Goal: Task Accomplishment & Management: Manage account settings

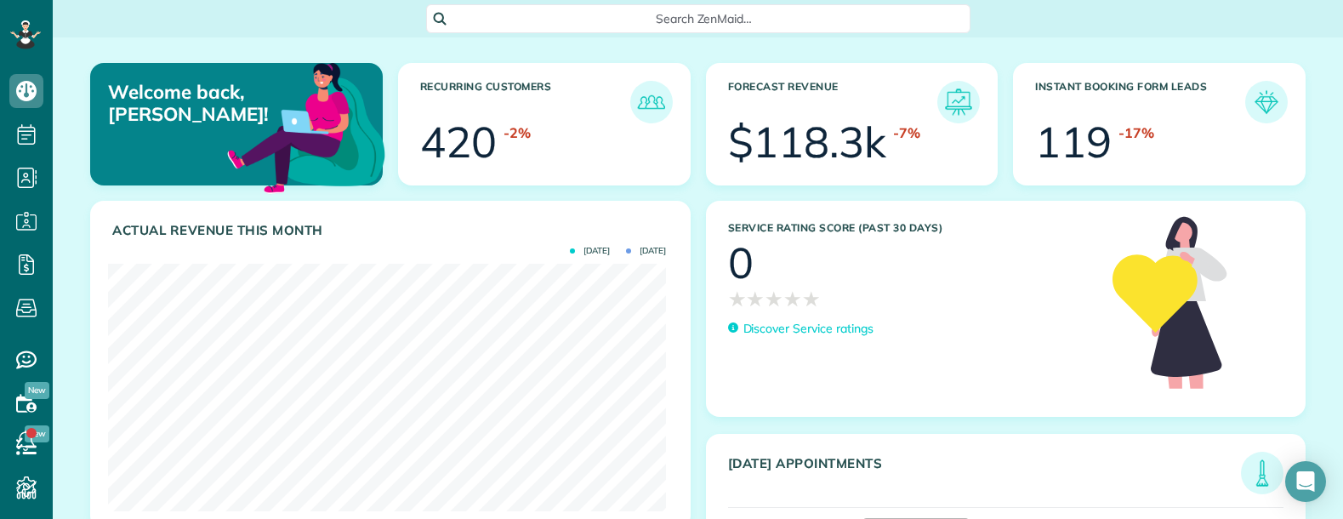
scroll to position [247, 558]
click at [625, 17] on span "Search ZenMaid…" at bounding box center [704, 18] width 517 height 17
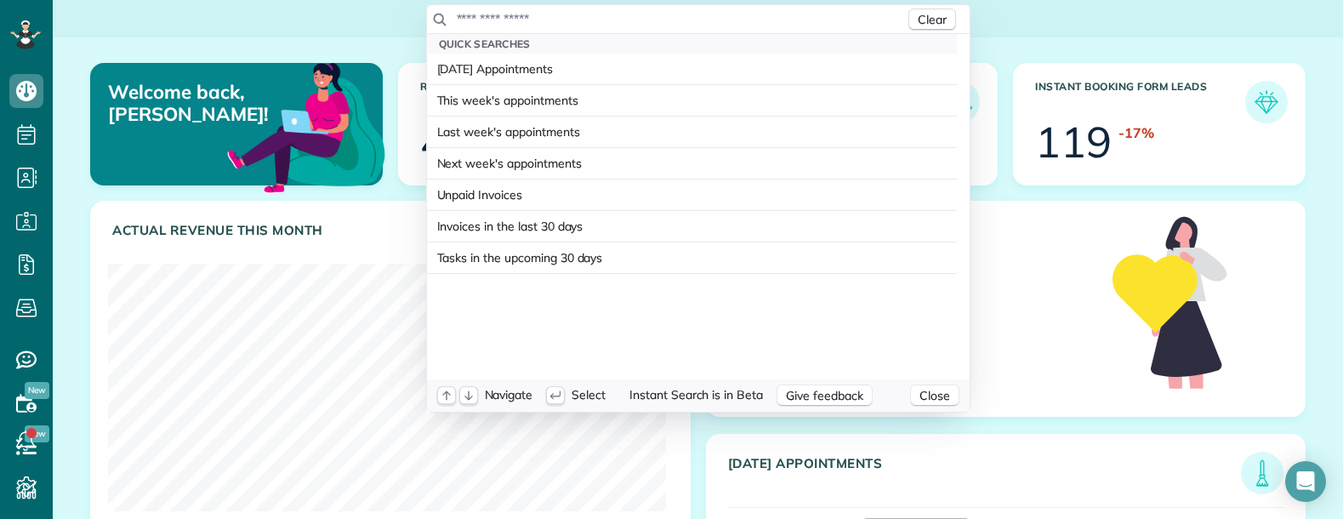
click at [624, 17] on input "text" at bounding box center [680, 18] width 449 height 17
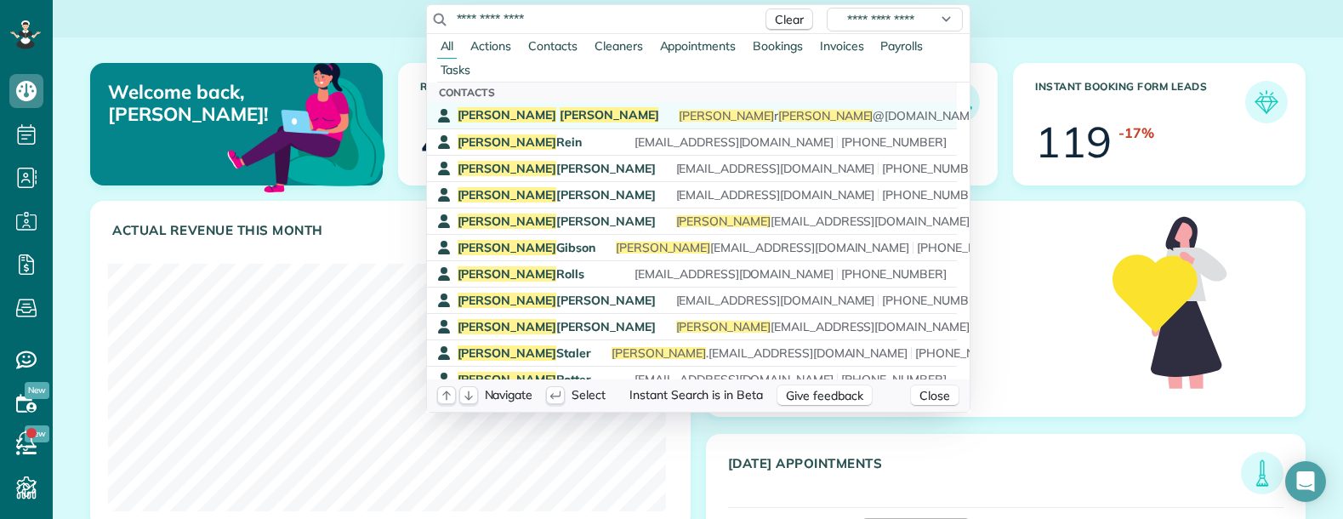
type input "**********"
click at [560, 109] on span "Silvas" at bounding box center [610, 114] width 100 height 15
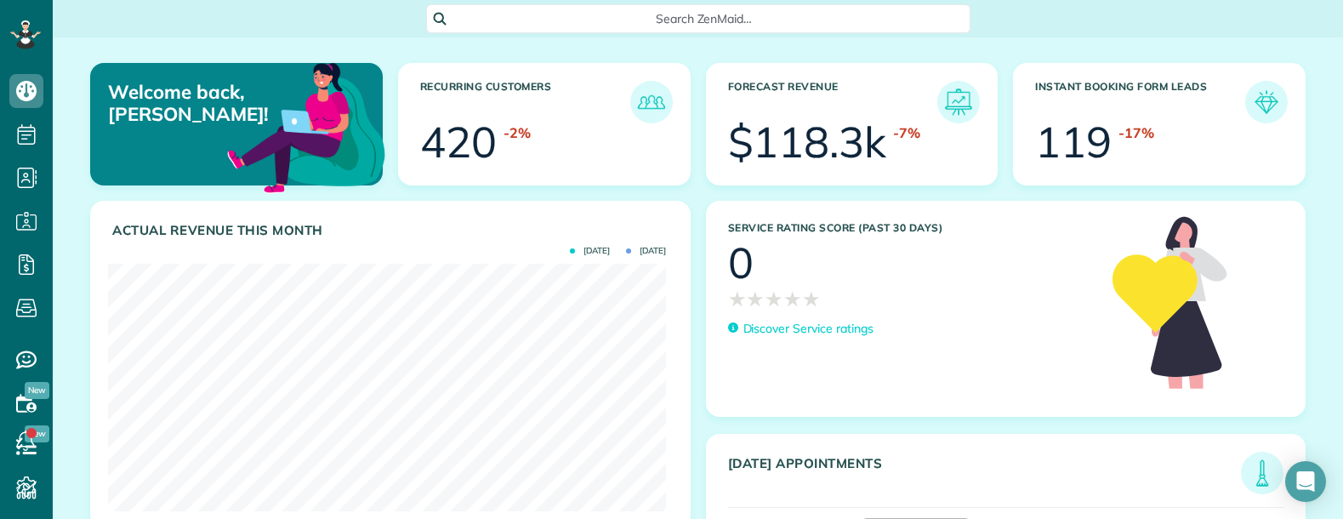
scroll to position [247, 558]
click at [595, 9] on div "Search ZenMaid…" at bounding box center [698, 18] width 544 height 29
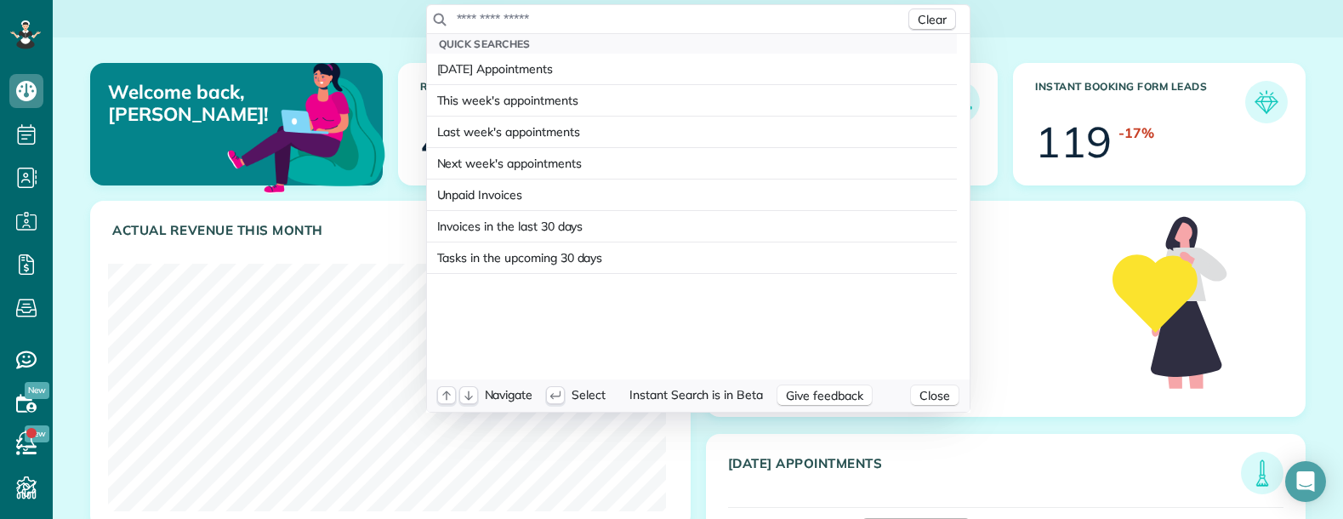
click at [602, 20] on input "text" at bounding box center [680, 18] width 449 height 17
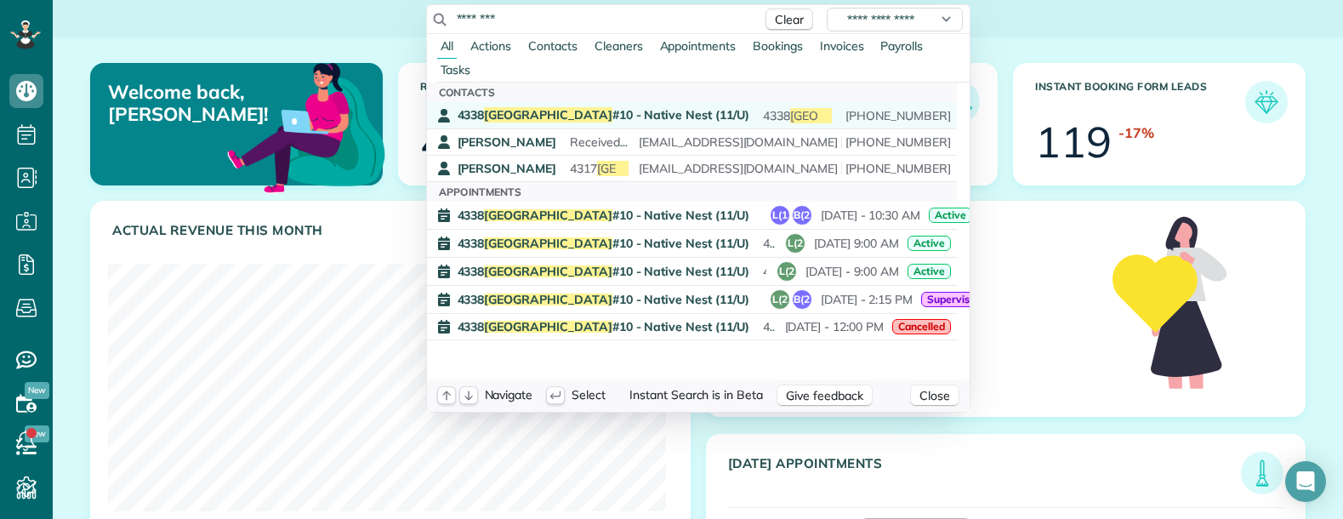
type input "********"
click at [555, 115] on span "4338 Hartford #10 - Native Nest (11/U)" at bounding box center [604, 114] width 292 height 15
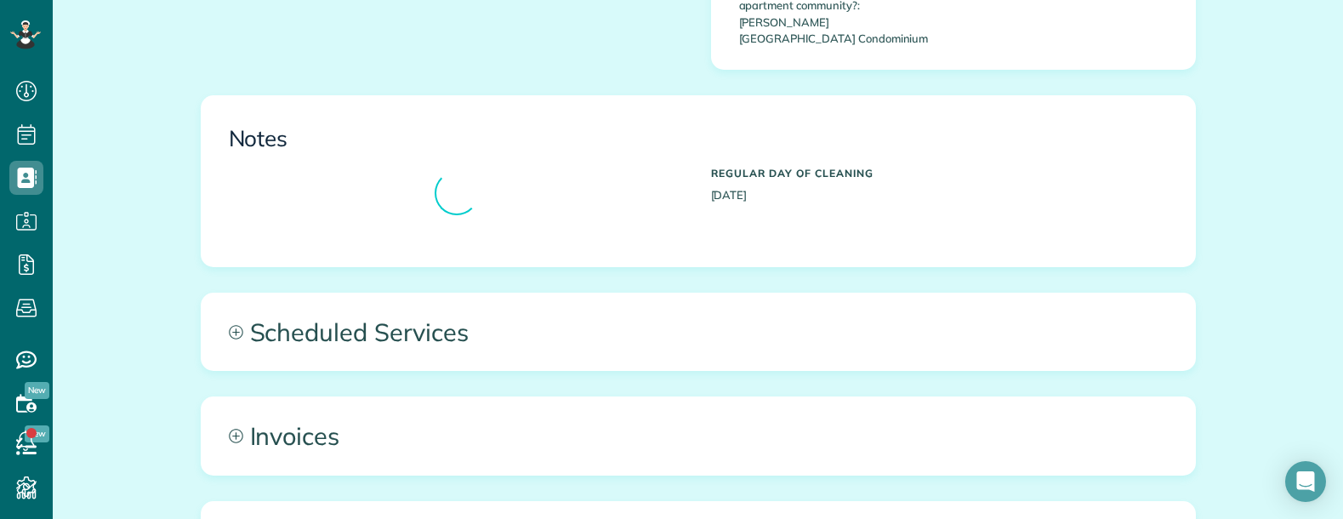
scroll to position [1021, 0]
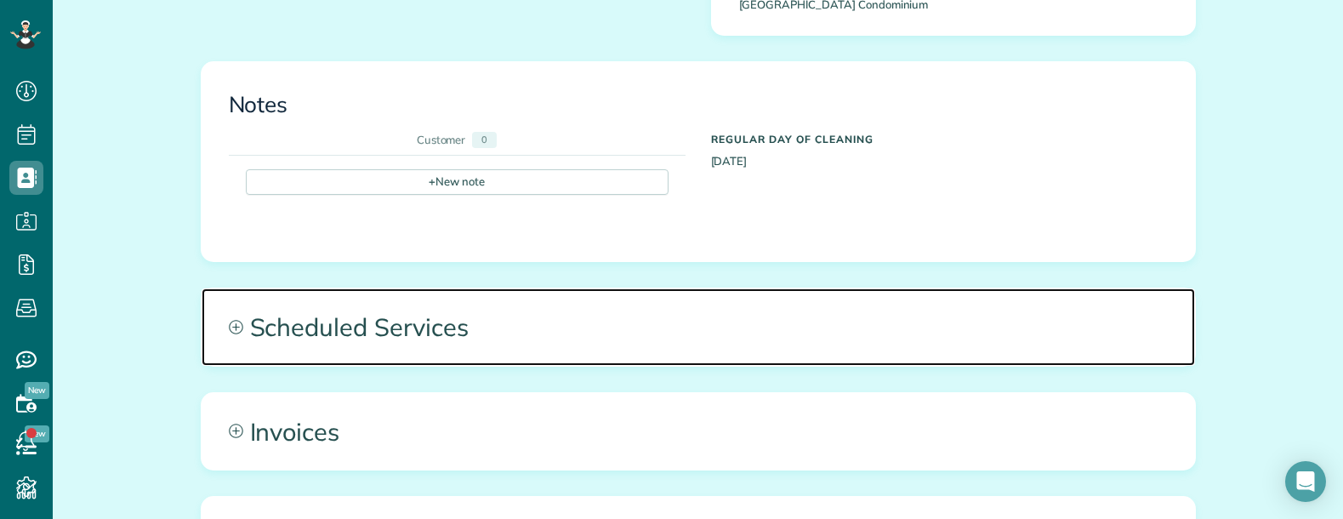
click at [590, 288] on span "Scheduled Services" at bounding box center [698, 326] width 993 height 77
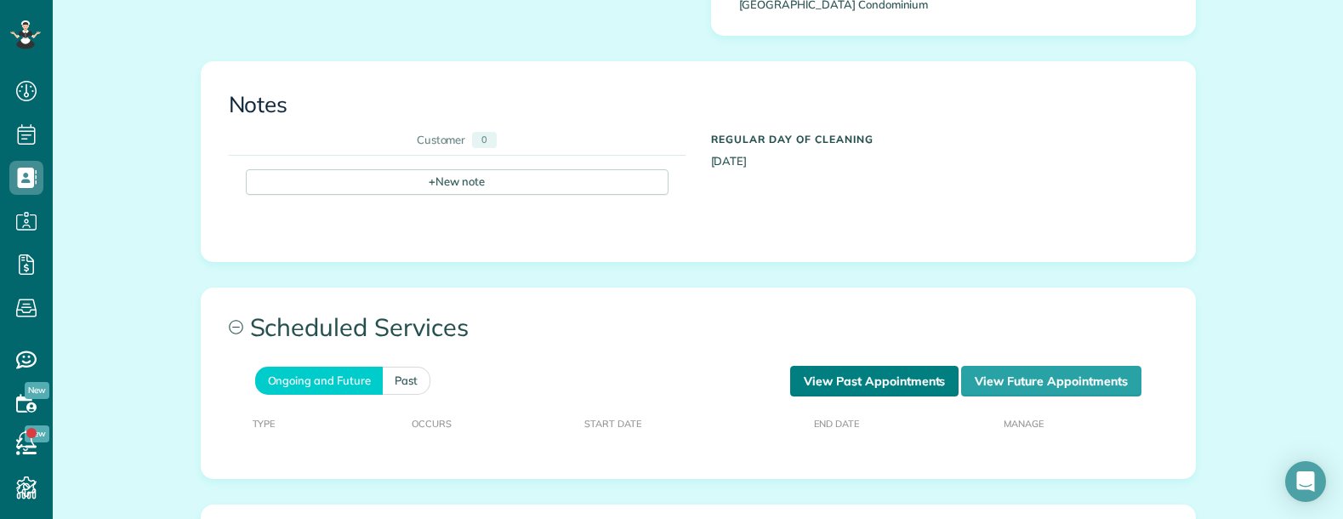
click at [907, 366] on link "View Past Appointments" at bounding box center [874, 381] width 168 height 31
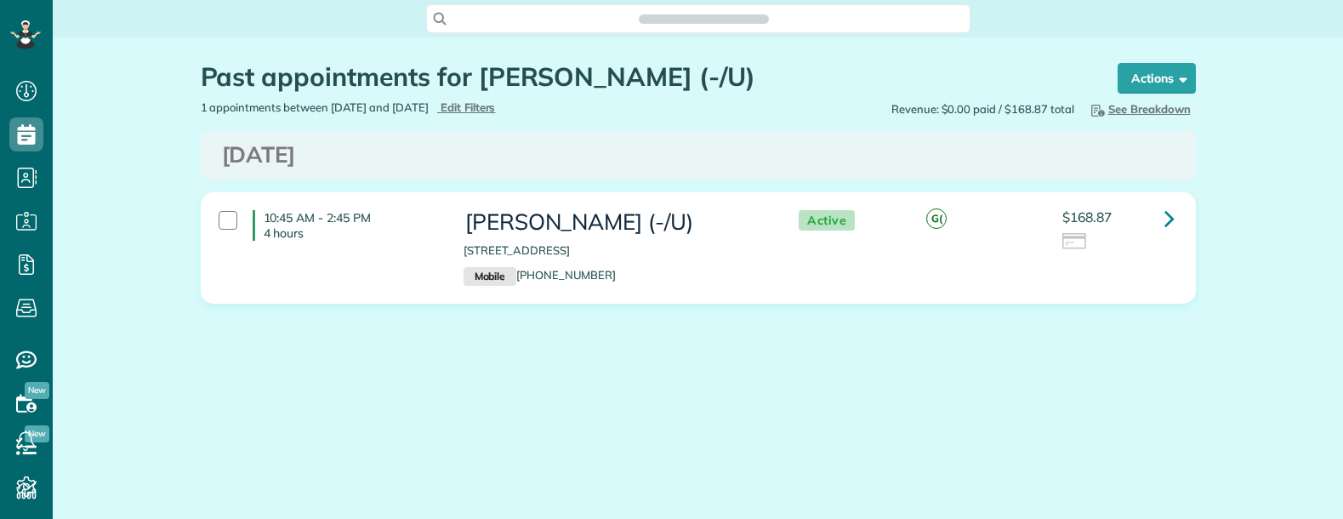
scroll to position [8, 8]
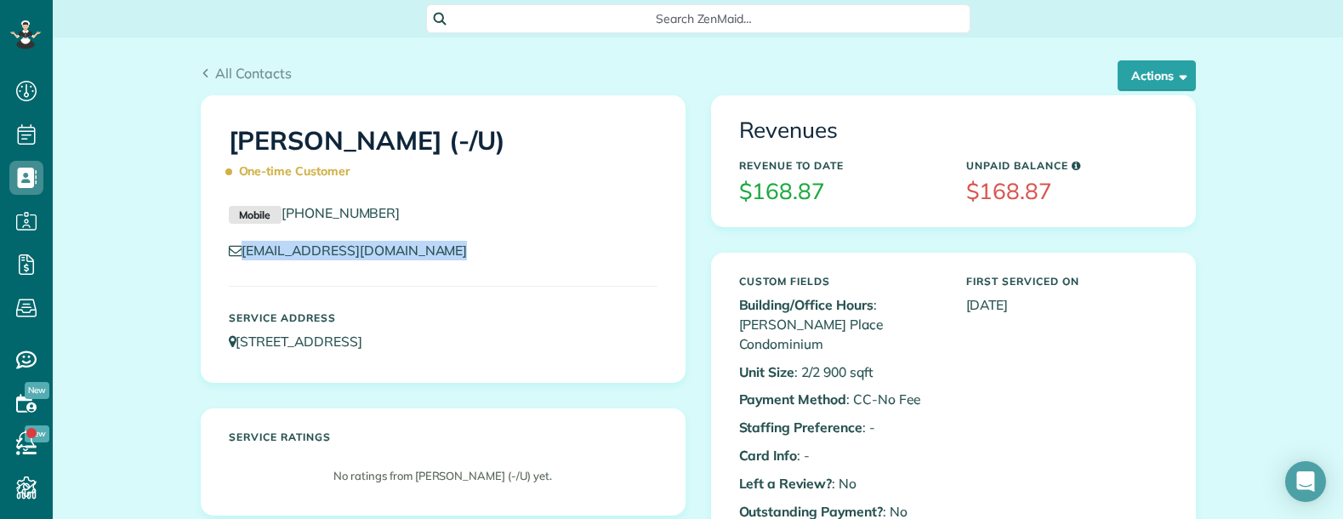
drag, startPoint x: 572, startPoint y: 216, endPoint x: 737, endPoint y: 233, distance: 165.9
click at [593, 232] on div "Jessica Silvas (-/U) One-time Customer Mobile (408) 464-2028 jessicarsilvas@gma…" at bounding box center [443, 239] width 483 height 286
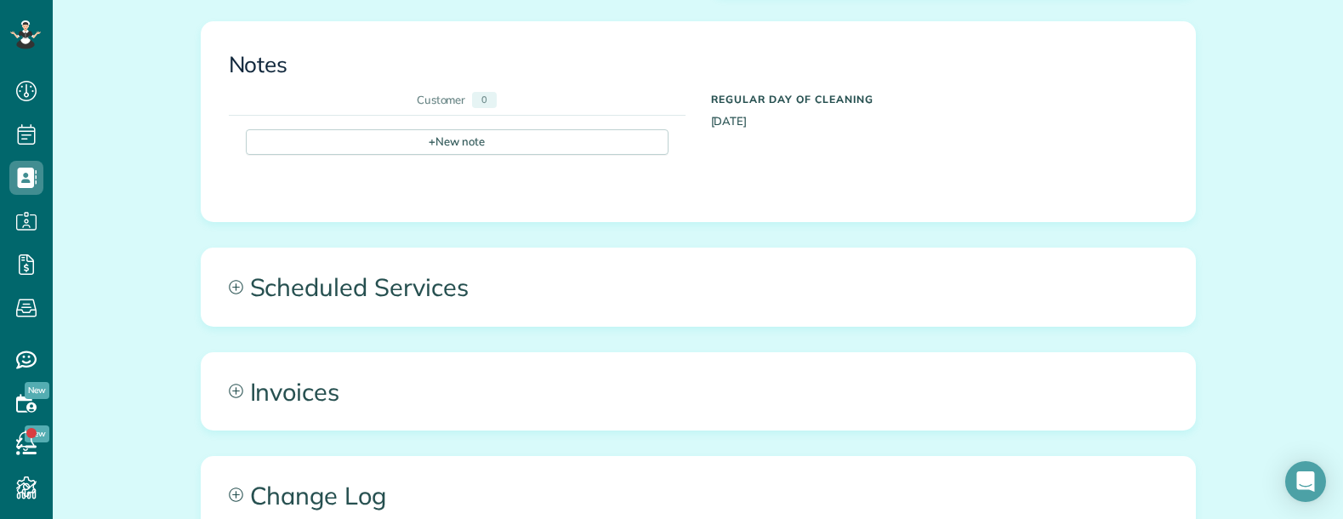
scroll to position [1106, 0]
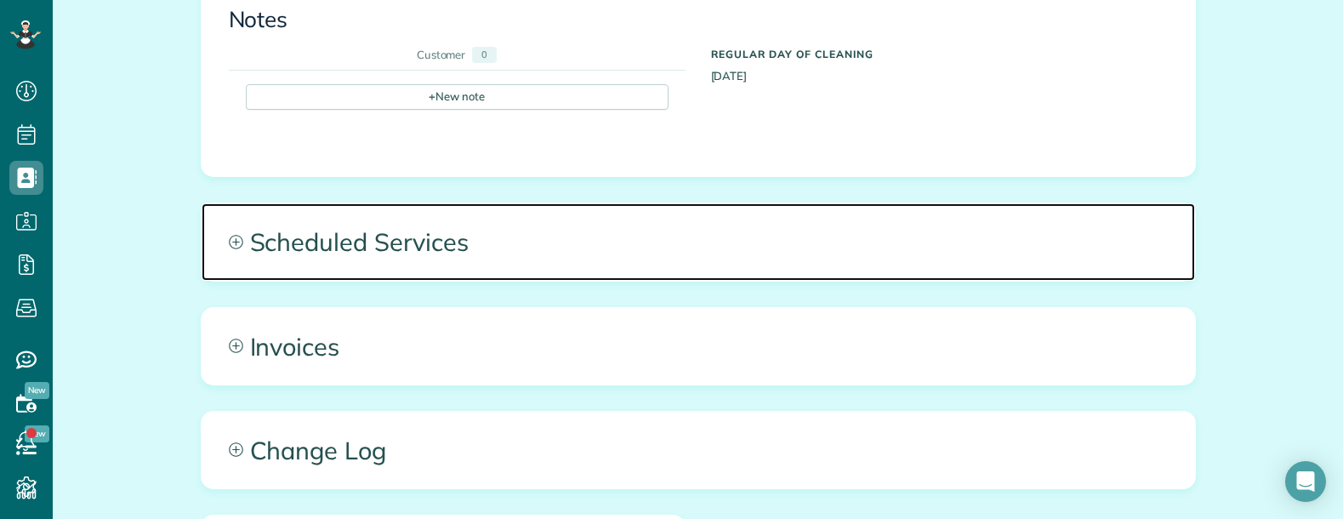
drag, startPoint x: 640, startPoint y: 191, endPoint x: 650, endPoint y: 200, distance: 12.6
click at [640, 203] on span "Scheduled Services" at bounding box center [698, 241] width 993 height 77
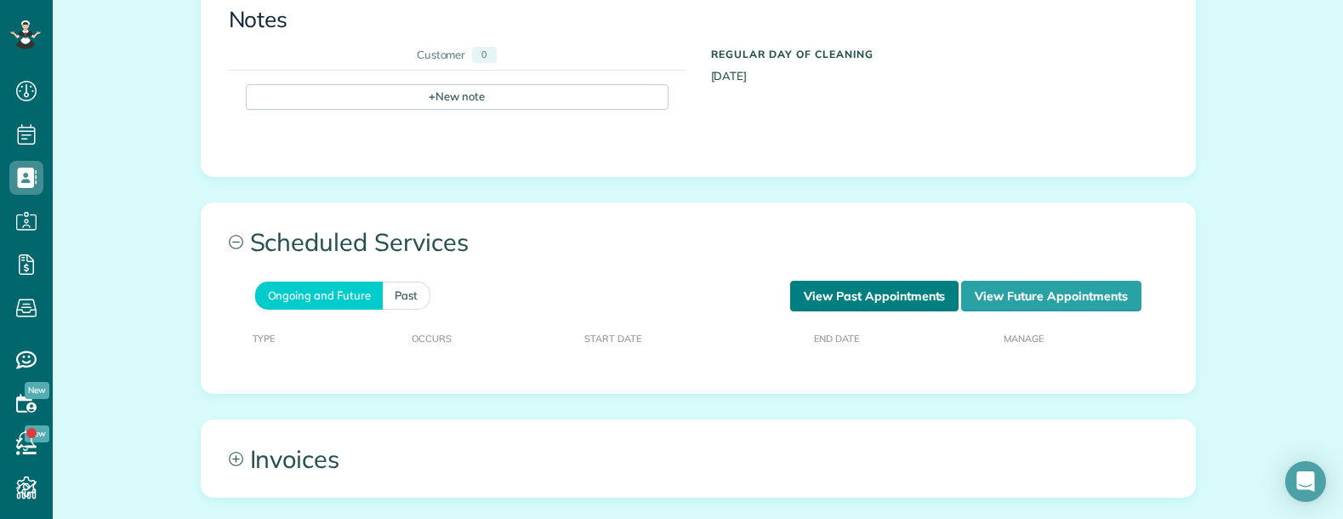
click at [876, 281] on link "View Past Appointments" at bounding box center [874, 296] width 168 height 31
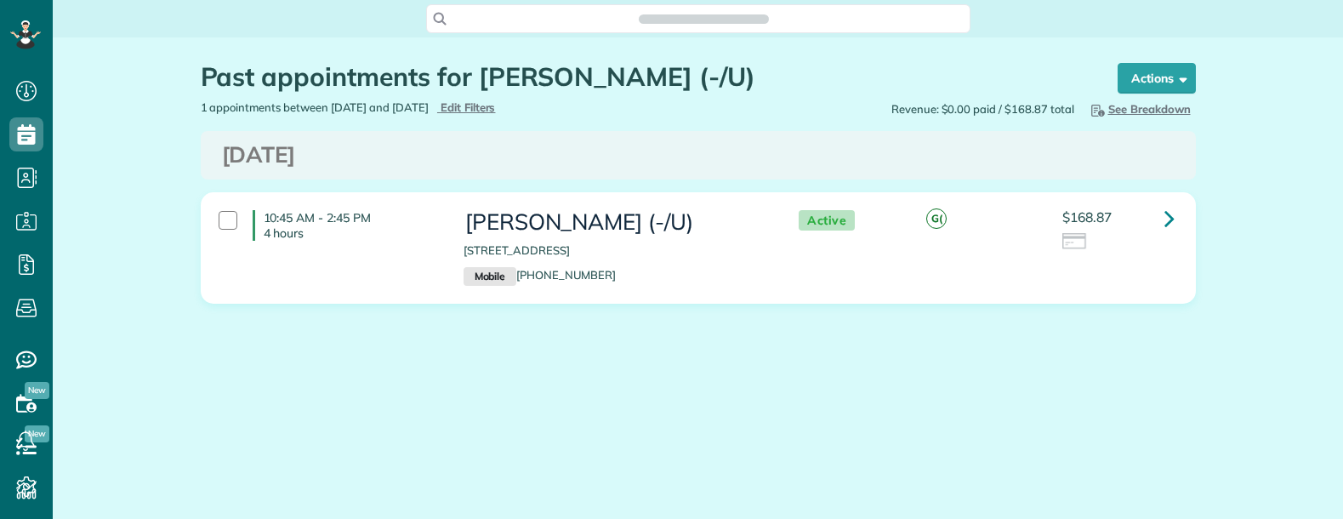
scroll to position [8, 8]
click at [1171, 219] on icon at bounding box center [1169, 218] width 10 height 30
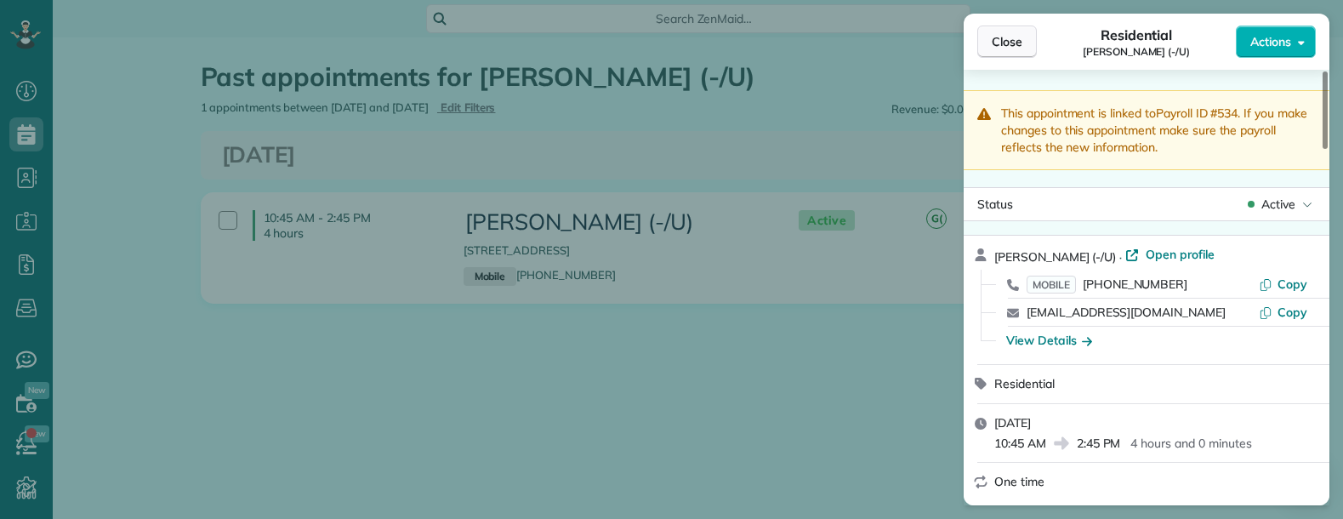
click at [1005, 45] on span "Close" at bounding box center [1007, 41] width 31 height 17
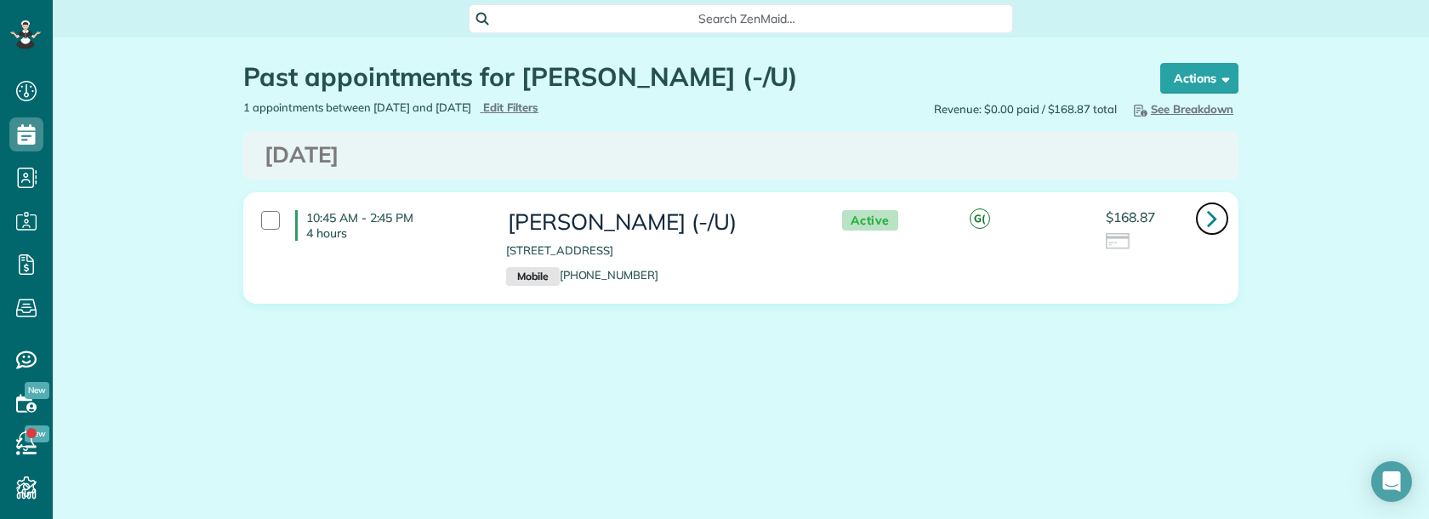
click at [1213, 216] on icon at bounding box center [1212, 218] width 10 height 30
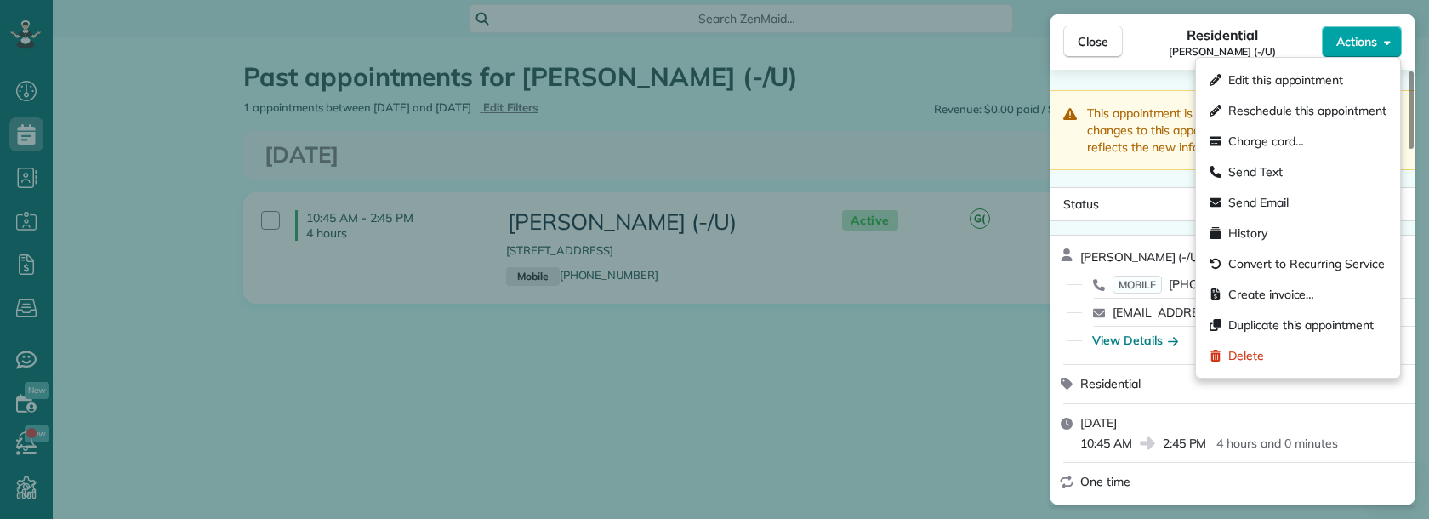
click at [1342, 46] on span "Actions" at bounding box center [1356, 41] width 41 height 17
click at [1324, 318] on span "Duplicate this appointment" at bounding box center [1300, 324] width 145 height 17
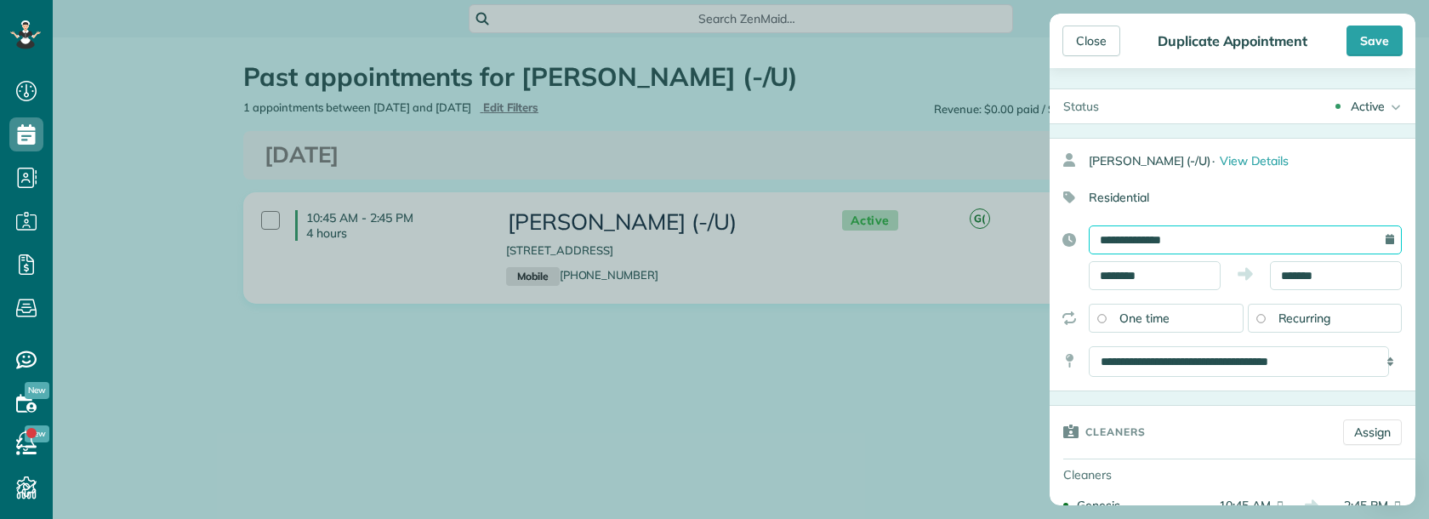
click at [1260, 242] on input "**********" at bounding box center [1245, 239] width 313 height 29
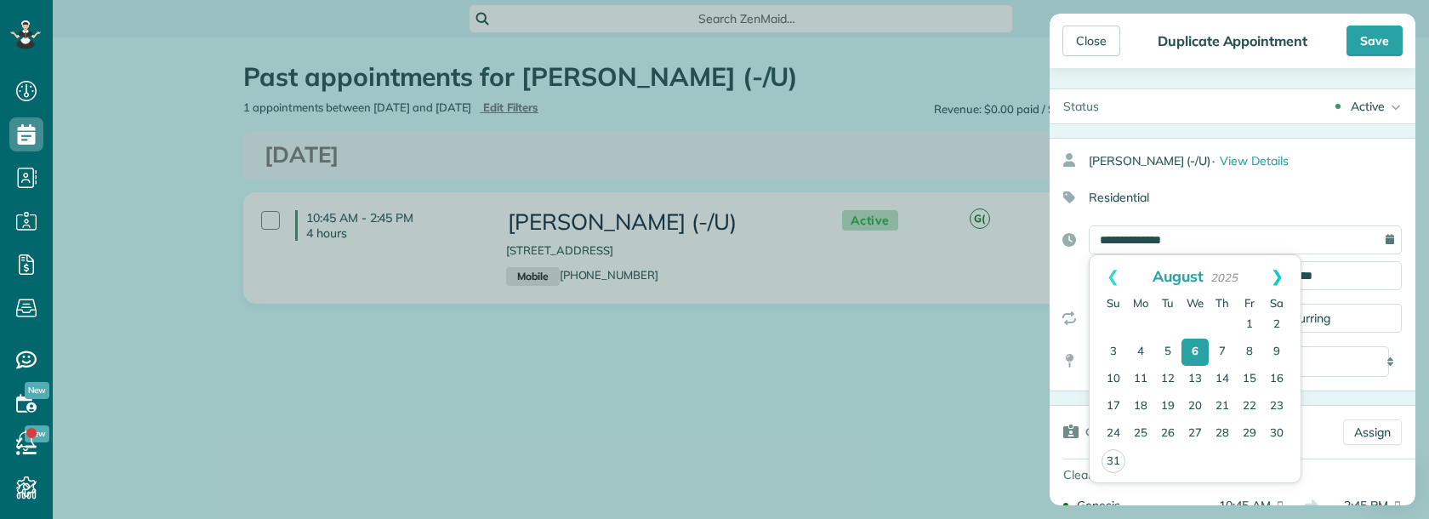
click at [1284, 274] on link "Next" at bounding box center [1277, 276] width 47 height 43
click at [1249, 321] on link "5" at bounding box center [1249, 324] width 27 height 27
type input "**********"
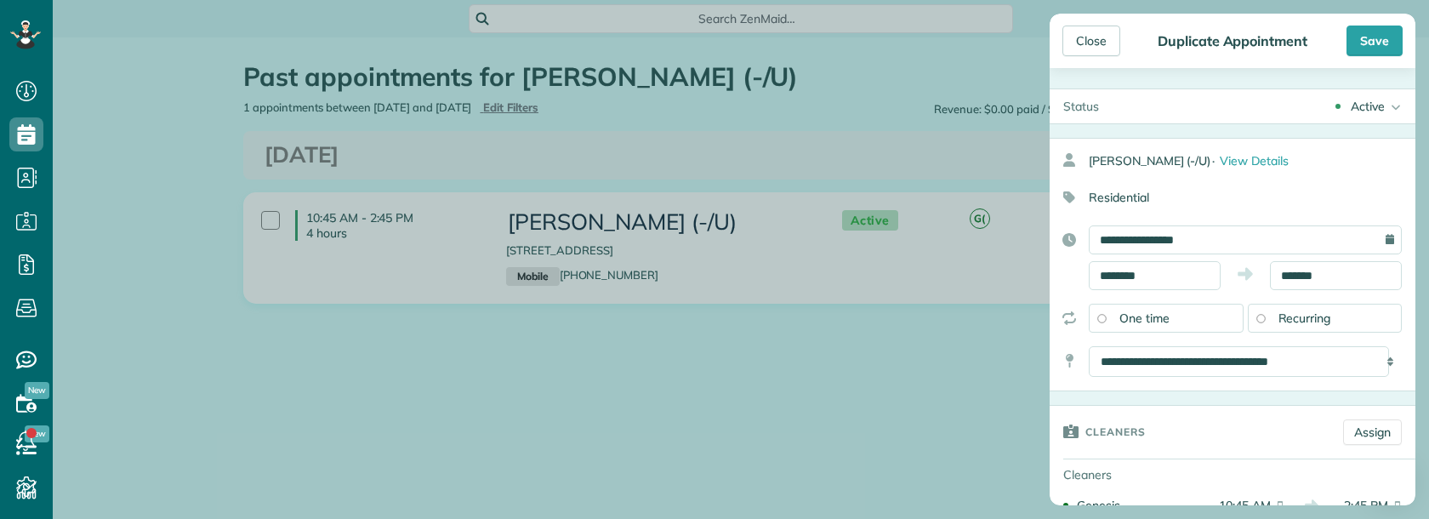
click at [1248, 304] on div "Recurring" at bounding box center [1325, 318] width 155 height 29
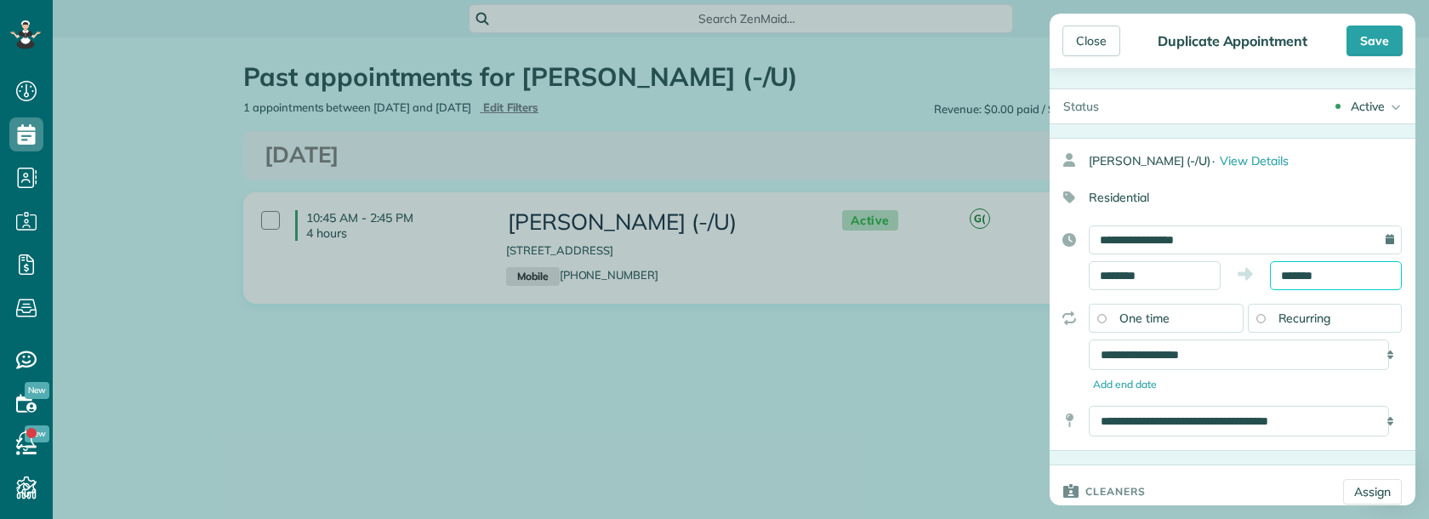
click at [1287, 272] on input "*******" at bounding box center [1336, 275] width 132 height 29
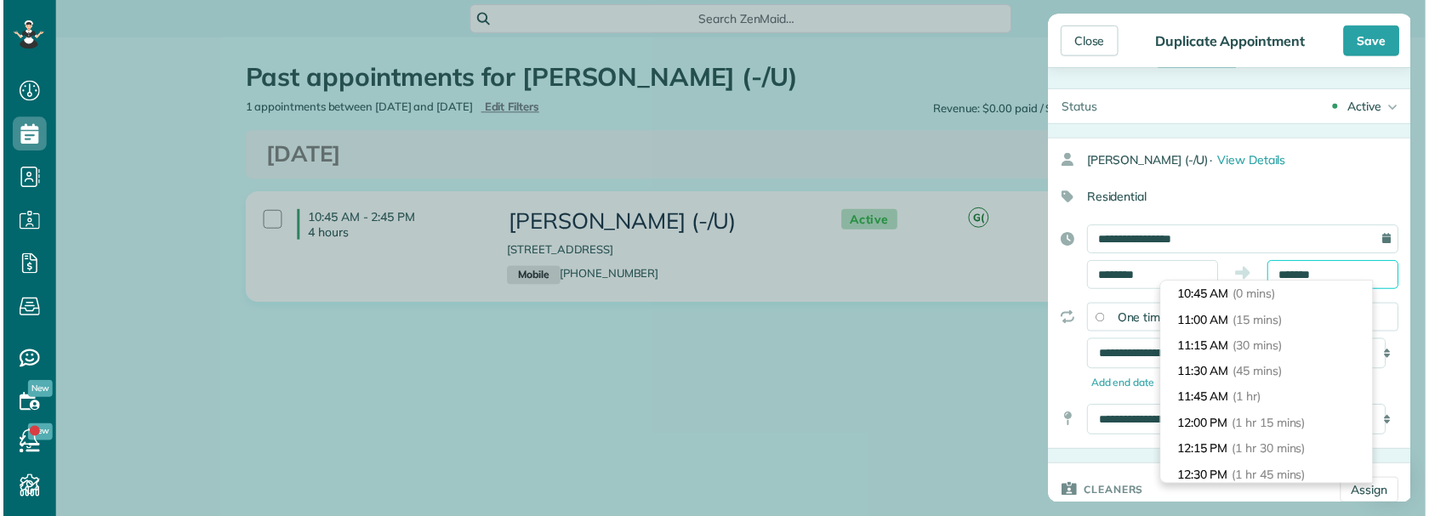
scroll to position [390, 0]
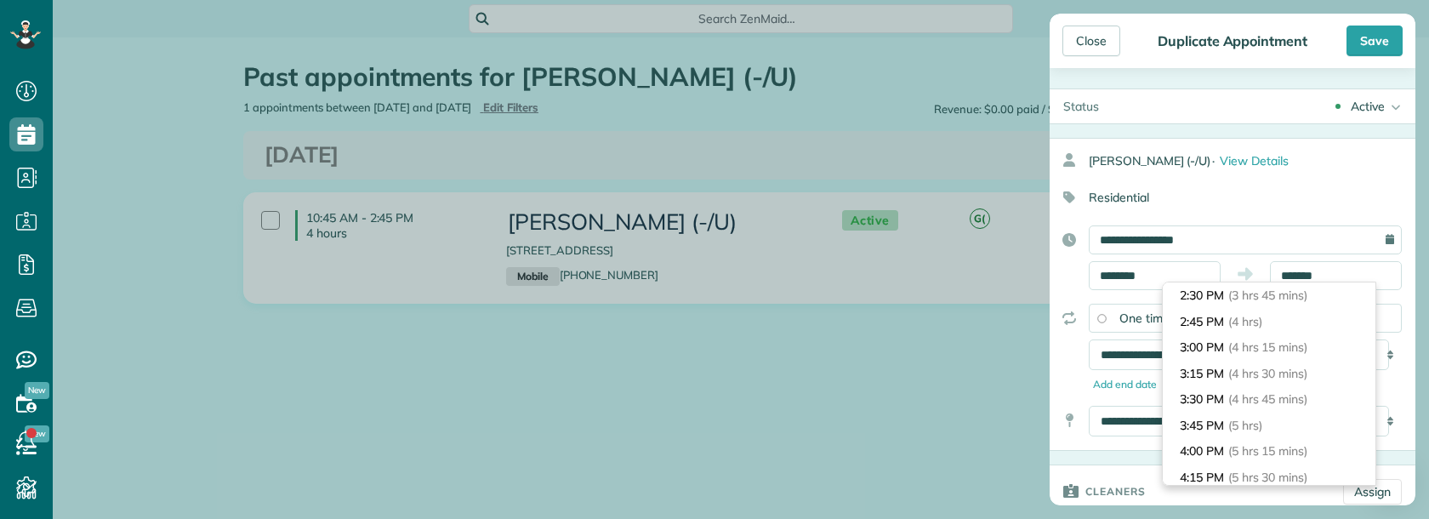
click at [493, 333] on div "Close Duplicate Appointment Save Status Active Active Cancelled Cancelled and P…" at bounding box center [714, 259] width 1429 height 519
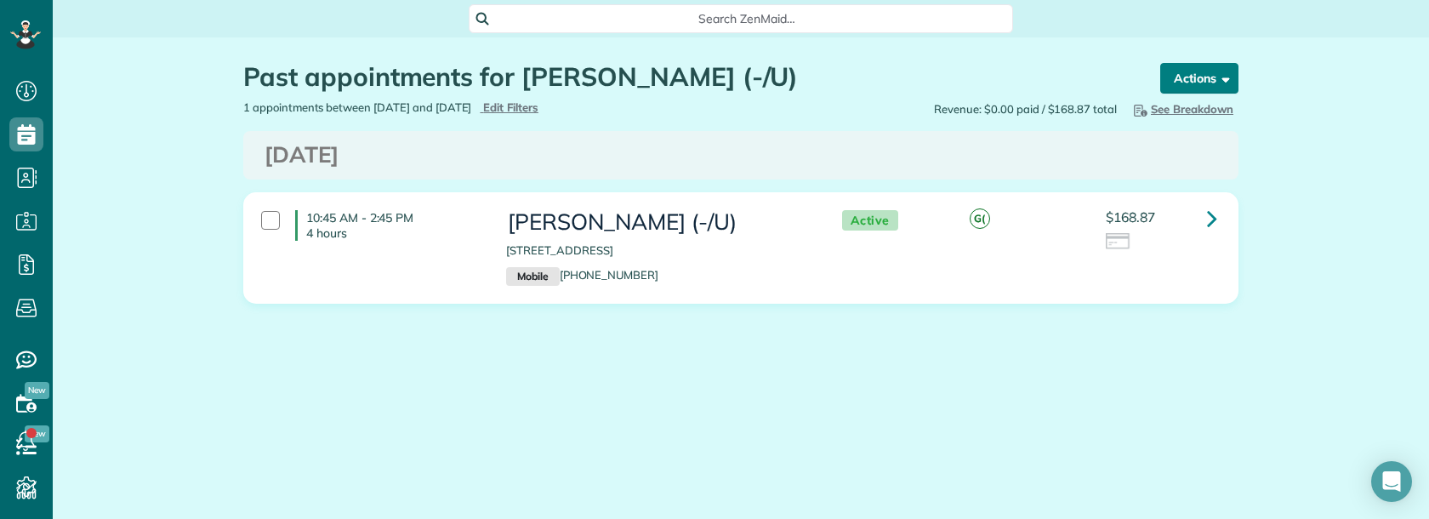
click at [1175, 77] on button "Actions" at bounding box center [1199, 78] width 78 height 31
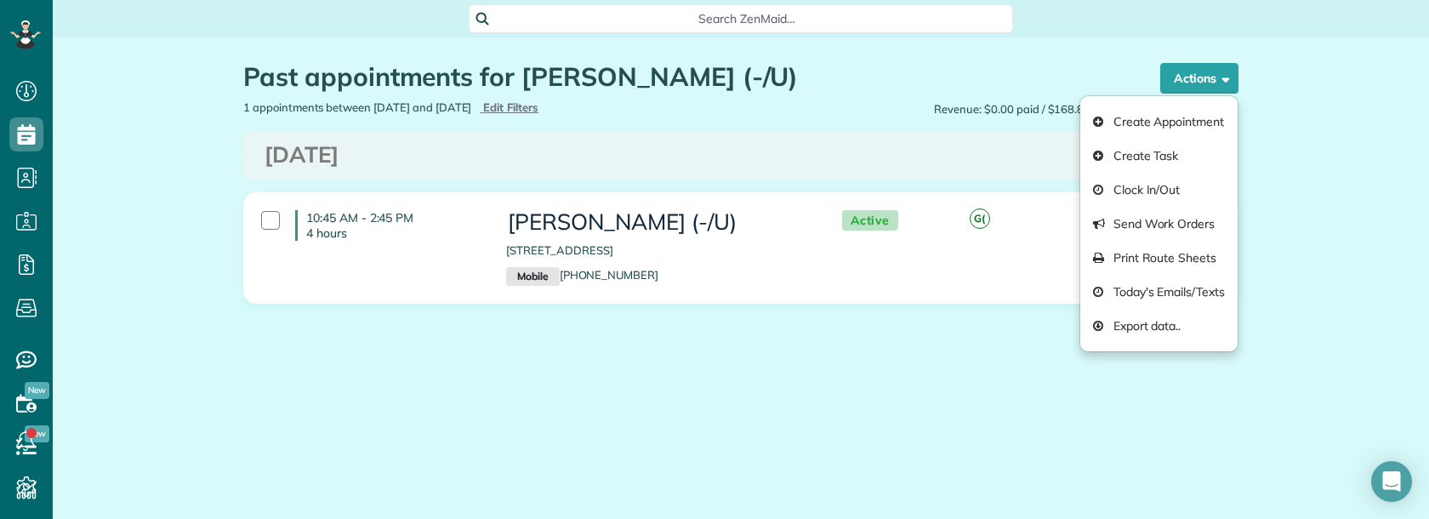
click at [964, 347] on div "Past appointments for Jessica Silvas (-/U) Schedule Changes Actions Create Appo…" at bounding box center [740, 234] width 1021 height 394
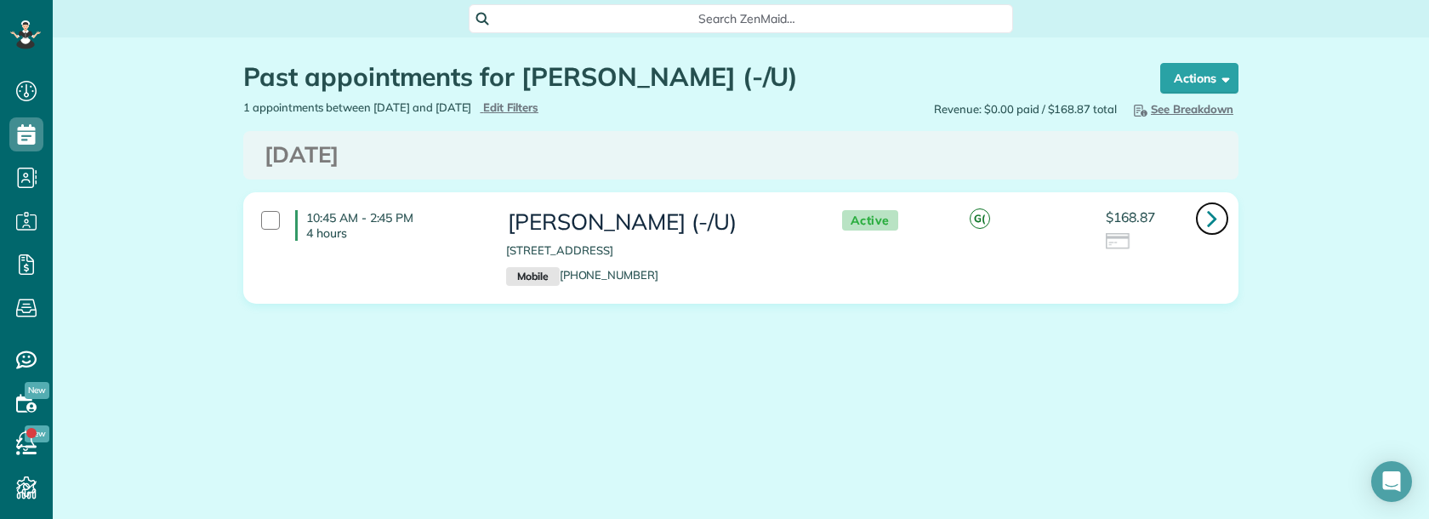
click at [1209, 216] on icon at bounding box center [1212, 218] width 10 height 30
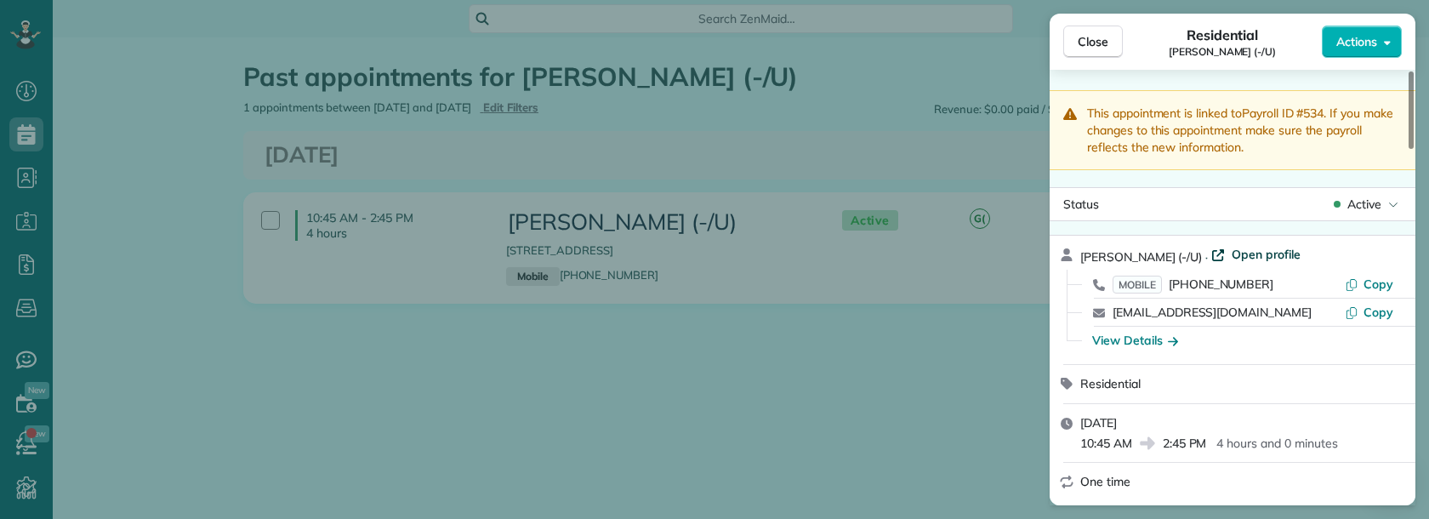
click at [1233, 258] on span "Open profile" at bounding box center [1265, 254] width 69 height 17
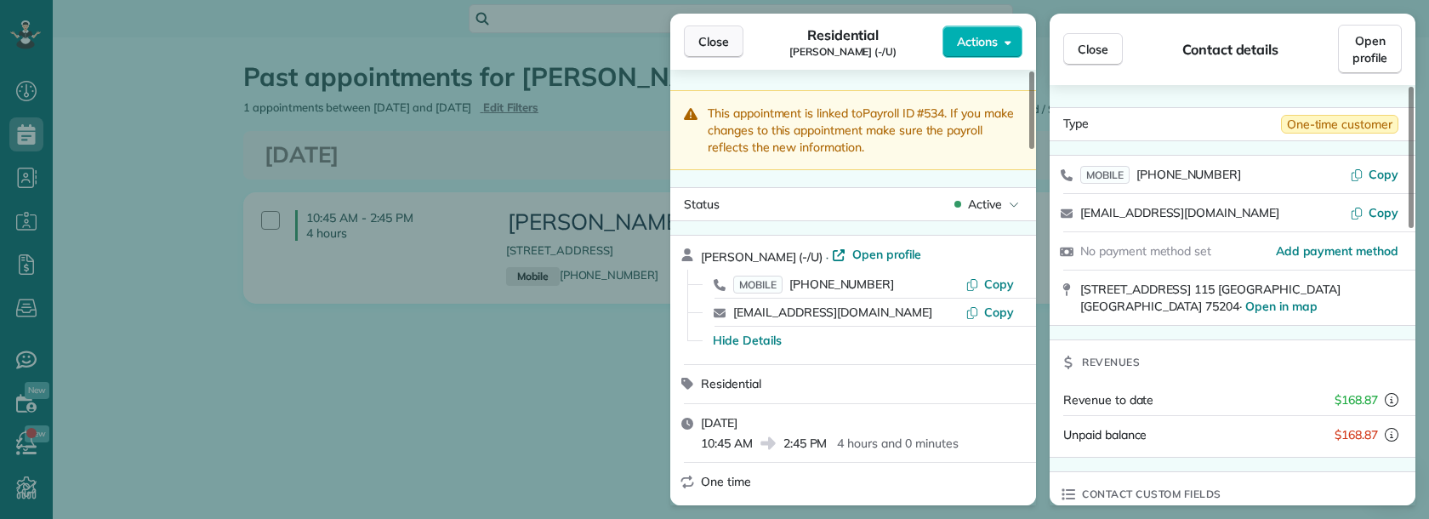
click at [710, 32] on button "Close" at bounding box center [714, 42] width 60 height 32
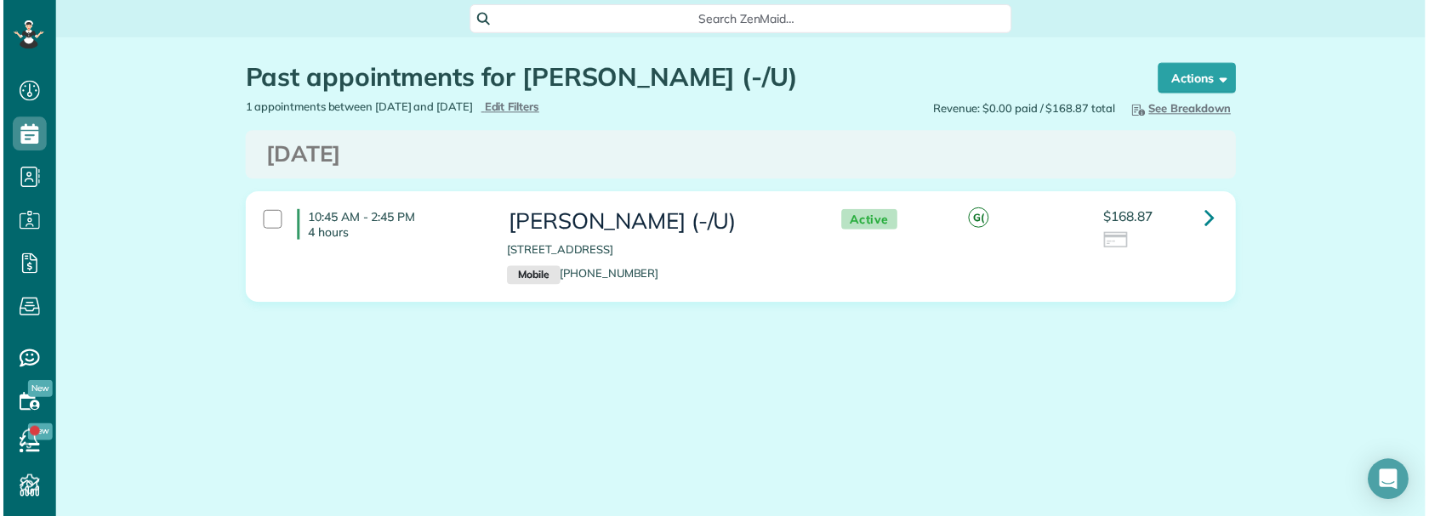
scroll to position [516, 53]
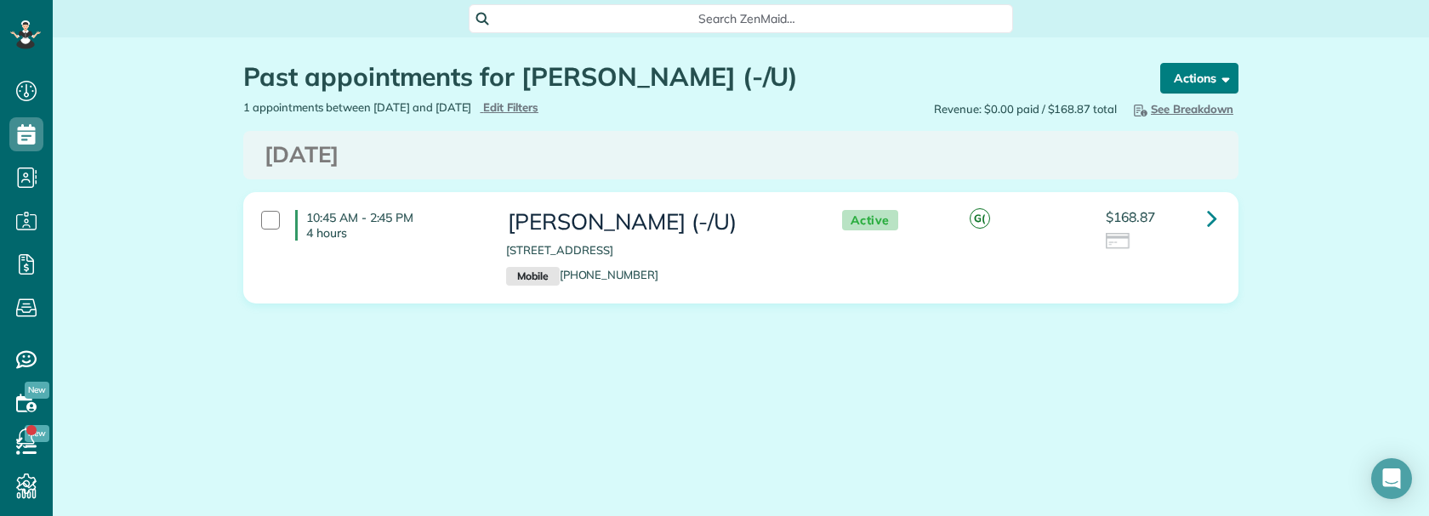
click at [1214, 91] on button "Actions" at bounding box center [1199, 78] width 78 height 31
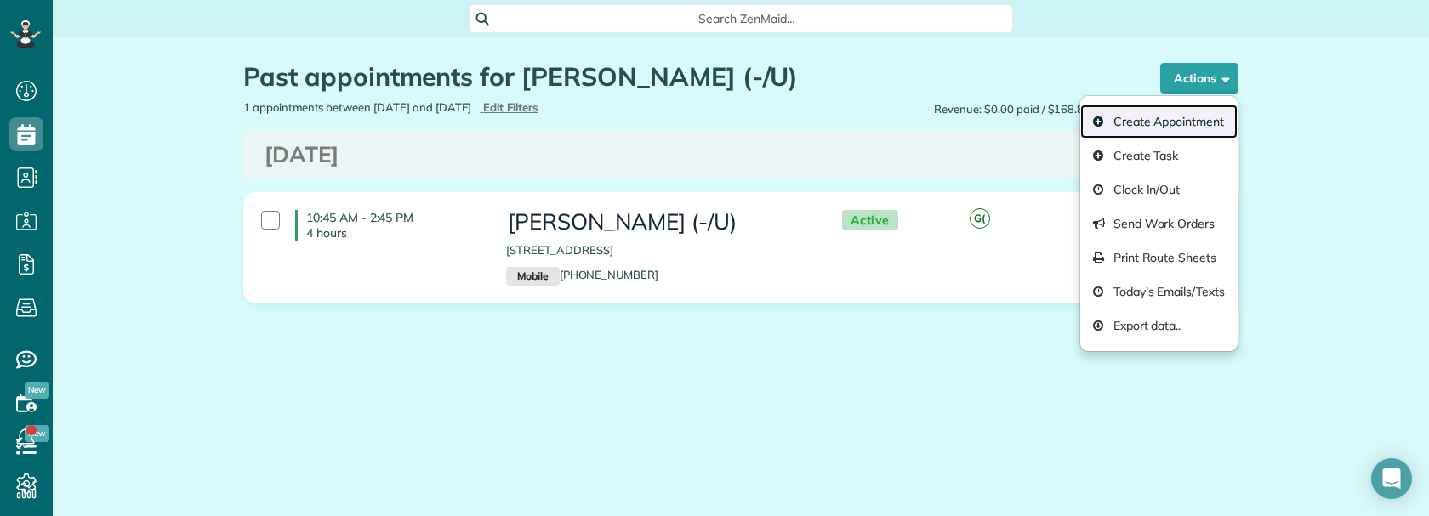
click at [1184, 126] on link "Create Appointment" at bounding box center [1158, 122] width 157 height 34
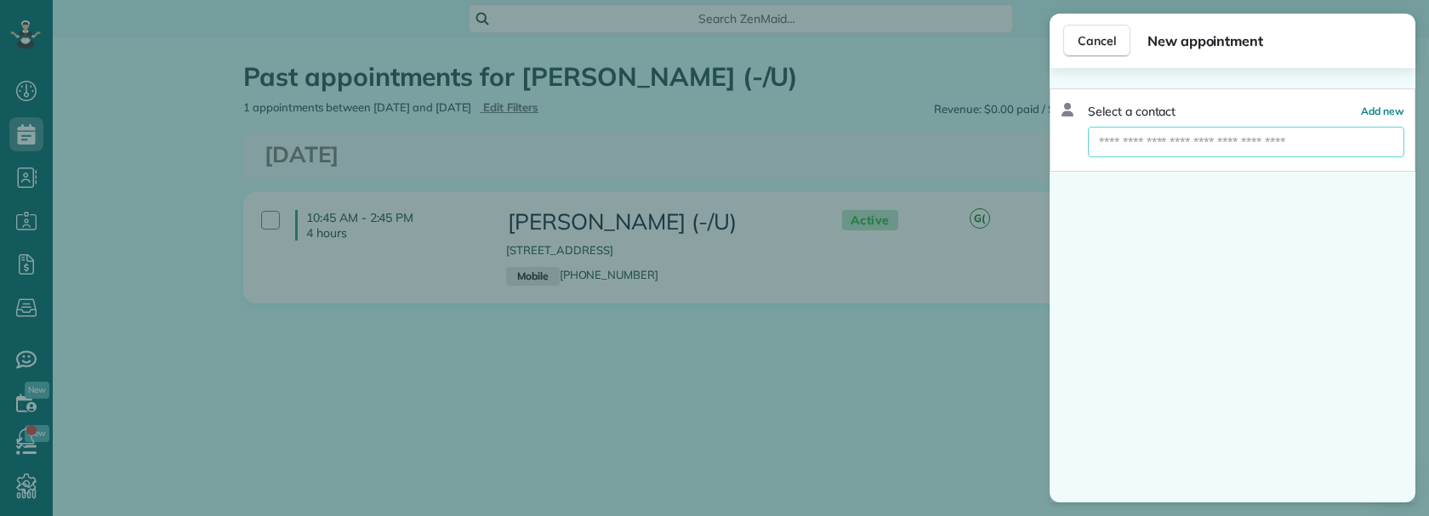
click at [1163, 148] on input "text" at bounding box center [1246, 142] width 316 height 31
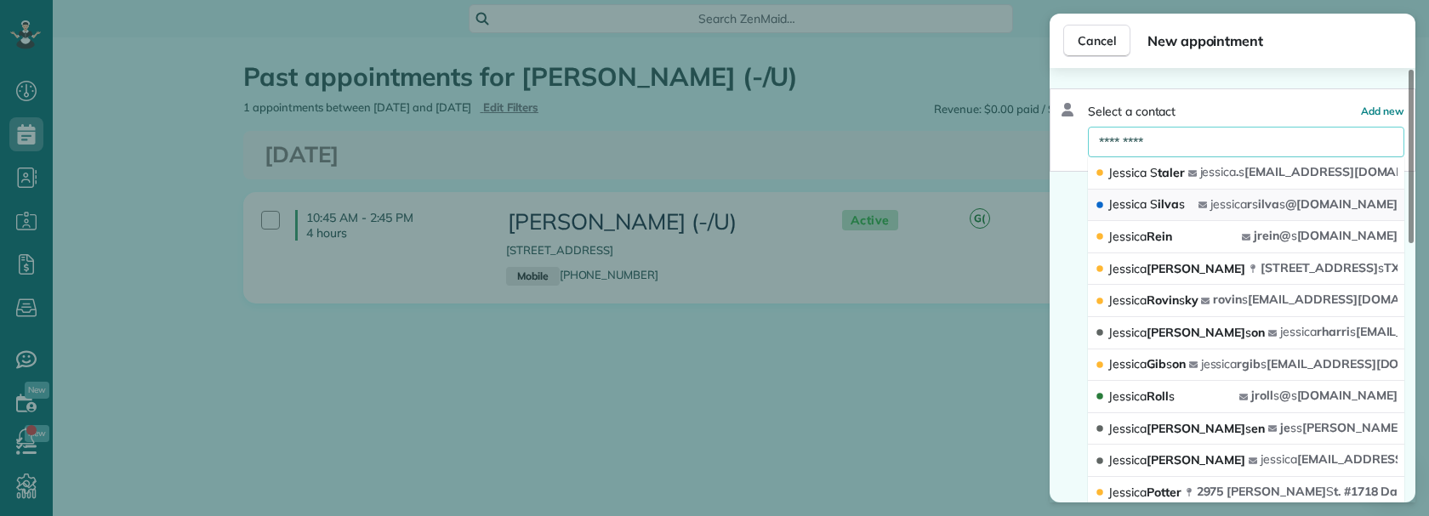
type input "*********"
click at [1179, 199] on span "s" at bounding box center [1182, 203] width 6 height 15
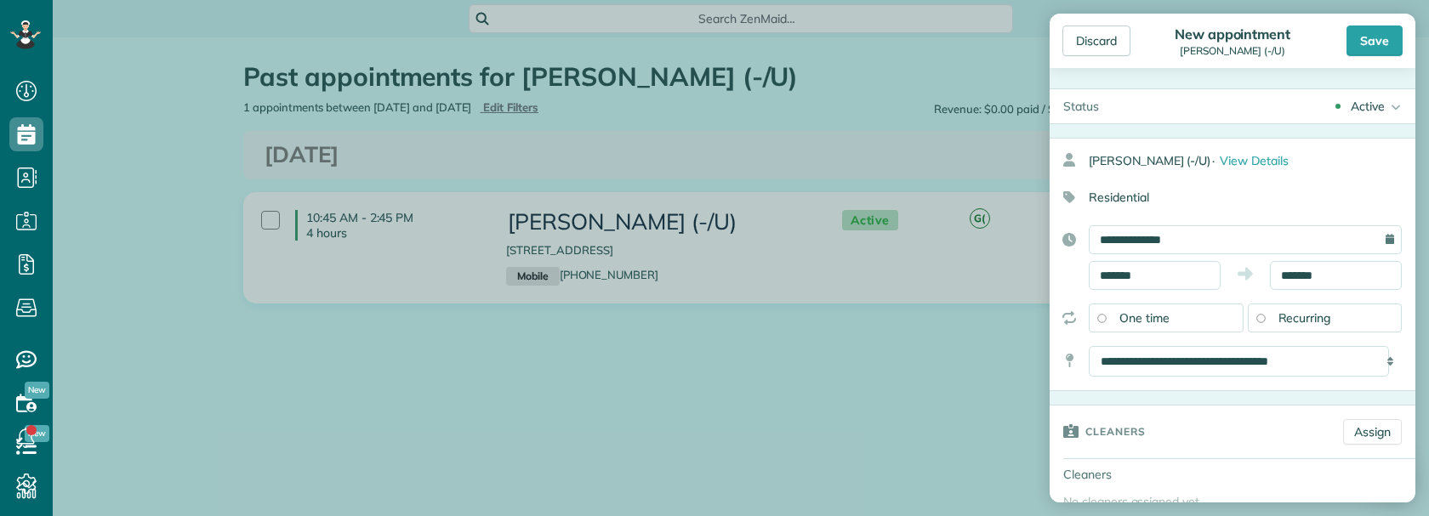
click at [1342, 239] on div "**********" at bounding box center [1245, 239] width 313 height 29
click at [1324, 235] on input "**********" at bounding box center [1245, 239] width 313 height 29
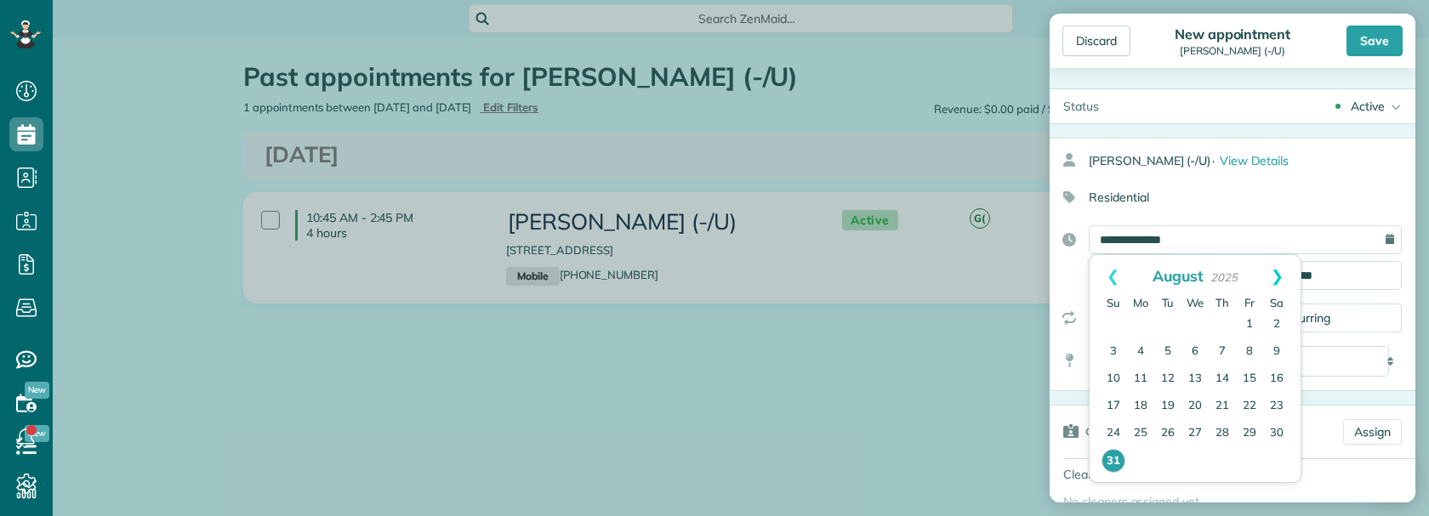
click at [1277, 275] on link "Next" at bounding box center [1277, 276] width 47 height 43
click at [1090, 44] on div "Discard" at bounding box center [1096, 41] width 68 height 31
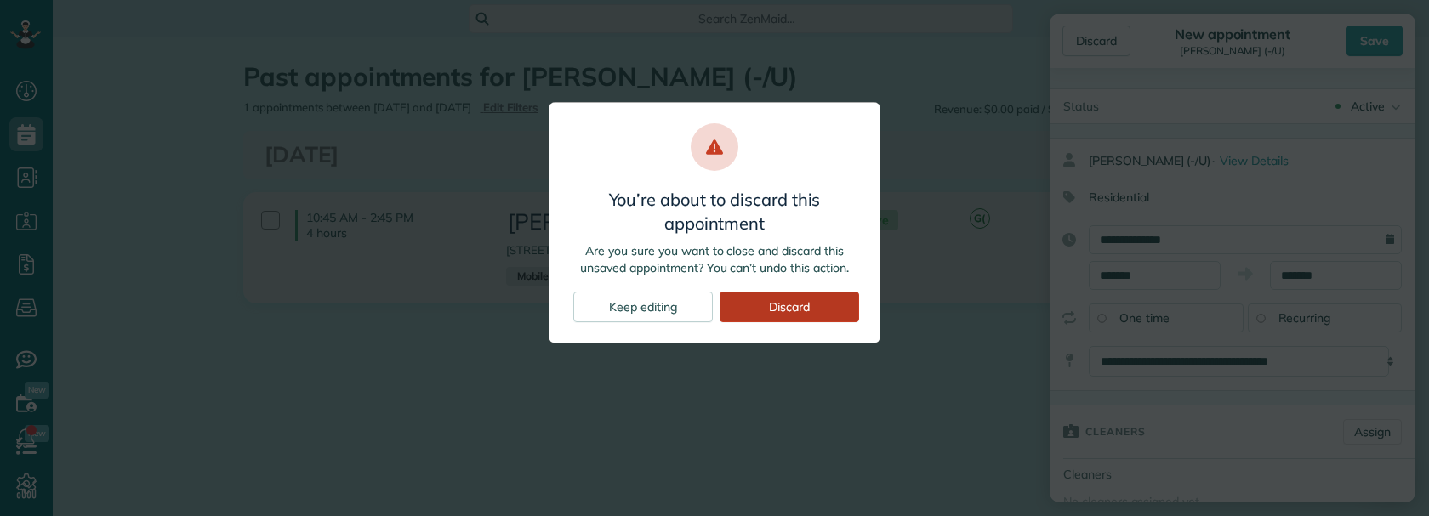
click at [814, 310] on div "Discard" at bounding box center [788, 307] width 139 height 31
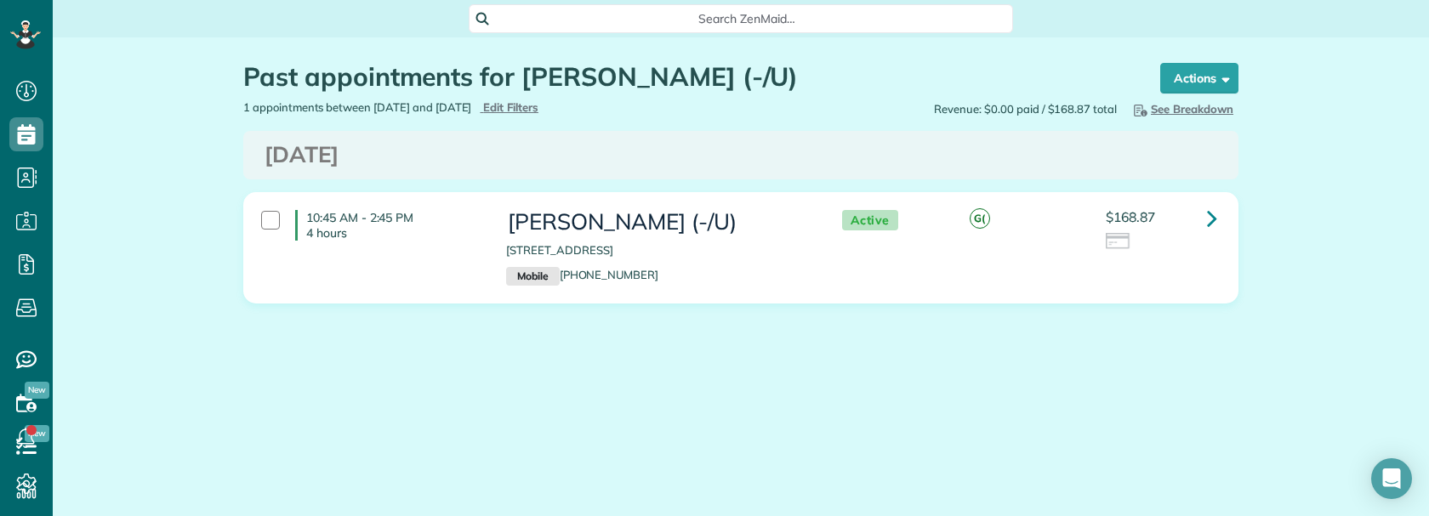
click at [745, 346] on div "Past appointments for Jessica Silvas (-/U) Schedule Changes Actions Create Appo…" at bounding box center [740, 234] width 1021 height 394
click at [1160, 75] on button "Actions" at bounding box center [1199, 78] width 78 height 31
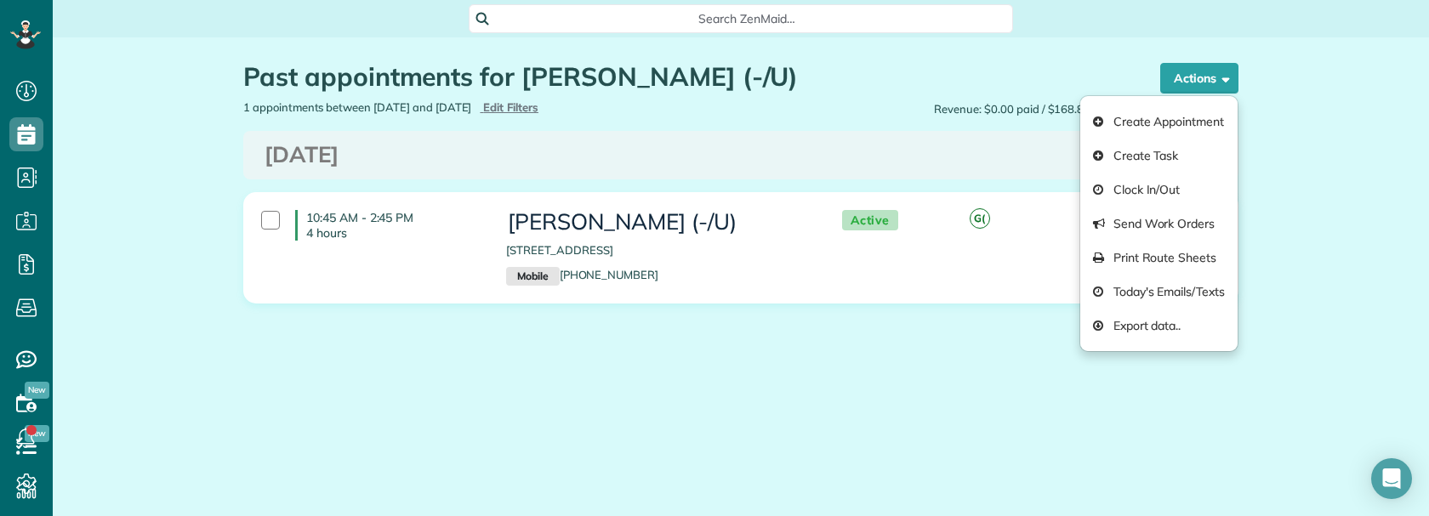
click at [651, 409] on div "Past appointments for Jessica Silvas (-/U) Schedule Changes Actions Create Appo…" at bounding box center [740, 234] width 1021 height 394
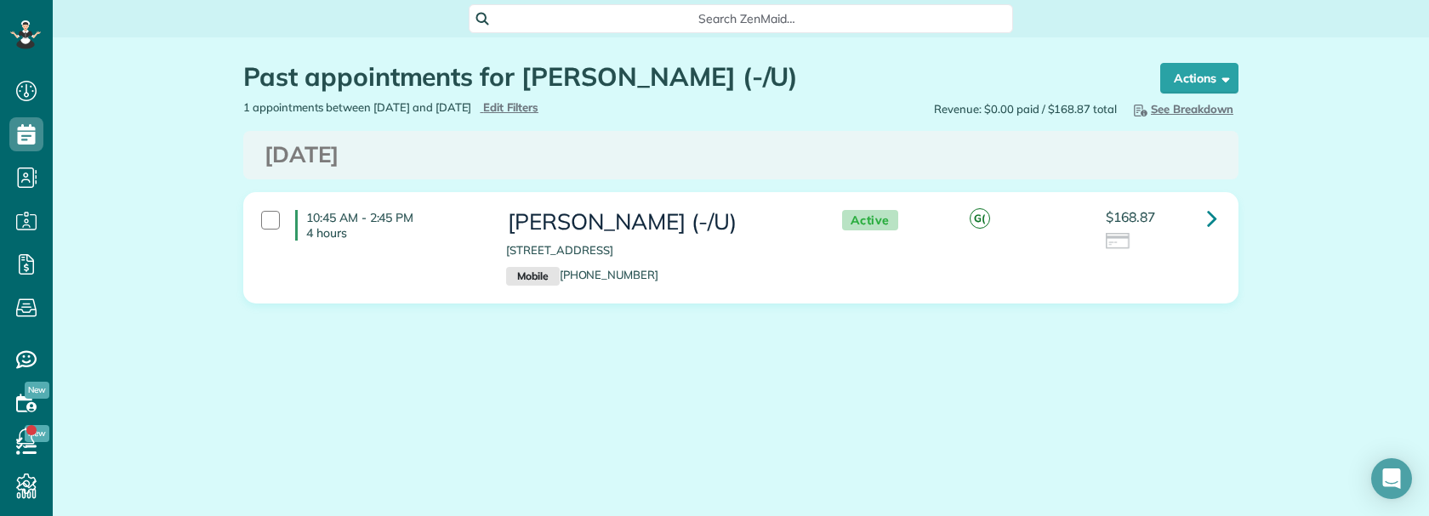
drag, startPoint x: 236, startPoint y: 115, endPoint x: 315, endPoint y: 160, distance: 90.3
click at [274, 140] on div "Past appointments for Jessica Silvas (-/U) Schedule Changes Actions Create Appo…" at bounding box center [740, 234] width 1021 height 394
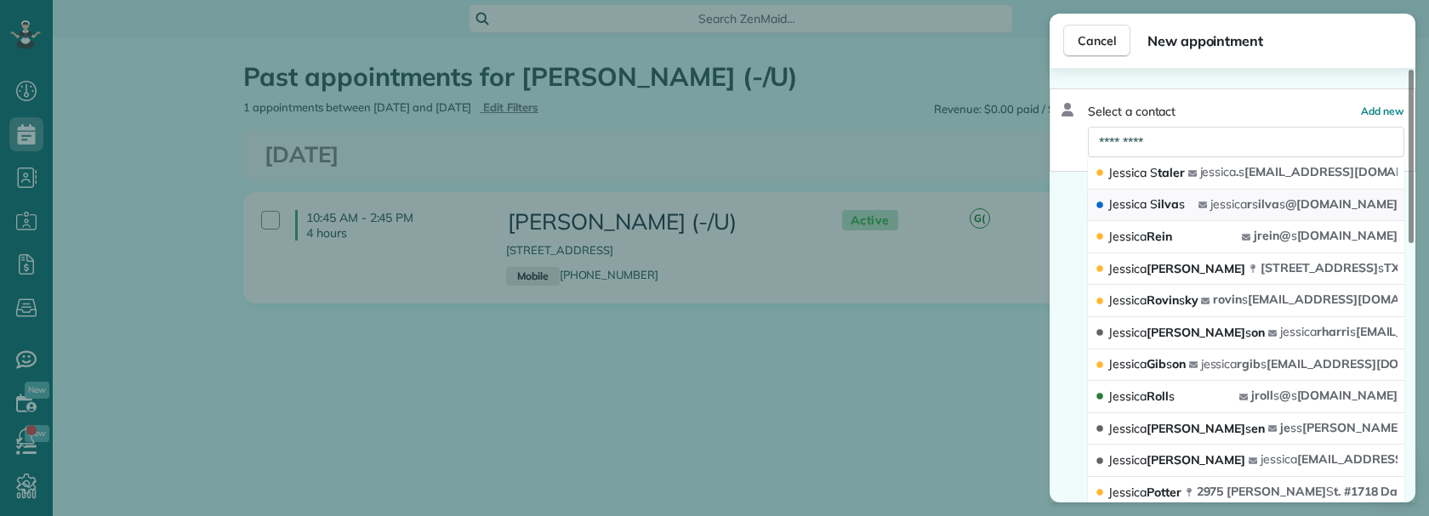
click at [1140, 205] on span "Je s s ica" at bounding box center [1127, 203] width 38 height 15
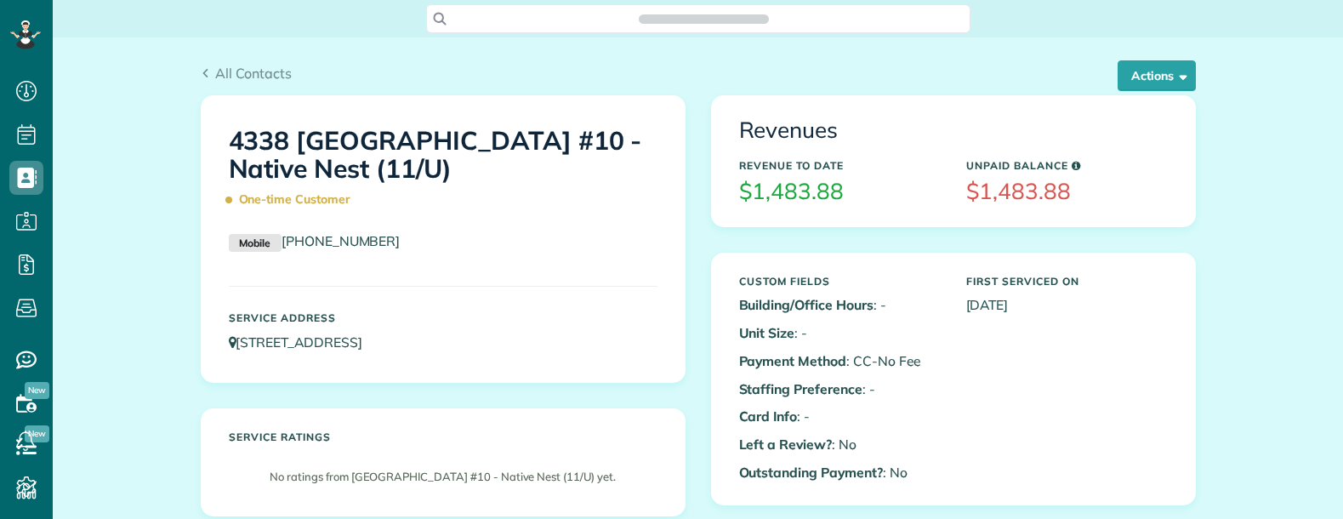
scroll to position [519, 53]
copy link "4338 Hartford Street Unit 10 Dallas TX 75219"
drag, startPoint x: 405, startPoint y: 352, endPoint x: 234, endPoint y: 344, distance: 171.1
click at [234, 344] on p "4338 Hartford Street Unit 10 Dallas TX 75219" at bounding box center [443, 343] width 429 height 20
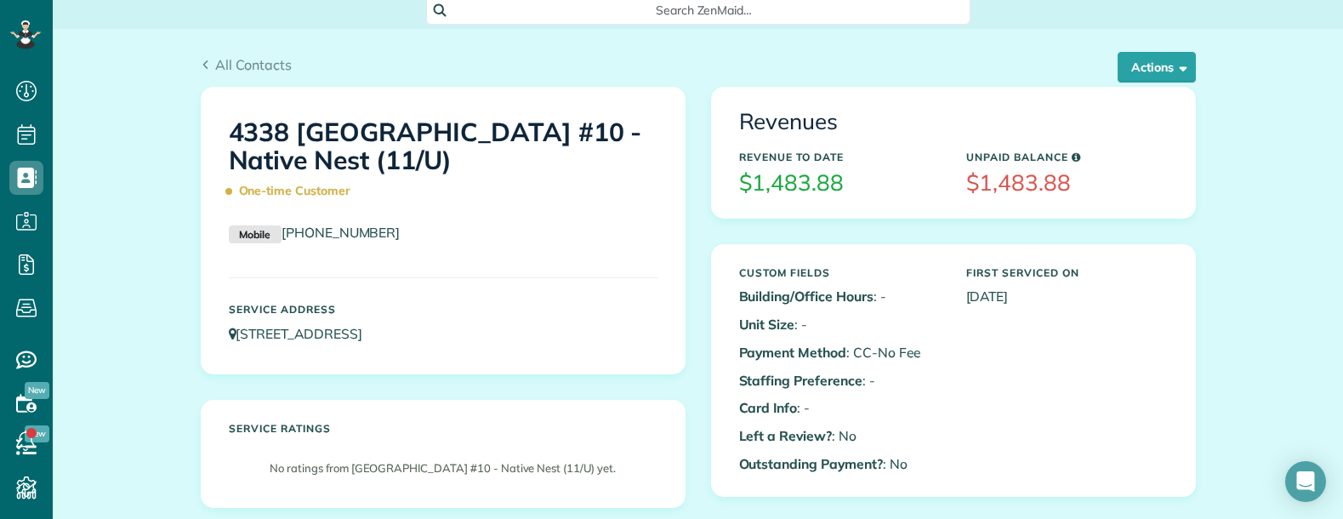
scroll to position [0, 0]
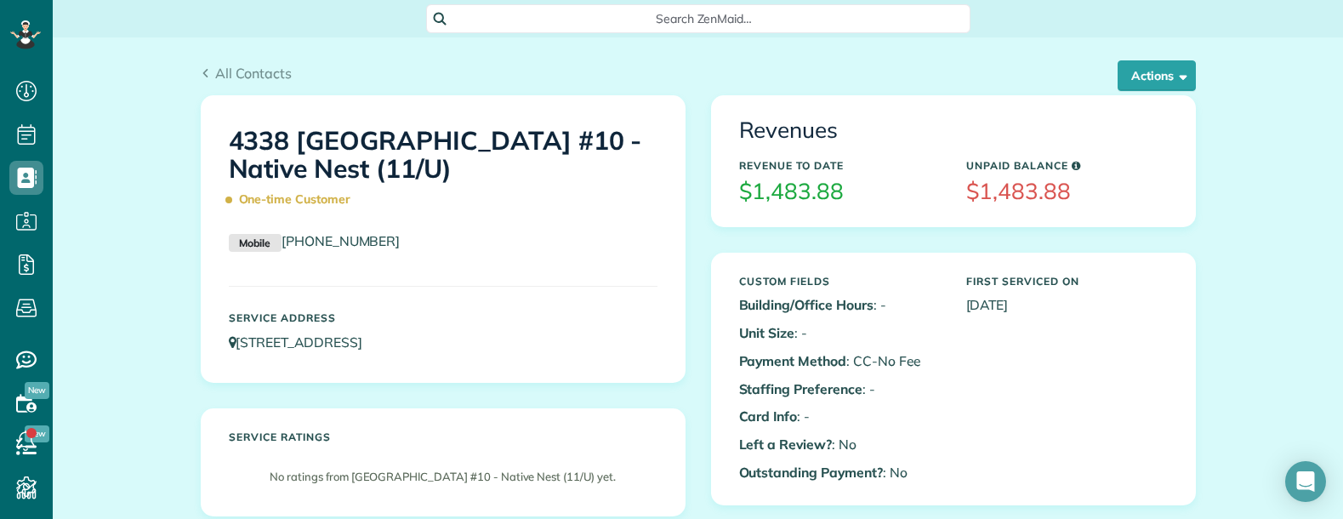
click at [683, 10] on span "Search ZenMaid…" at bounding box center [704, 18] width 517 height 17
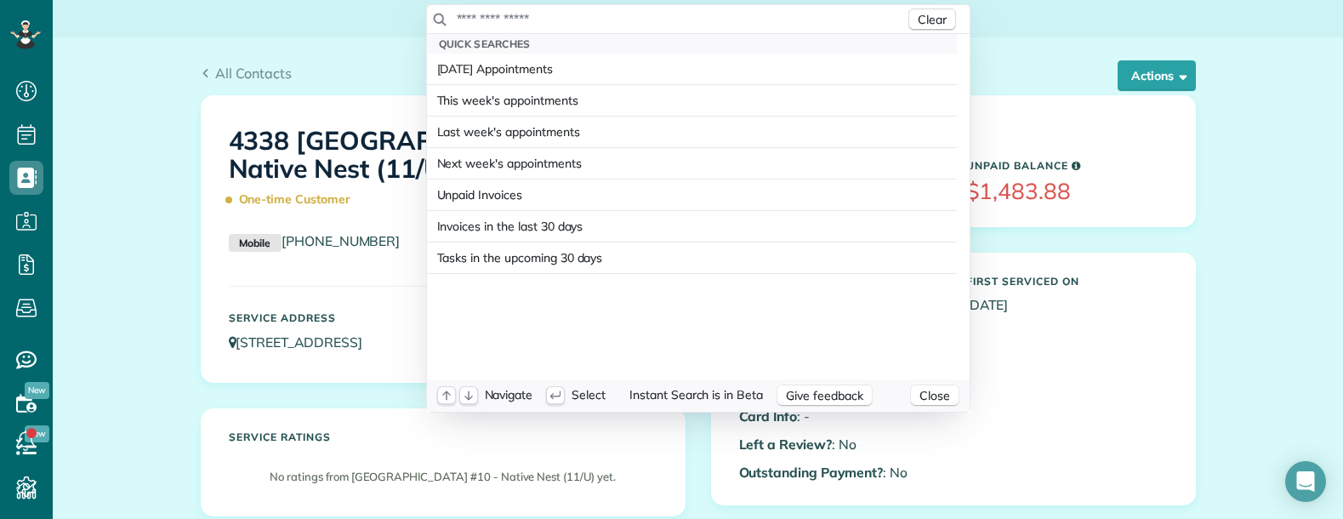
click at [658, 21] on input "text" at bounding box center [680, 18] width 449 height 17
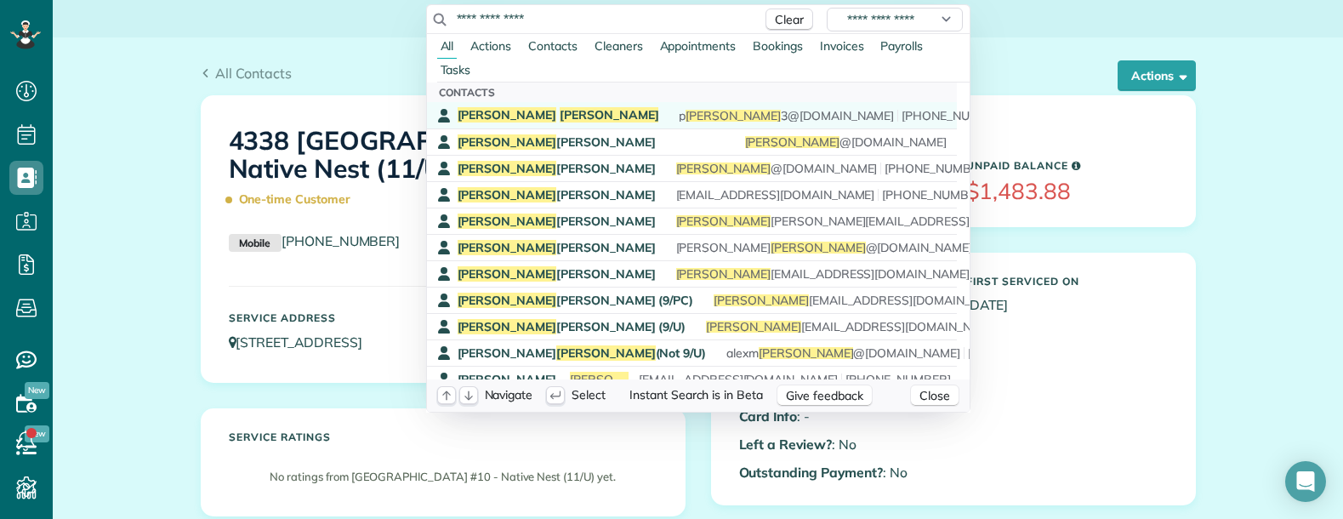
type input "**********"
click at [560, 117] on span "Alderink" at bounding box center [610, 114] width 100 height 15
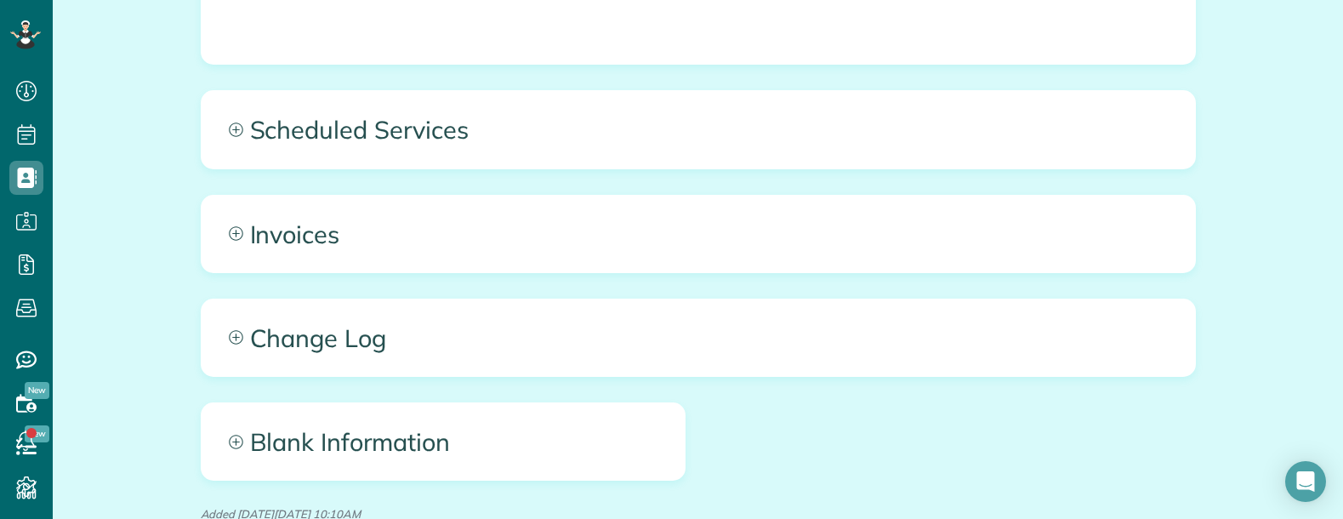
scroll to position [1276, 0]
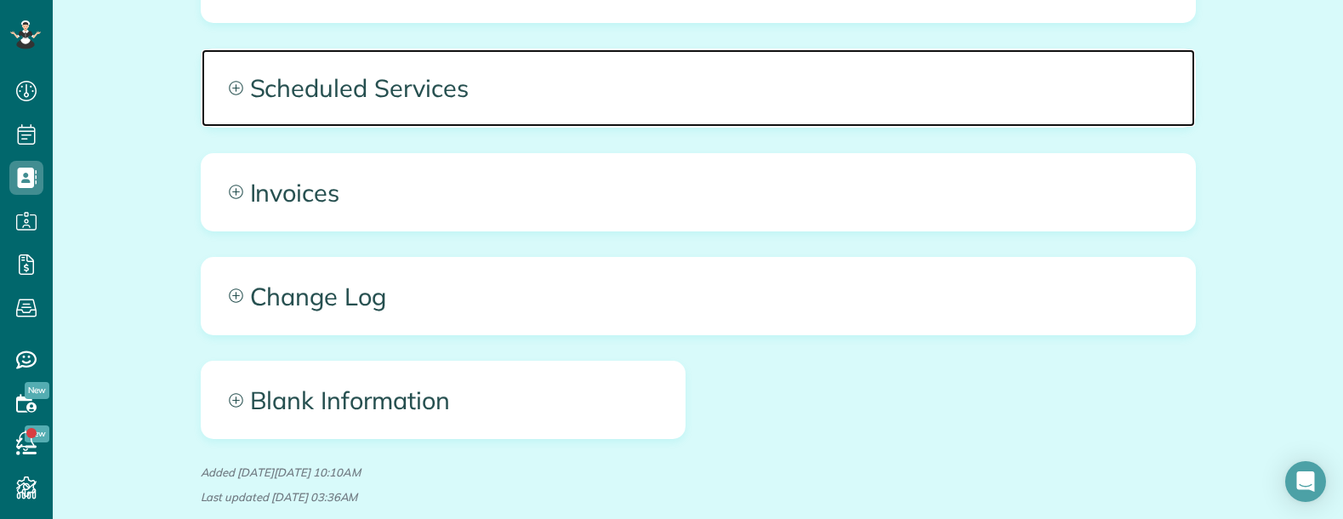
click at [686, 88] on span "Scheduled Services" at bounding box center [698, 87] width 993 height 77
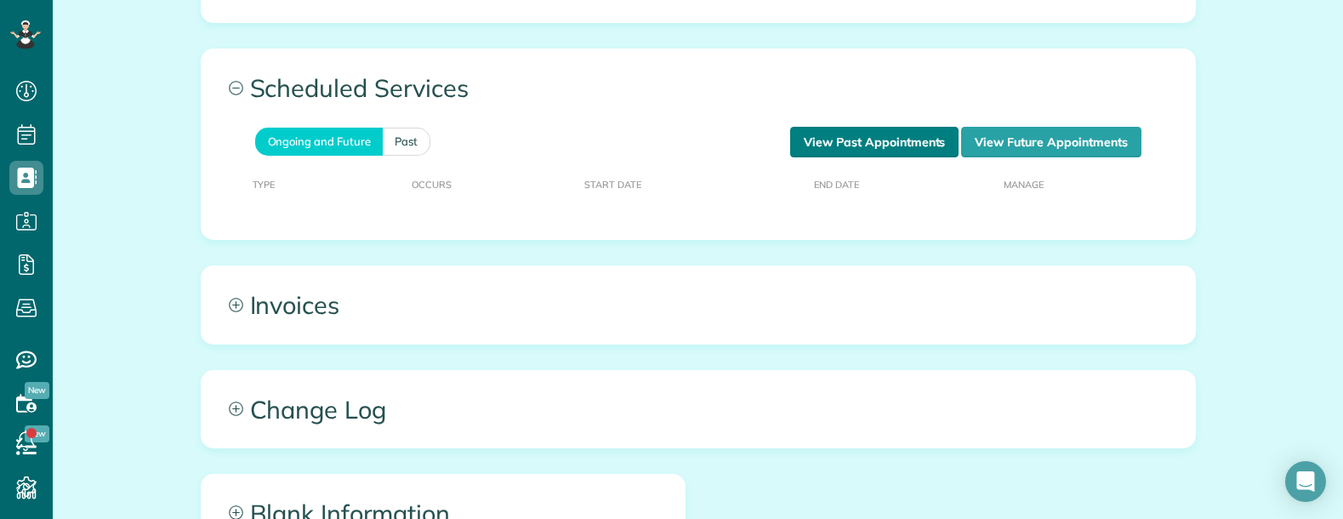
click at [867, 127] on link "View Past Appointments" at bounding box center [874, 142] width 168 height 31
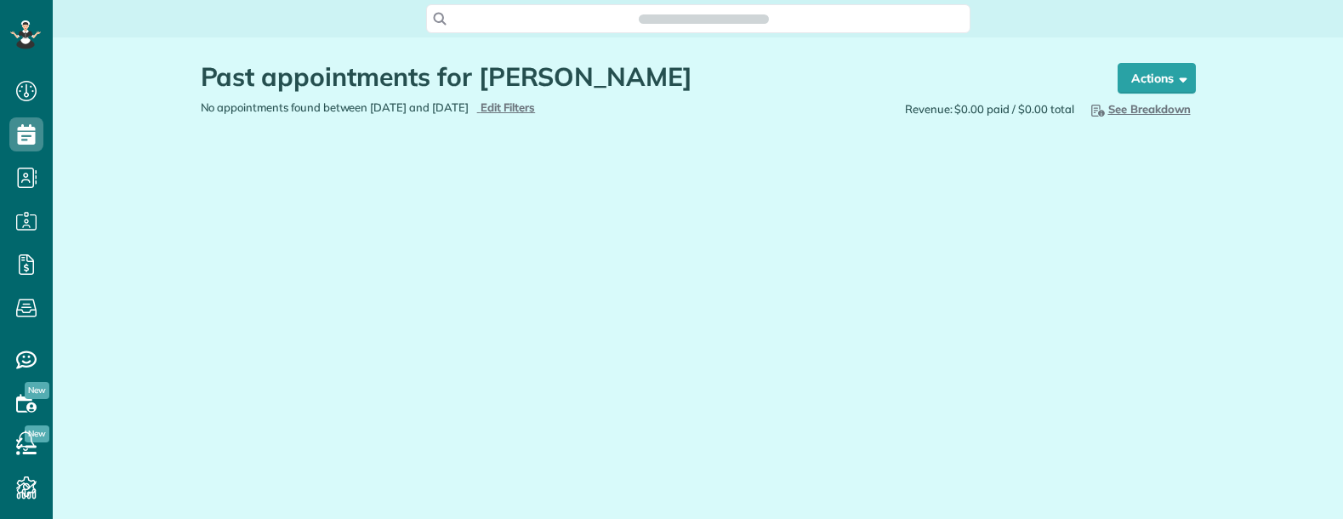
scroll to position [8, 8]
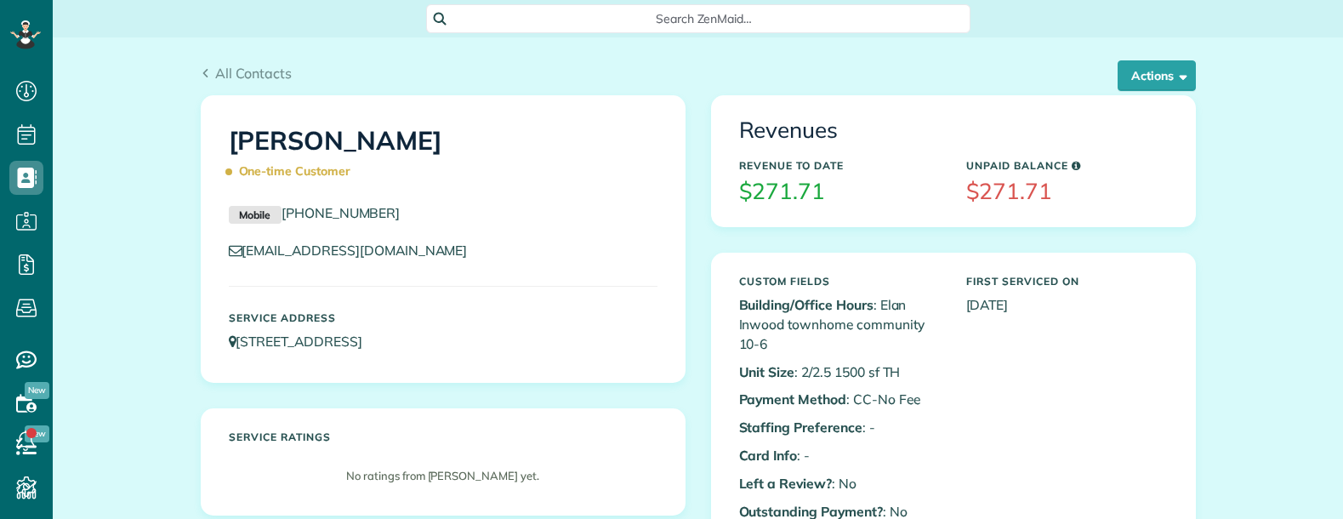
scroll to position [8, 8]
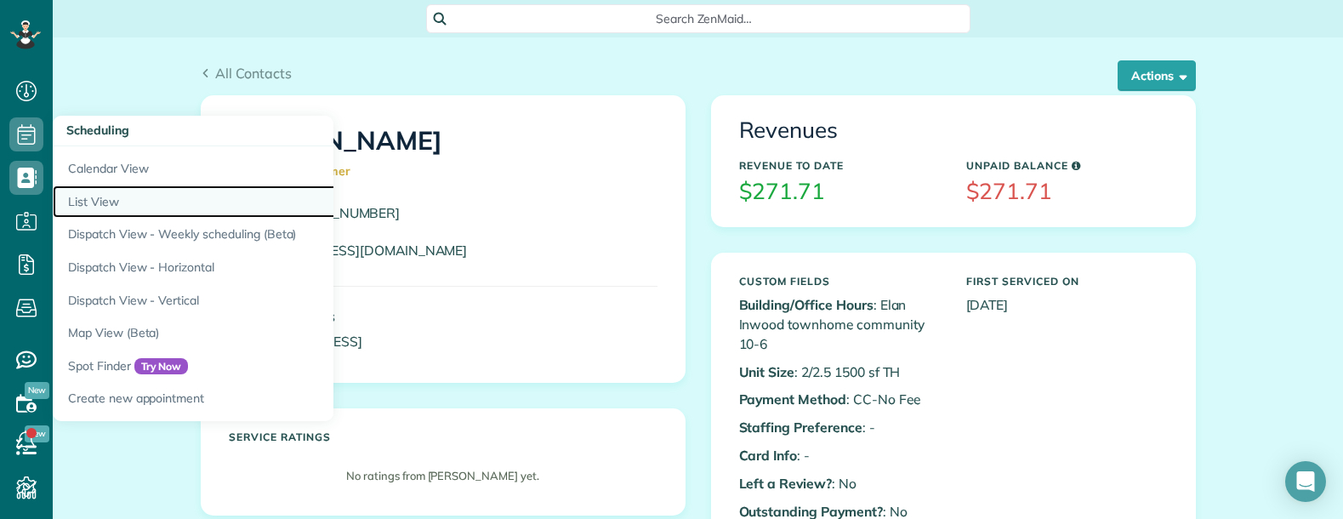
click at [111, 198] on link "List View" at bounding box center [265, 201] width 425 height 33
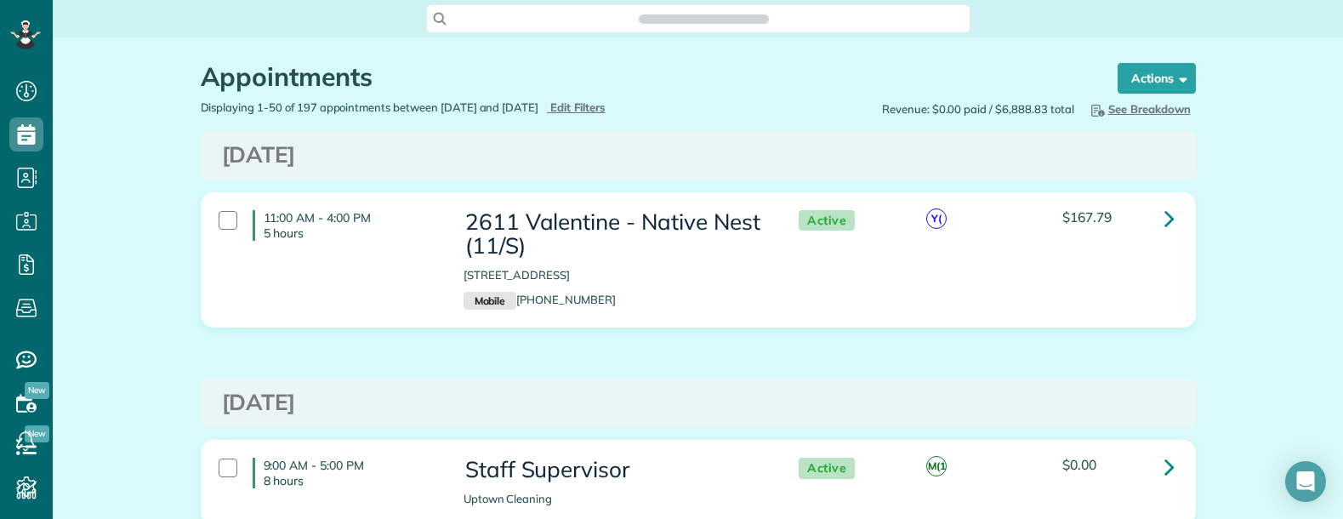
scroll to position [8, 8]
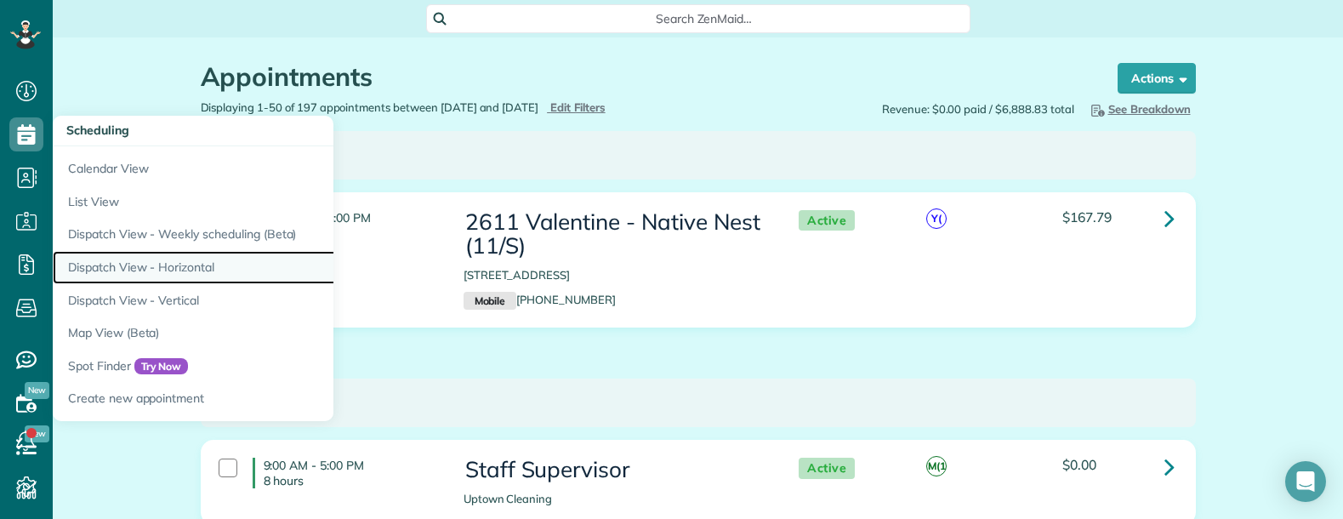
click at [95, 264] on link "Dispatch View - Horizontal" at bounding box center [265, 267] width 425 height 33
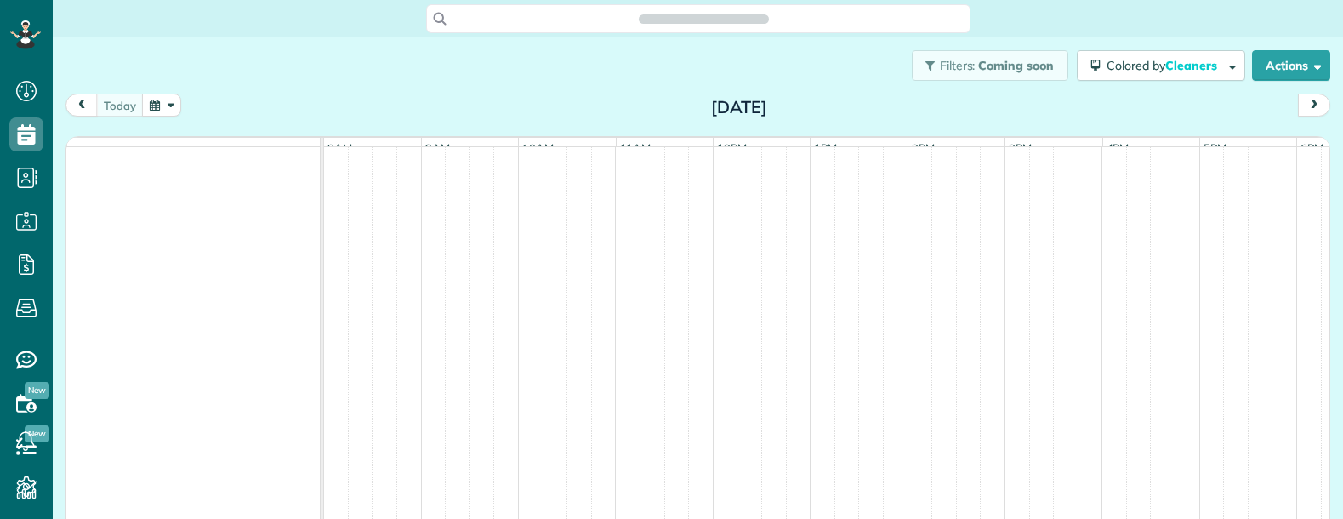
scroll to position [8, 8]
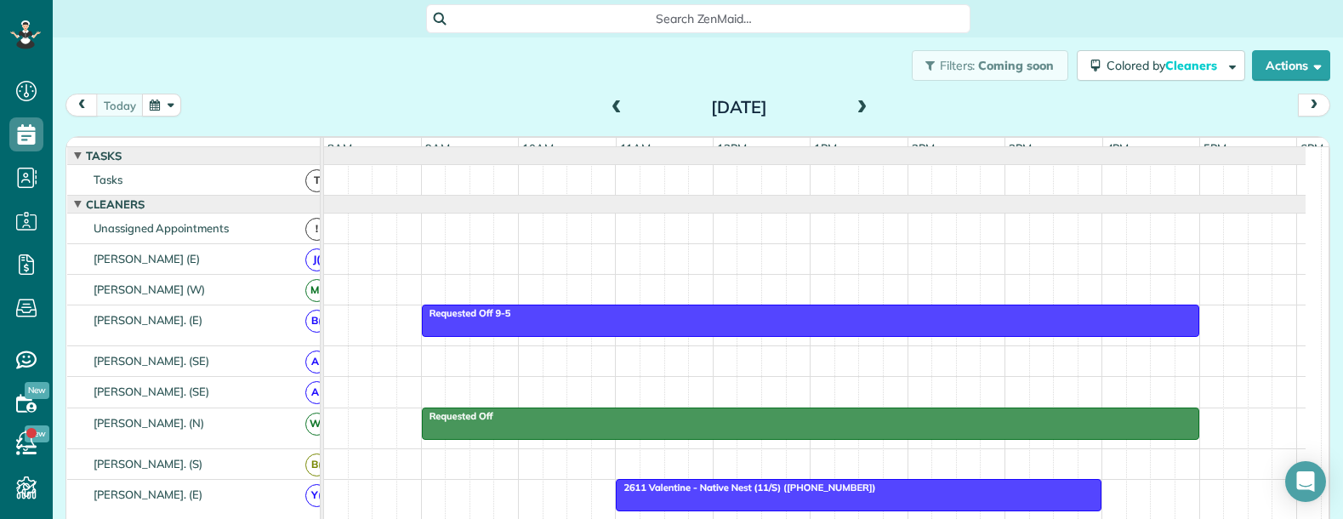
click at [855, 114] on span at bounding box center [862, 107] width 19 height 15
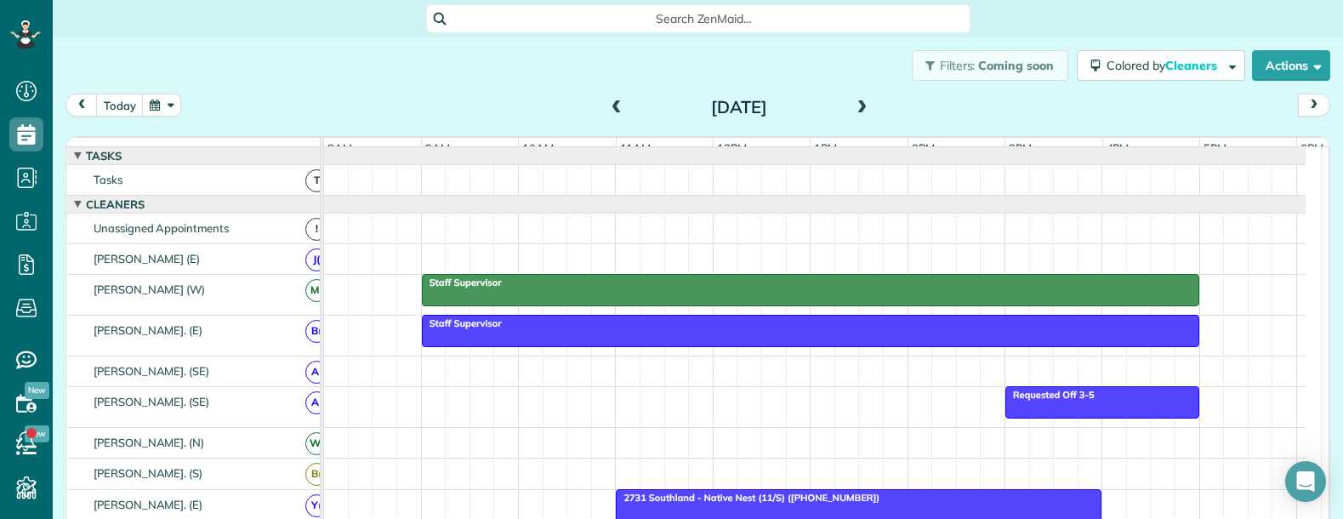
click at [164, 109] on button "button" at bounding box center [161, 105] width 39 height 23
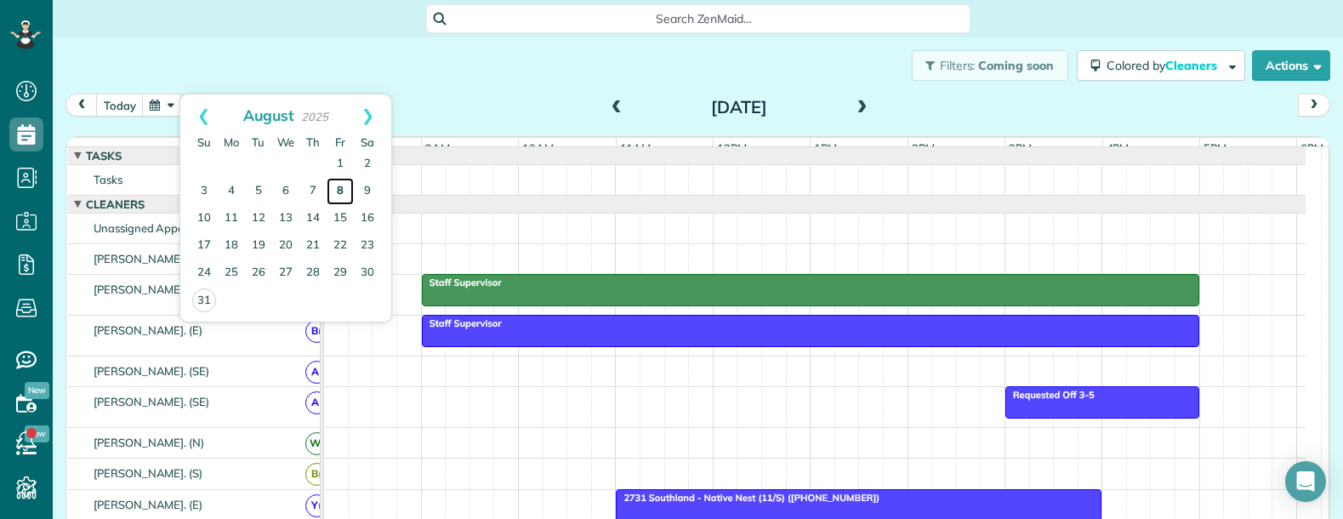
drag, startPoint x: 340, startPoint y: 185, endPoint x: 371, endPoint y: 192, distance: 31.4
click at [341, 185] on link "8" at bounding box center [340, 191] width 27 height 27
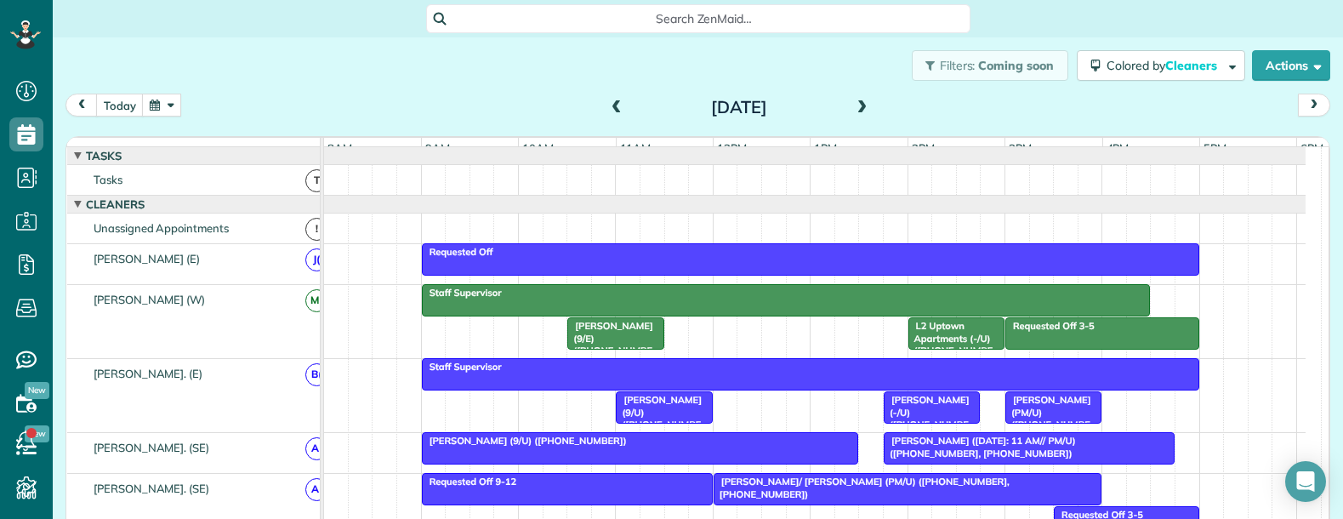
click at [174, 97] on button "button" at bounding box center [161, 105] width 39 height 23
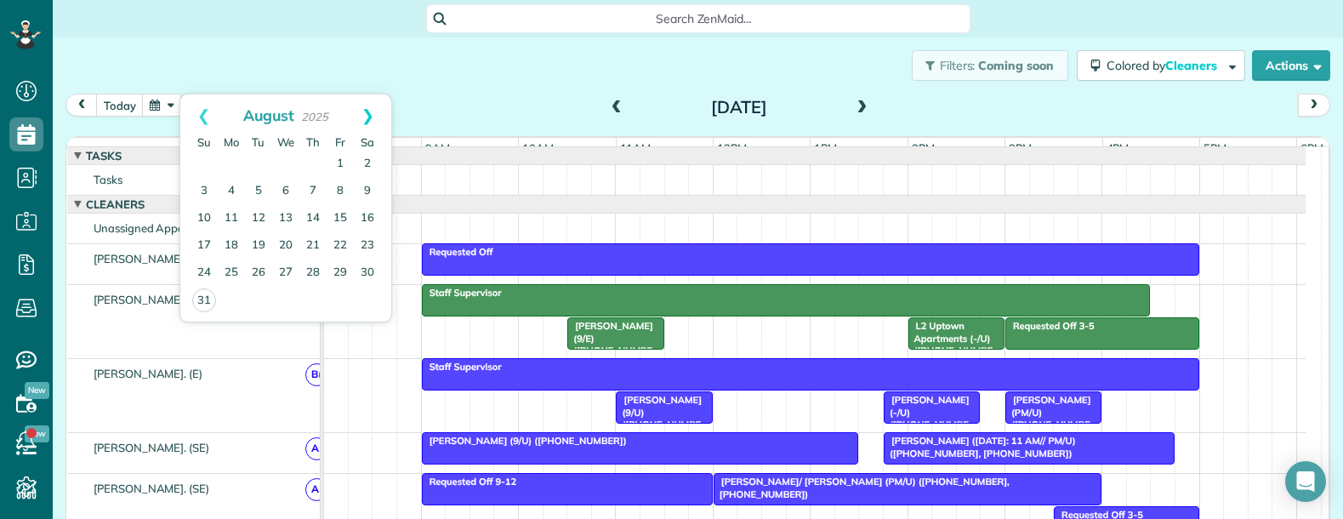
click at [368, 110] on link "Next" at bounding box center [367, 115] width 47 height 43
click at [342, 166] on link "5" at bounding box center [340, 164] width 27 height 27
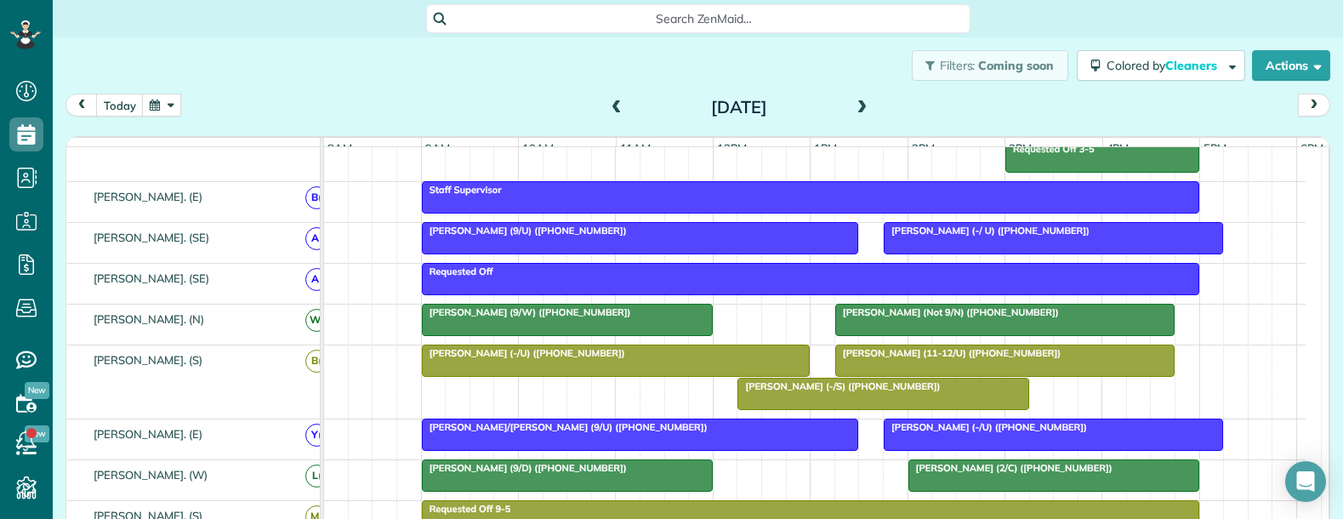
scroll to position [170, 0]
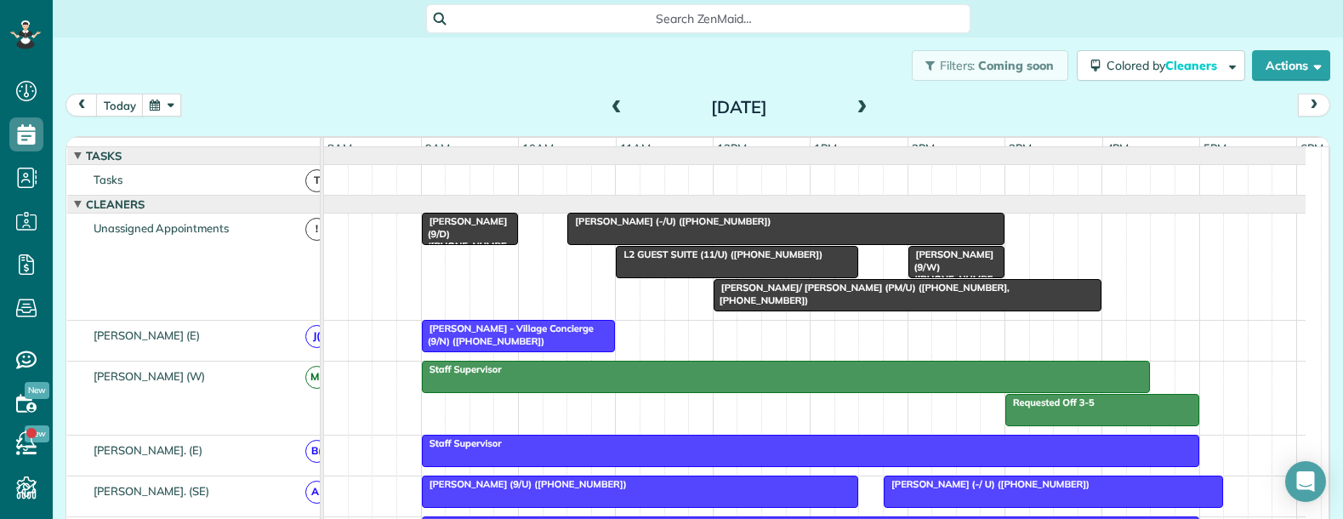
click at [651, 18] on span "Search ZenMaid…" at bounding box center [704, 18] width 517 height 17
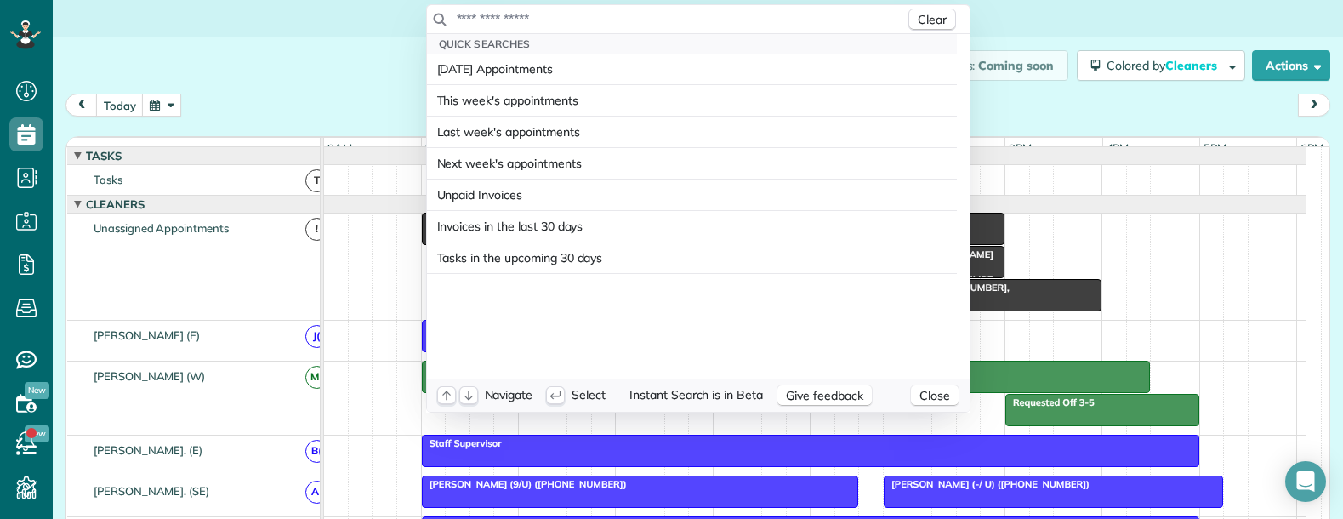
click at [509, 18] on input "text" at bounding box center [680, 18] width 449 height 17
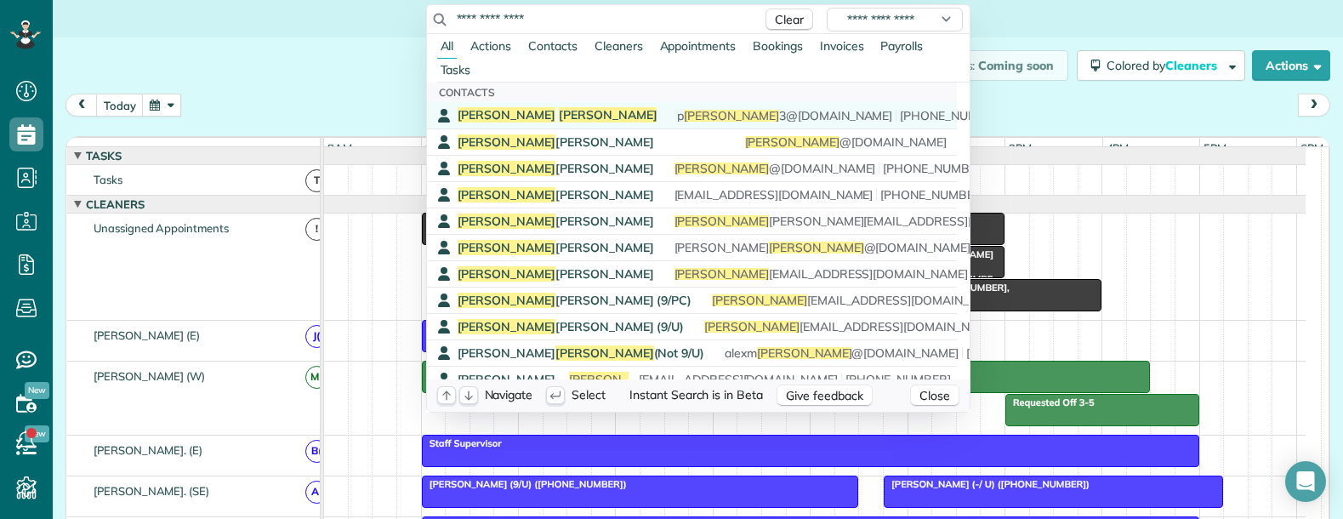
type input "**********"
click at [559, 117] on span "Alderink" at bounding box center [608, 114] width 99 height 15
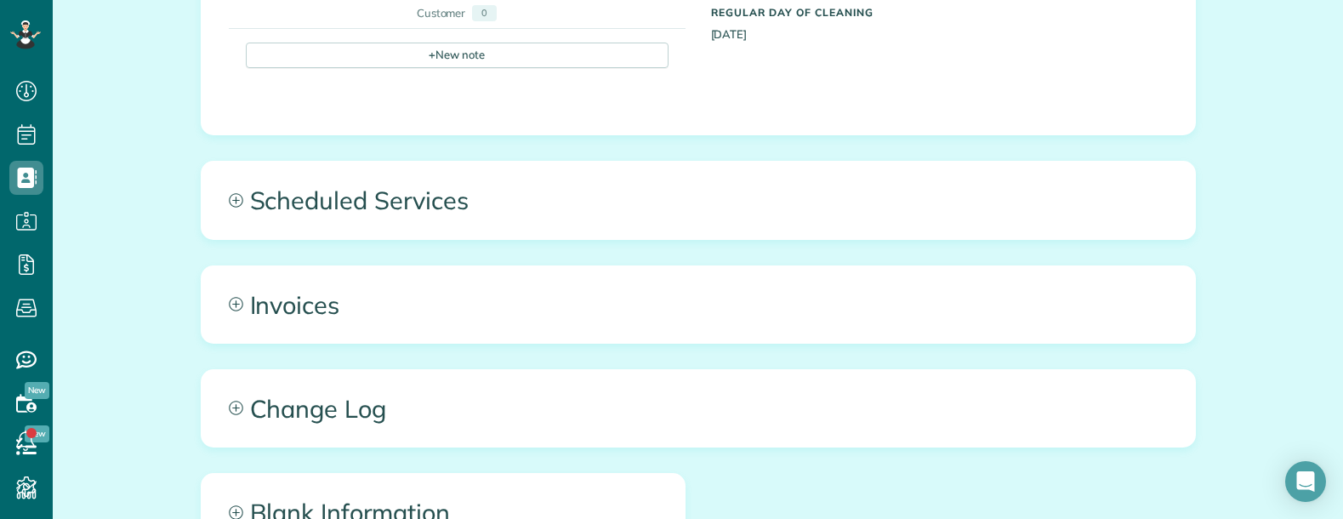
scroll to position [1191, 0]
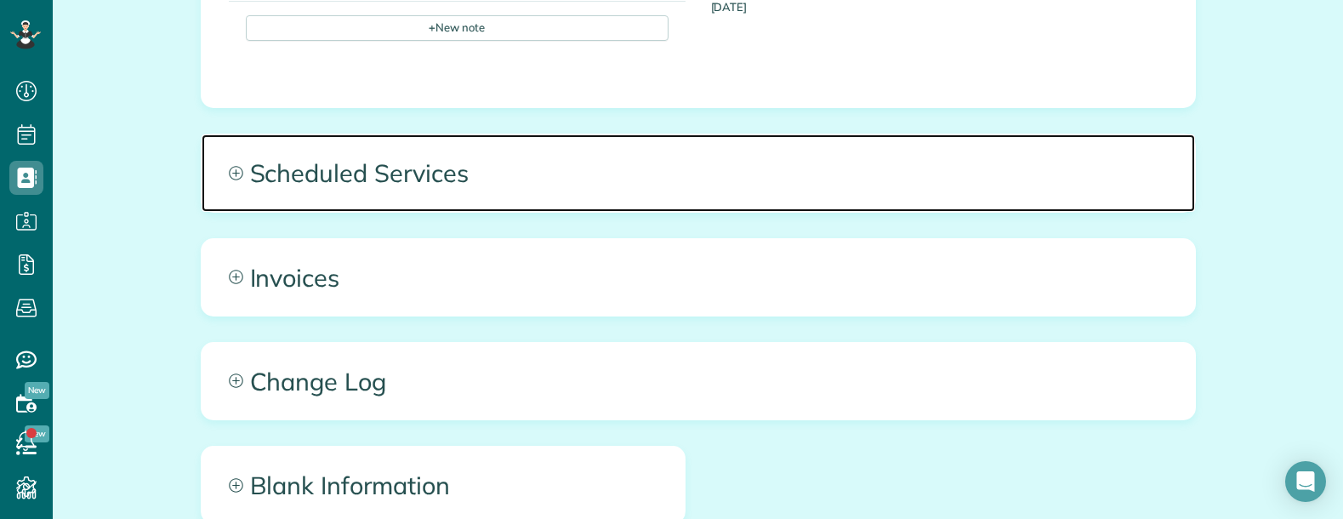
click at [520, 164] on span "Scheduled Services" at bounding box center [698, 172] width 993 height 77
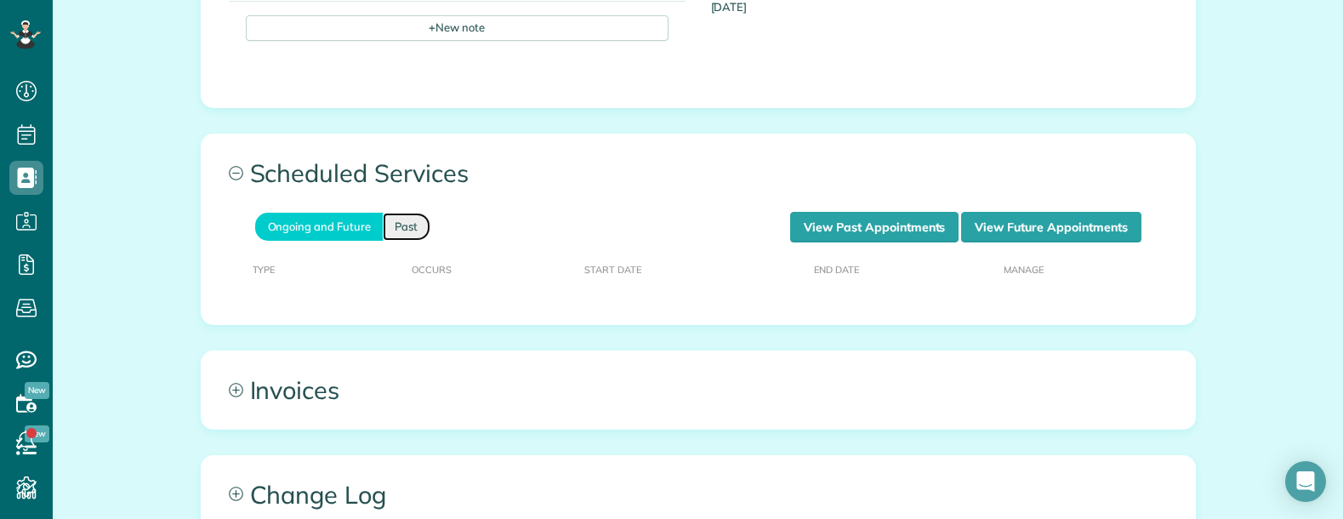
click at [396, 213] on link "Past" at bounding box center [407, 227] width 48 height 28
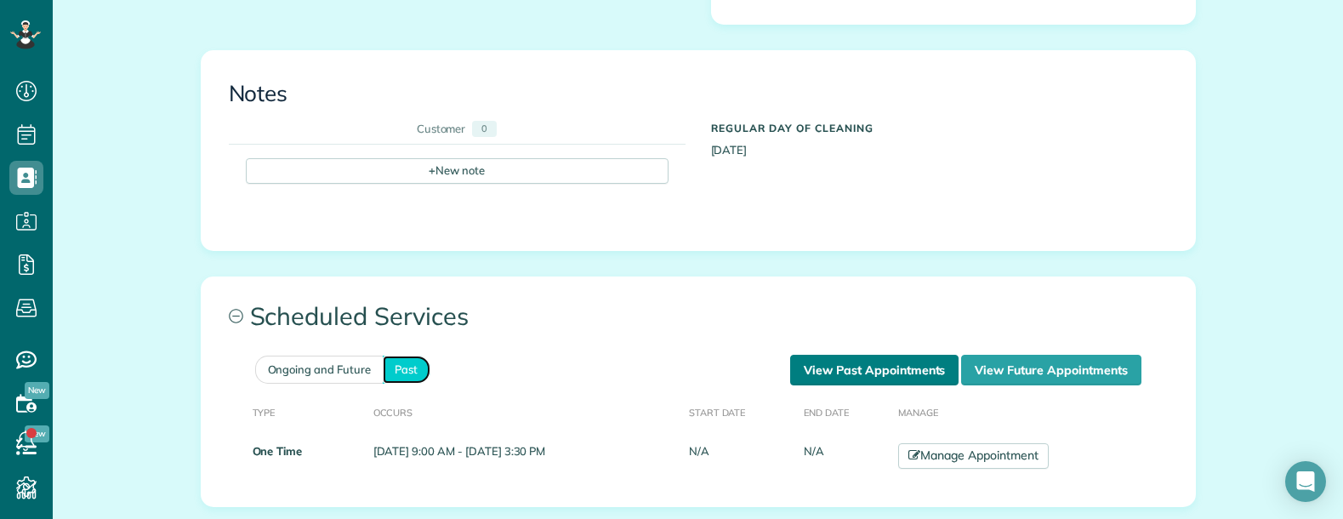
scroll to position [1106, 0]
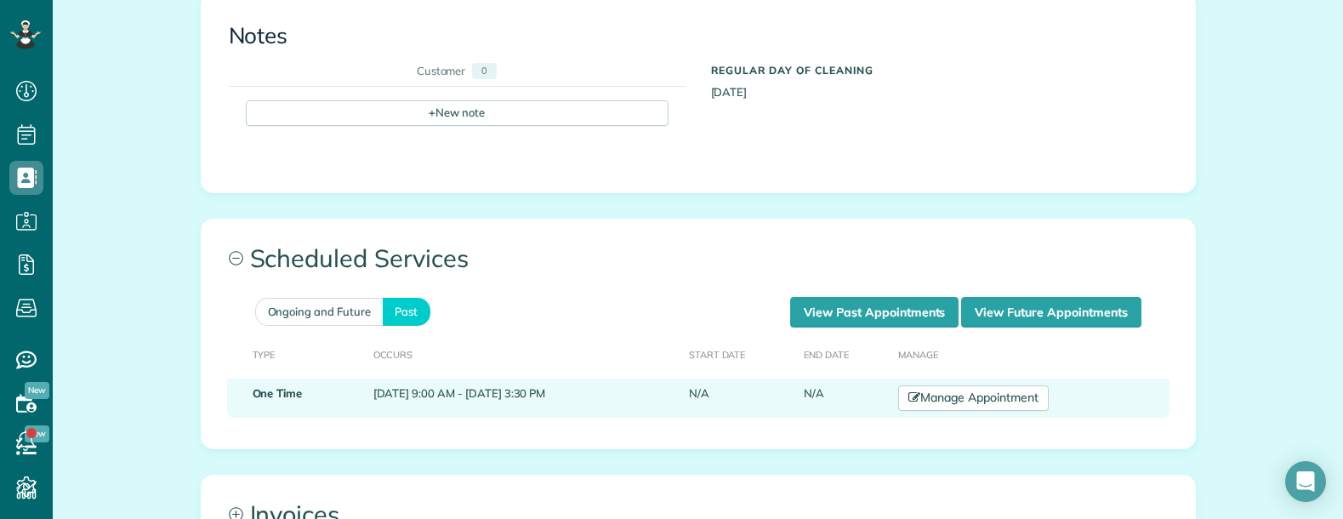
click at [528, 378] on td "[DATE] 9:00 AM - [DATE] 3:30 PM" at bounding box center [525, 397] width 316 height 39
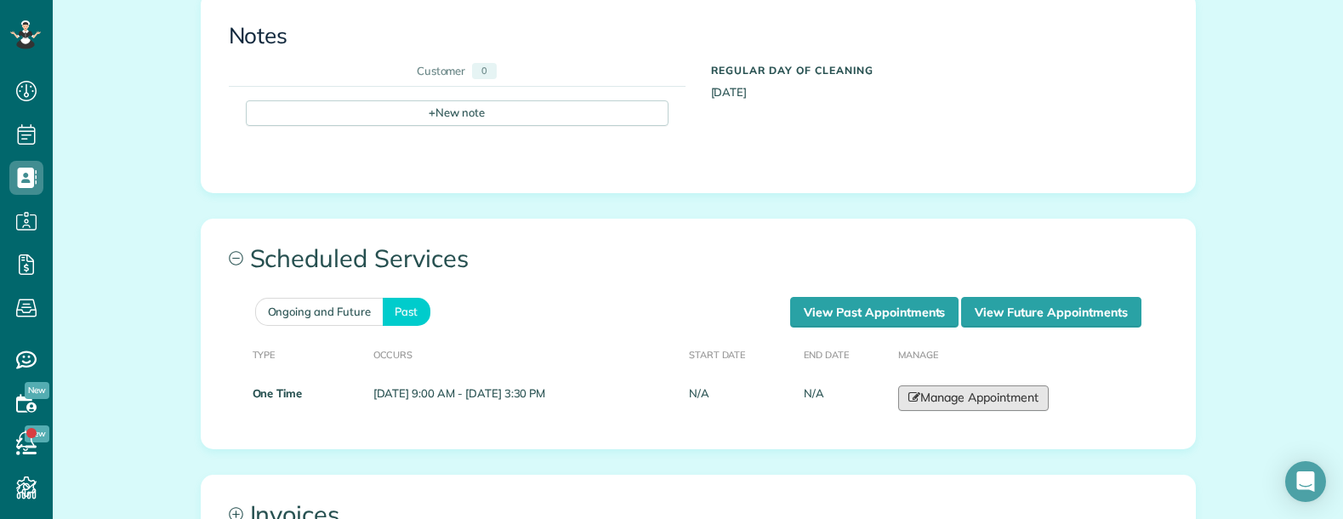
click at [1027, 385] on link "Manage Appointment" at bounding box center [973, 398] width 150 height 26
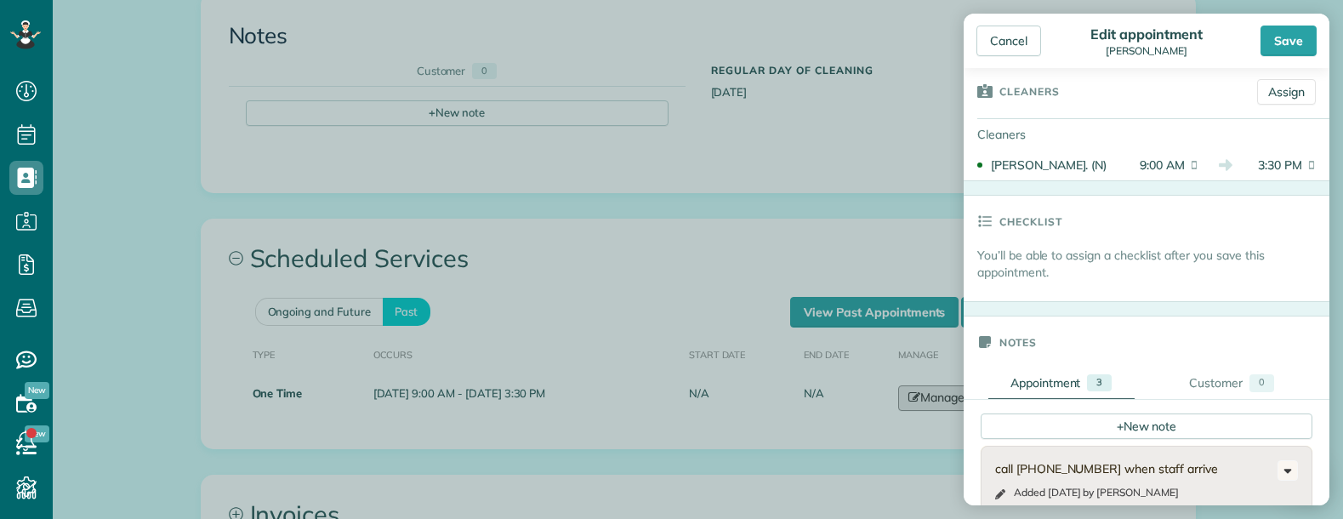
scroll to position [297, 0]
click at [1012, 43] on div "Cancel" at bounding box center [1008, 41] width 65 height 31
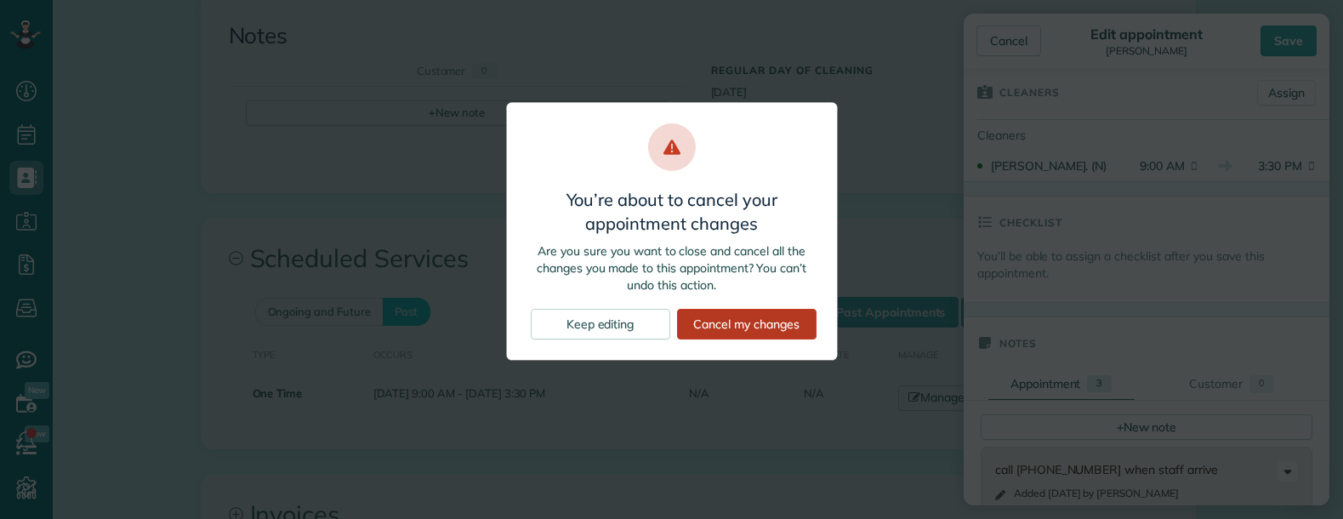
click at [703, 320] on div "Cancel my changes" at bounding box center [746, 324] width 139 height 31
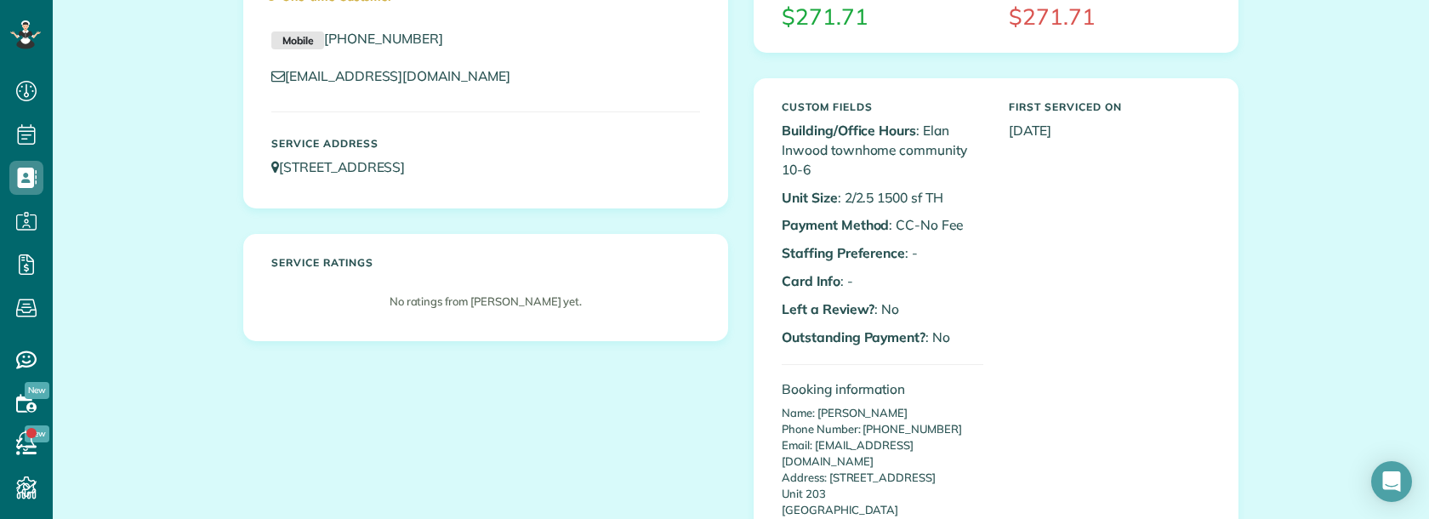
scroll to position [255, 0]
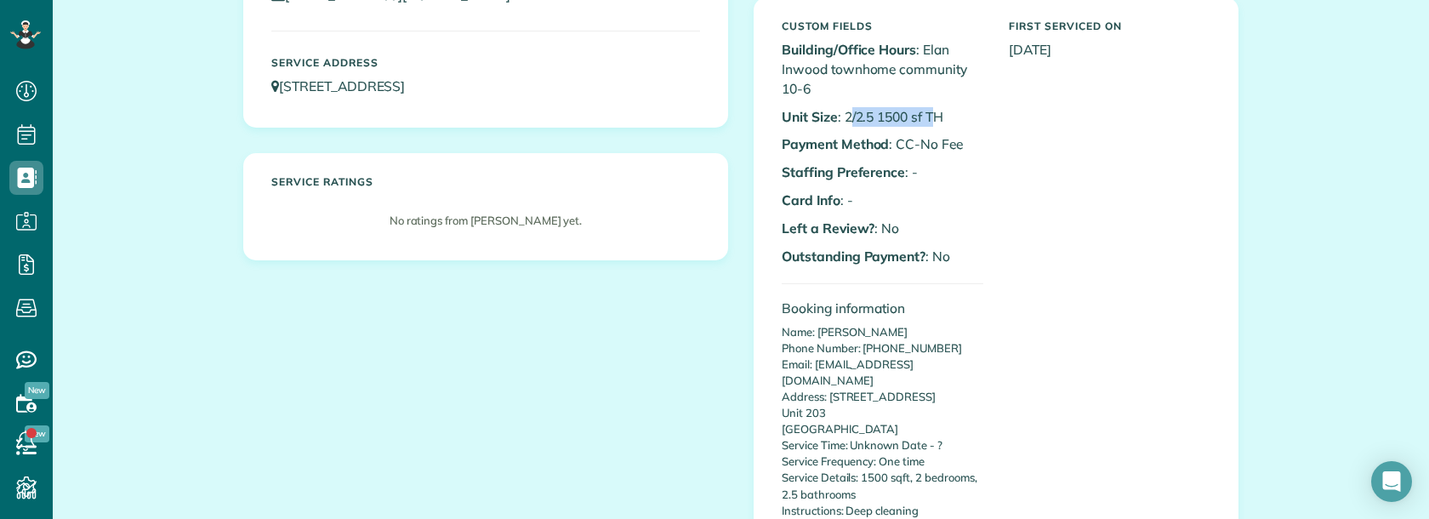
drag, startPoint x: 846, startPoint y: 115, endPoint x: 934, endPoint y: 115, distance: 87.6
click at [934, 115] on p "Unit Size : 2/2.5 1500 sf TH" at bounding box center [883, 117] width 202 height 20
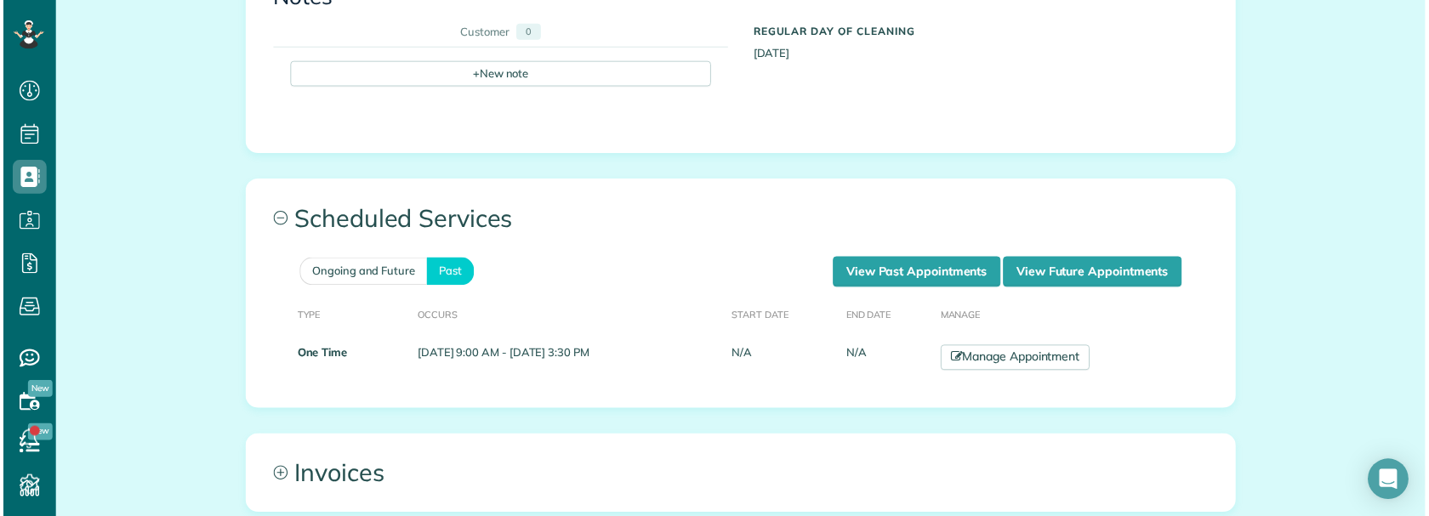
scroll to position [1361, 0]
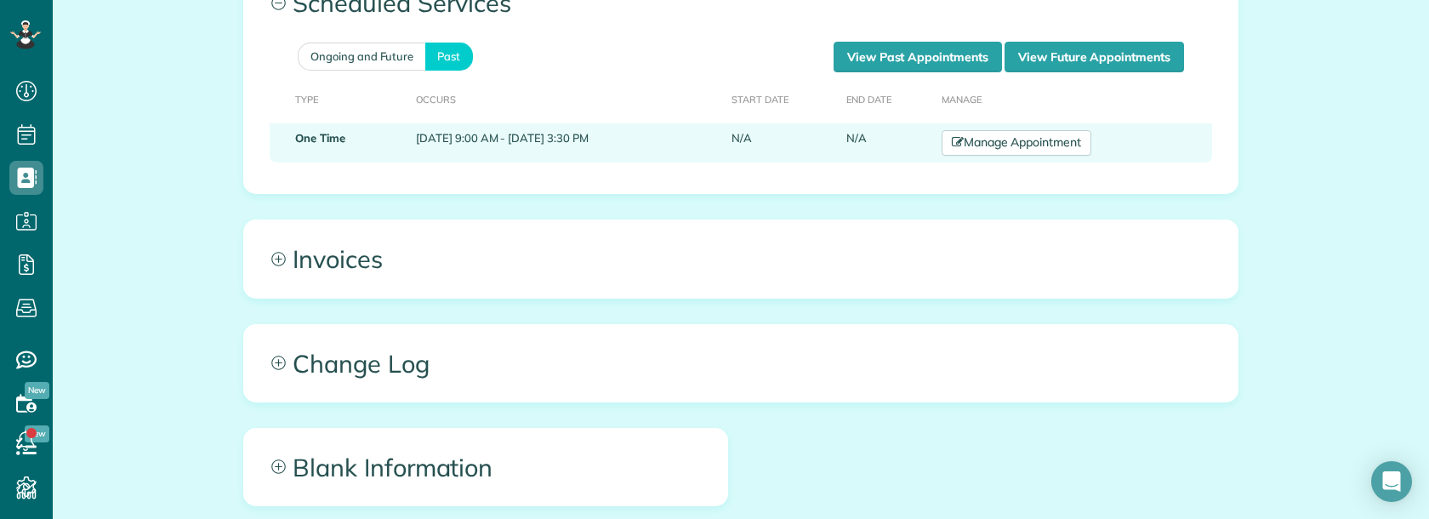
copy td "[DATE] 9:00 AM - [DATE] 3:30 PM"
drag, startPoint x: 391, startPoint y: 118, endPoint x: 658, endPoint y: 107, distance: 267.3
click at [658, 123] on td "[DATE] 9:00 AM - [DATE] 3:30 PM" at bounding box center [567, 142] width 316 height 39
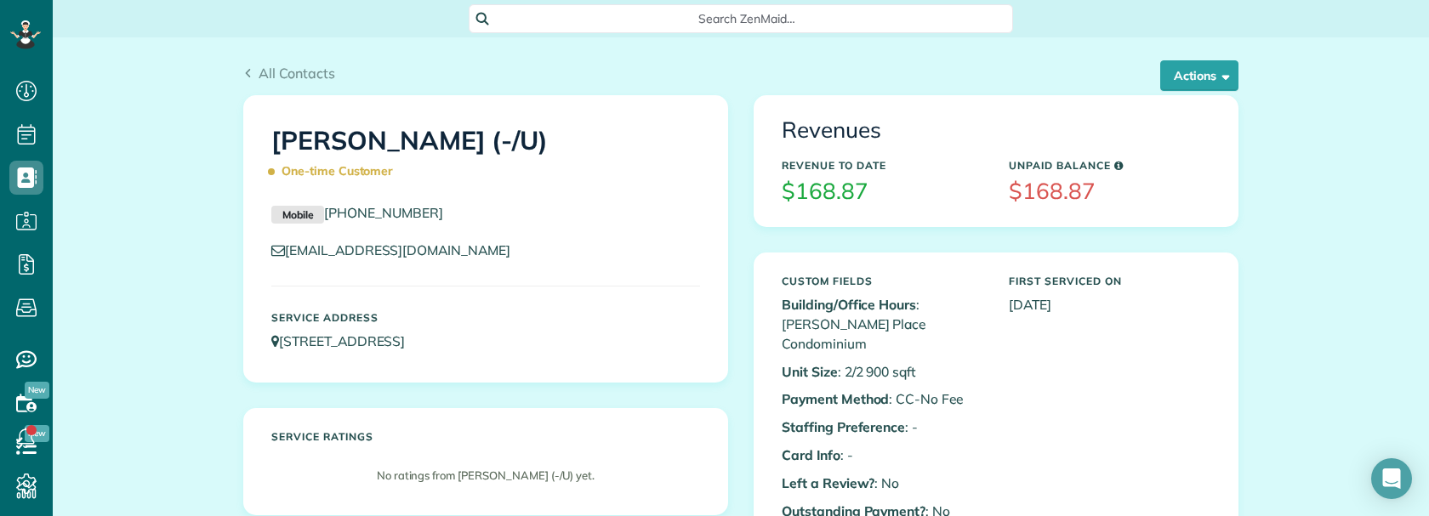
click at [589, 14] on span "Search ZenMaid…" at bounding box center [746, 18] width 517 height 17
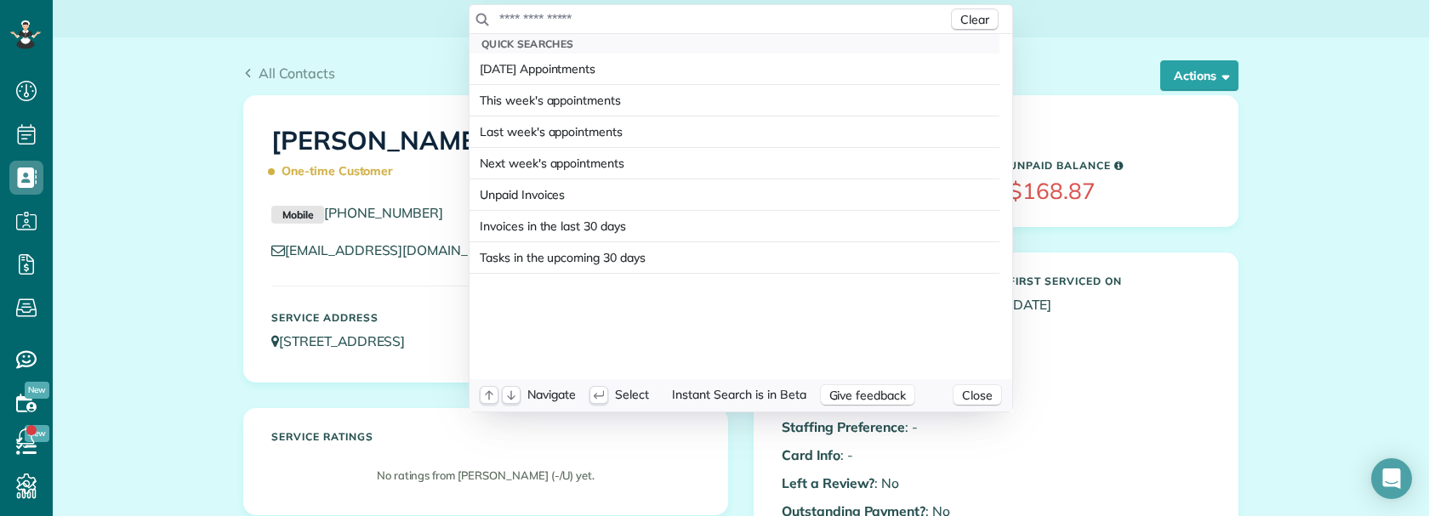
click at [618, 18] on input "text" at bounding box center [722, 18] width 449 height 17
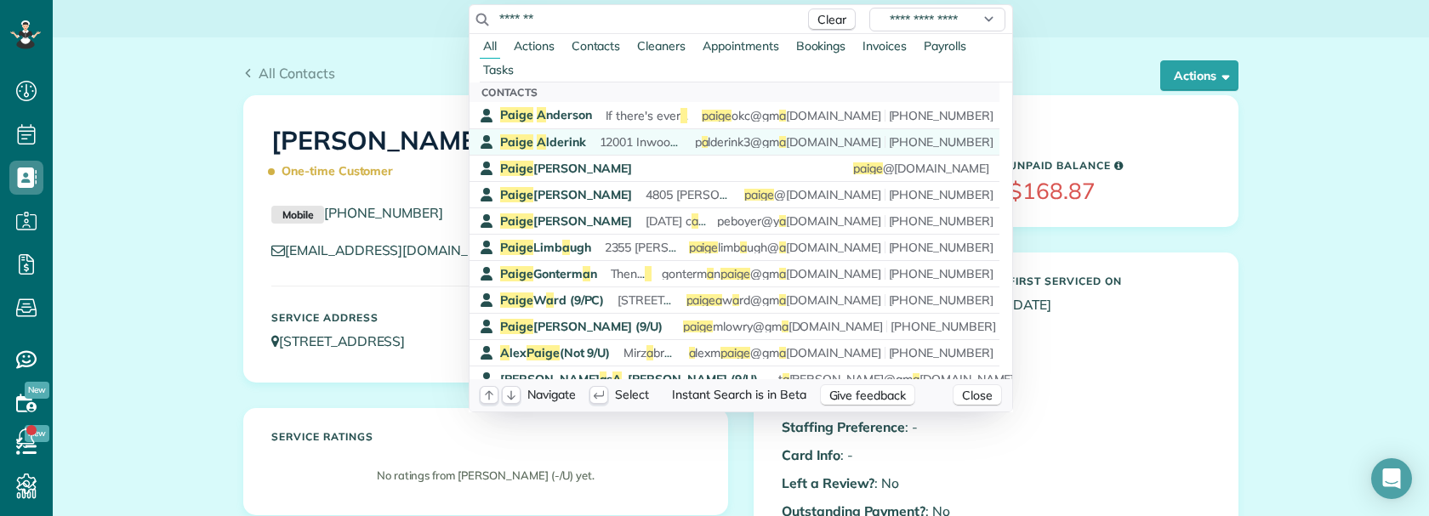
type input "*******"
click at [570, 137] on span "P a ige A lderink" at bounding box center [543, 141] width 86 height 15
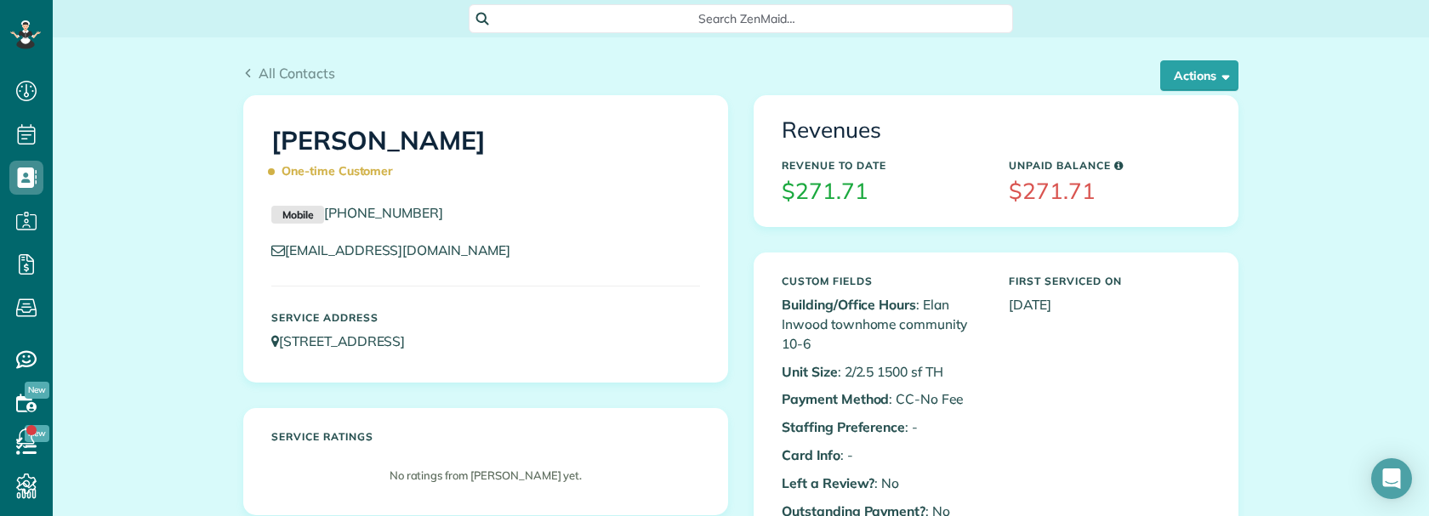
scroll to position [8, 8]
drag, startPoint x: 410, startPoint y: 138, endPoint x: 794, endPoint y: 5, distance: 406.7
click at [509, 139] on div "Paige Alderink One-time Customer" at bounding box center [486, 152] width 454 height 85
copy h1 "Paige Alderink"
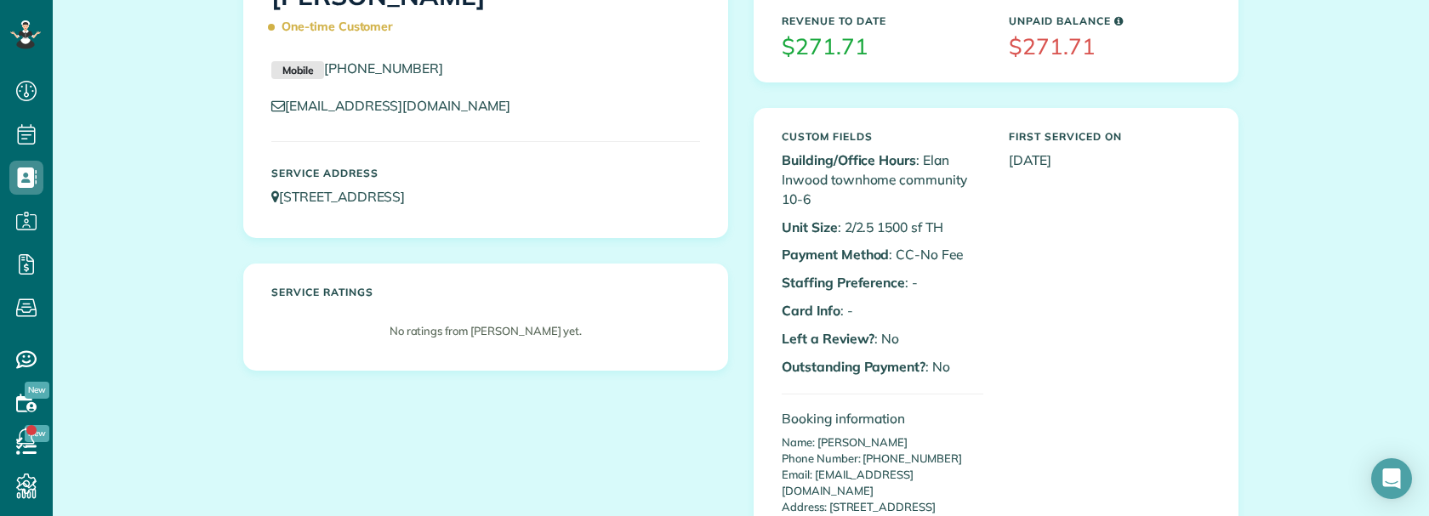
scroll to position [170, 0]
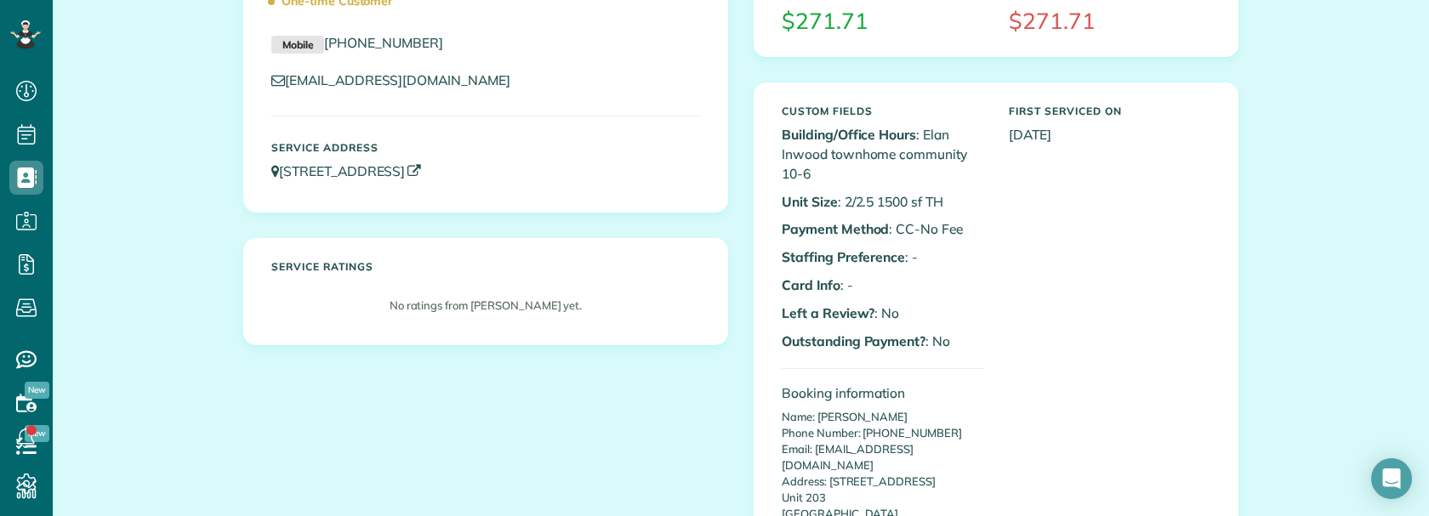
drag, startPoint x: 616, startPoint y: 176, endPoint x: 327, endPoint y: 178, distance: 289.2
click at [293, 175] on p "12001 Inwood Road Unit 203 Dallas TX 75244" at bounding box center [485, 172] width 429 height 20
click at [626, 182] on div "Service Address 12001 Inwood Road Unit 203 Dallas TX 75244" at bounding box center [486, 162] width 454 height 56
copy link "12001 Inwood Road Unit 203 Dallas TX 75244"
drag, startPoint x: 543, startPoint y: 165, endPoint x: 276, endPoint y: 173, distance: 268.0
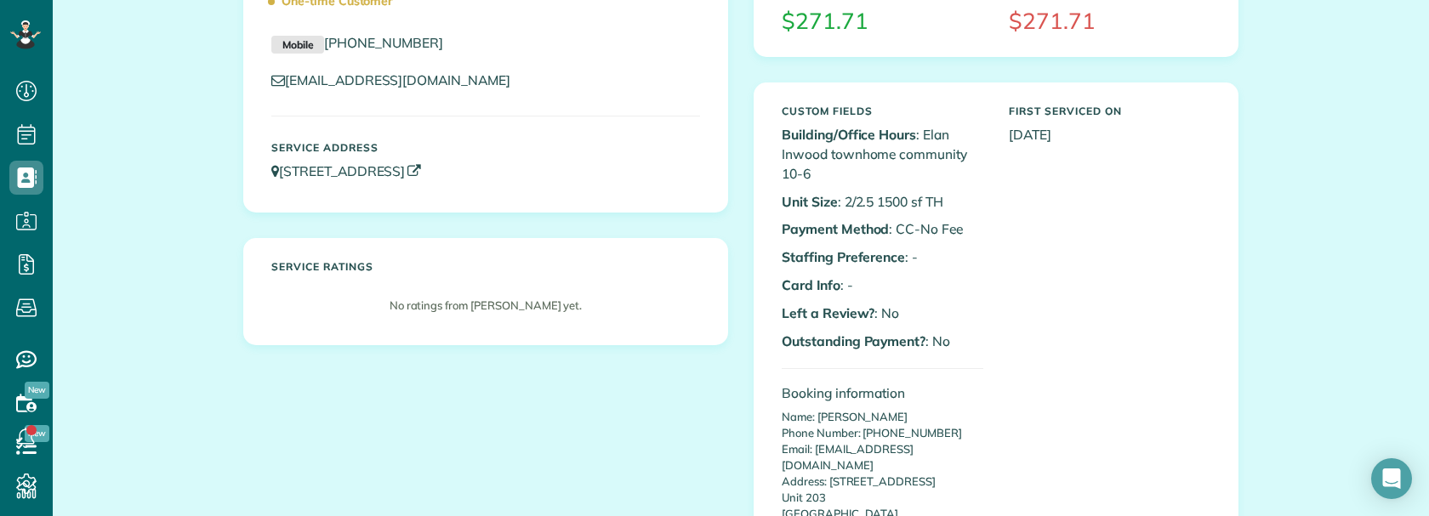
click at [276, 173] on p "12001 Inwood Road Unit 203 Dallas TX 75244" at bounding box center [485, 172] width 429 height 20
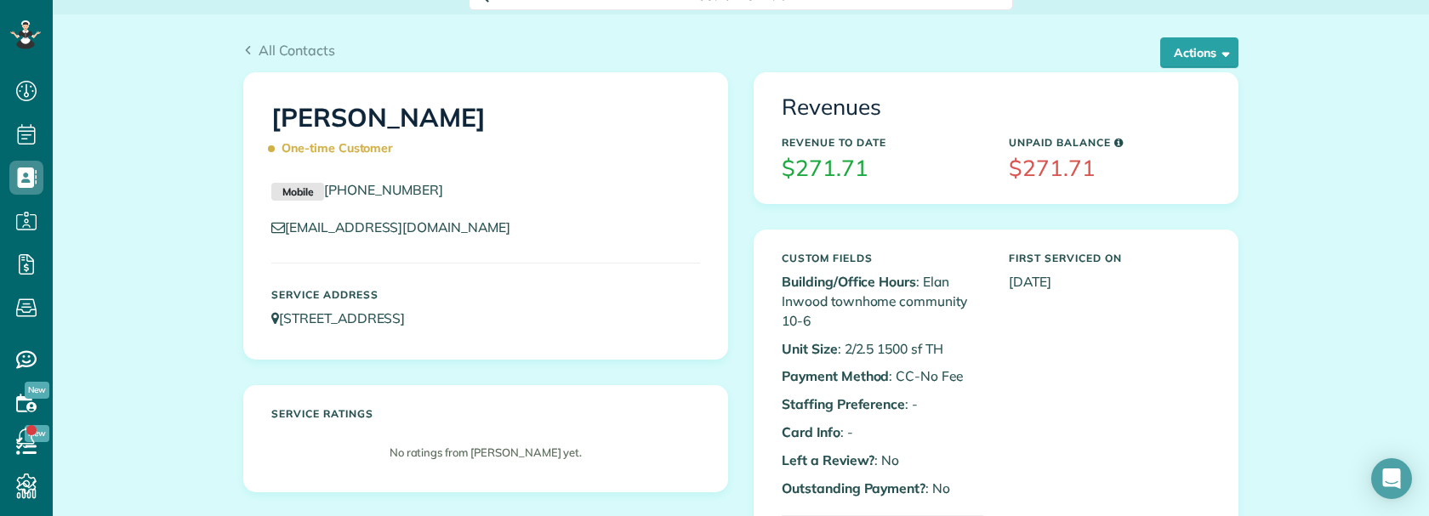
scroll to position [0, 0]
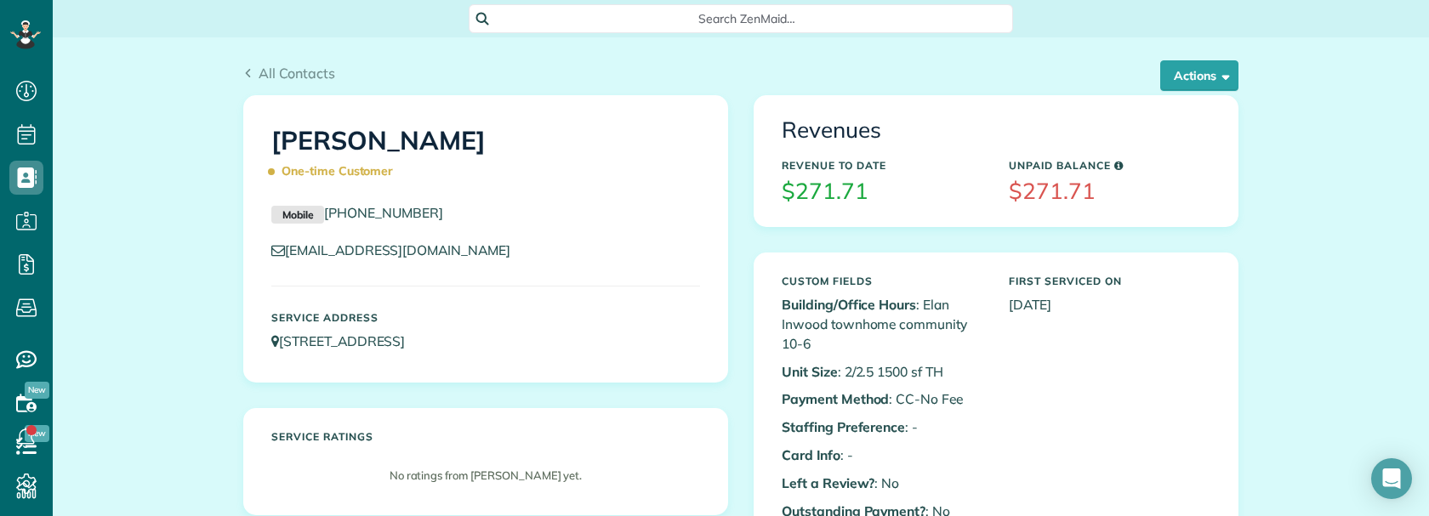
click at [754, 20] on span "Search ZenMaid…" at bounding box center [746, 18] width 517 height 17
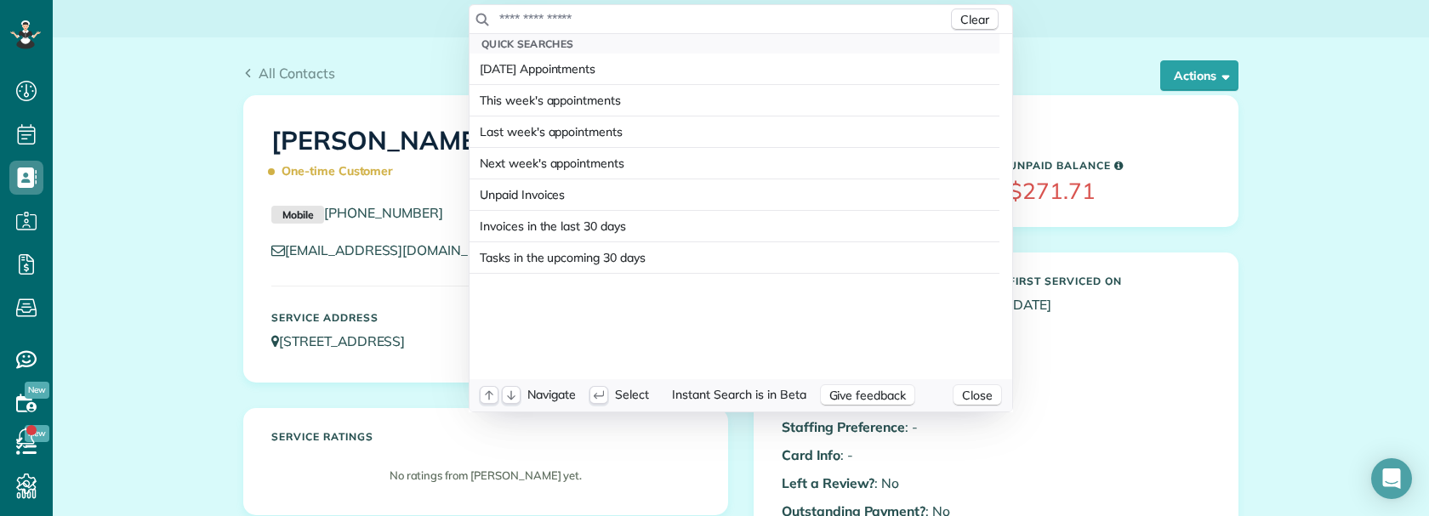
click at [750, 17] on input "text" at bounding box center [722, 18] width 449 height 17
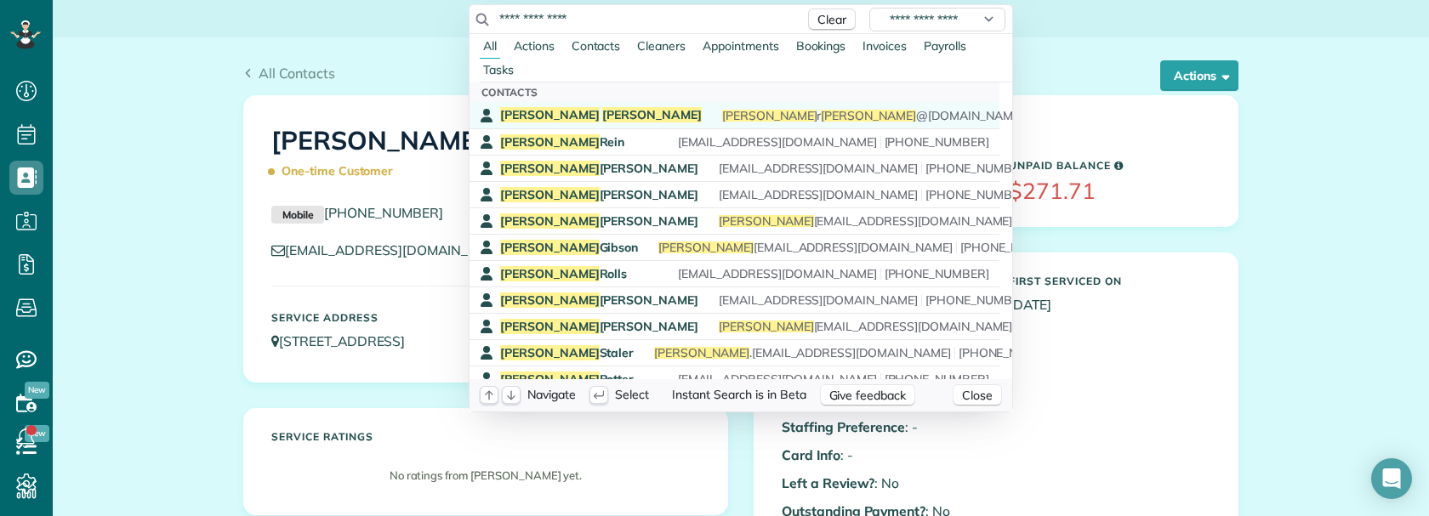
type input "**********"
click at [545, 106] on link "Jessica Silvas jessica r silvas @gmail.com (408) 464-2028" at bounding box center [734, 115] width 530 height 26
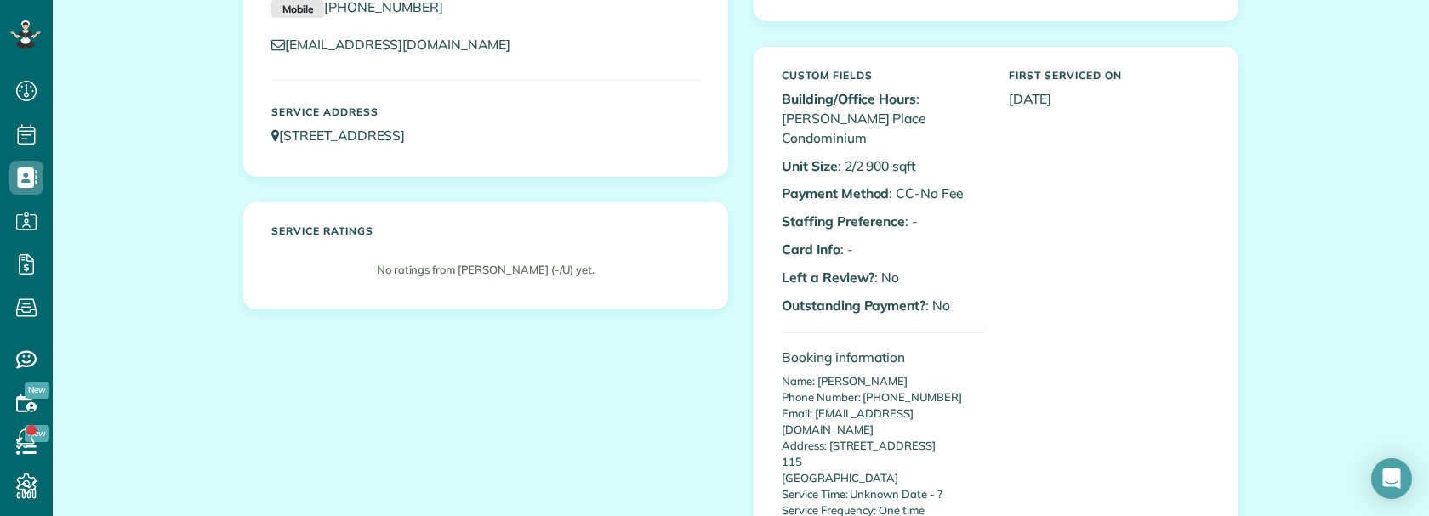
scroll to position [170, 0]
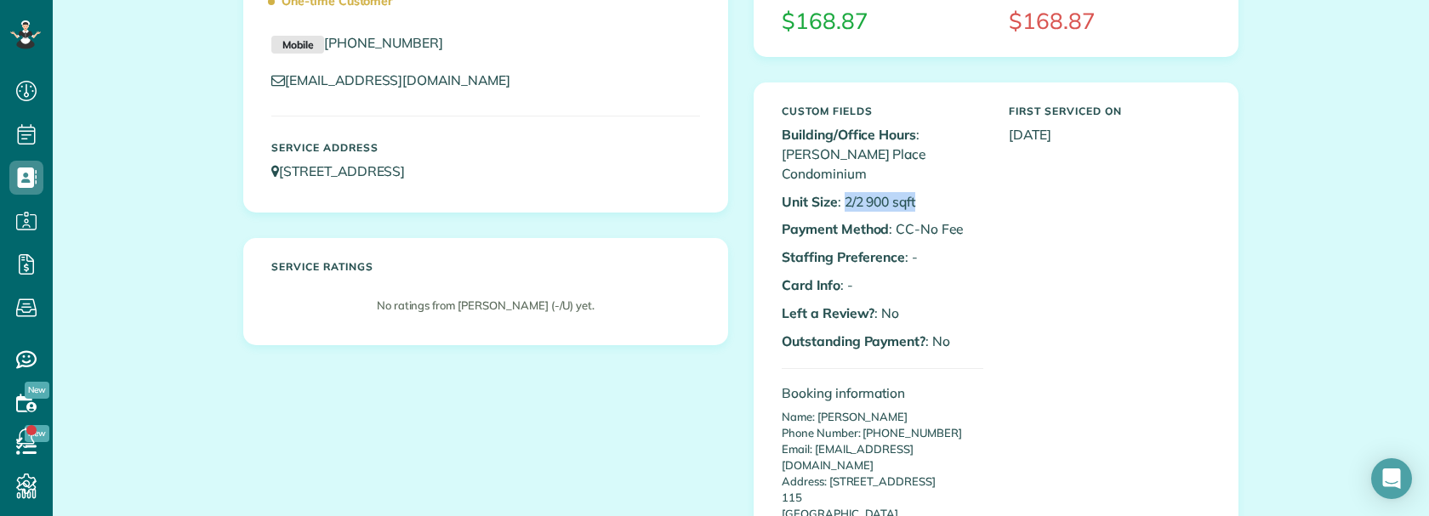
drag, startPoint x: 839, startPoint y: 185, endPoint x: 1010, endPoint y: 183, distance: 171.0
click at [1010, 183] on div "Custom Fields Building/Office Hours : [PERSON_NAME][GEOGRAPHIC_DATA] Condominiu…" at bounding box center [996, 484] width 454 height 775
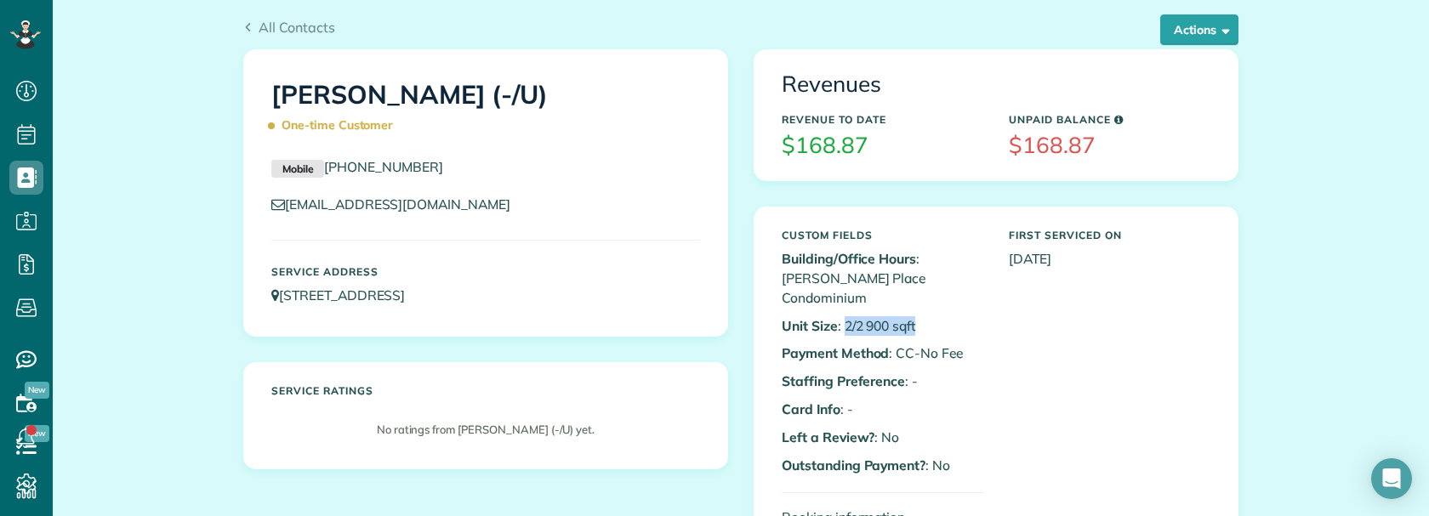
scroll to position [0, 0]
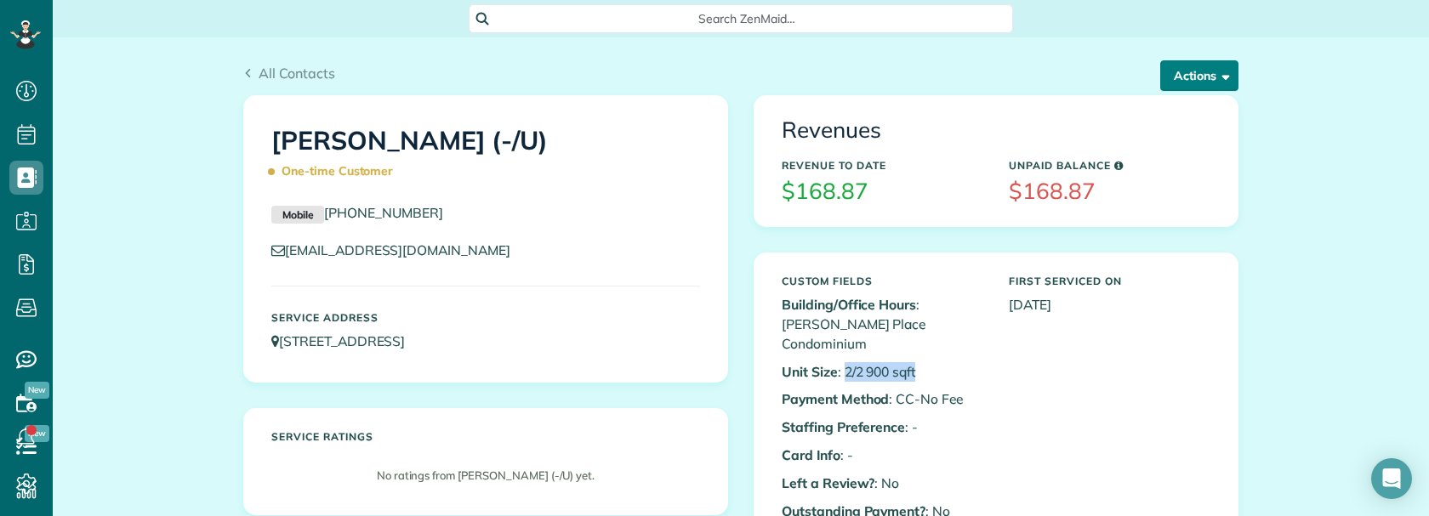
click at [1204, 82] on button "Actions" at bounding box center [1199, 75] width 78 height 31
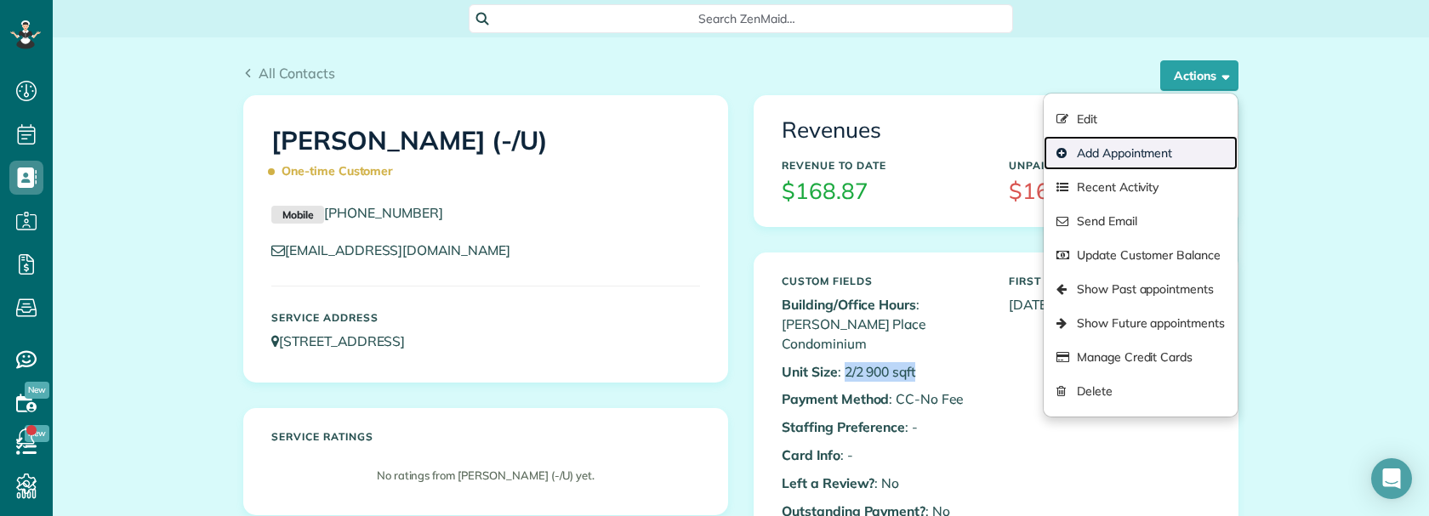
click at [1127, 151] on link "Add Appointment" at bounding box center [1141, 153] width 194 height 34
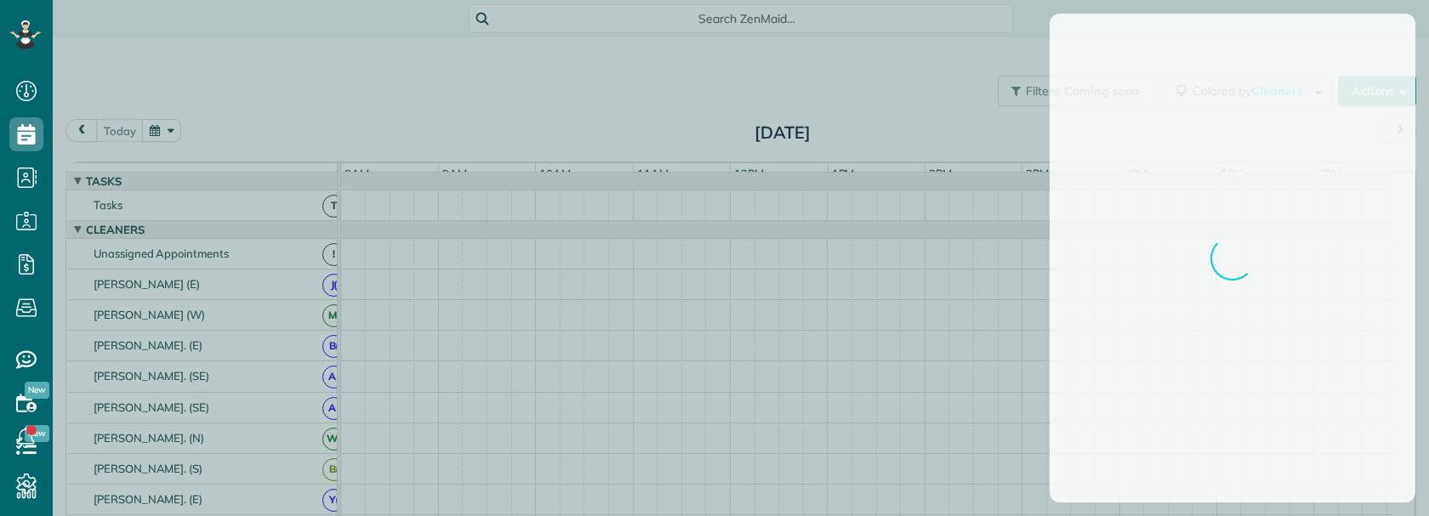
scroll to position [8, 8]
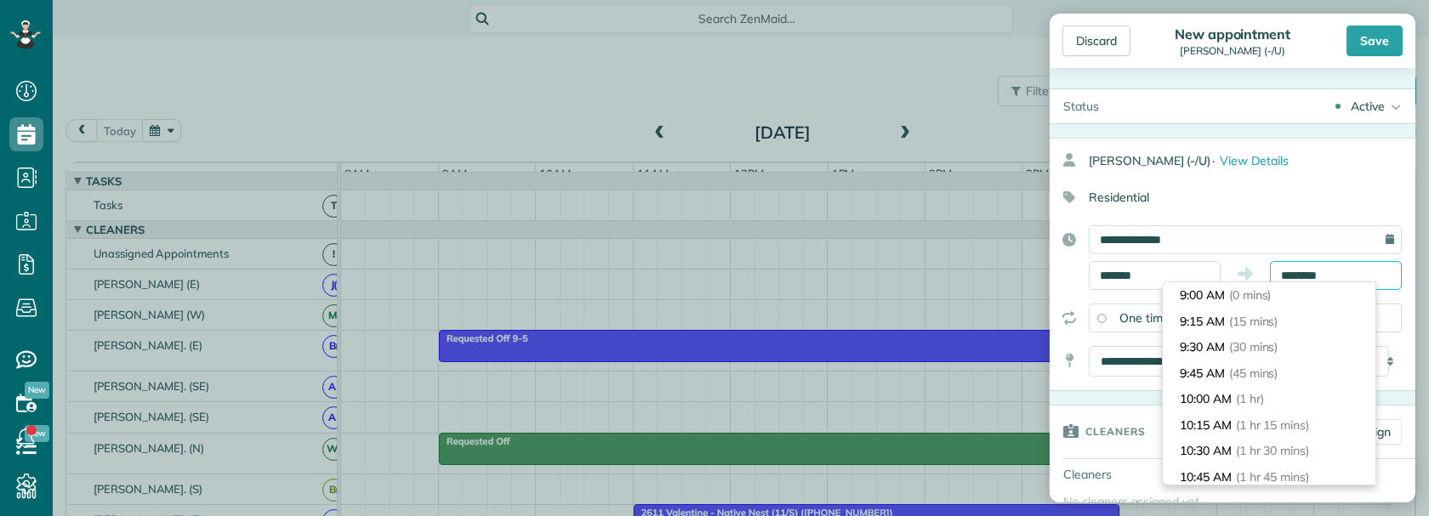
click at [1306, 274] on input "********" at bounding box center [1336, 275] width 132 height 29
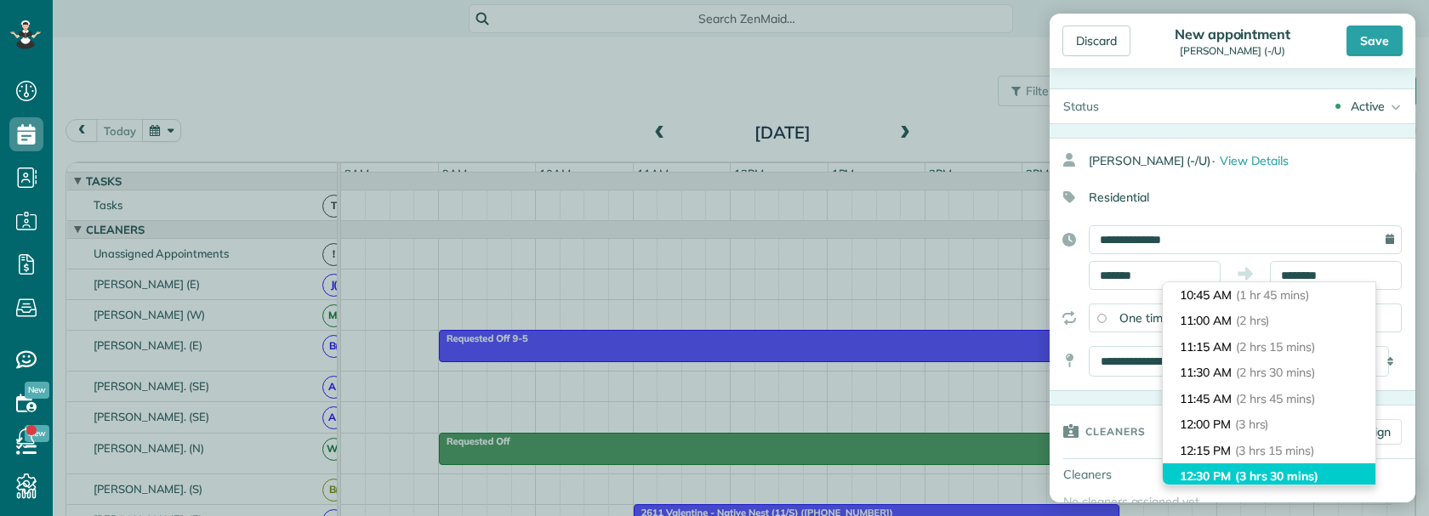
type input "********"
click at [1304, 465] on li "12:30 PM (3 hrs 30 mins)" at bounding box center [1269, 477] width 213 height 26
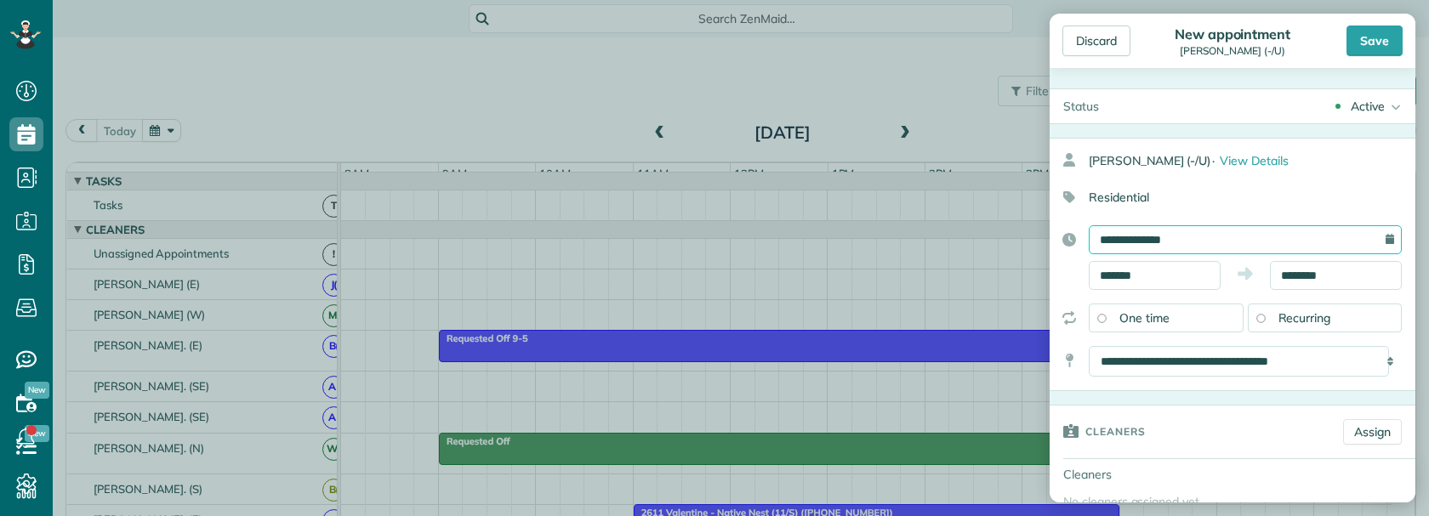
click at [1240, 237] on input "**********" at bounding box center [1245, 239] width 313 height 29
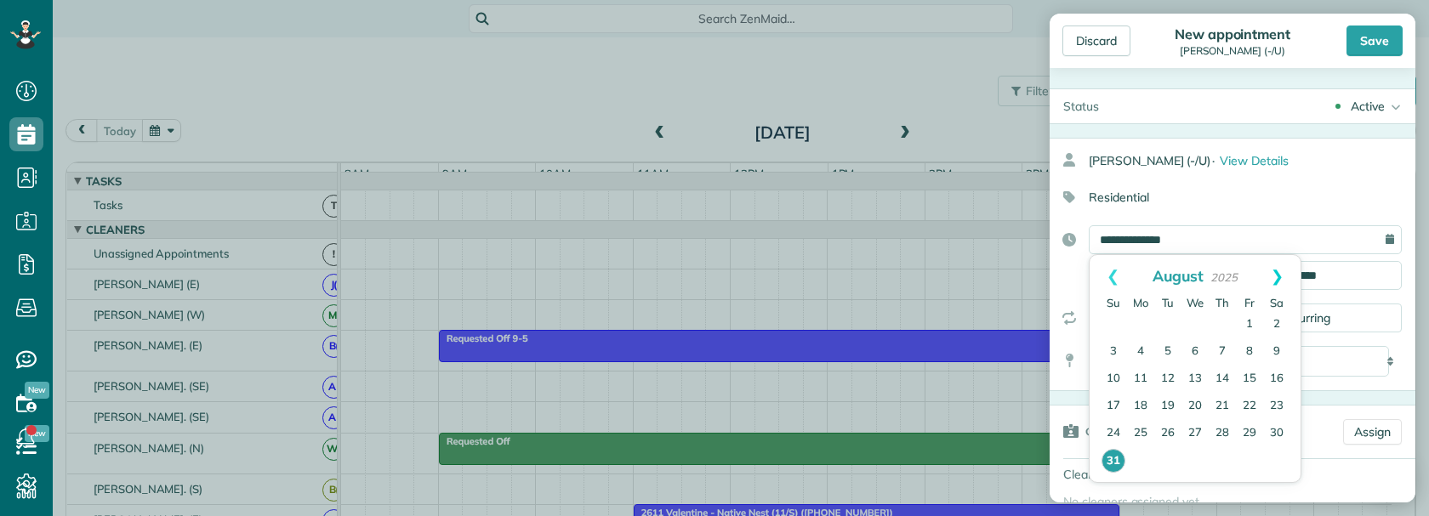
click at [1277, 275] on link "Next" at bounding box center [1277, 276] width 47 height 43
click at [1248, 318] on link "5" at bounding box center [1249, 324] width 27 height 27
type input "**********"
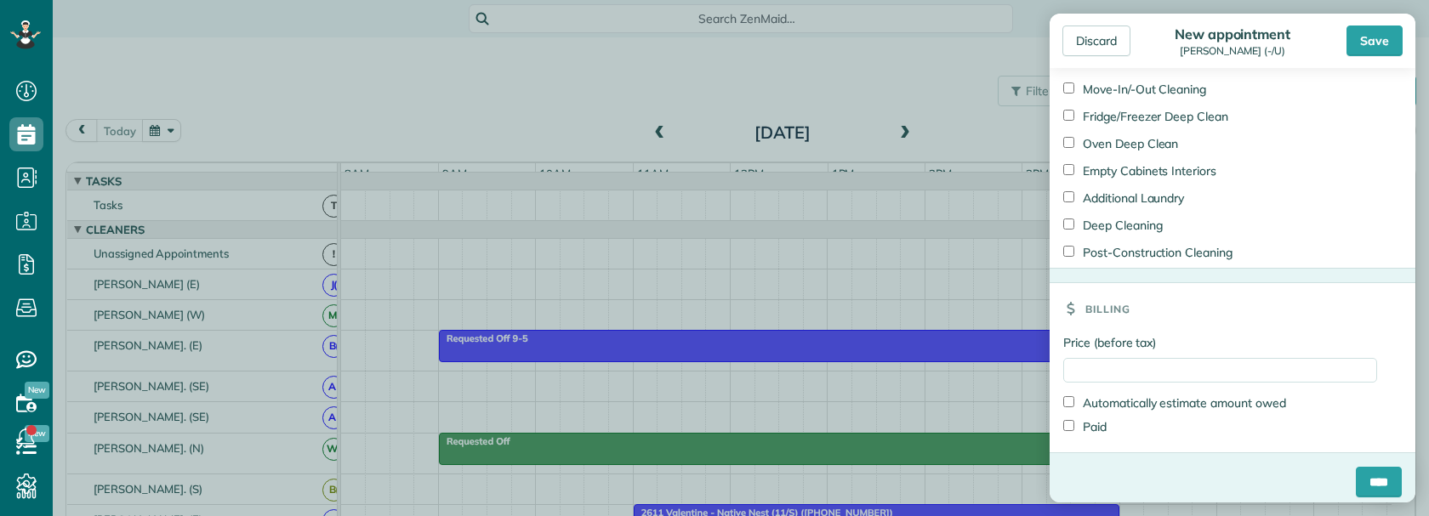
scroll to position [900, 0]
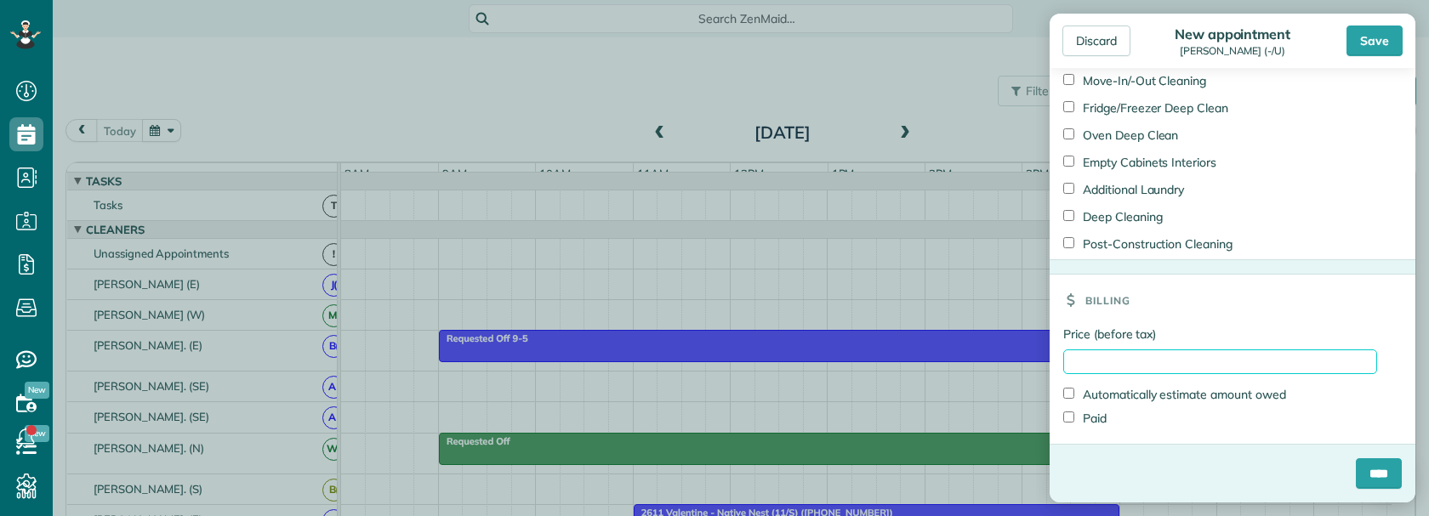
click at [1150, 364] on input "Price (before tax)" at bounding box center [1220, 362] width 314 height 25
type input "***"
click at [1181, 304] on div "Billing" at bounding box center [1232, 300] width 366 height 51
click at [1360, 475] on input "****" at bounding box center [1379, 473] width 46 height 31
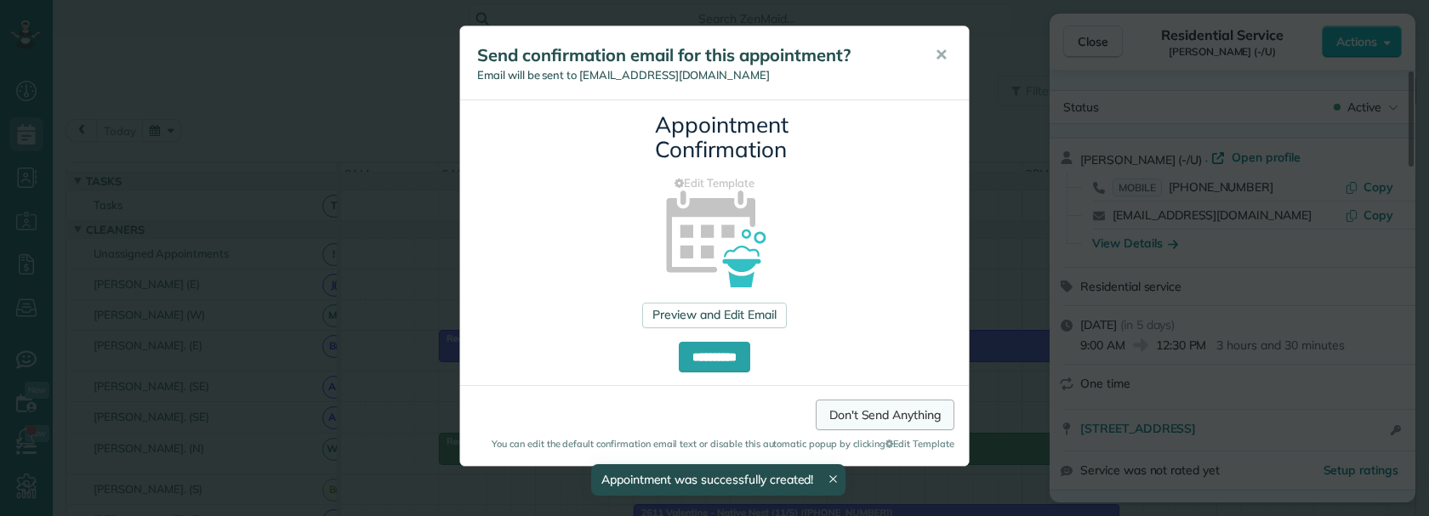
click at [887, 422] on link "Don't Send Anything" at bounding box center [885, 415] width 139 height 31
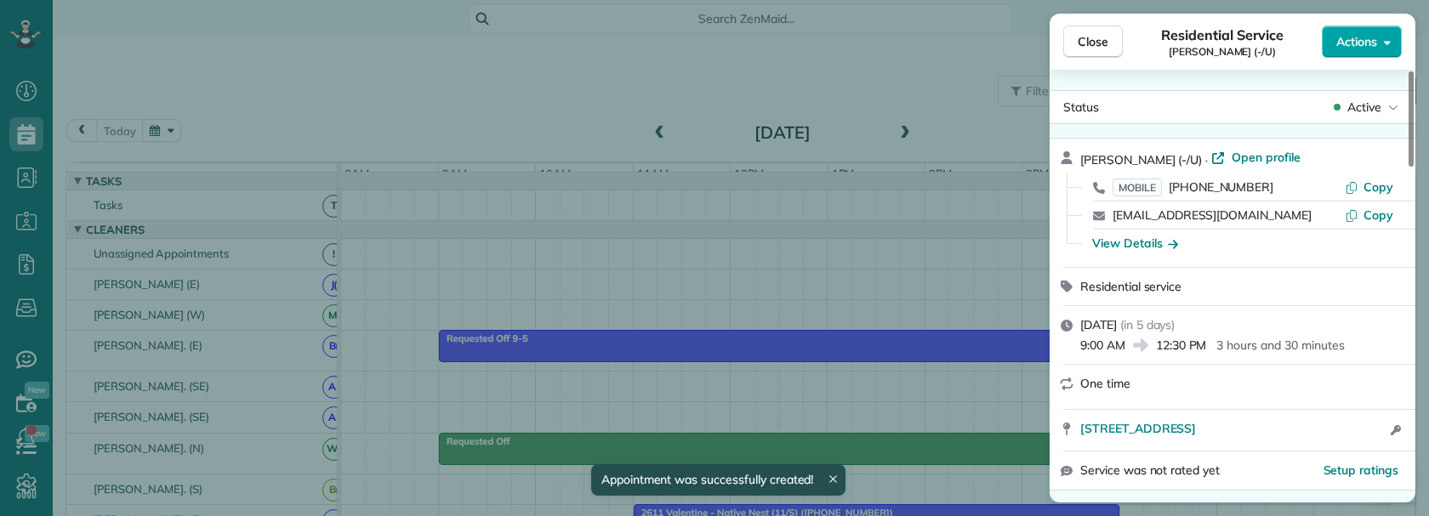
click at [1357, 49] on span "Actions" at bounding box center [1356, 41] width 41 height 17
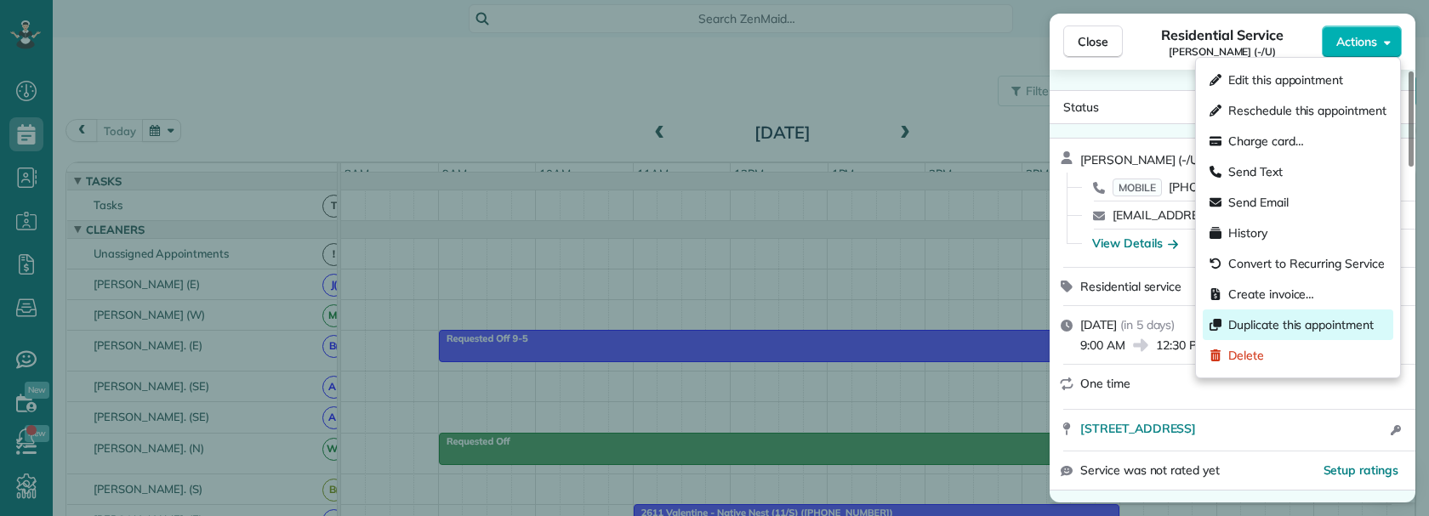
click at [1285, 324] on span "Duplicate this appointment" at bounding box center [1300, 324] width 145 height 17
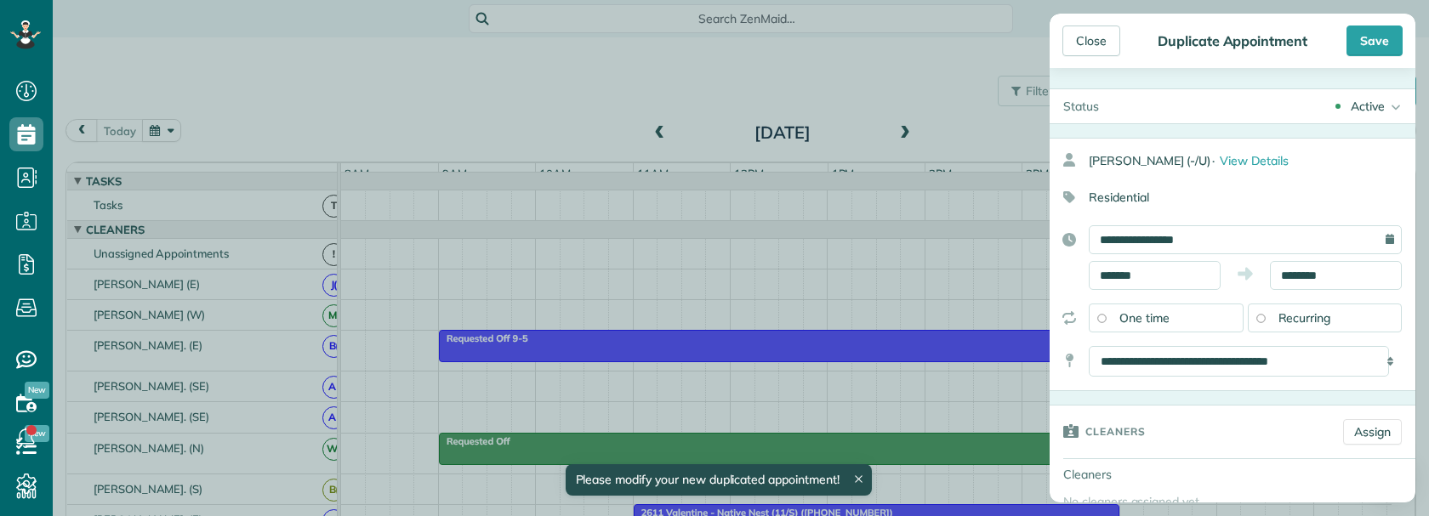
click at [1259, 317] on div "Recurring" at bounding box center [1325, 318] width 155 height 29
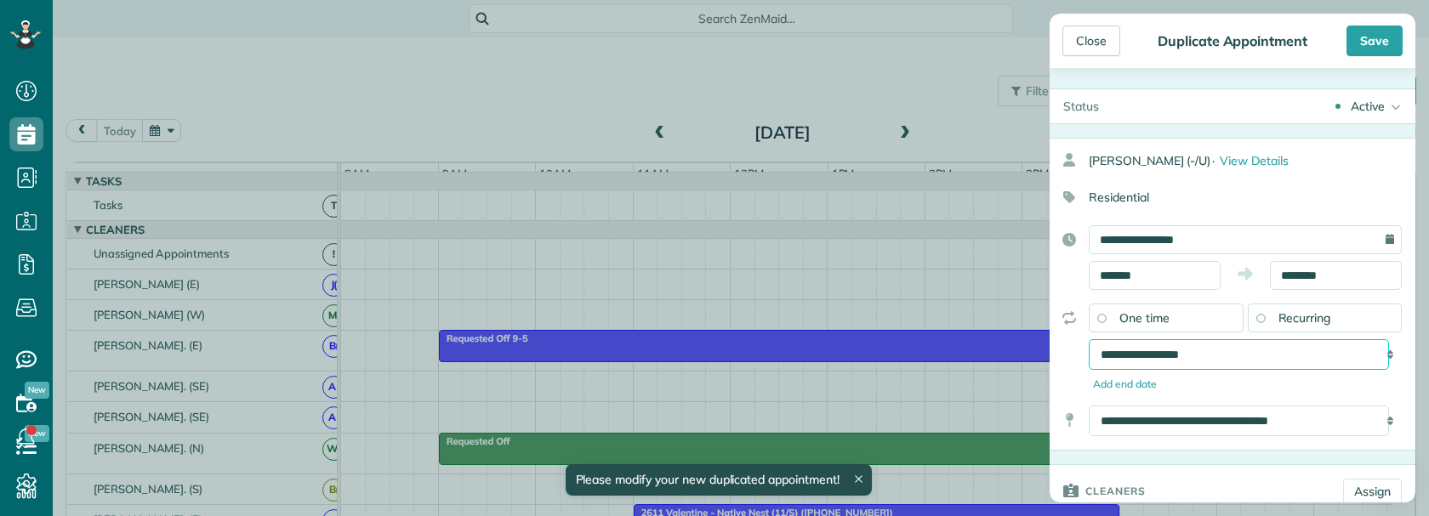
click at [1241, 352] on select "**********" at bounding box center [1239, 354] width 300 height 31
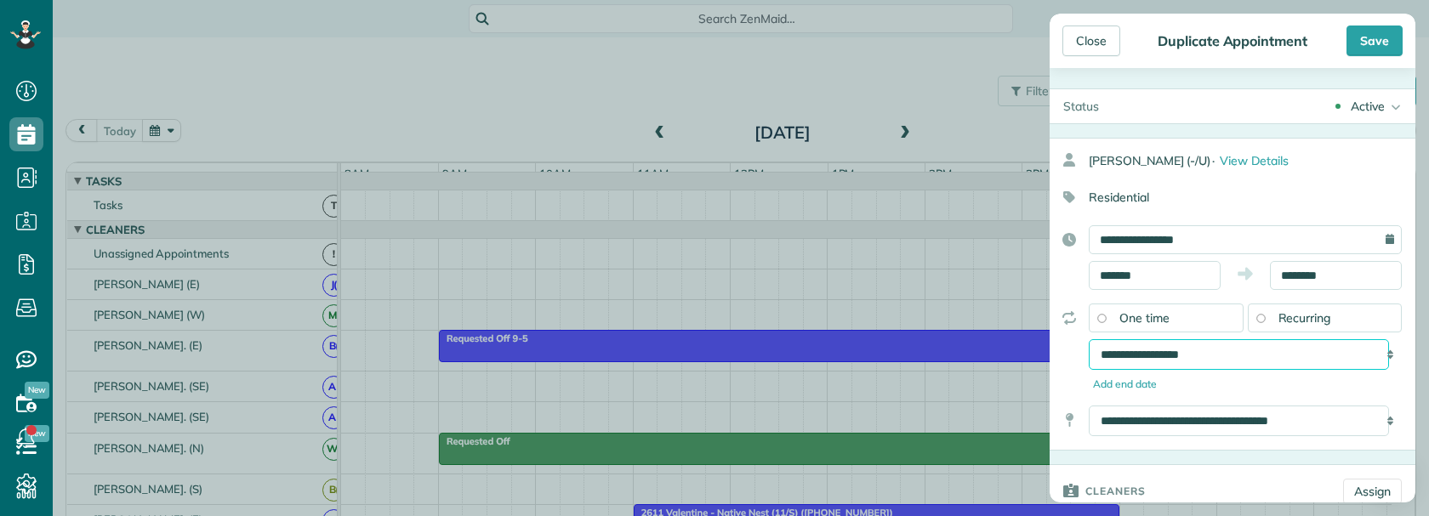
select select "**********"
click at [1089, 339] on select "**********" at bounding box center [1239, 354] width 300 height 31
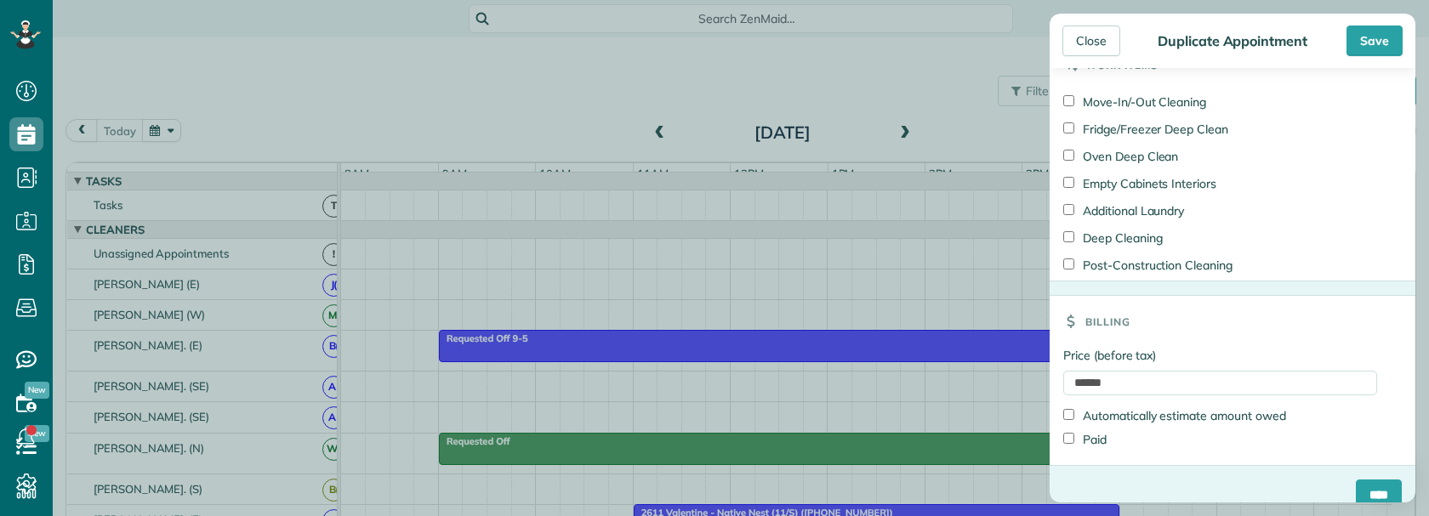
scroll to position [959, 0]
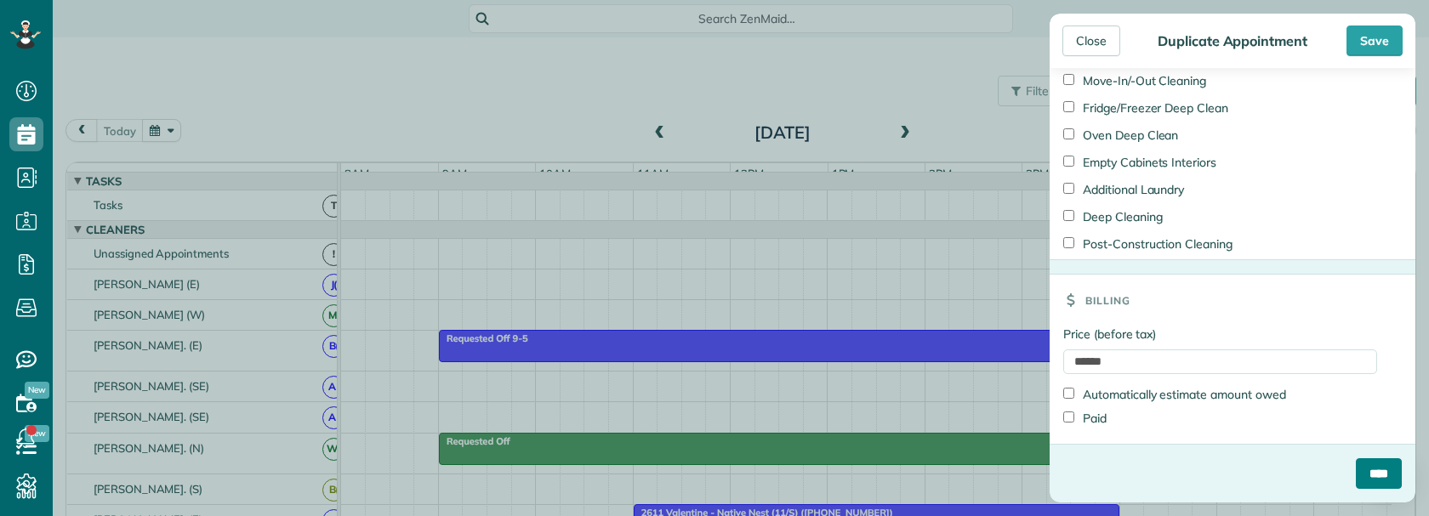
click at [1362, 475] on input "****" at bounding box center [1379, 473] width 46 height 31
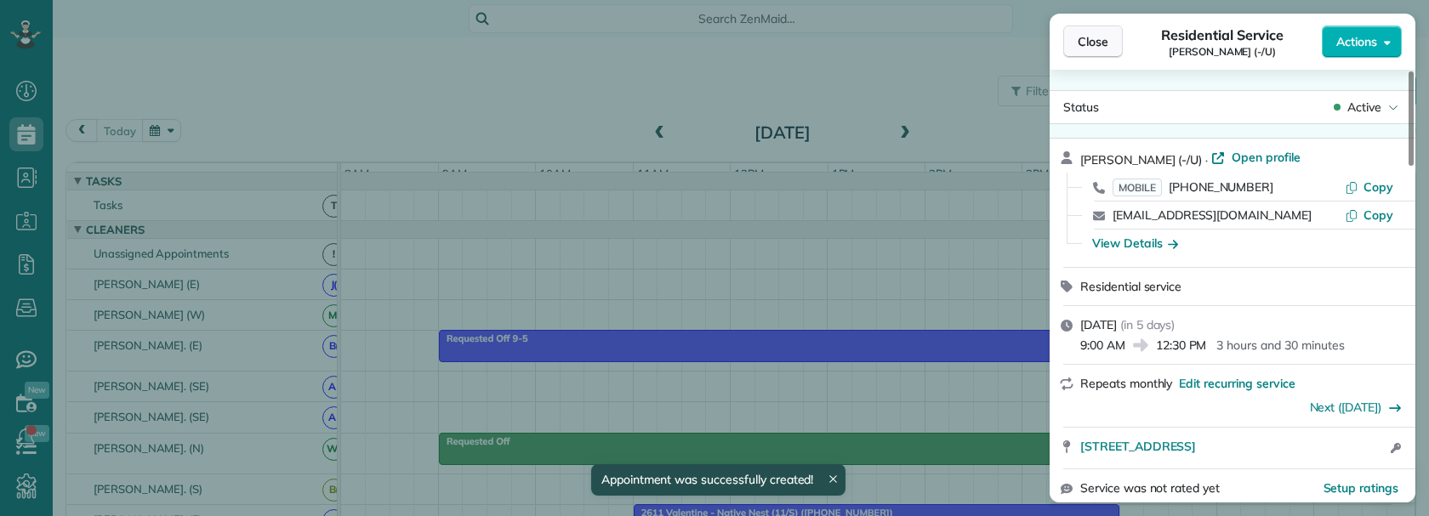
click at [1098, 43] on span "Close" at bounding box center [1093, 41] width 31 height 17
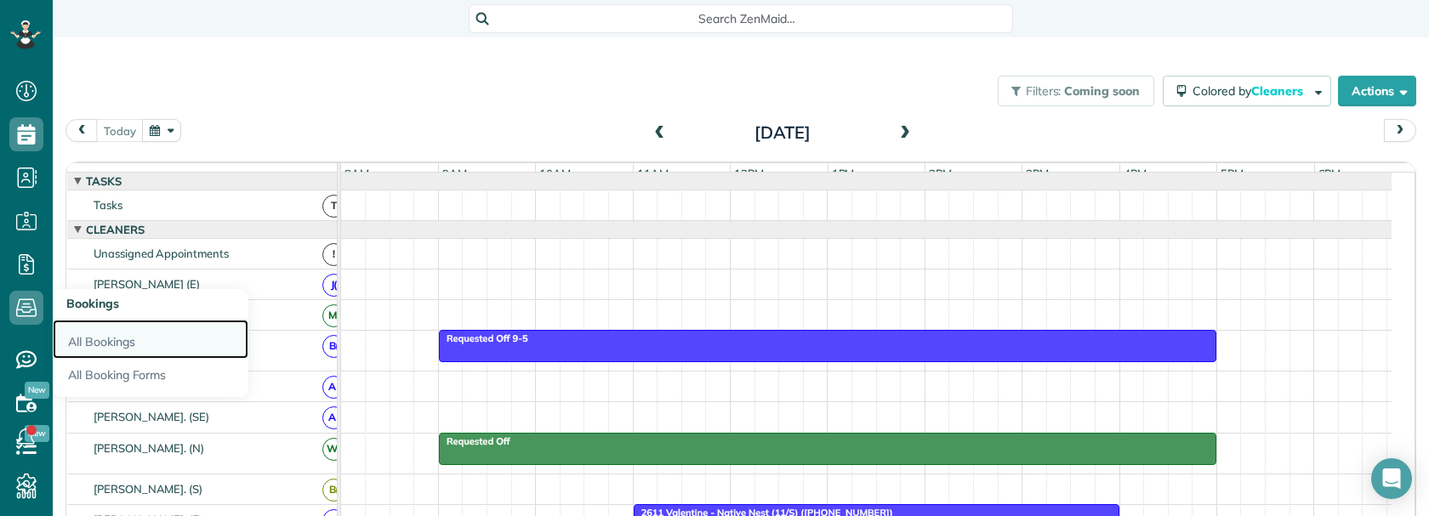
drag, startPoint x: 93, startPoint y: 344, endPoint x: 161, endPoint y: 344, distance: 68.0
click at [94, 344] on link "All Bookings" at bounding box center [151, 339] width 196 height 39
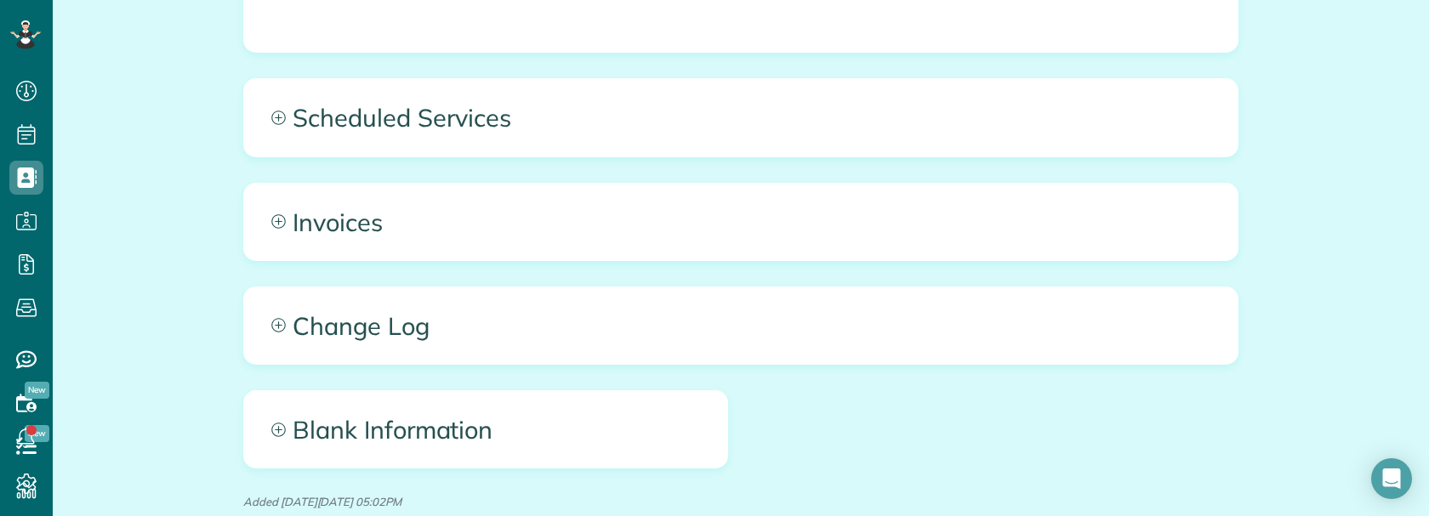
scroll to position [1222, 0]
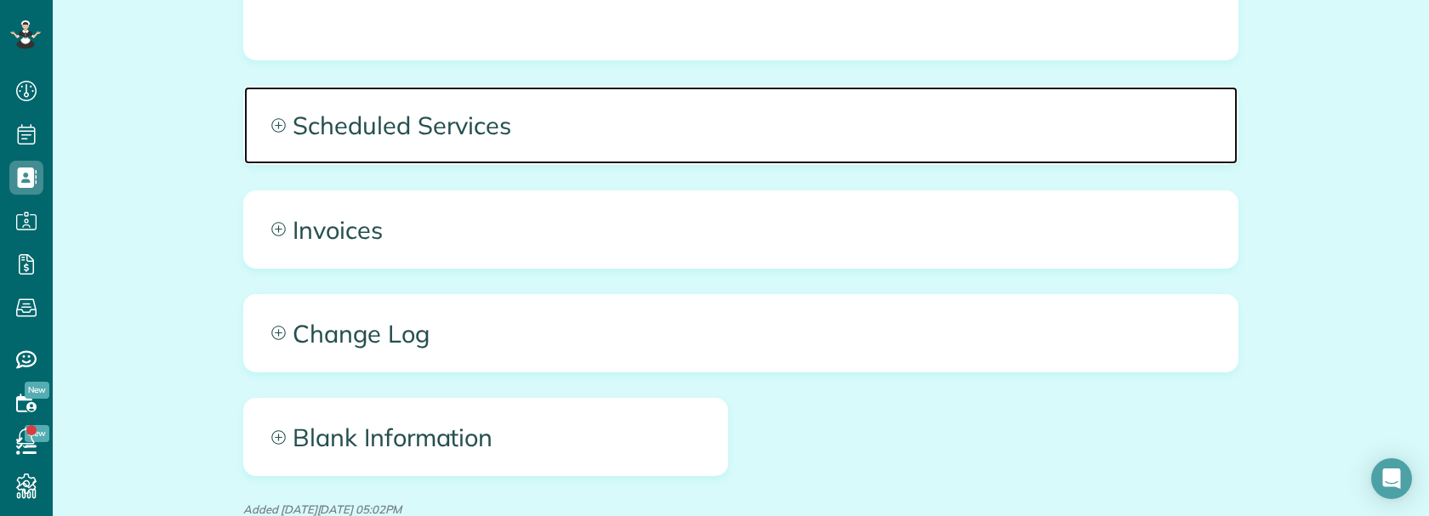
click at [671, 87] on span "Scheduled Services" at bounding box center [740, 125] width 993 height 77
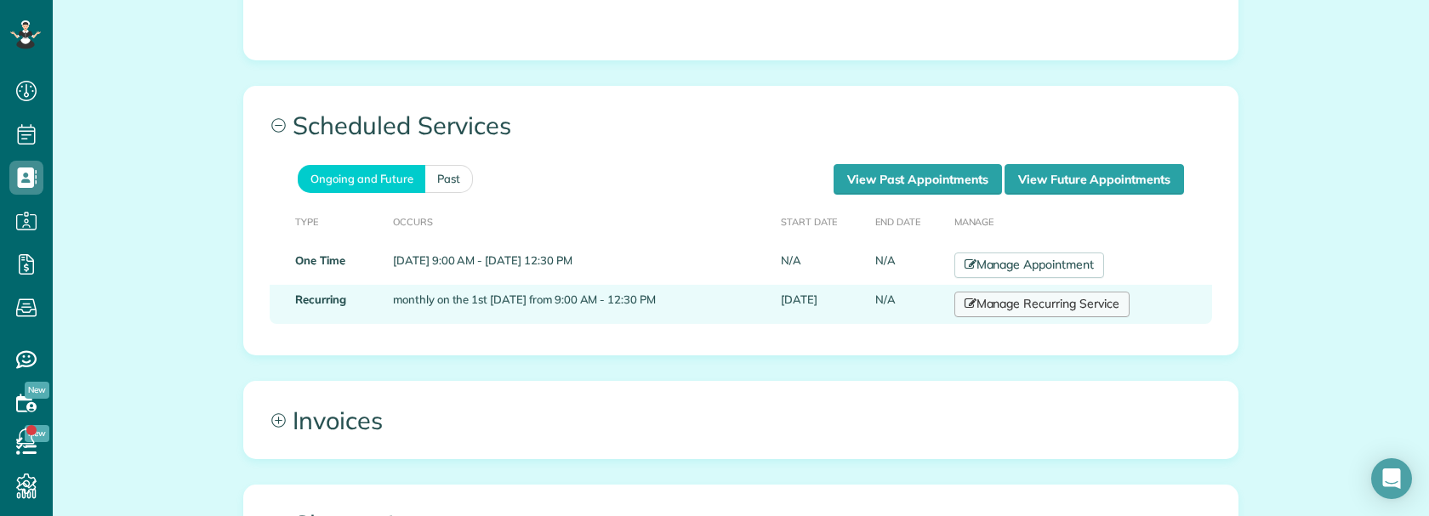
click at [1033, 292] on link "Manage Recurring Service" at bounding box center [1041, 305] width 175 height 26
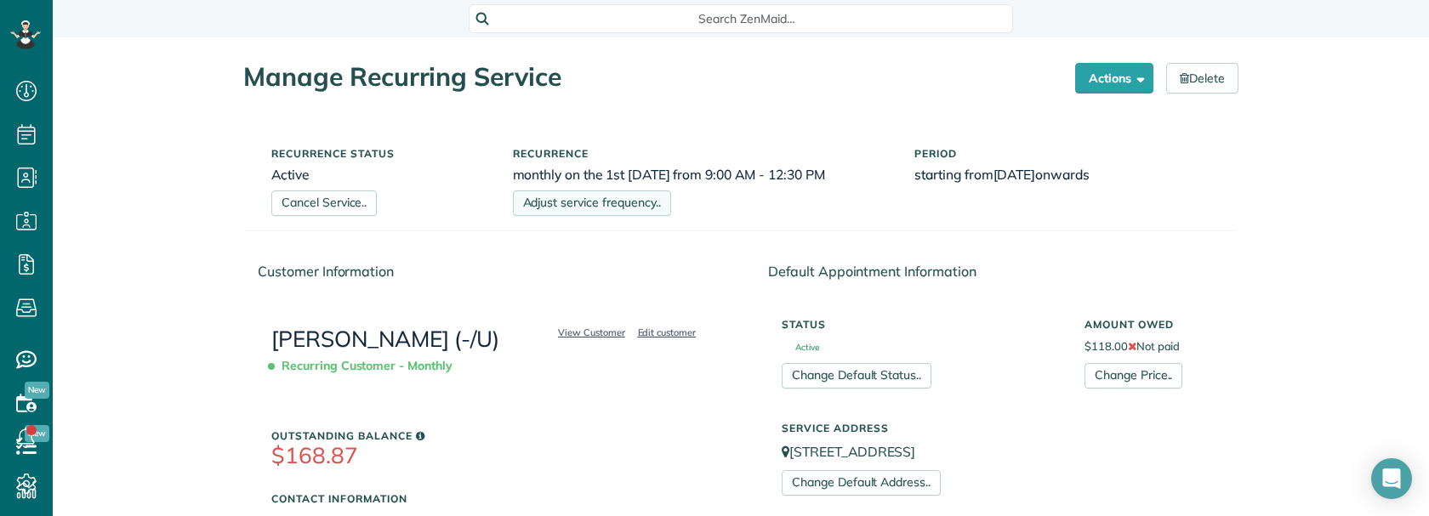
click at [572, 198] on link "Adjust service frequency.." at bounding box center [592, 204] width 158 height 26
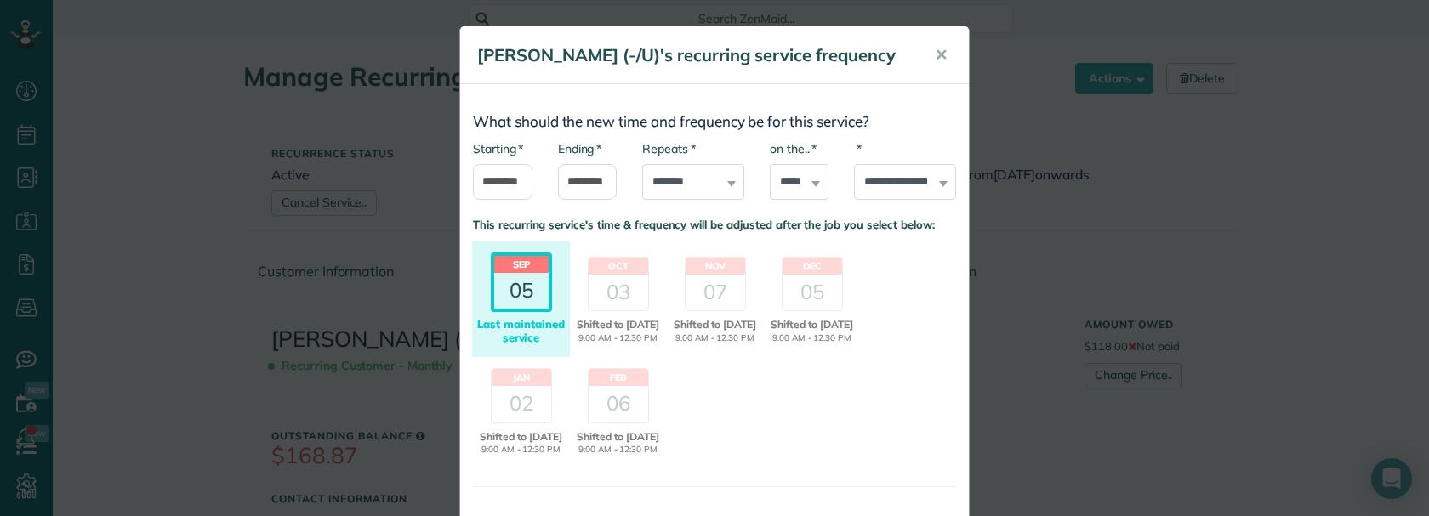
click at [526, 309] on div "05" at bounding box center [521, 291] width 54 height 36
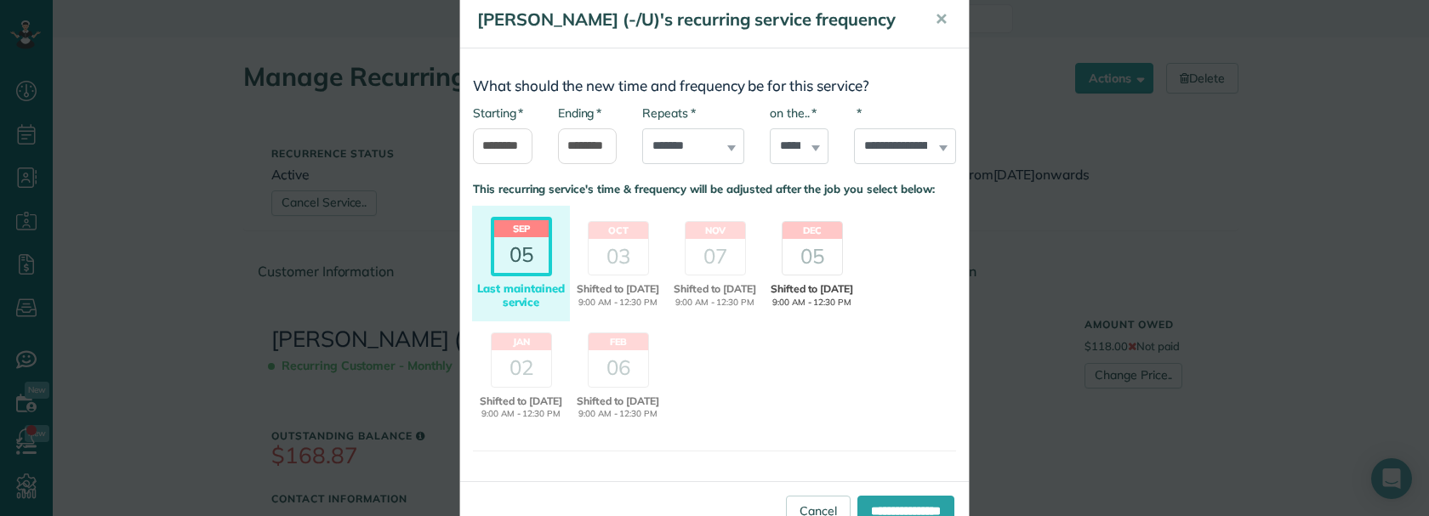
scroll to position [125, 0]
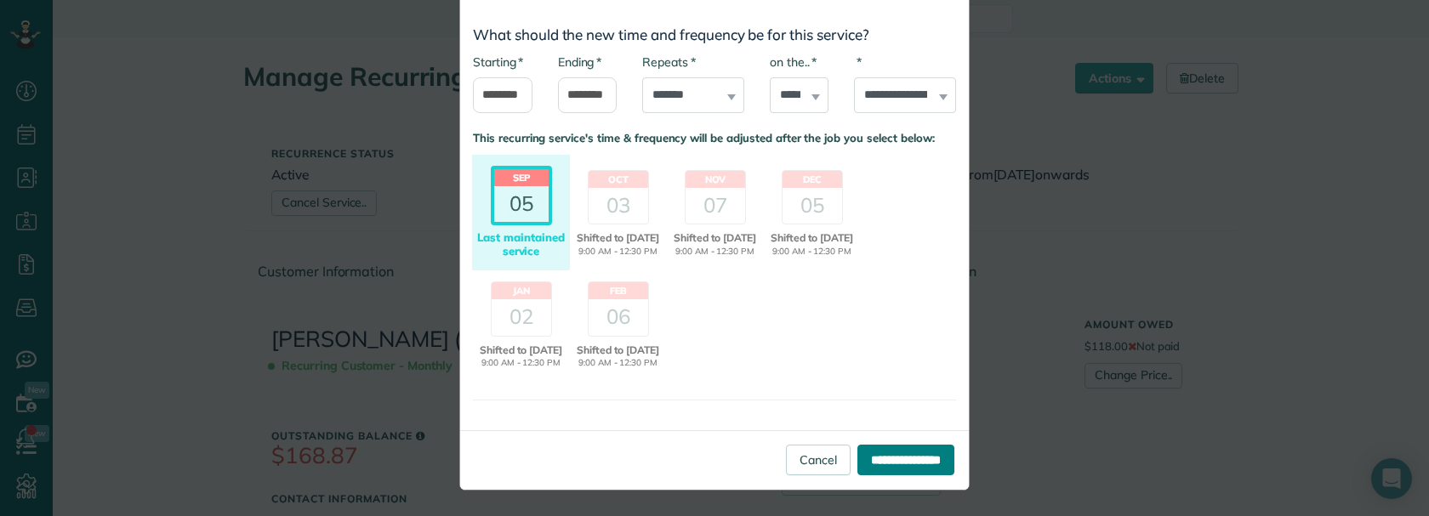
click at [890, 463] on input "**********" at bounding box center [905, 460] width 97 height 31
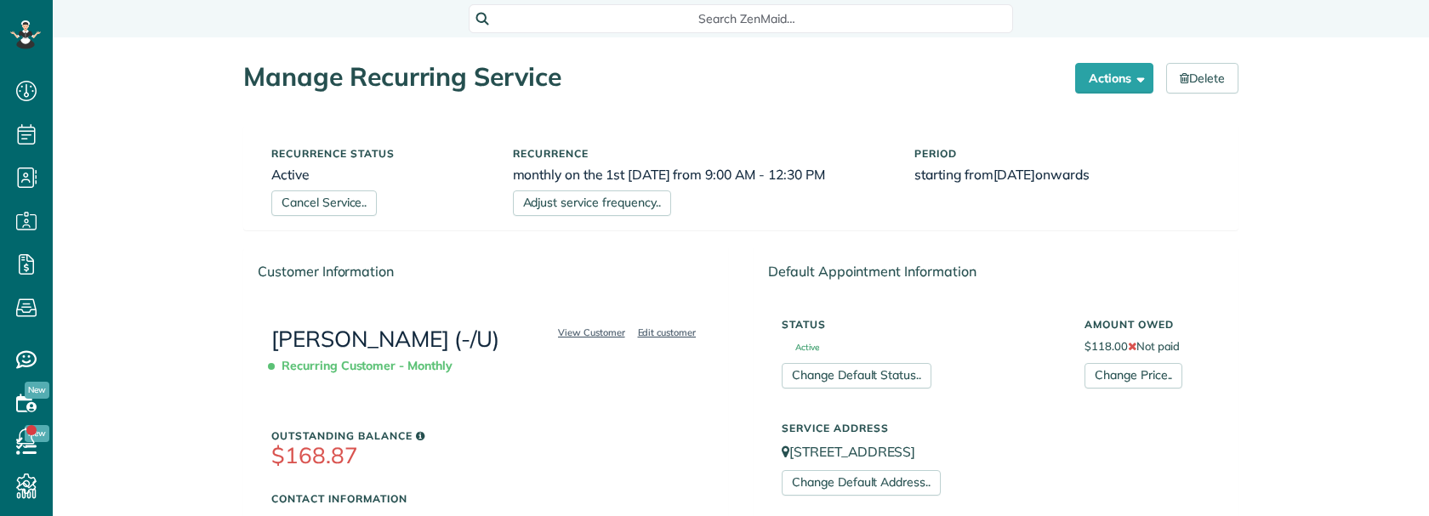
scroll to position [8, 8]
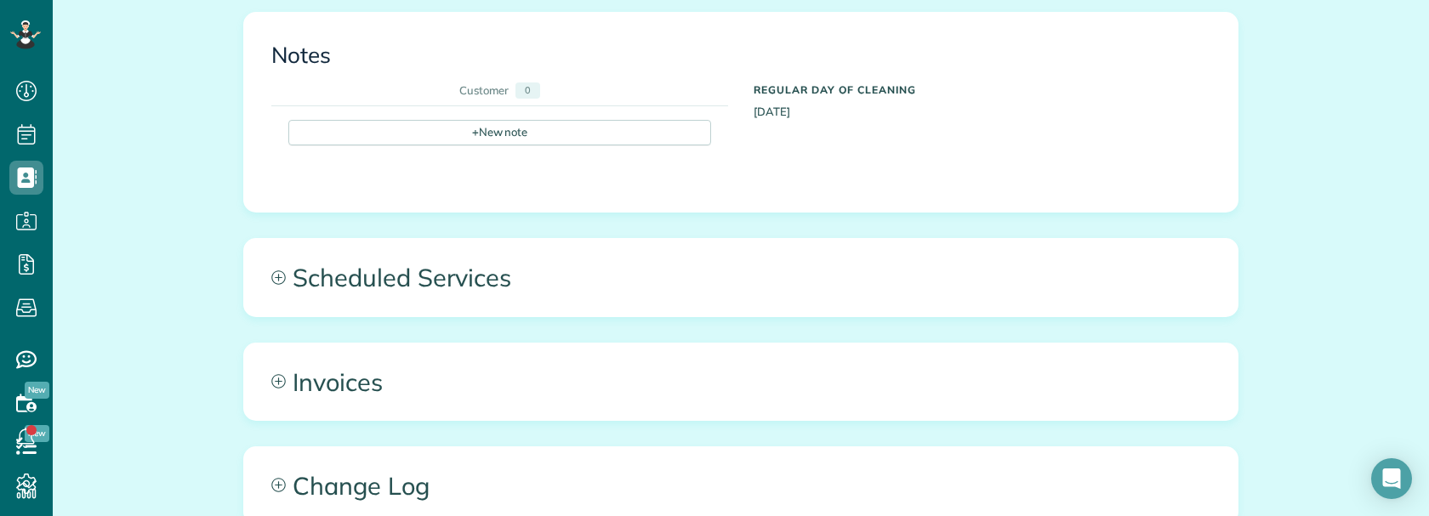
scroll to position [1106, 0]
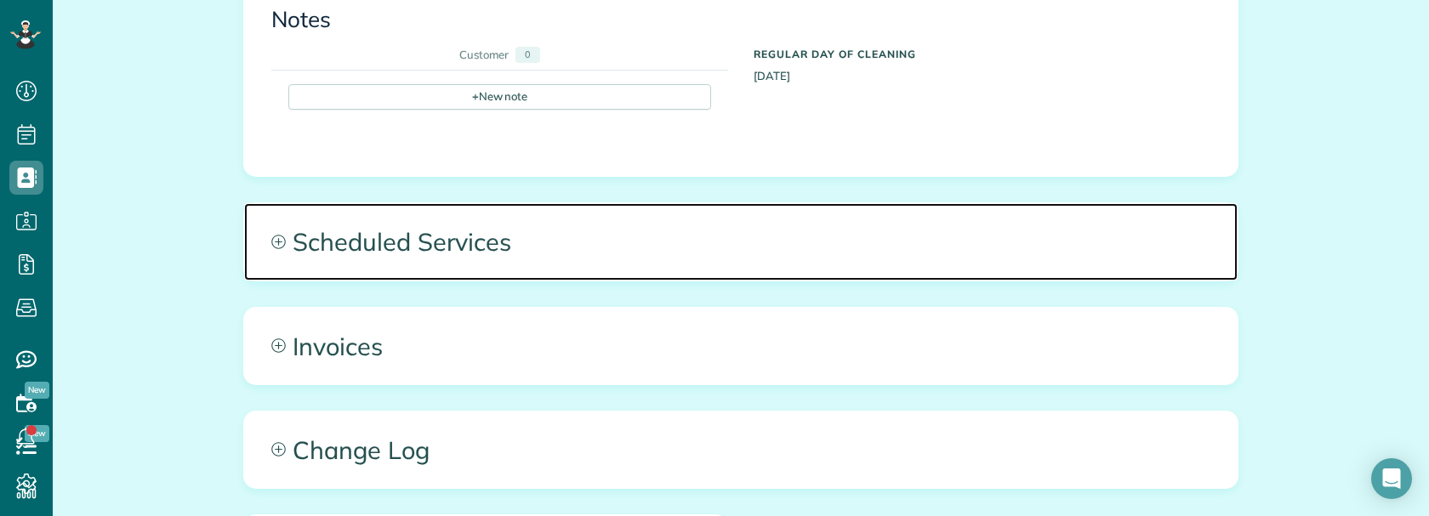
click at [578, 213] on span "Scheduled Services" at bounding box center [740, 241] width 993 height 77
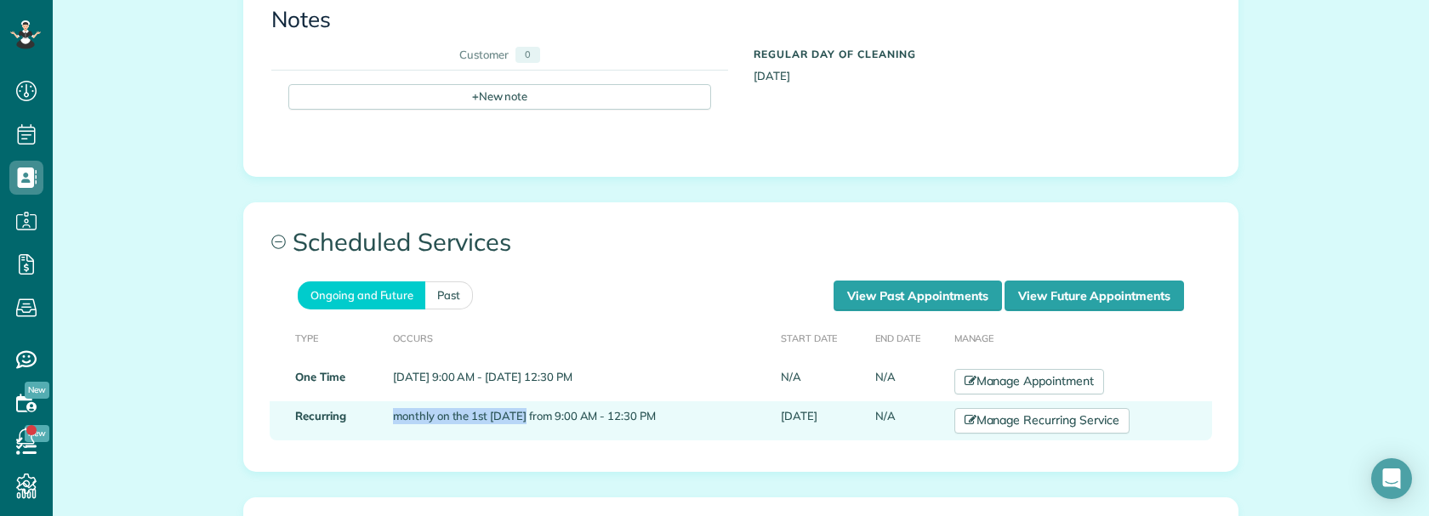
copy td "monthly on the 1st [DATE]"
drag, startPoint x: 377, startPoint y: 363, endPoint x: 505, endPoint y: 364, distance: 128.4
click at [505, 401] on td "monthly on the 1st [DATE] from 9:00 AM - 12:30 PM" at bounding box center [580, 420] width 388 height 39
click at [1090, 408] on link "Manage Recurring Service" at bounding box center [1041, 421] width 175 height 26
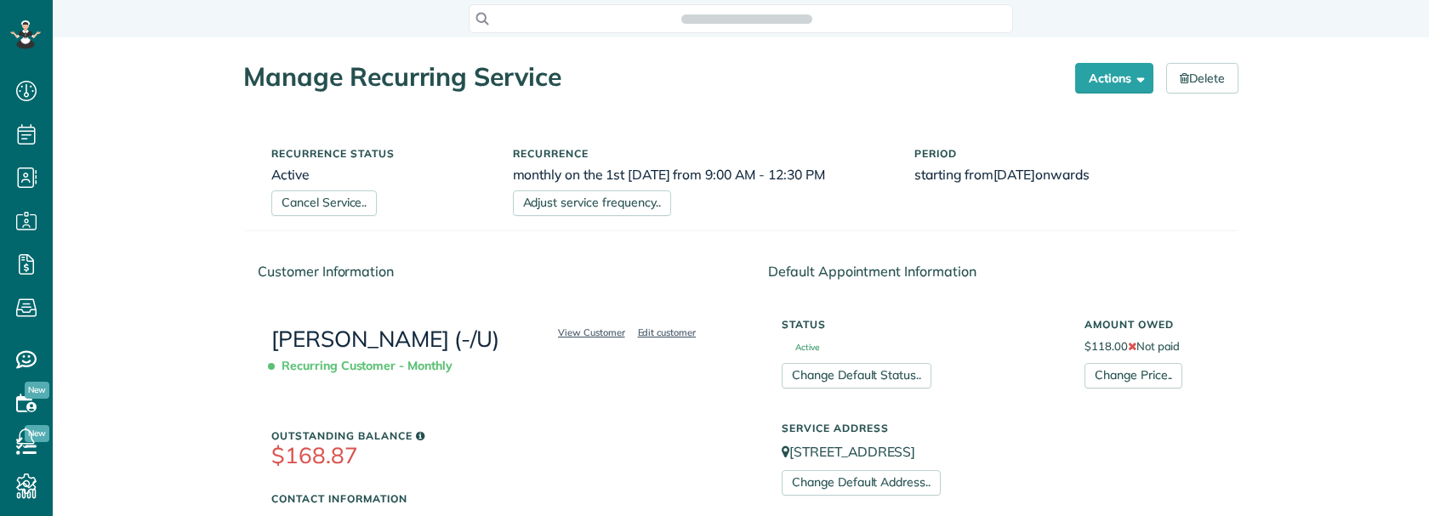
scroll to position [8, 8]
click at [640, 208] on link "Adjust service frequency.." at bounding box center [592, 204] width 158 height 26
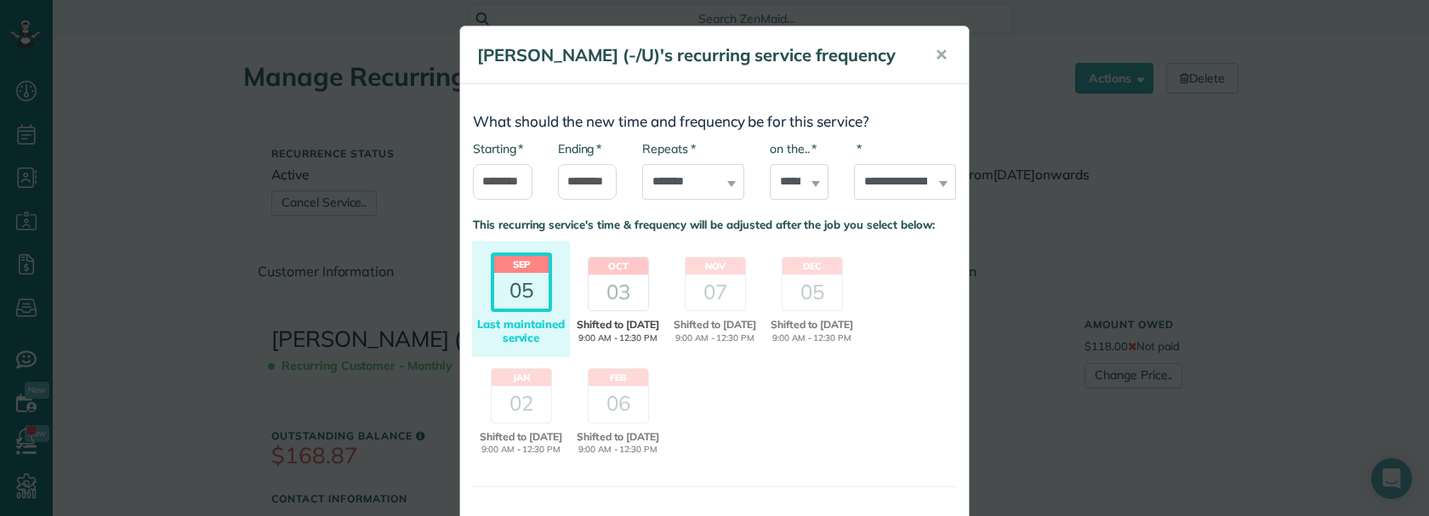
click at [603, 310] on div "03" at bounding box center [619, 293] width 60 height 36
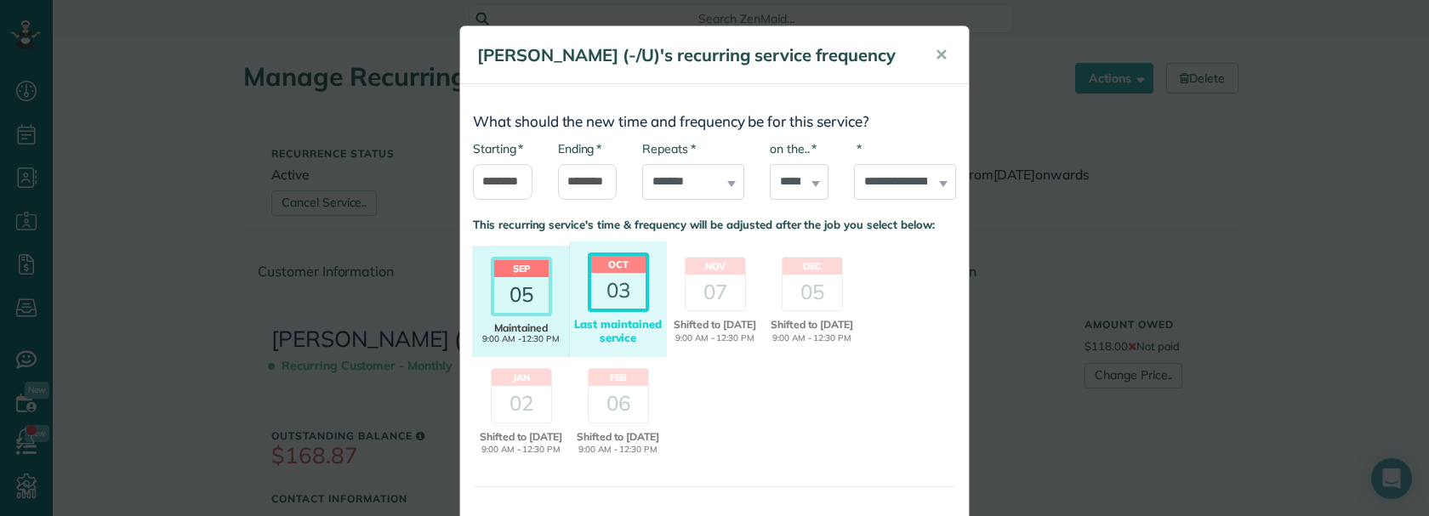
click at [502, 313] on div "05" at bounding box center [521, 295] width 54 height 36
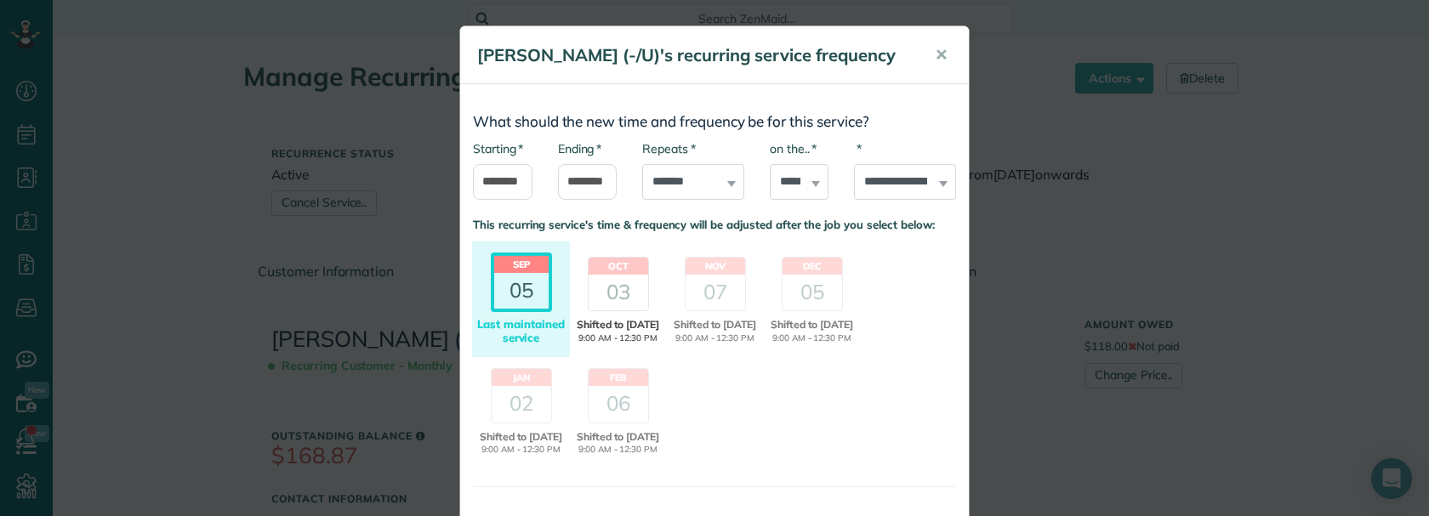
click at [600, 310] on div "03" at bounding box center [619, 293] width 60 height 36
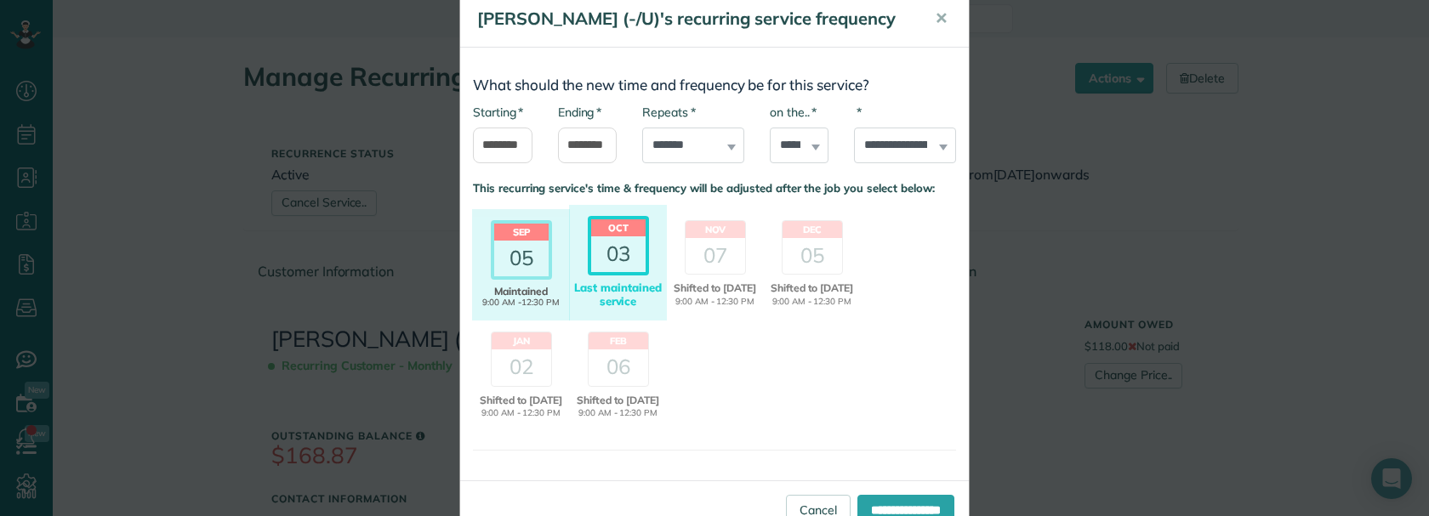
scroll to position [125, 0]
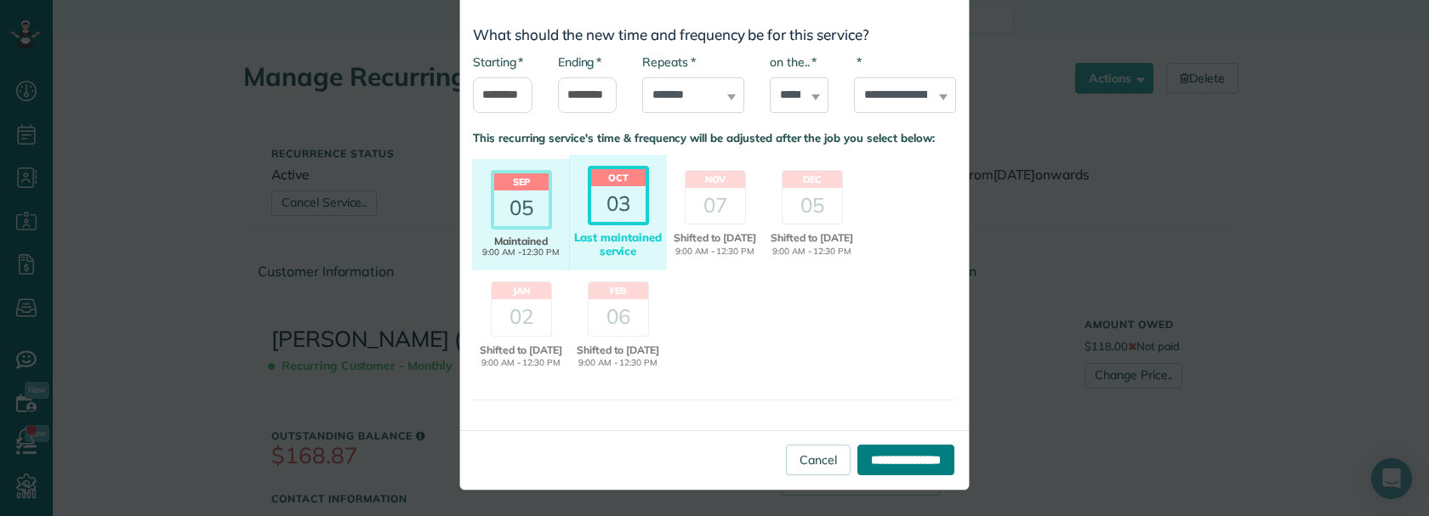
click at [903, 464] on input "**********" at bounding box center [905, 460] width 97 height 31
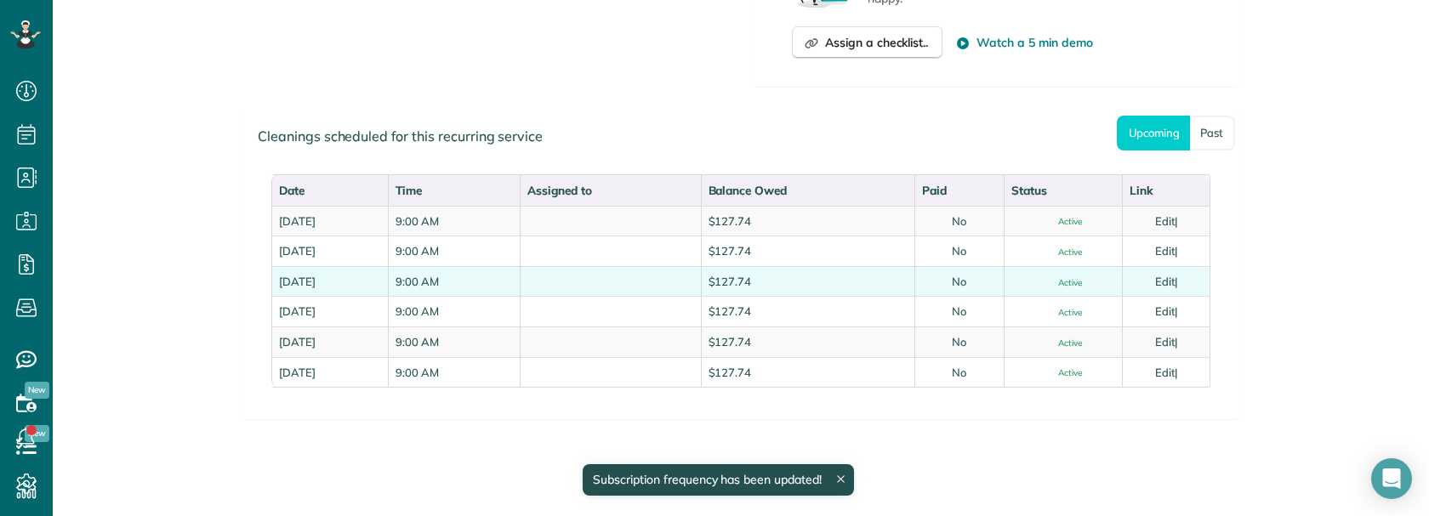
scroll to position [792, 0]
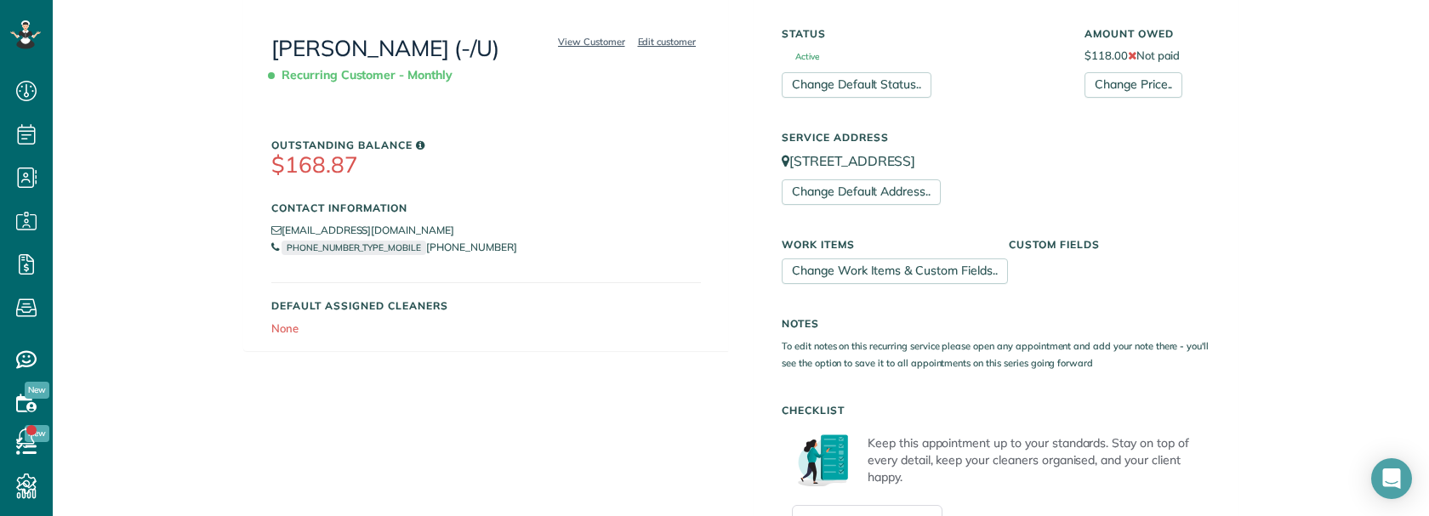
scroll to position [0, 0]
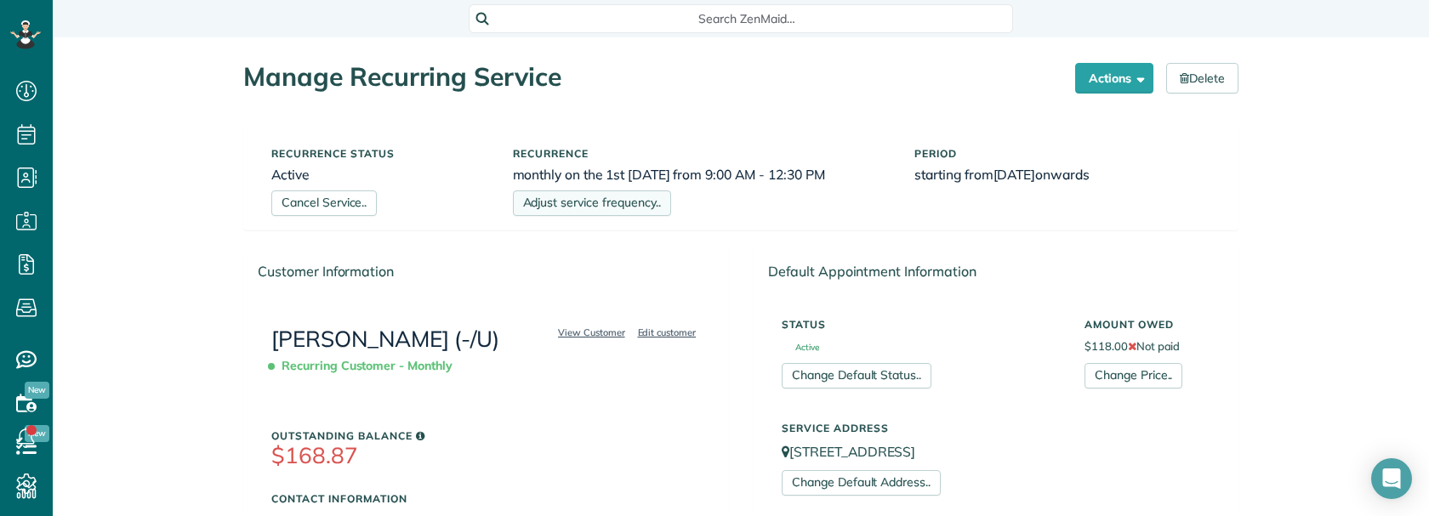
click at [606, 198] on link "Adjust service frequency.." at bounding box center [592, 204] width 158 height 26
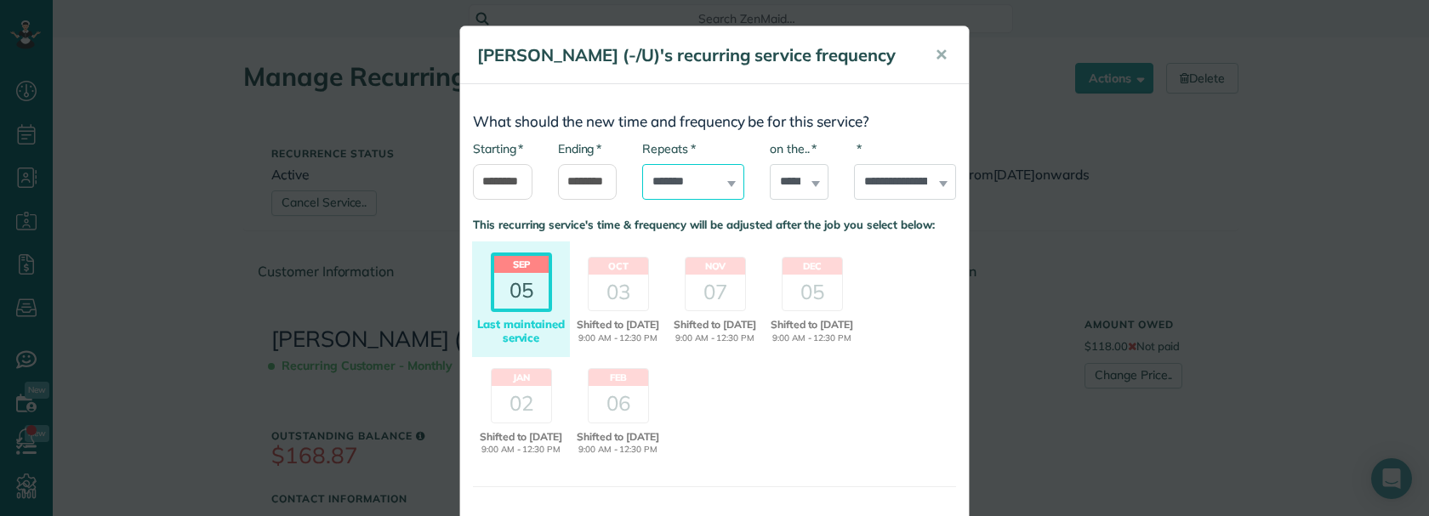
click at [684, 200] on select "**********" at bounding box center [693, 182] width 102 height 36
select select "**********"
click at [642, 187] on select "**********" at bounding box center [693, 182] width 102 height 36
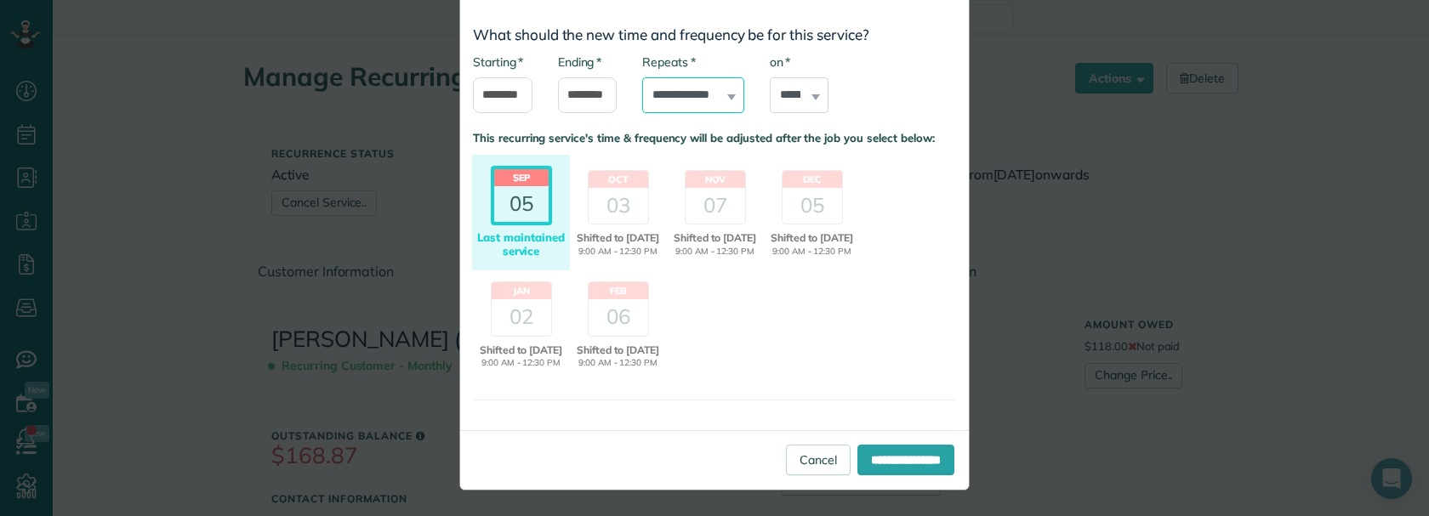
scroll to position [125, 0]
click at [875, 461] on input "**********" at bounding box center [905, 460] width 97 height 31
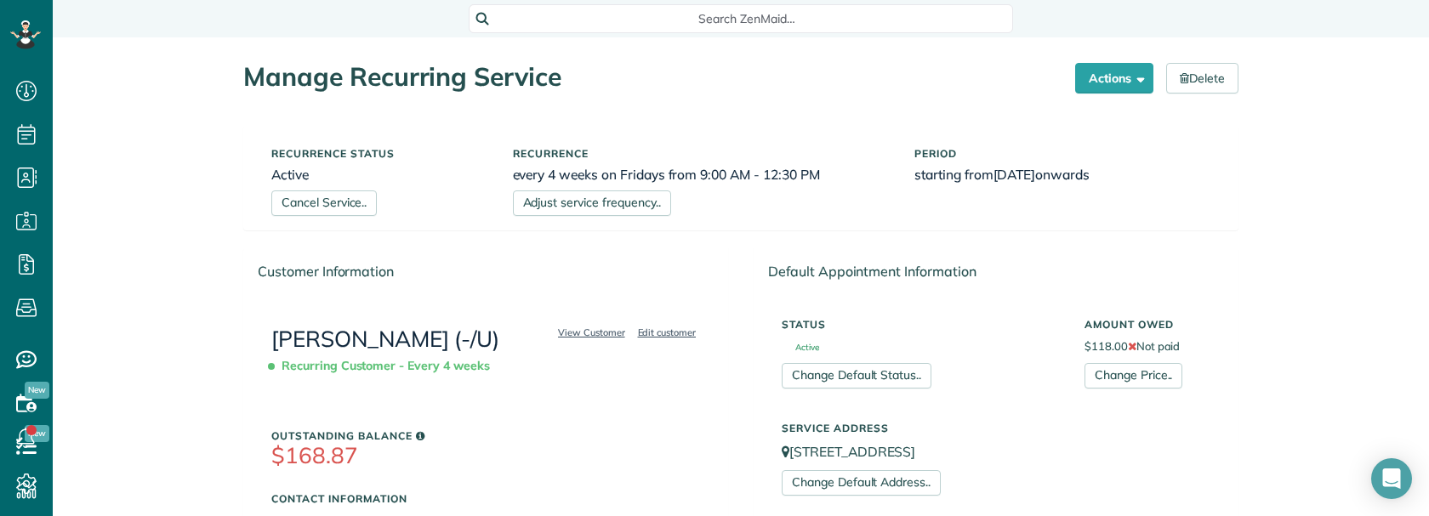
click at [557, 22] on span "Search ZenMaid…" at bounding box center [746, 18] width 517 height 17
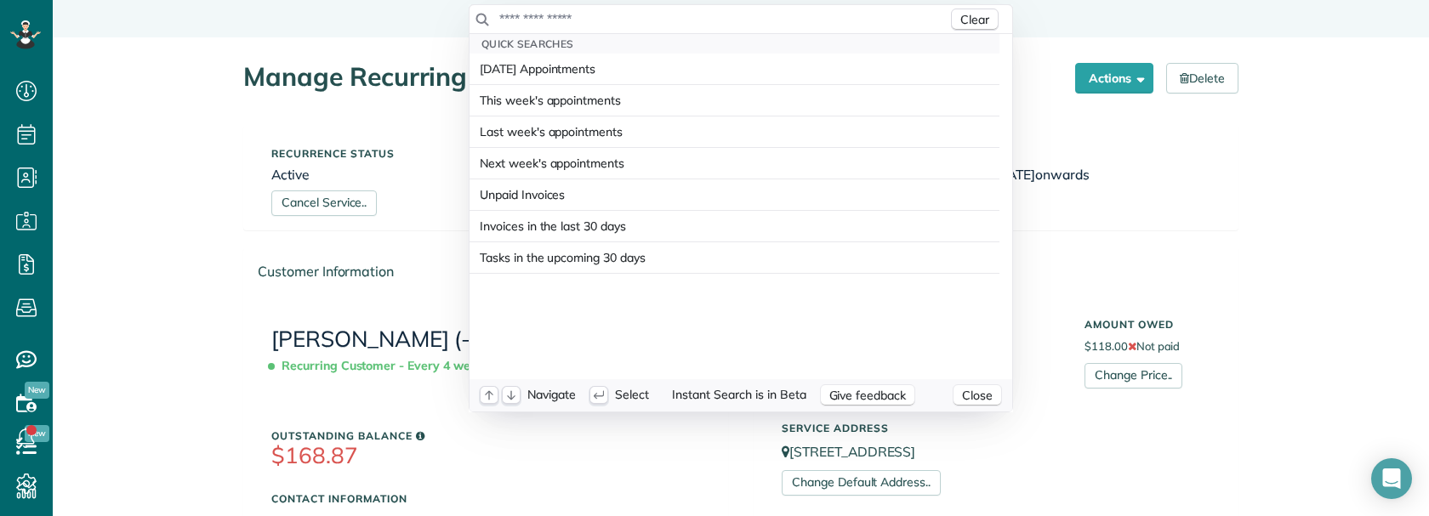
click at [543, 21] on input "text" at bounding box center [722, 18] width 449 height 17
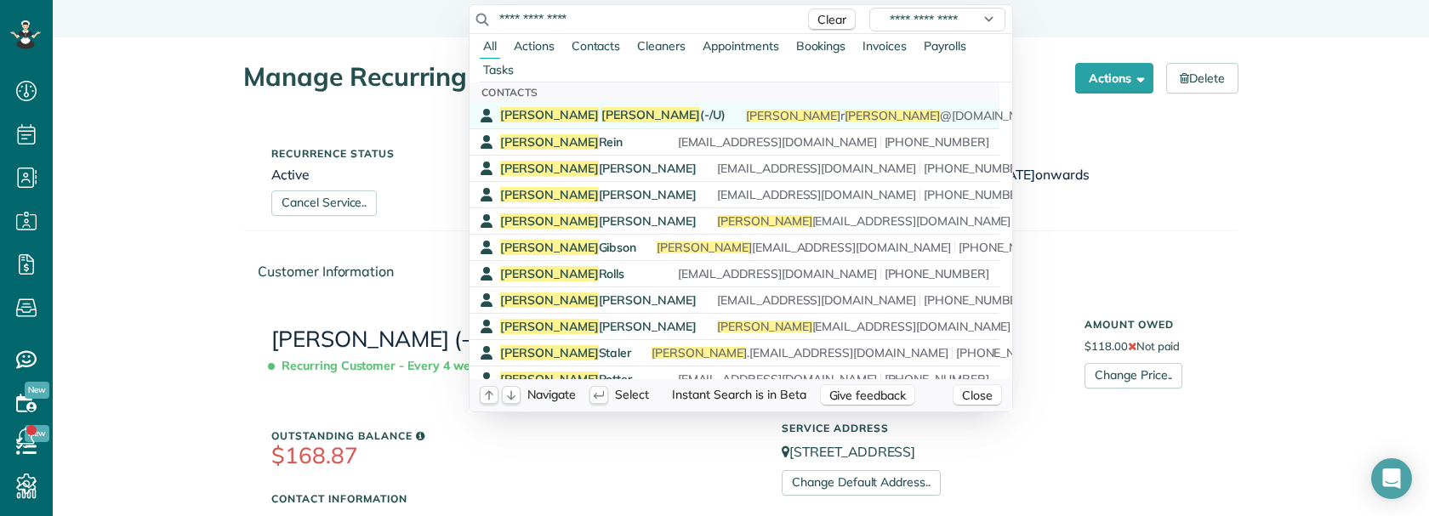
type input "**********"
click at [601, 111] on span "[PERSON_NAME]" at bounding box center [650, 114] width 99 height 15
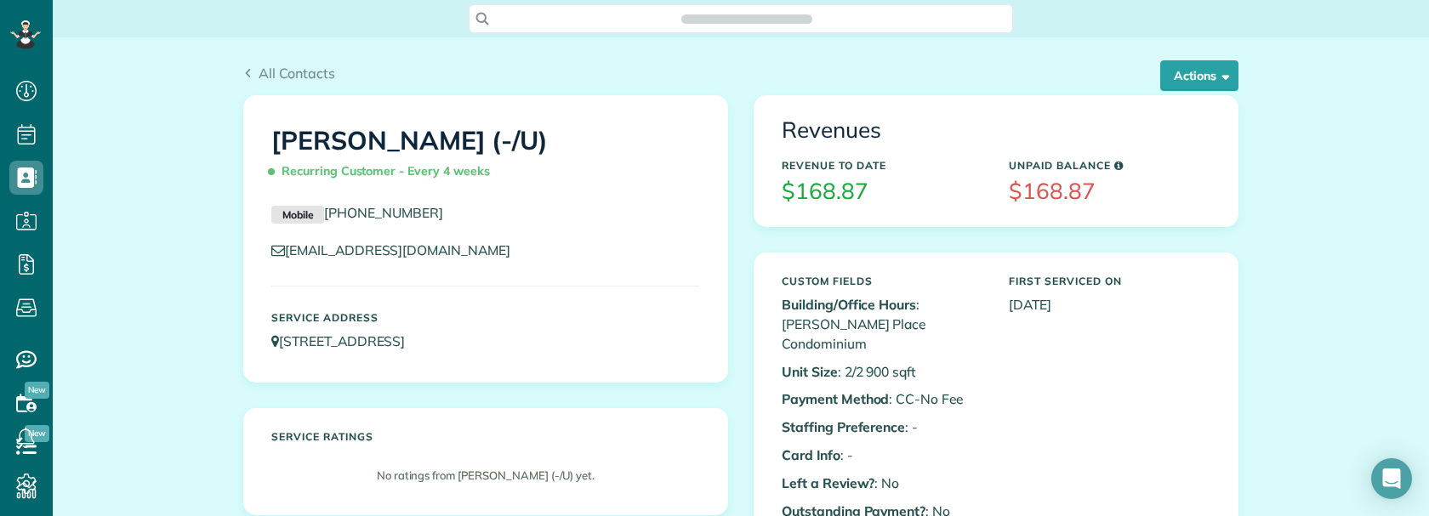
scroll to position [8, 8]
click at [548, 111] on div "[PERSON_NAME] (-/U) Recurring Customer - Every 4 weeks Mobile [PHONE_NUMBER] [E…" at bounding box center [485, 239] width 483 height 286
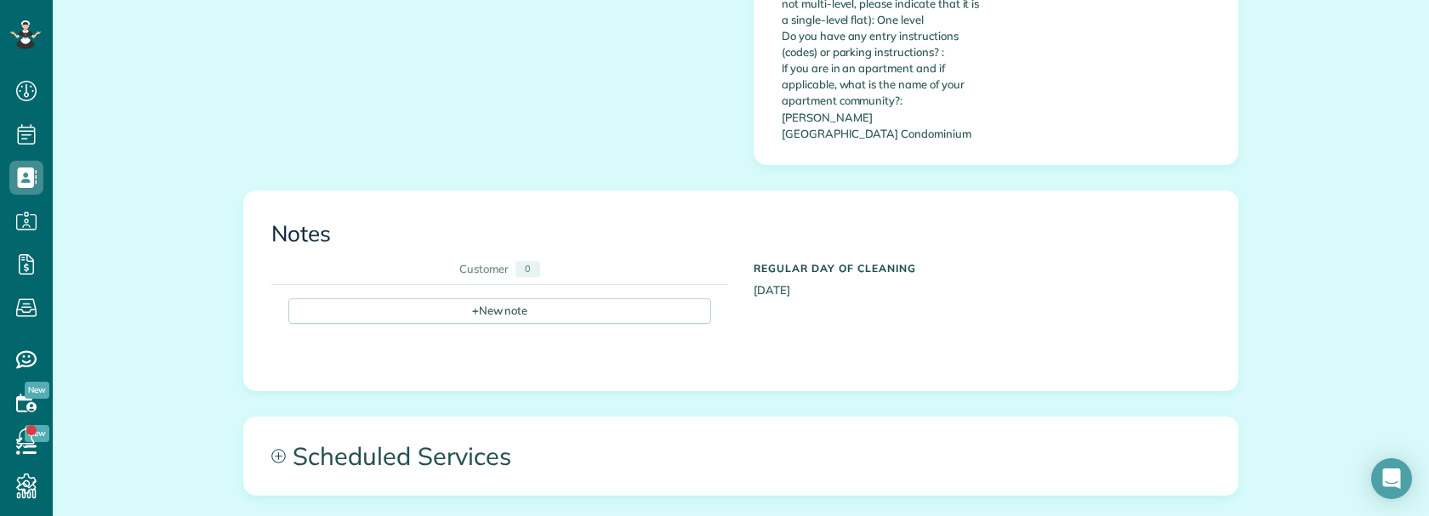
scroll to position [1021, 0]
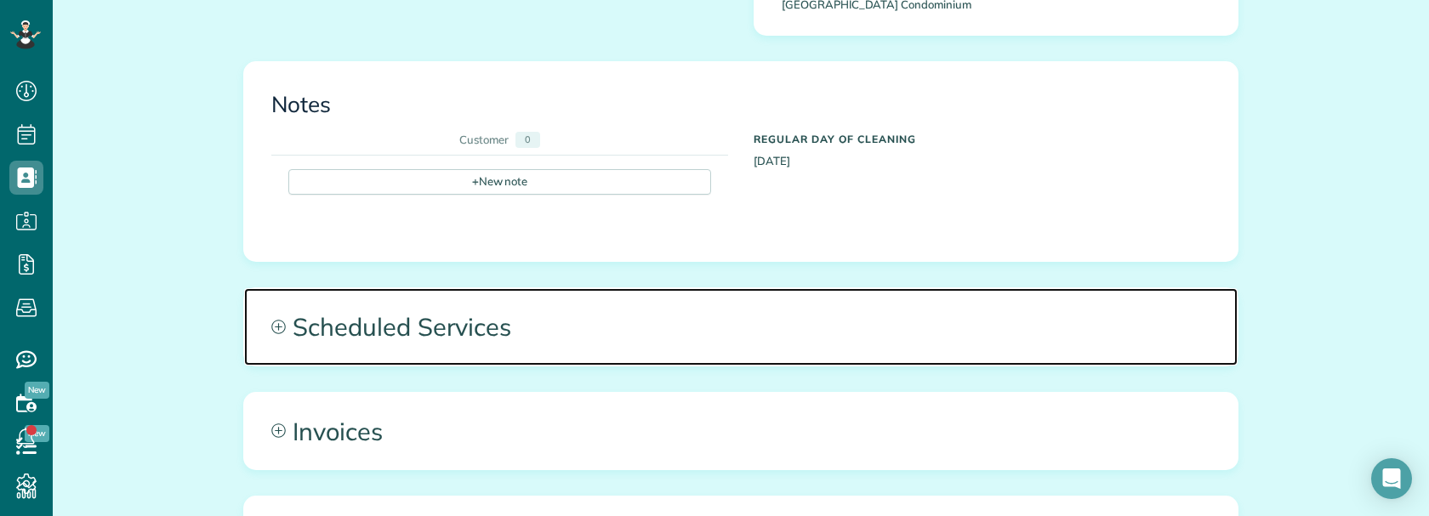
click at [728, 288] on span "Scheduled Services" at bounding box center [740, 326] width 993 height 77
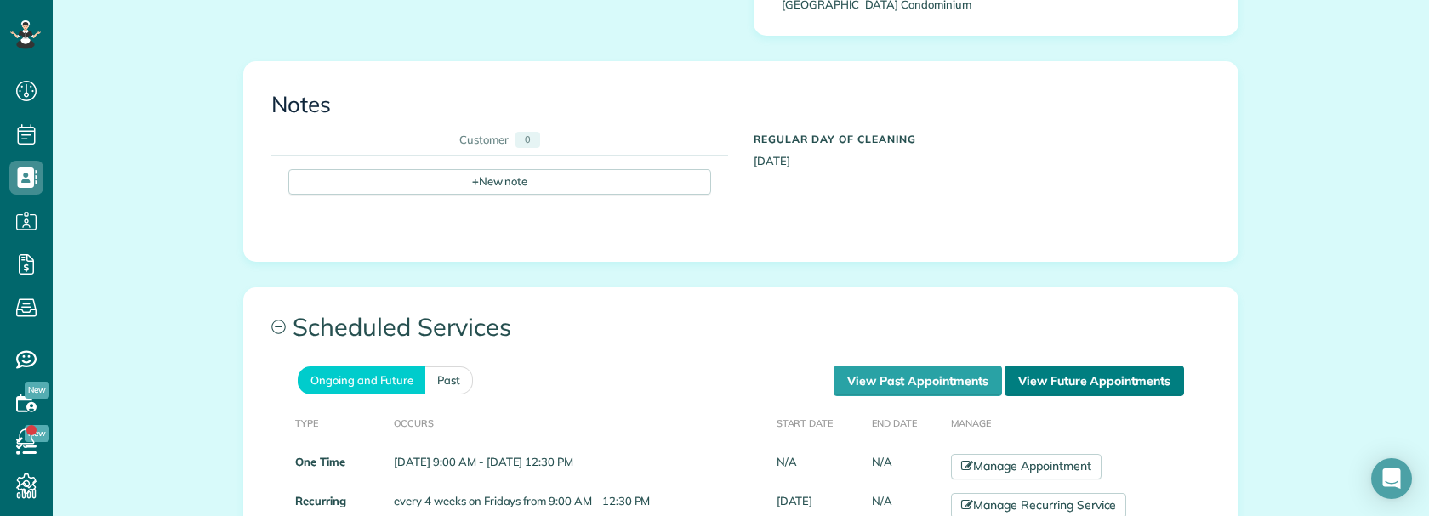
click at [1036, 366] on link "View Future Appointments" at bounding box center [1093, 381] width 179 height 31
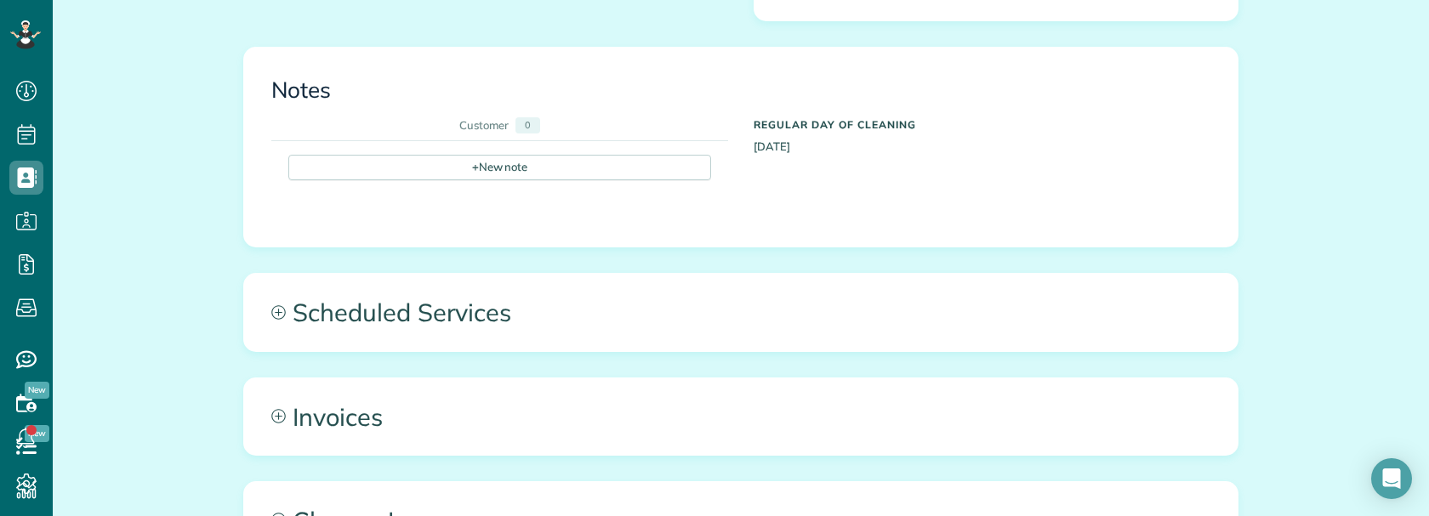
scroll to position [1307, 0]
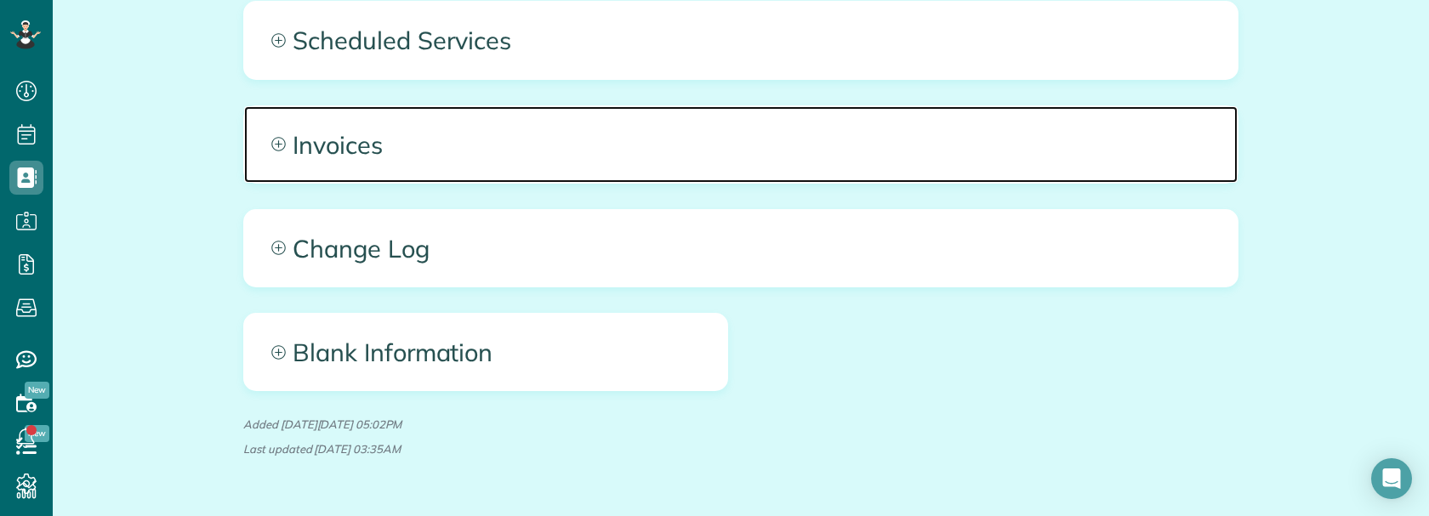
click at [609, 106] on span "Invoices" at bounding box center [740, 144] width 993 height 77
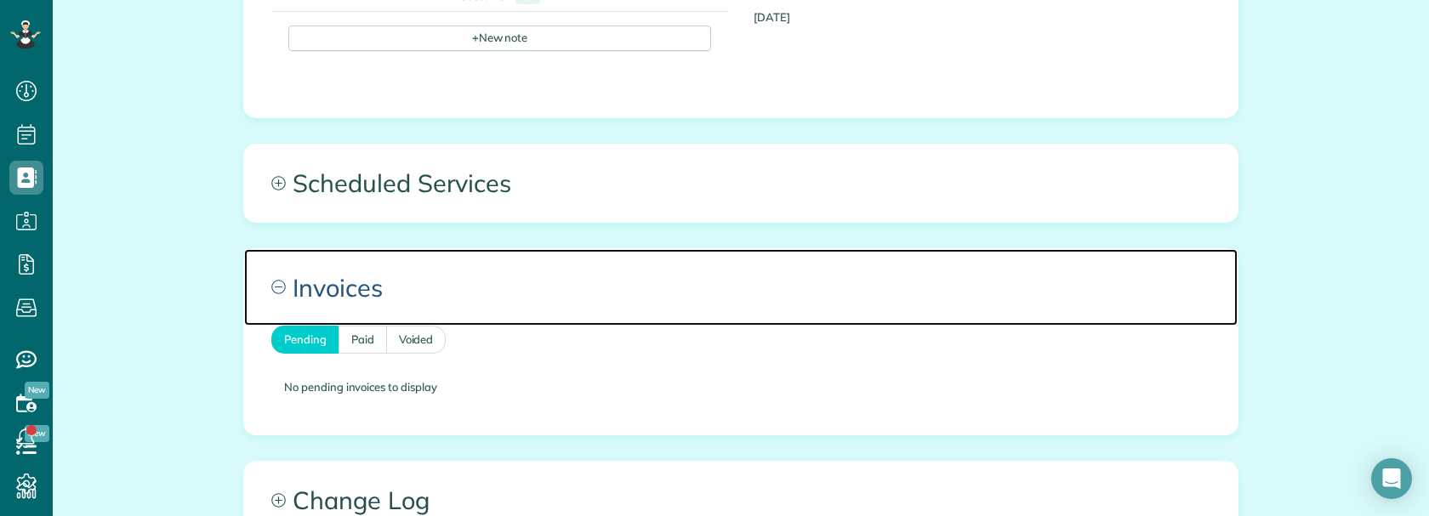
scroll to position [1137, 0]
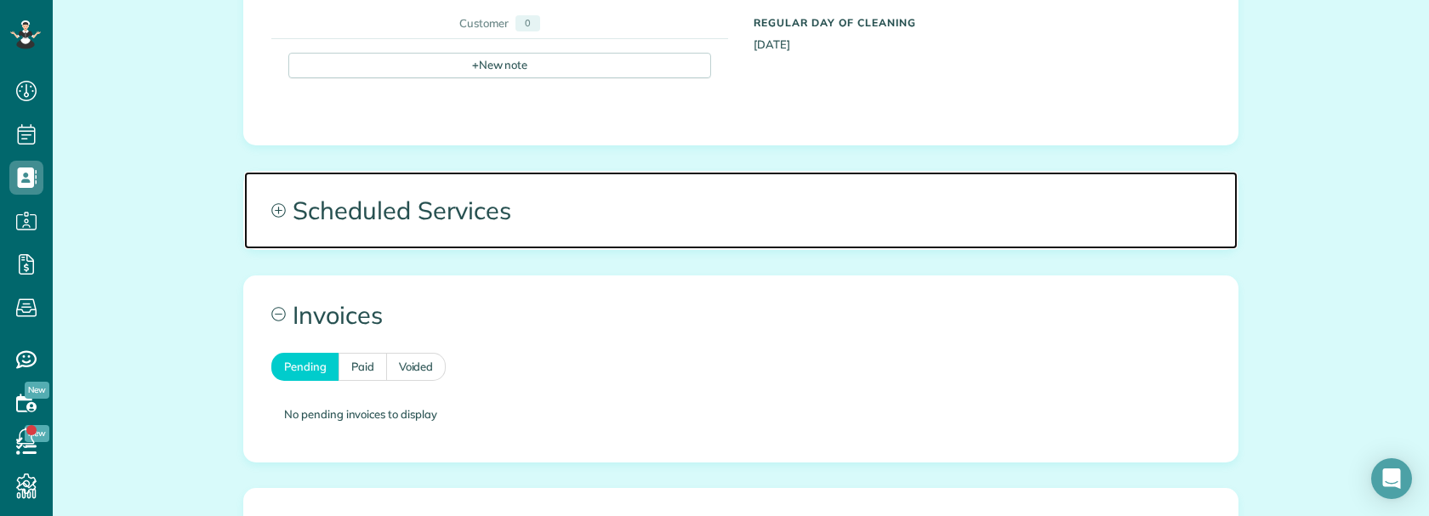
click at [685, 177] on span "Scheduled Services" at bounding box center [740, 210] width 993 height 77
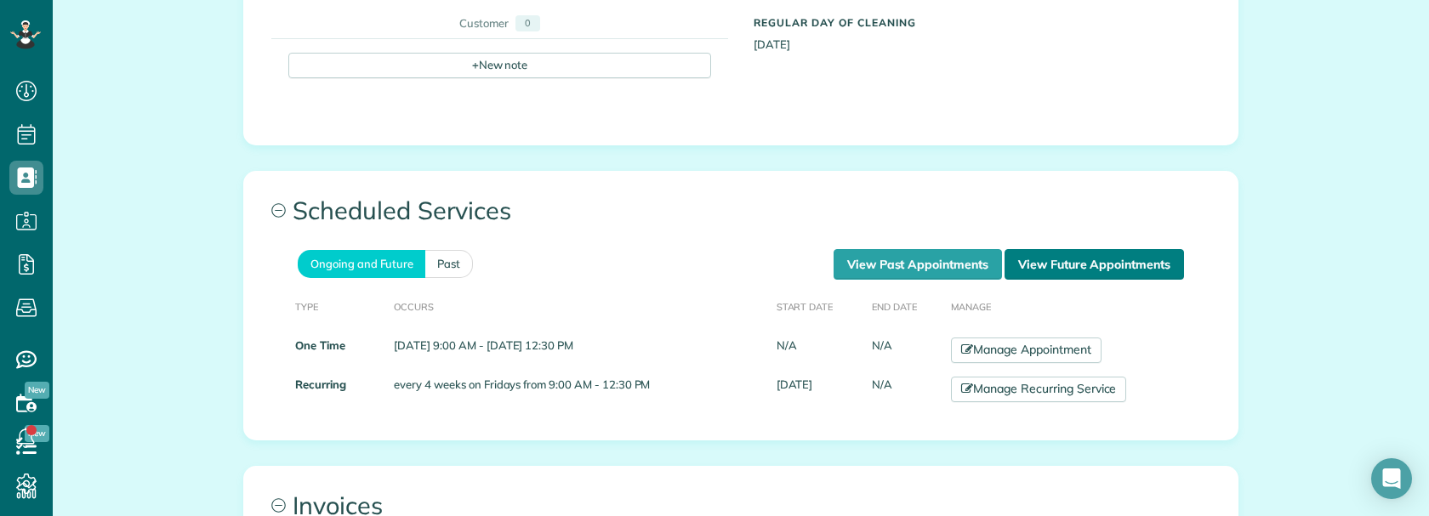
click at [1056, 249] on link "View Future Appointments" at bounding box center [1093, 264] width 179 height 31
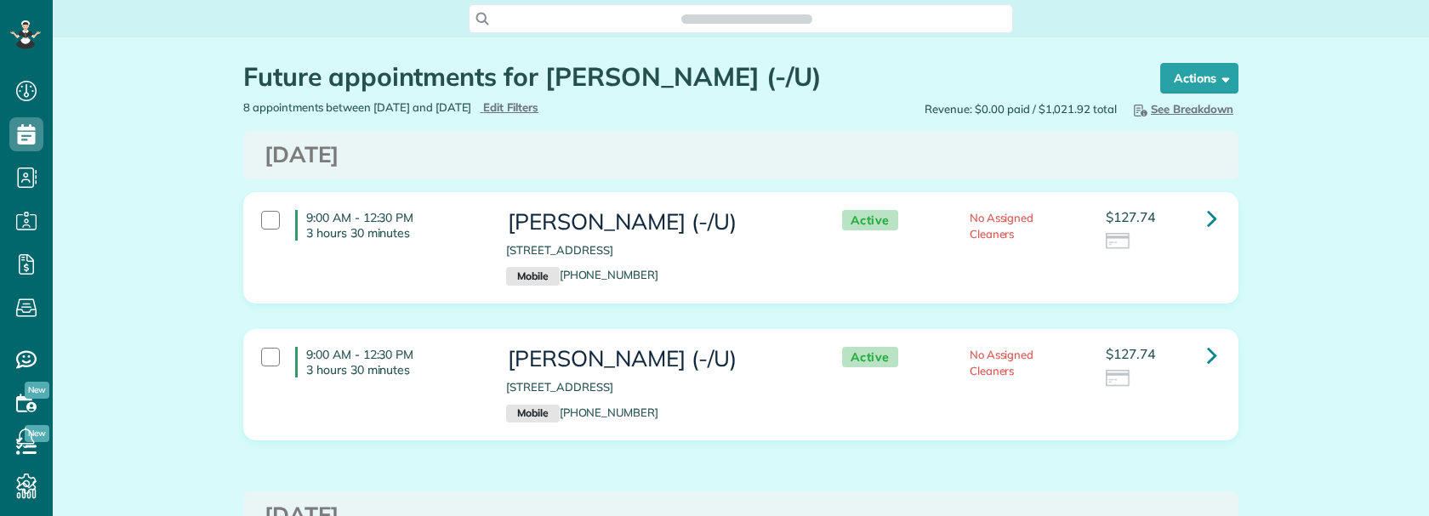
scroll to position [8, 8]
click at [1207, 223] on icon at bounding box center [1212, 218] width 10 height 30
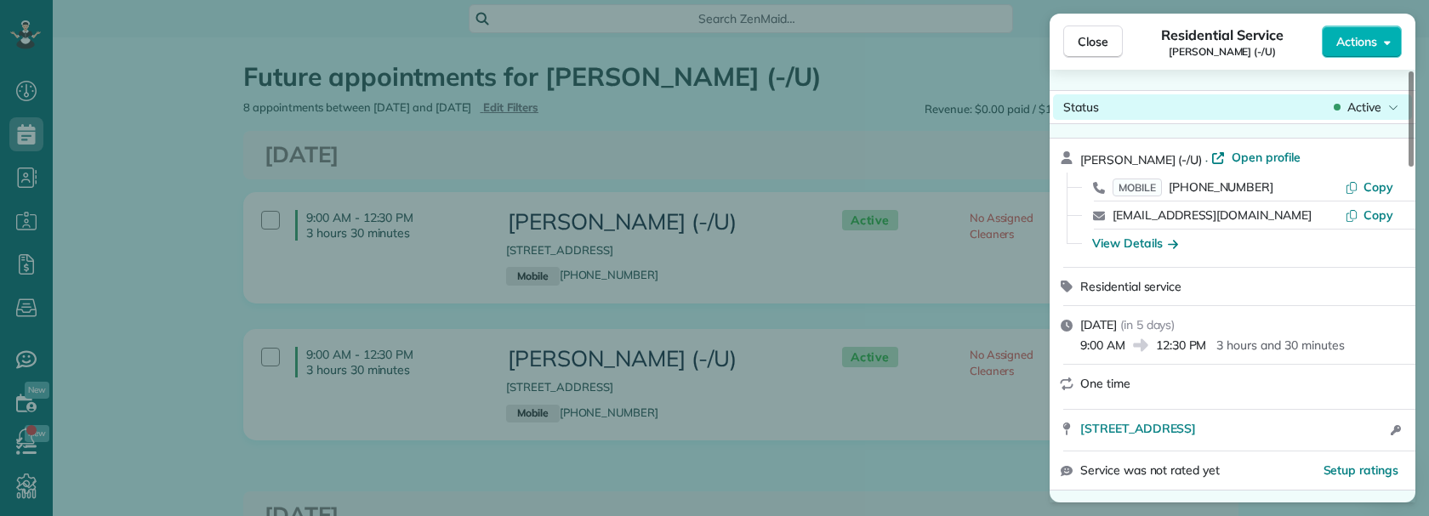
click at [1359, 111] on span "Active" at bounding box center [1364, 107] width 34 height 17
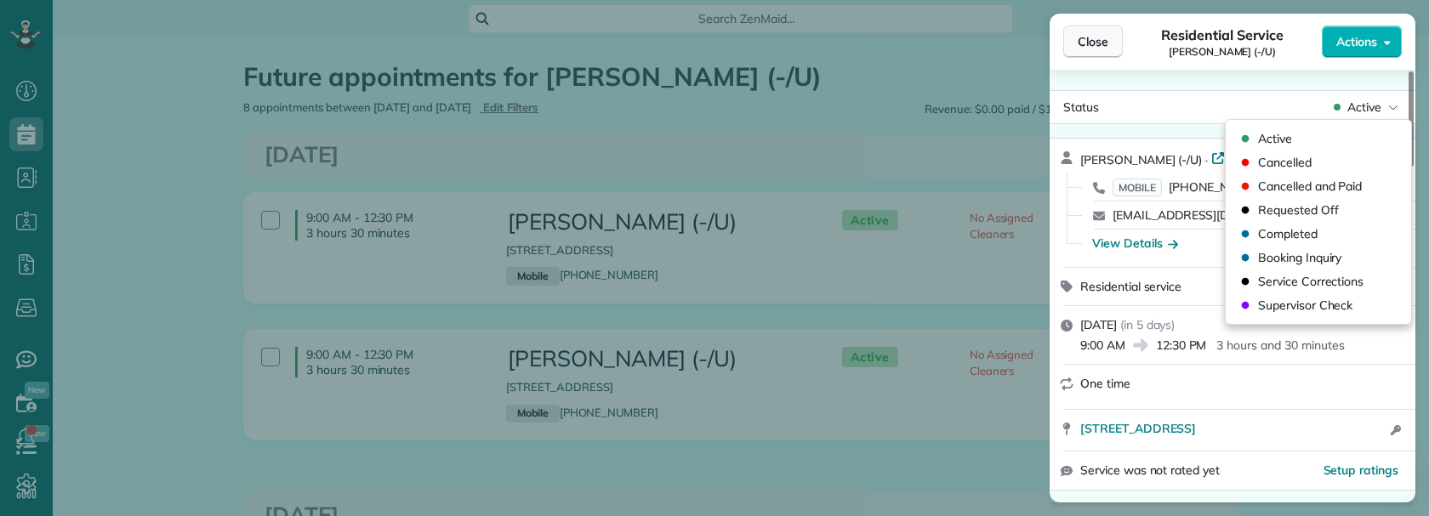
click at [1094, 55] on button "Close" at bounding box center [1093, 42] width 60 height 32
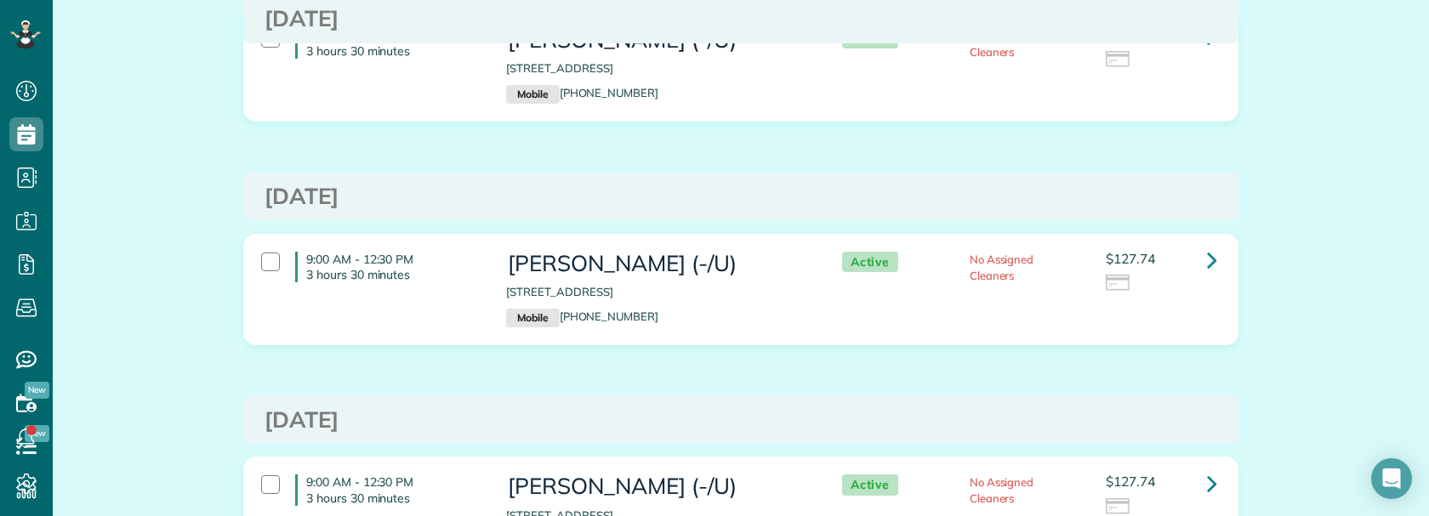
scroll to position [595, 0]
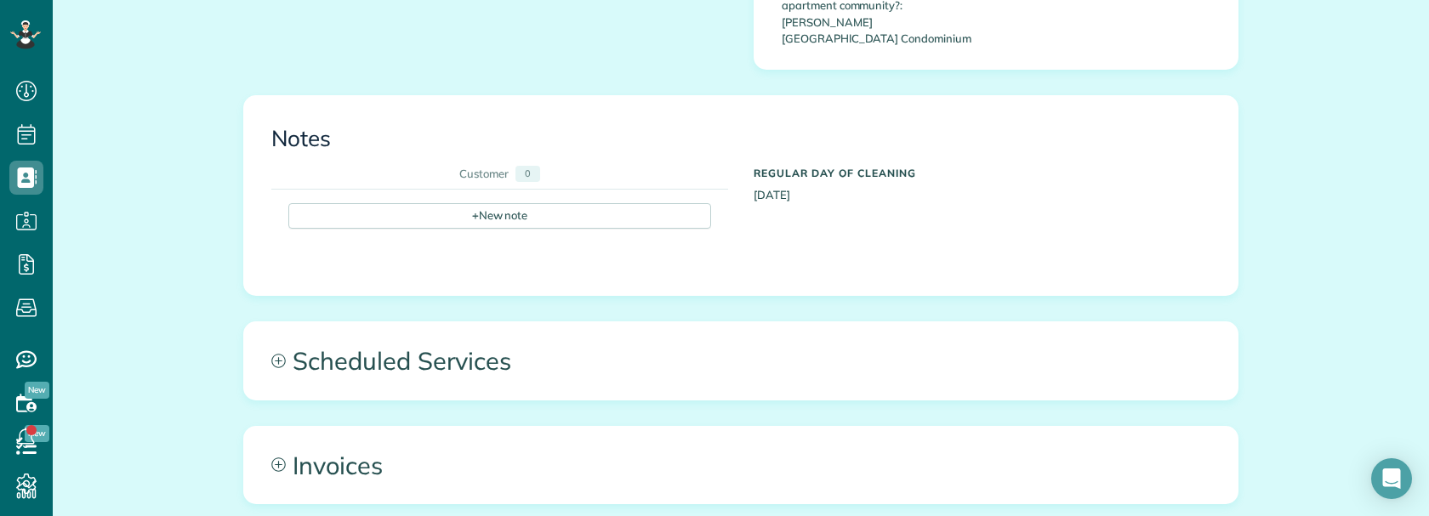
scroll to position [967, 0]
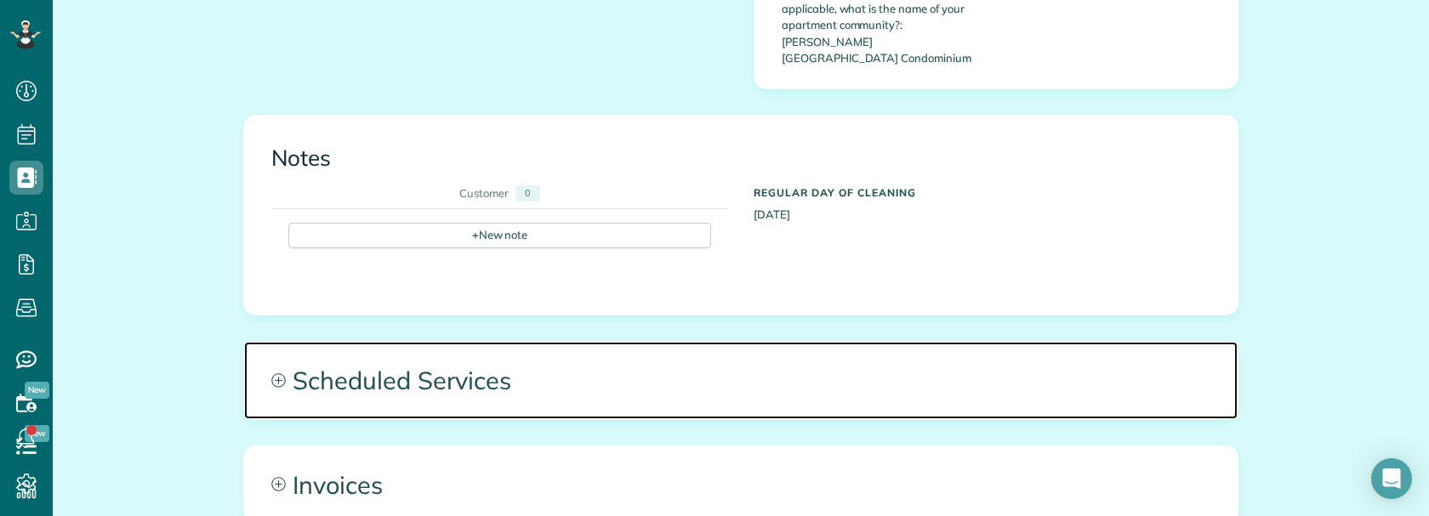
click at [594, 342] on span "Scheduled Services" at bounding box center [740, 380] width 993 height 77
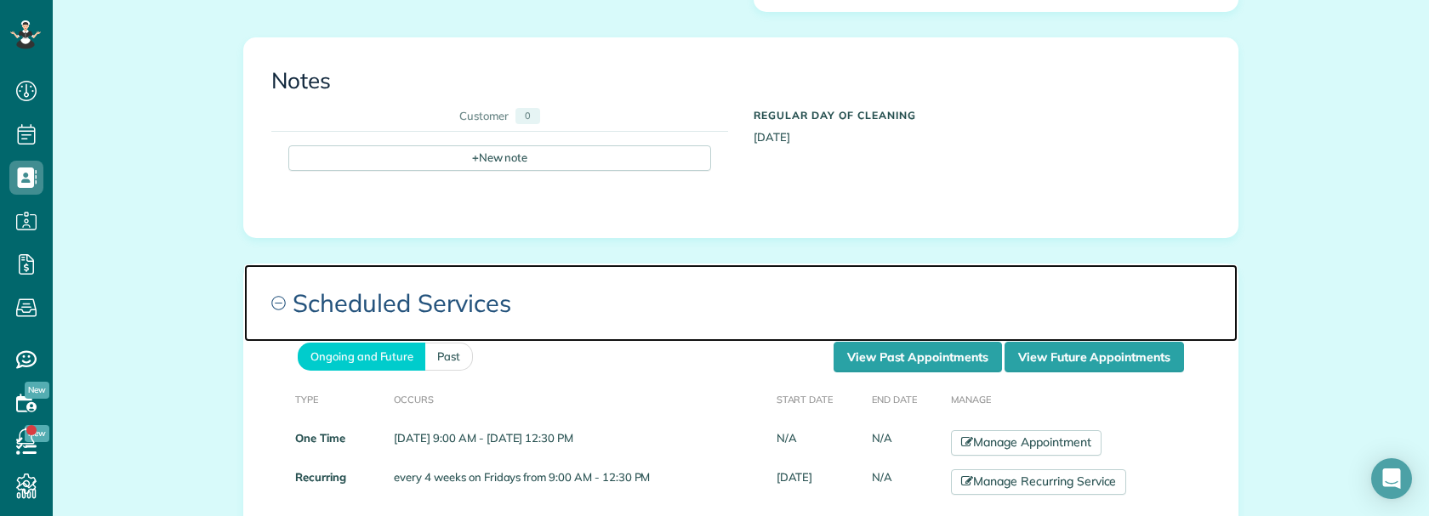
scroll to position [1052, 0]
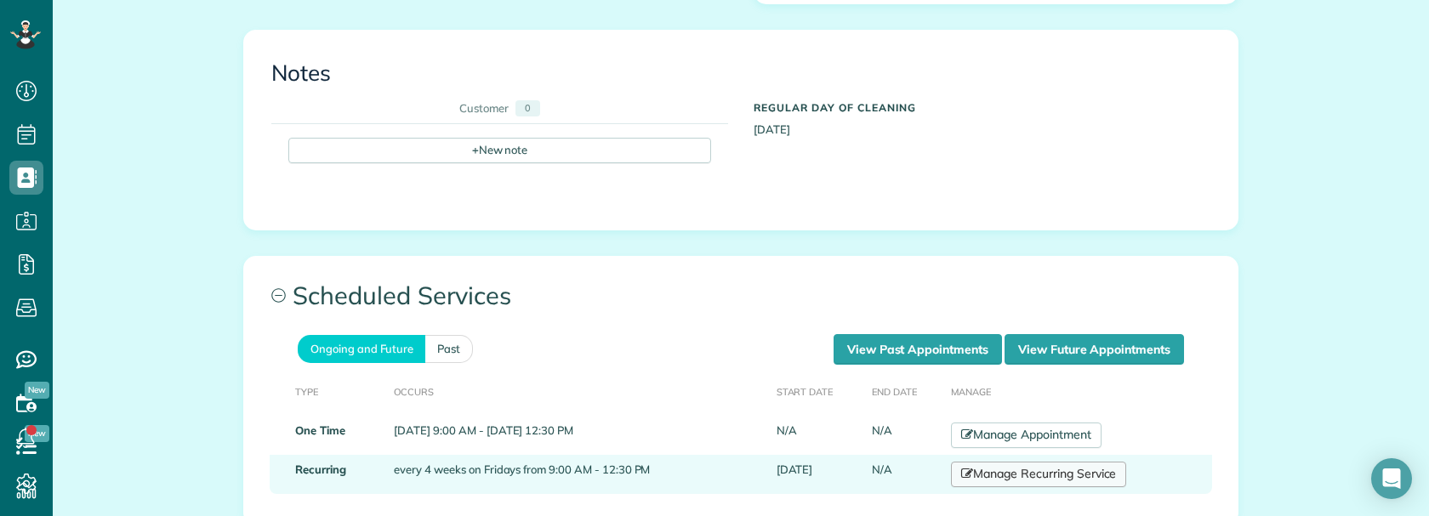
click at [1001, 462] on link "Manage Recurring Service" at bounding box center [1038, 475] width 175 height 26
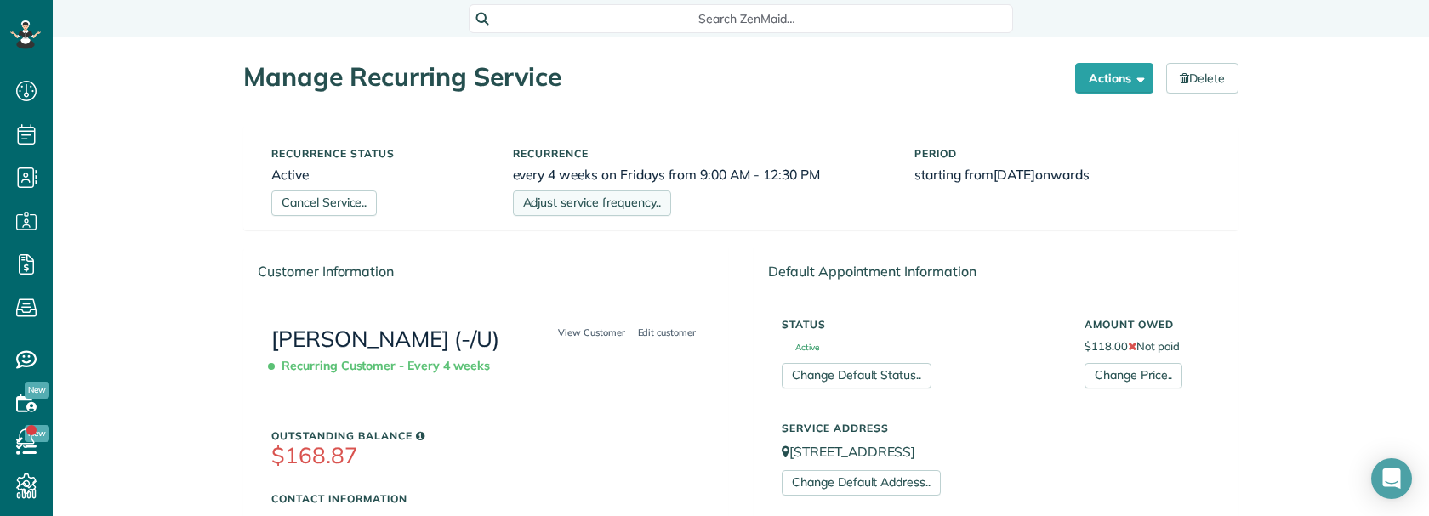
click at [607, 208] on link "Adjust service frequency.." at bounding box center [592, 204] width 158 height 26
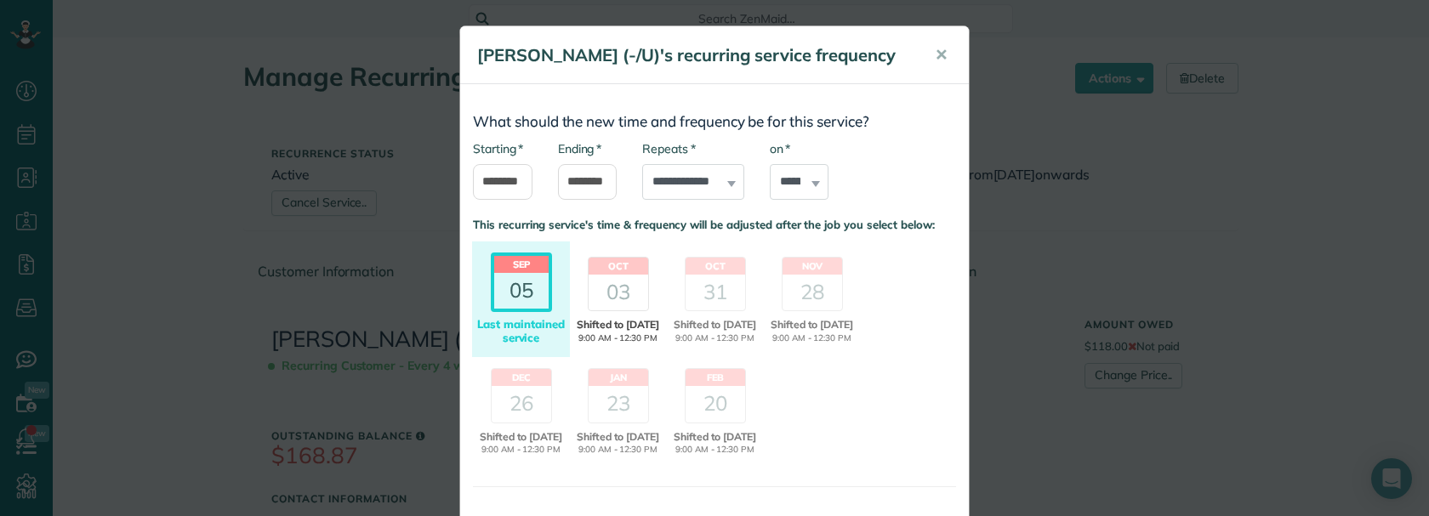
click at [607, 275] on header "Oct" at bounding box center [619, 266] width 60 height 17
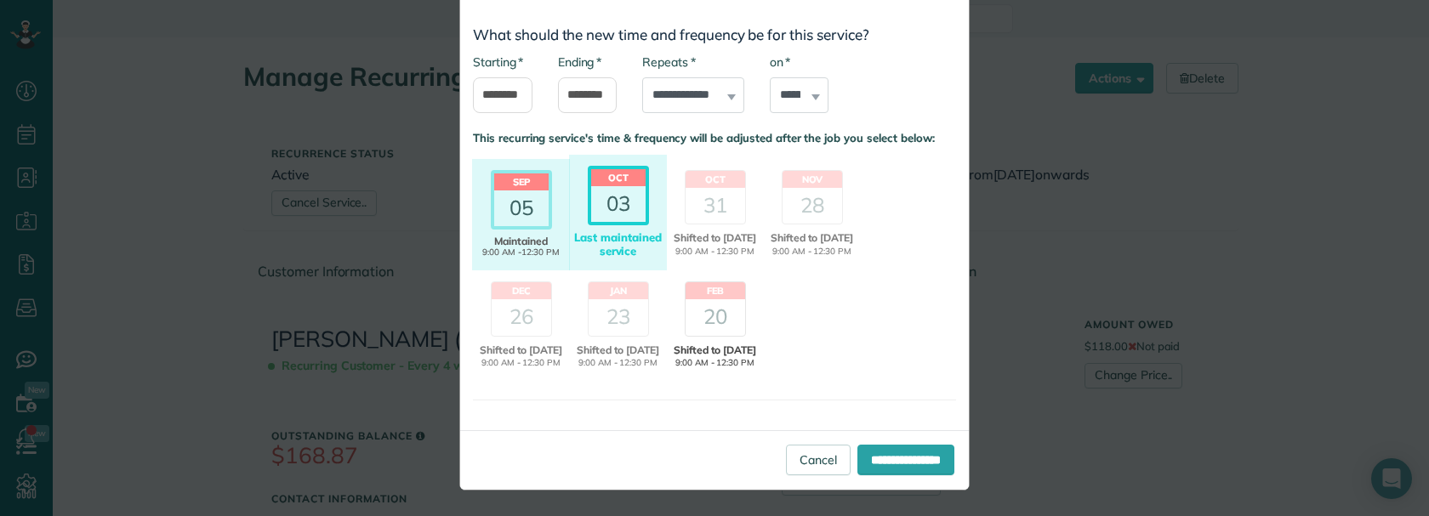
scroll to position [125, 0]
click at [882, 456] on input "**********" at bounding box center [905, 460] width 97 height 31
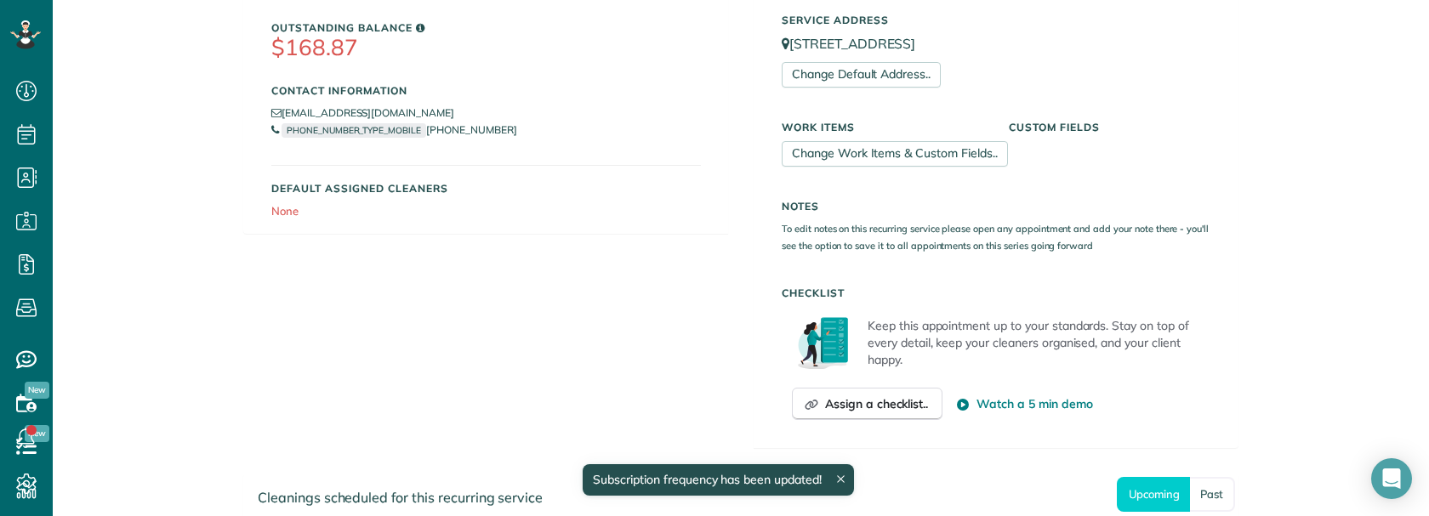
scroll to position [620, 0]
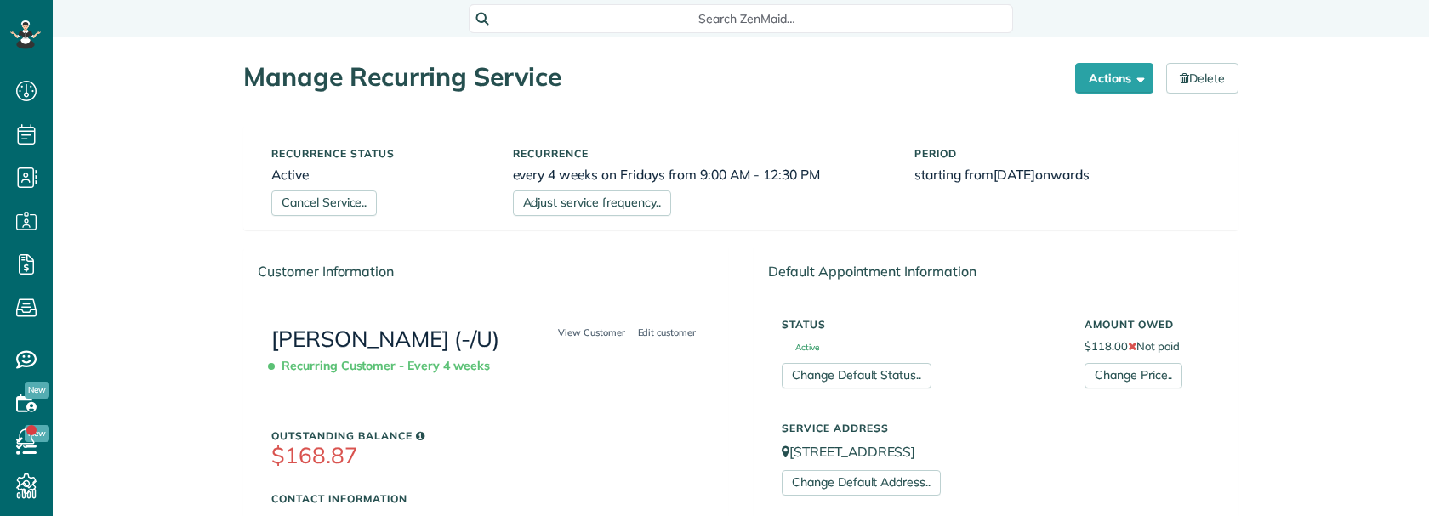
scroll to position [8, 8]
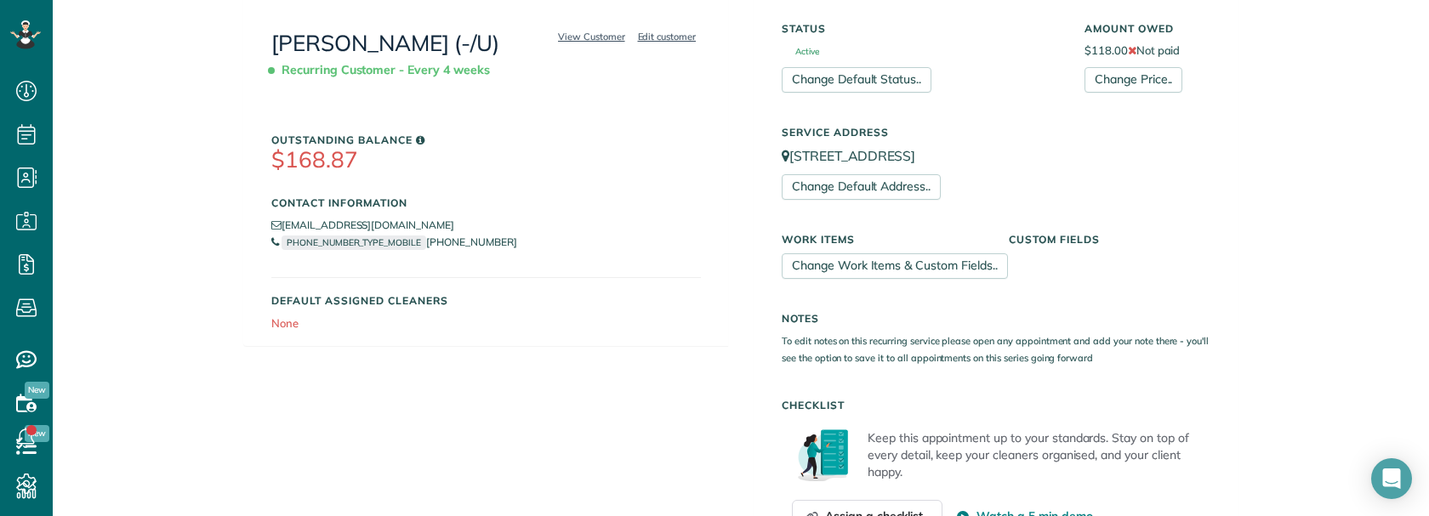
scroll to position [280, 0]
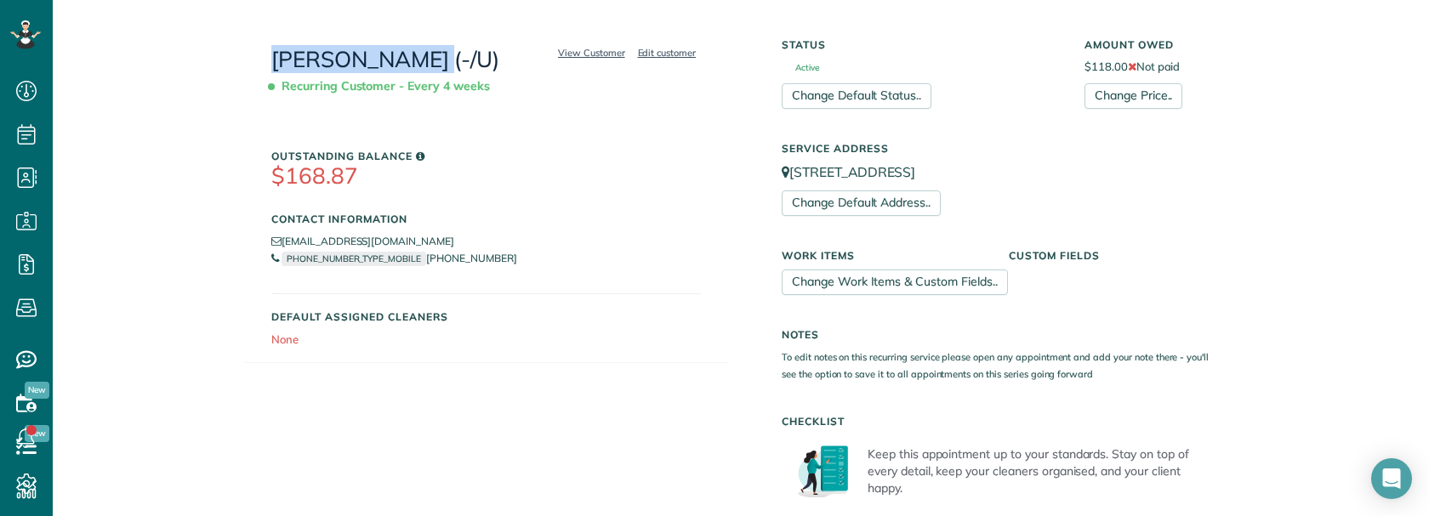
drag, startPoint x: 250, startPoint y: 54, endPoint x: 401, endPoint y: 56, distance: 150.5
click at [401, 56] on div "View Customer Edit customer Jessica Silvas (-/U) Recurring Customer - Every 4 w…" at bounding box center [486, 189] width 484 height 344
copy link "Jessica Silvas"
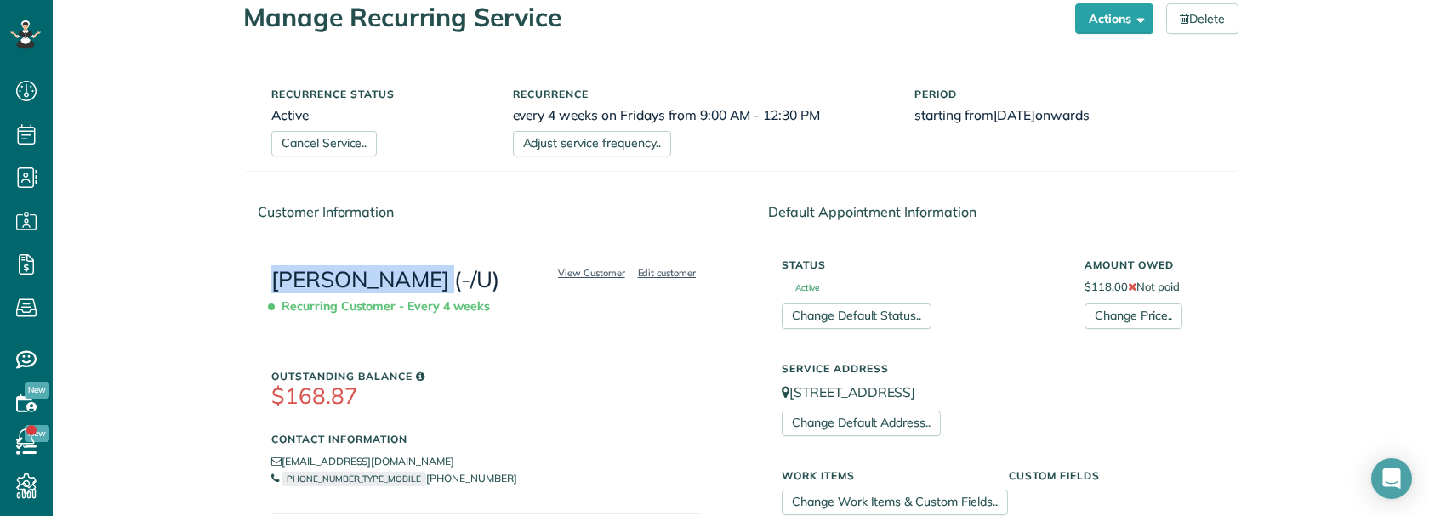
scroll to position [0, 0]
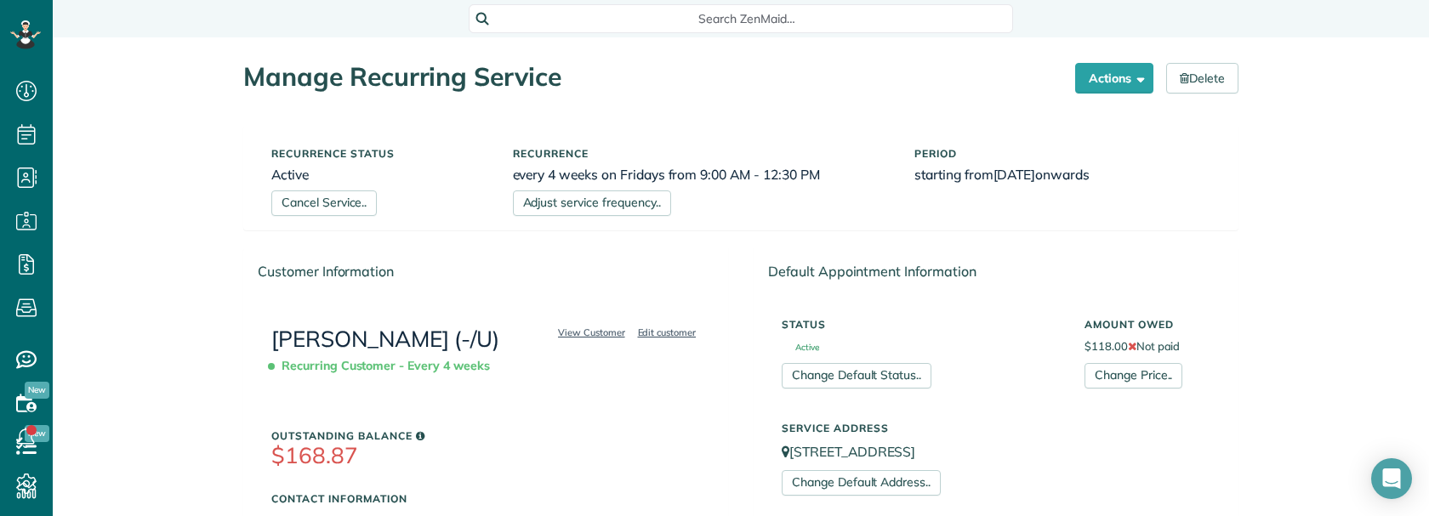
click at [742, 18] on span "Search ZenMaid…" at bounding box center [746, 18] width 517 height 17
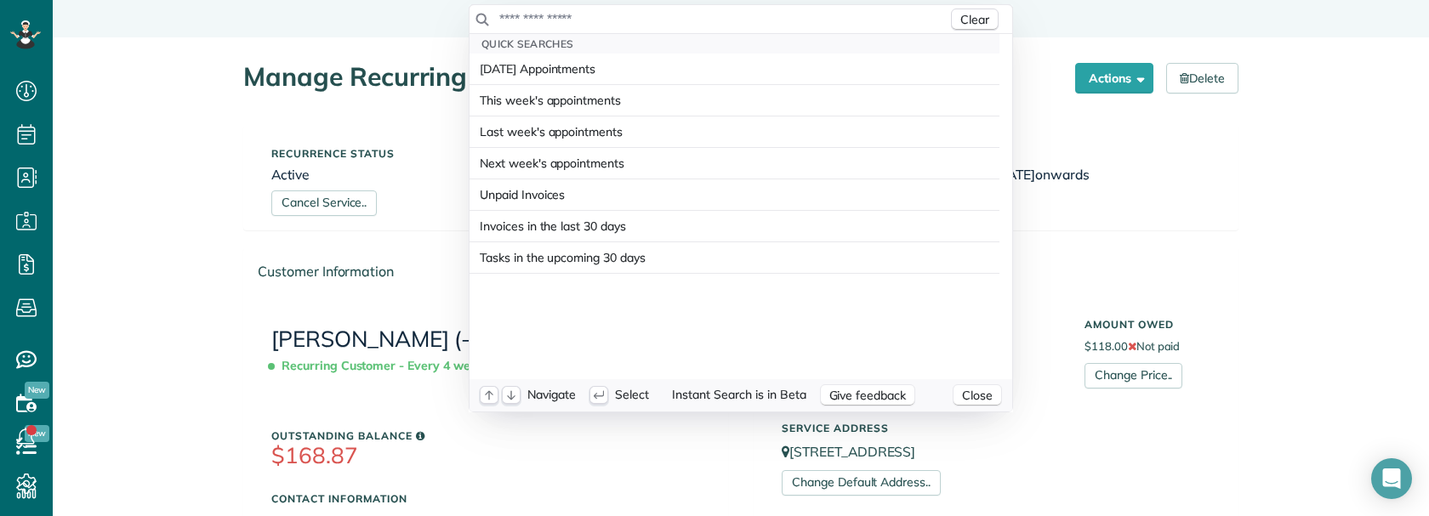
click at [702, 19] on input "text" at bounding box center [722, 18] width 449 height 17
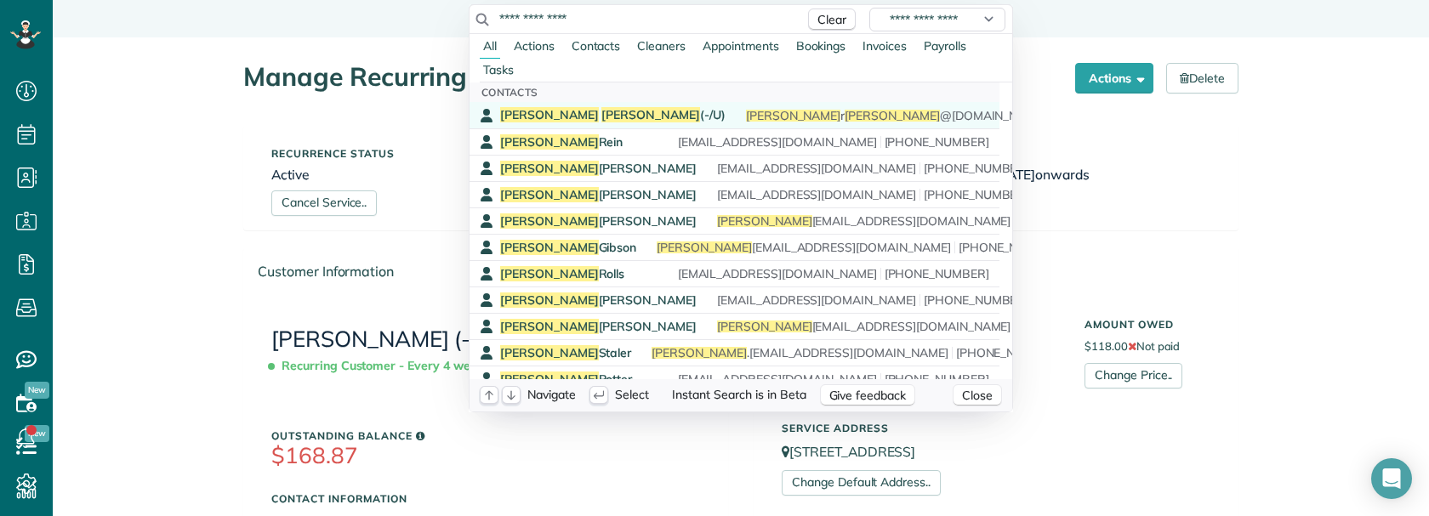
type input "**********"
click at [601, 110] on span "Silvas" at bounding box center [650, 114] width 99 height 15
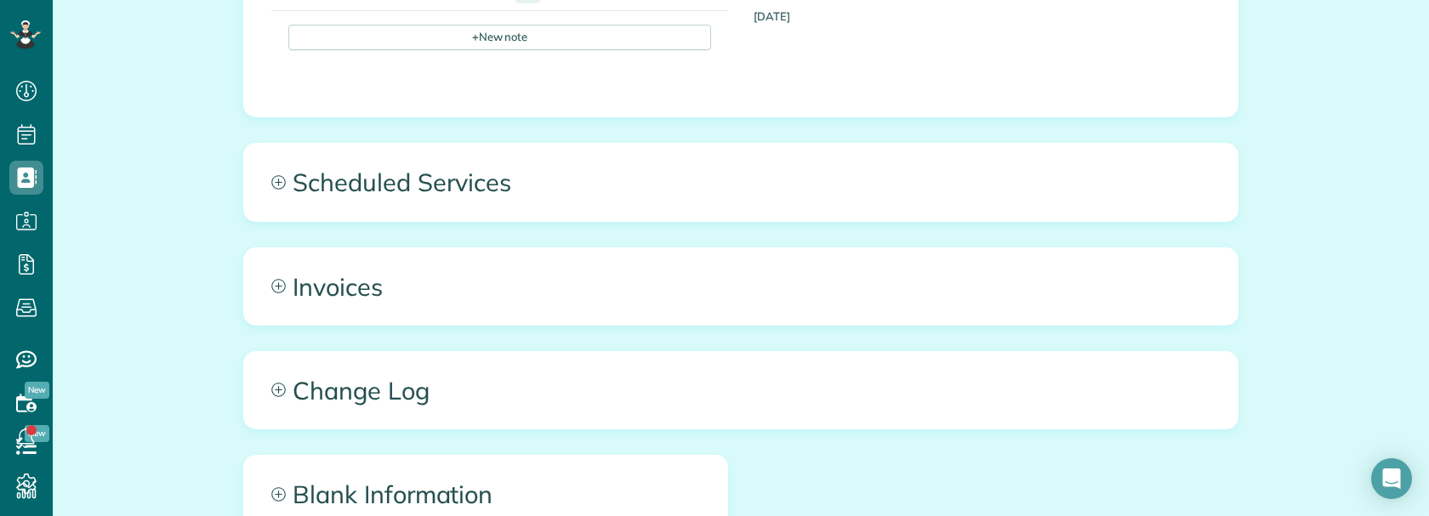
scroll to position [1137, 0]
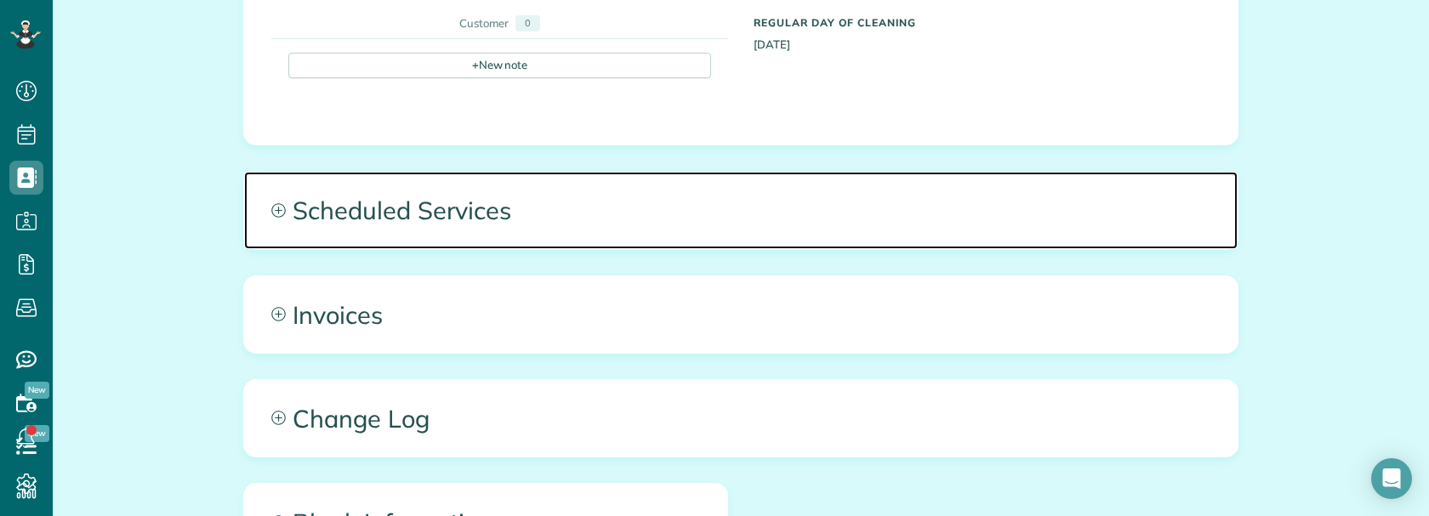
click at [537, 172] on span "Scheduled Services" at bounding box center [740, 210] width 993 height 77
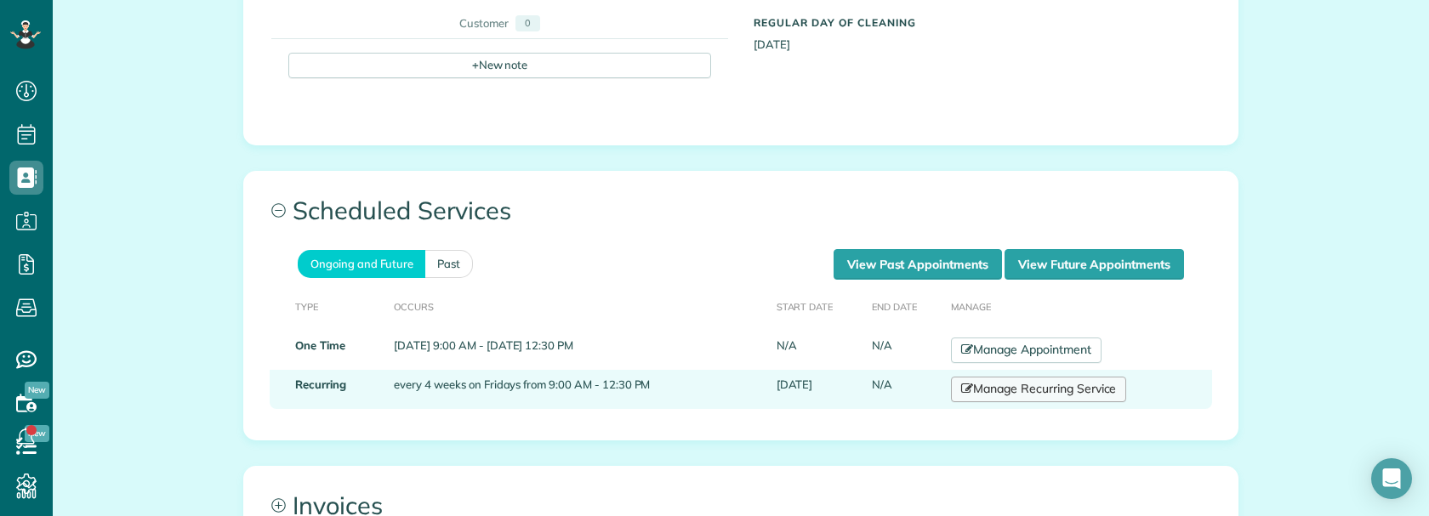
click at [999, 377] on link "Manage Recurring Service" at bounding box center [1038, 390] width 175 height 26
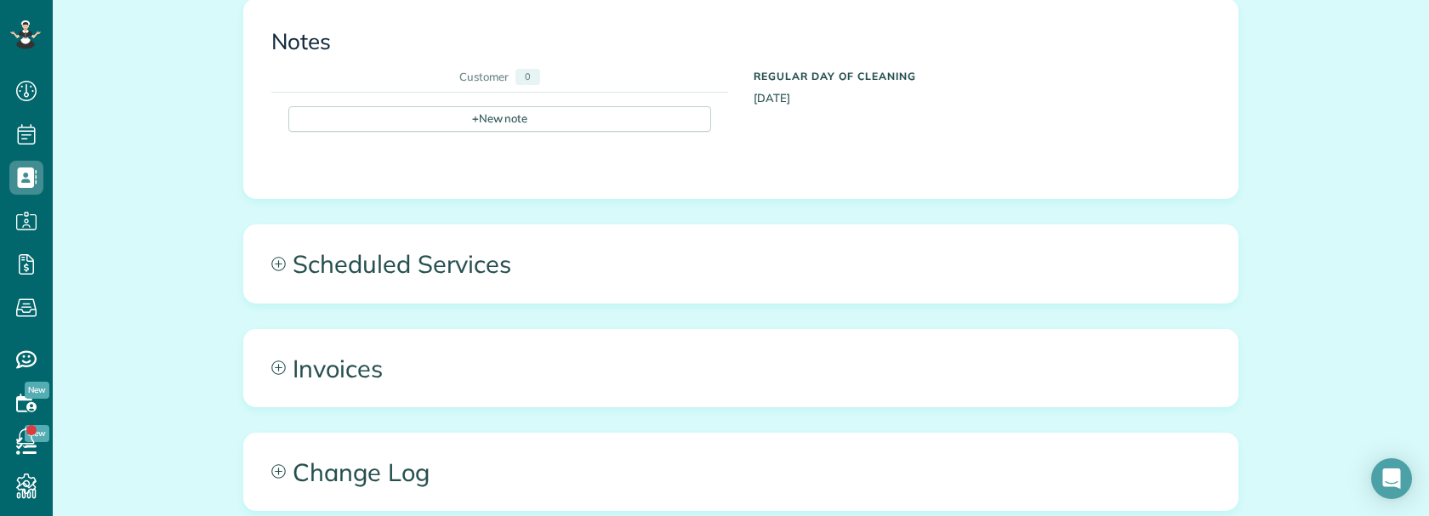
scroll to position [1106, 0]
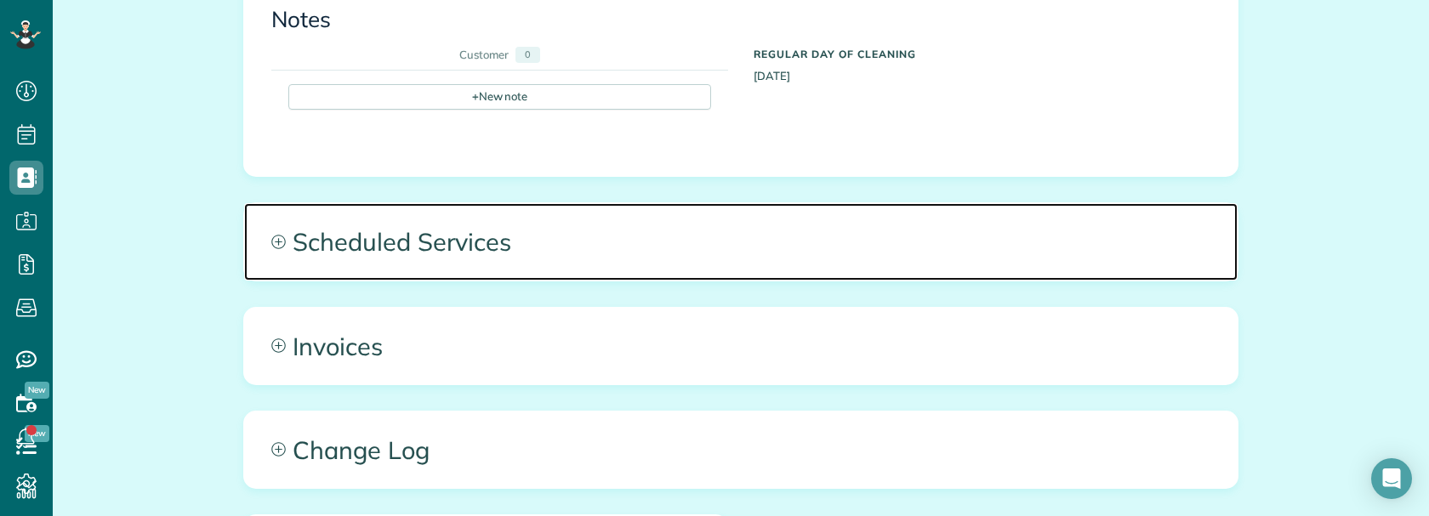
click at [742, 203] on span "Scheduled Services" at bounding box center [740, 241] width 993 height 77
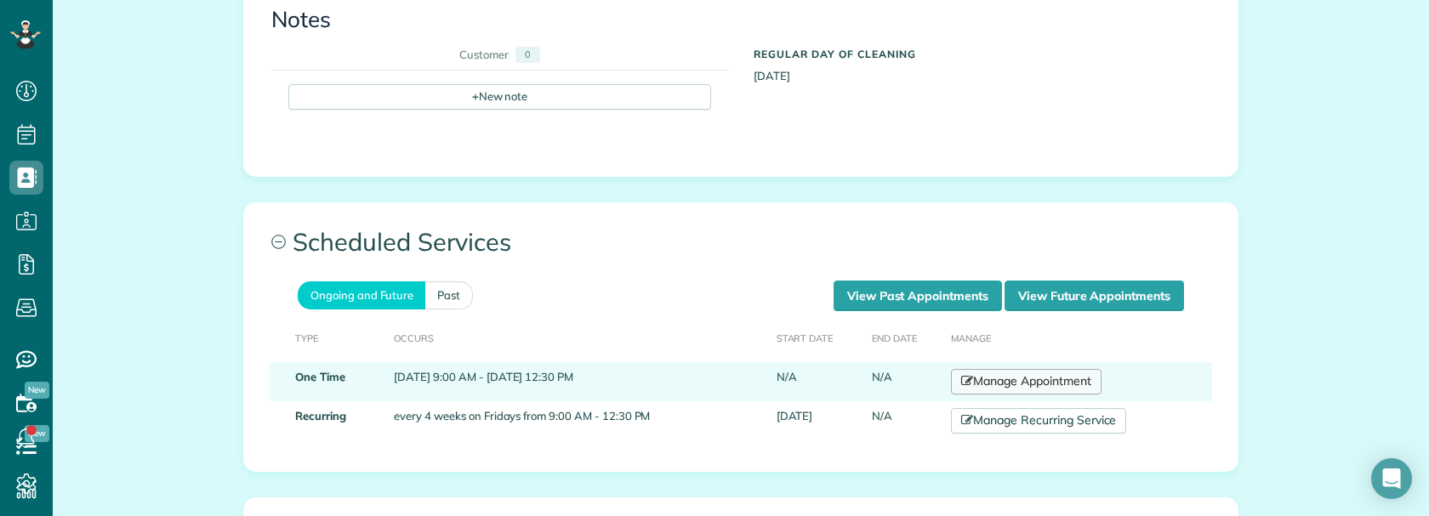
click at [1020, 369] on link "Manage Appointment" at bounding box center [1026, 382] width 150 height 26
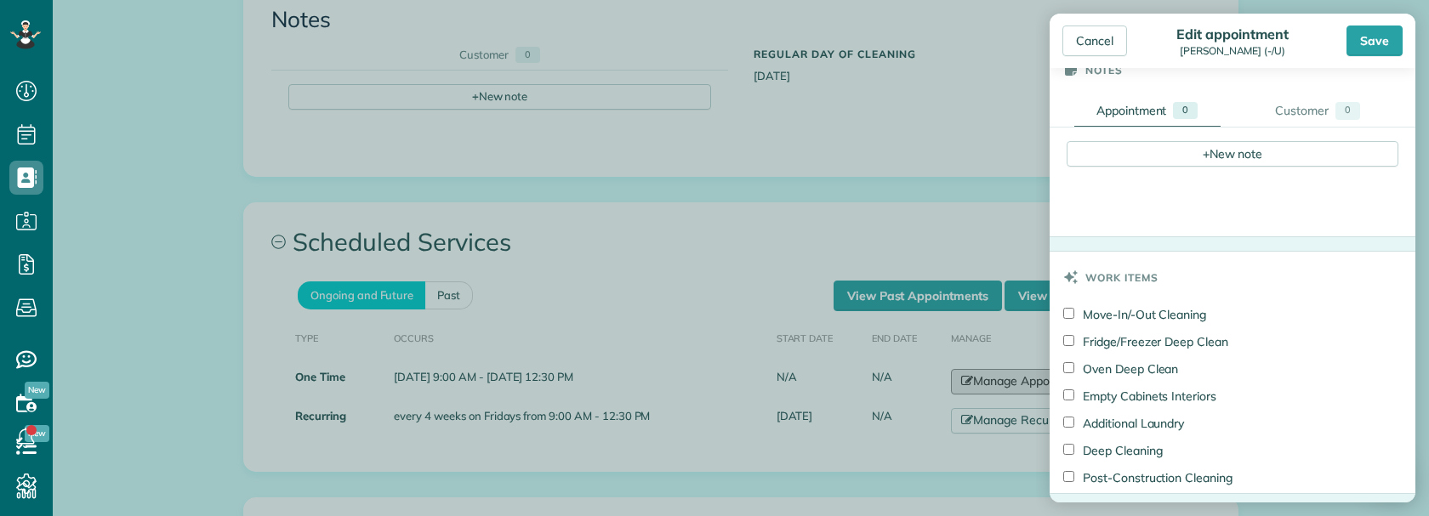
scroll to position [469, 0]
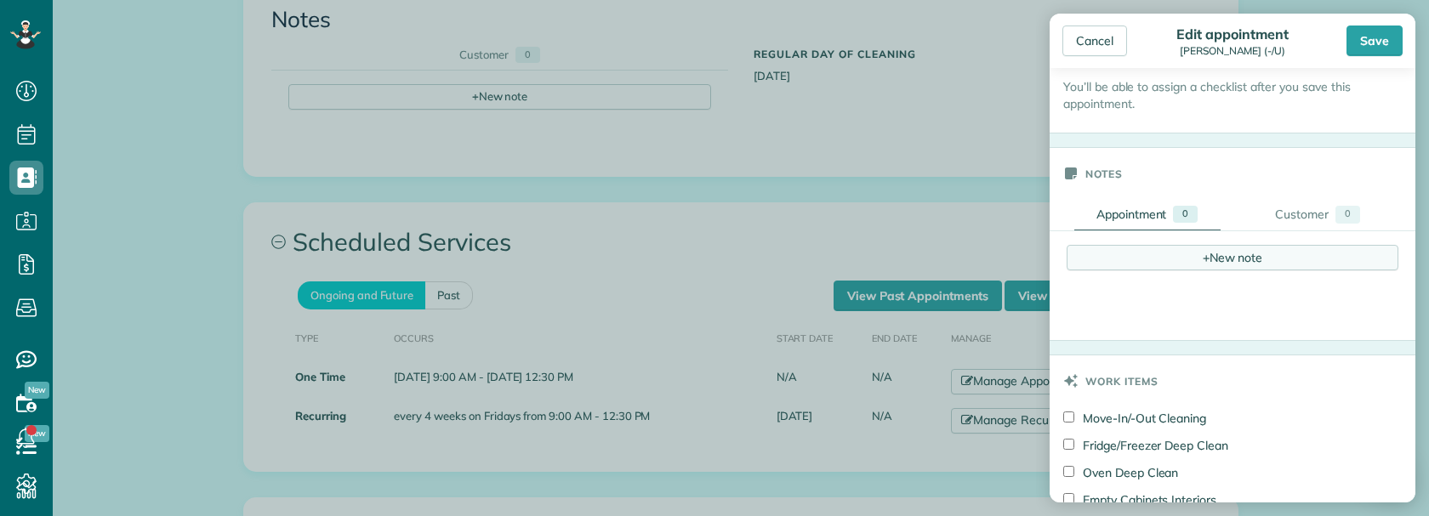
click at [1112, 260] on div "+ New note" at bounding box center [1232, 258] width 332 height 26
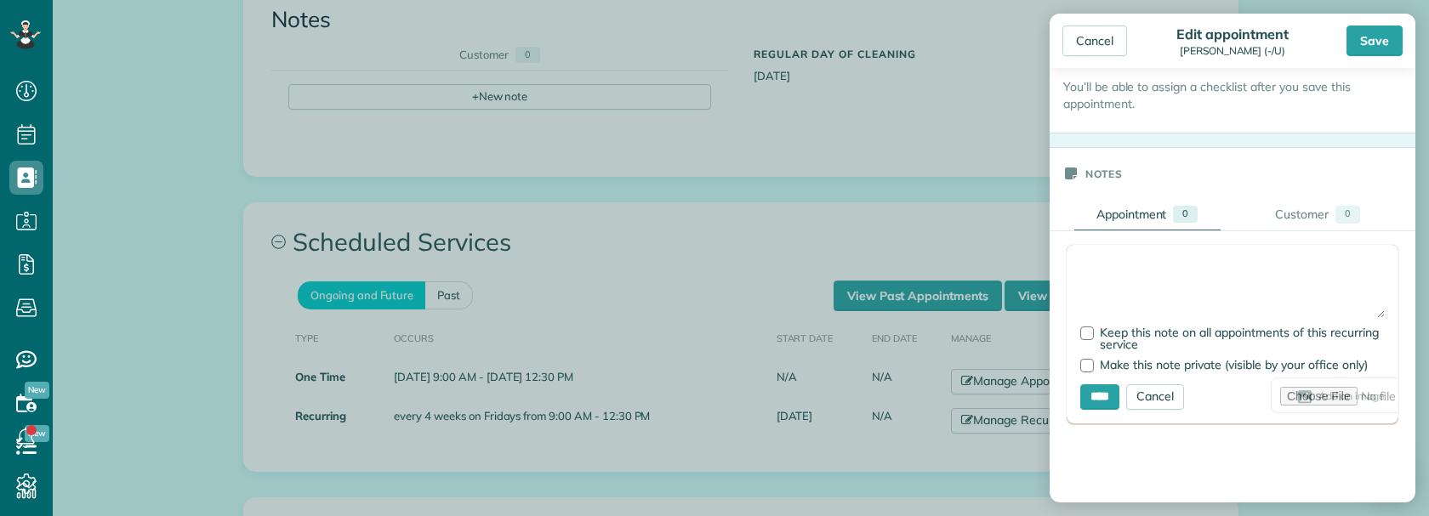
drag, startPoint x: 1102, startPoint y: 272, endPoint x: 1114, endPoint y: 271, distance: 11.9
click at [1106, 272] on textarea at bounding box center [1232, 289] width 304 height 60
type textarea "**********"
click at [1084, 333] on div at bounding box center [1087, 334] width 14 height 14
click at [1104, 396] on input "****" at bounding box center [1099, 397] width 39 height 26
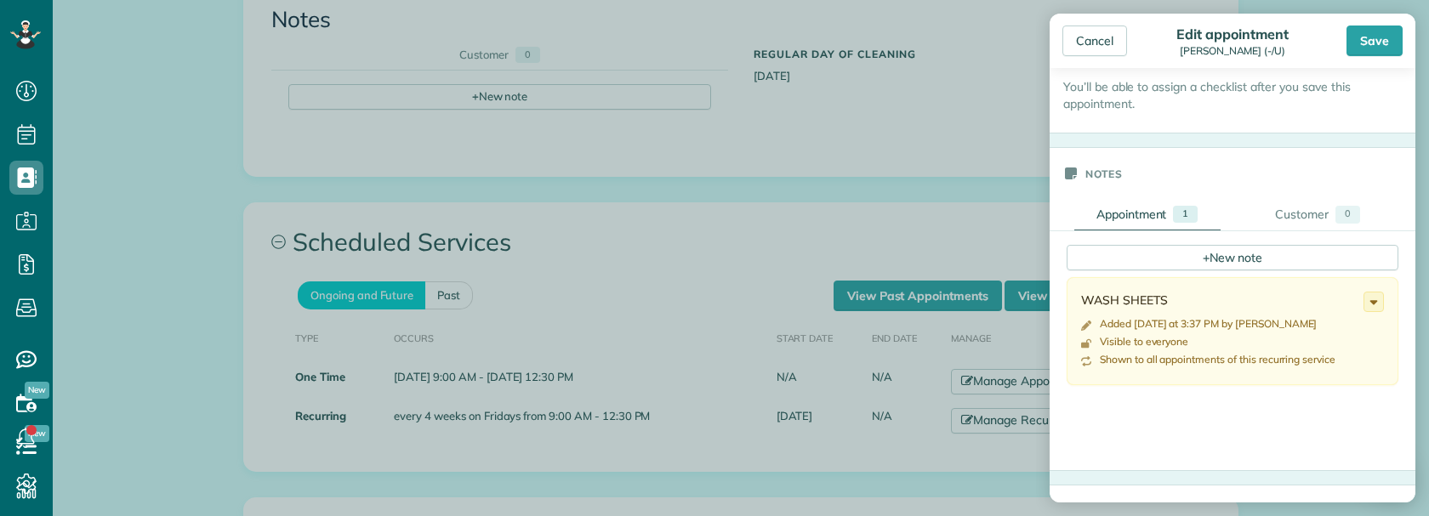
click at [1374, 43] on div "Save" at bounding box center [1374, 41] width 56 height 31
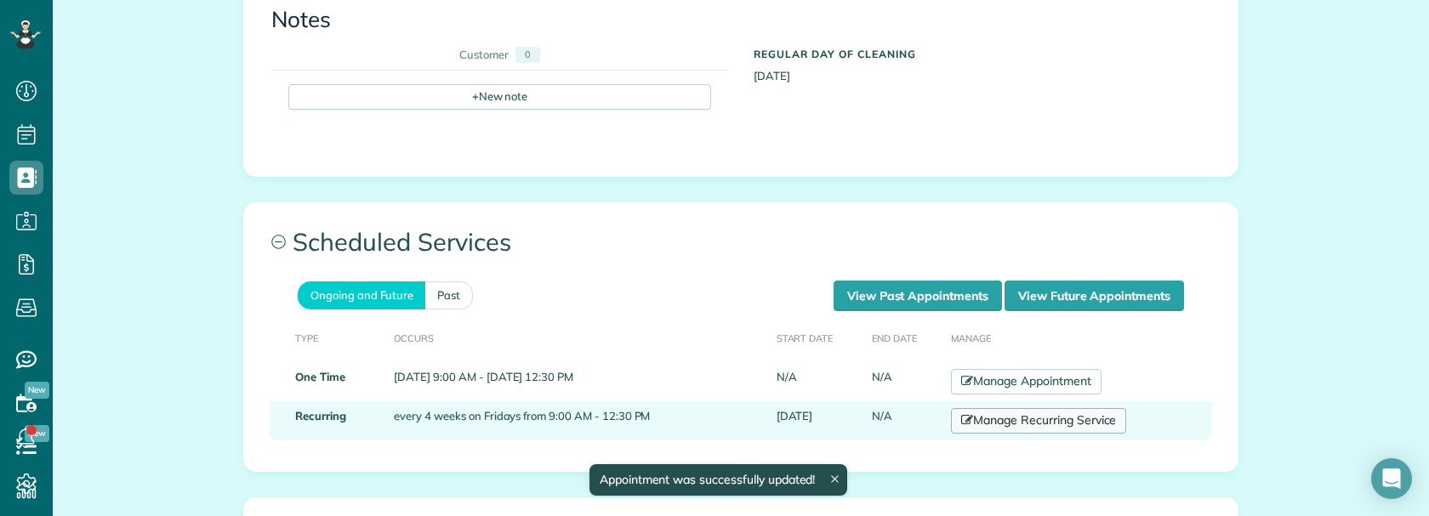
click at [1022, 408] on link "Manage Recurring Service" at bounding box center [1038, 421] width 175 height 26
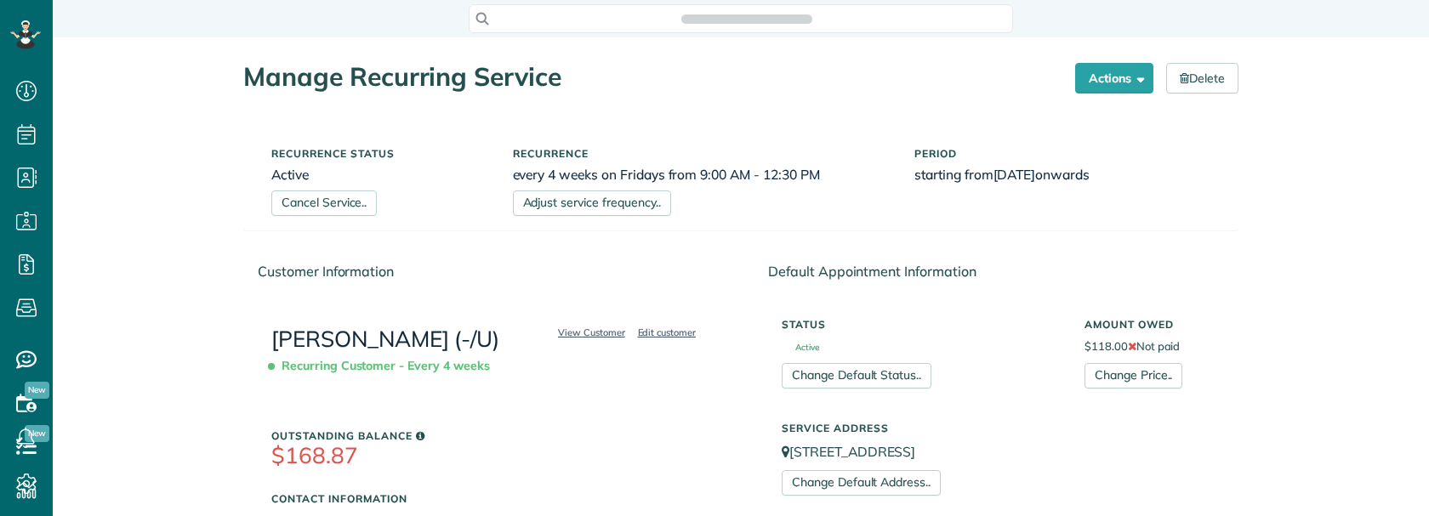
scroll to position [516, 53]
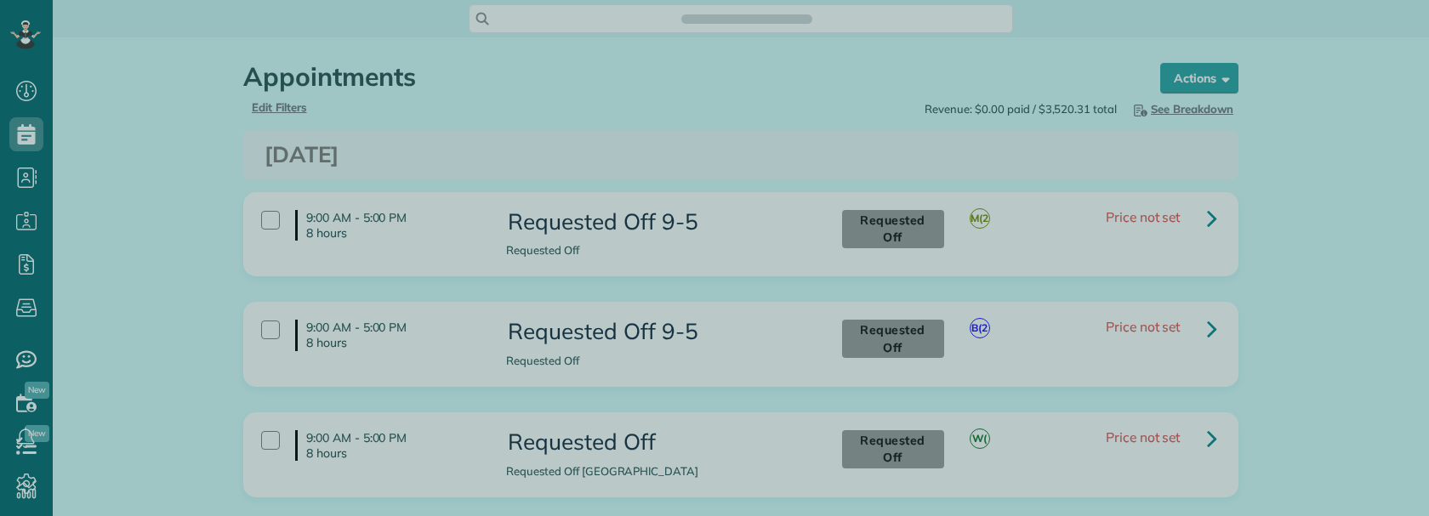
scroll to position [516, 53]
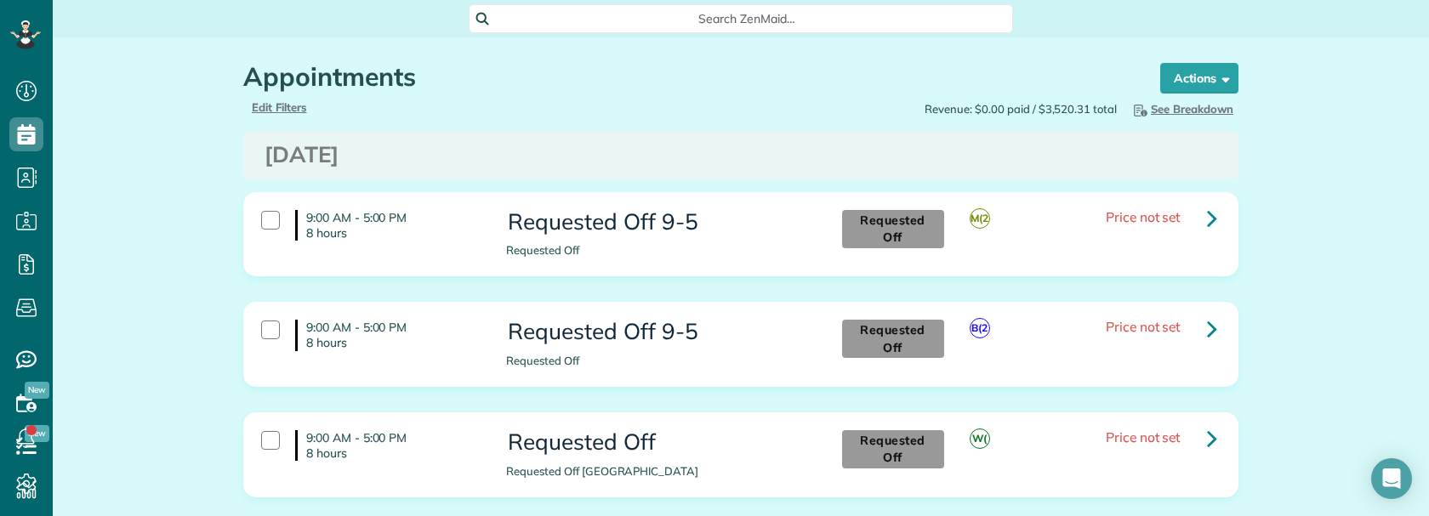
click at [706, 23] on span "Search ZenMaid…" at bounding box center [746, 18] width 517 height 17
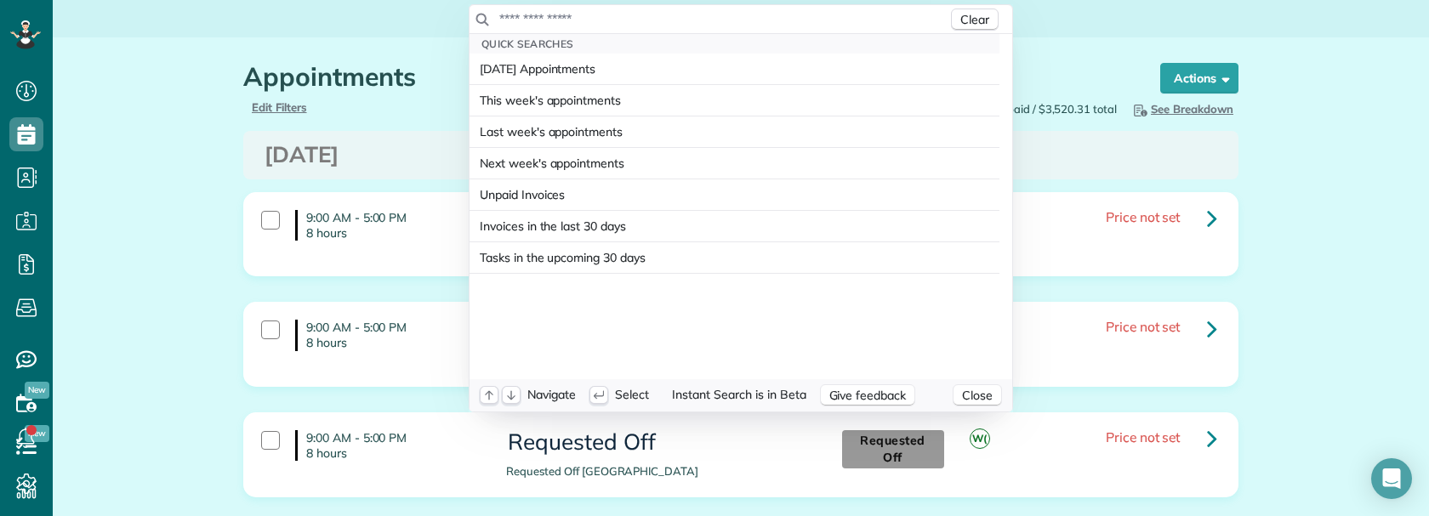
click at [643, 28] on div "Clear" at bounding box center [740, 19] width 543 height 29
click at [559, 11] on input "text" at bounding box center [722, 18] width 449 height 17
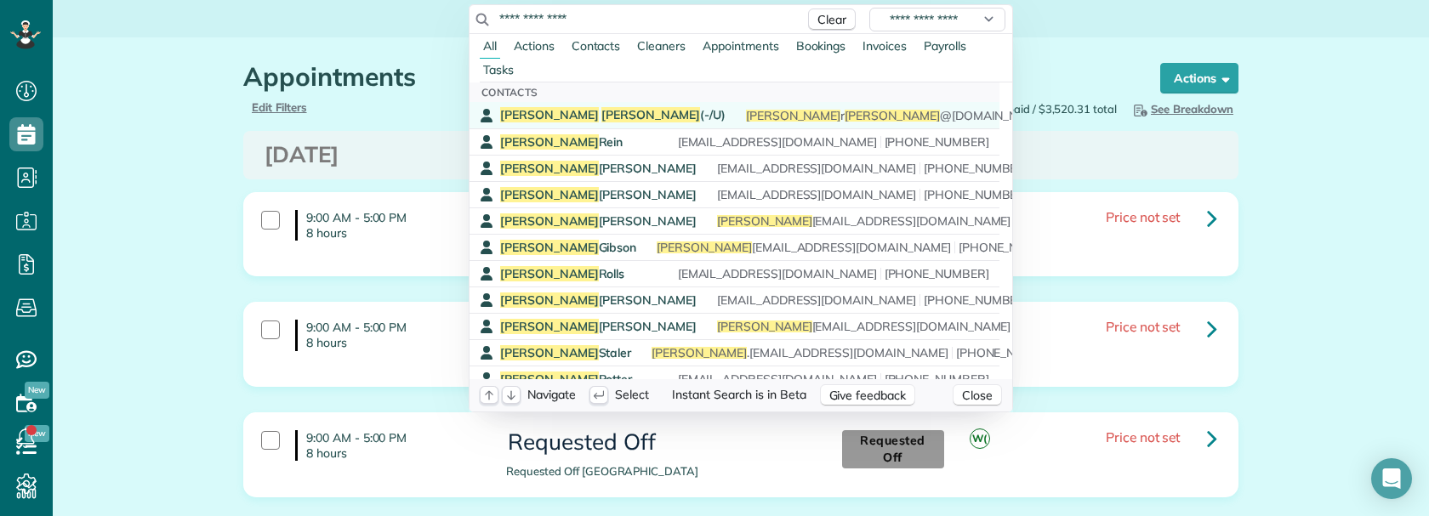
type input "**********"
click at [577, 108] on span "Jessica Silvas (-/U)" at bounding box center [612, 114] width 225 height 15
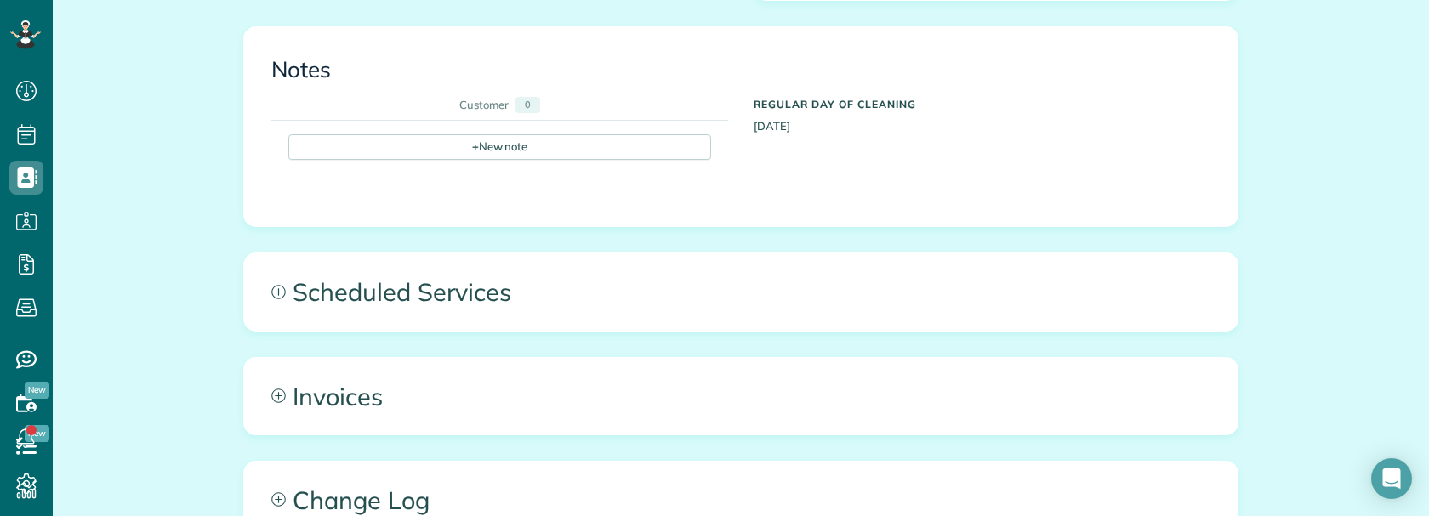
scroll to position [1052, 0]
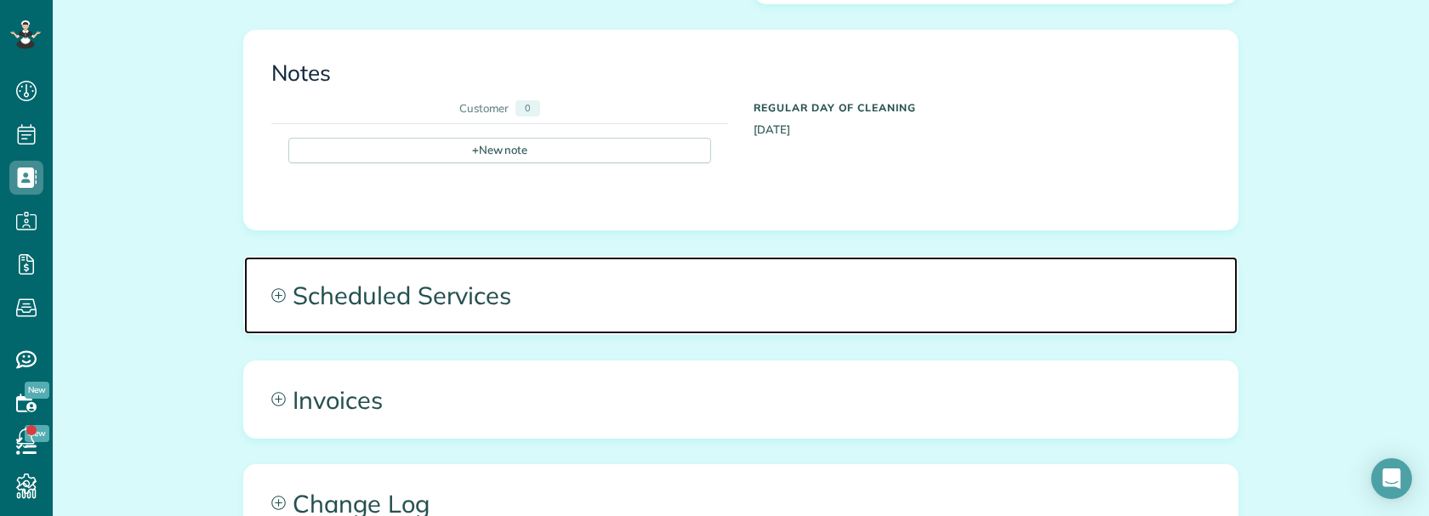
click at [593, 257] on span "Scheduled Services" at bounding box center [740, 295] width 993 height 77
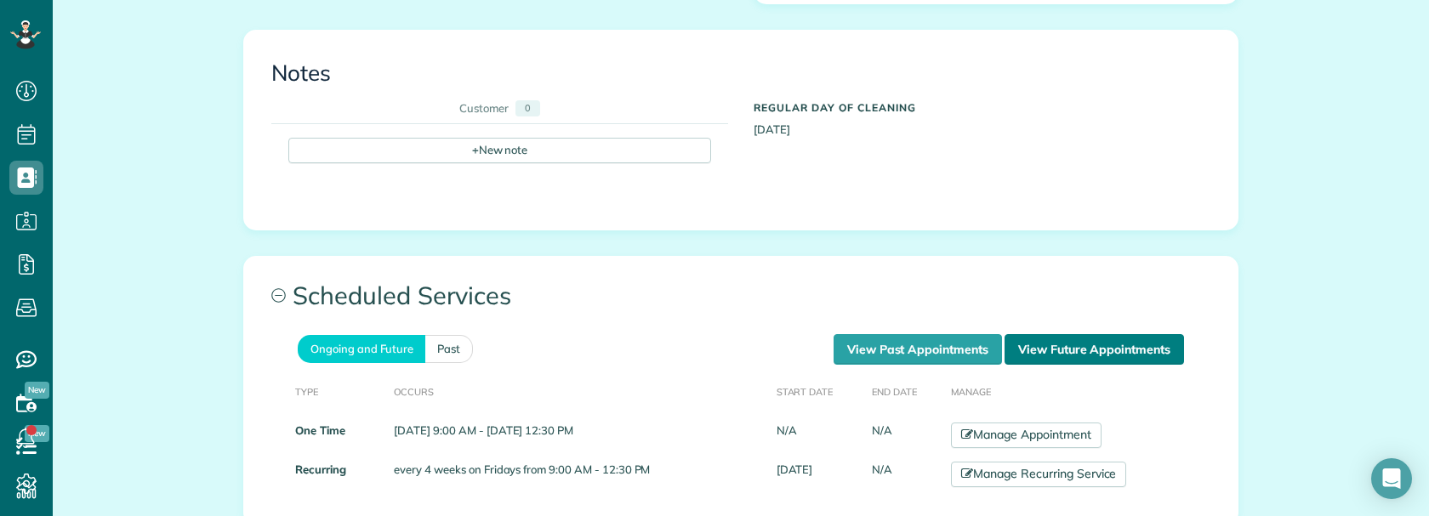
click at [1070, 334] on link "View Future Appointments" at bounding box center [1093, 349] width 179 height 31
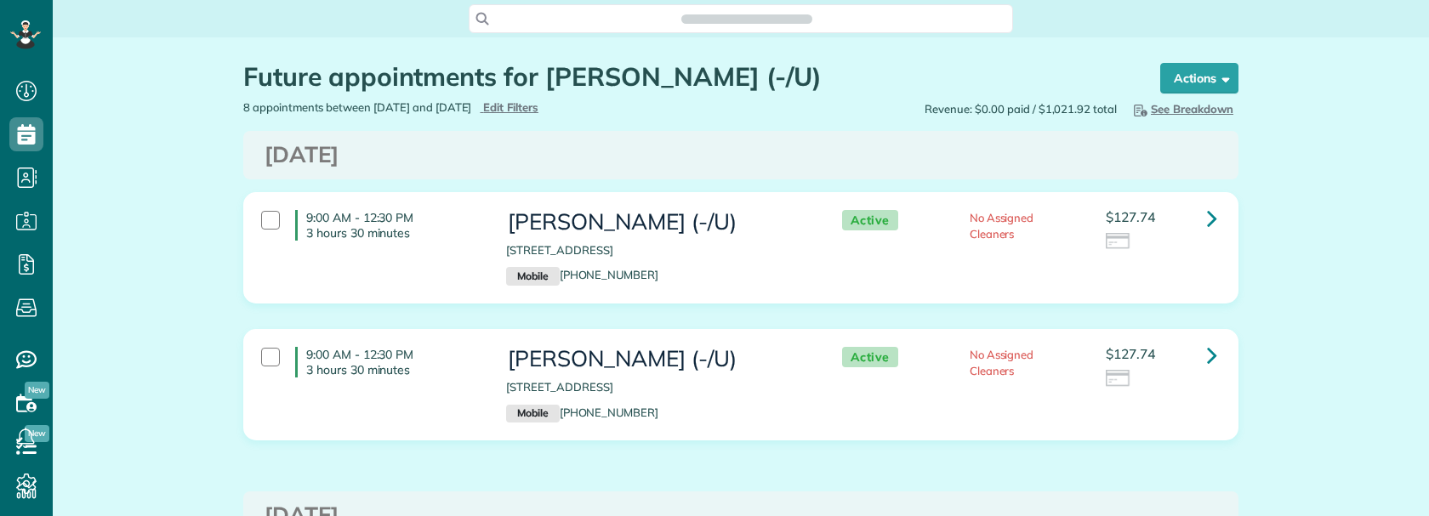
scroll to position [8, 8]
click at [1198, 218] on link at bounding box center [1212, 219] width 34 height 34
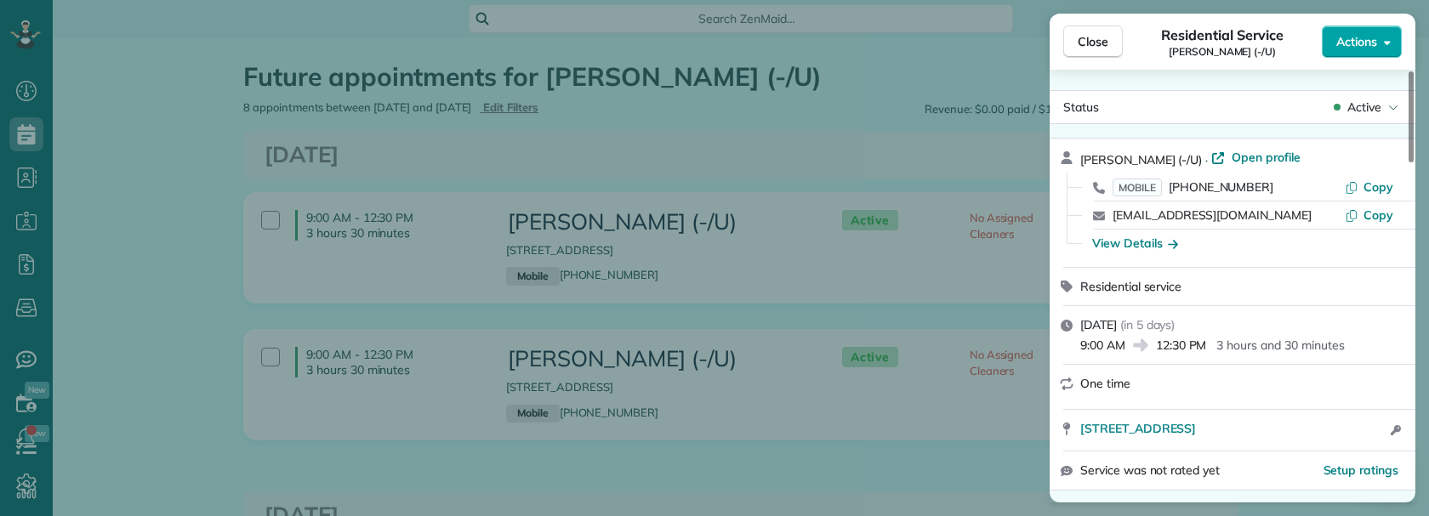
click at [1379, 41] on button "Actions" at bounding box center [1362, 42] width 80 height 32
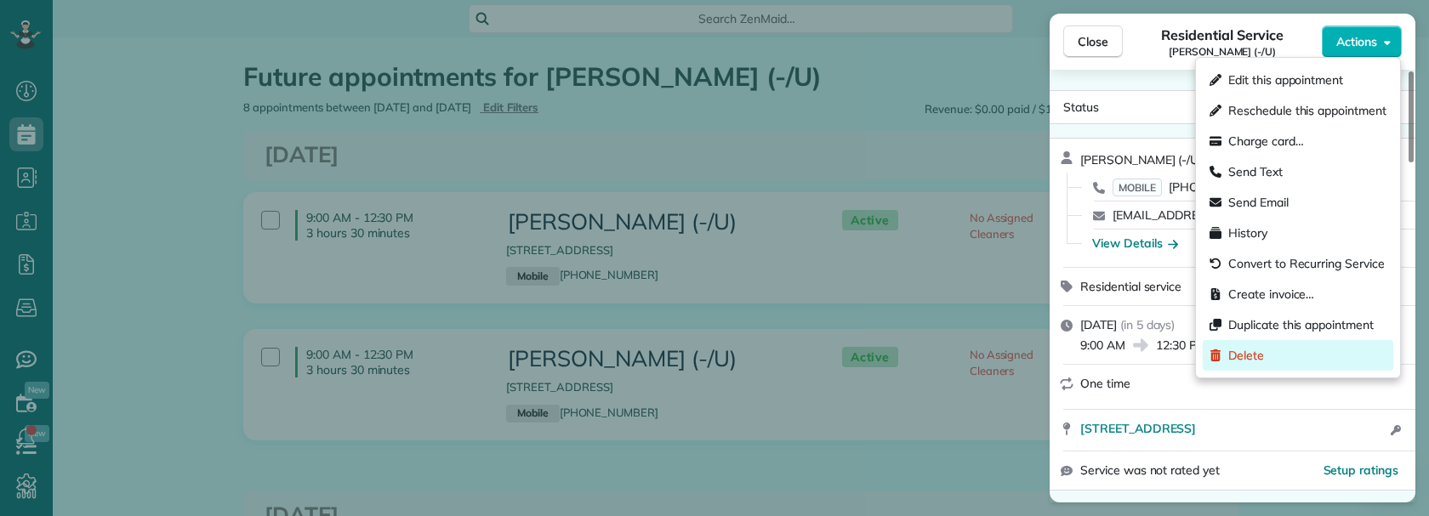
click at [1246, 347] on span "Delete" at bounding box center [1246, 355] width 36 height 17
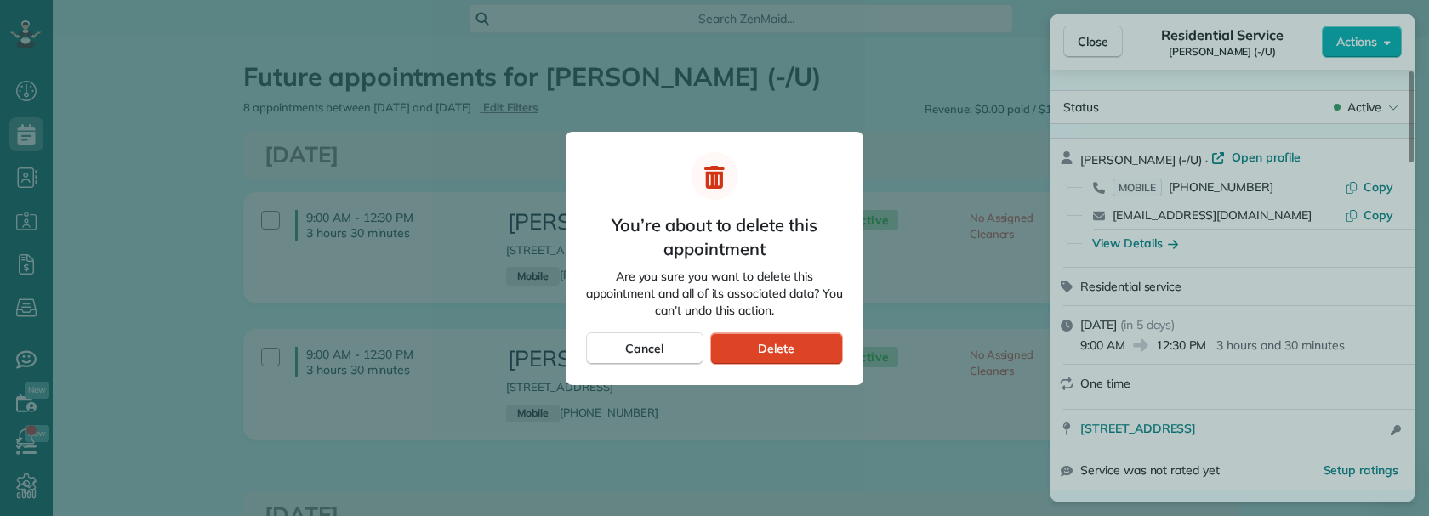
click at [786, 353] on span "Delete" at bounding box center [776, 348] width 37 height 17
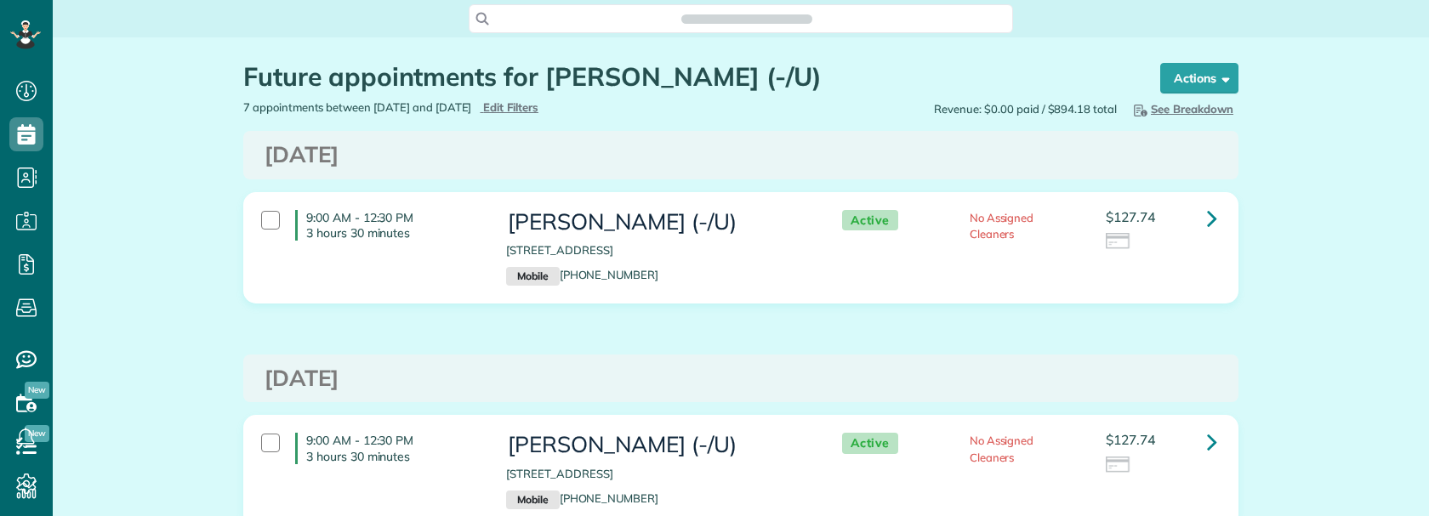
scroll to position [8, 8]
click at [1207, 219] on icon at bounding box center [1212, 218] width 10 height 30
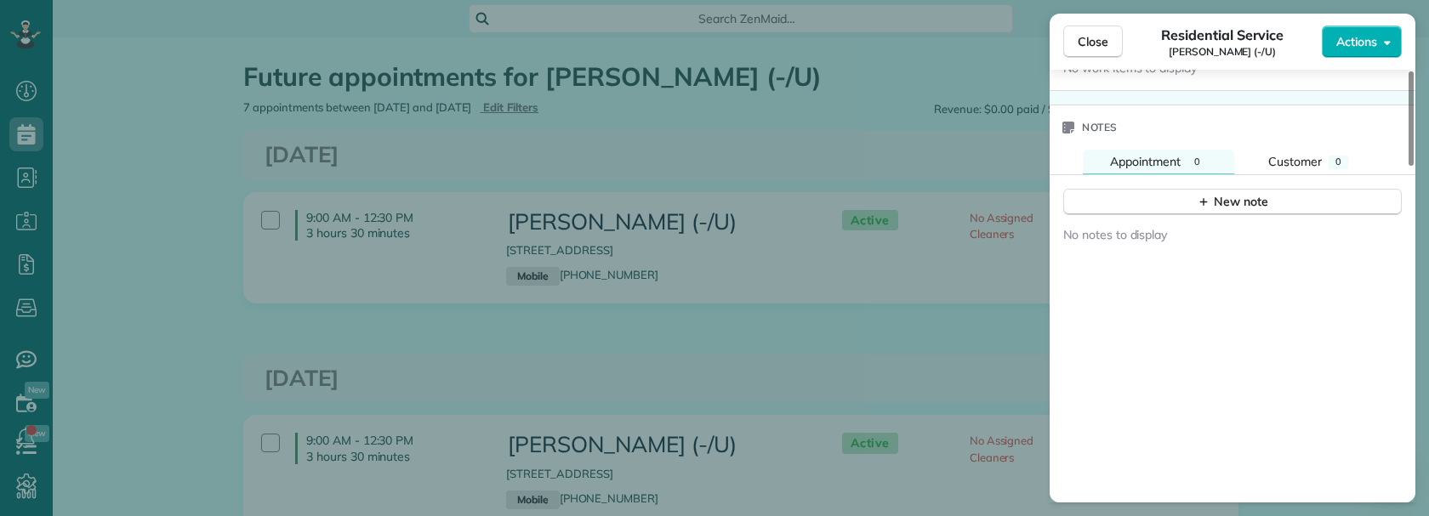
scroll to position [1191, 0]
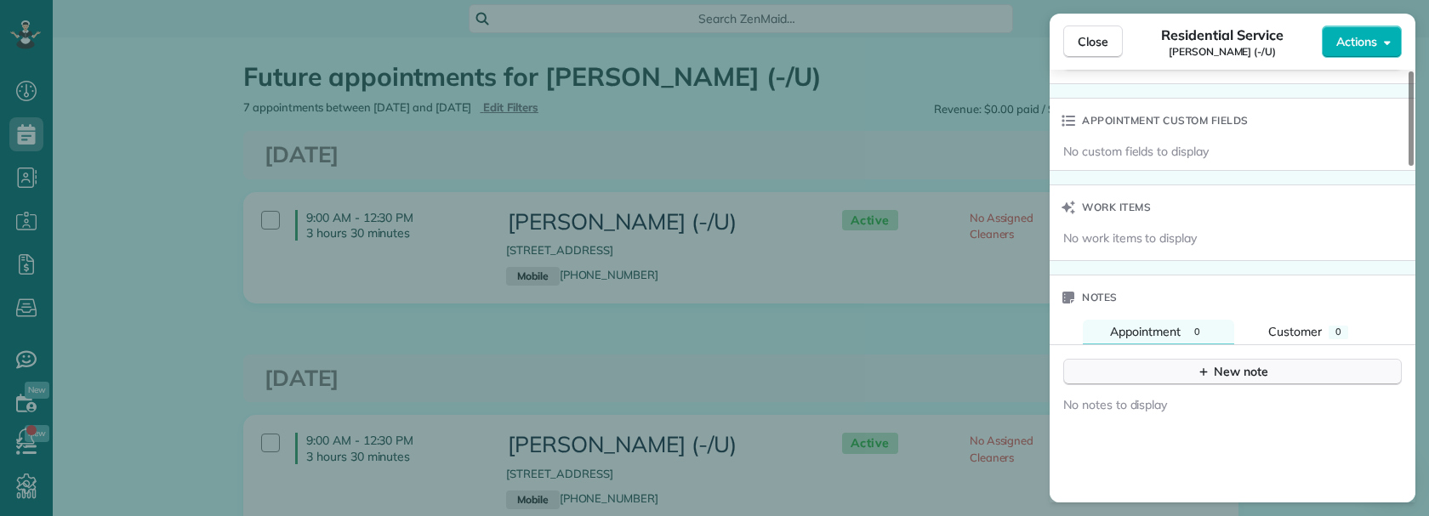
click at [1203, 365] on icon "button" at bounding box center [1204, 372] width 14 height 14
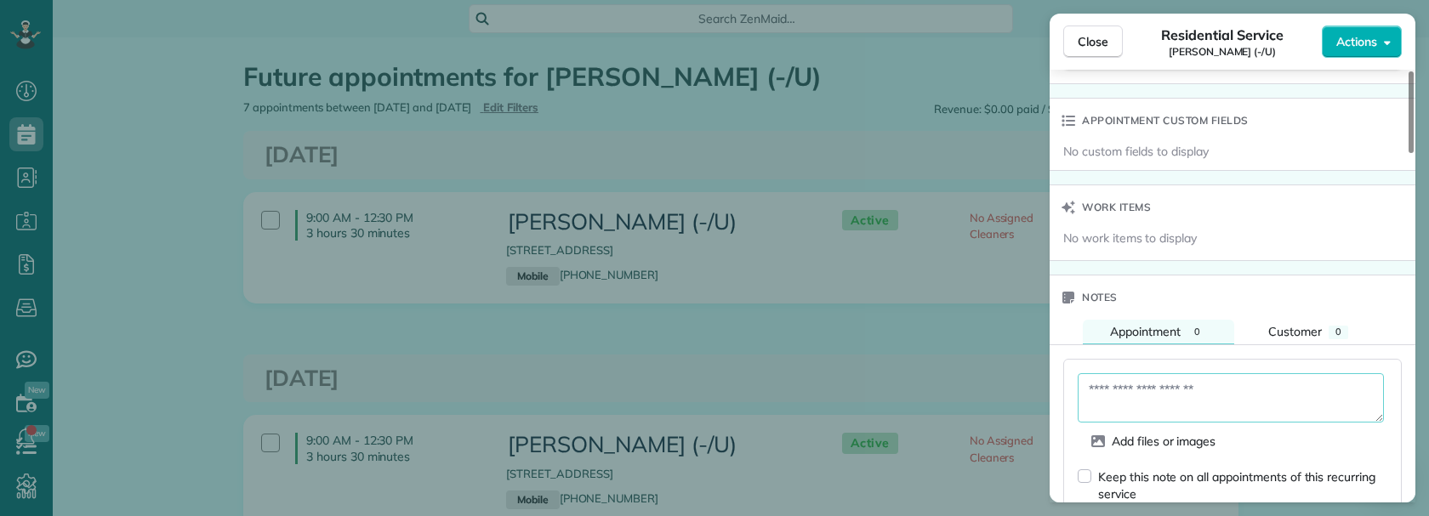
click at [1162, 384] on textarea at bounding box center [1231, 397] width 306 height 49
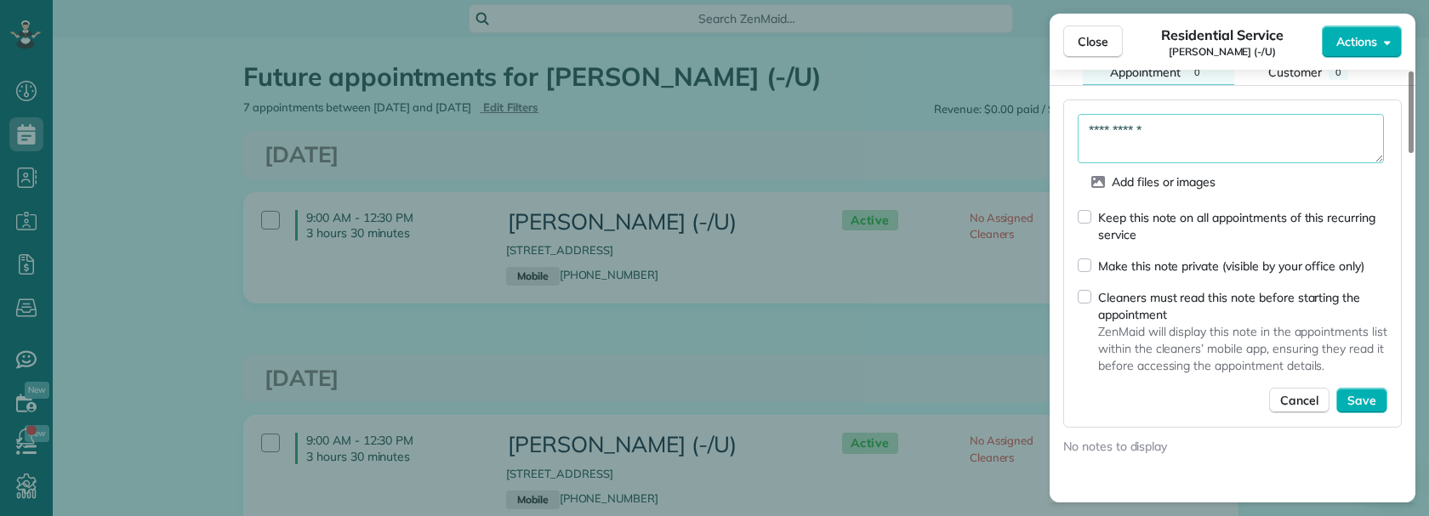
scroll to position [1531, 0]
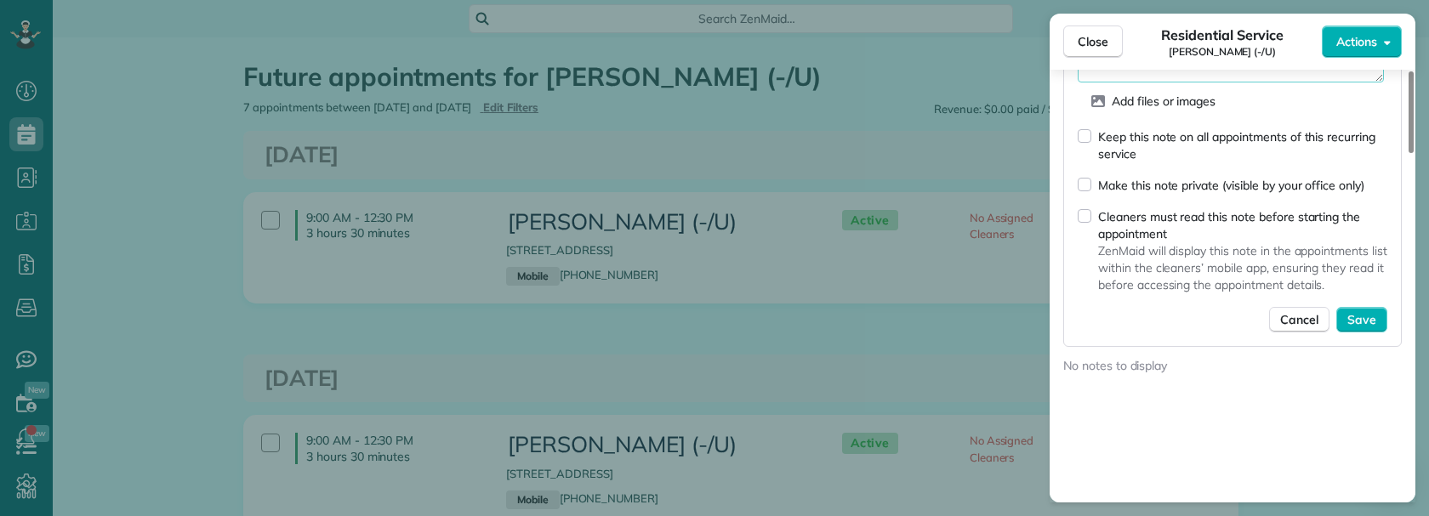
type textarea "**********"
click at [1368, 316] on span "Save" at bounding box center [1361, 319] width 29 height 17
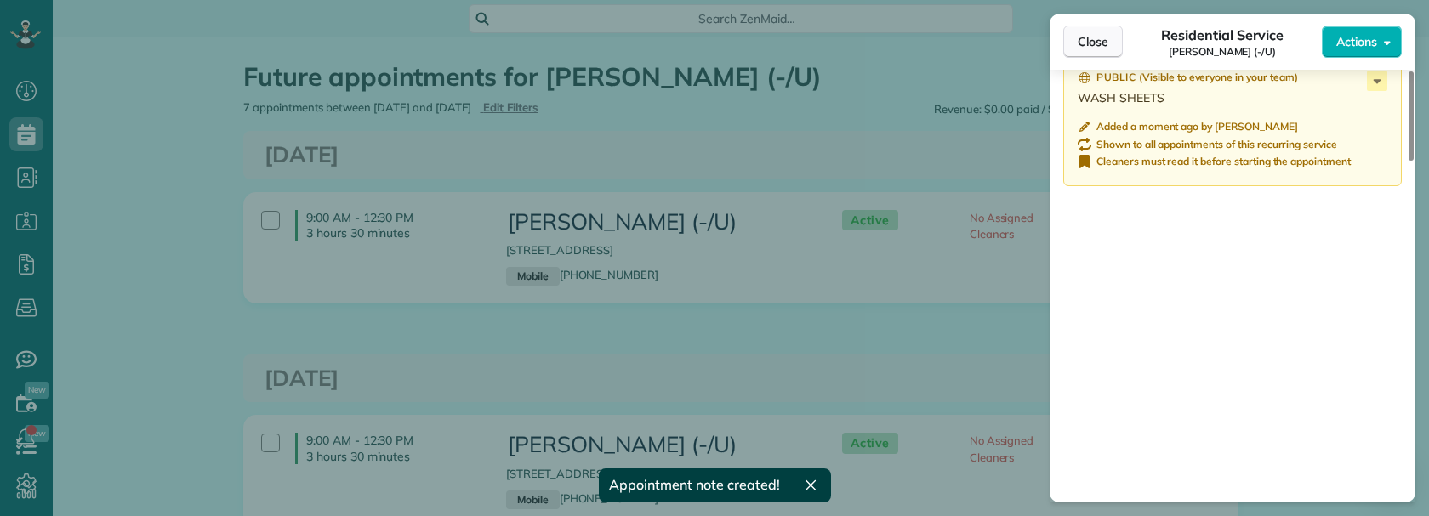
click at [1089, 48] on span "Close" at bounding box center [1093, 41] width 31 height 17
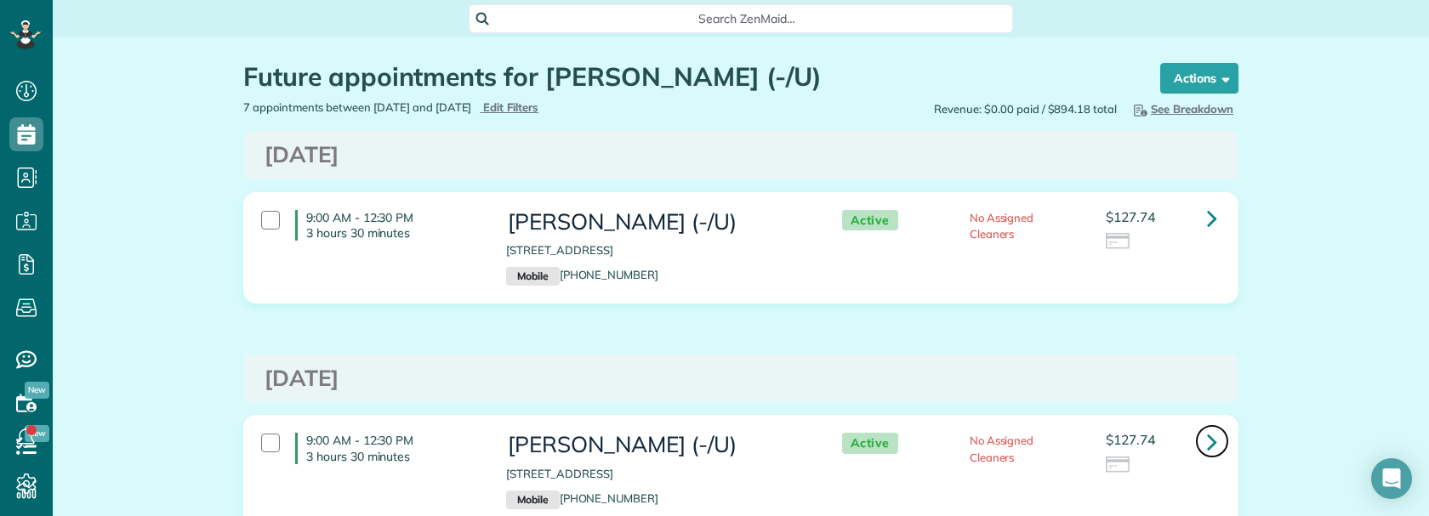
click at [1214, 449] on link at bounding box center [1212, 441] width 34 height 34
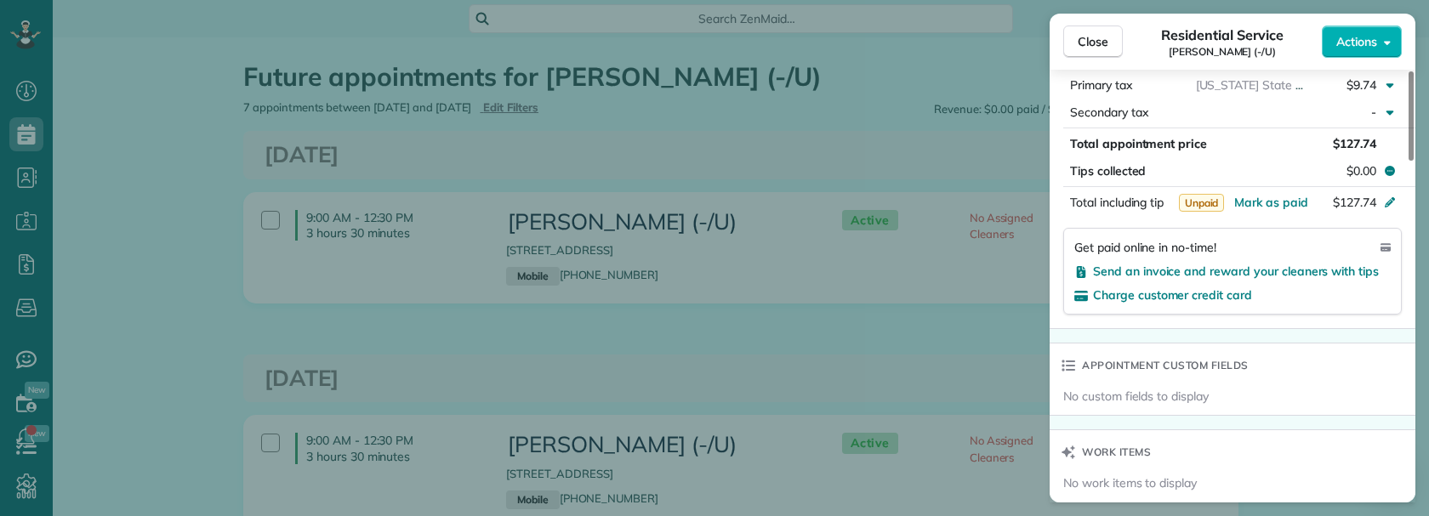
scroll to position [936, 0]
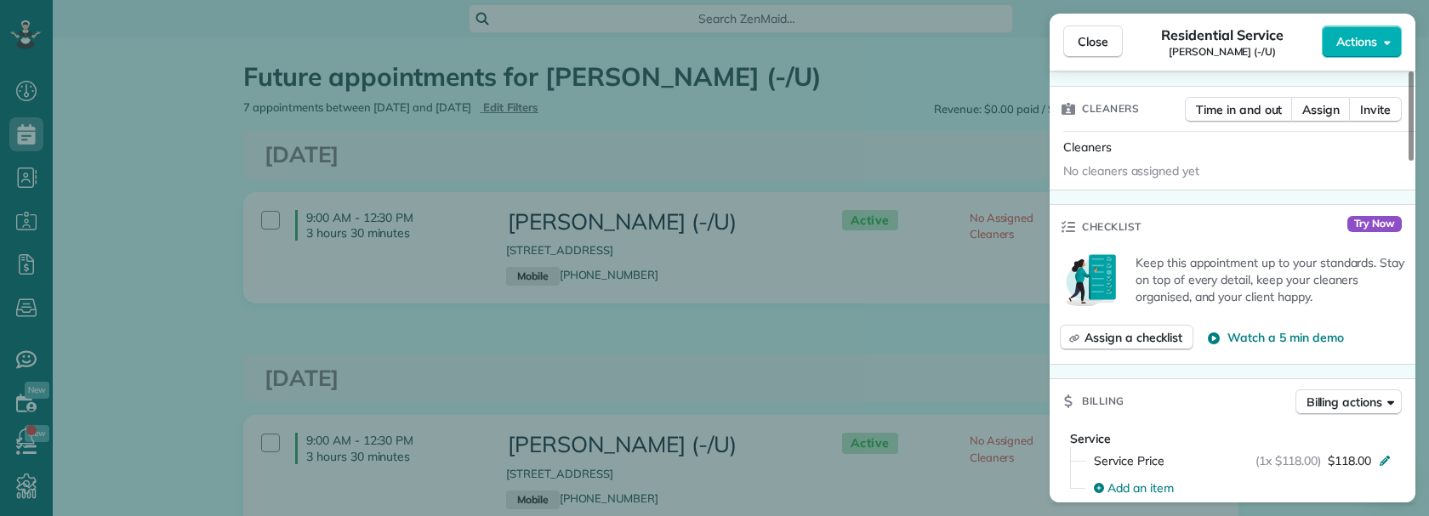
scroll to position [426, 0]
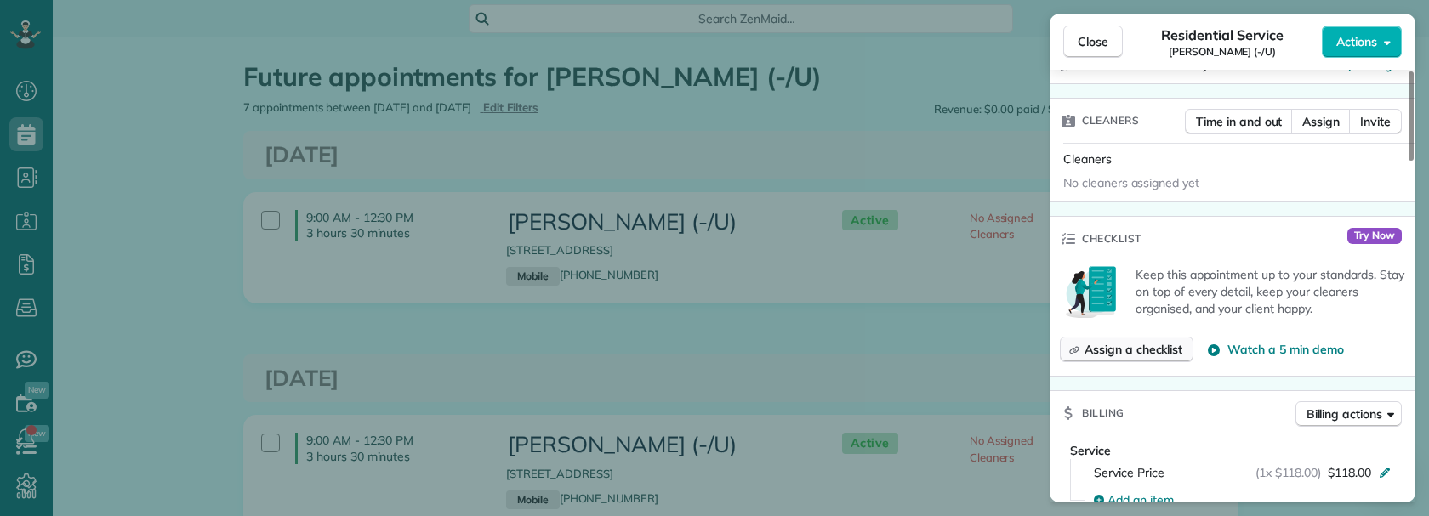
click at [1113, 351] on span "Assign a checklist" at bounding box center [1133, 349] width 98 height 17
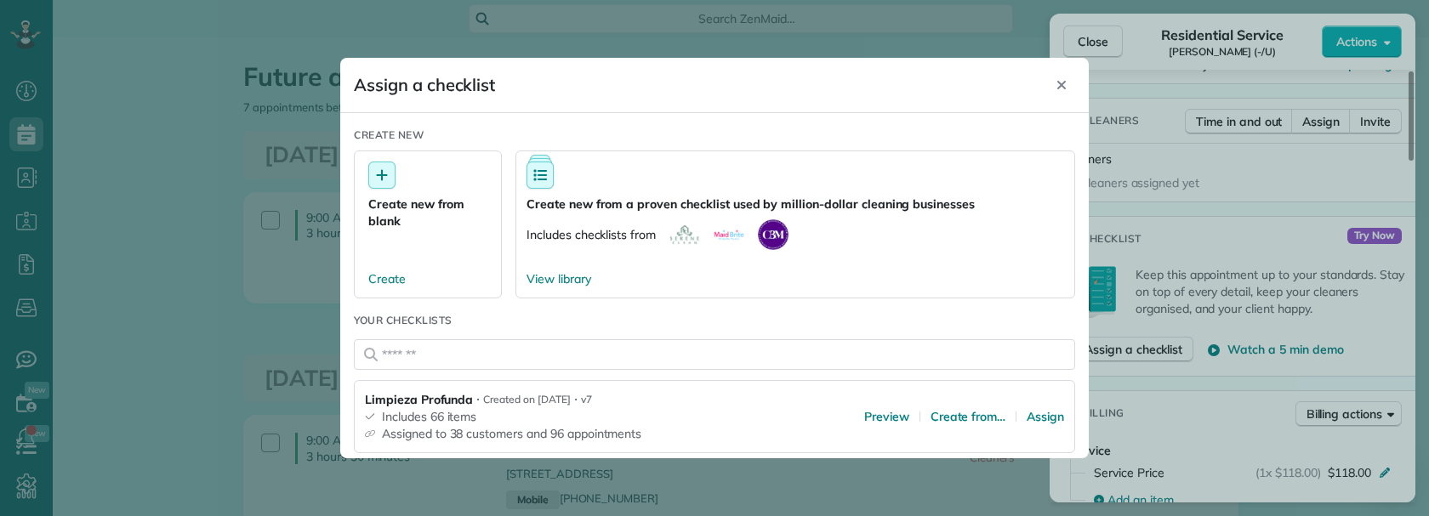
scroll to position [170, 0]
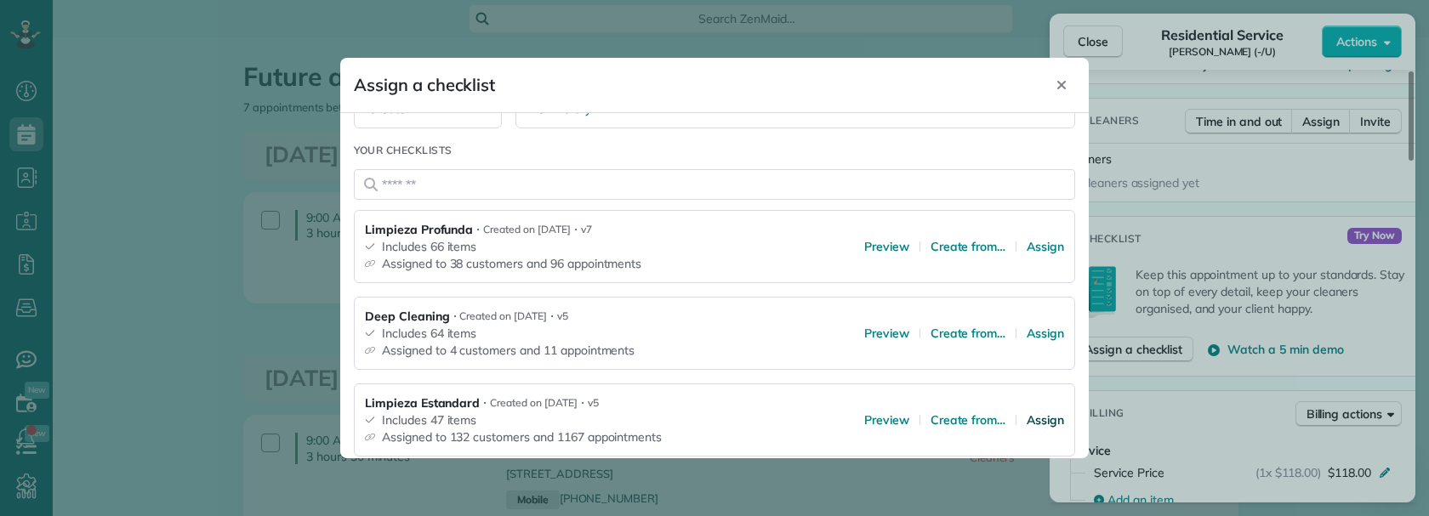
click at [1033, 421] on span "Assign" at bounding box center [1045, 420] width 37 height 17
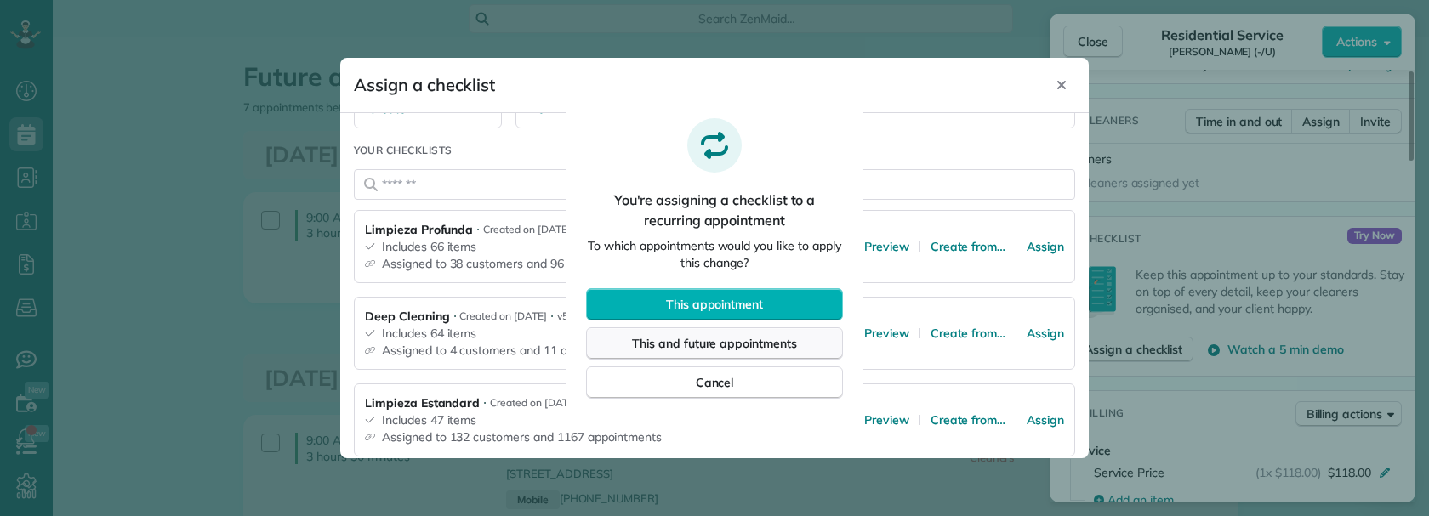
click at [757, 344] on span "This and future appointments" at bounding box center [714, 343] width 165 height 17
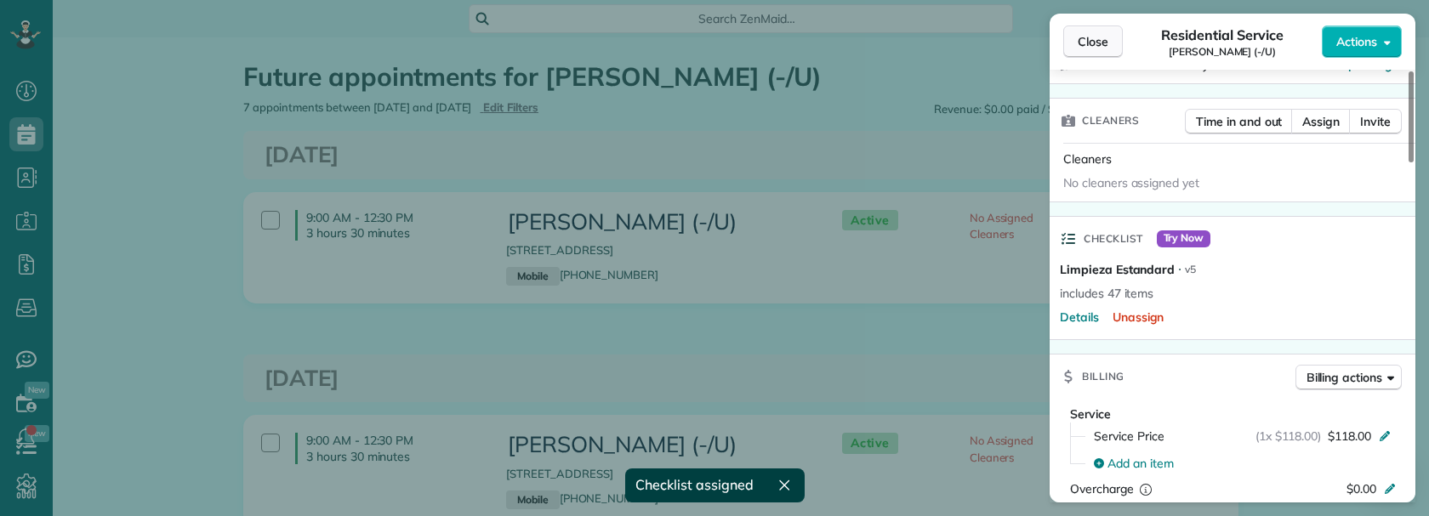
click at [1086, 43] on span "Close" at bounding box center [1093, 41] width 31 height 17
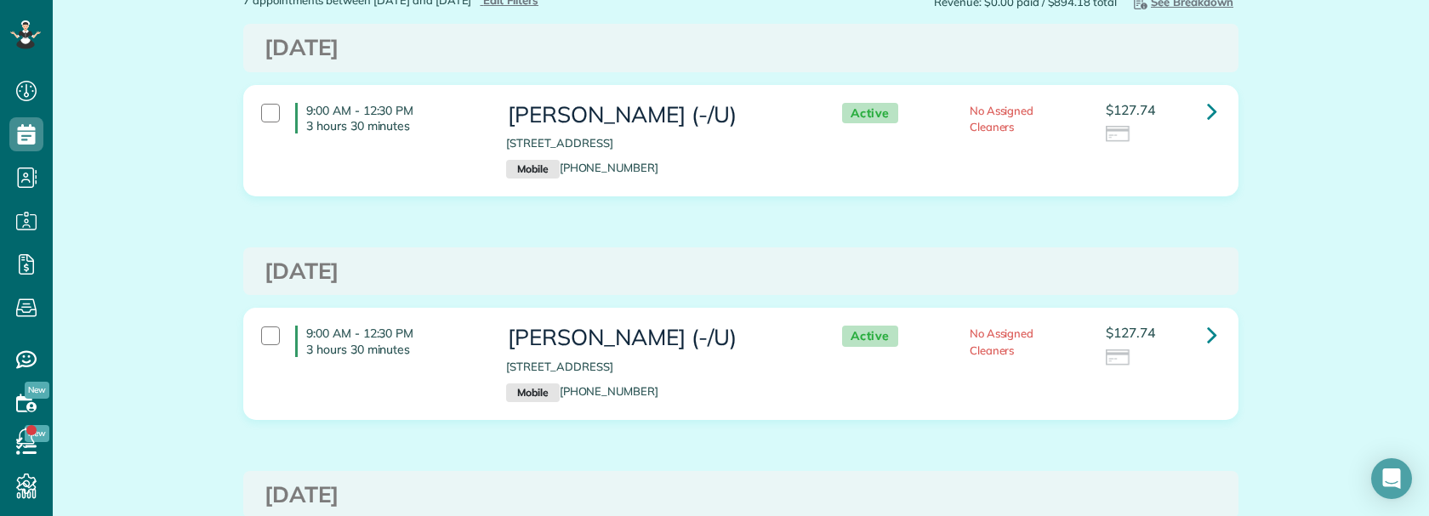
scroll to position [170, 0]
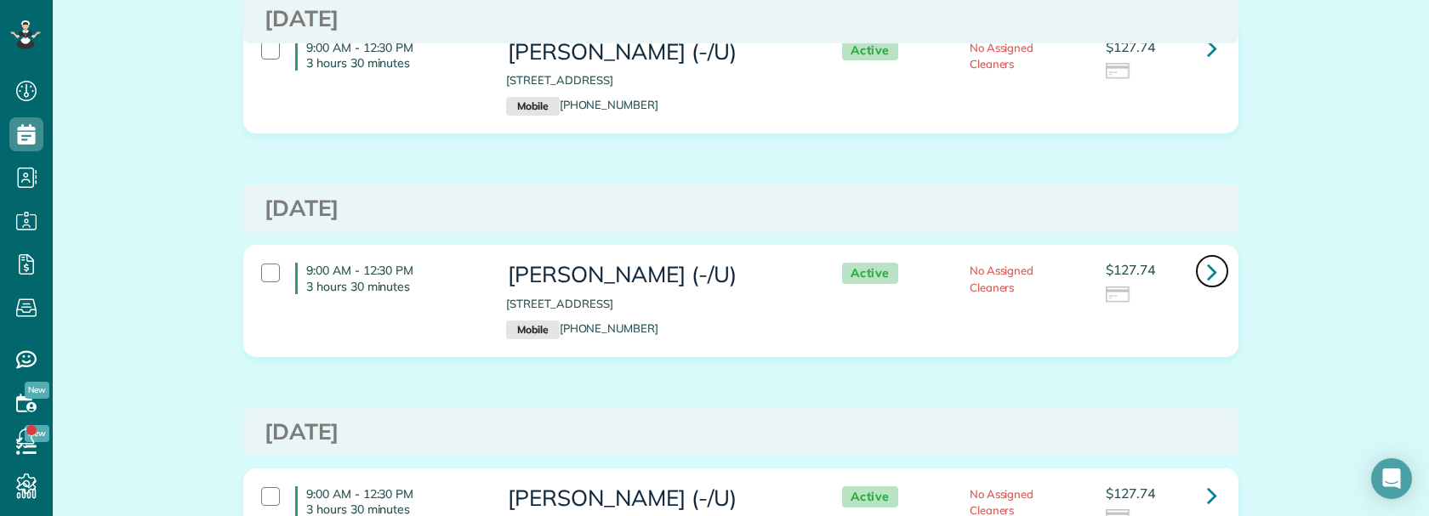
click at [1207, 271] on icon at bounding box center [1212, 272] width 10 height 30
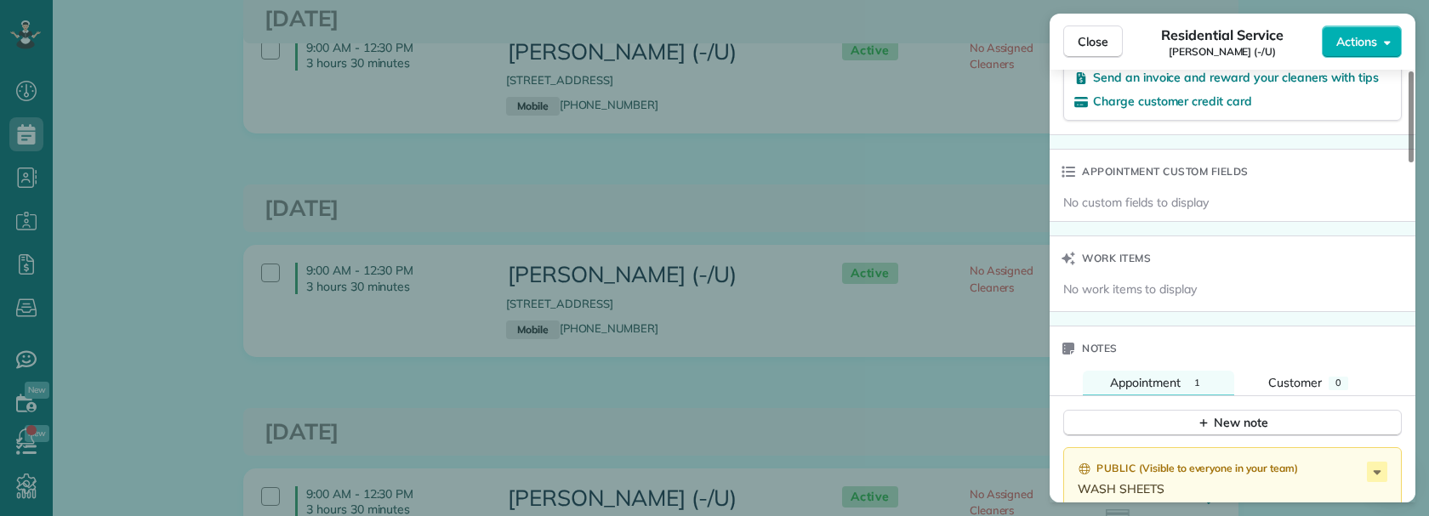
scroll to position [1191, 0]
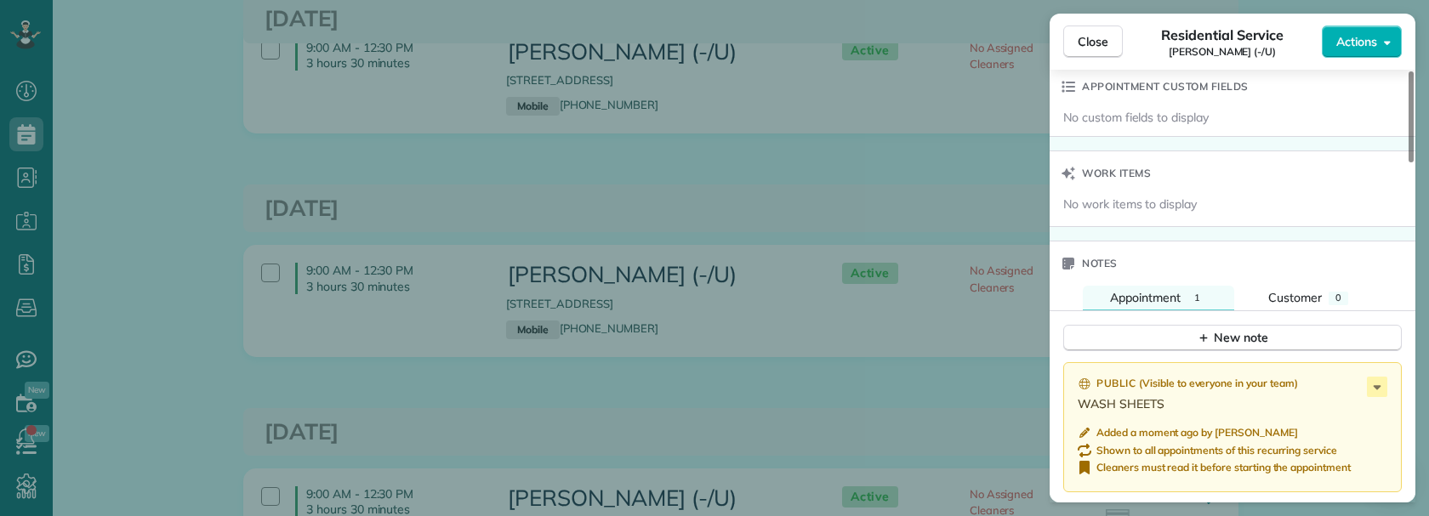
click at [924, 378] on div "Close Residential Service Jessica Silvas (-/U) Actions Status Active Jessica Si…" at bounding box center [714, 258] width 1429 height 516
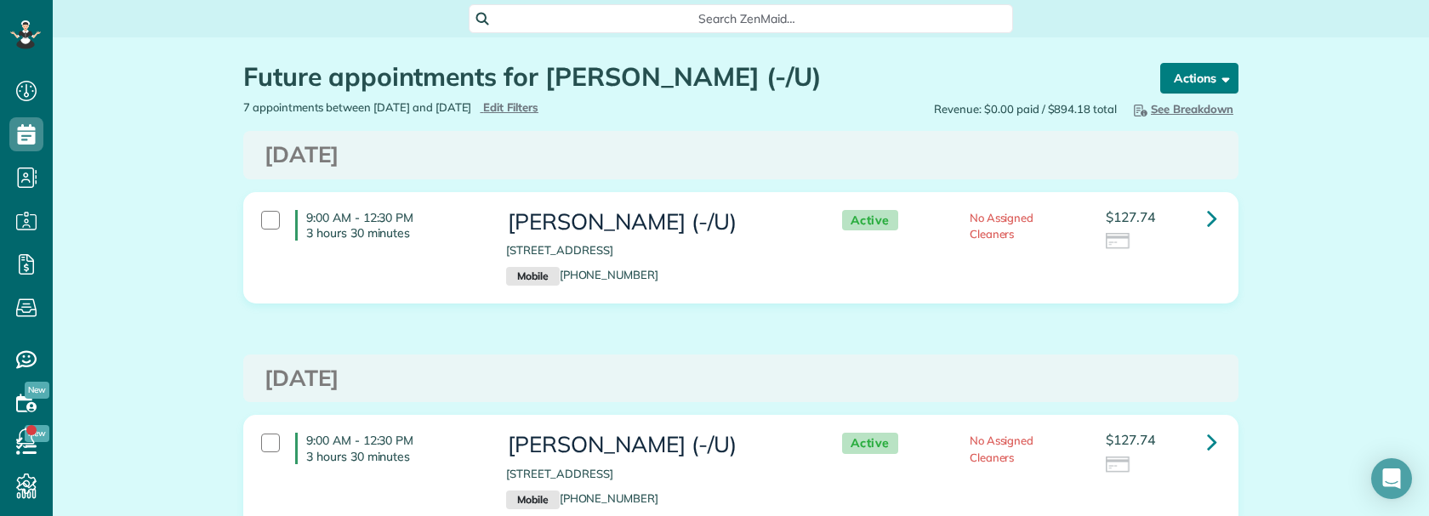
click at [1209, 78] on button "Actions" at bounding box center [1199, 78] width 78 height 31
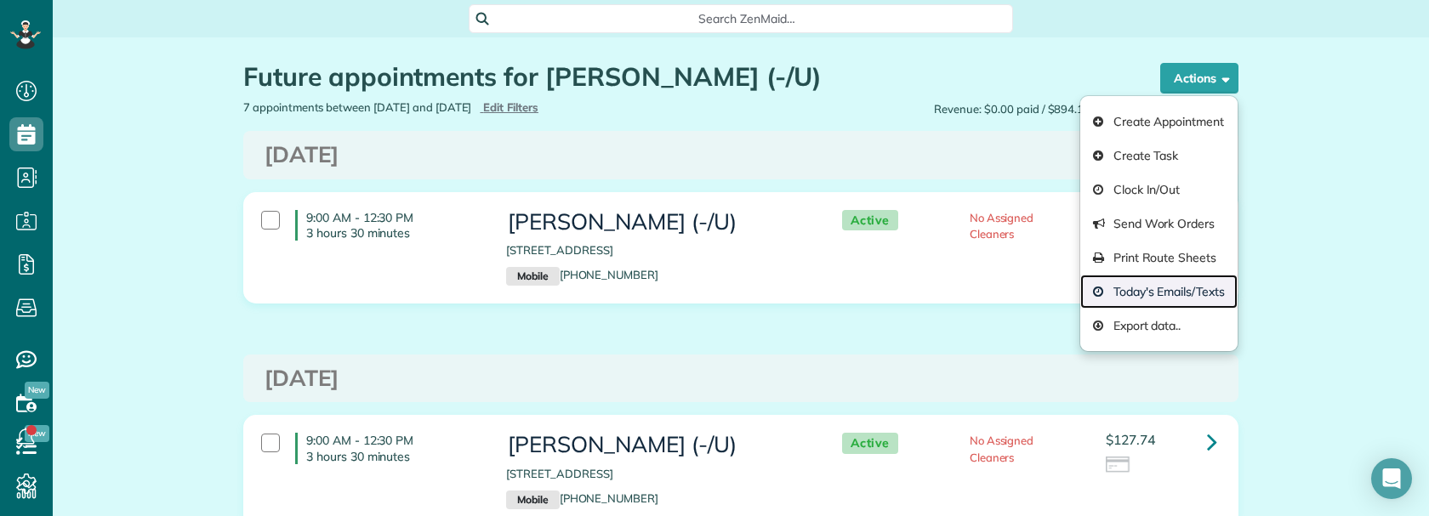
click at [1186, 294] on link "Today's Emails/Texts" at bounding box center [1158, 292] width 157 height 34
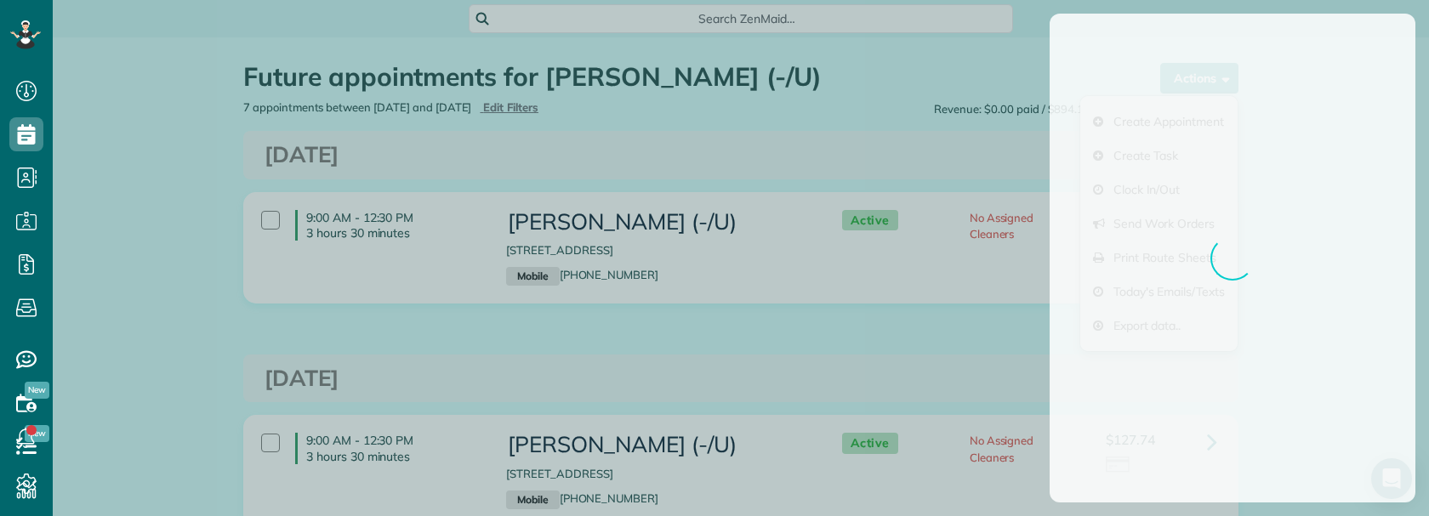
click at [963, 405] on div at bounding box center [714, 258] width 1429 height 516
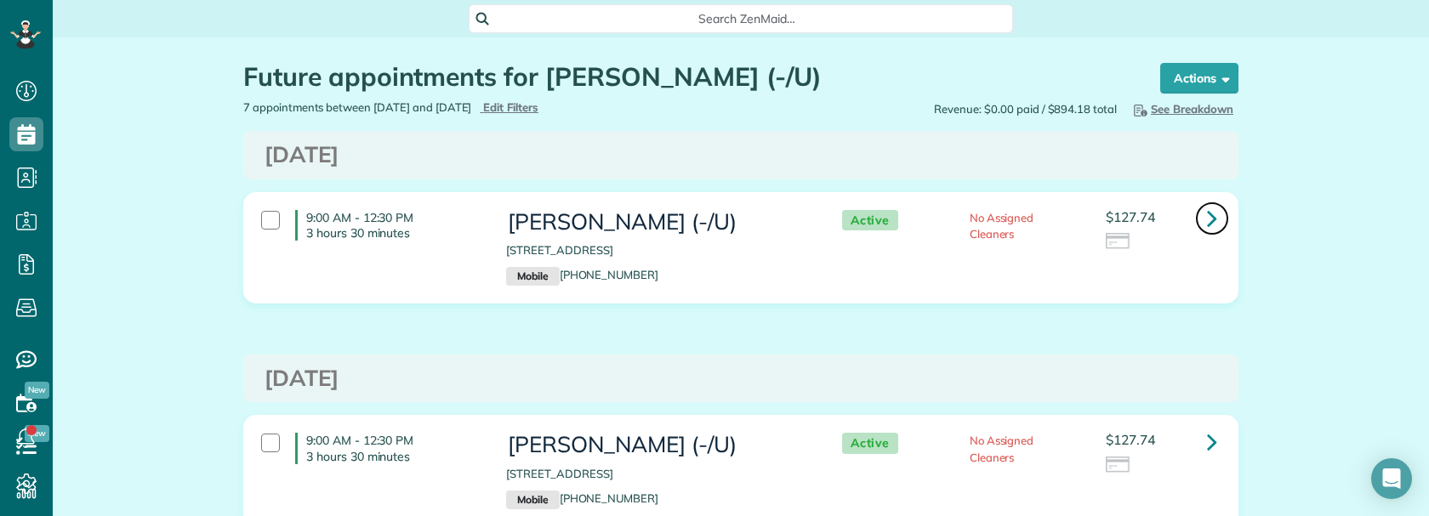
click at [1207, 215] on icon at bounding box center [1212, 218] width 10 height 30
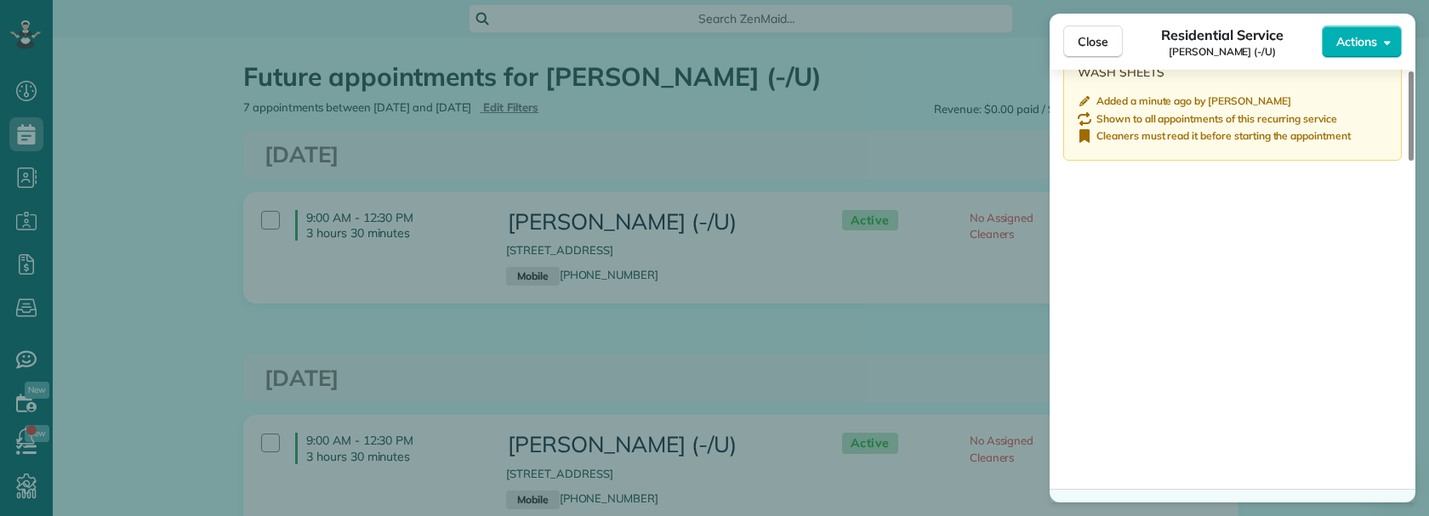
scroll to position [1651, 0]
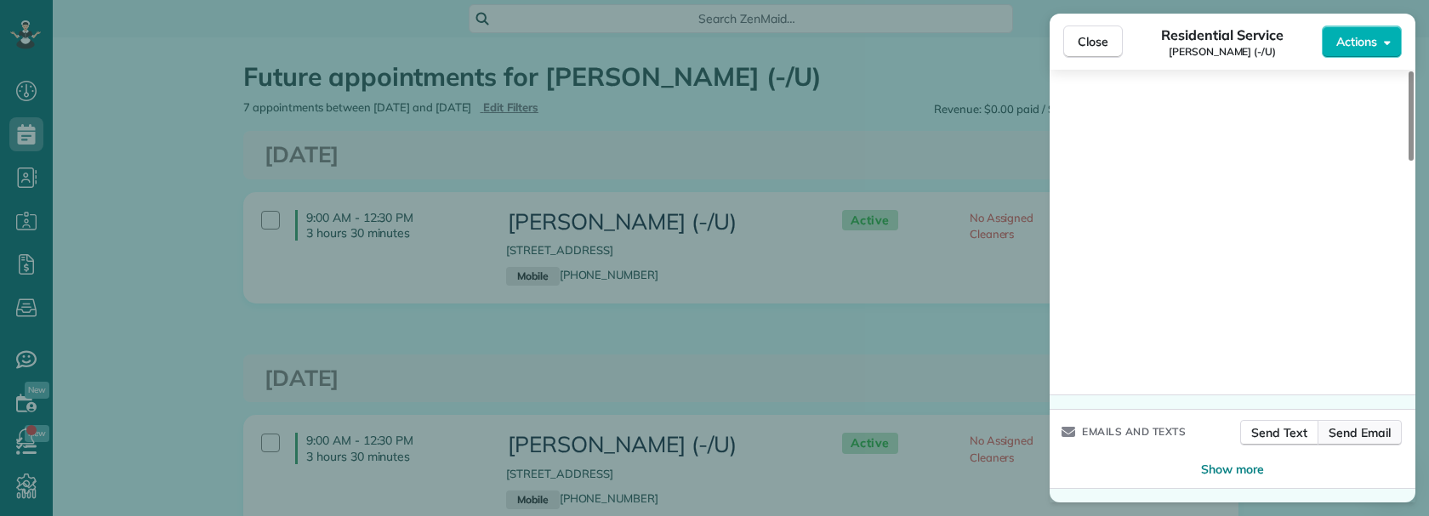
click at [1340, 435] on span "Send Email" at bounding box center [1359, 432] width 62 height 17
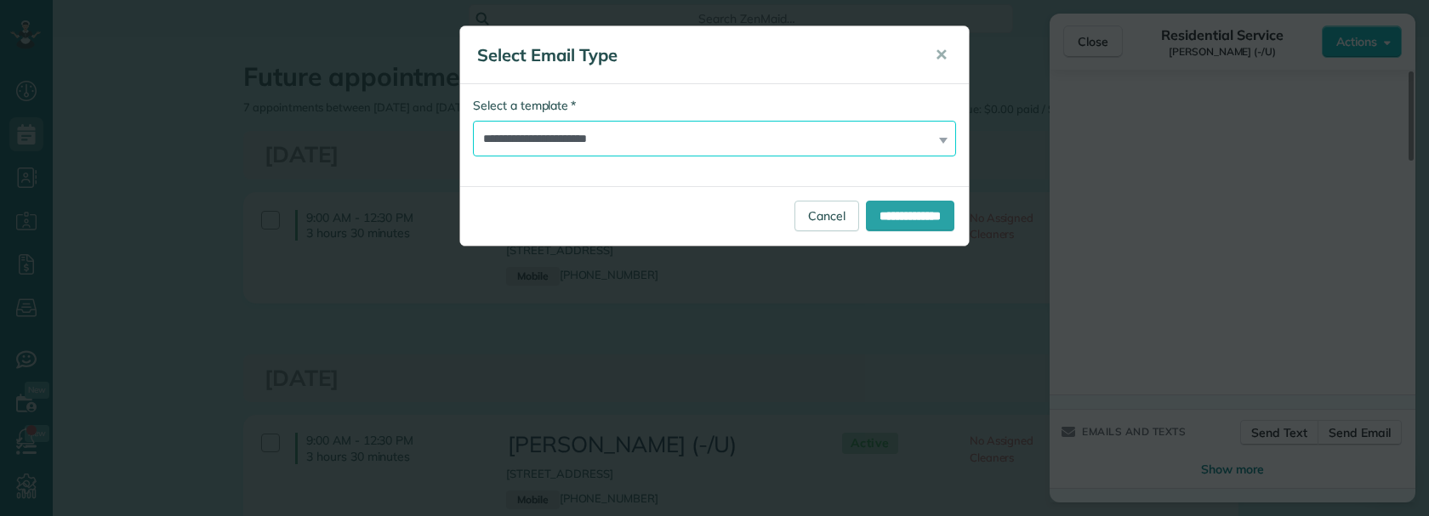
click at [729, 133] on select "**********" at bounding box center [714, 139] width 483 height 36
click at [738, 128] on select "**********" at bounding box center [714, 139] width 483 height 36
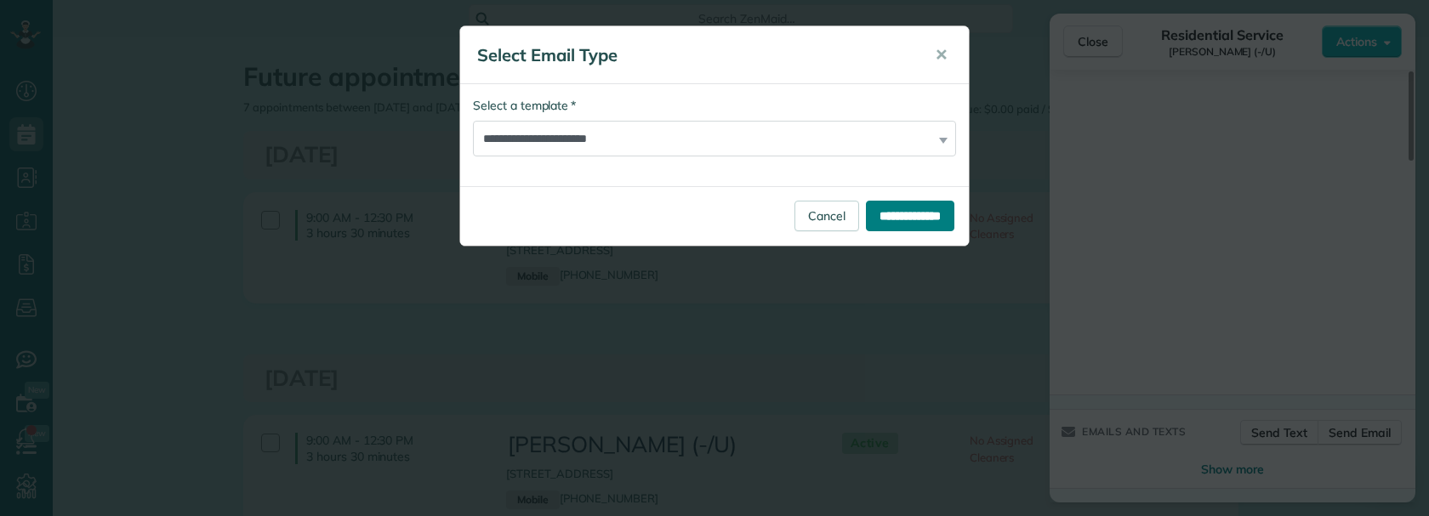
click at [866, 209] on input "**********" at bounding box center [910, 216] width 88 height 31
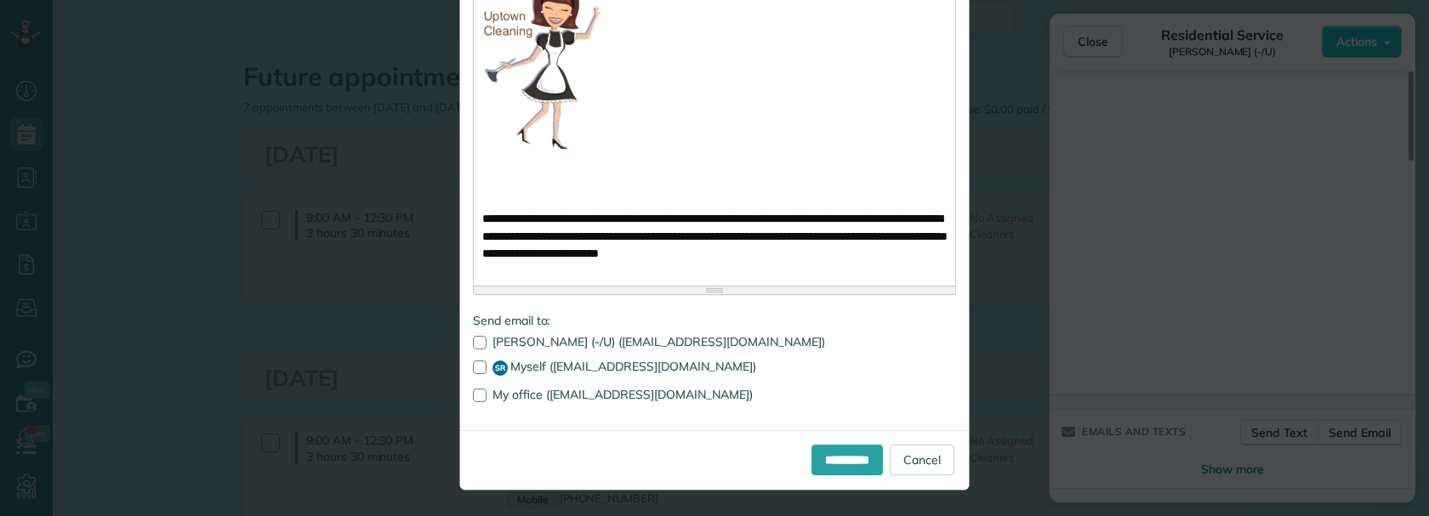
scroll to position [1390, 0]
click at [832, 460] on input "**********" at bounding box center [846, 460] width 71 height 31
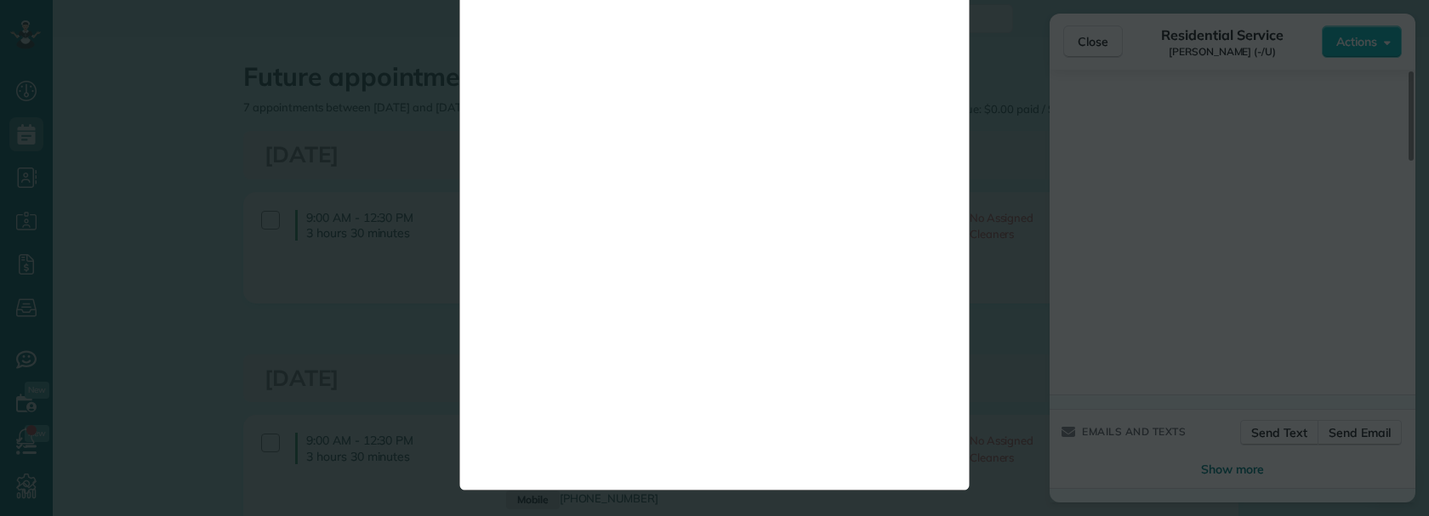
scroll to position [0, 0]
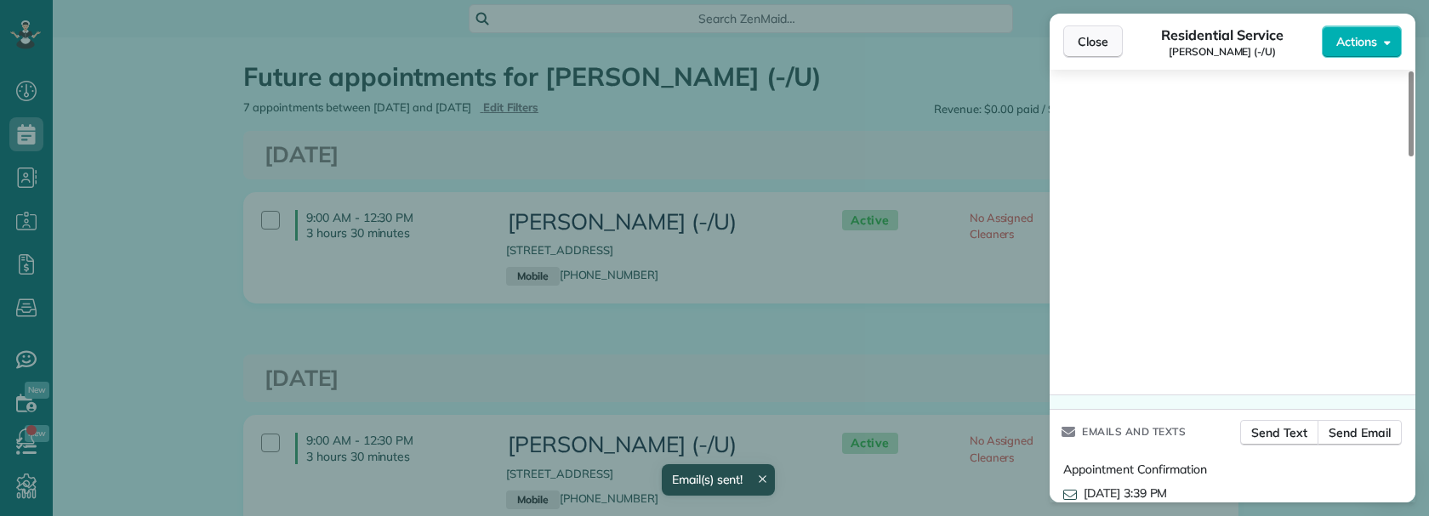
click at [1092, 44] on span "Close" at bounding box center [1093, 41] width 31 height 17
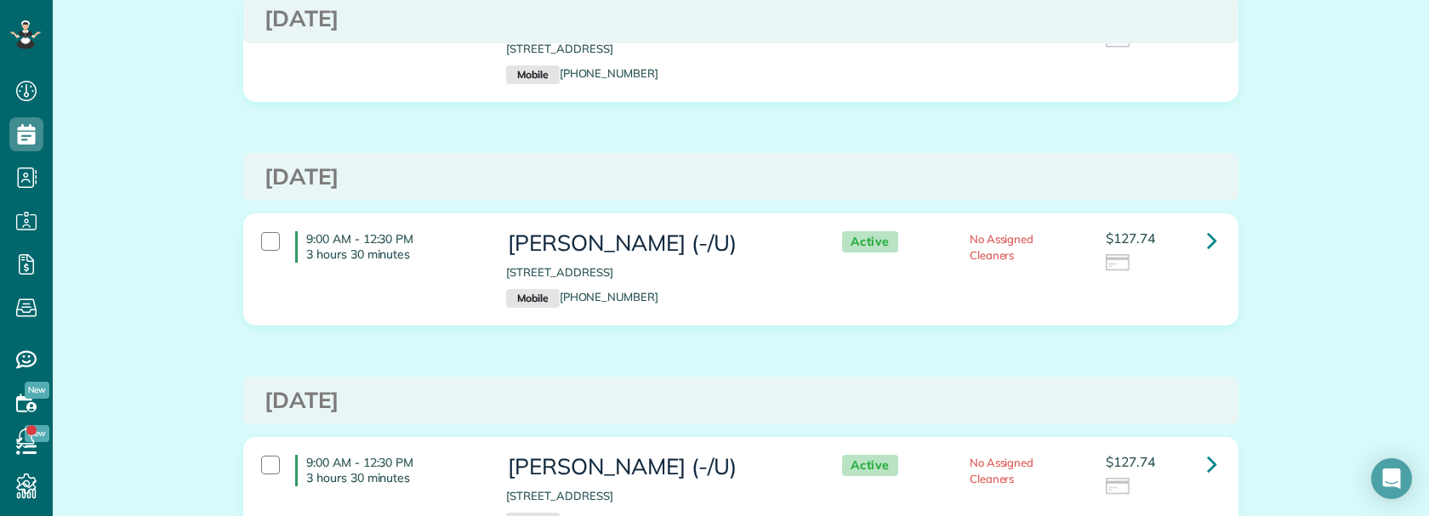
click at [163, 261] on div "Future appointments for Jessica Silvas (-/U) Schedule Changes Actions Create Ap…" at bounding box center [741, 479] width 1376 height 1735
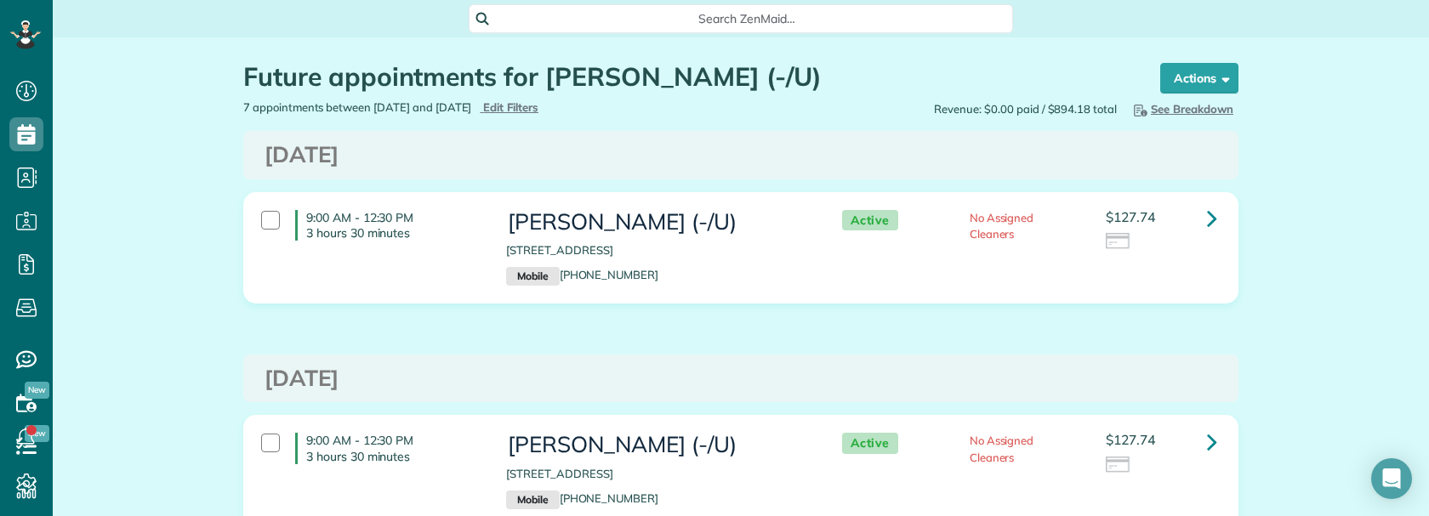
click at [698, 24] on span "Search ZenMaid…" at bounding box center [746, 18] width 517 height 17
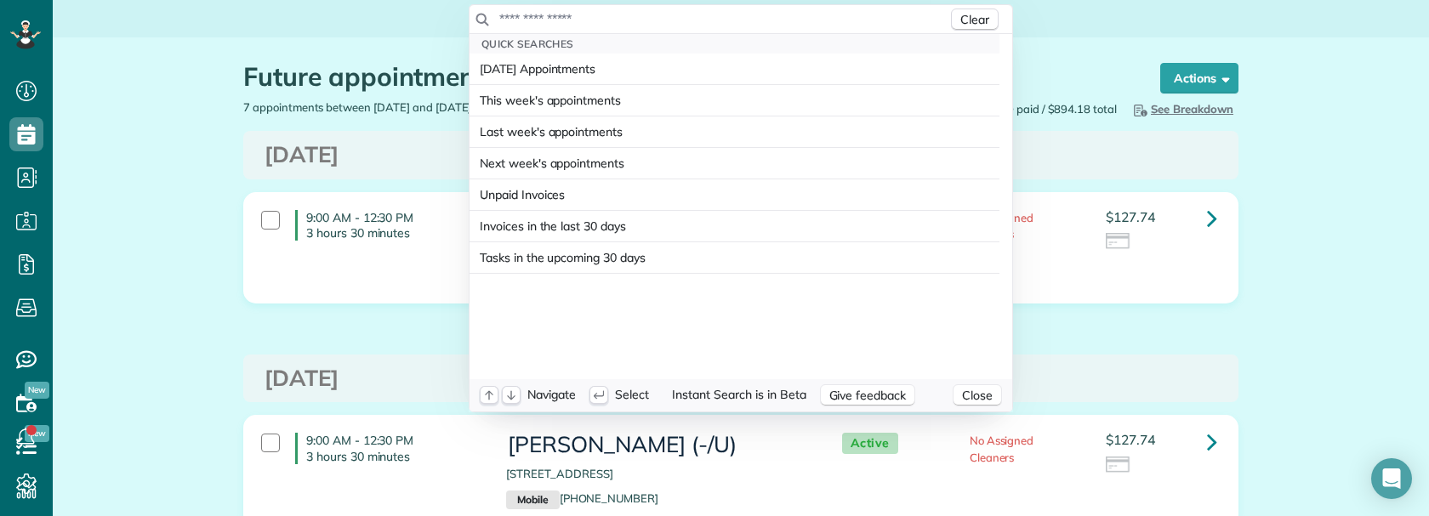
click at [696, 14] on input "text" at bounding box center [722, 18] width 449 height 17
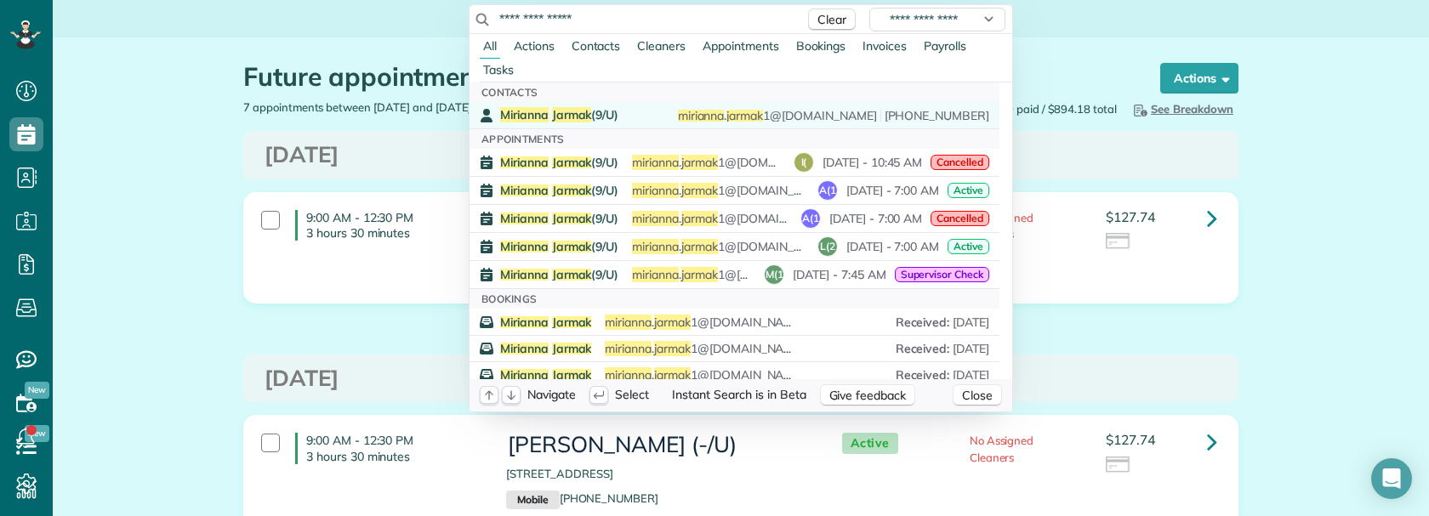
type input "**********"
click at [626, 107] on div "Mirianna Jarmak (9/U) mirianna . jarmak 1@gmail.com (404) 574-8595" at bounding box center [744, 115] width 489 height 16
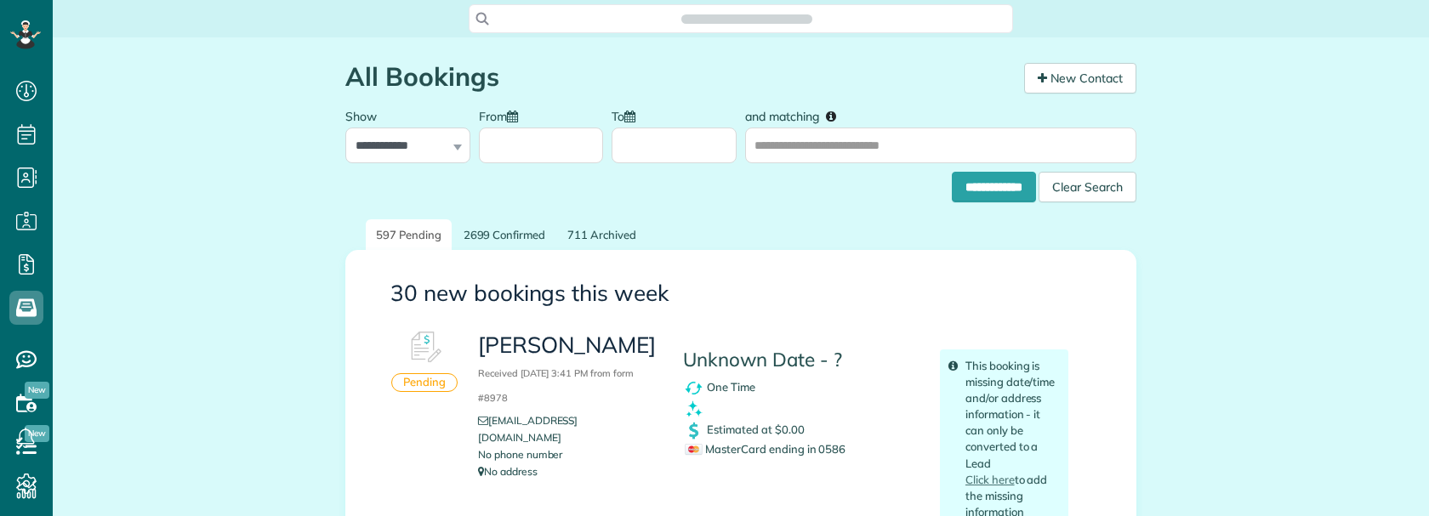
scroll to position [8, 8]
copy h3 "[PERSON_NAME]"
drag, startPoint x: 473, startPoint y: 346, endPoint x: 637, endPoint y: 350, distance: 164.2
click at [637, 350] on h3 "[PERSON_NAME] Received [DATE] 3:41 PM from form #8978" at bounding box center [567, 369] width 179 height 73
click at [826, 448] on span "MasterCard ending in 0586" at bounding box center [765, 449] width 161 height 14
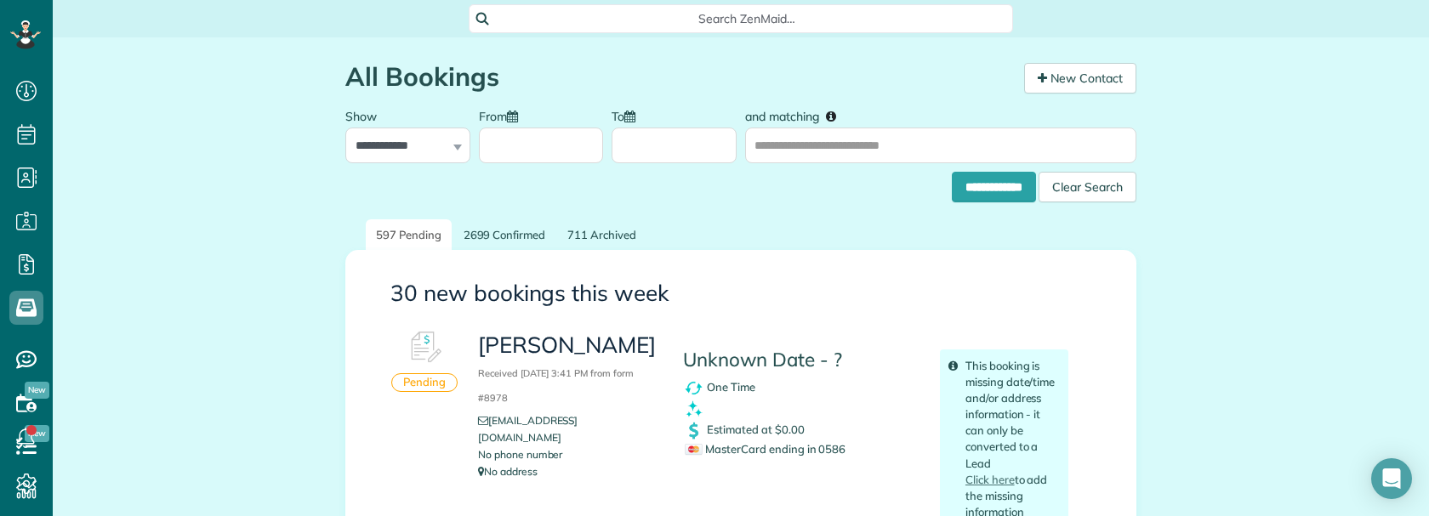
click at [826, 448] on span "MasterCard ending in 0586" at bounding box center [765, 449] width 161 height 14
copy span "0586"
click at [809, 7] on div "Search ZenMaid…" at bounding box center [741, 18] width 544 height 29
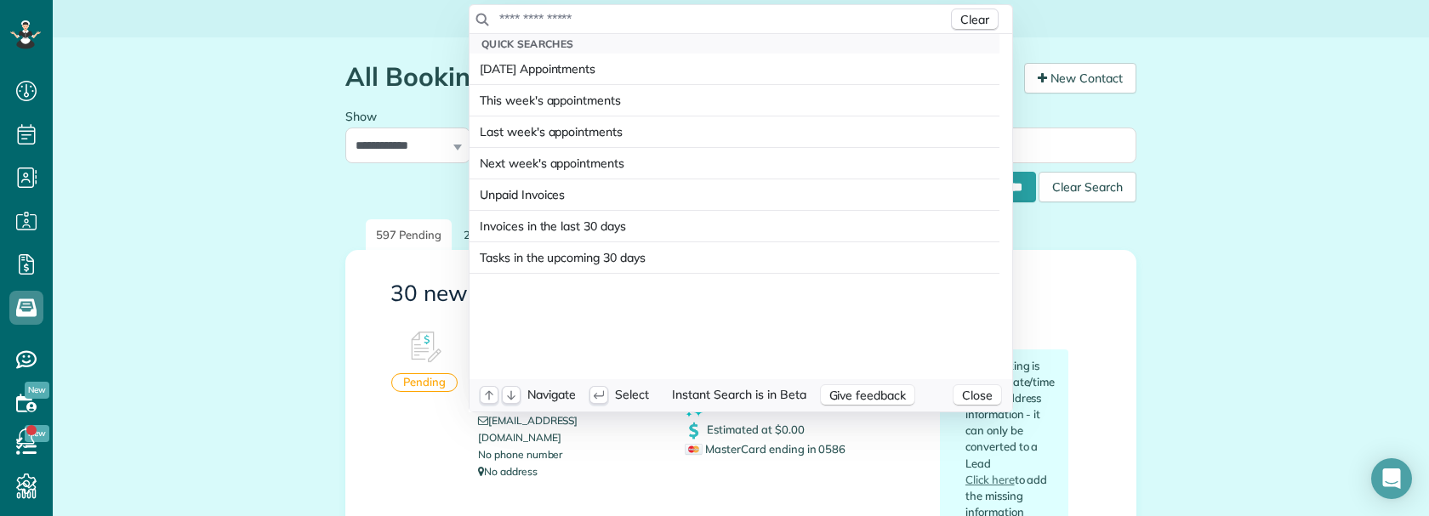
click at [788, 18] on input "text" at bounding box center [722, 18] width 449 height 17
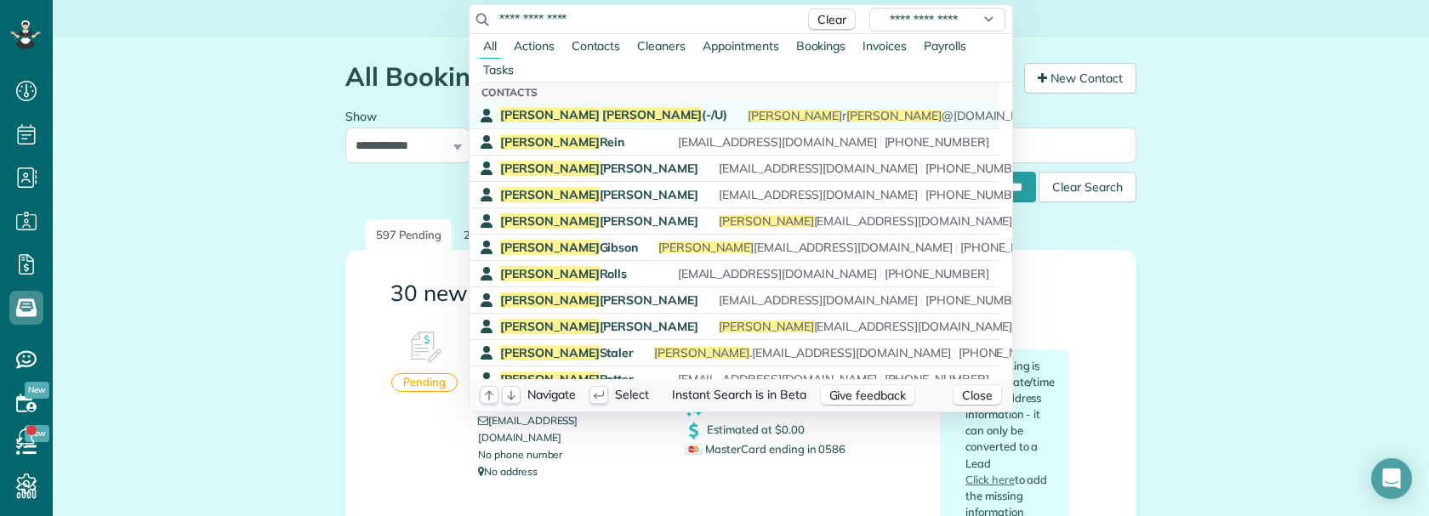
type input "**********"
click at [602, 110] on span "Silvas" at bounding box center [652, 114] width 100 height 15
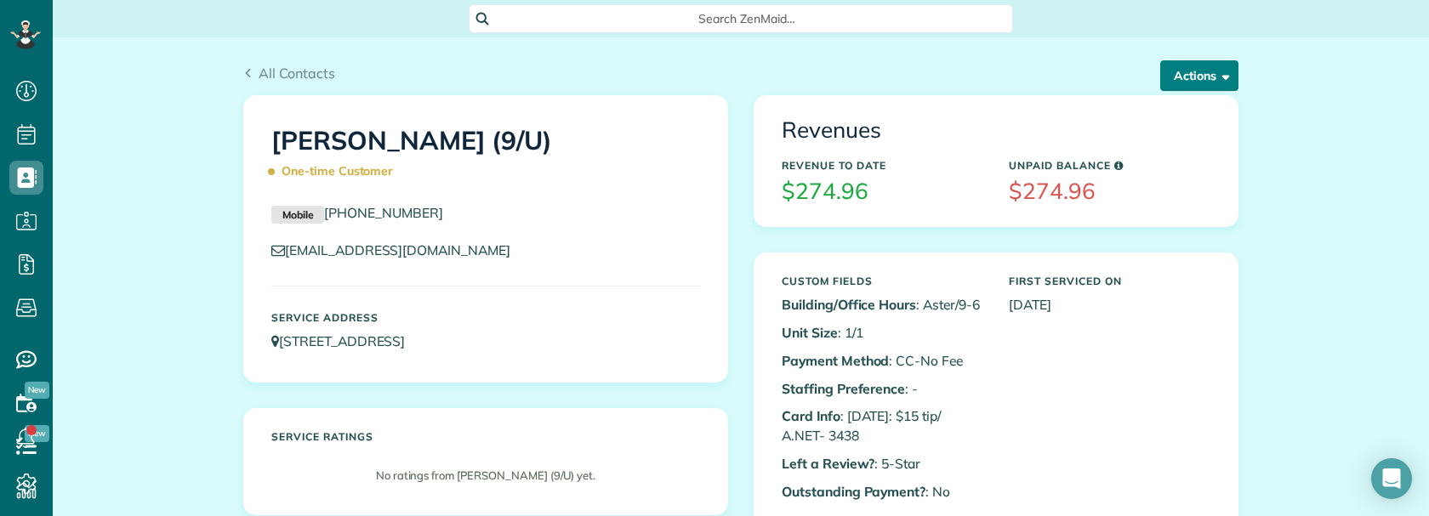
click at [1199, 74] on button "Actions" at bounding box center [1199, 75] width 78 height 31
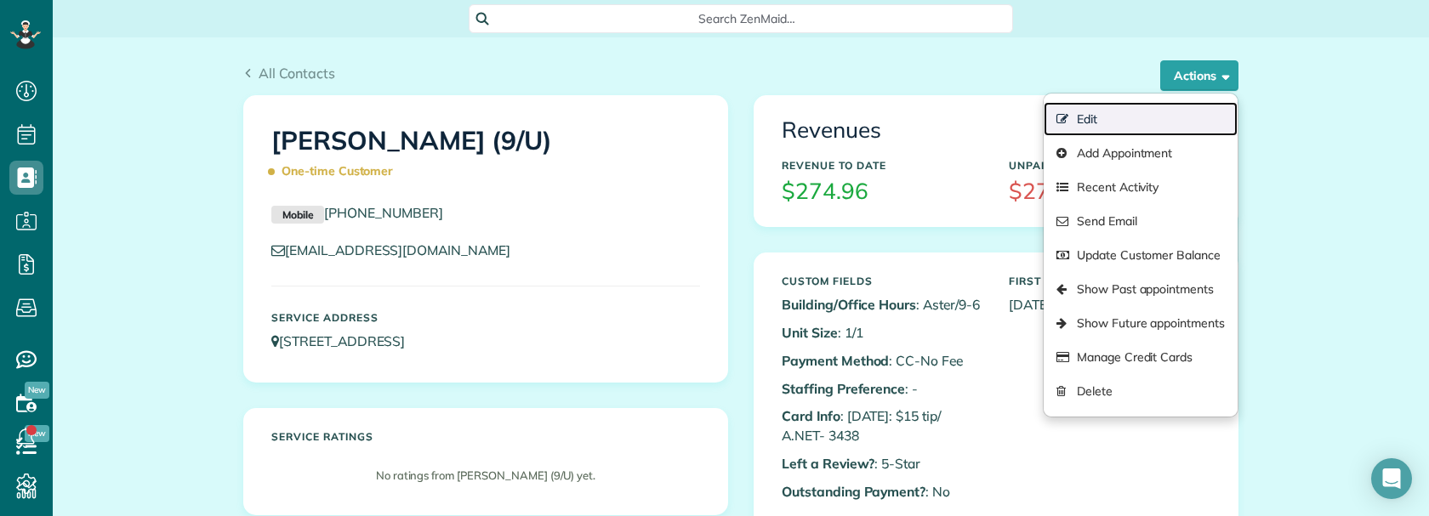
click at [1081, 117] on link "Edit" at bounding box center [1141, 119] width 194 height 34
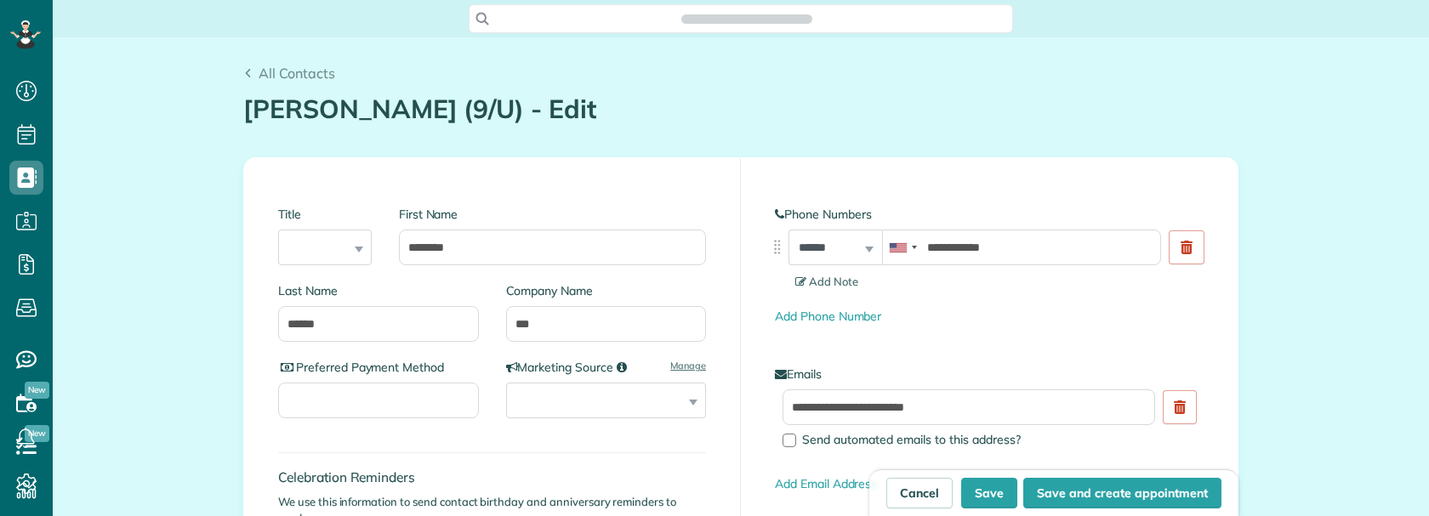
scroll to position [8, 8]
type input "**********"
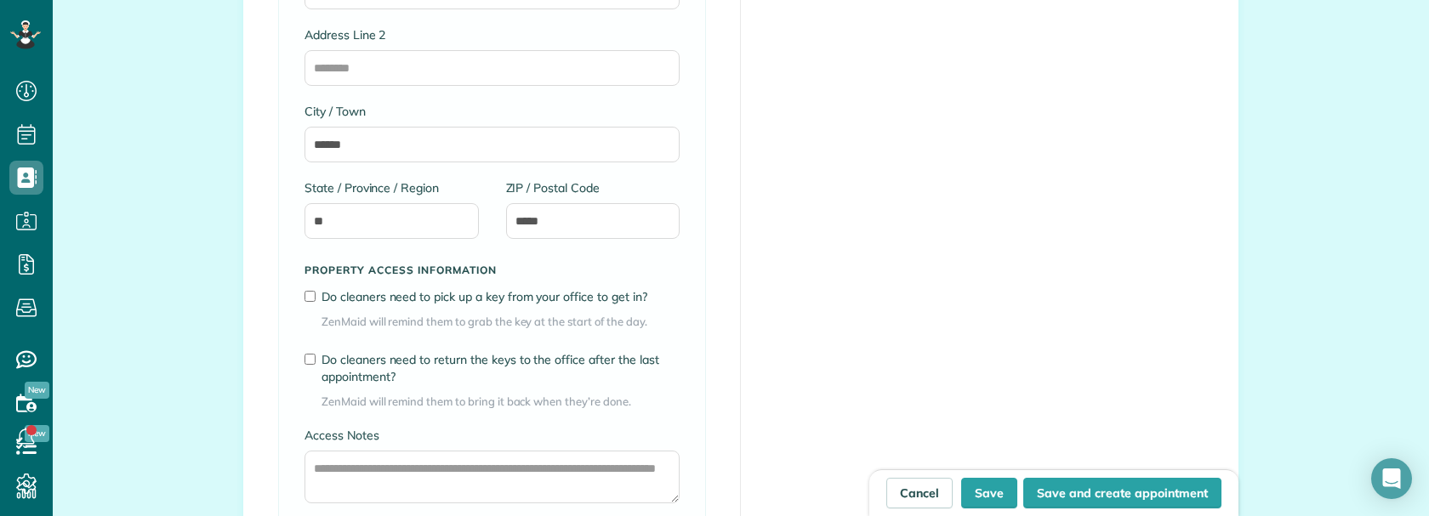
scroll to position [1361, 0]
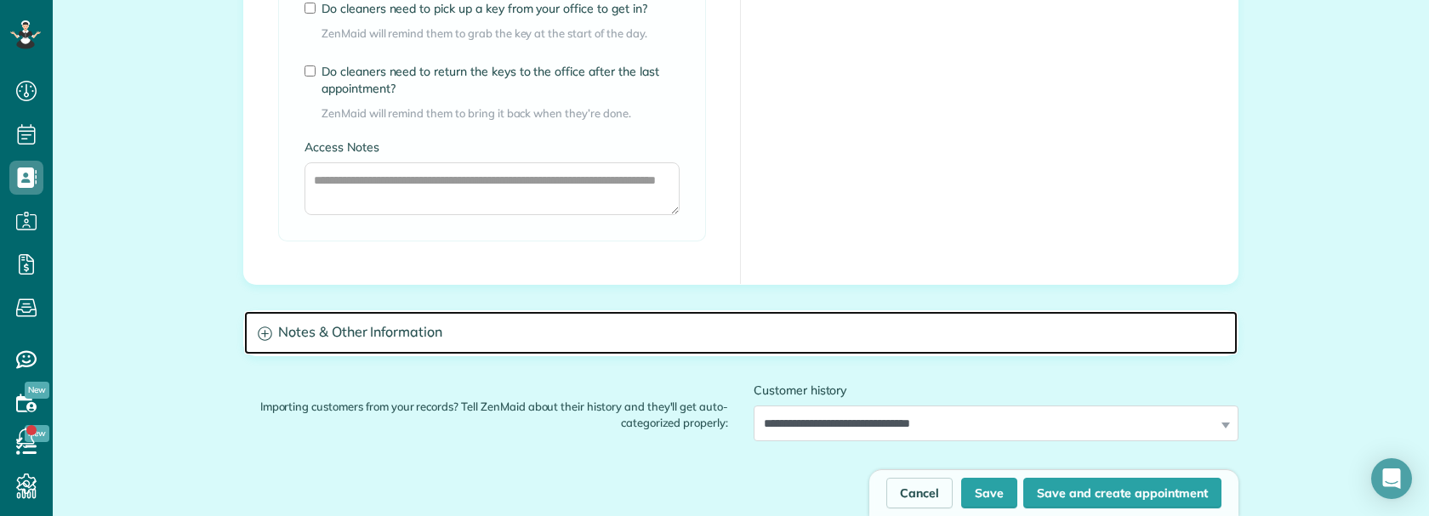
click at [388, 337] on h3 "Notes & Other Information" at bounding box center [740, 332] width 993 height 43
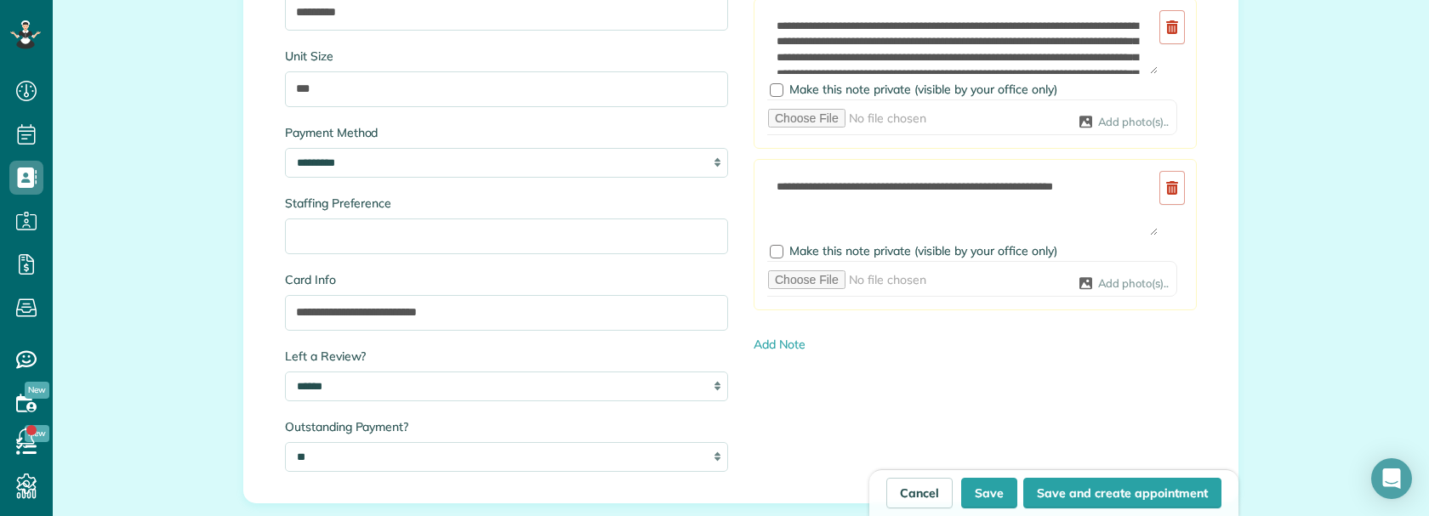
scroll to position [1786, 0]
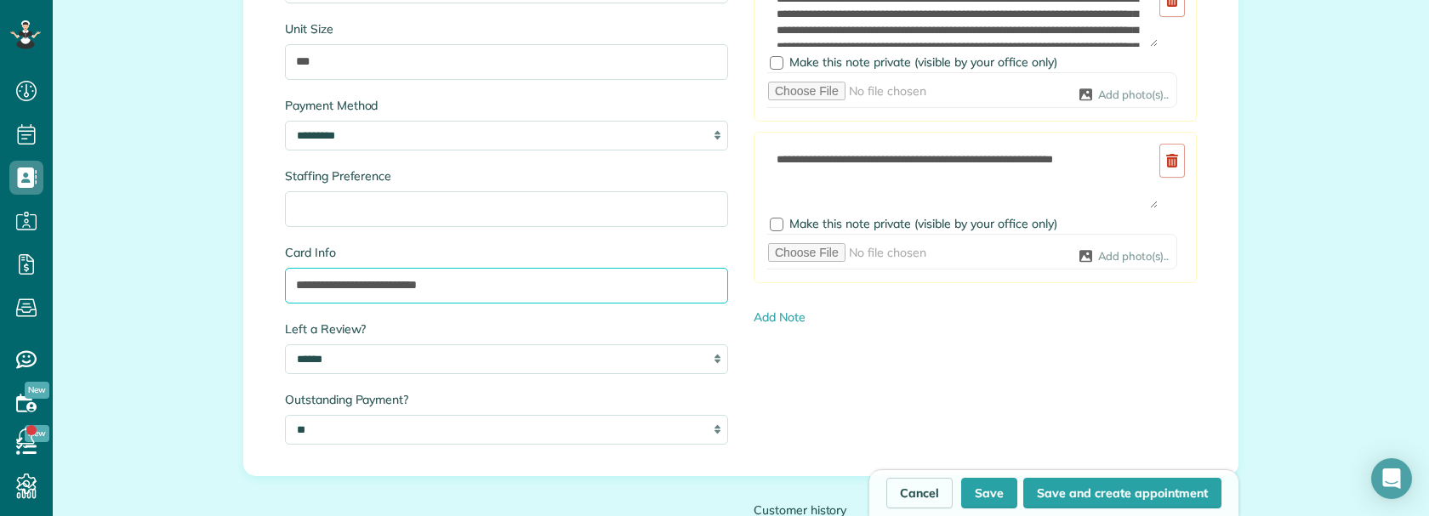
click at [426, 285] on input "**********" at bounding box center [506, 286] width 443 height 36
drag, startPoint x: 426, startPoint y: 285, endPoint x: 449, endPoint y: 291, distance: 23.7
click at [428, 285] on input "**********" at bounding box center [506, 286] width 443 height 36
paste input "text"
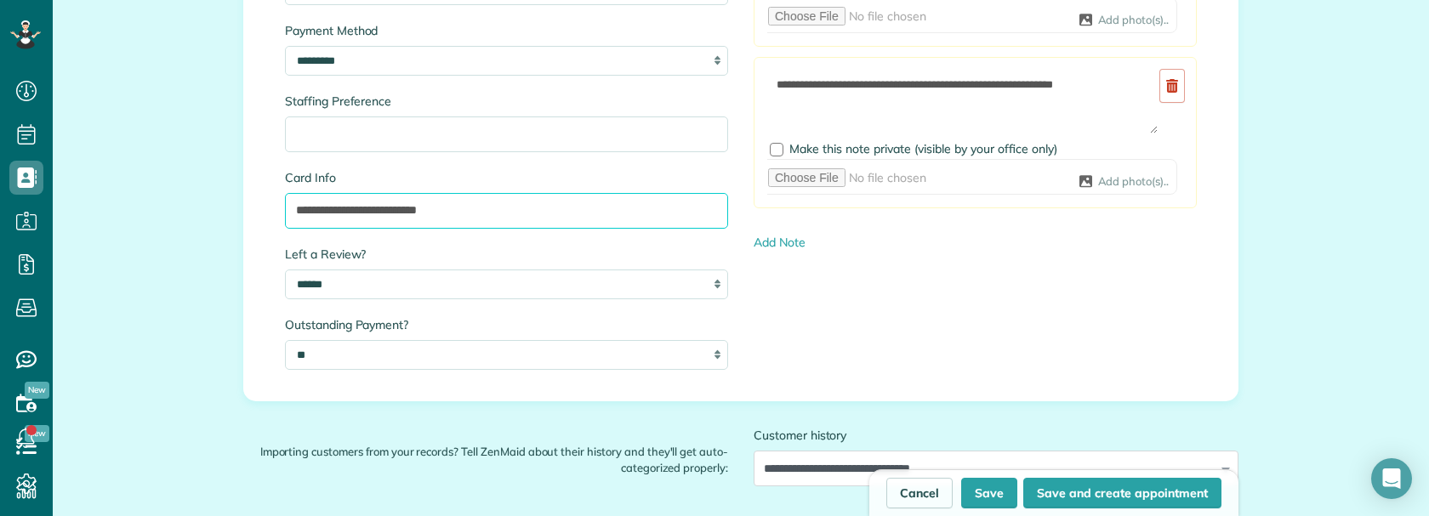
scroll to position [1871, 0]
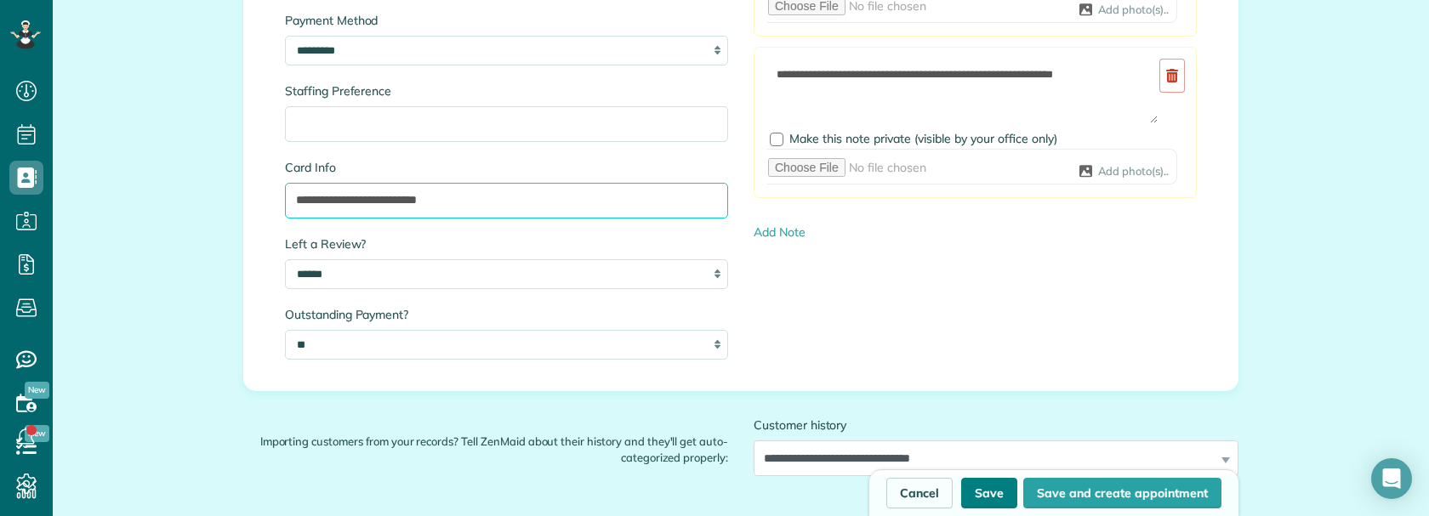
type input "**********"
click at [975, 487] on button "Save" at bounding box center [989, 493] width 56 height 31
type input "**********"
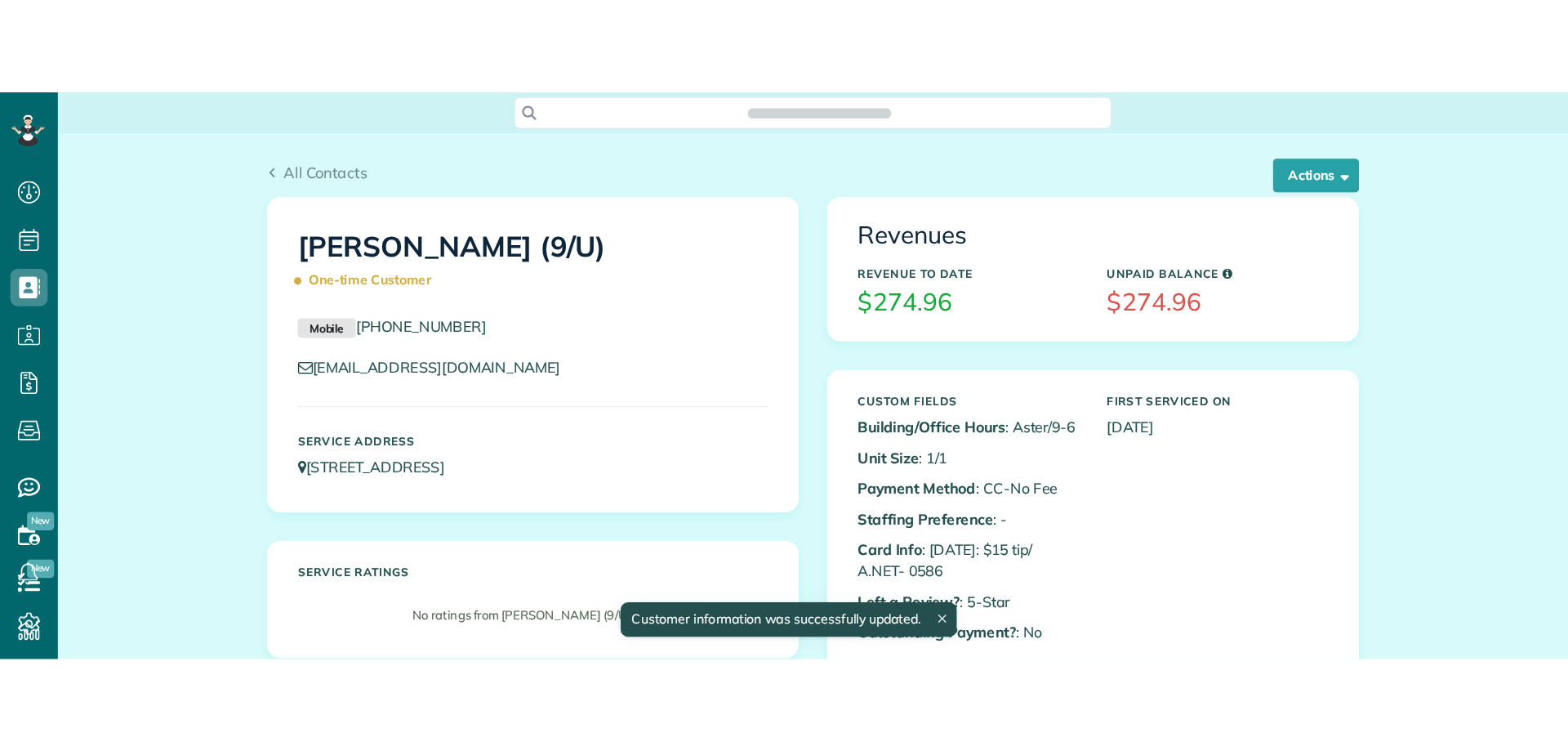
scroll to position [8, 8]
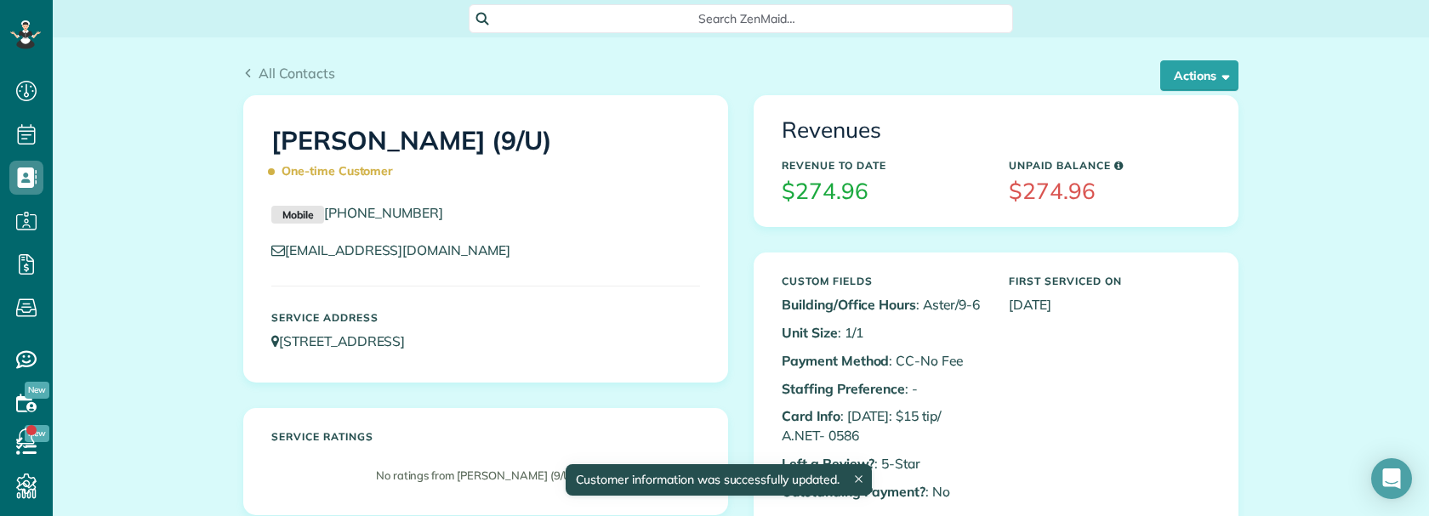
copy h1 "Mirianna Jarmak"
drag, startPoint x: 266, startPoint y: 143, endPoint x: 470, endPoint y: 140, distance: 204.1
click at [470, 140] on h1 "Mirianna Jarmak (9/U) One-time Customer" at bounding box center [485, 157] width 429 height 60
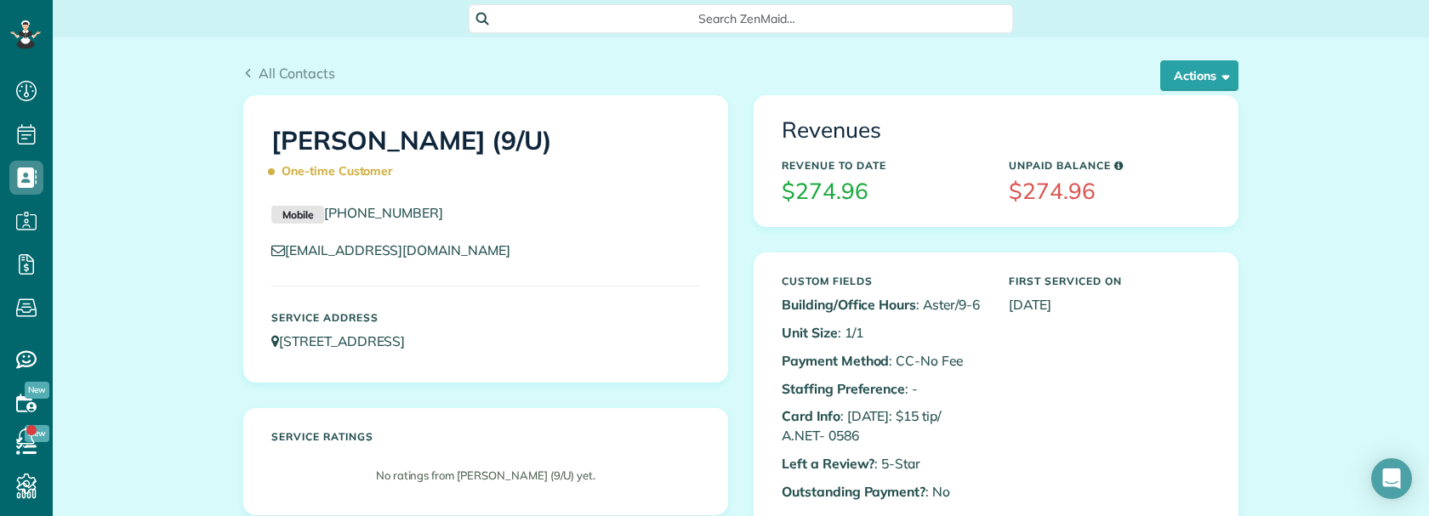
copy link "(404) 574-8595"
drag, startPoint x: 362, startPoint y: 210, endPoint x: 316, endPoint y: 208, distance: 46.0
click at [316, 208] on p "Mobile (404) 574-8595" at bounding box center [485, 213] width 429 height 20
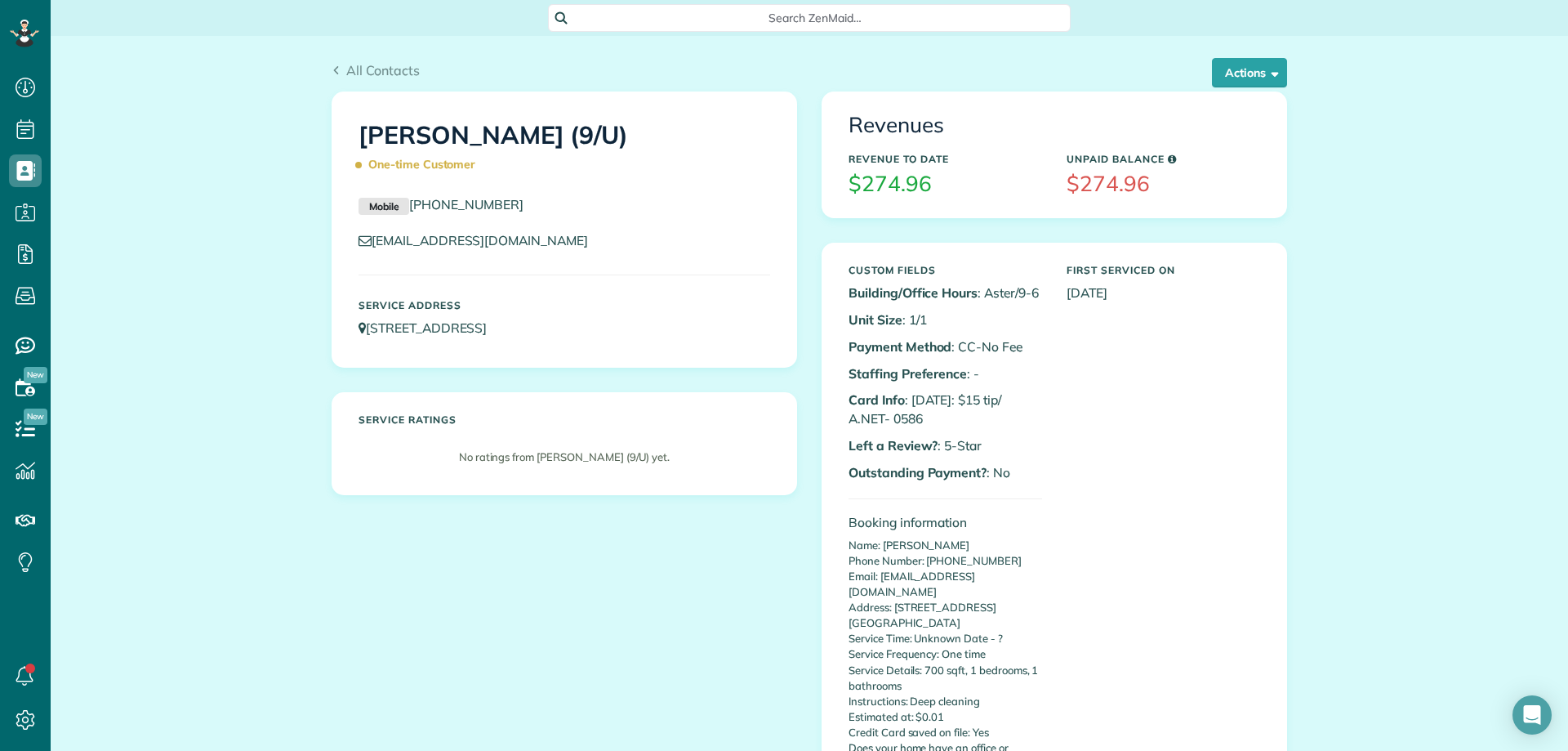
scroll to position [751, 51]
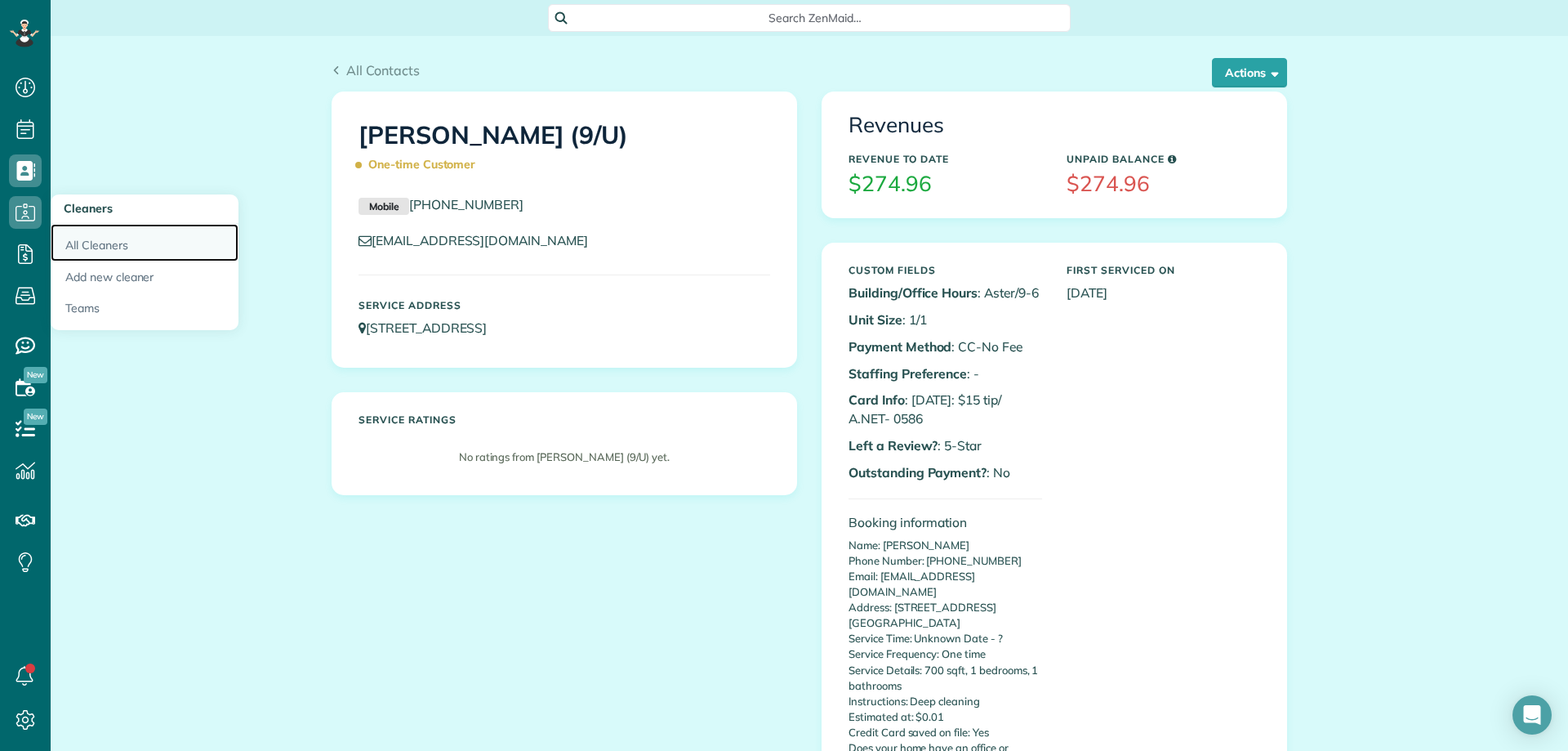
click at [84, 240] on link "All Cleaners" at bounding box center [145, 242] width 188 height 37
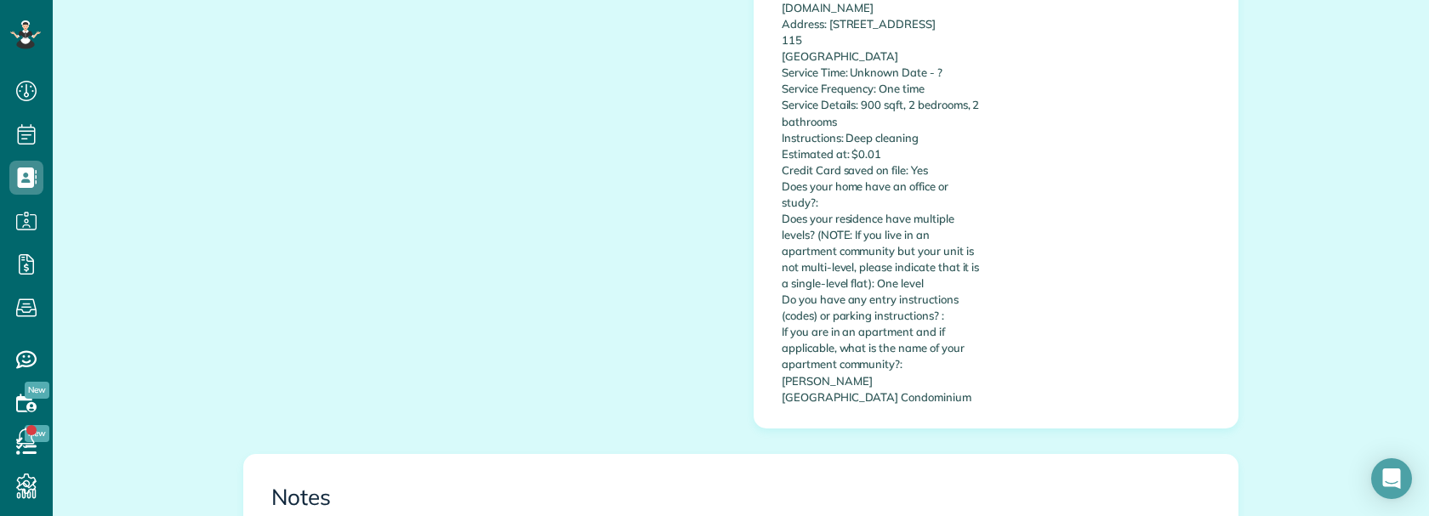
scroll to position [936, 0]
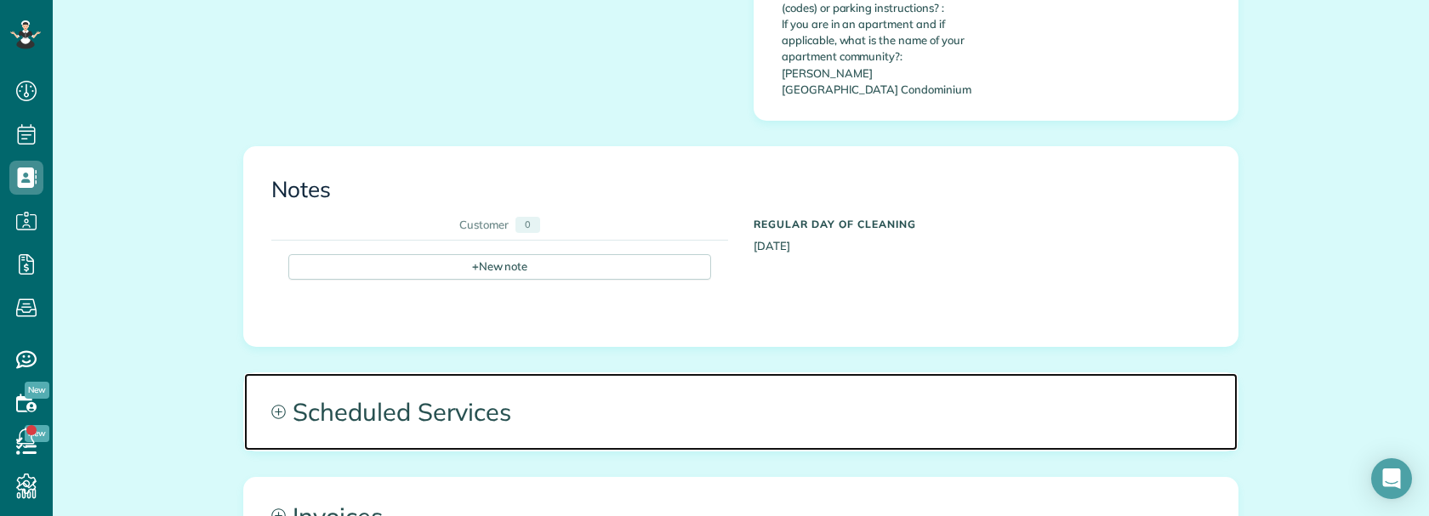
click at [742, 373] on span "Scheduled Services" at bounding box center [740, 411] width 993 height 77
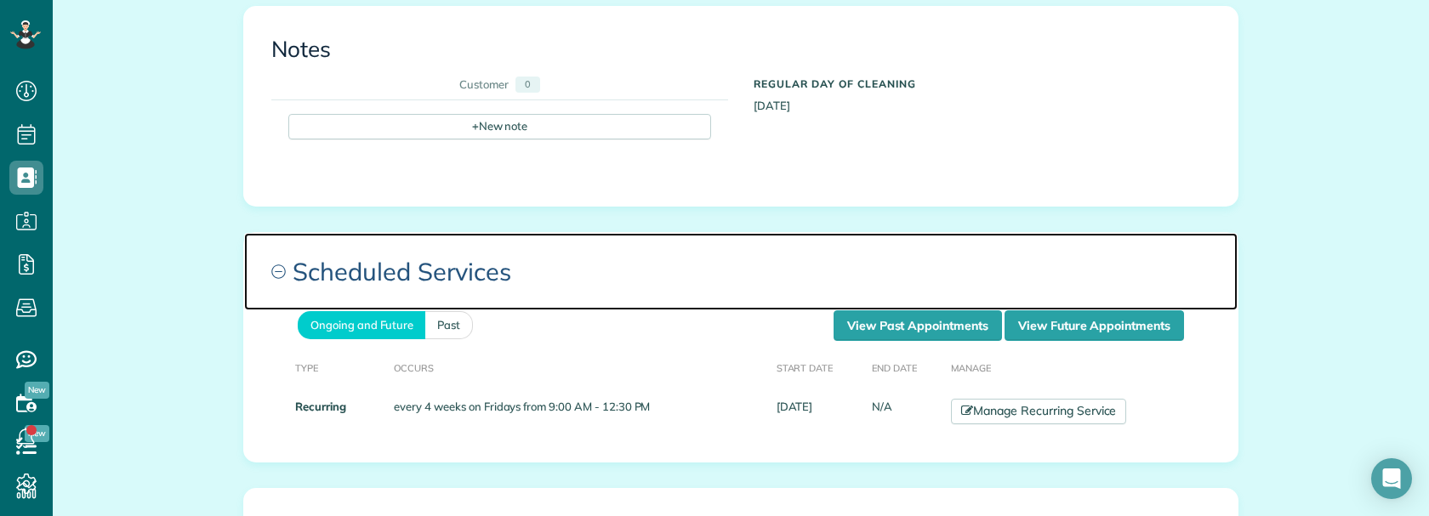
scroll to position [1106, 0]
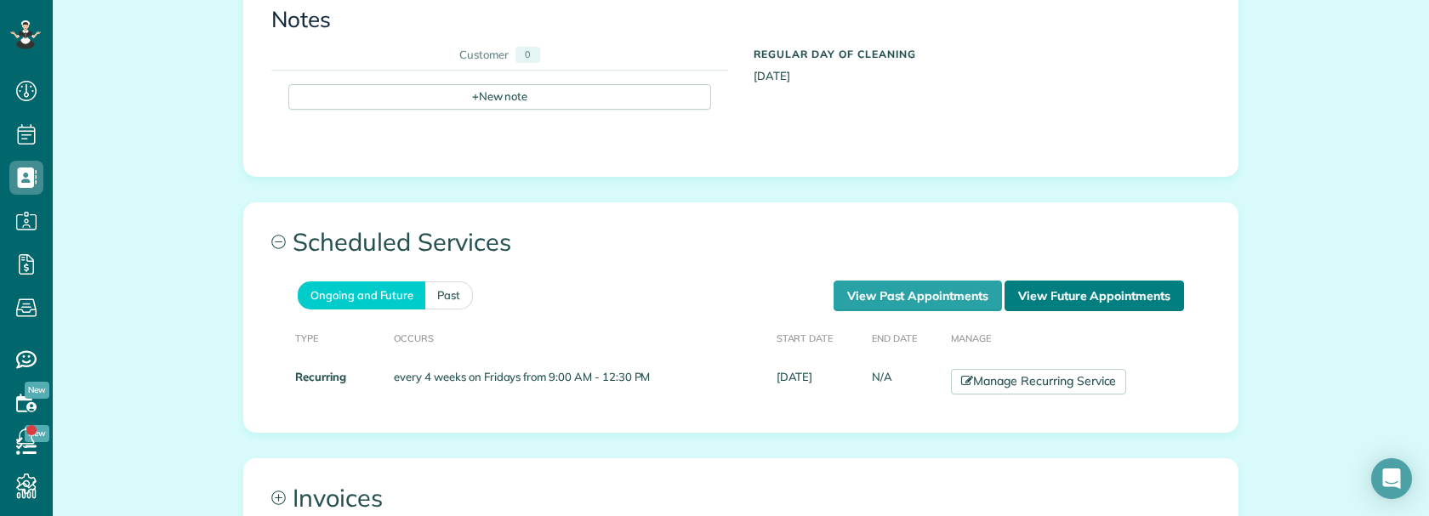
click at [1056, 281] on link "View Future Appointments" at bounding box center [1093, 296] width 179 height 31
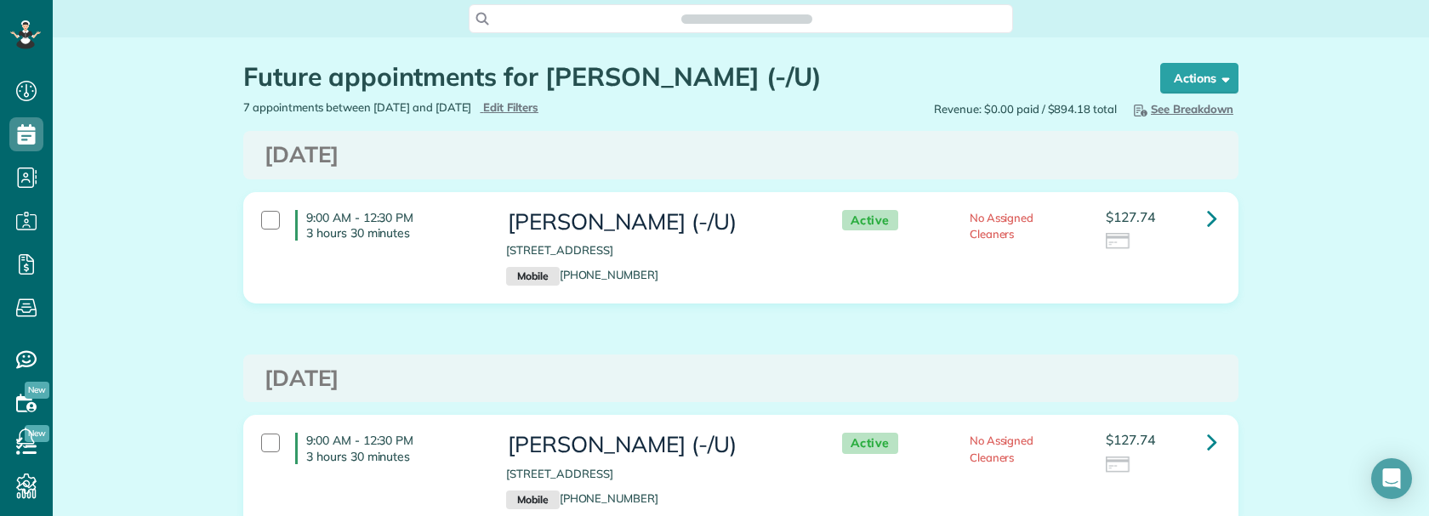
scroll to position [8, 8]
click at [1199, 219] on link at bounding box center [1212, 219] width 34 height 34
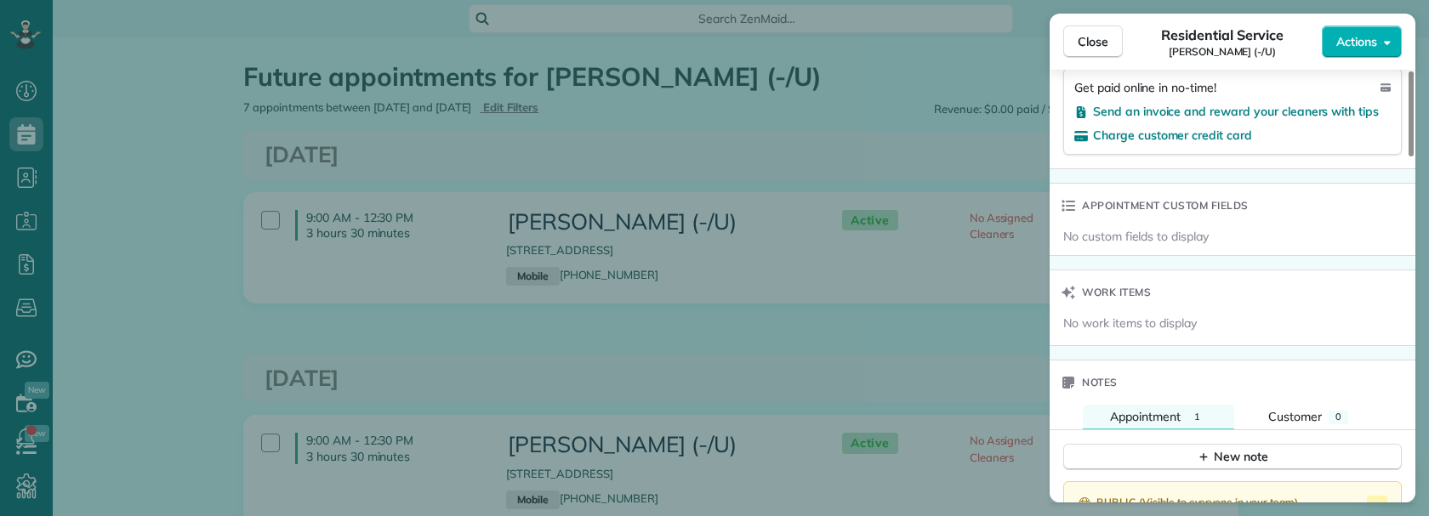
scroll to position [1277, 0]
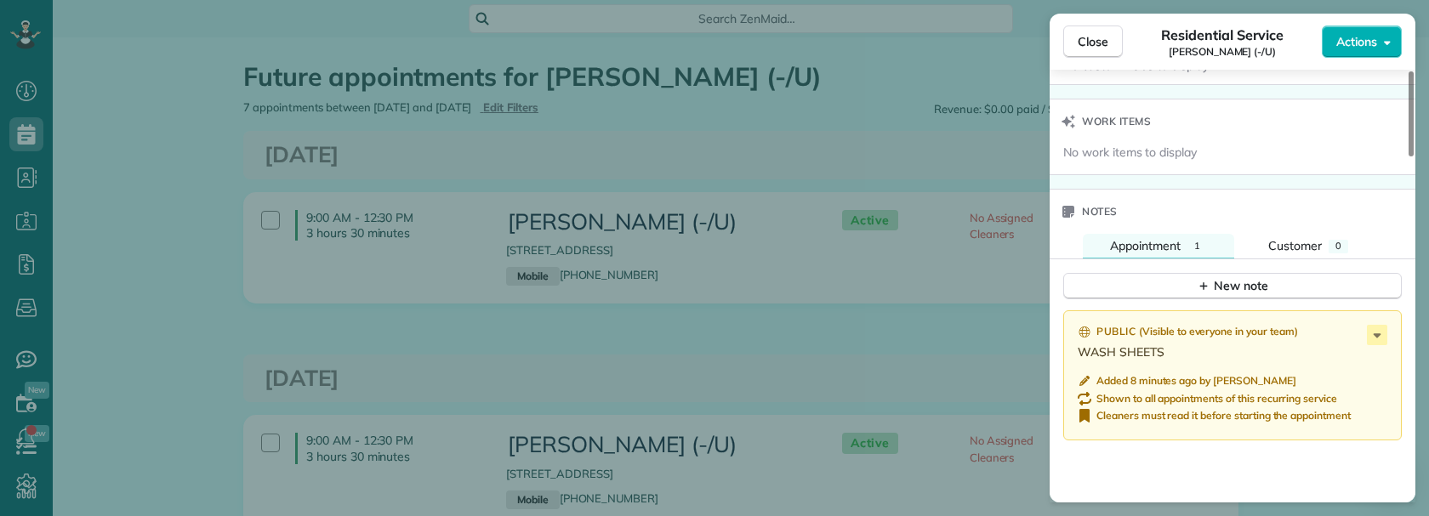
click at [1190, 344] on p "WASH SHEETS" at bounding box center [1234, 352] width 313 height 17
click at [1378, 334] on icon at bounding box center [1378, 335] width 8 height 4
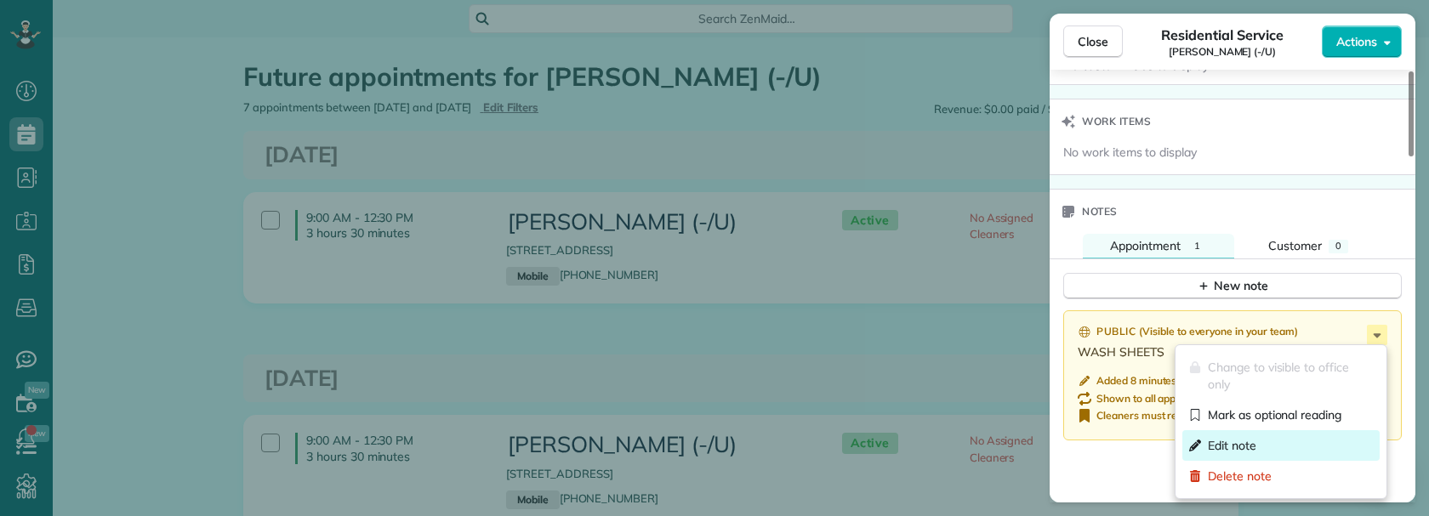
click at [1241, 441] on span "Edit note" at bounding box center [1232, 445] width 48 height 17
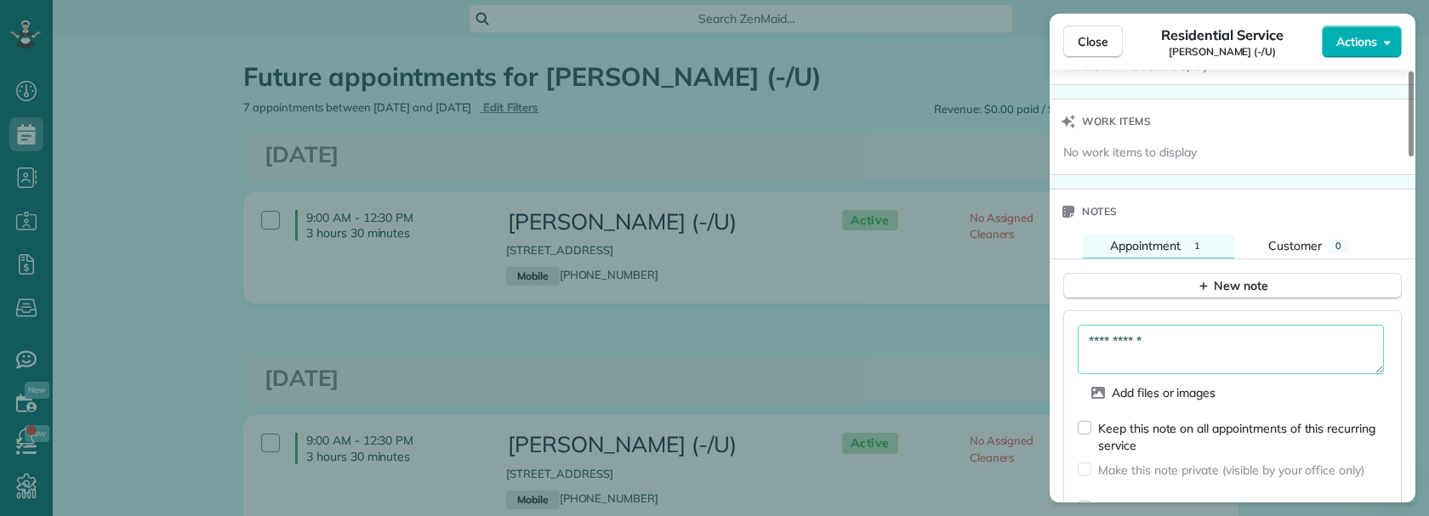
click at [1209, 351] on textarea "**********" at bounding box center [1231, 349] width 306 height 49
paste textarea "**********"
type textarea "**********"
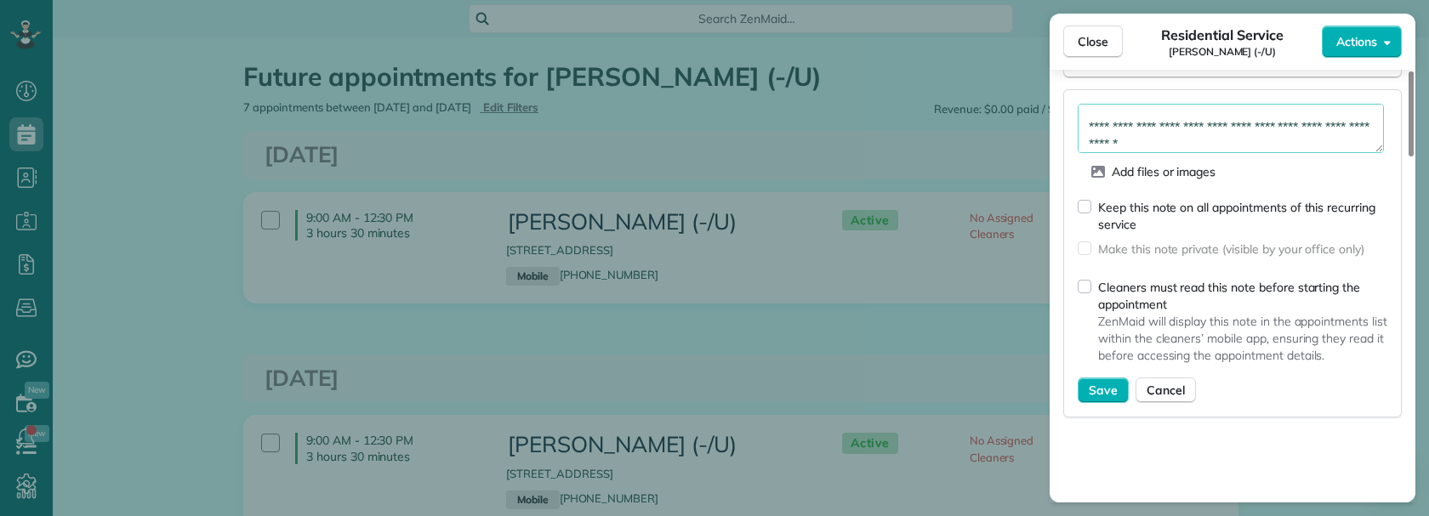
scroll to position [1532, 0]
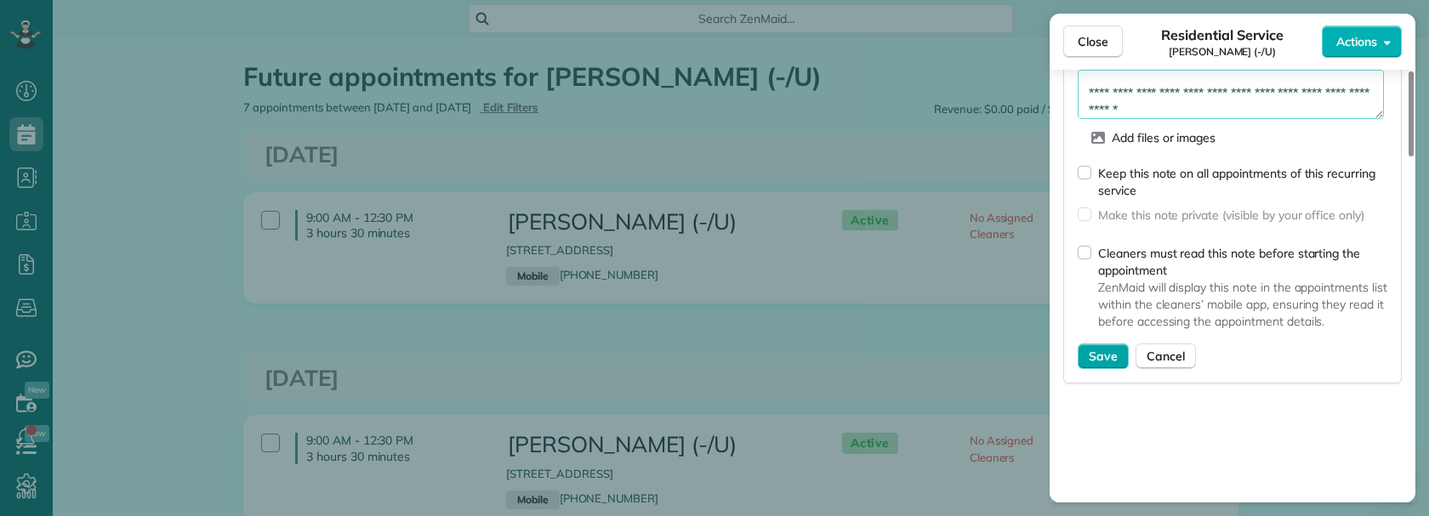
click at [1114, 358] on span "Save" at bounding box center [1103, 356] width 29 height 17
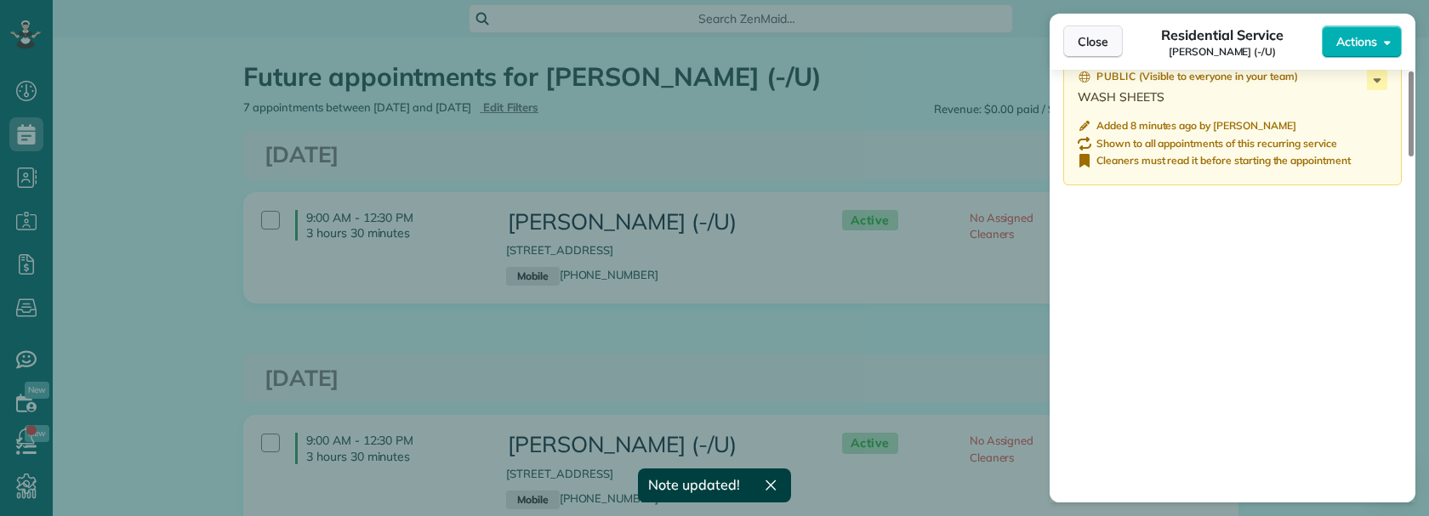
click at [1103, 46] on span "Close" at bounding box center [1093, 41] width 31 height 17
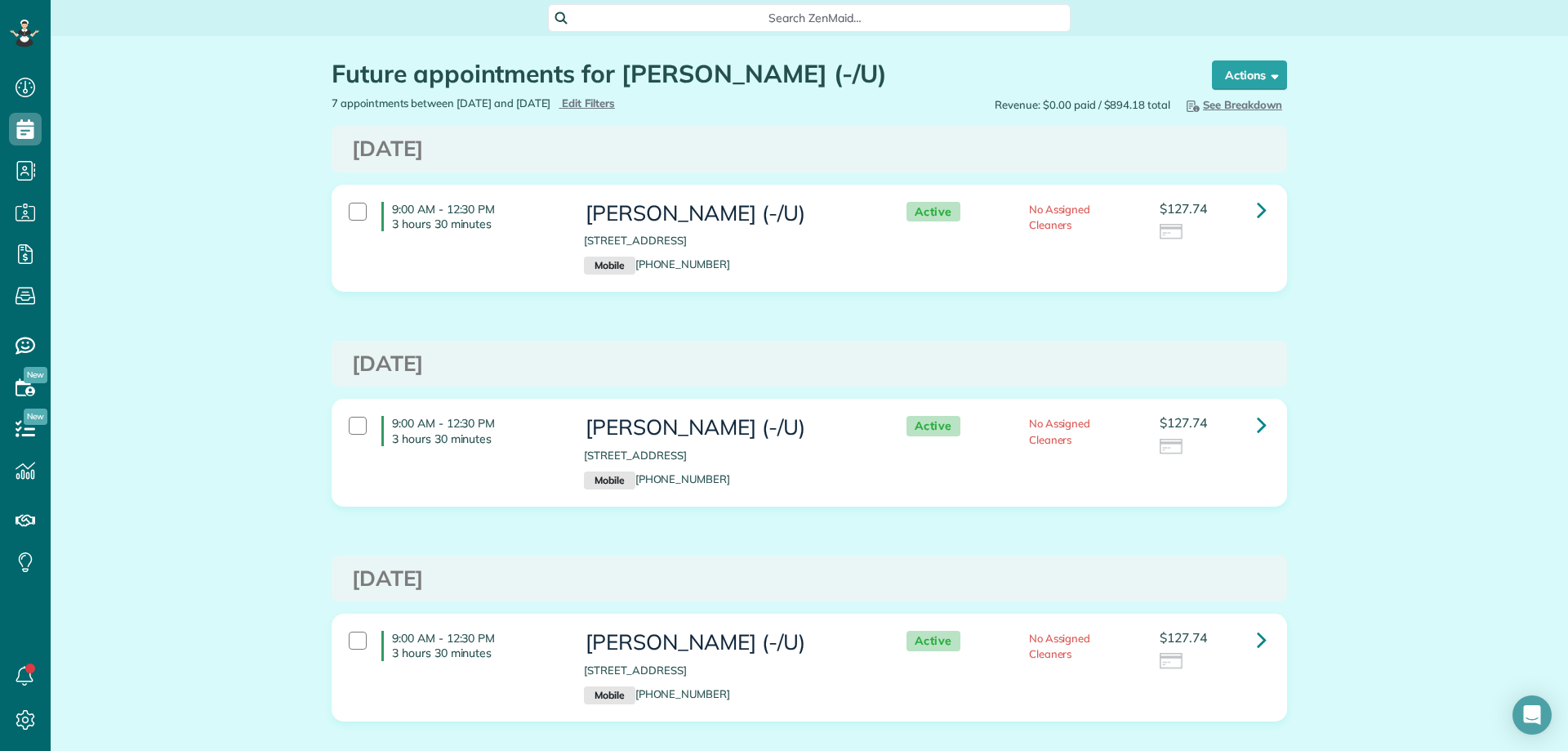
scroll to position [751, 51]
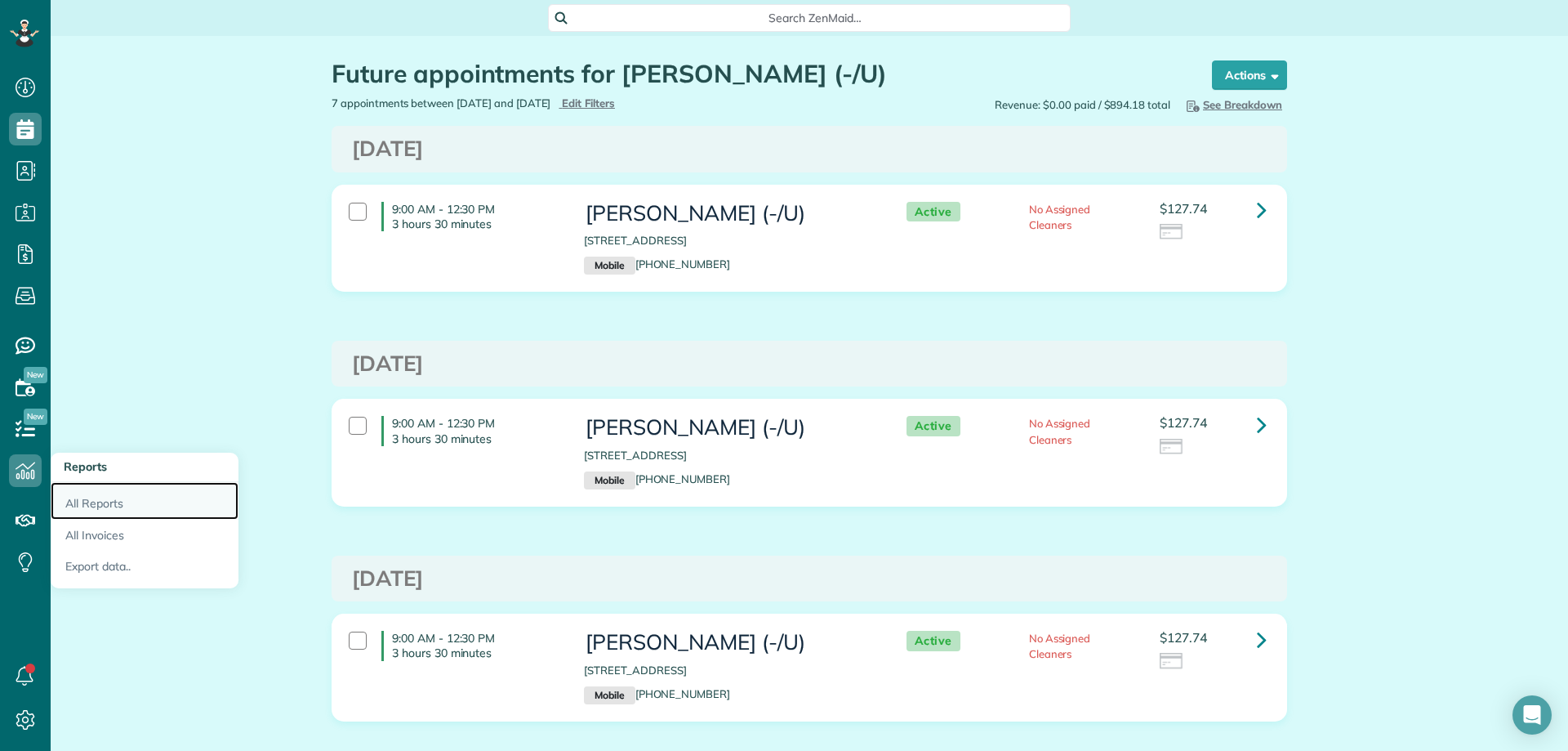
click at [85, 501] on link "All Reports" at bounding box center [145, 500] width 188 height 37
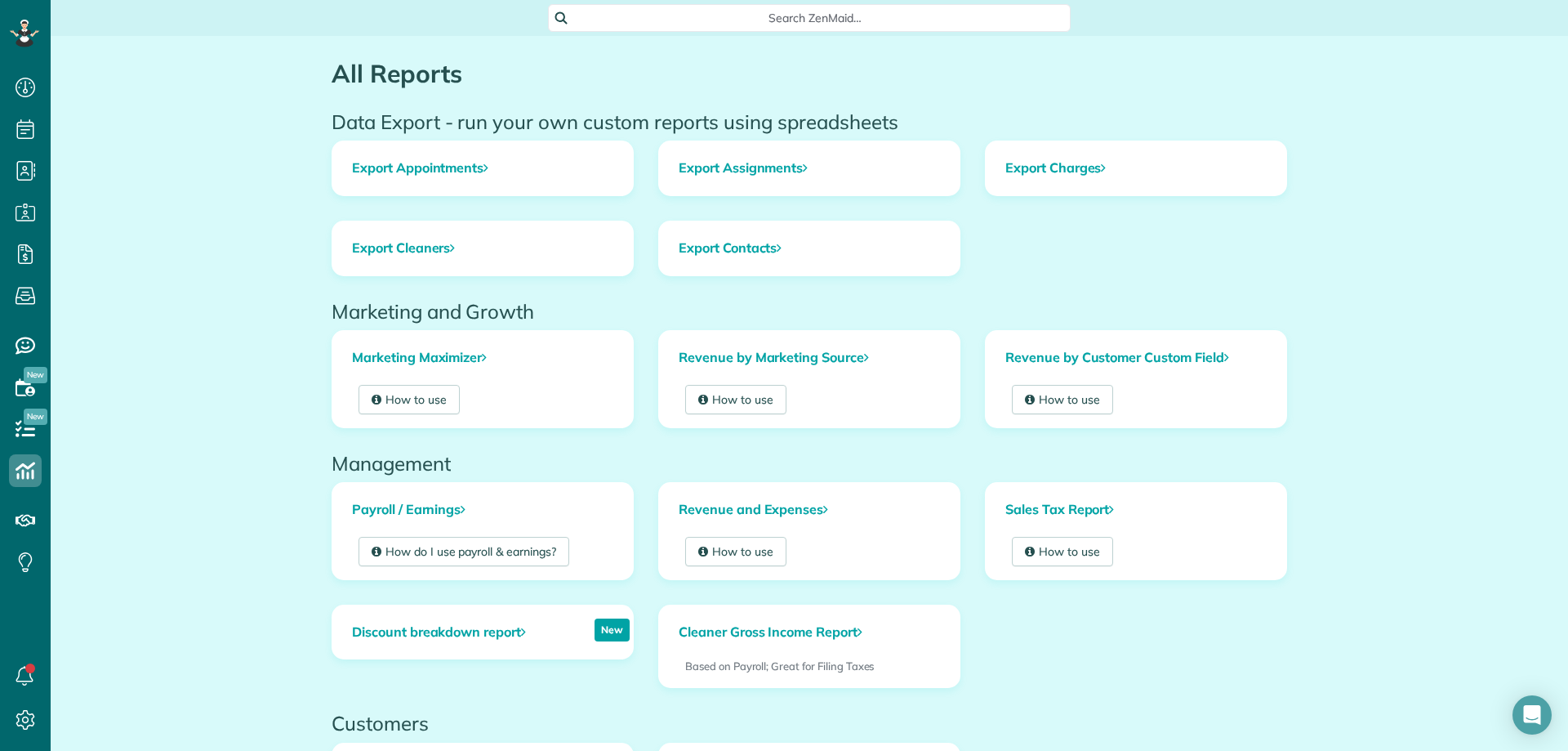
click at [227, 646] on div "All Reports Data Export - run your own custom reports using spreadsheets Export…" at bounding box center [809, 601] width 1517 height 1131
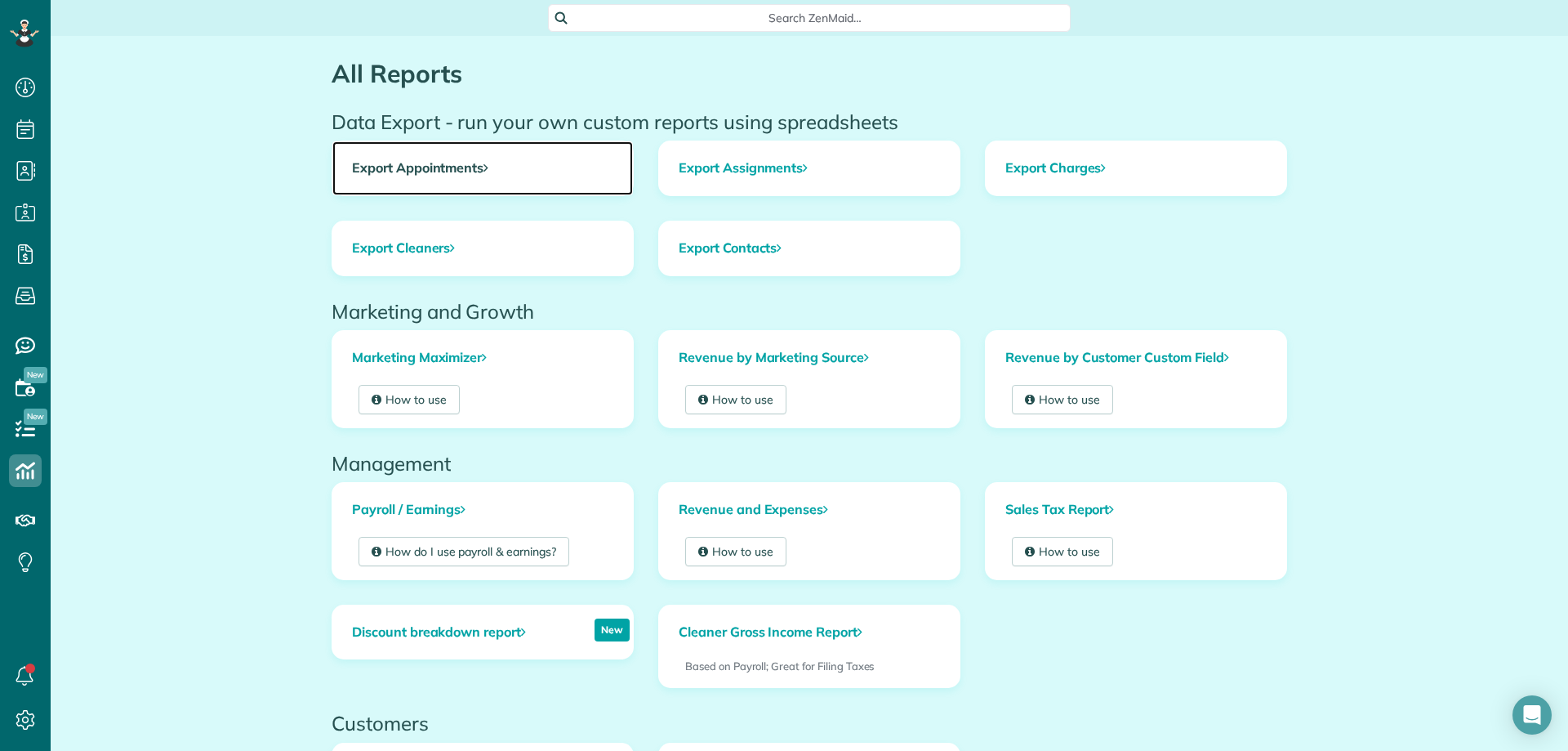
click at [489, 167] on link "Export Appointments" at bounding box center [482, 168] width 301 height 54
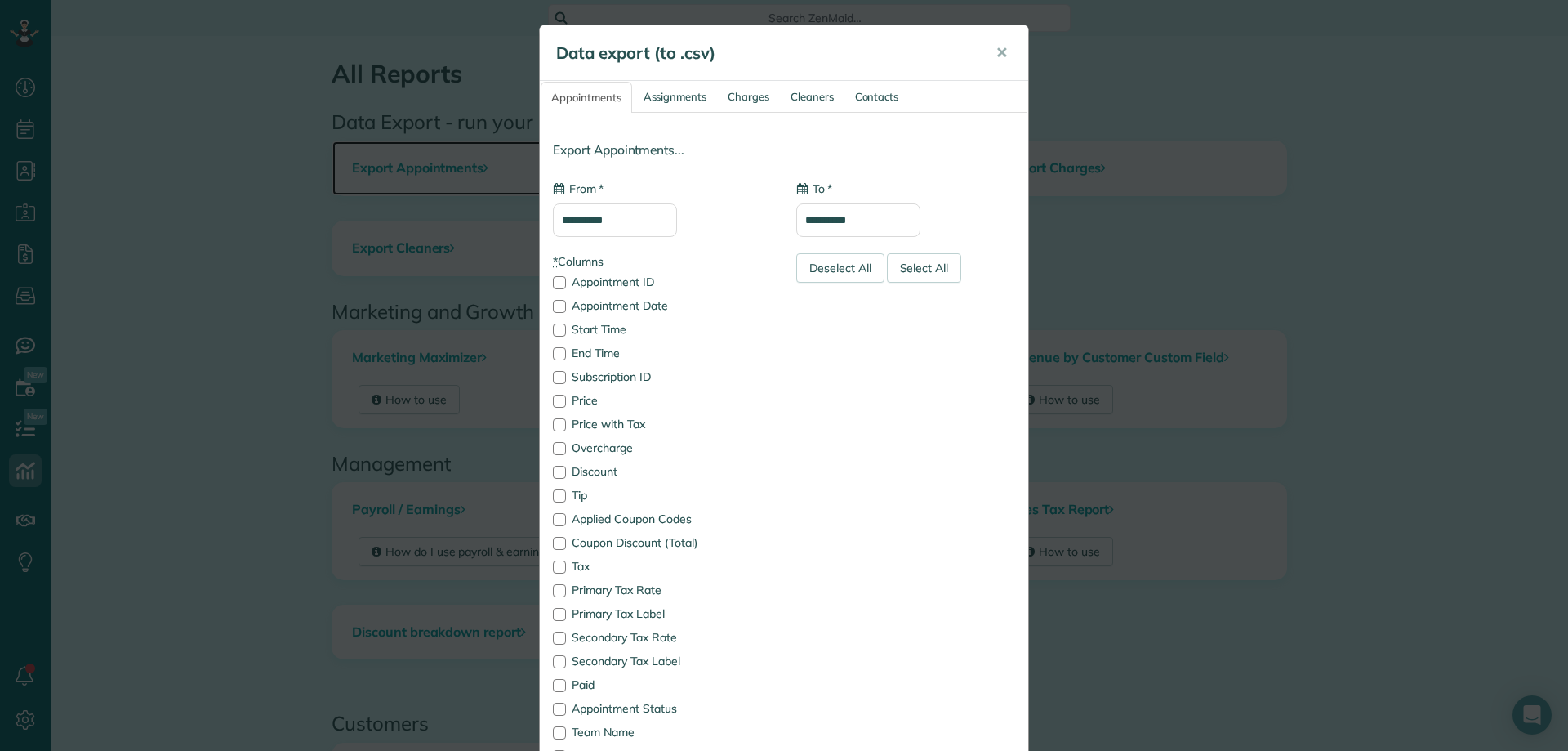
type input "**********"
click at [623, 224] on input "**********" at bounding box center [615, 220] width 124 height 34
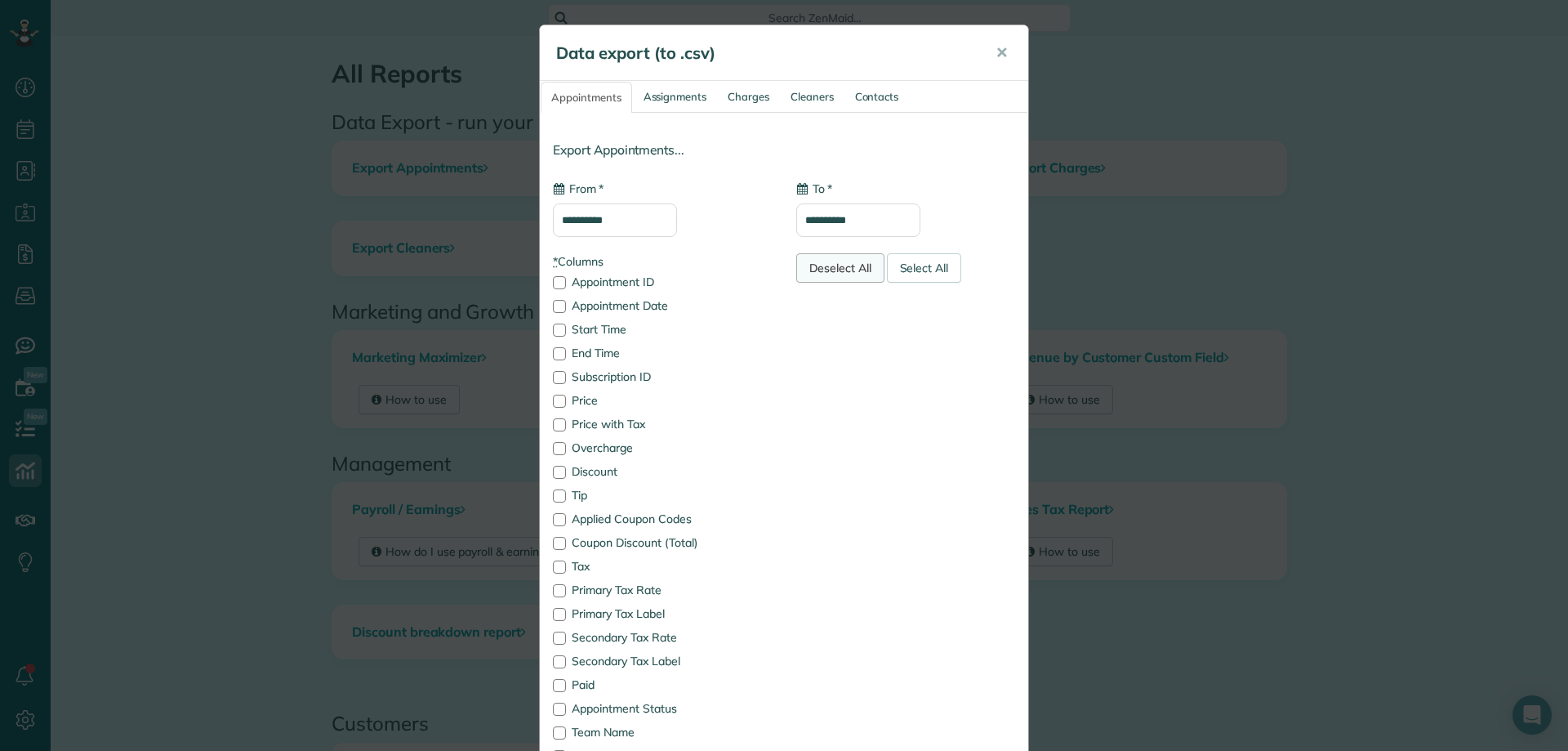
drag, startPoint x: 842, startPoint y: 274, endPoint x: 834, endPoint y: 279, distance: 9.4
click at [842, 275] on div "Deselect All" at bounding box center [840, 268] width 88 height 30
click at [553, 307] on div at bounding box center [560, 306] width 13 height 13
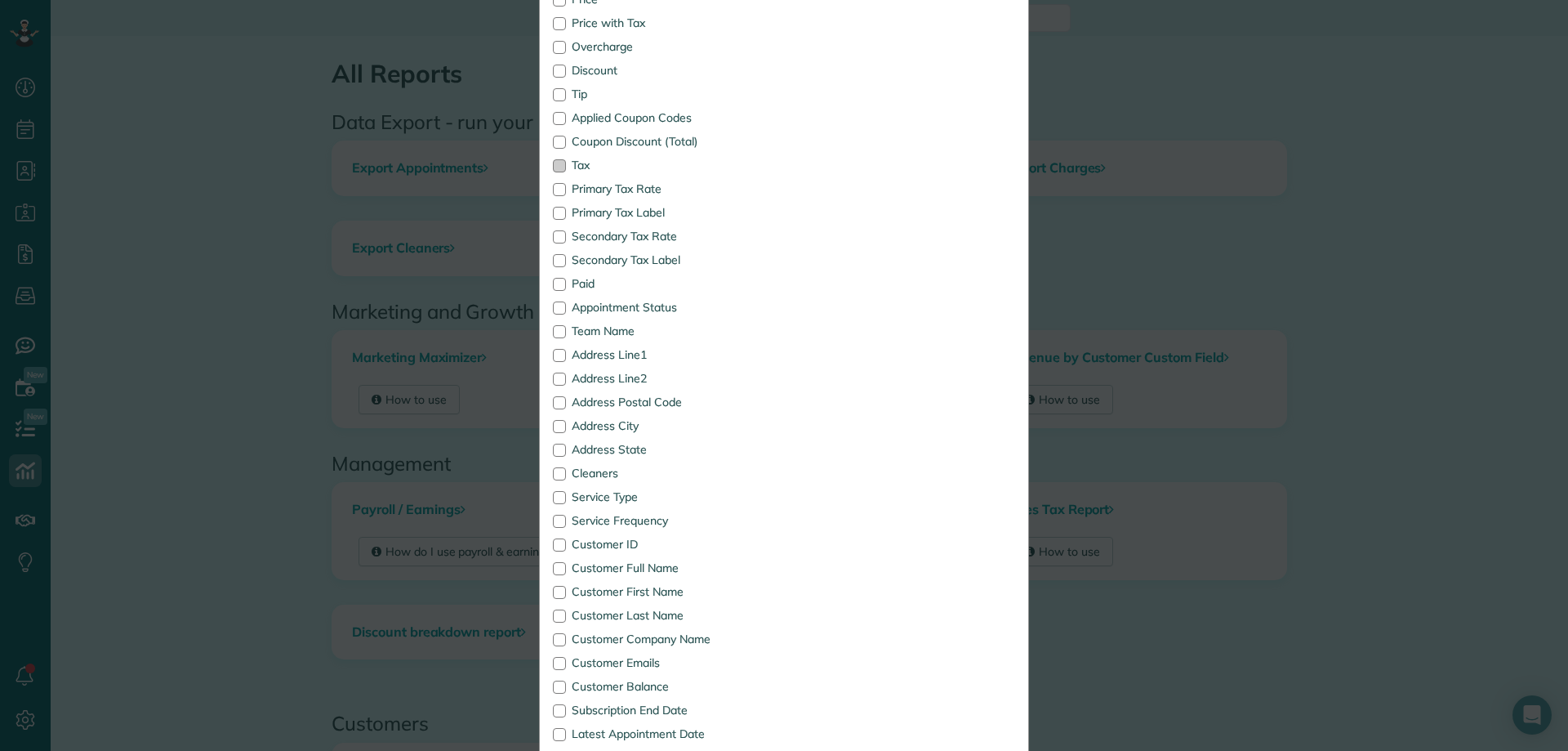
scroll to position [408, 0]
click at [554, 564] on div at bounding box center [560, 561] width 13 height 13
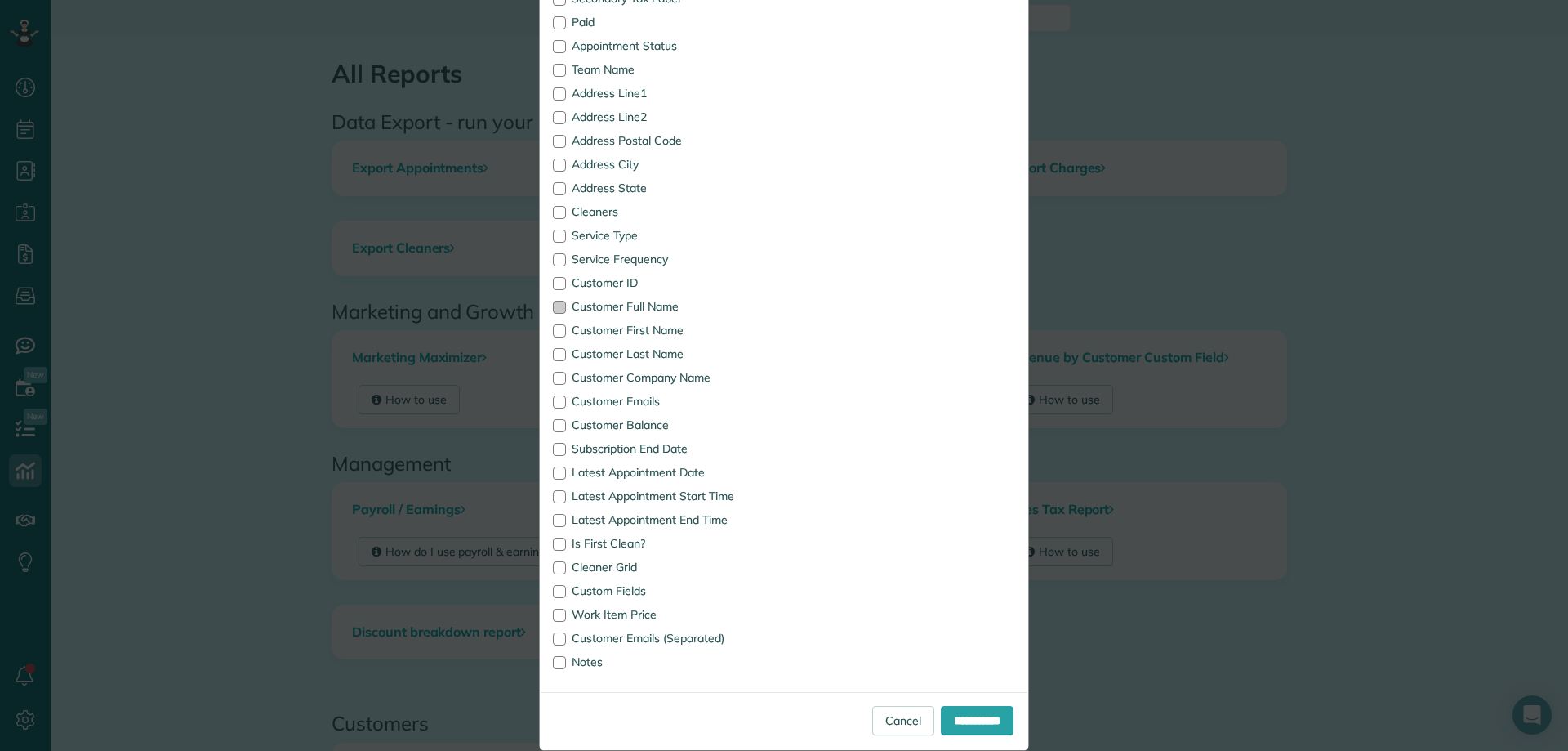
scroll to position [687, 0]
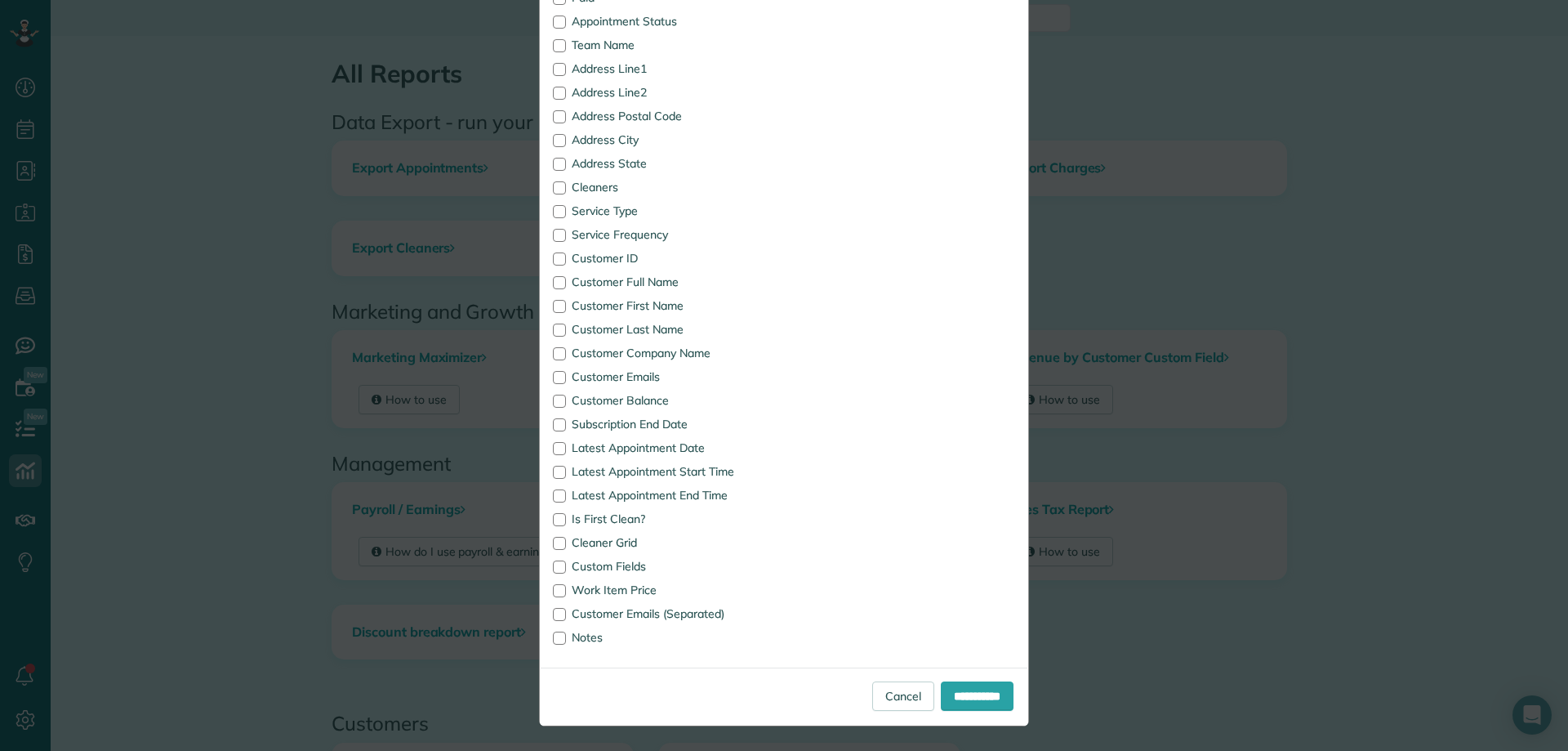
click at [161, 109] on div "**********" at bounding box center [784, 376] width 1568 height 751
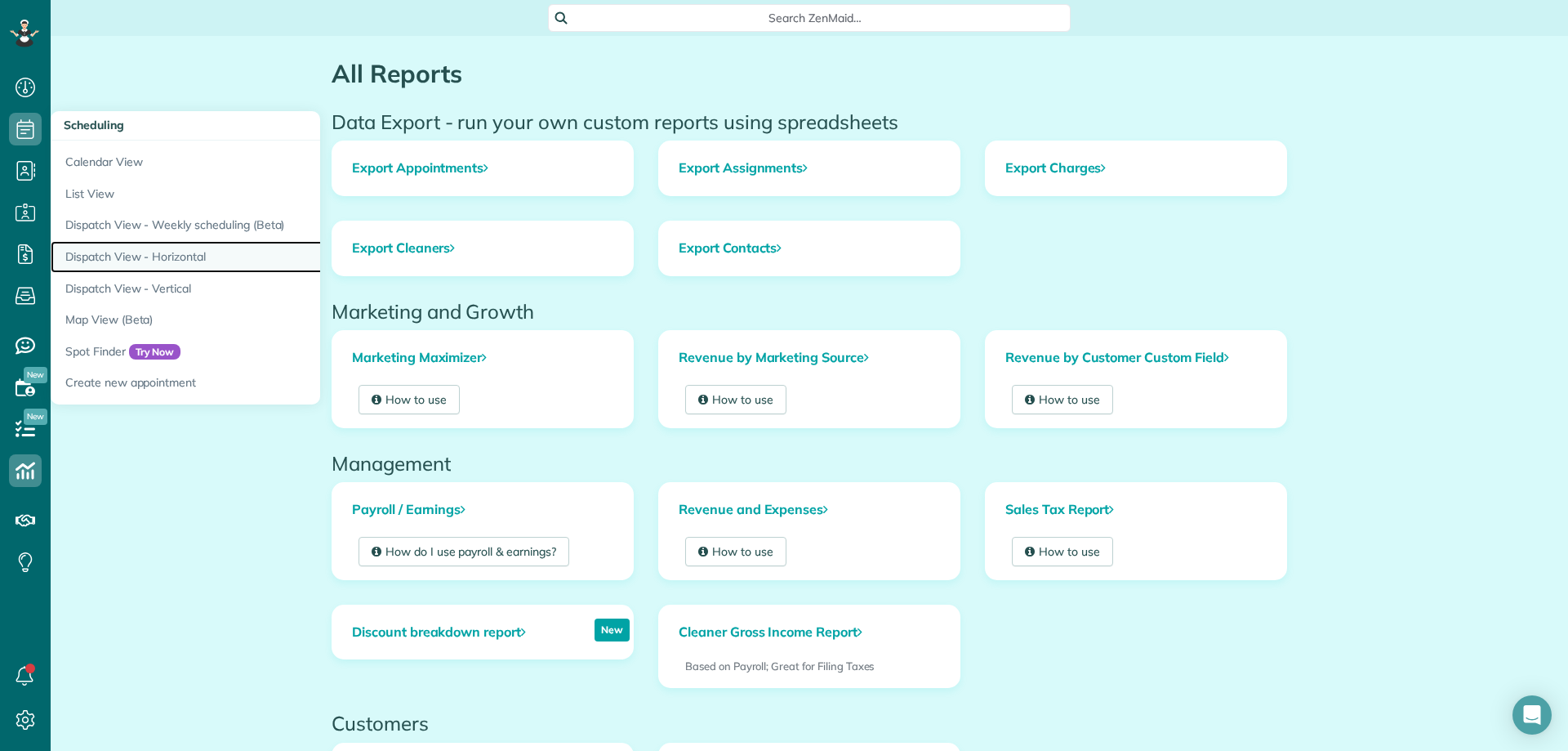
click at [153, 260] on link "Dispatch View - Horizontal" at bounding box center [254, 256] width 408 height 32
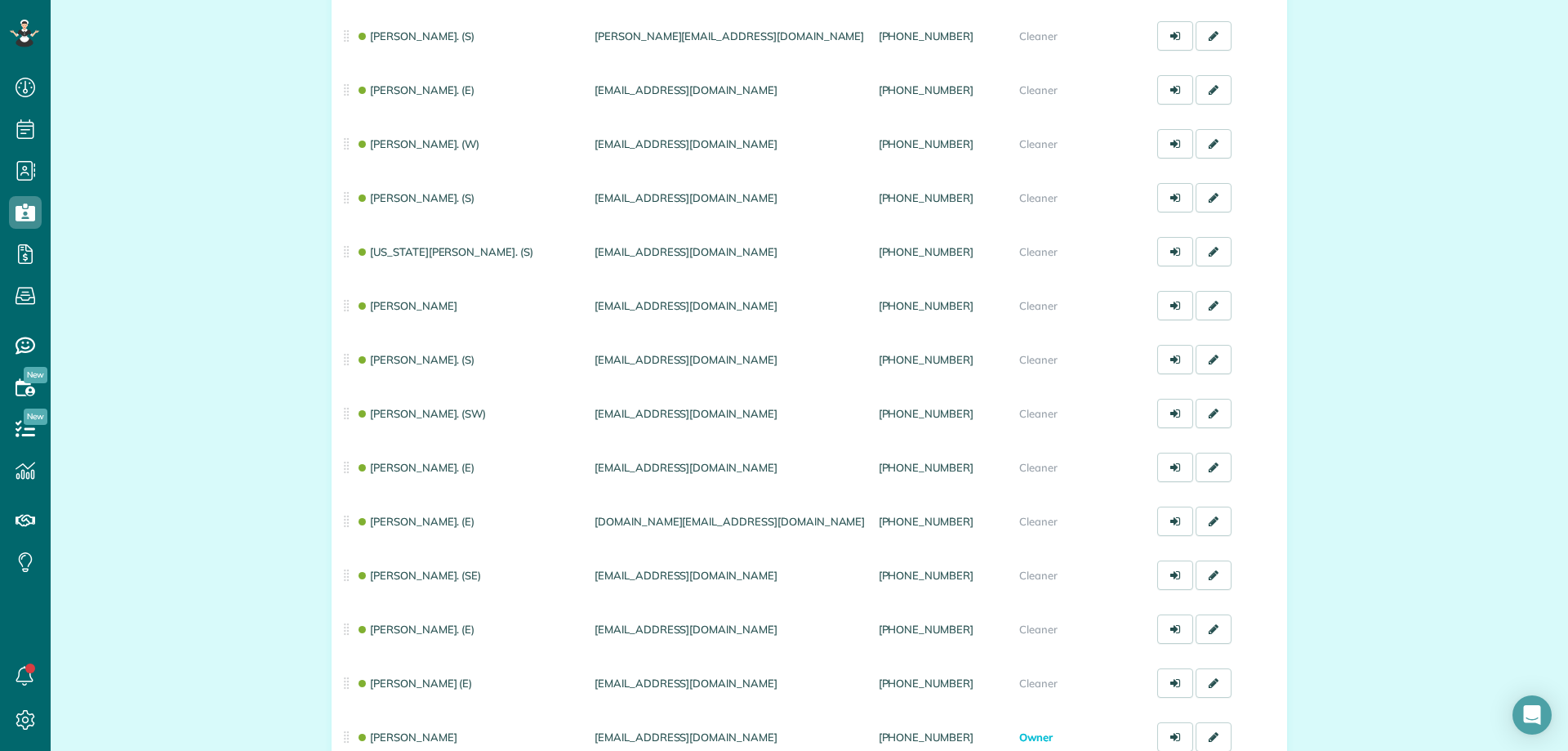
scroll to position [571, 0]
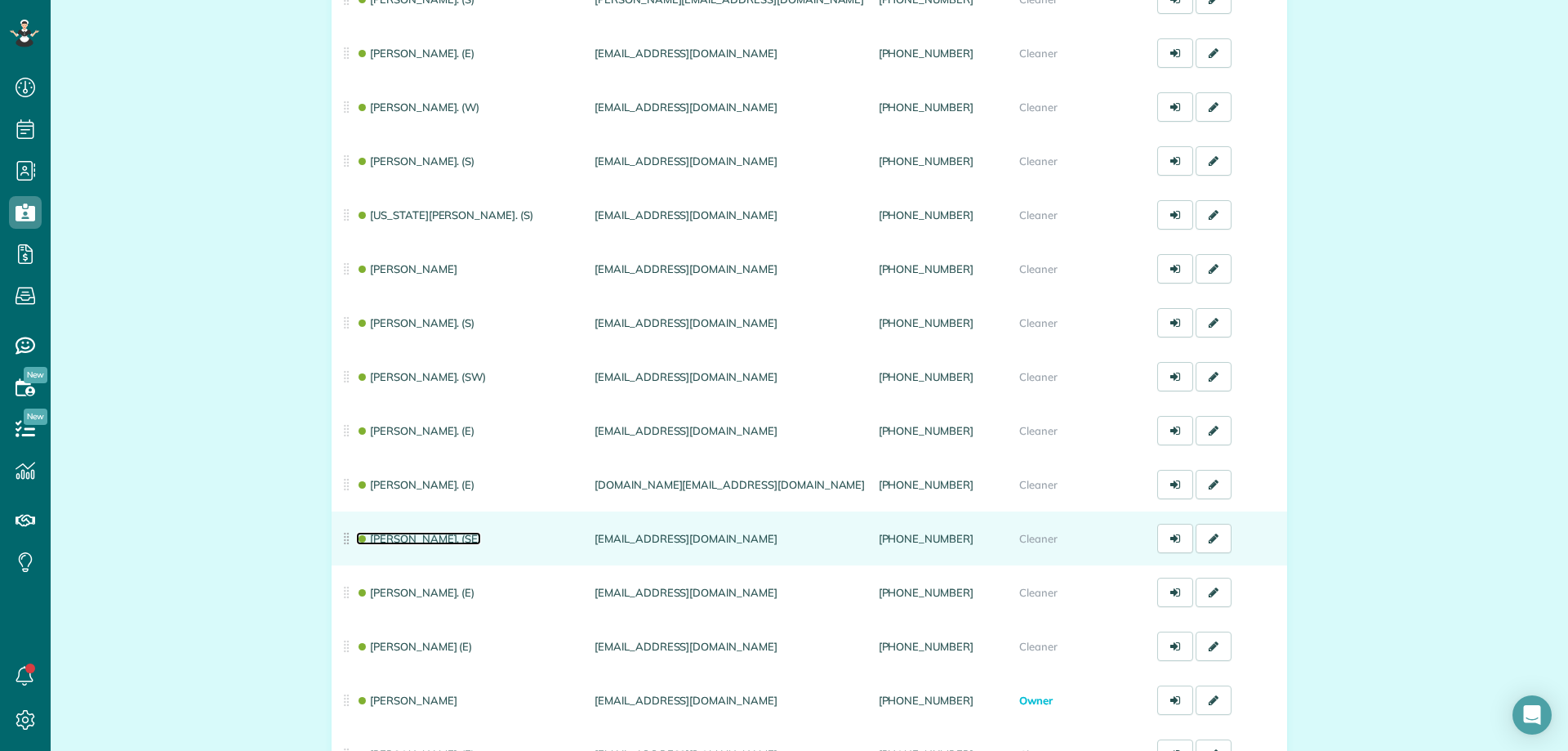
click at [381, 541] on link "[PERSON_NAME]. (SE)" at bounding box center [419, 539] width 125 height 13
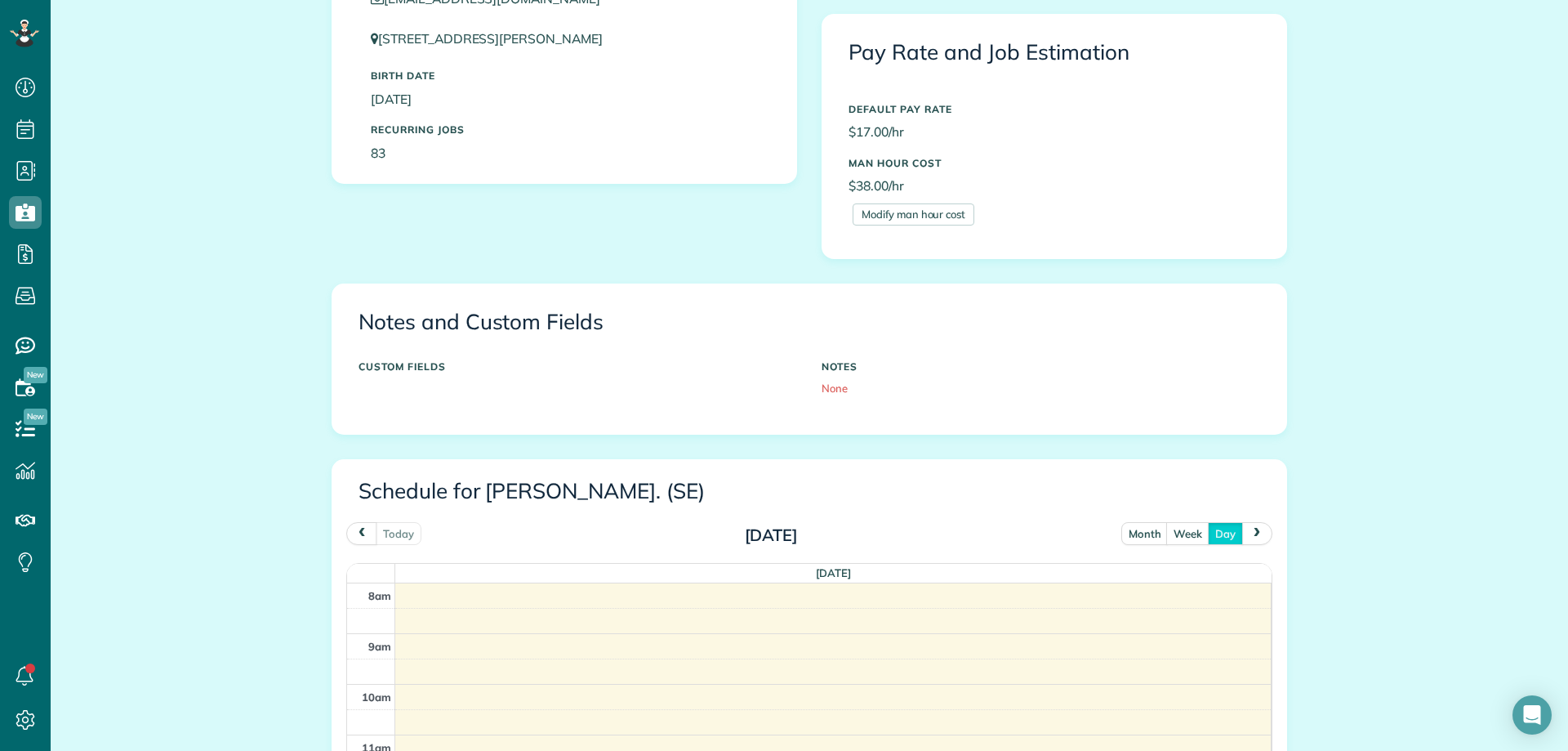
scroll to position [245, 0]
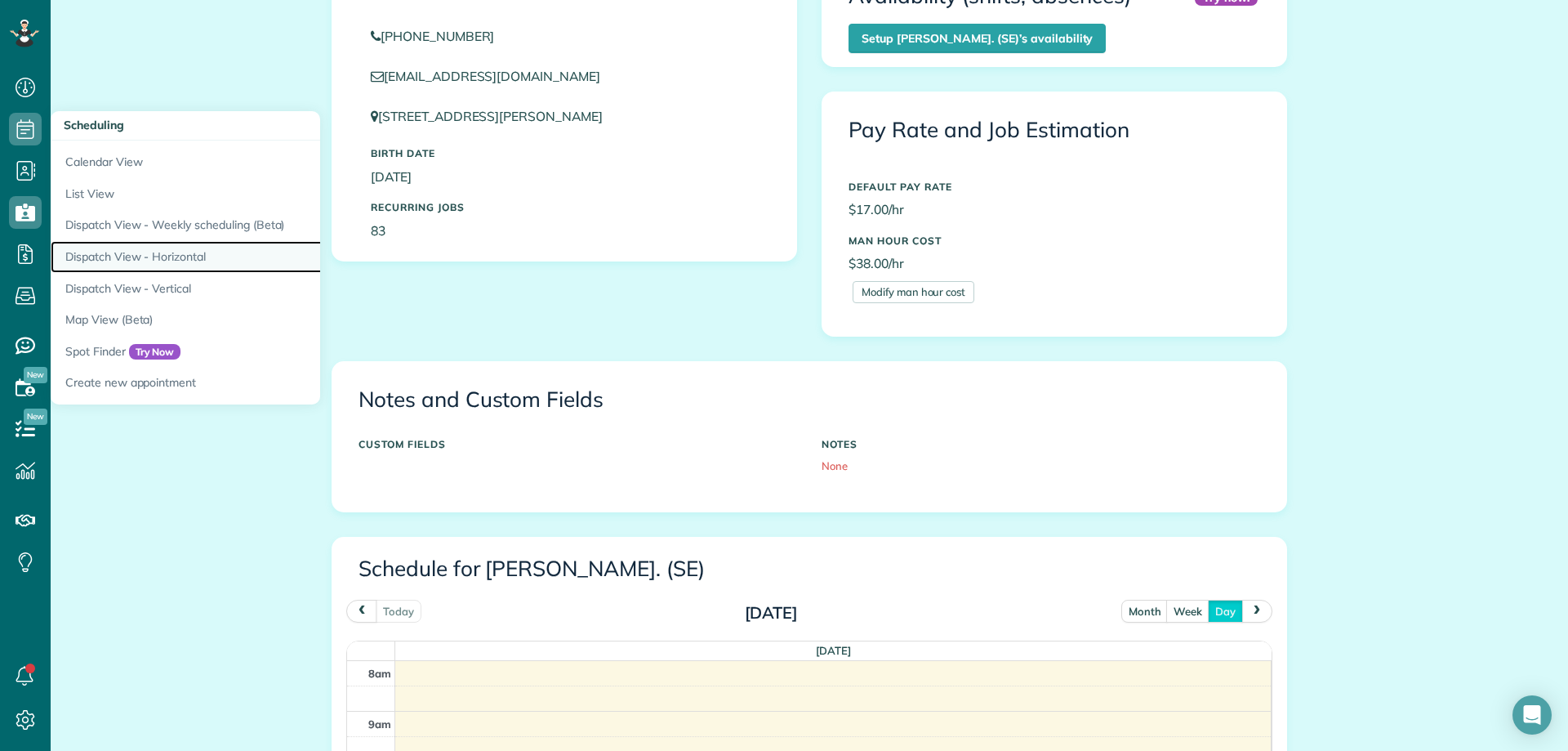
click at [106, 259] on link "Dispatch View - Horizontal" at bounding box center [254, 256] width 408 height 32
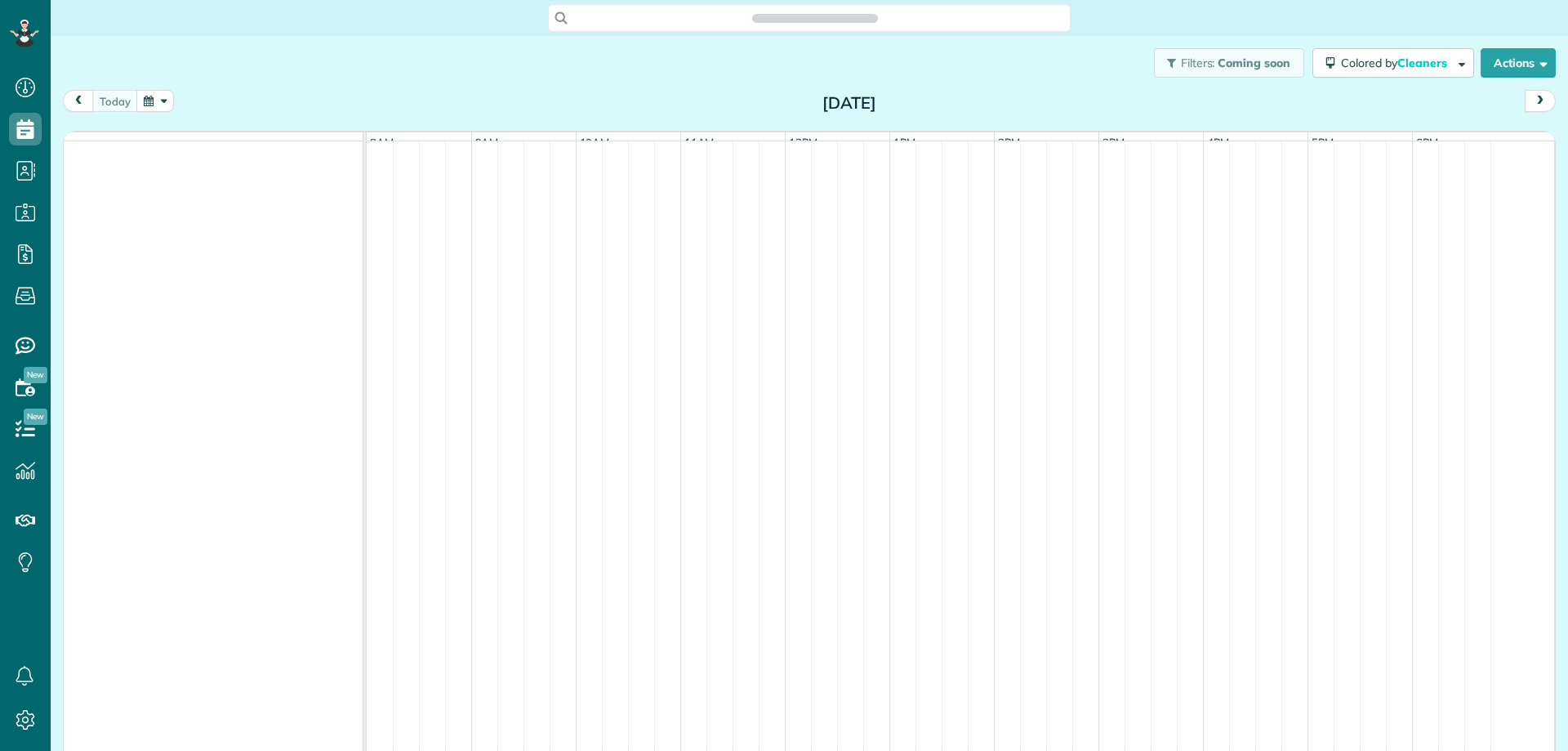
scroll to position [8, 8]
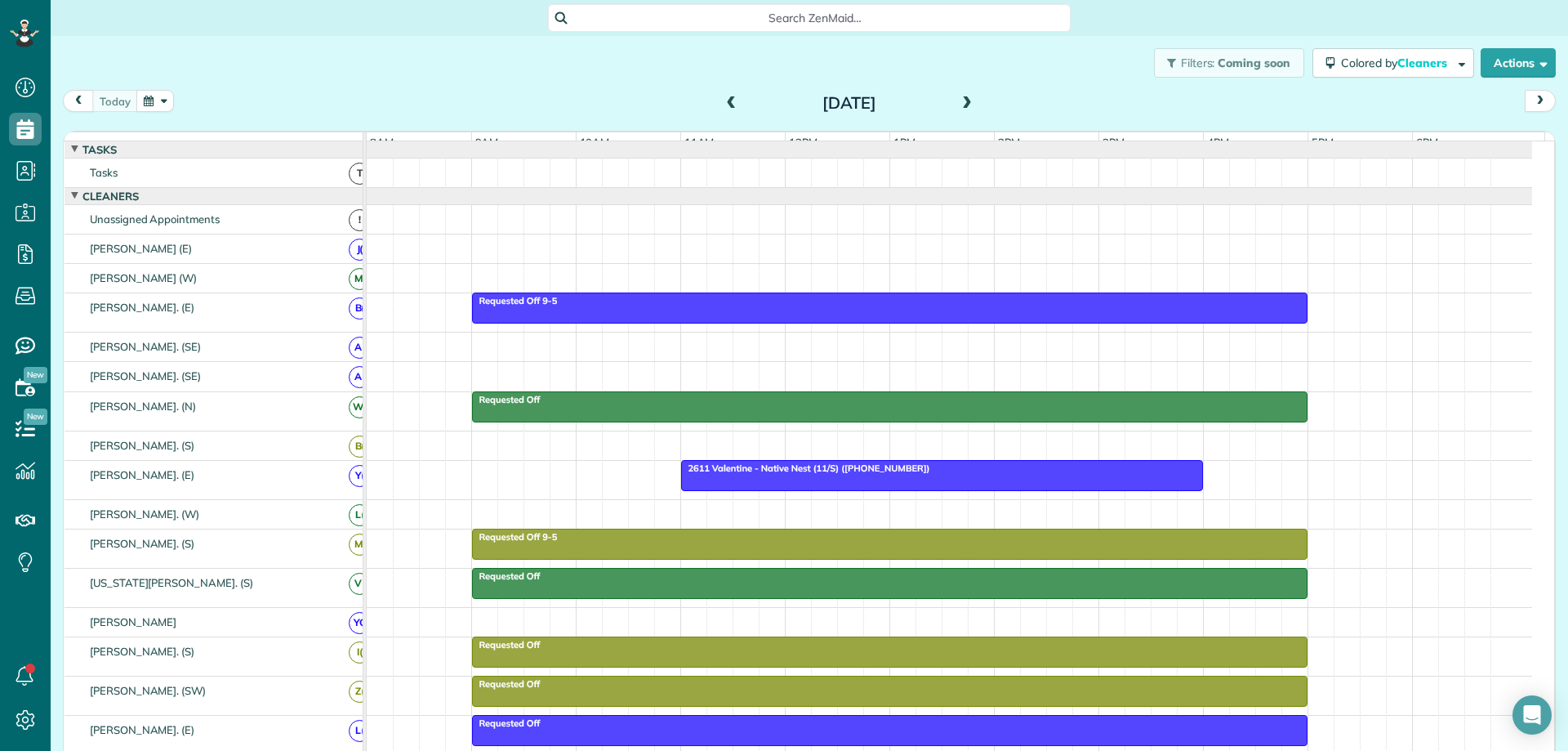
click at [958, 101] on span at bounding box center [967, 103] width 18 height 14
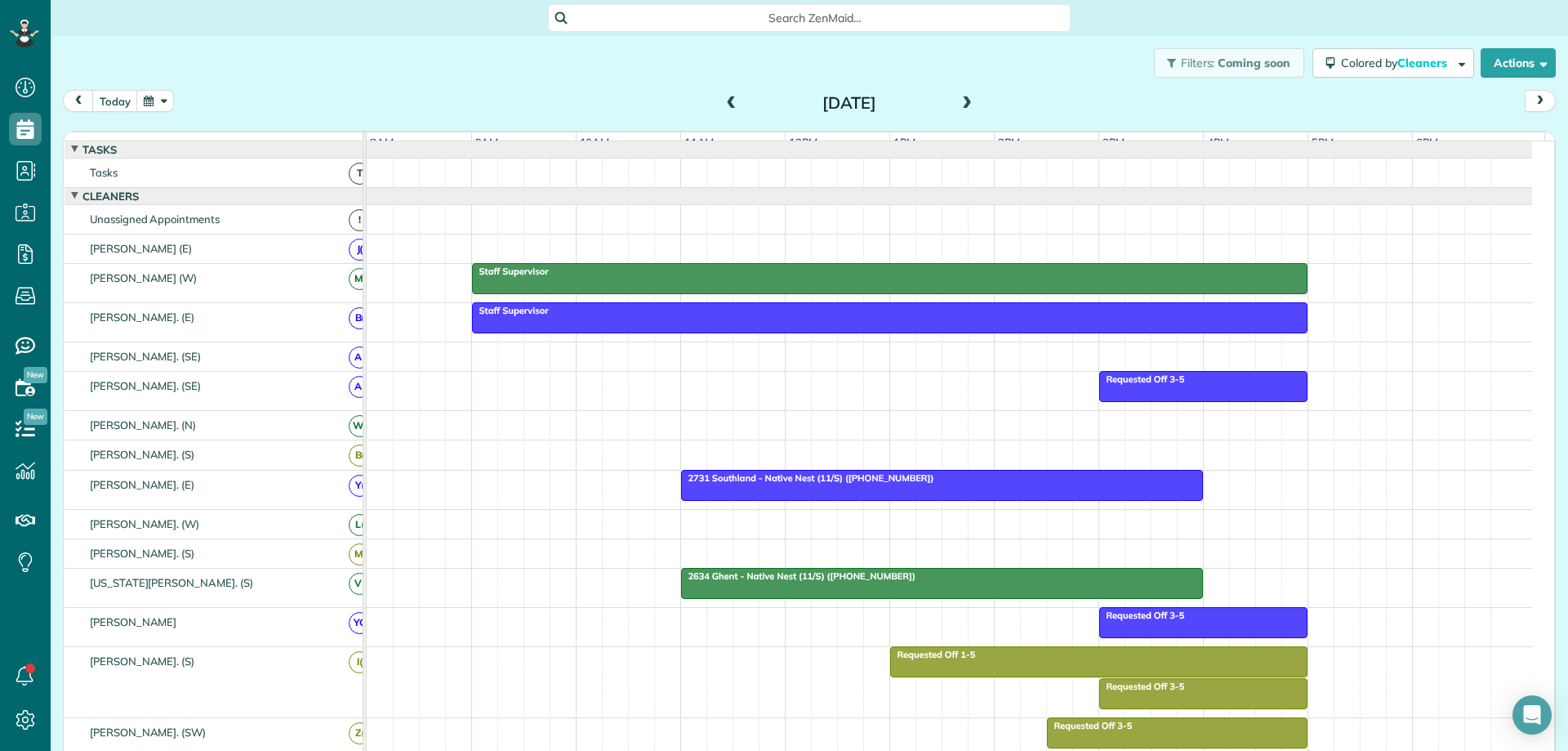
click at [958, 101] on span at bounding box center [967, 103] width 18 height 14
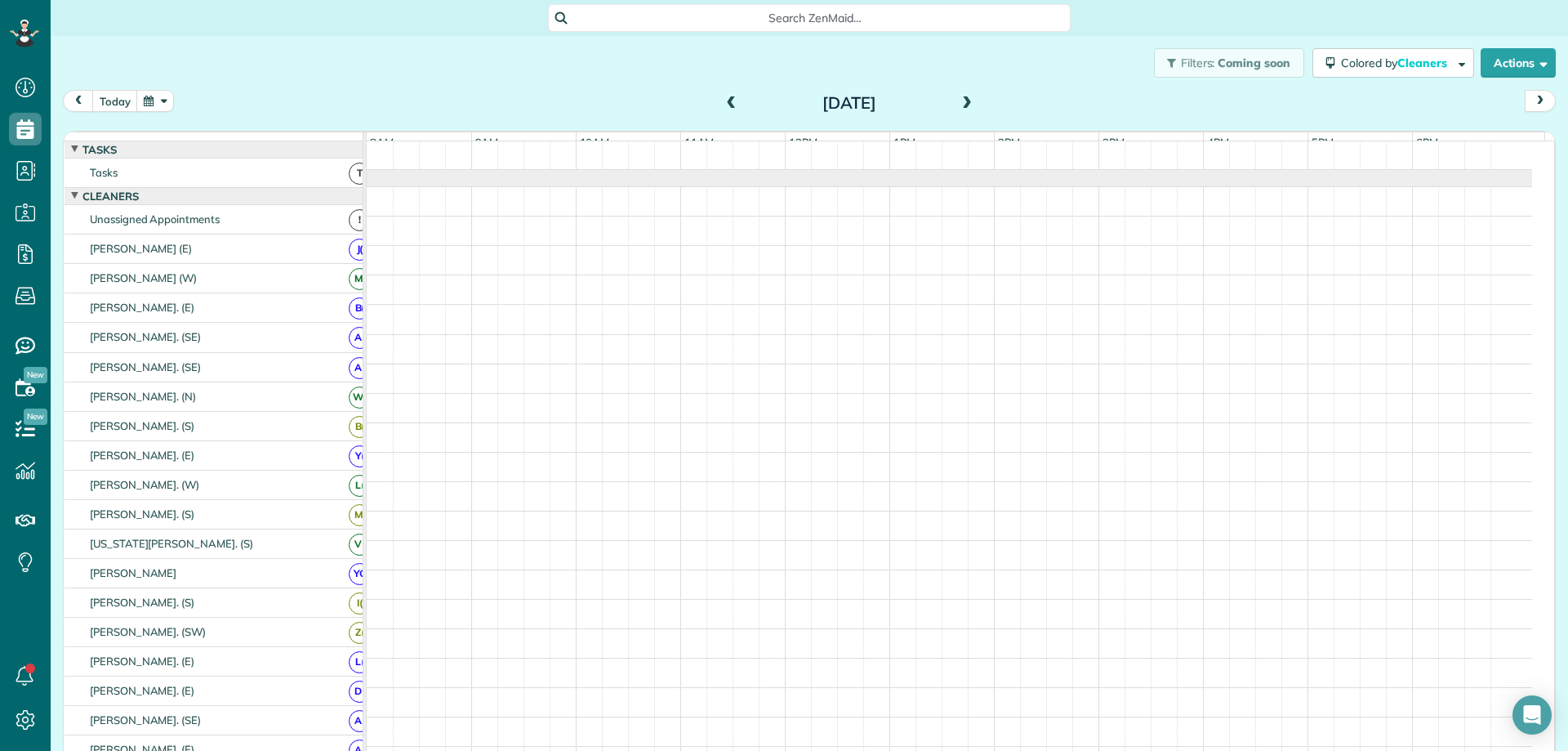
scroll to position [18, 0]
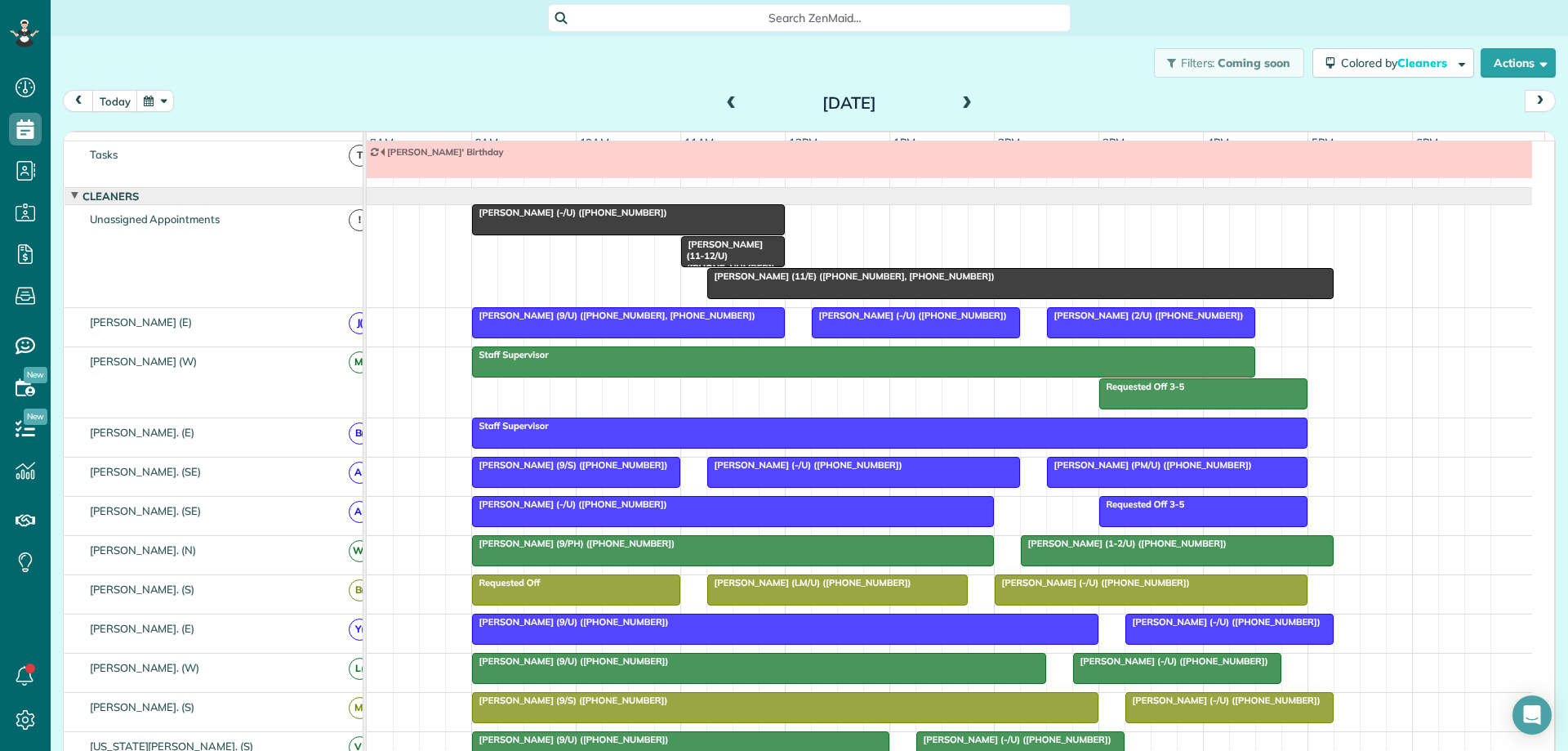
click at [958, 101] on span at bounding box center [967, 103] width 18 height 14
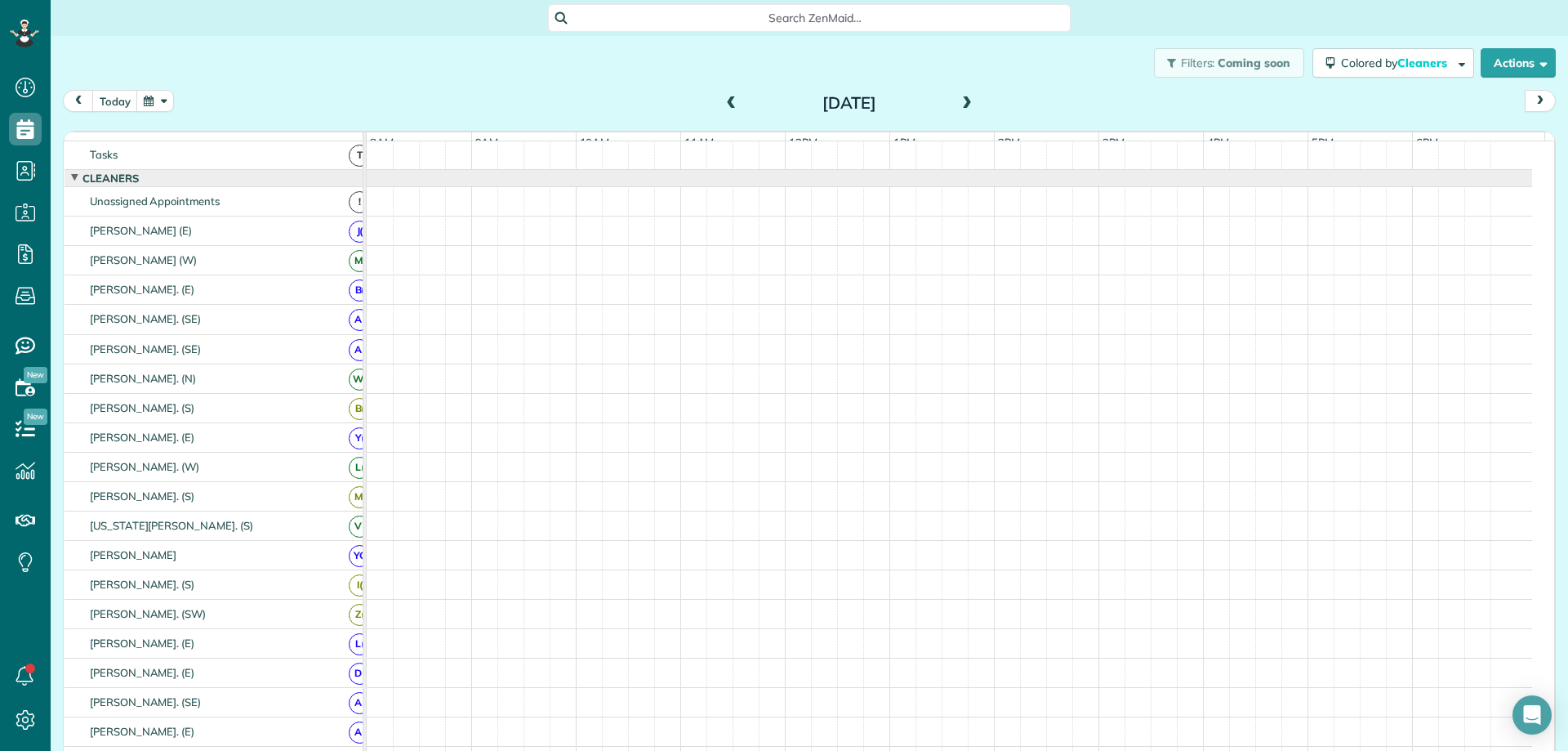
scroll to position [0, 0]
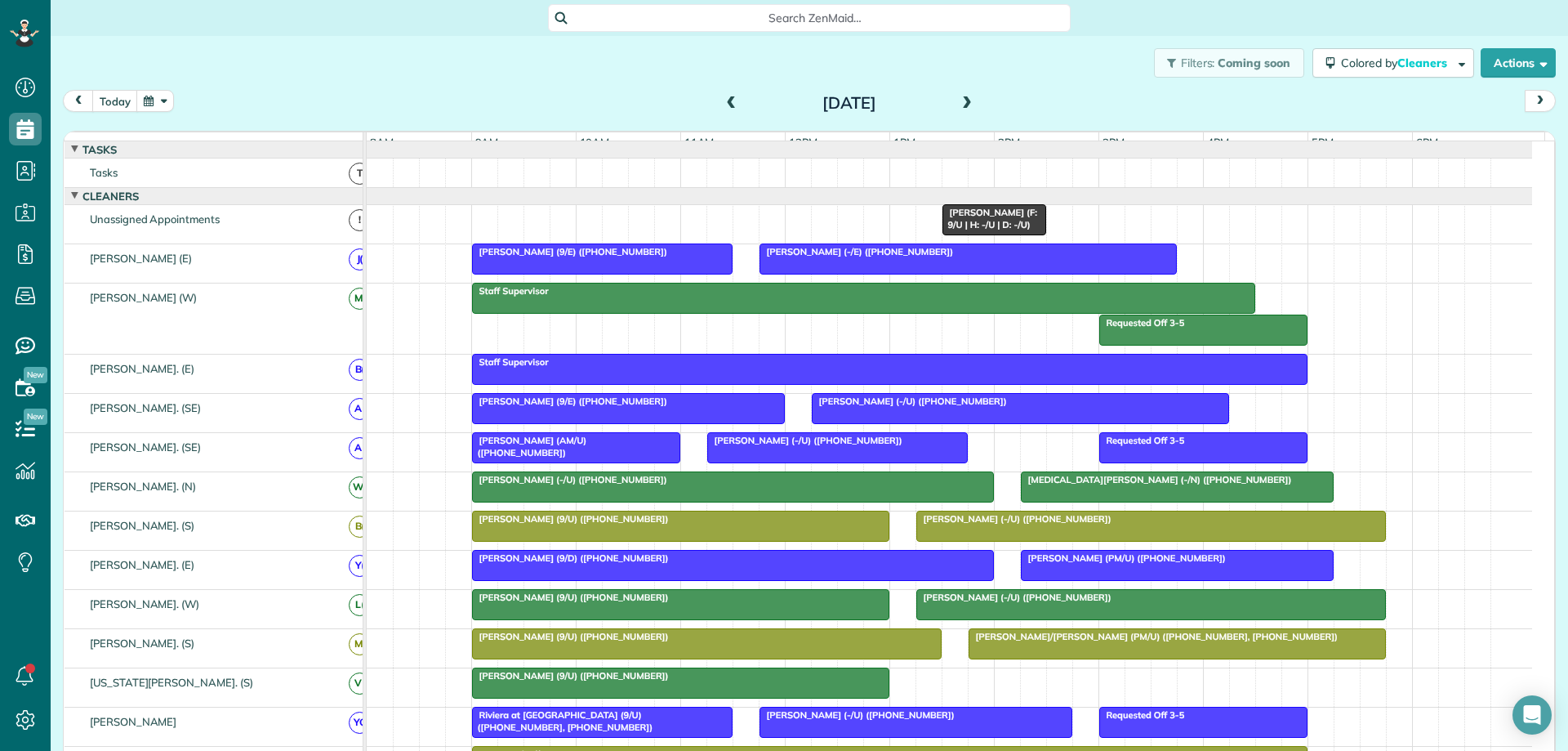
click at [958, 101] on span at bounding box center [967, 103] width 18 height 14
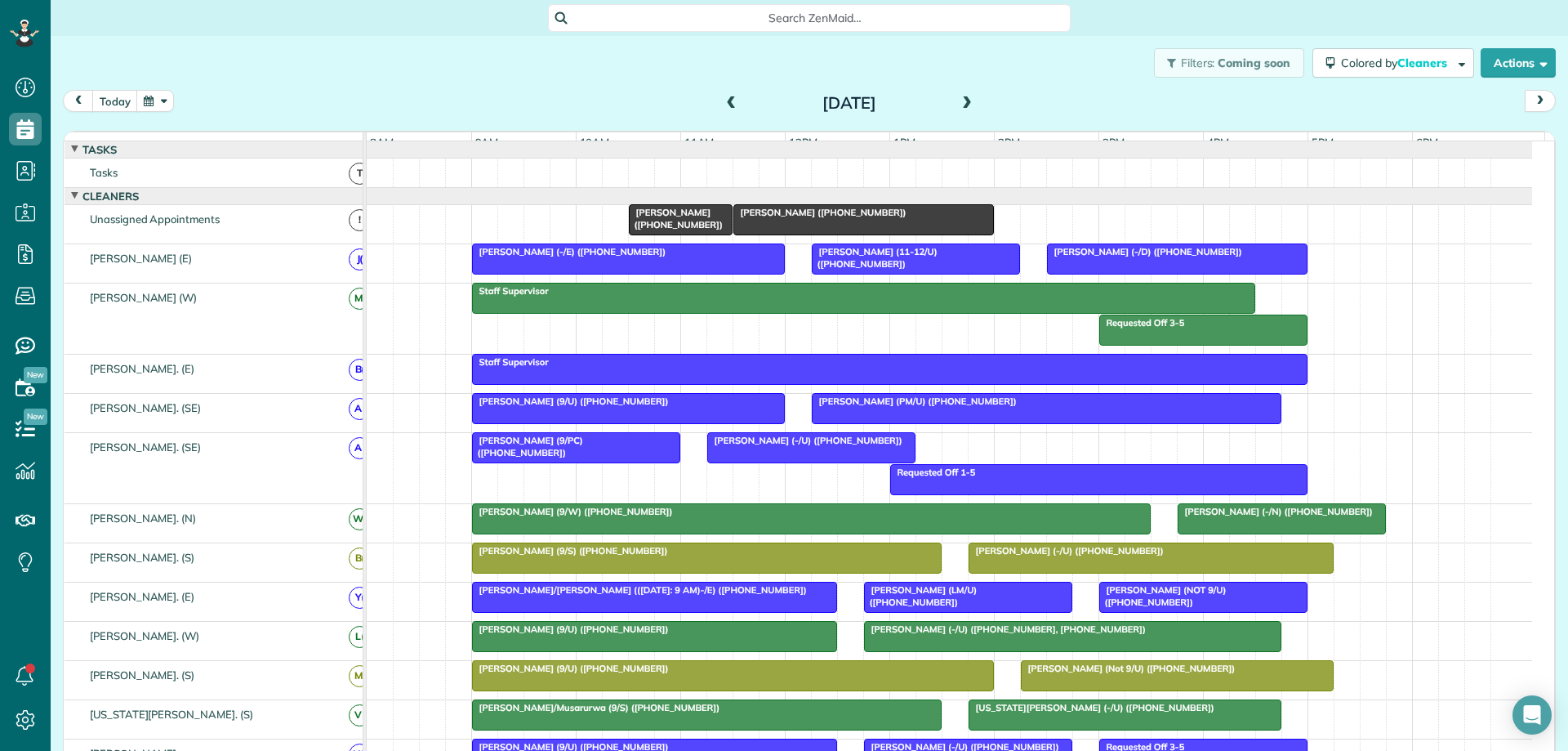
click at [730, 12] on span "Search ZenMaid…" at bounding box center [814, 17] width 496 height 16
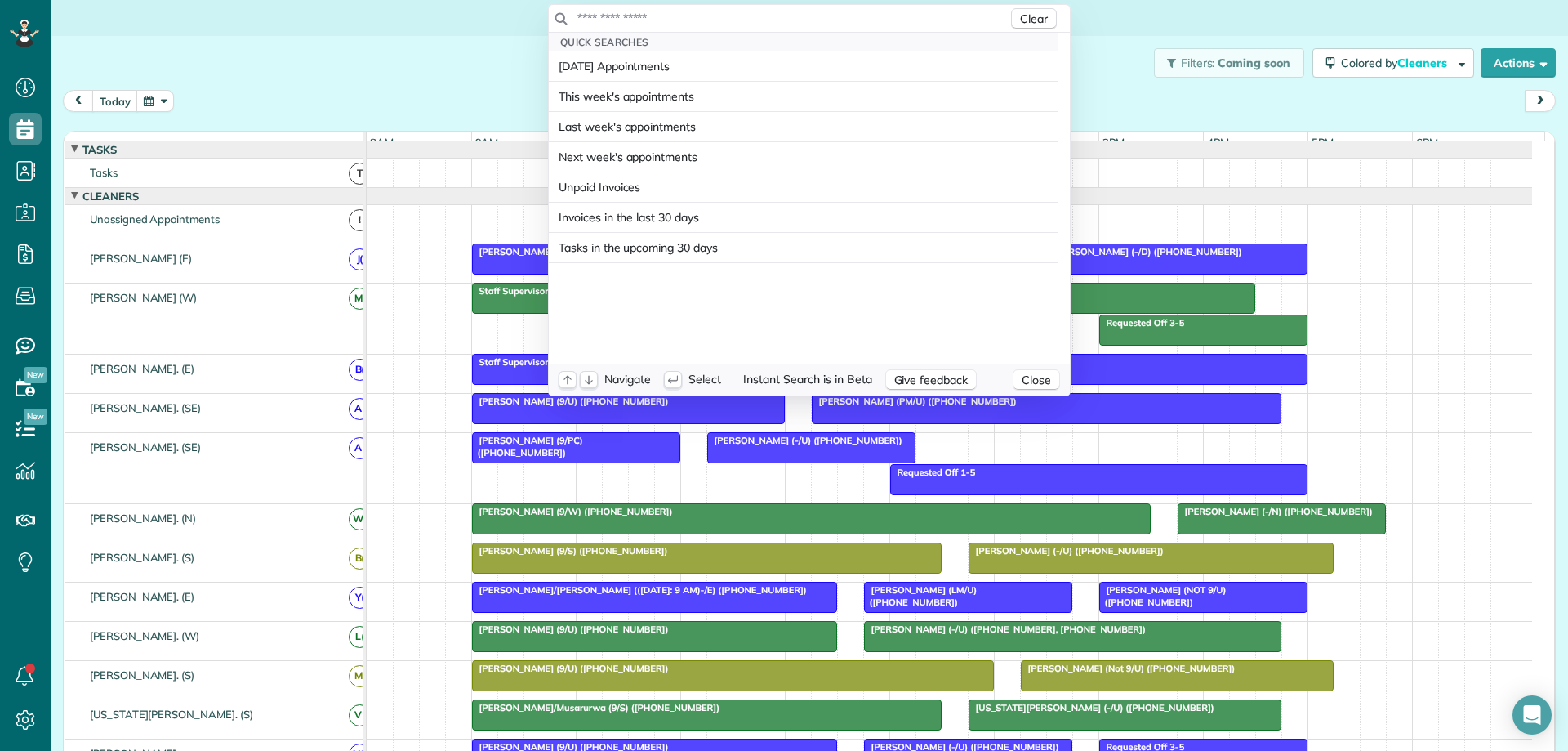
click at [730, 12] on input "text" at bounding box center [791, 17] width 431 height 16
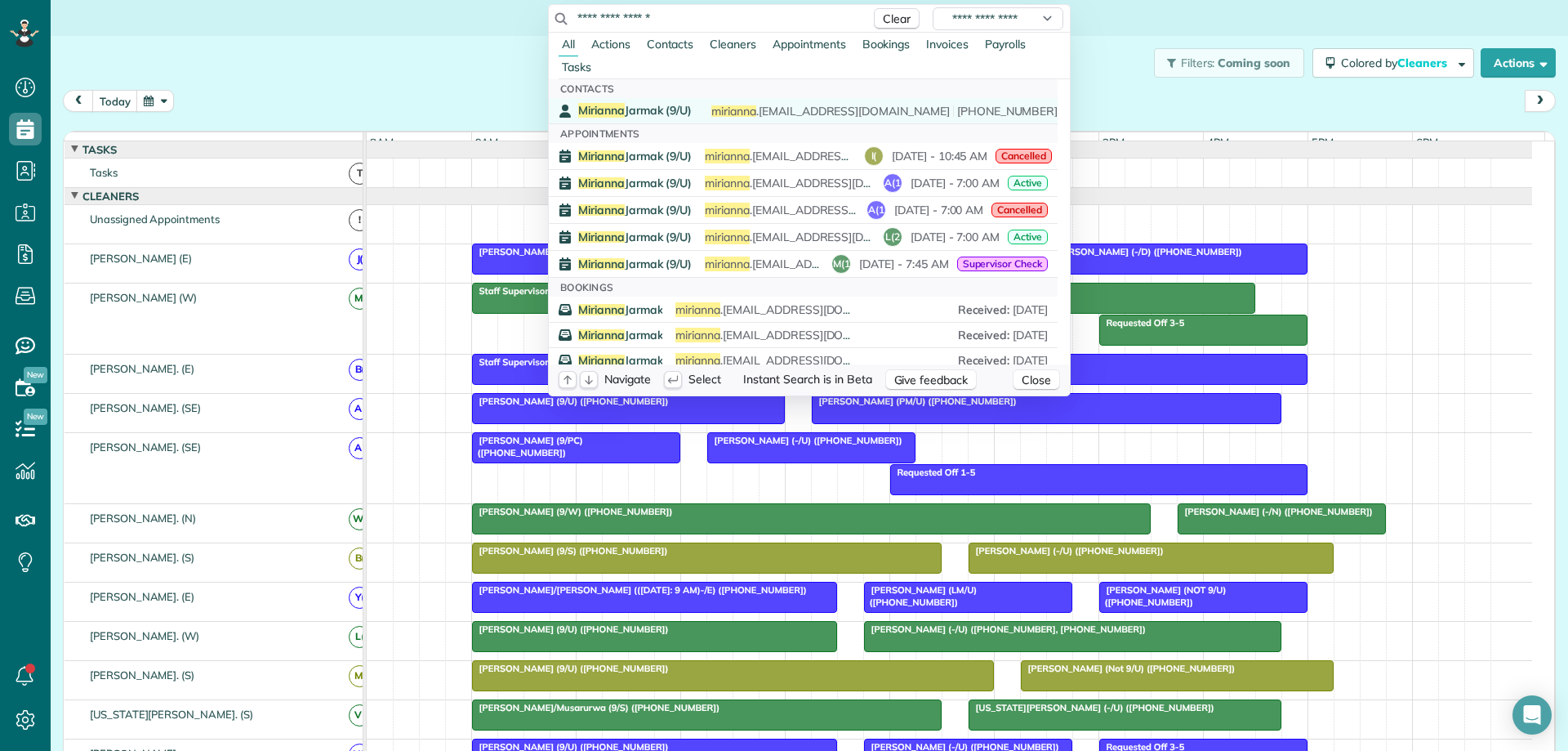
type input "**********"
click at [711, 111] on div "Mirianna Jarmak (9/U) mirianna .jarmak1@gmail.com (404) 574-8595" at bounding box center [814, 110] width 473 height 15
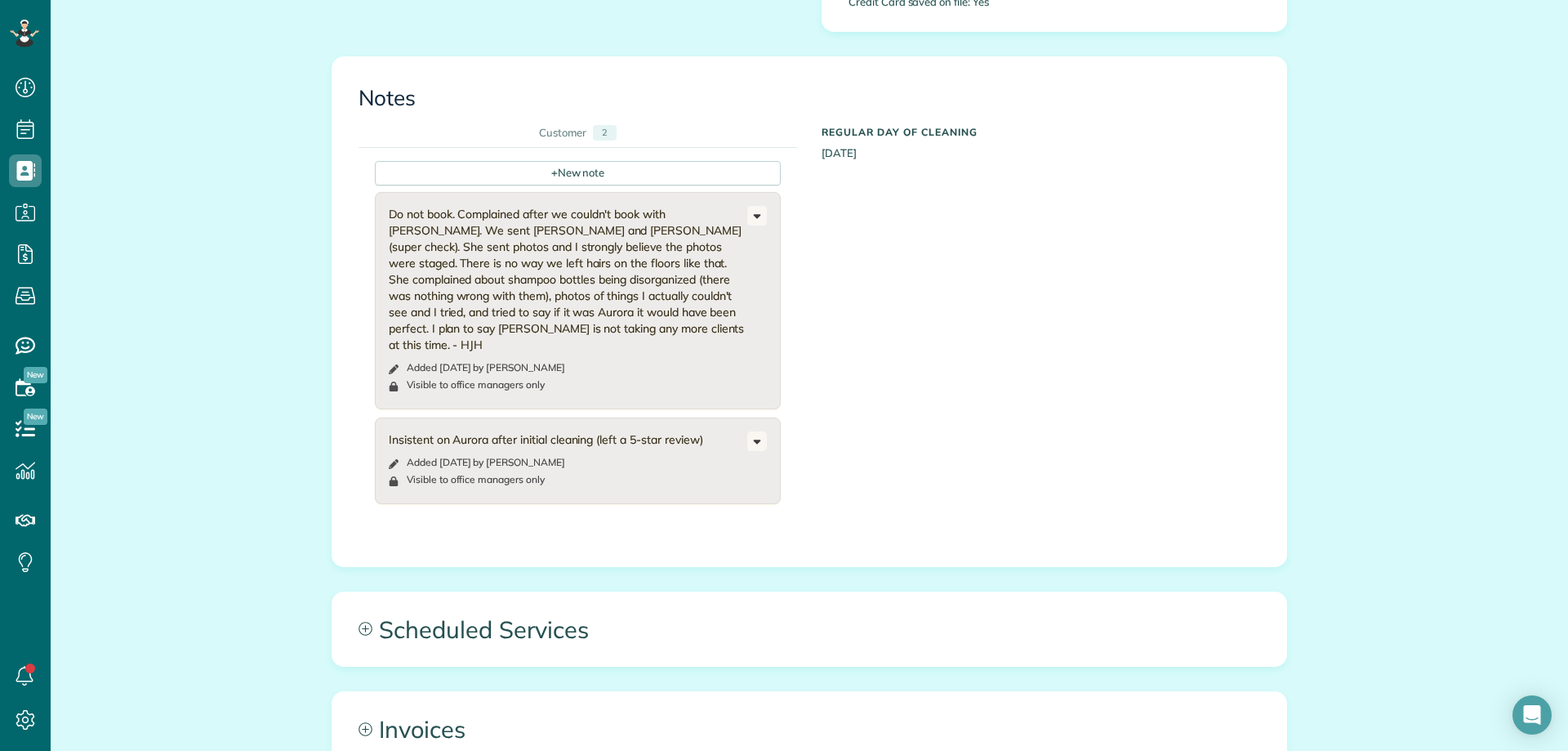
scroll to position [1144, 0]
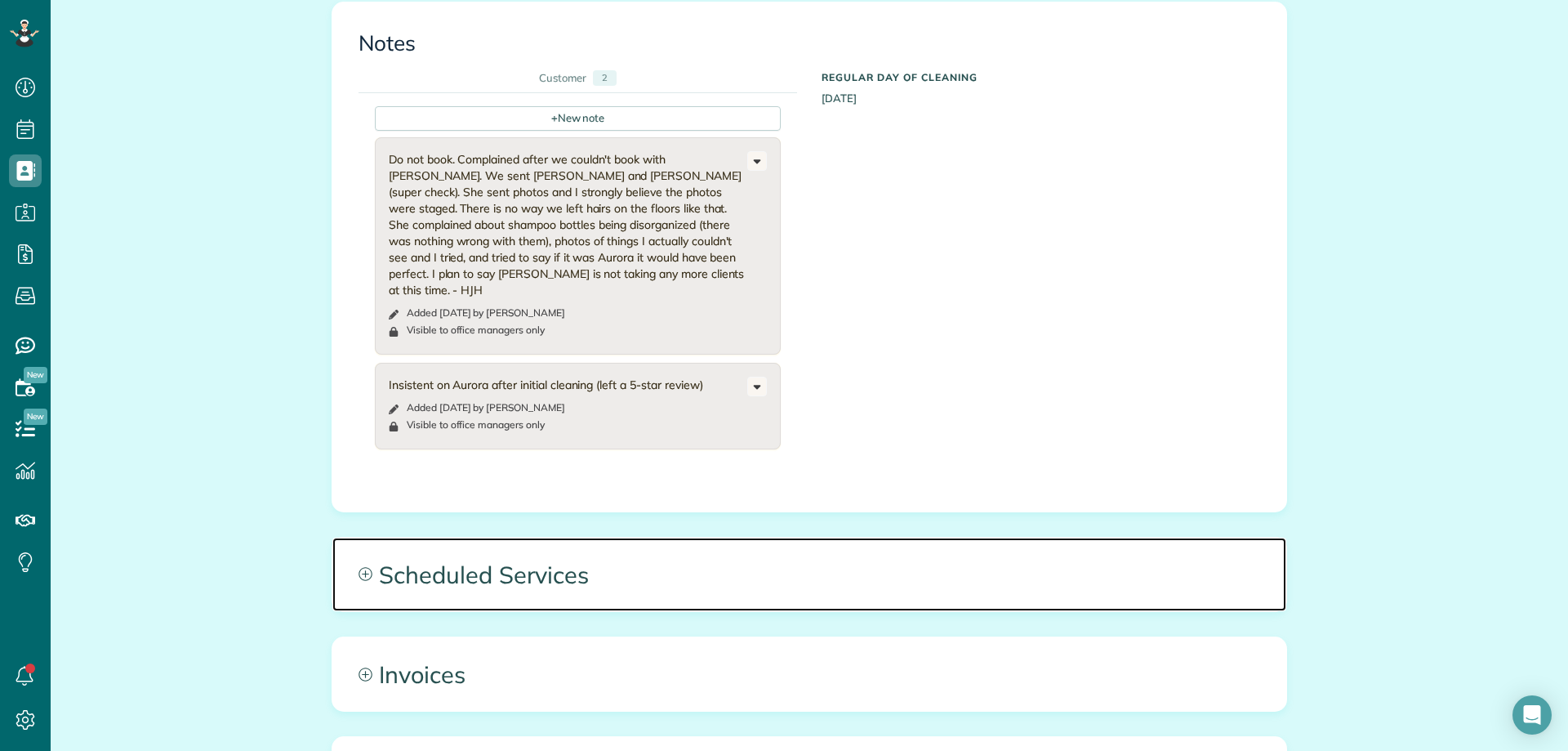
click at [618, 538] on span "Scheduled Services" at bounding box center [808, 574] width 953 height 74
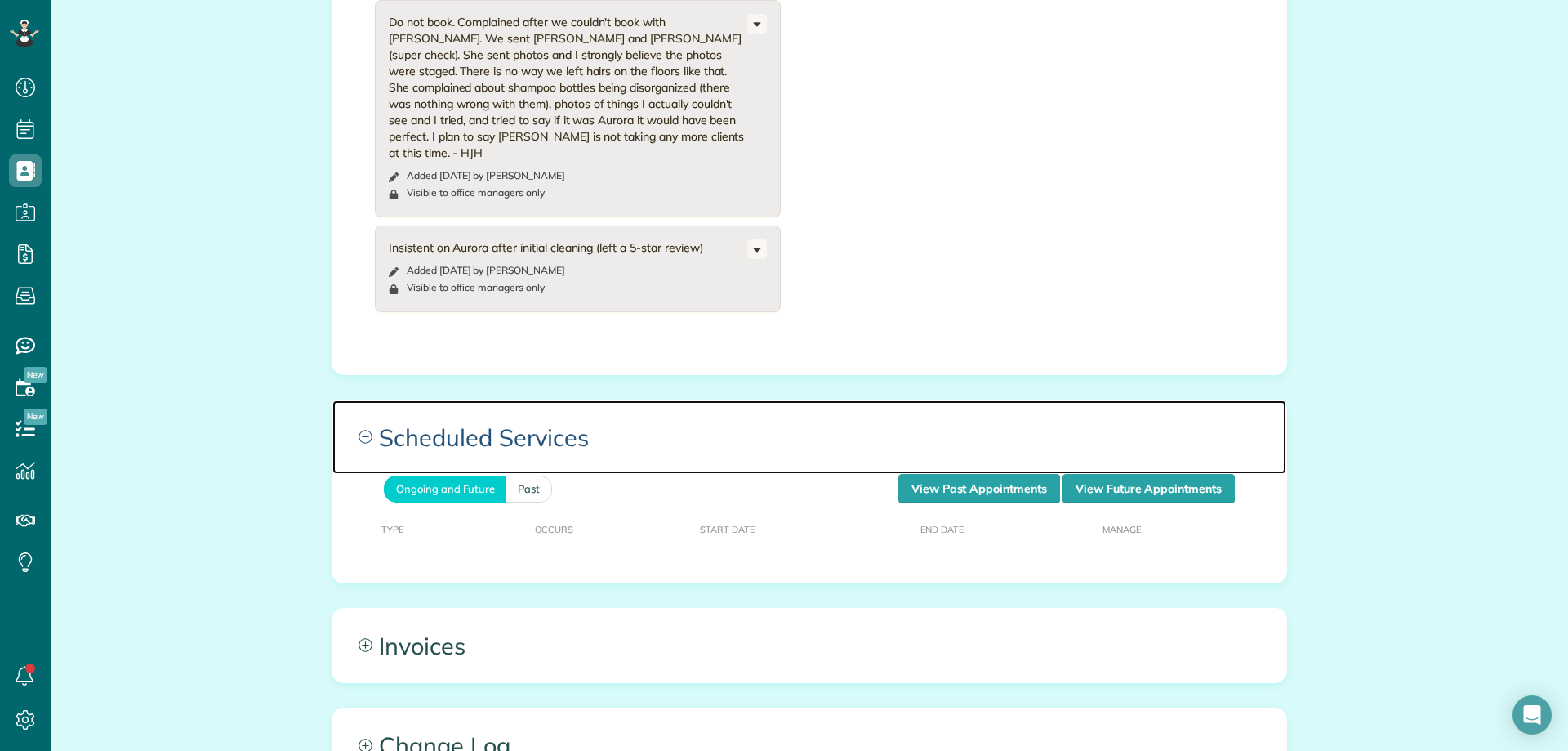
scroll to position [1307, 0]
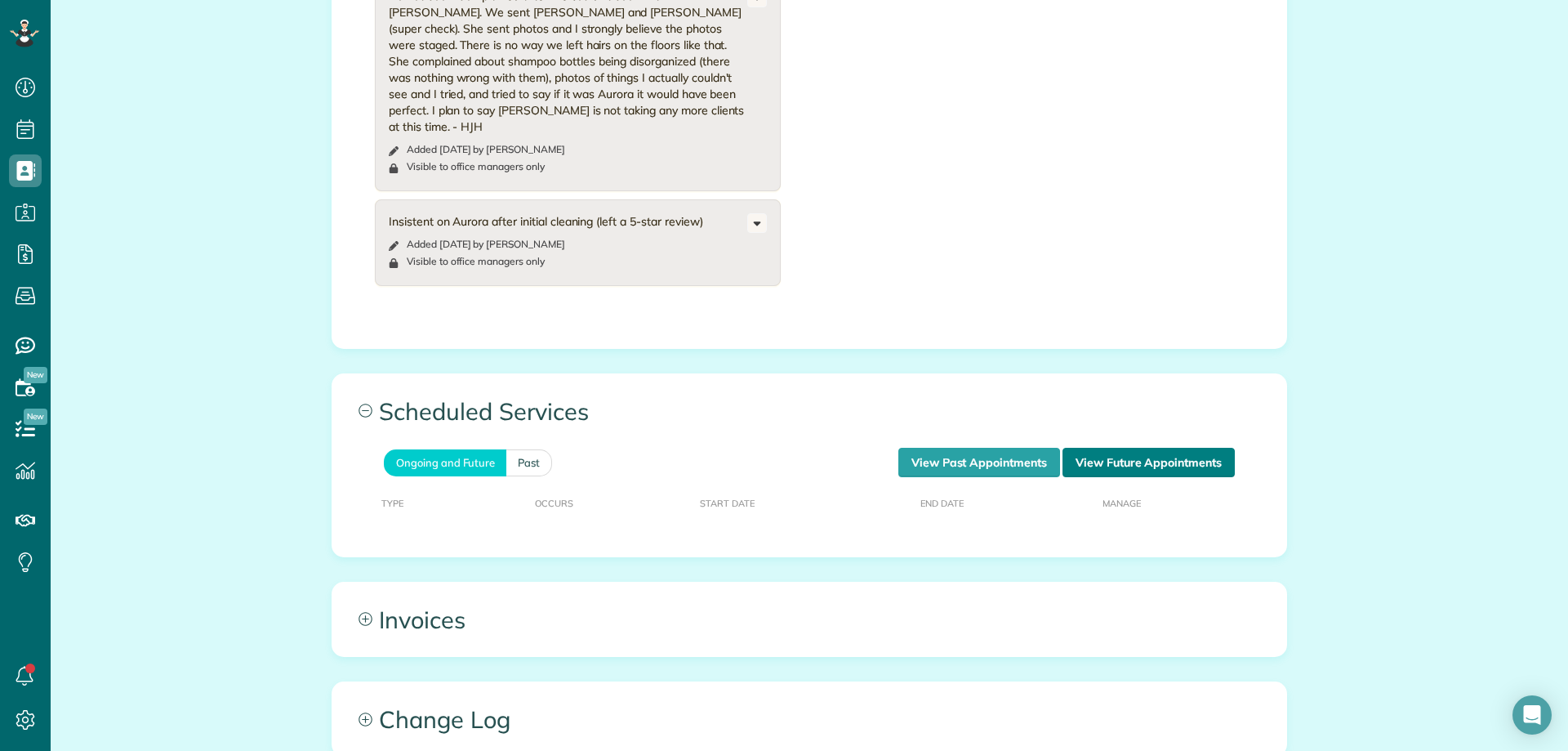
click at [1112, 448] on link "View Future Appointments" at bounding box center [1147, 462] width 172 height 30
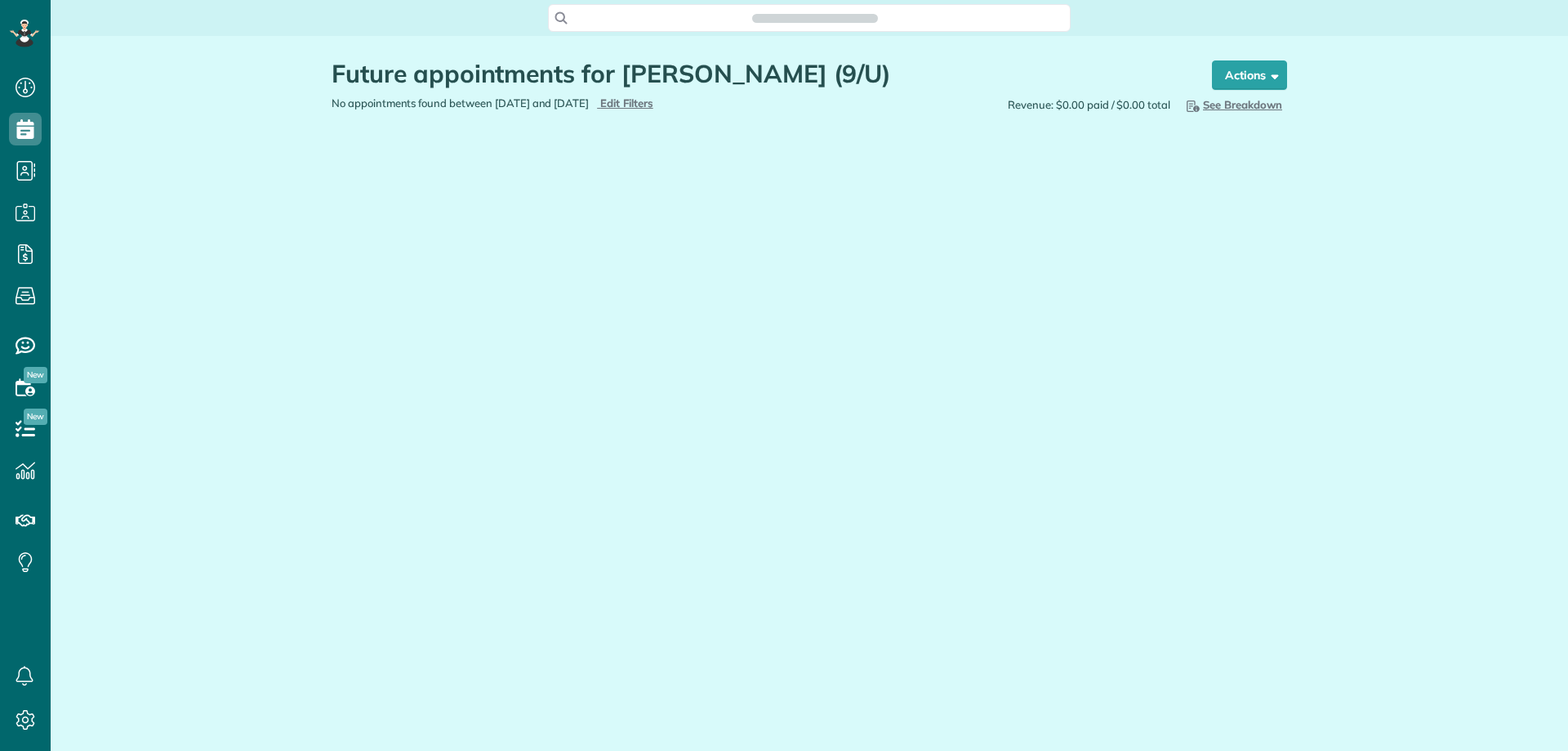
scroll to position [8, 8]
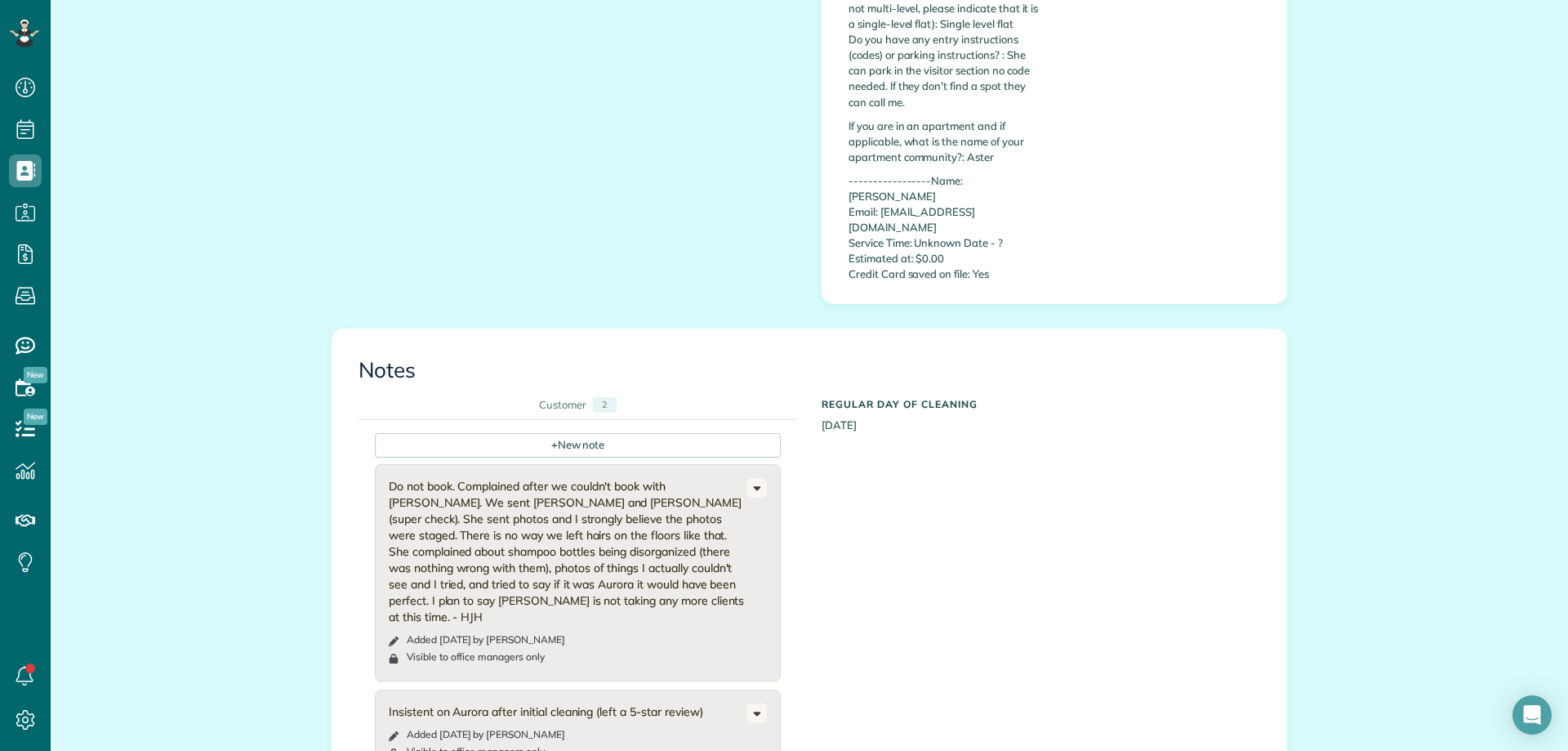
scroll to position [1225, 0]
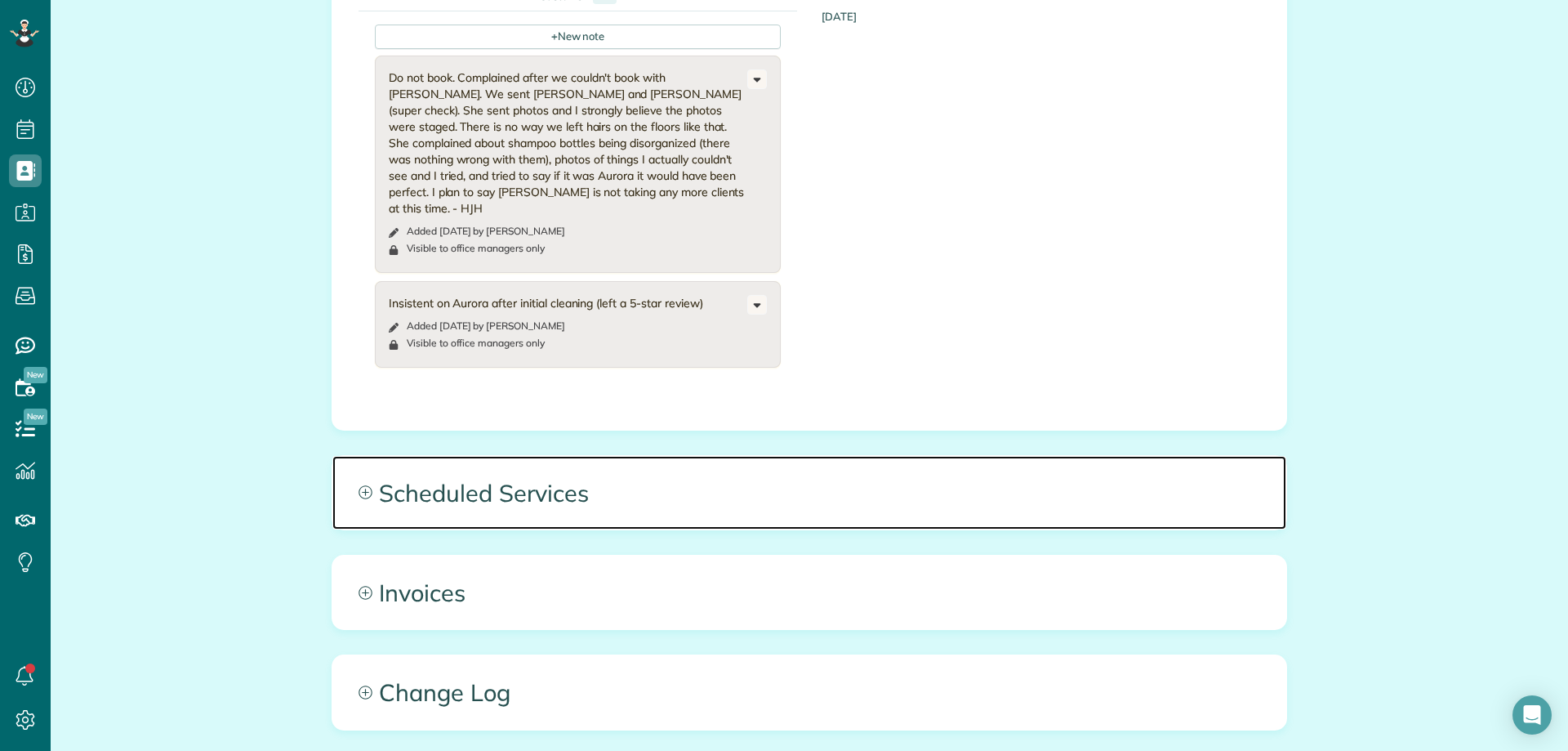
click at [566, 456] on span "Scheduled Services" at bounding box center [808, 493] width 953 height 74
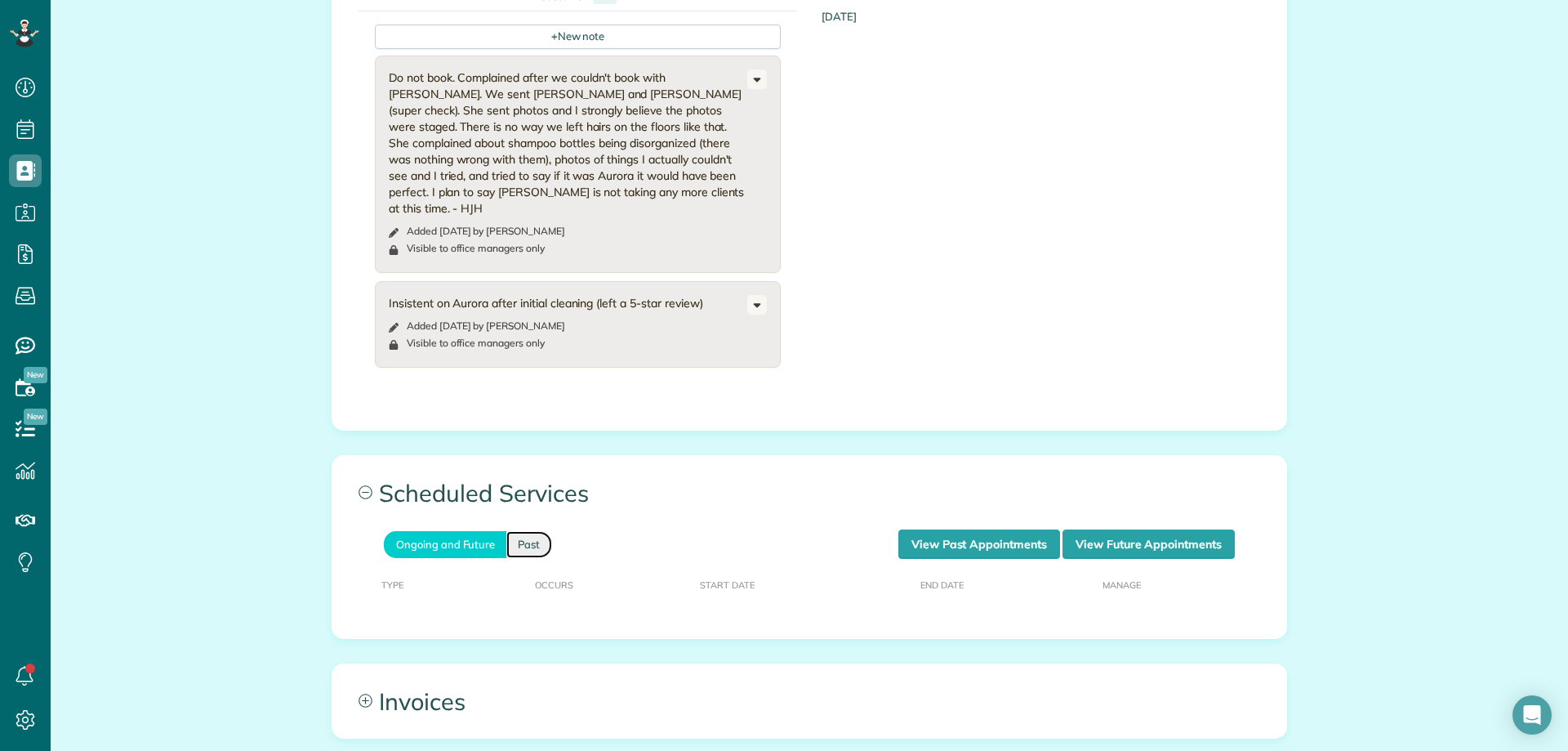
click at [520, 531] on link "Past" at bounding box center [529, 545] width 46 height 27
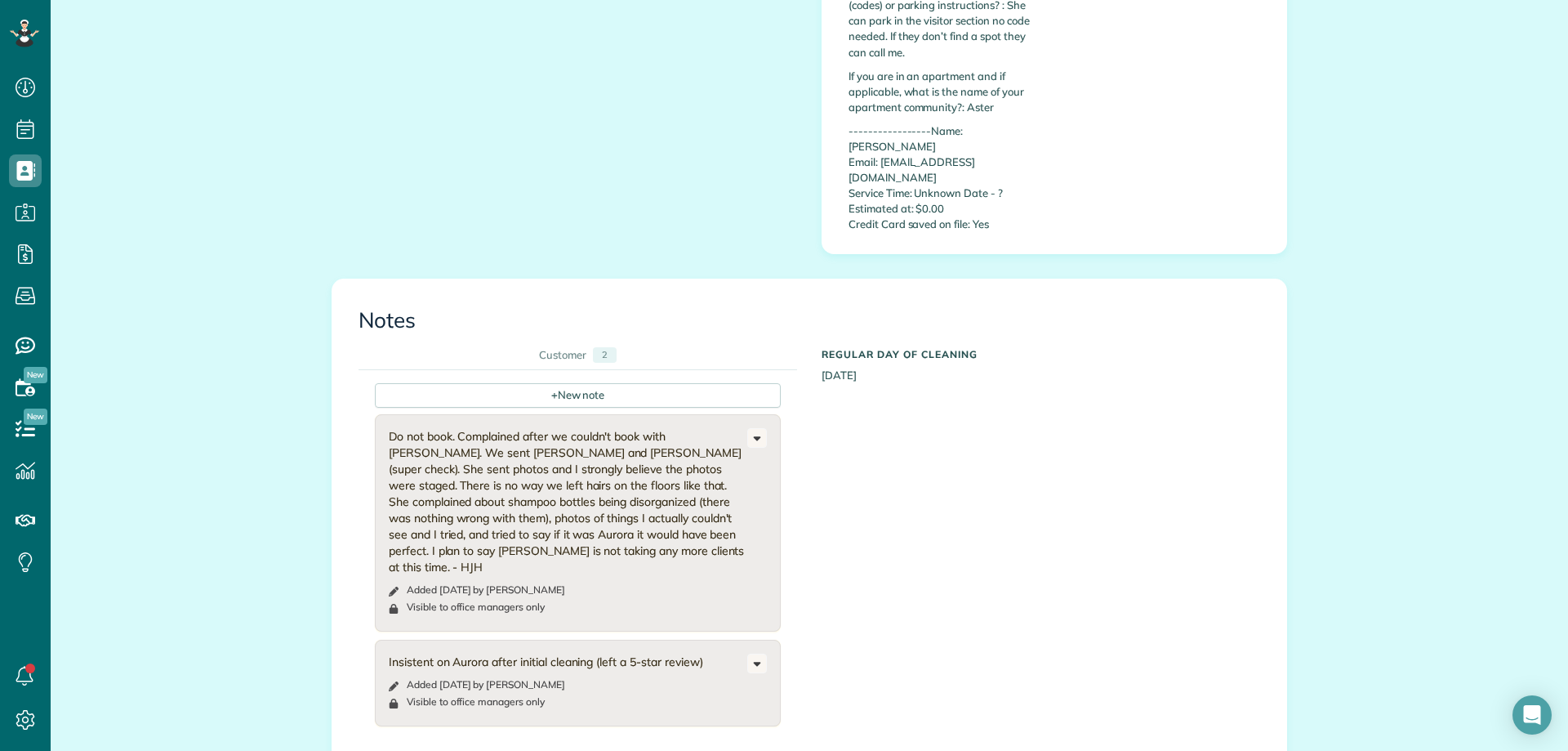
scroll to position [981, 0]
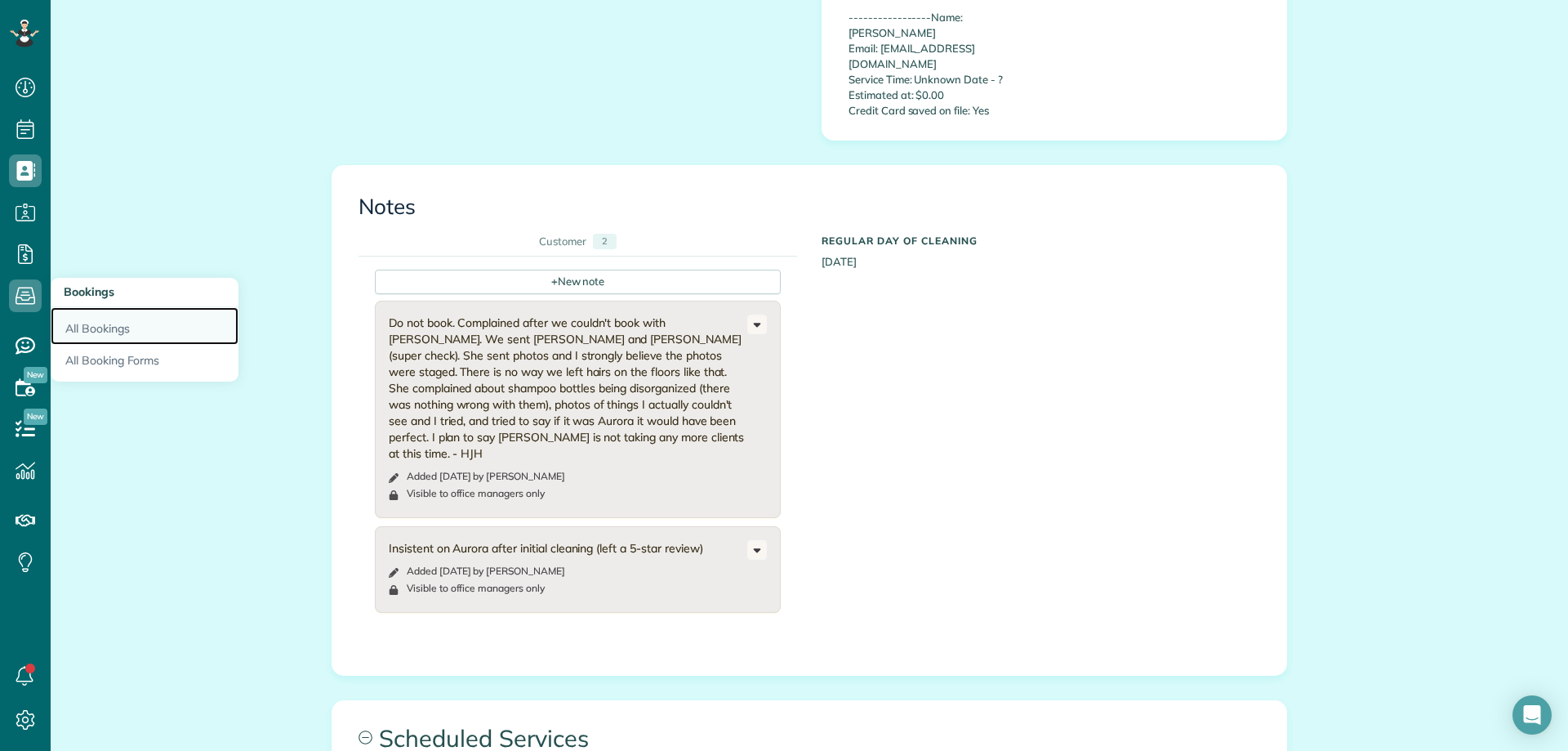
click at [103, 328] on link "All Bookings" at bounding box center [145, 326] width 188 height 37
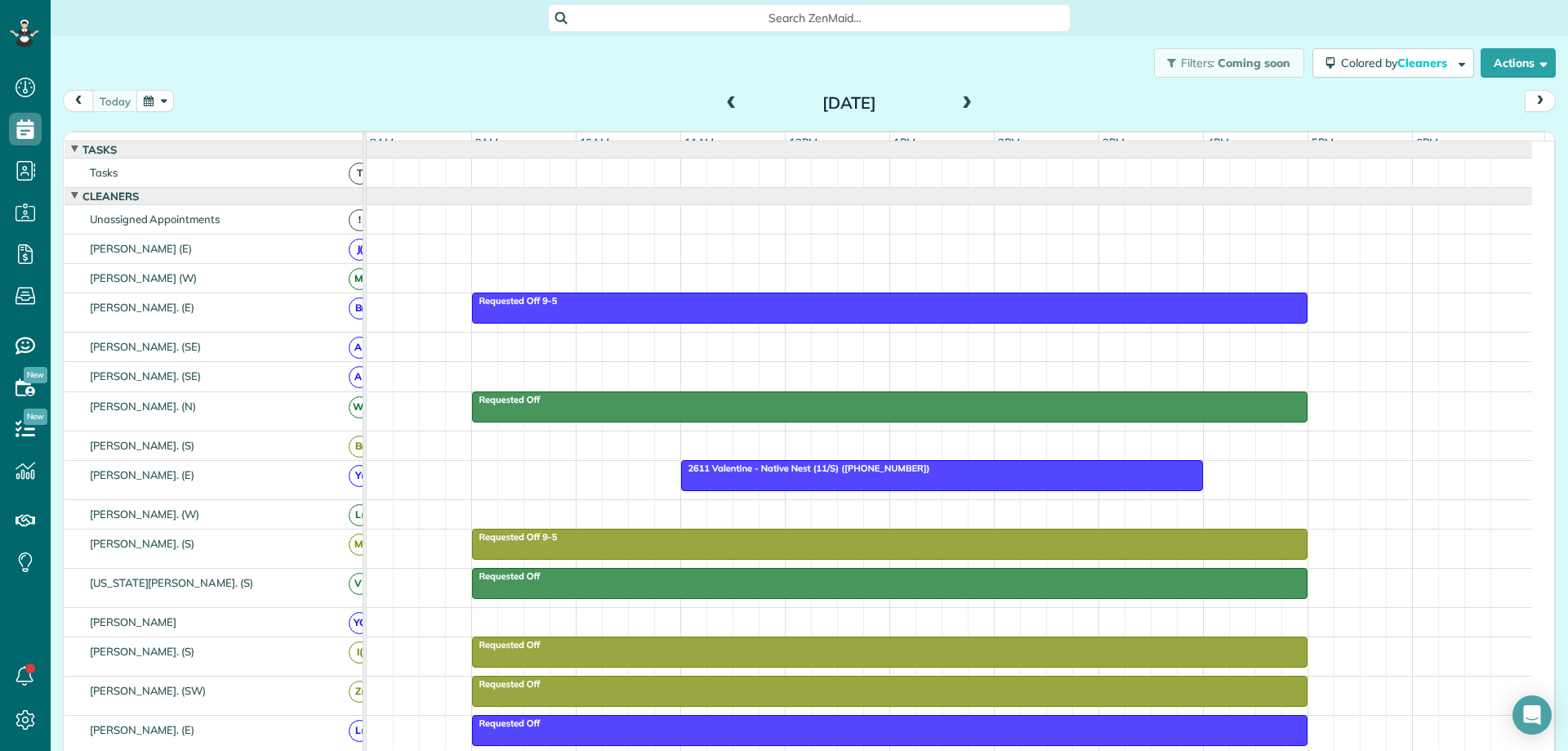
scroll to position [8, 8]
click at [962, 106] on span at bounding box center [967, 103] width 18 height 14
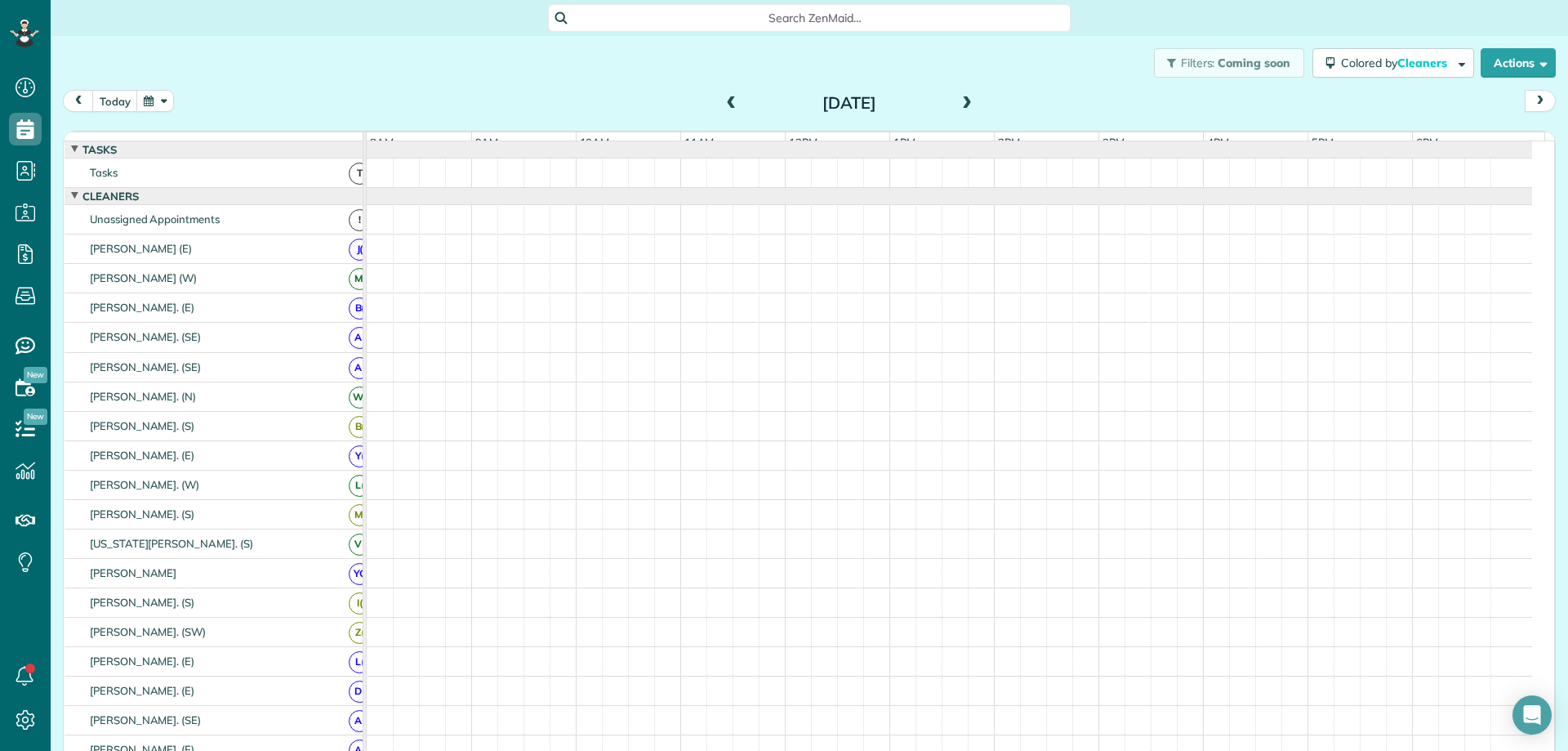
click at [962, 106] on span at bounding box center [967, 103] width 18 height 14
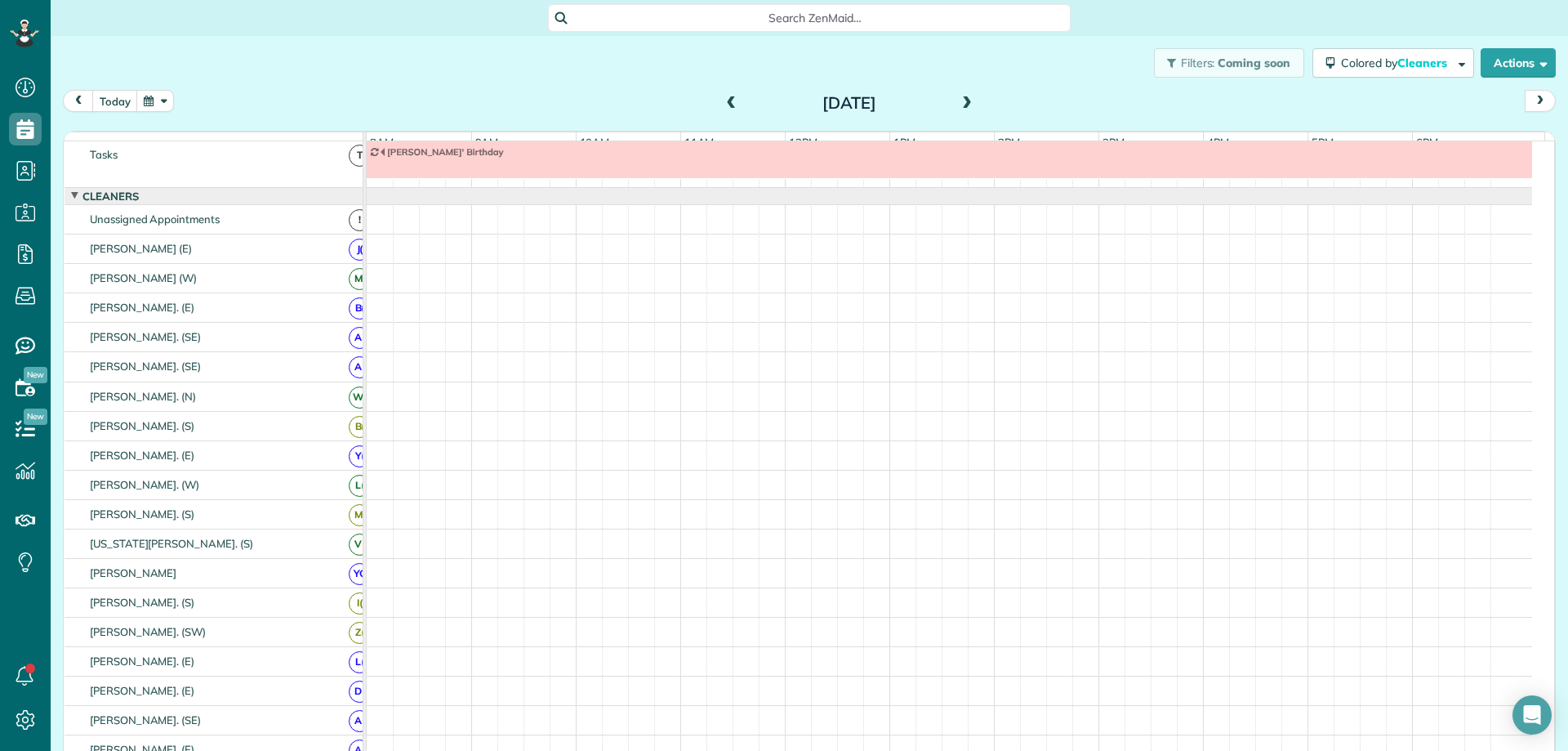
click at [964, 105] on span at bounding box center [967, 103] width 18 height 14
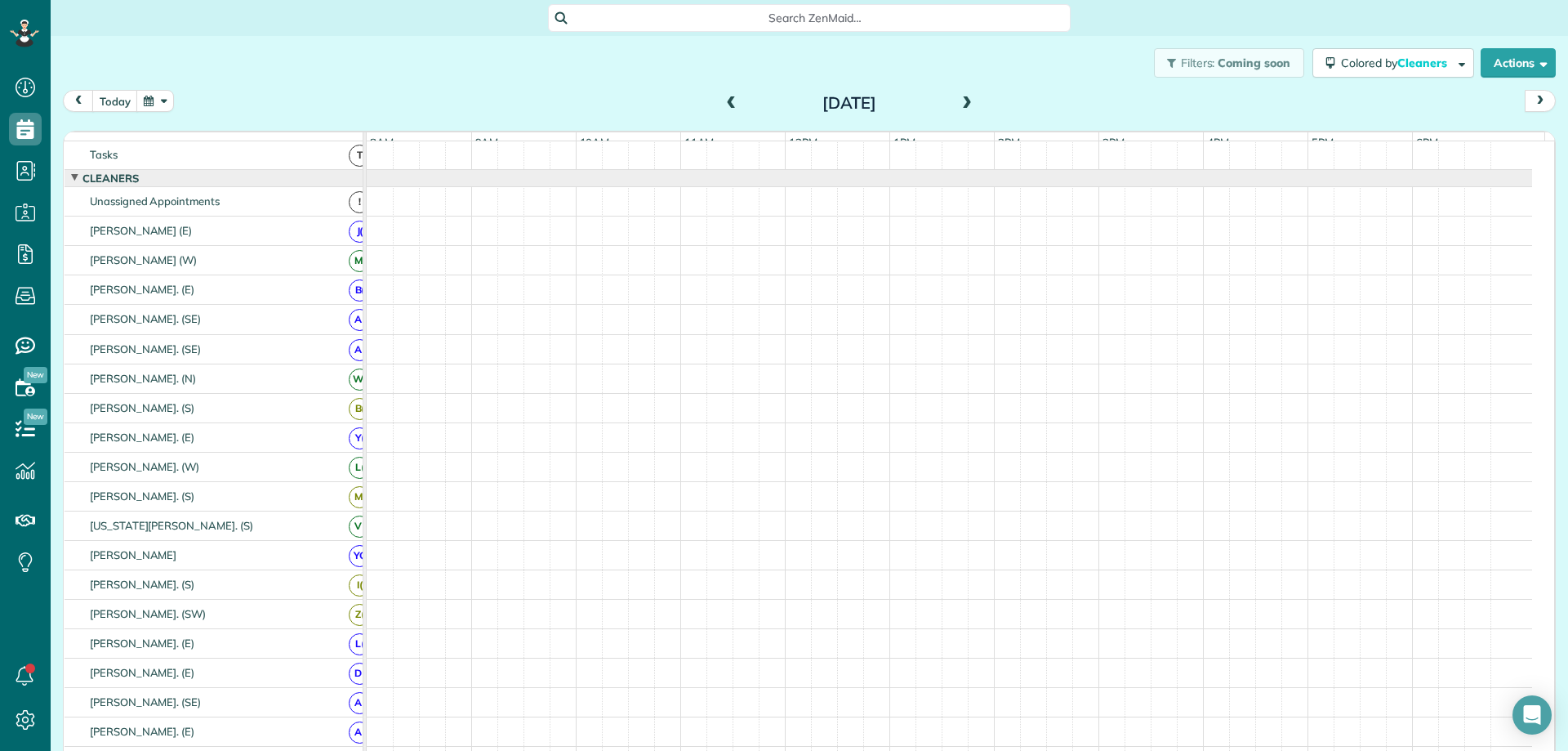
scroll to position [0, 0]
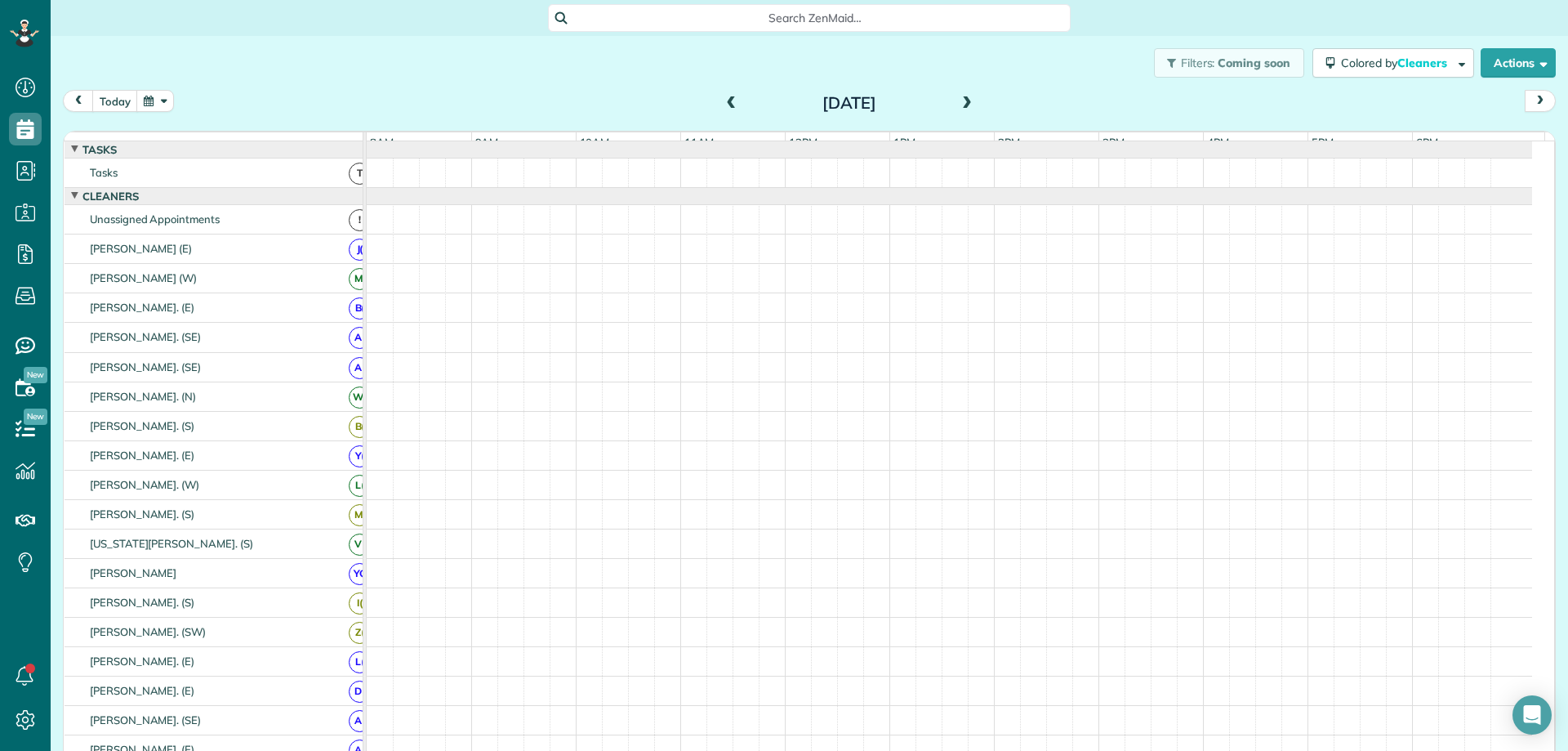
click at [965, 104] on span at bounding box center [967, 103] width 18 height 14
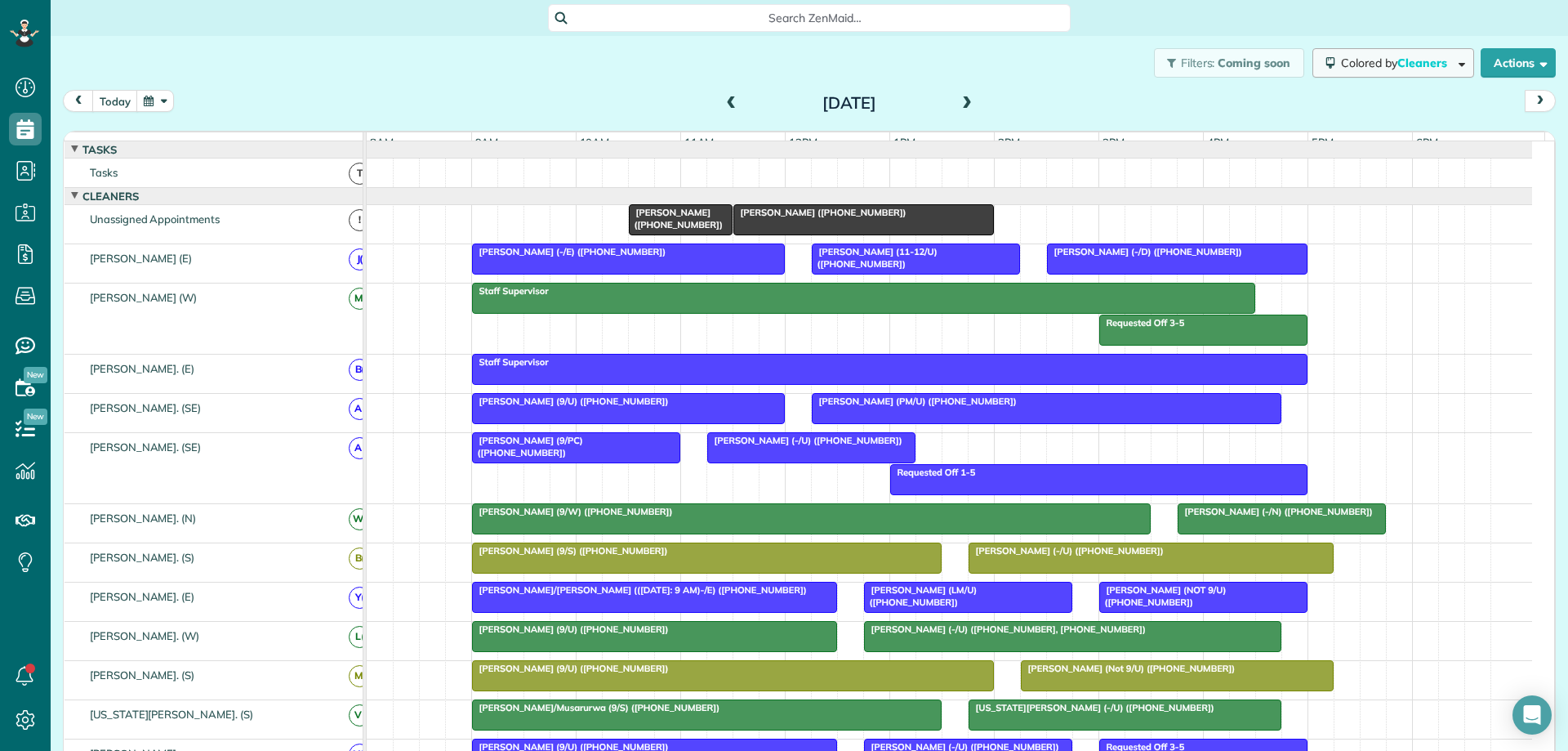
scroll to position [418, 0]
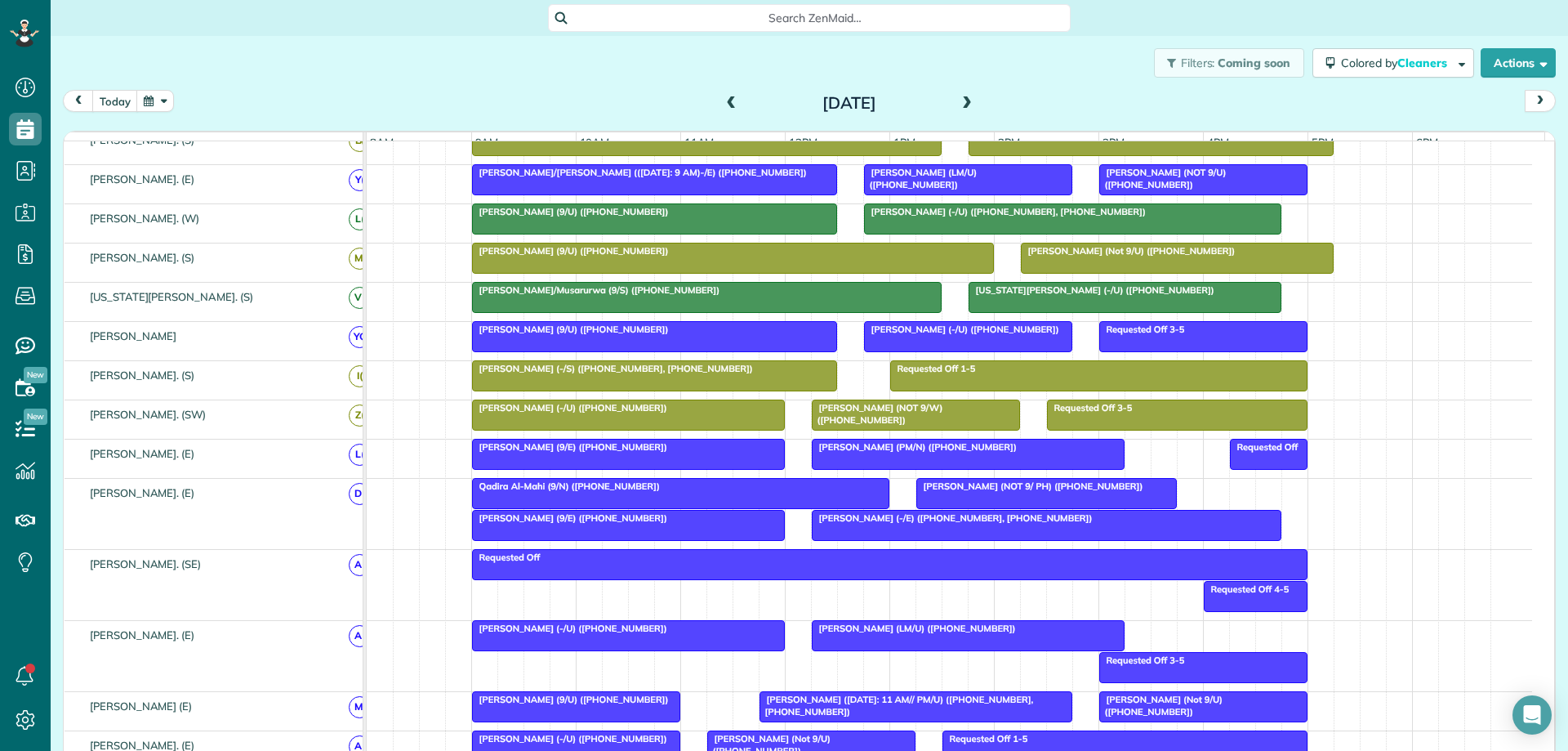
click at [965, 110] on span at bounding box center [967, 103] width 18 height 14
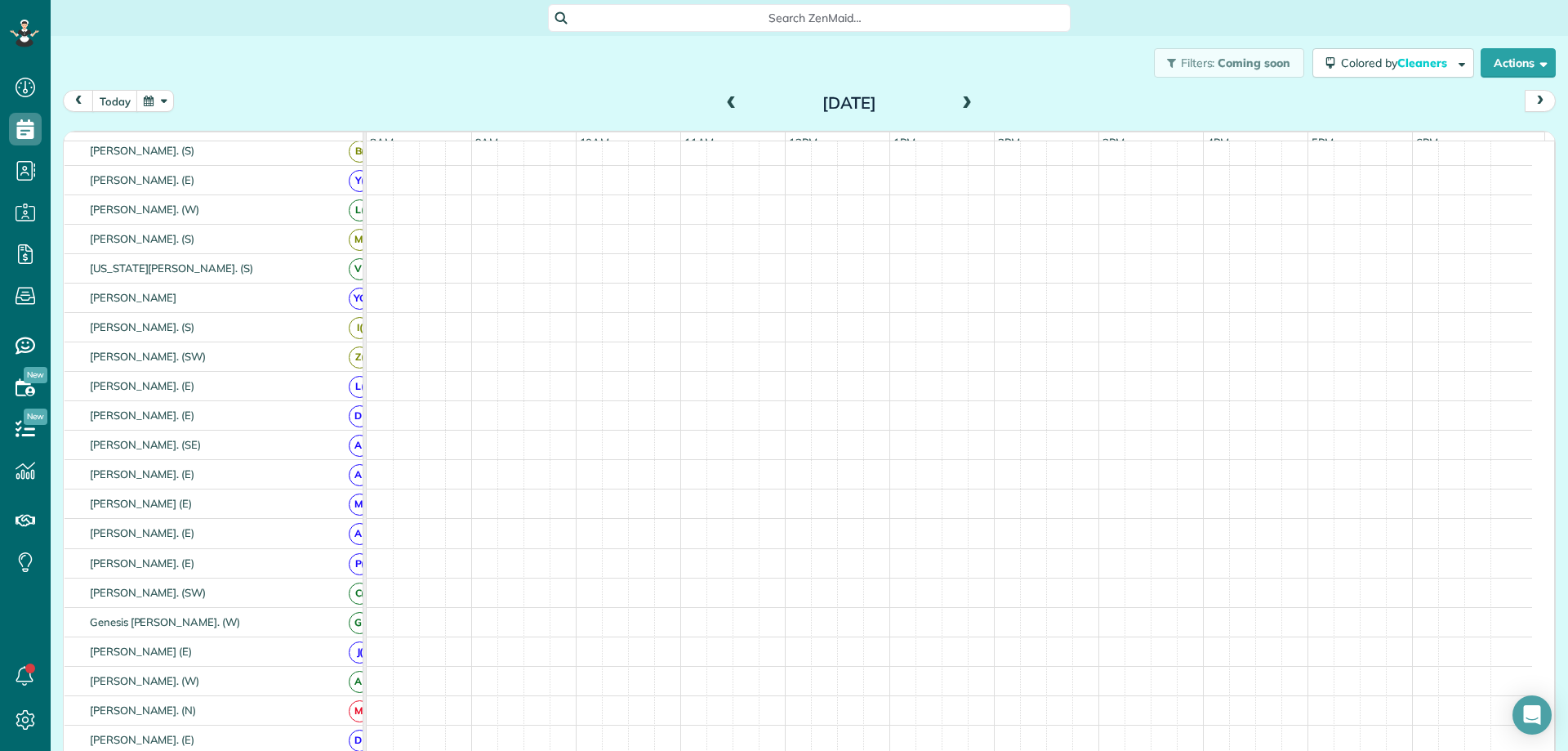
scroll to position [513, 0]
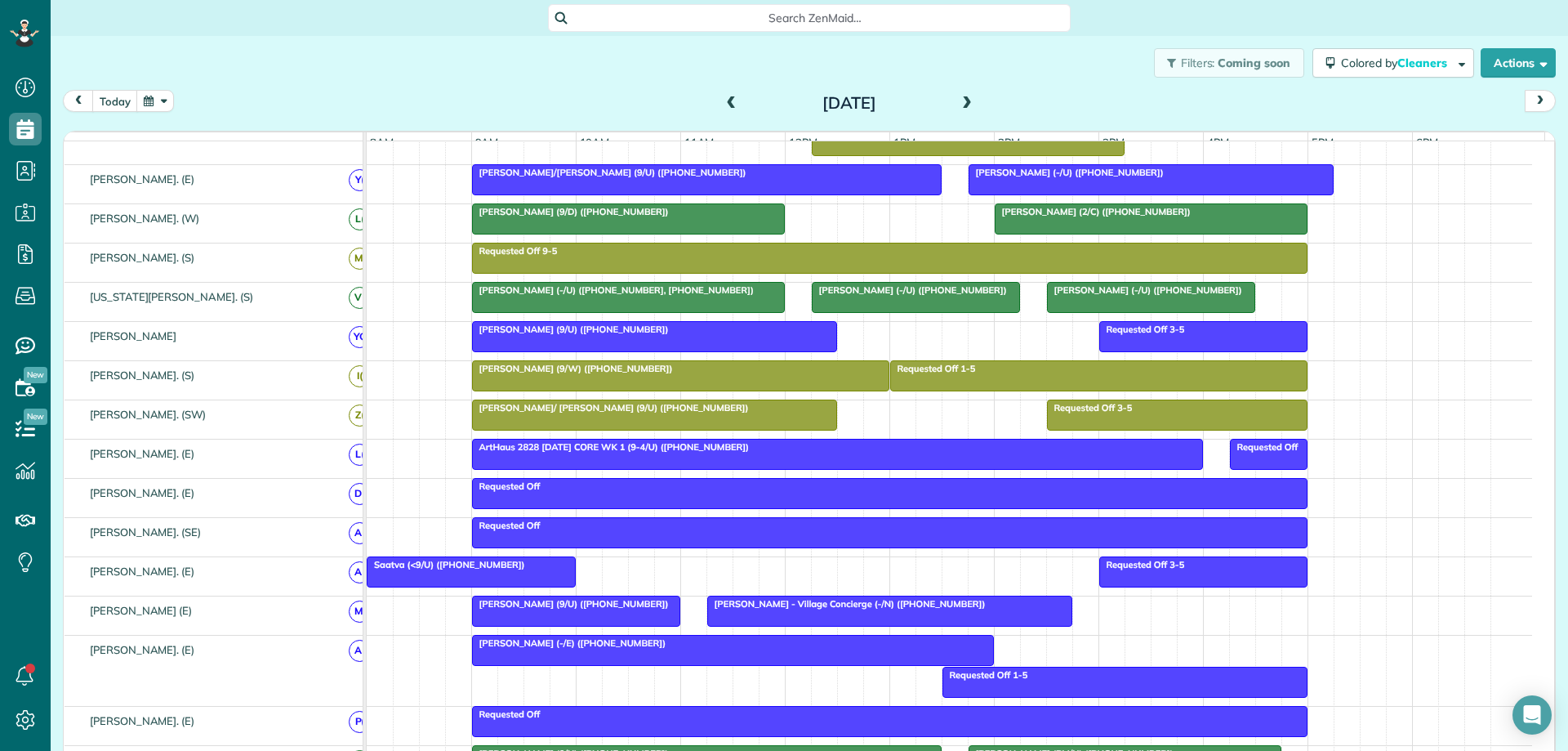
click at [964, 110] on span at bounding box center [967, 103] width 18 height 14
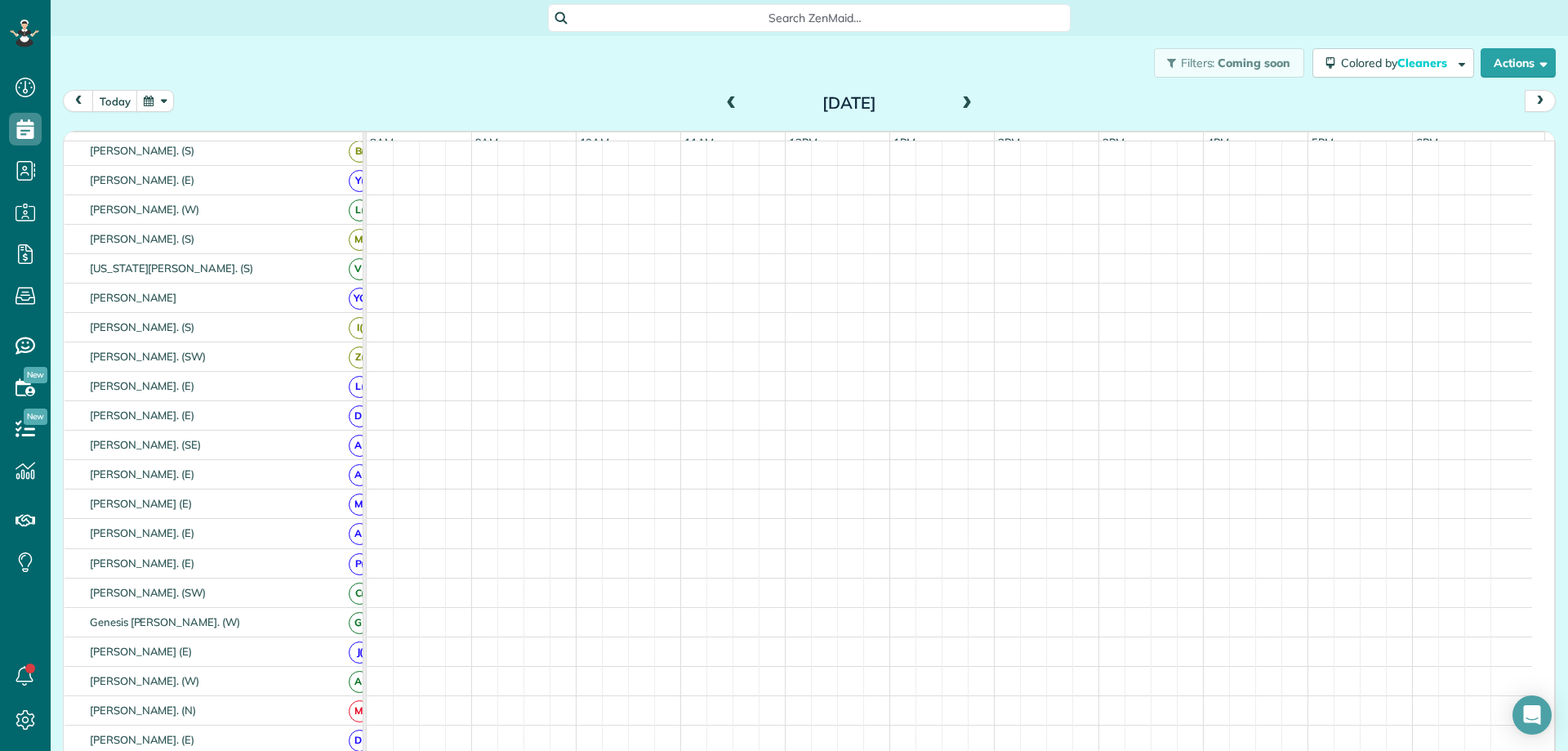
scroll to position [314, 0]
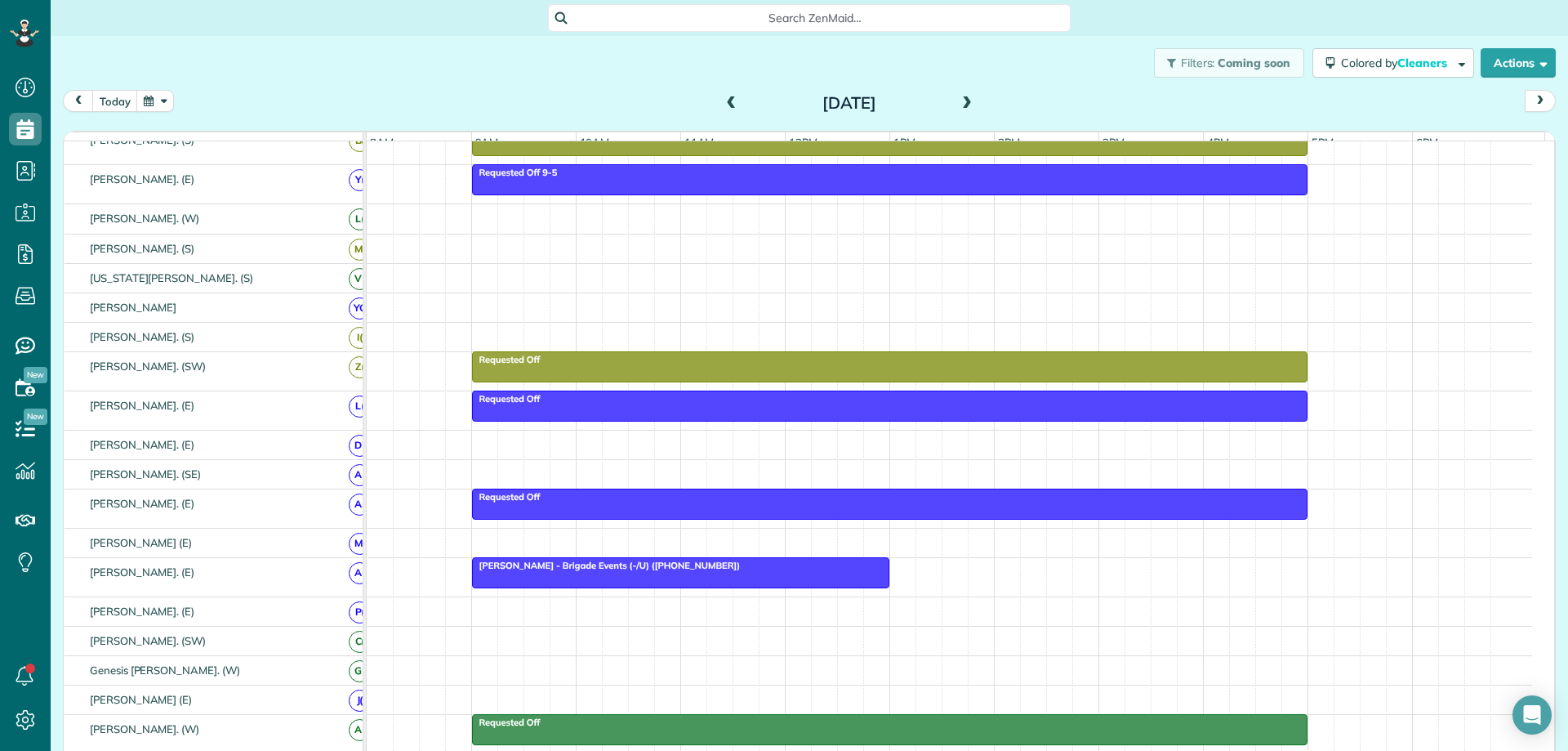
click at [964, 110] on span at bounding box center [967, 103] width 18 height 14
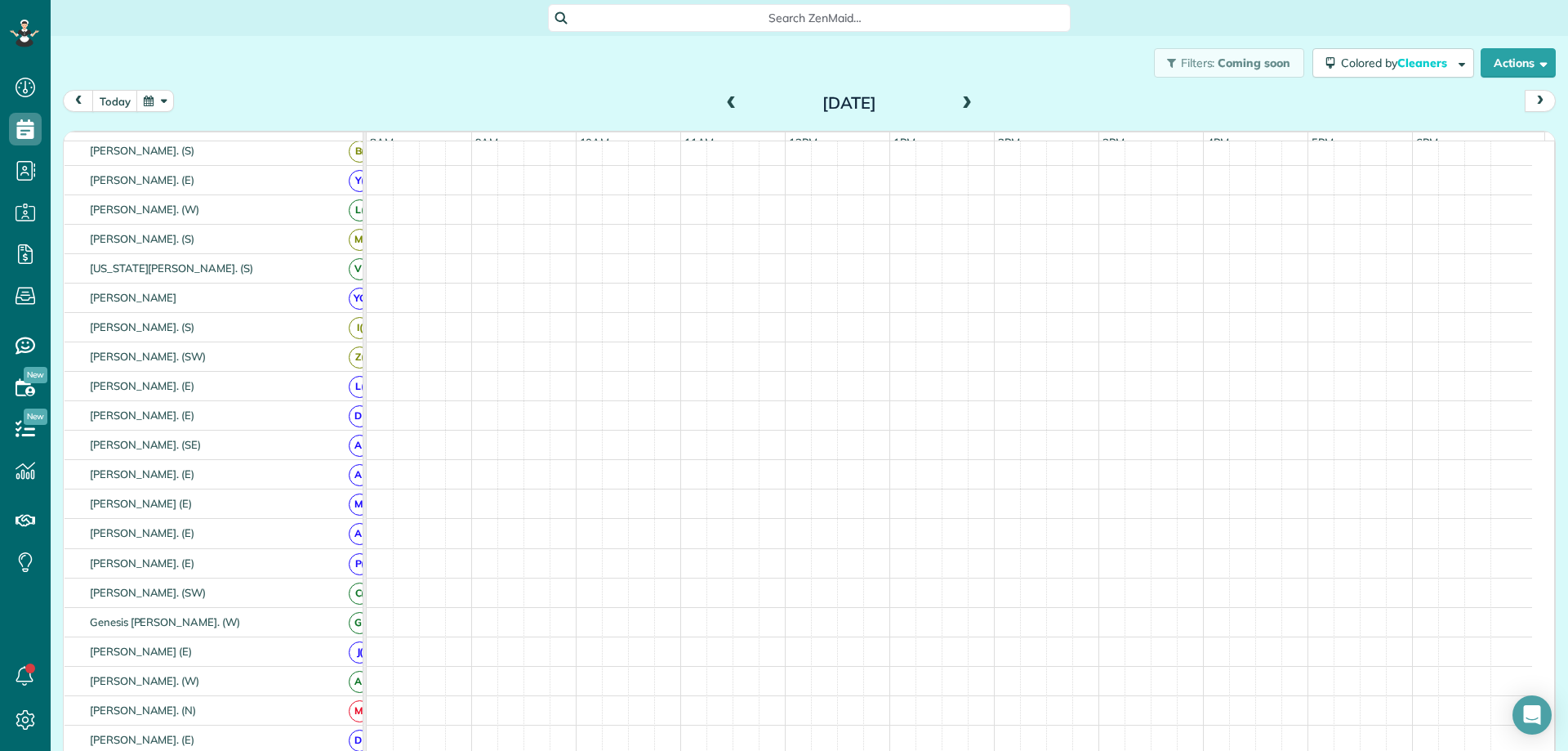
scroll to position [304, 0]
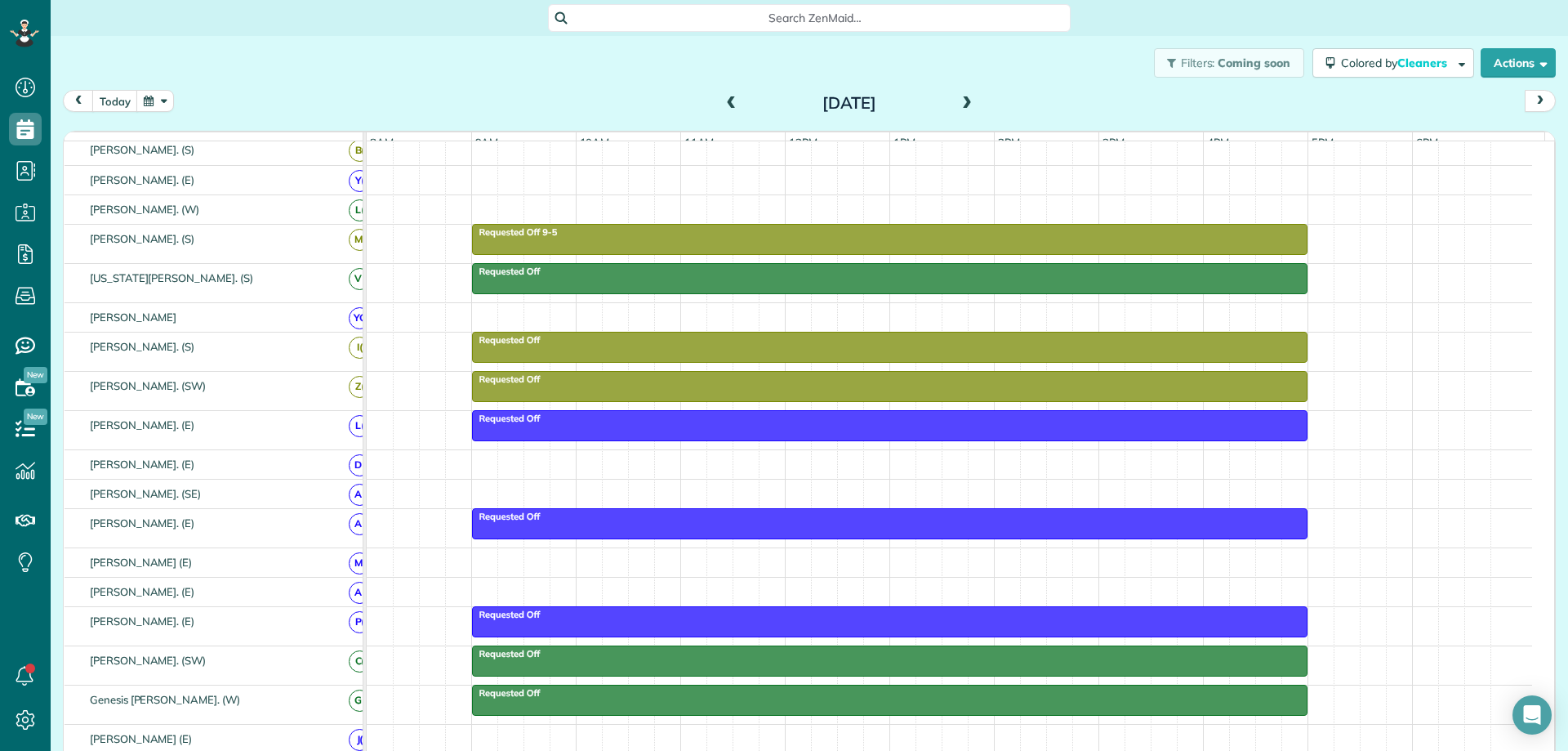
click at [964, 110] on span at bounding box center [967, 103] width 18 height 14
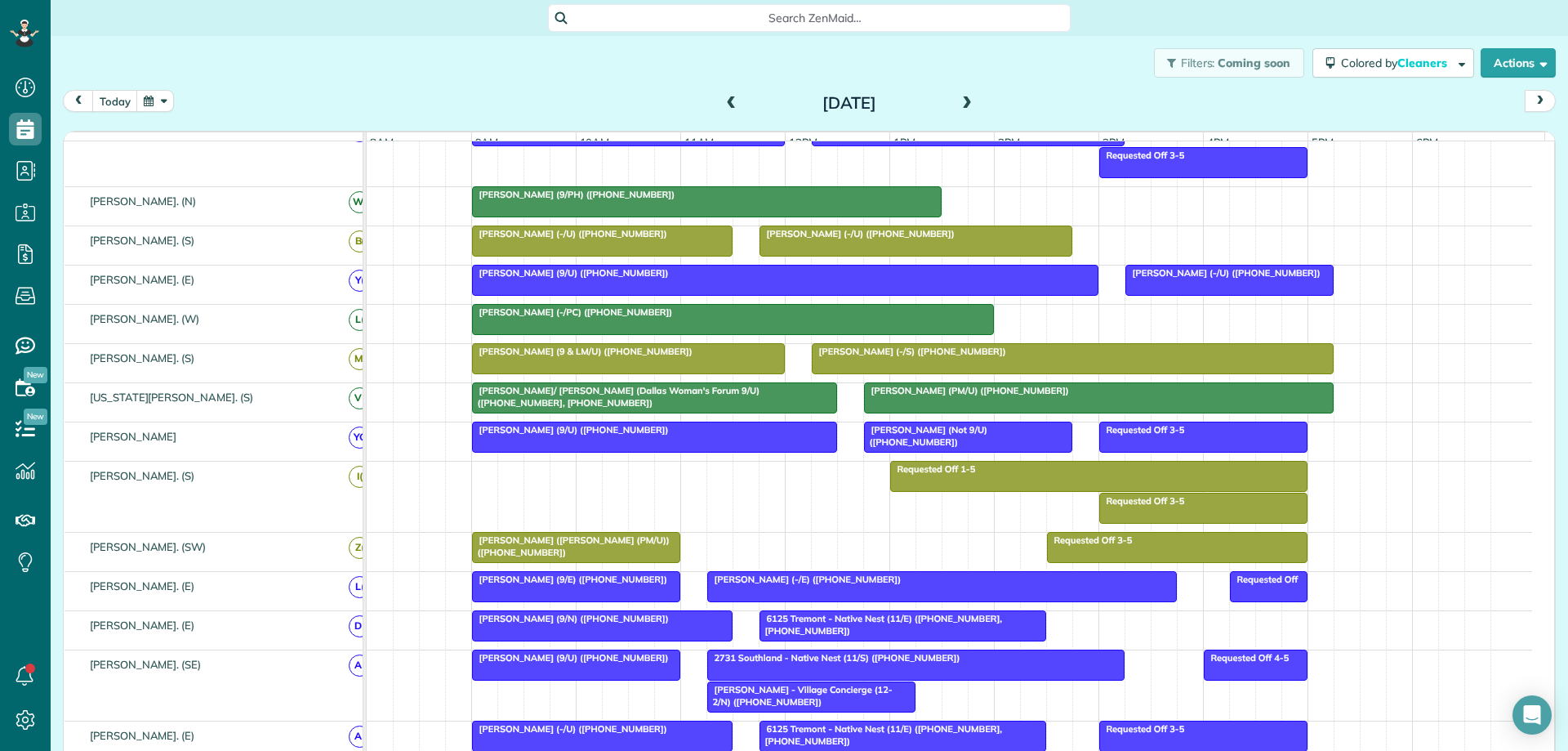
scroll to position [376, 0]
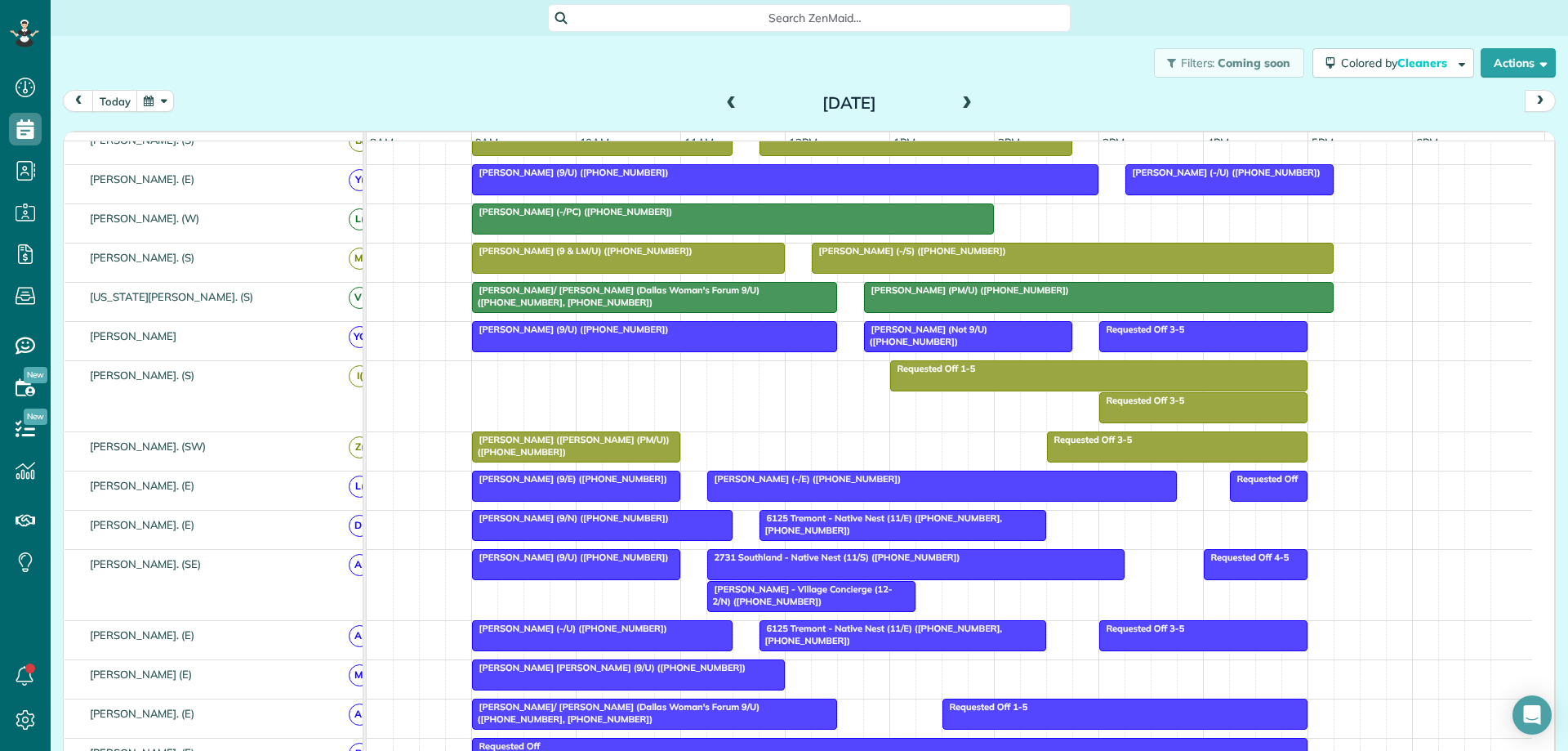
click at [969, 107] on span at bounding box center [967, 103] width 18 height 14
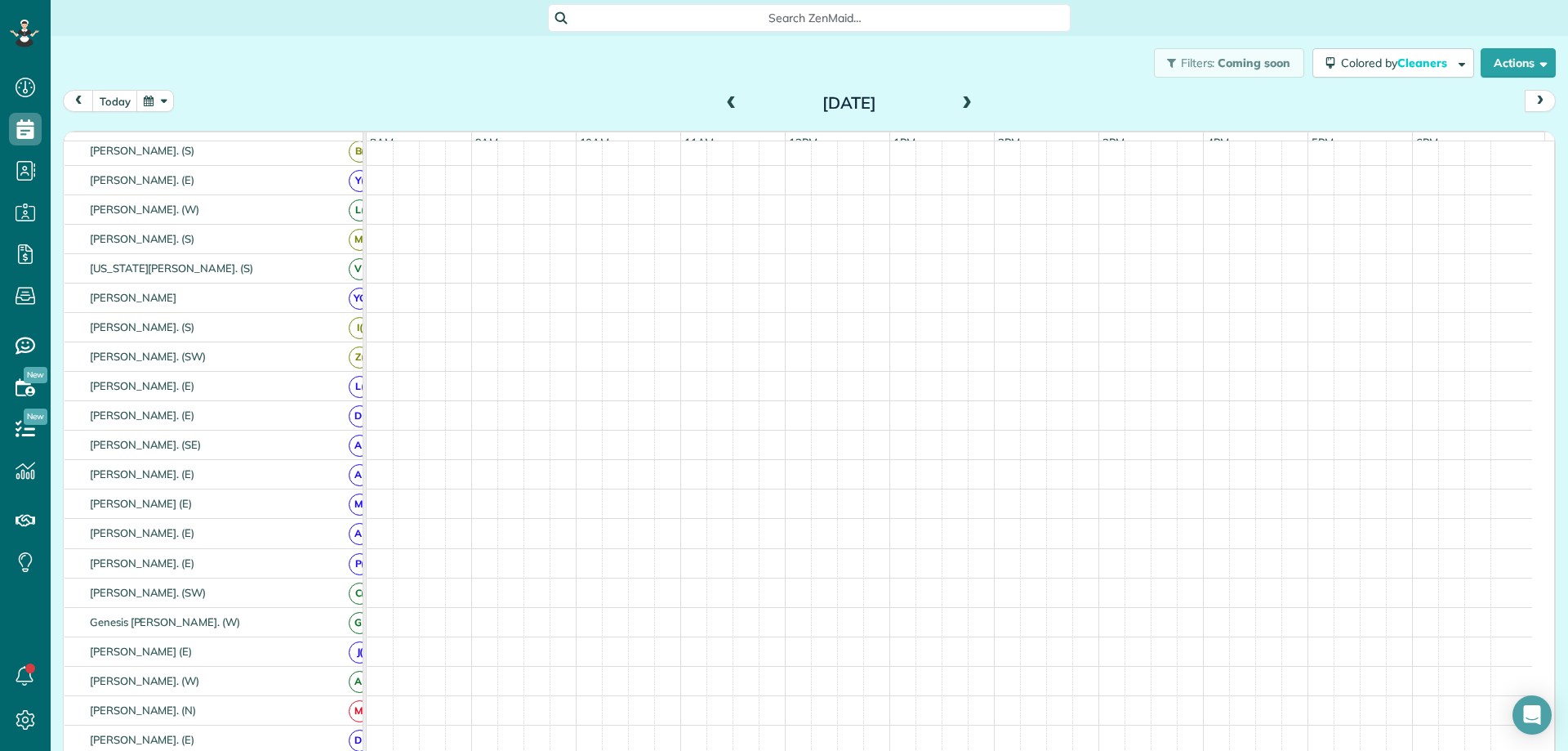
scroll to position [449, 0]
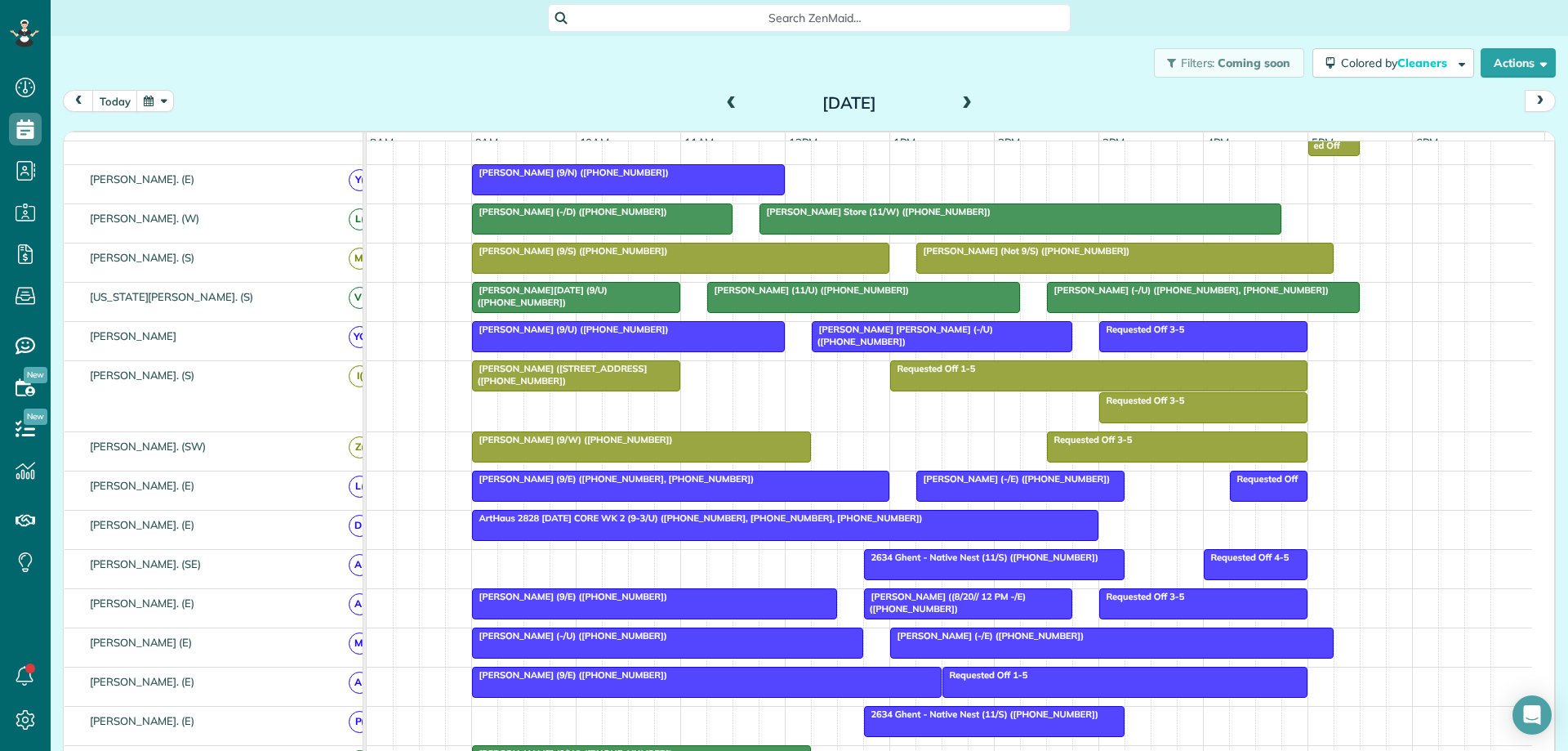
click at [812, 19] on span "Search ZenMaid…" at bounding box center [814, 17] width 496 height 16
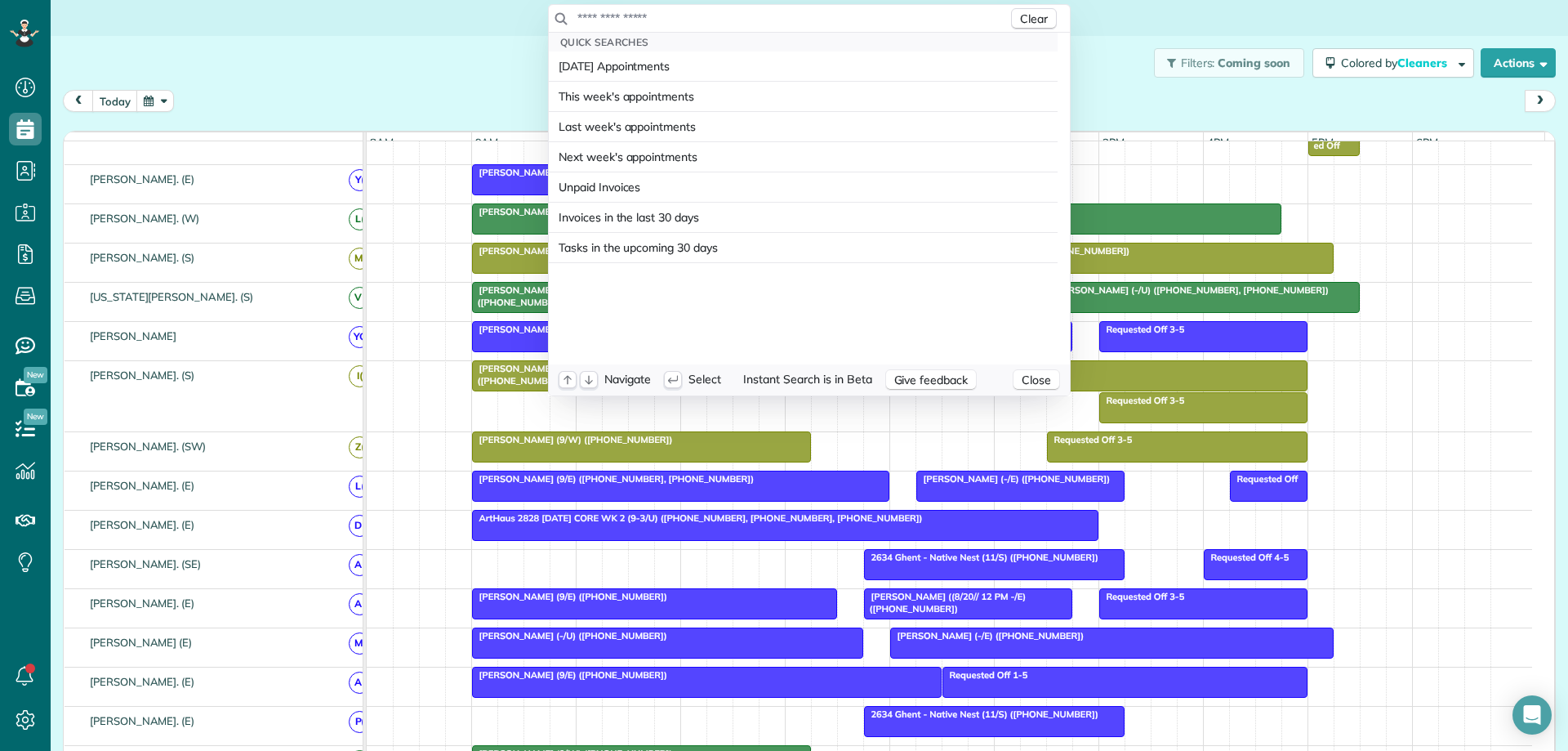
click at [809, 15] on input "text" at bounding box center [791, 17] width 431 height 16
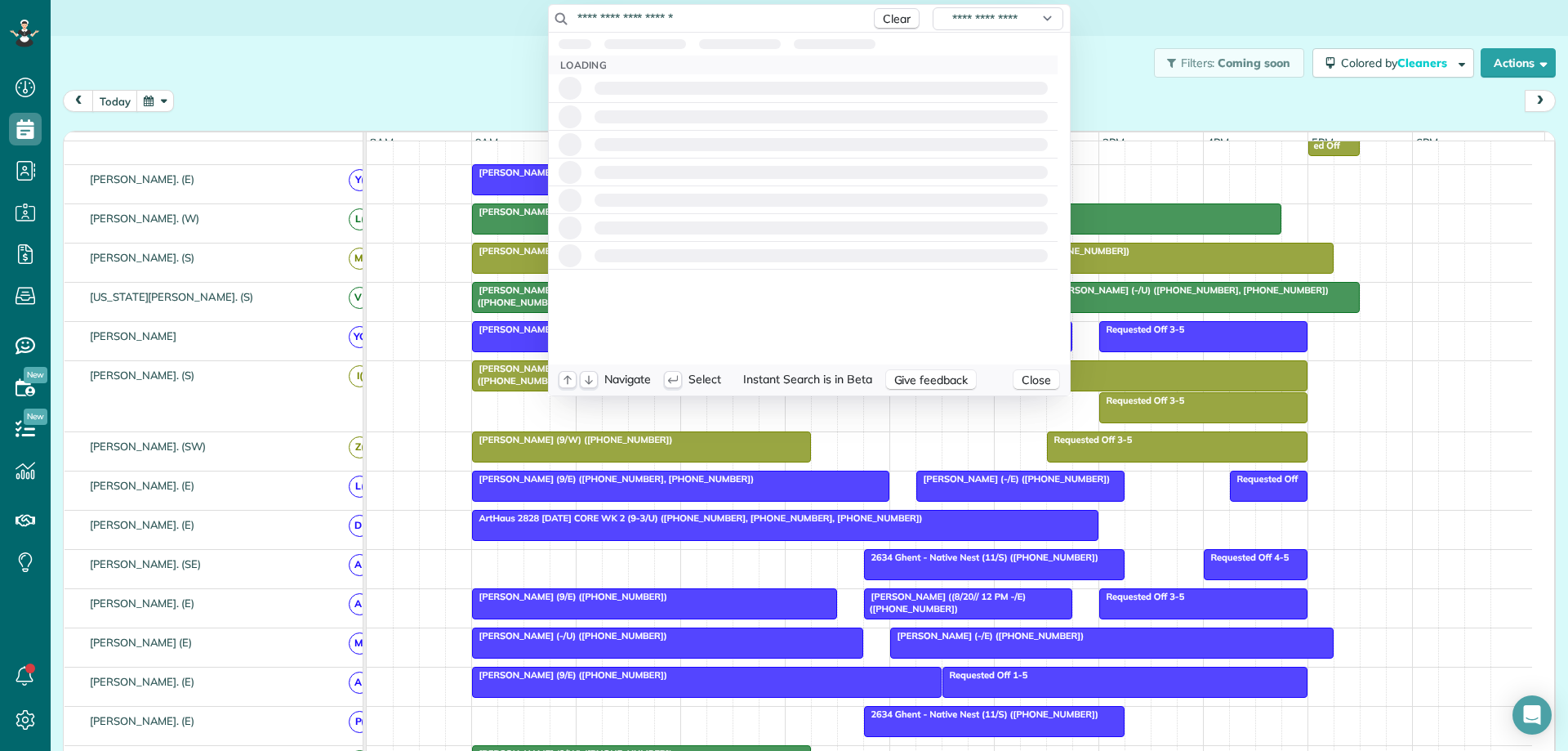
type input "**********"
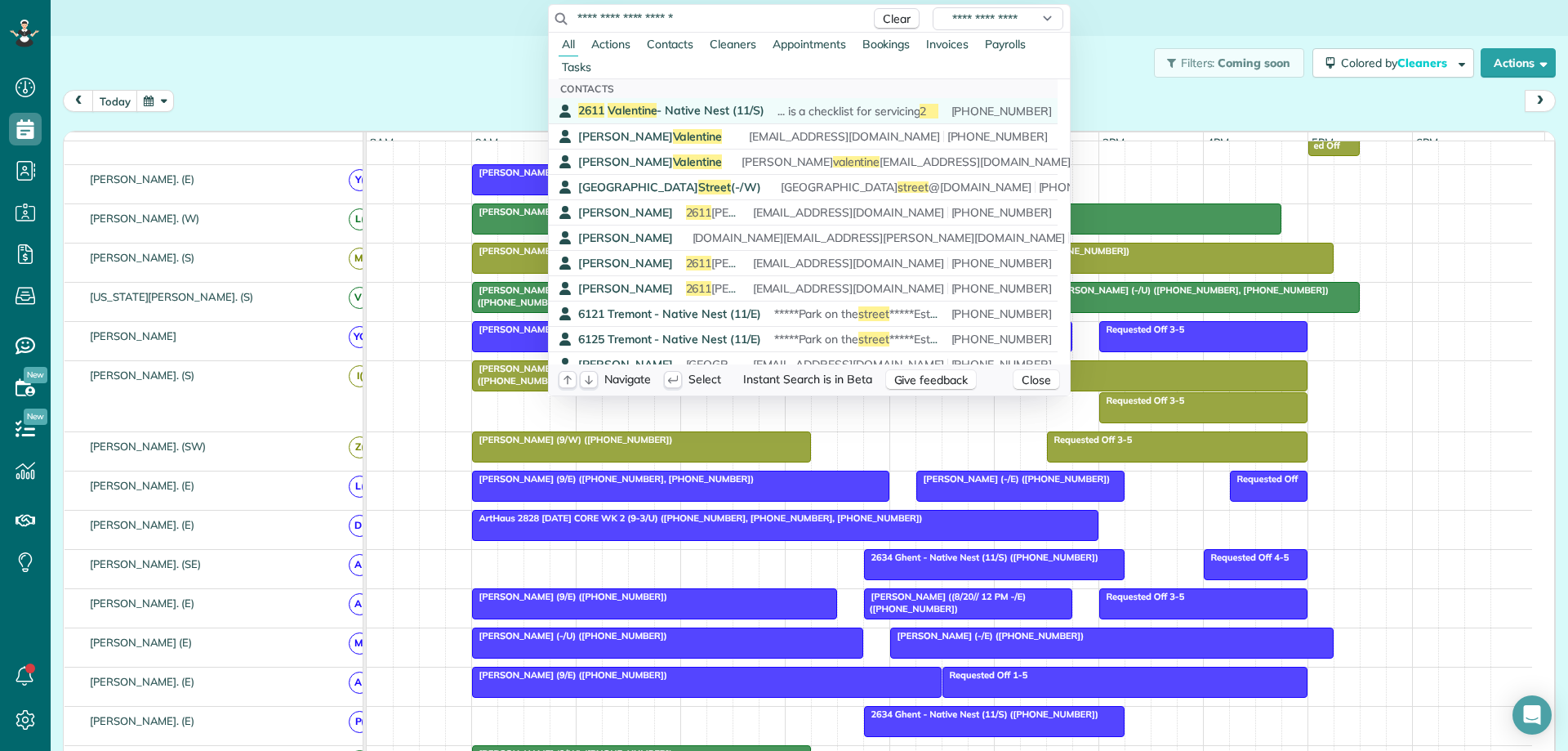
click at [665, 108] on span "2611 Valentine - Native Nest (11/S)" at bounding box center [671, 109] width 186 height 14
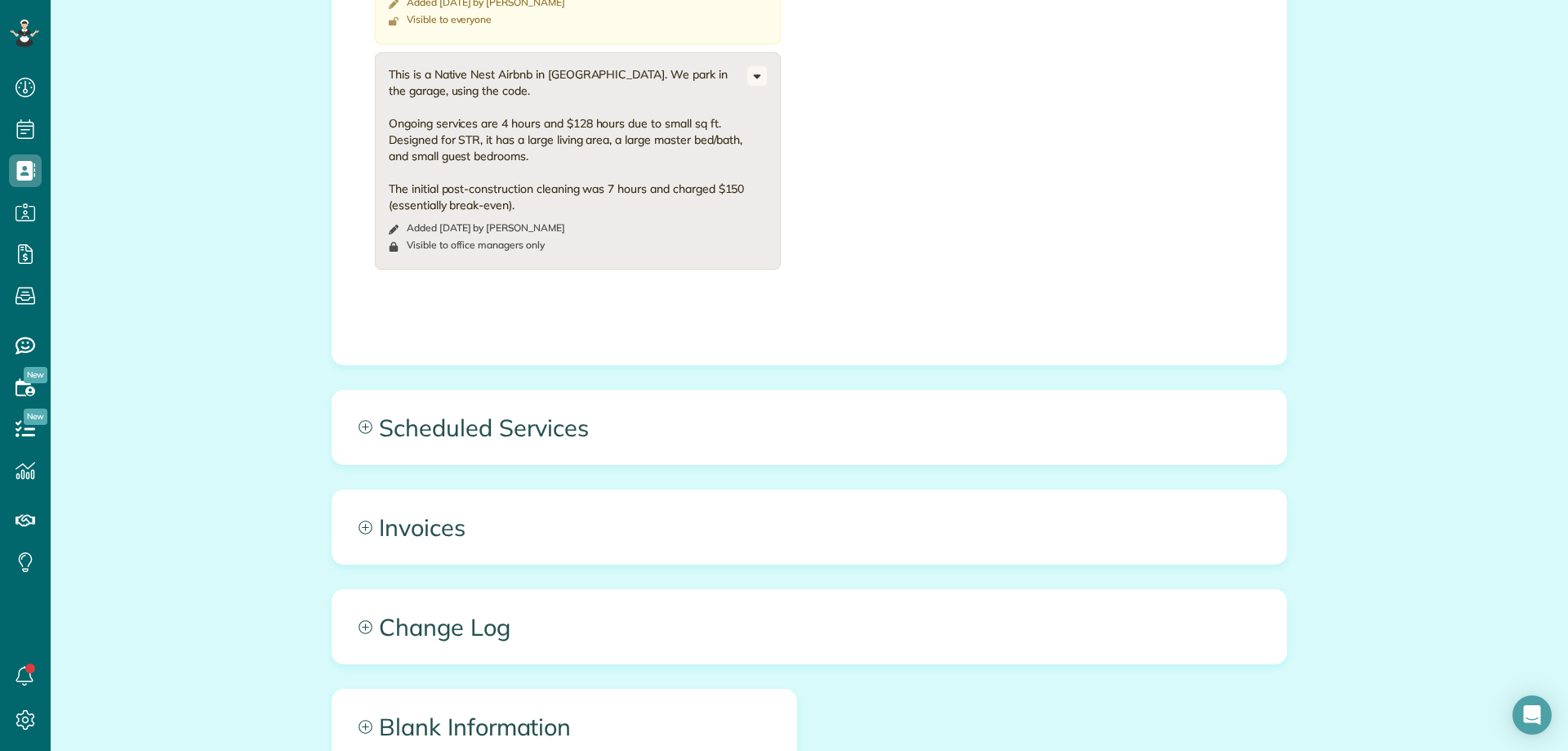
scroll to position [4002, 0]
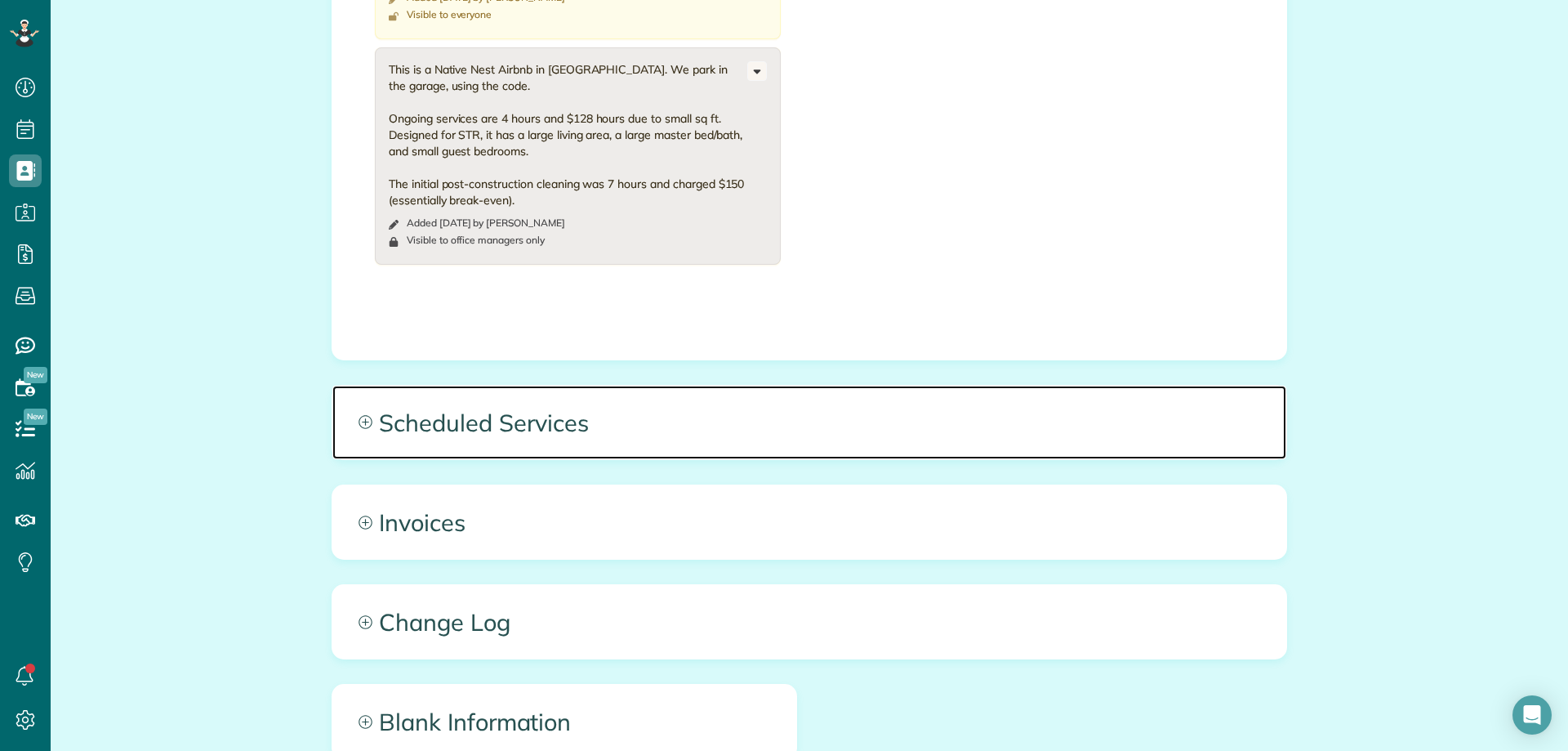
click at [796, 424] on span "Scheduled Services" at bounding box center [808, 422] width 953 height 74
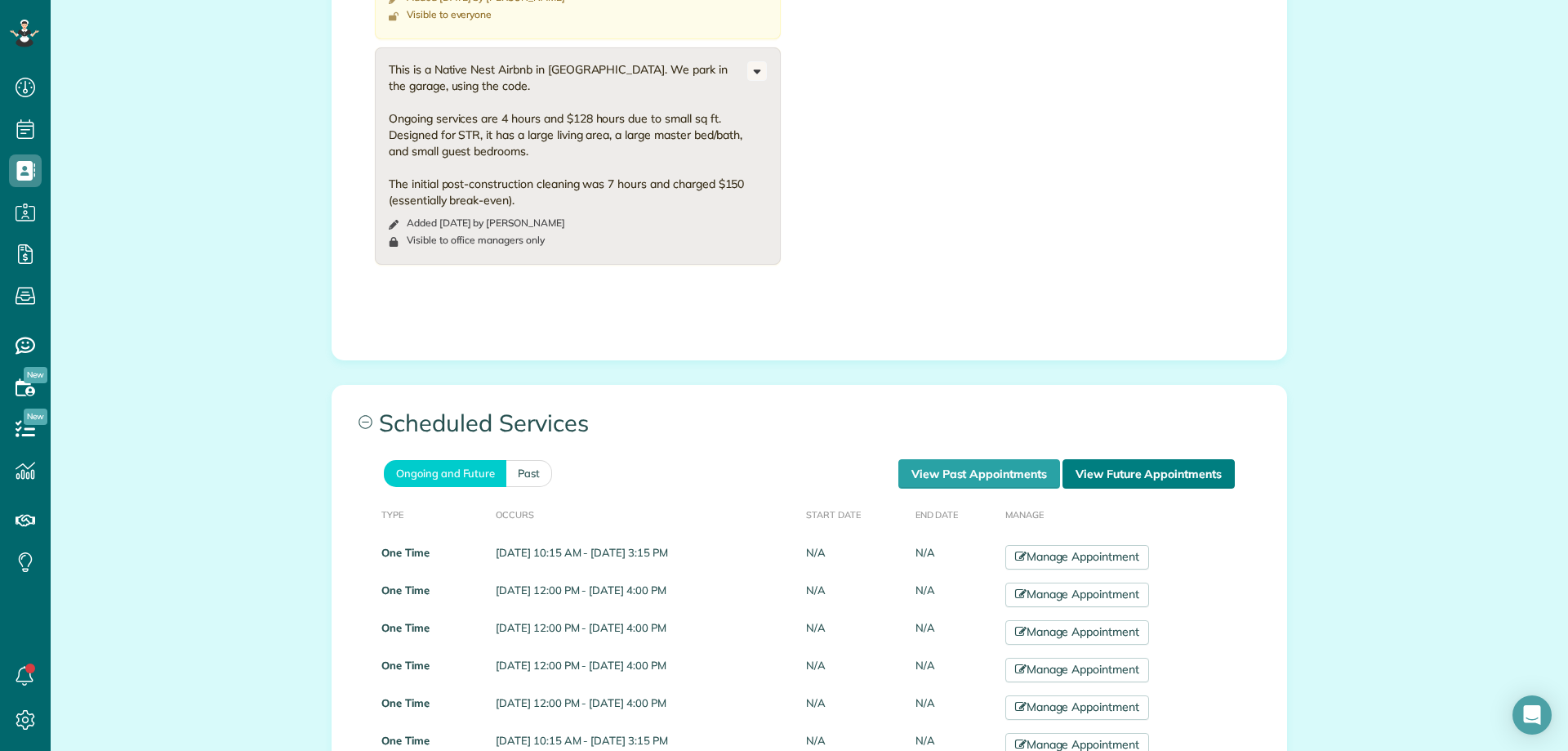
click at [1088, 474] on link "View Future Appointments" at bounding box center [1147, 473] width 172 height 30
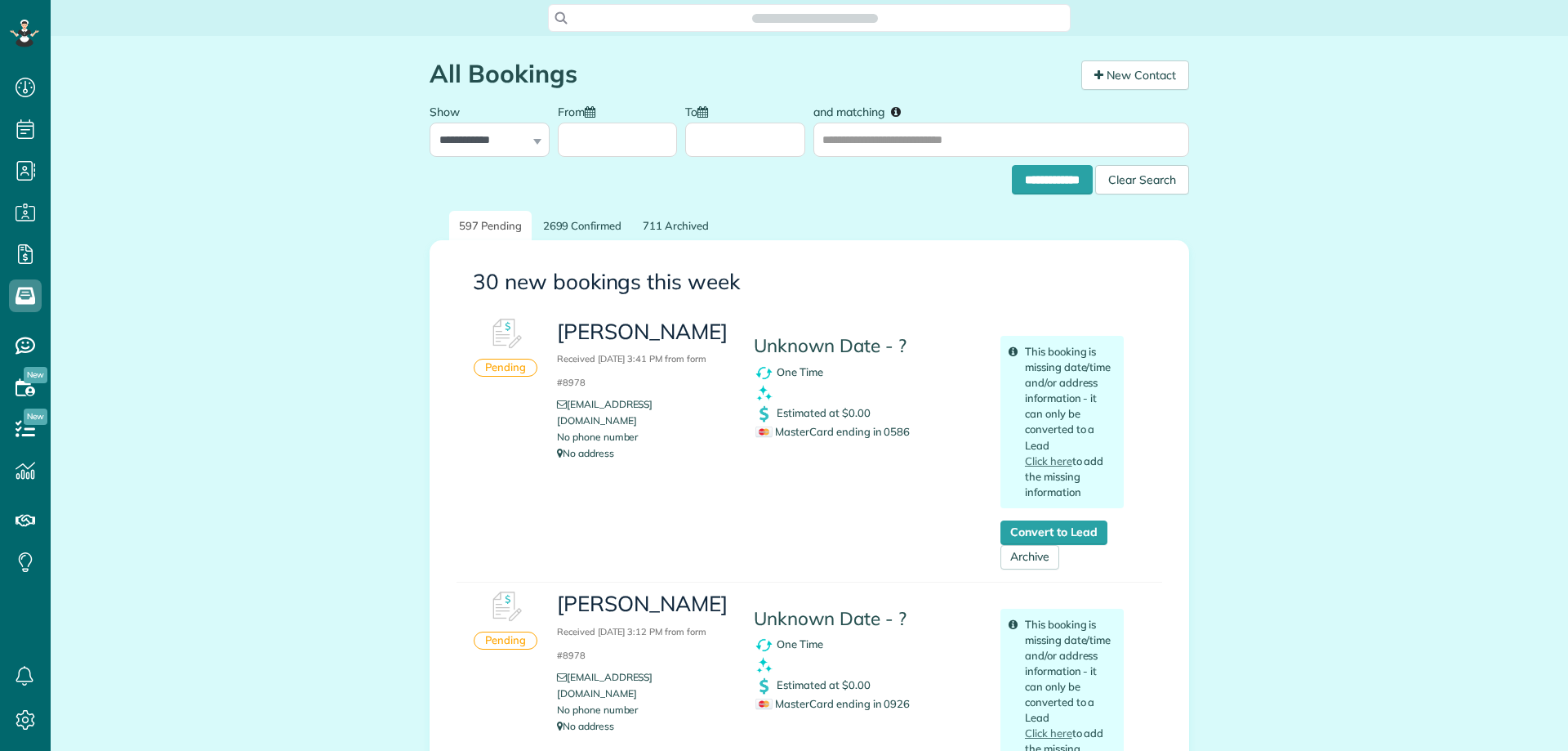
scroll to position [8, 8]
click at [600, 7] on div "Search ZenMaid…" at bounding box center [809, 17] width 522 height 28
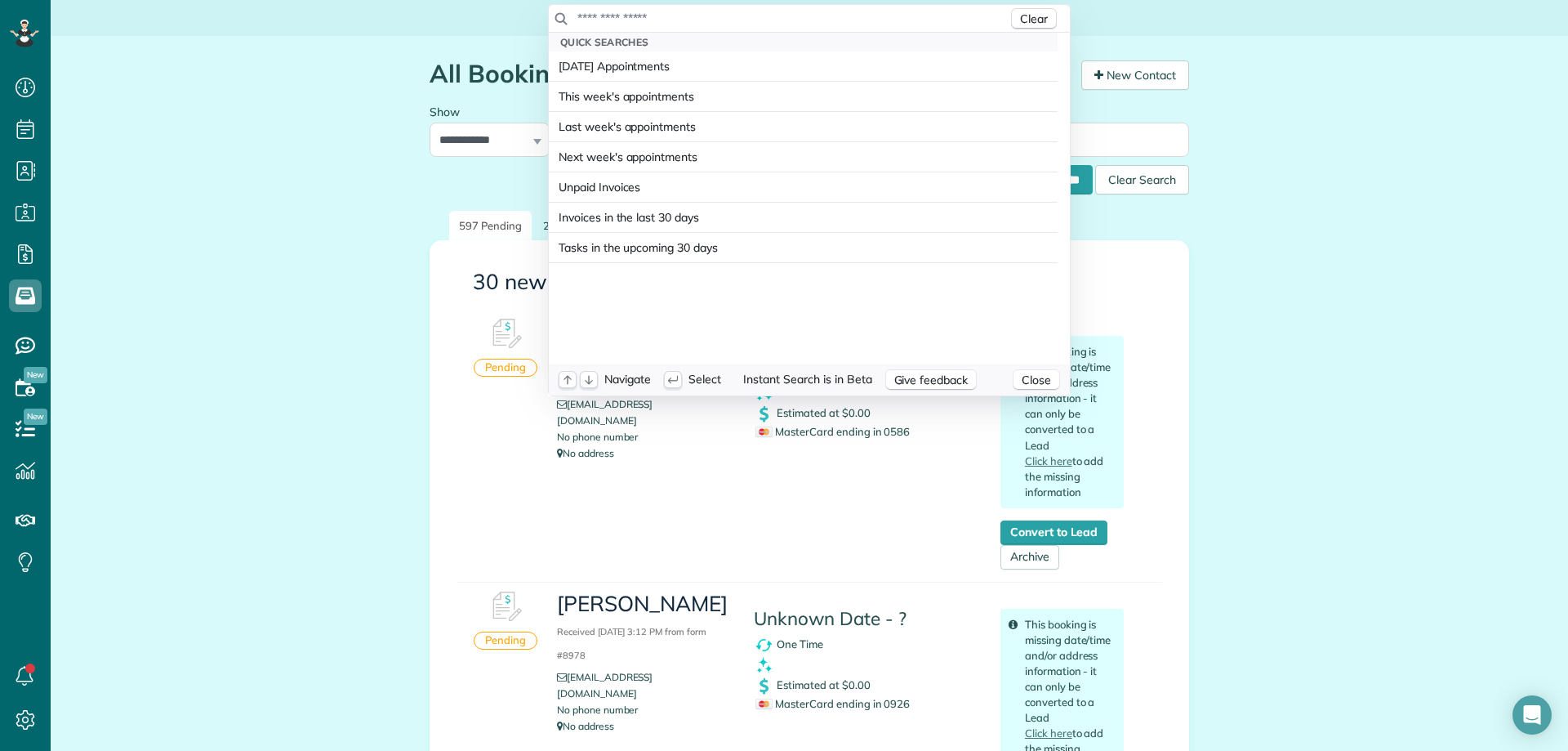
click at [23, 217] on html "Dashboard Scheduling Calendar View List View Dispatch View - Weekly scheduling …" at bounding box center [784, 376] width 1568 height 751
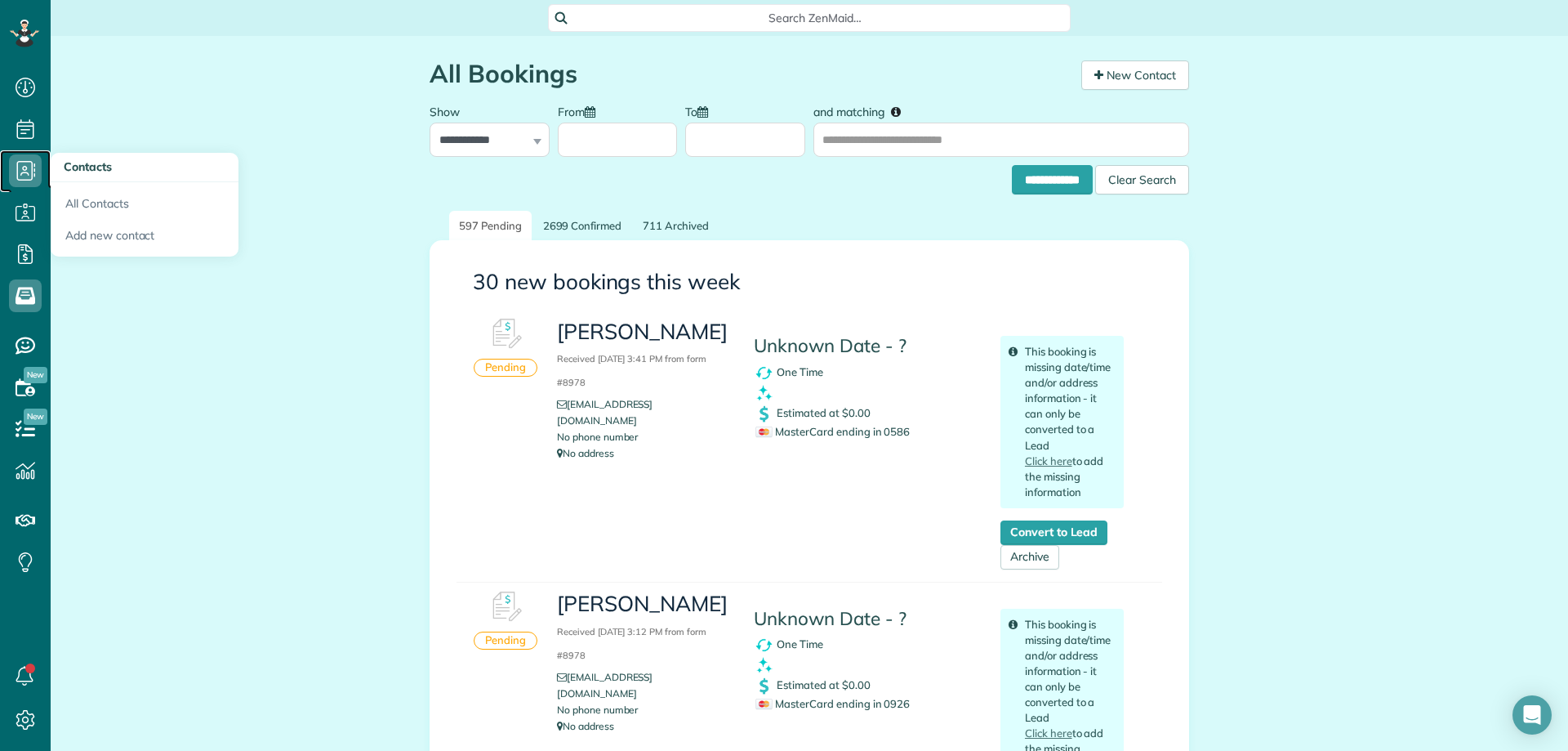
click at [21, 164] on icon at bounding box center [25, 171] width 33 height 33
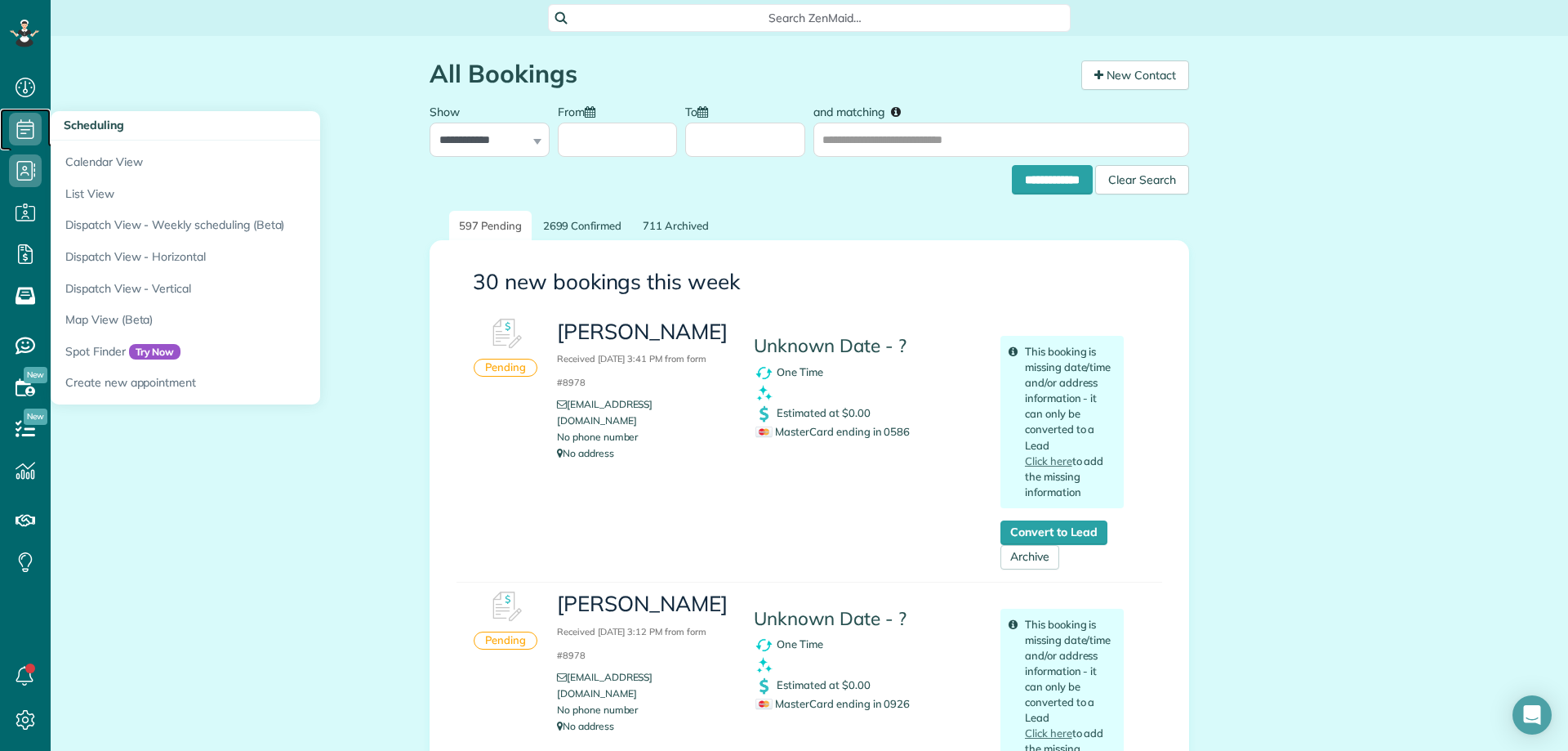
click at [28, 128] on icon at bounding box center [25, 129] width 33 height 33
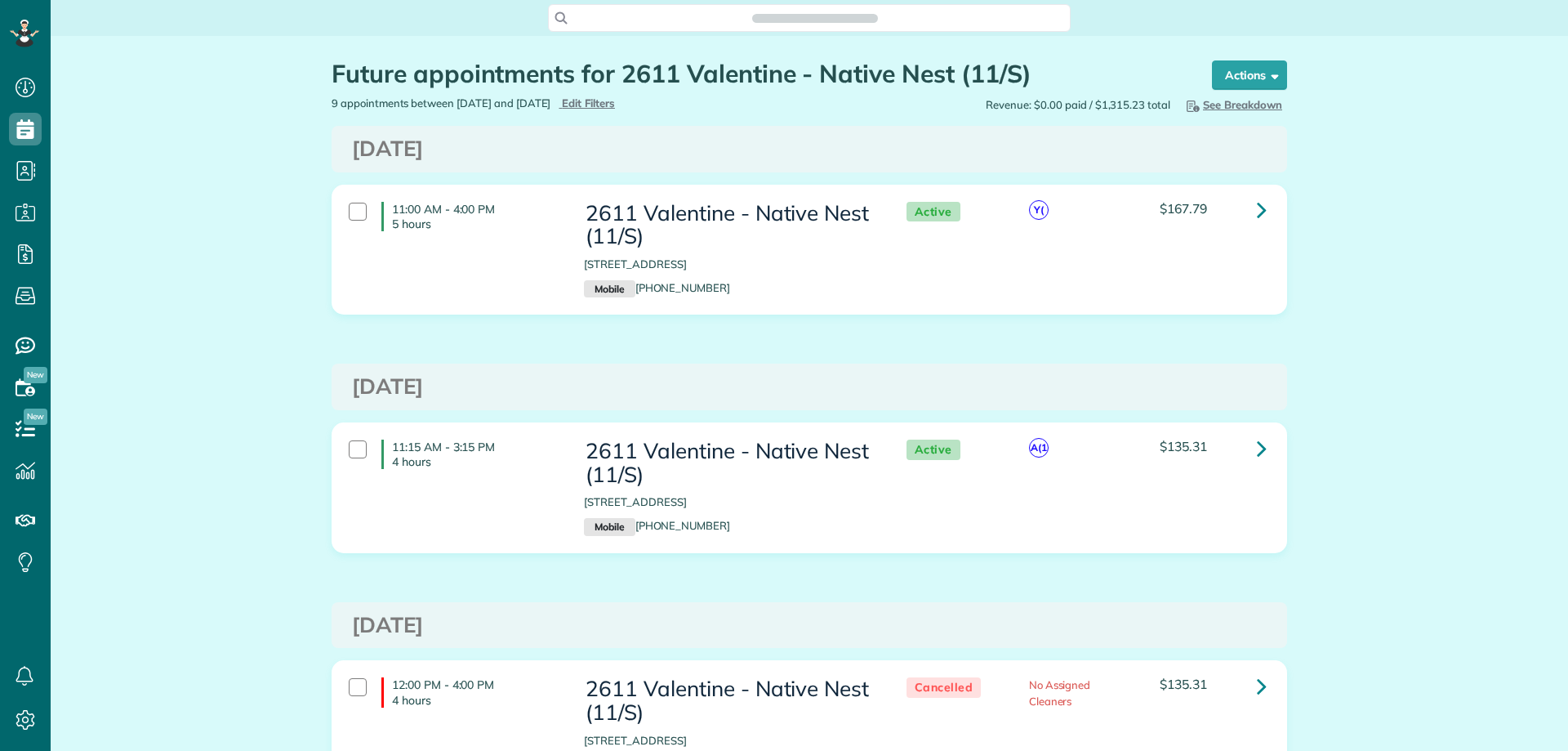
scroll to position [8, 8]
click at [1257, 211] on icon at bounding box center [1262, 209] width 10 height 29
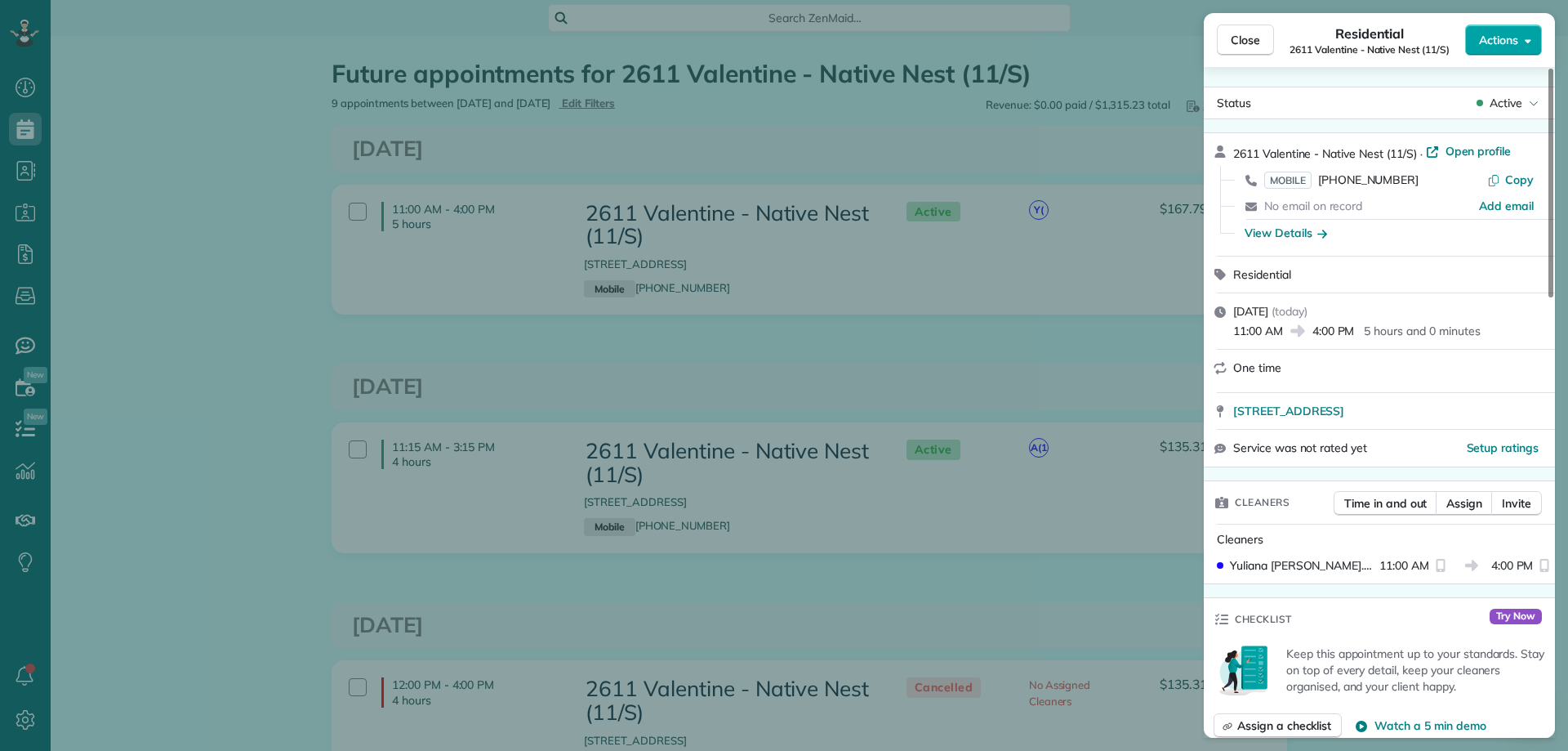
click at [1519, 42] on button "Actions" at bounding box center [1504, 40] width 77 height 31
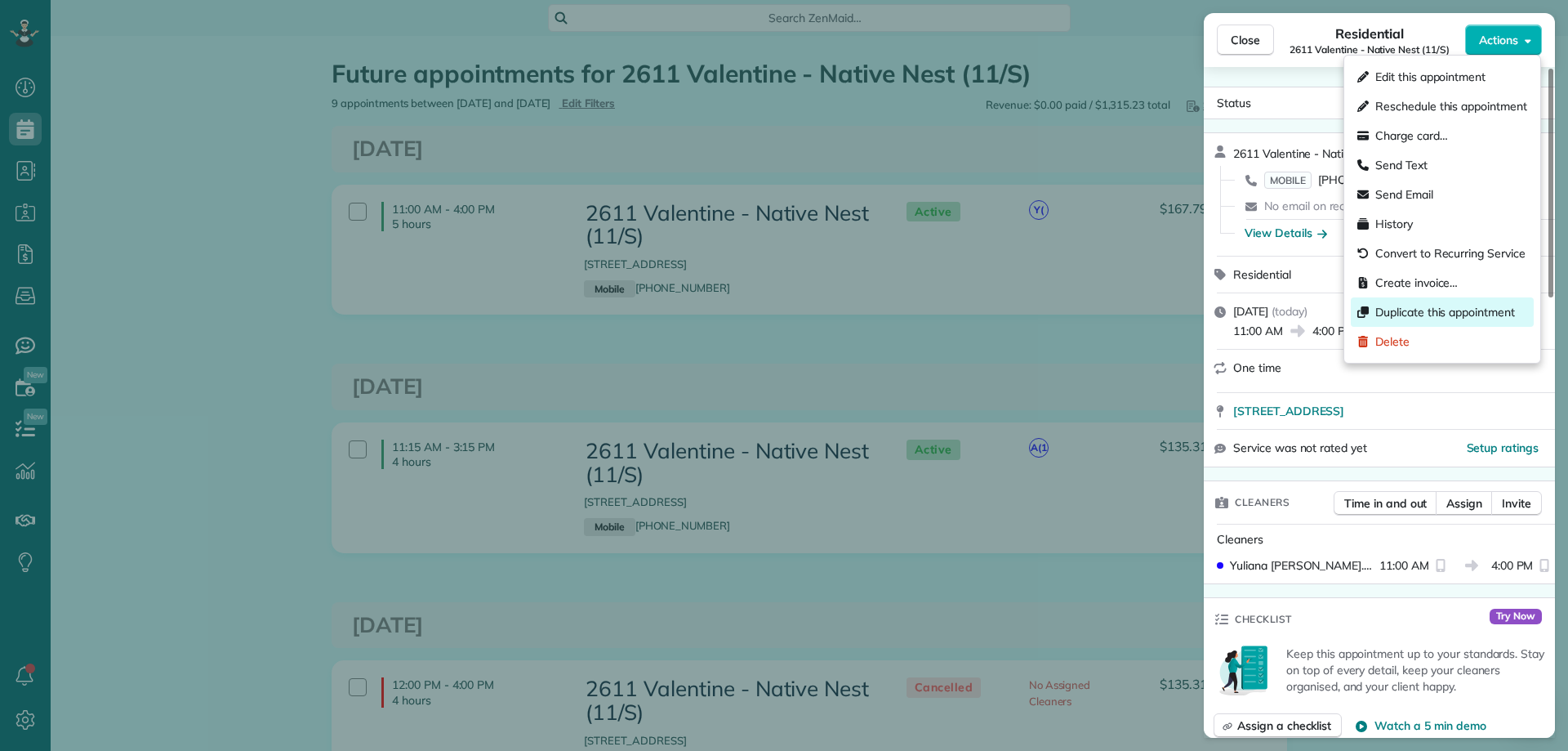
click at [1415, 310] on span "Duplicate this appointment" at bounding box center [1444, 311] width 139 height 16
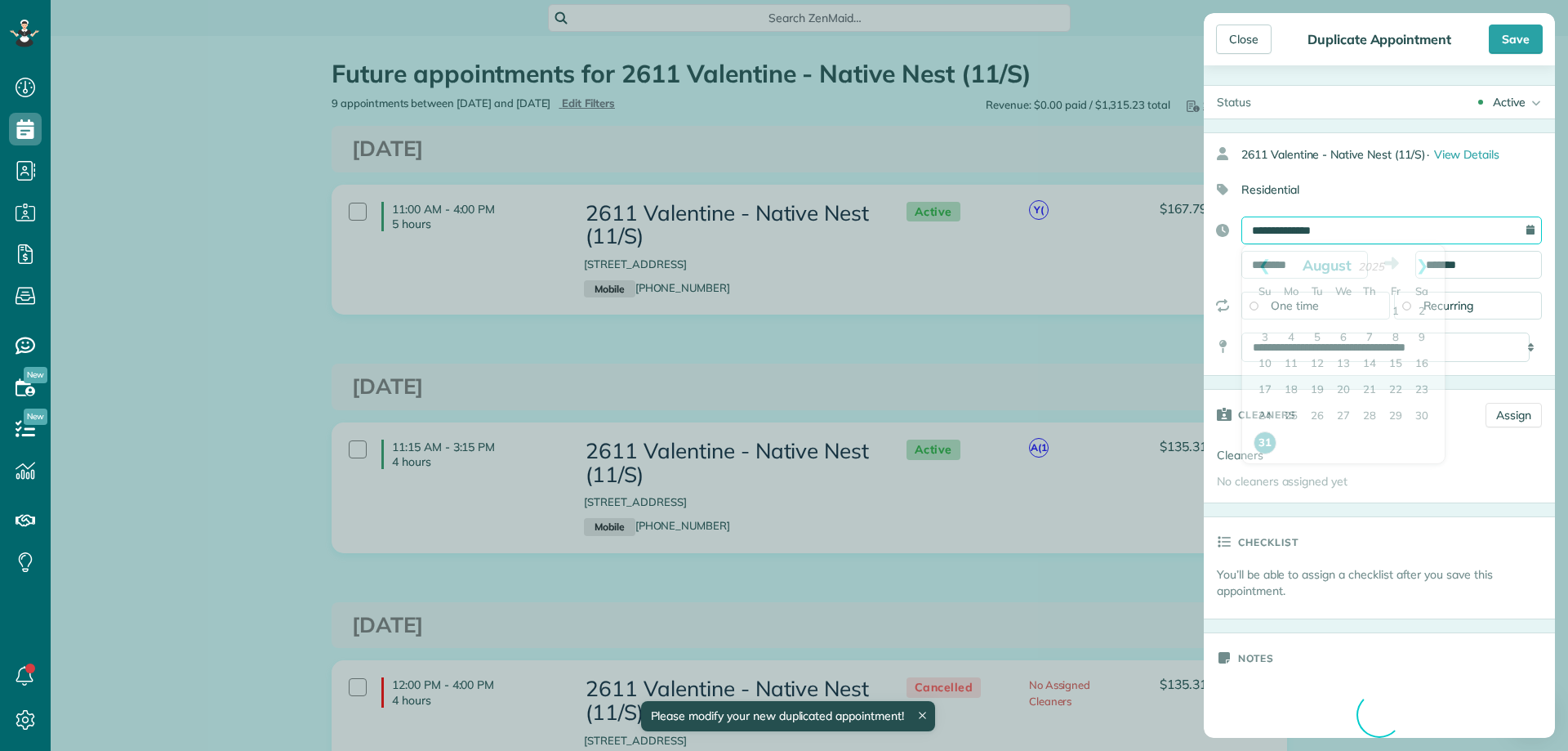
click at [1339, 224] on input "**********" at bounding box center [1391, 230] width 301 height 28
click at [1428, 265] on link "Next" at bounding box center [1422, 265] width 45 height 41
click at [1289, 312] on link "1" at bounding box center [1291, 311] width 26 height 26
type input "**********"
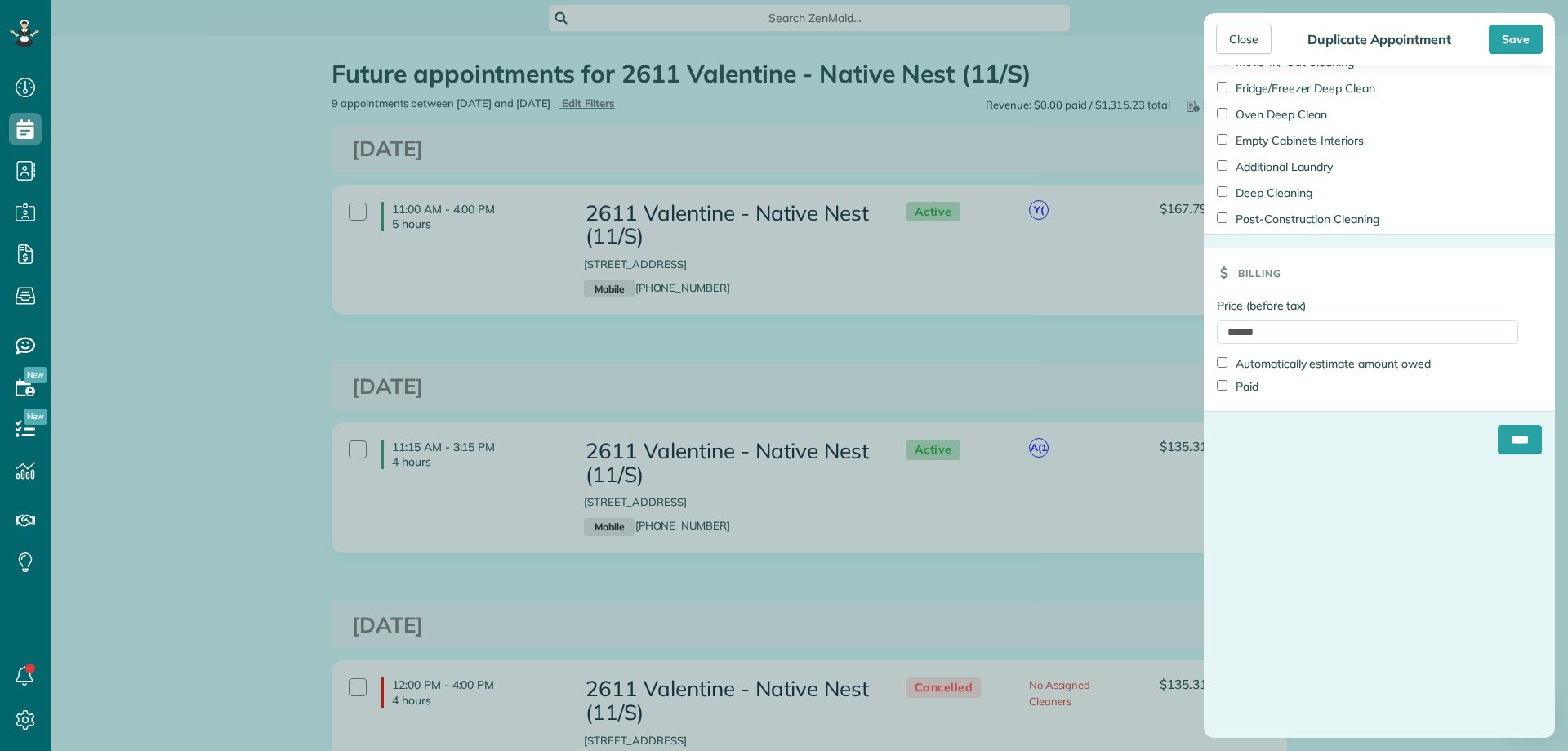
scroll to position [981, 0]
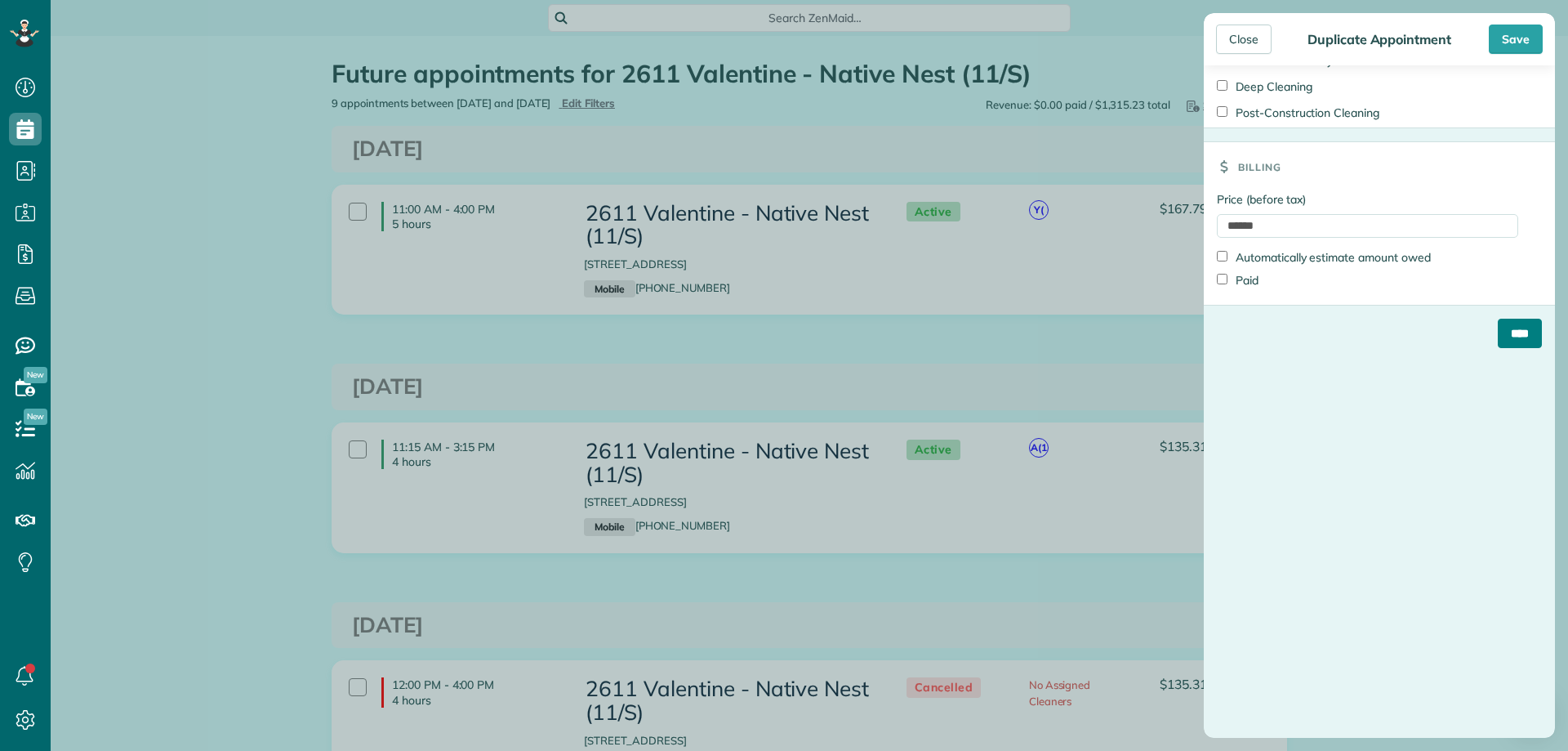
click at [1499, 336] on input "****" at bounding box center [1520, 333] width 44 height 30
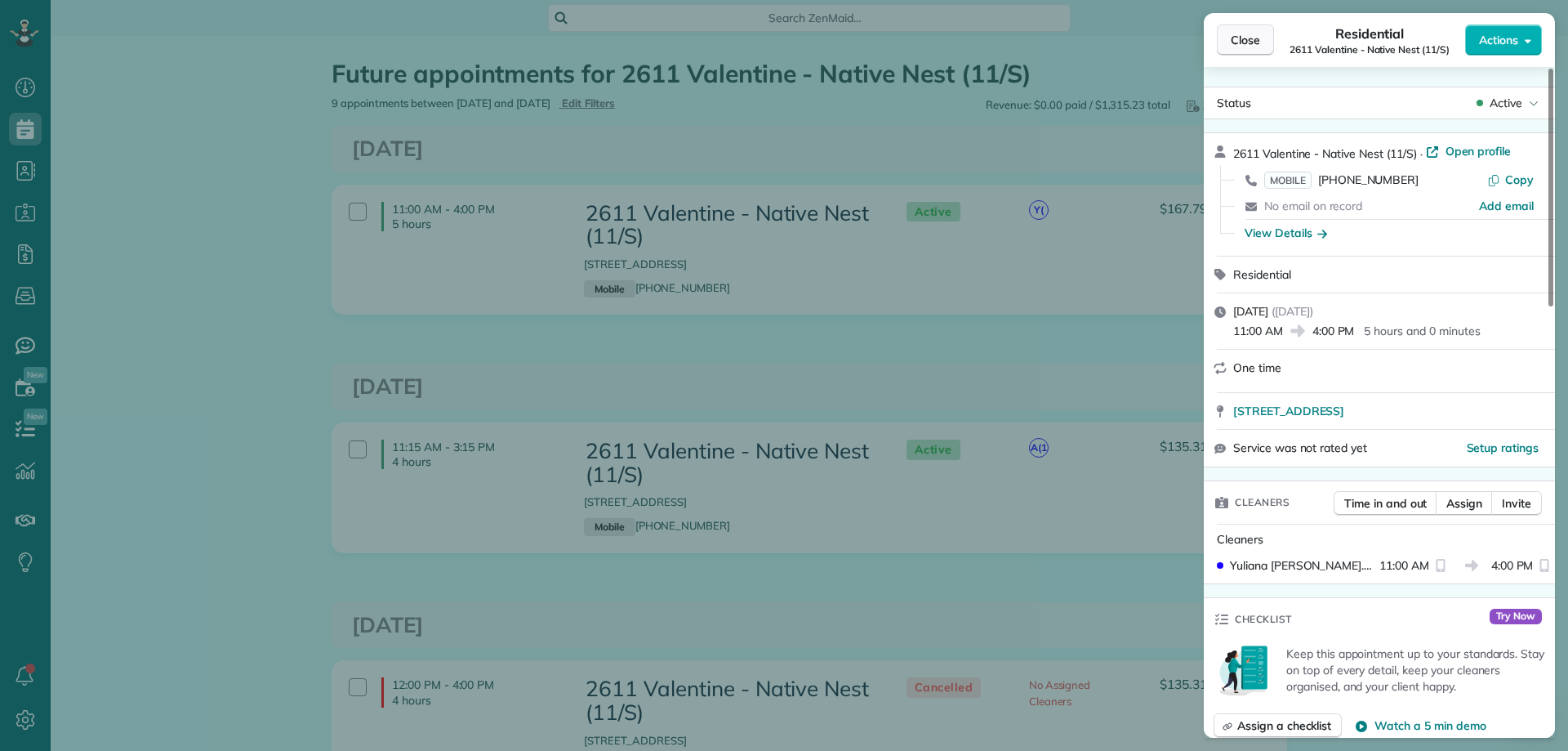
click at [1262, 32] on button "Close" at bounding box center [1245, 40] width 58 height 31
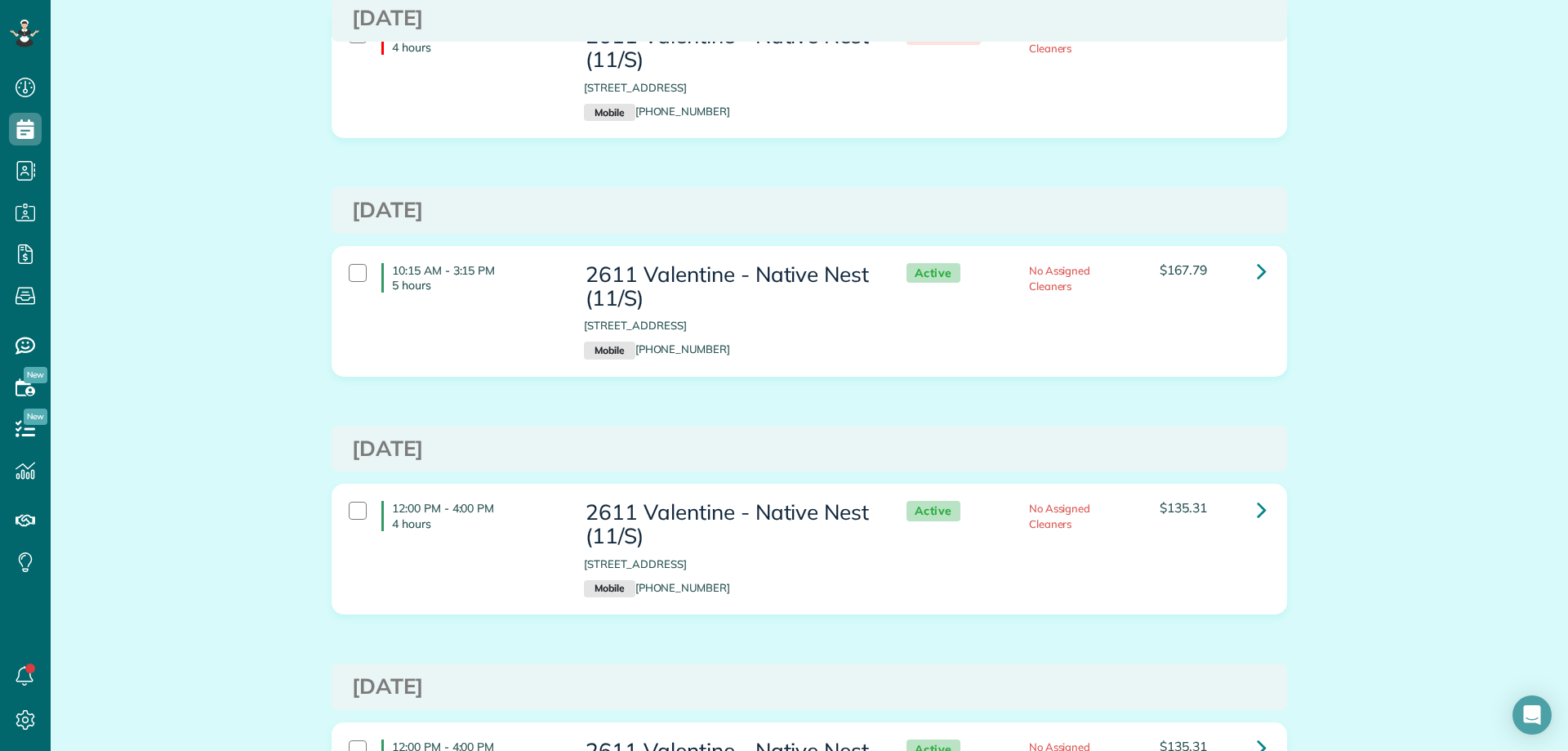
scroll to position [653, 0]
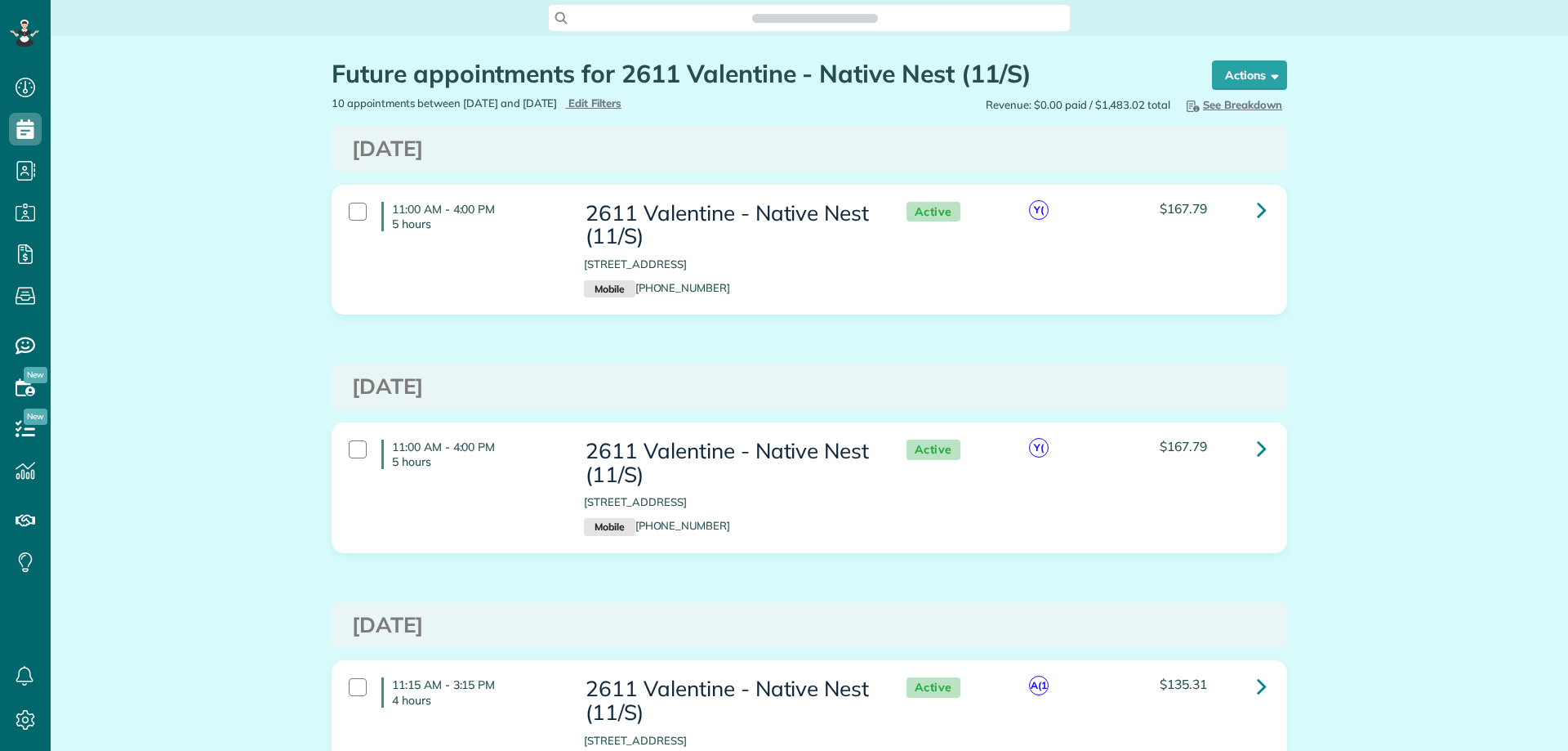
scroll to position [8, 8]
click at [1258, 446] on icon at bounding box center [1262, 448] width 10 height 29
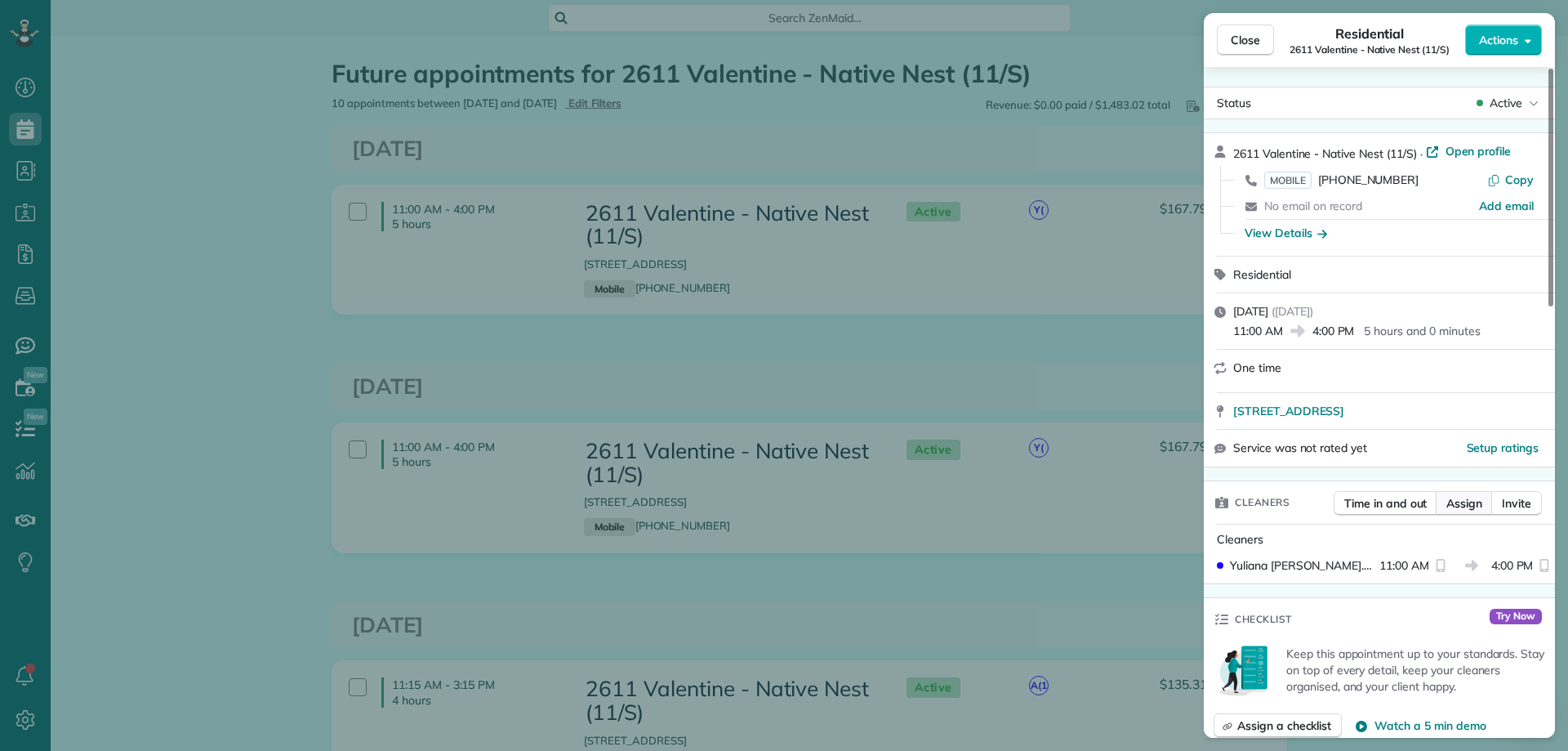
click at [1471, 505] on span "Assign" at bounding box center [1463, 502] width 36 height 16
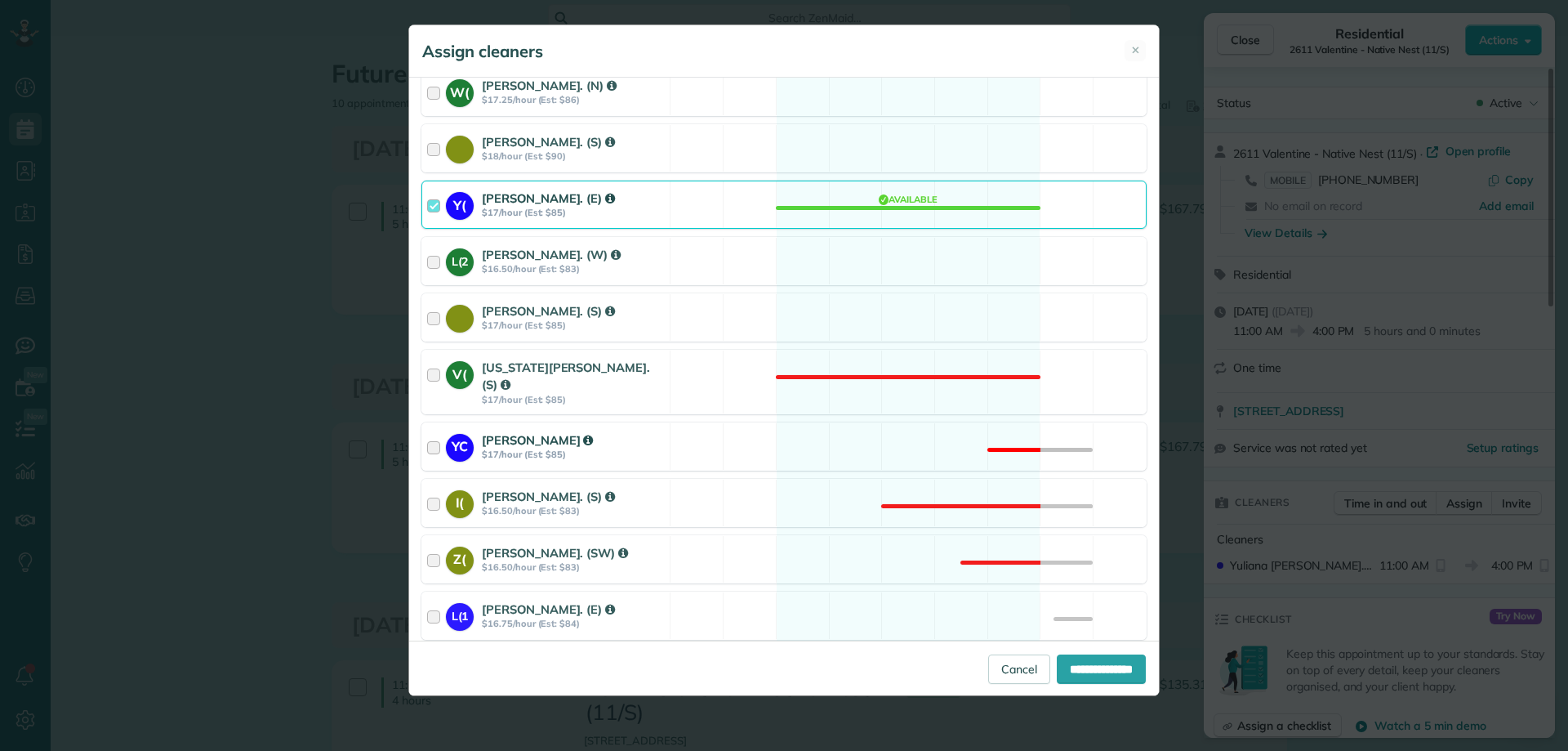
scroll to position [493, 0]
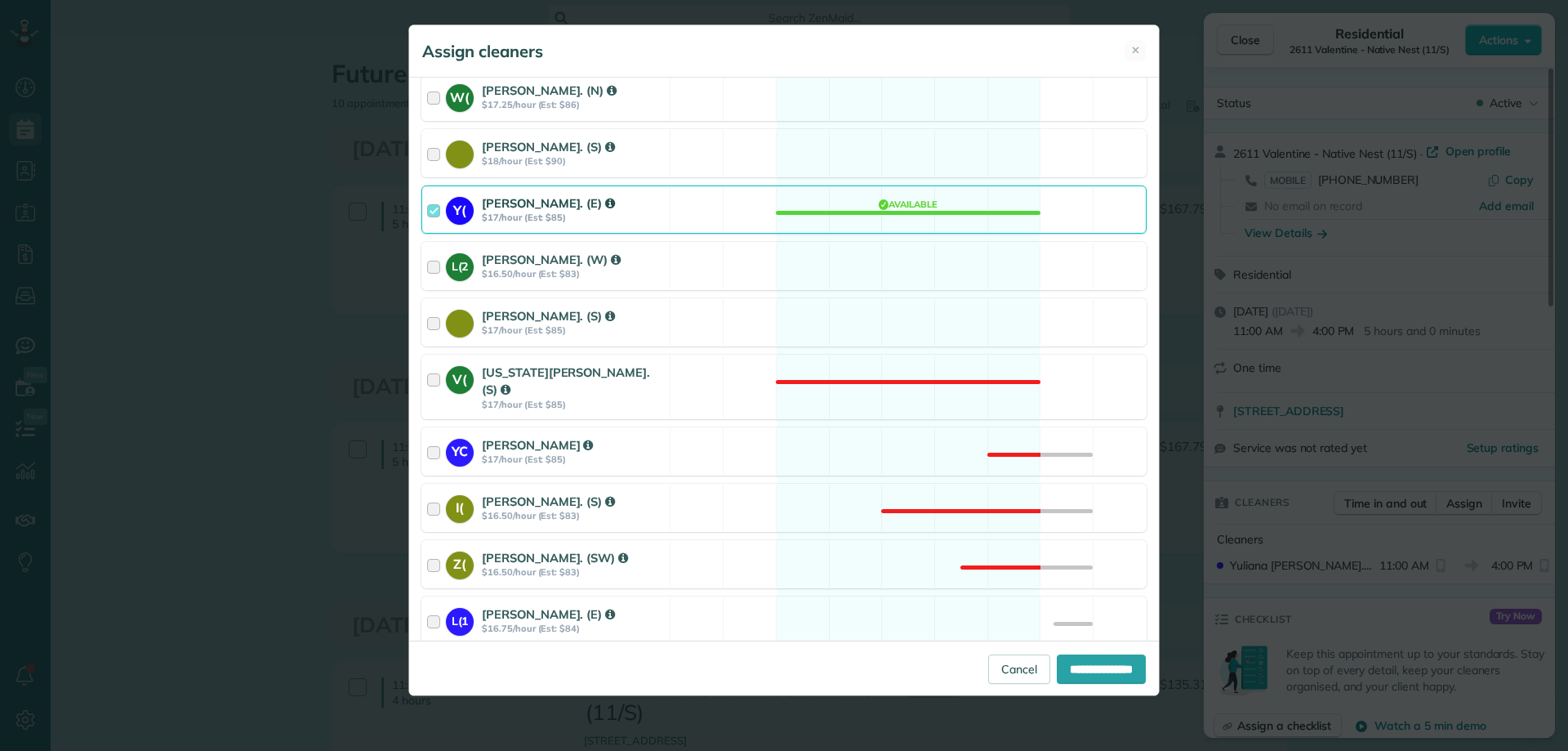
click at [434, 209] on div at bounding box center [437, 208] width 19 height 30
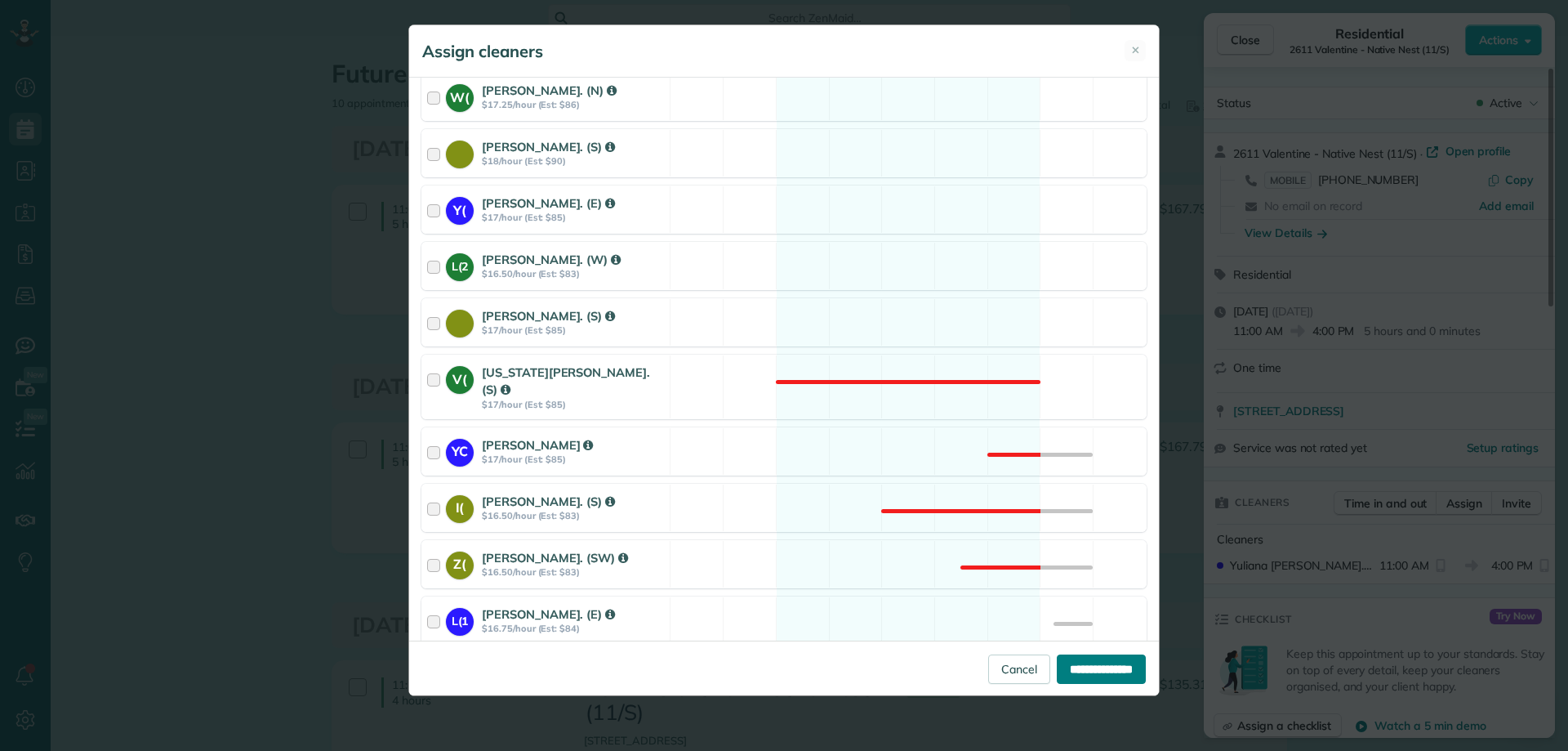
click at [1068, 669] on input "**********" at bounding box center [1101, 668] width 89 height 30
type input "**********"
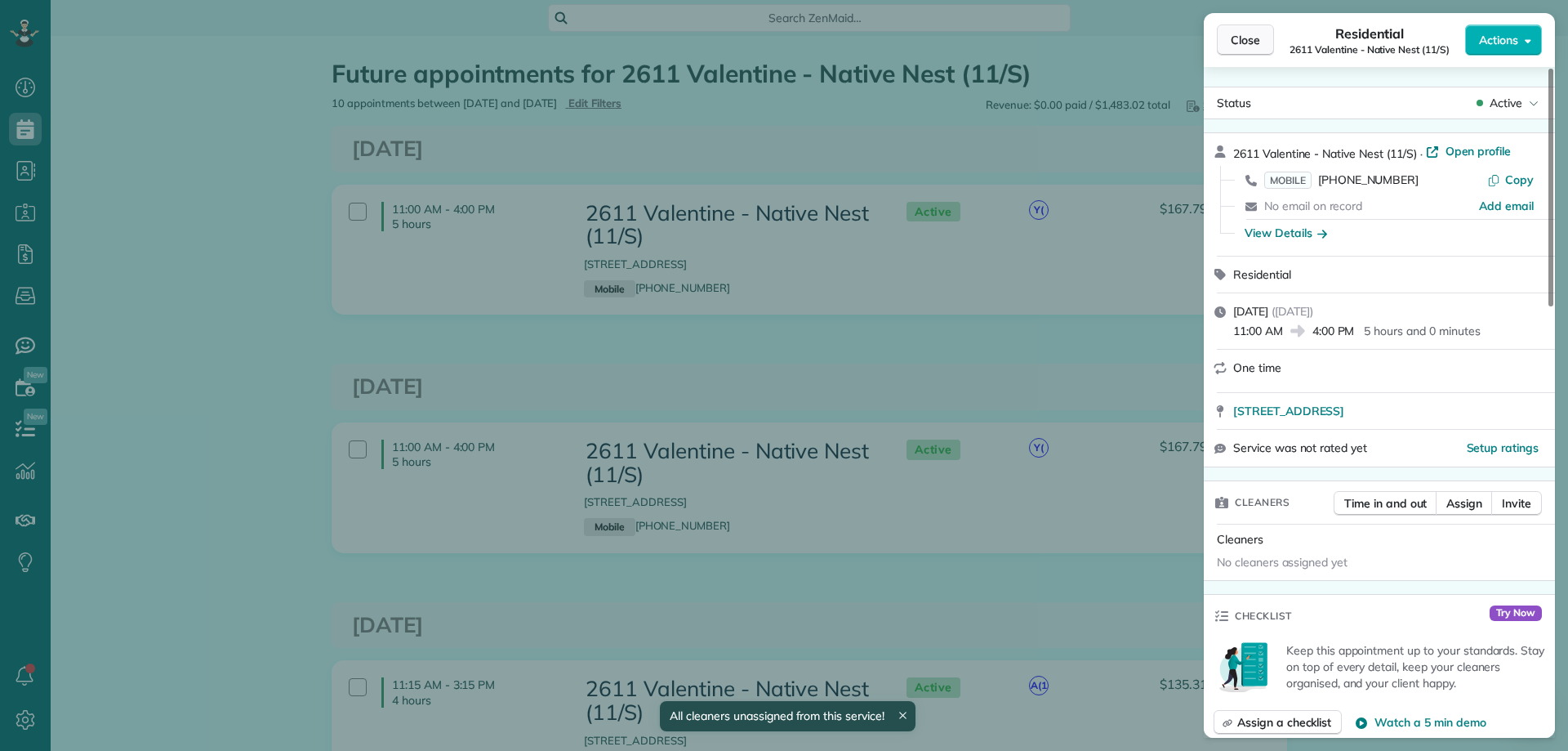
click at [1238, 43] on span "Close" at bounding box center [1245, 39] width 30 height 16
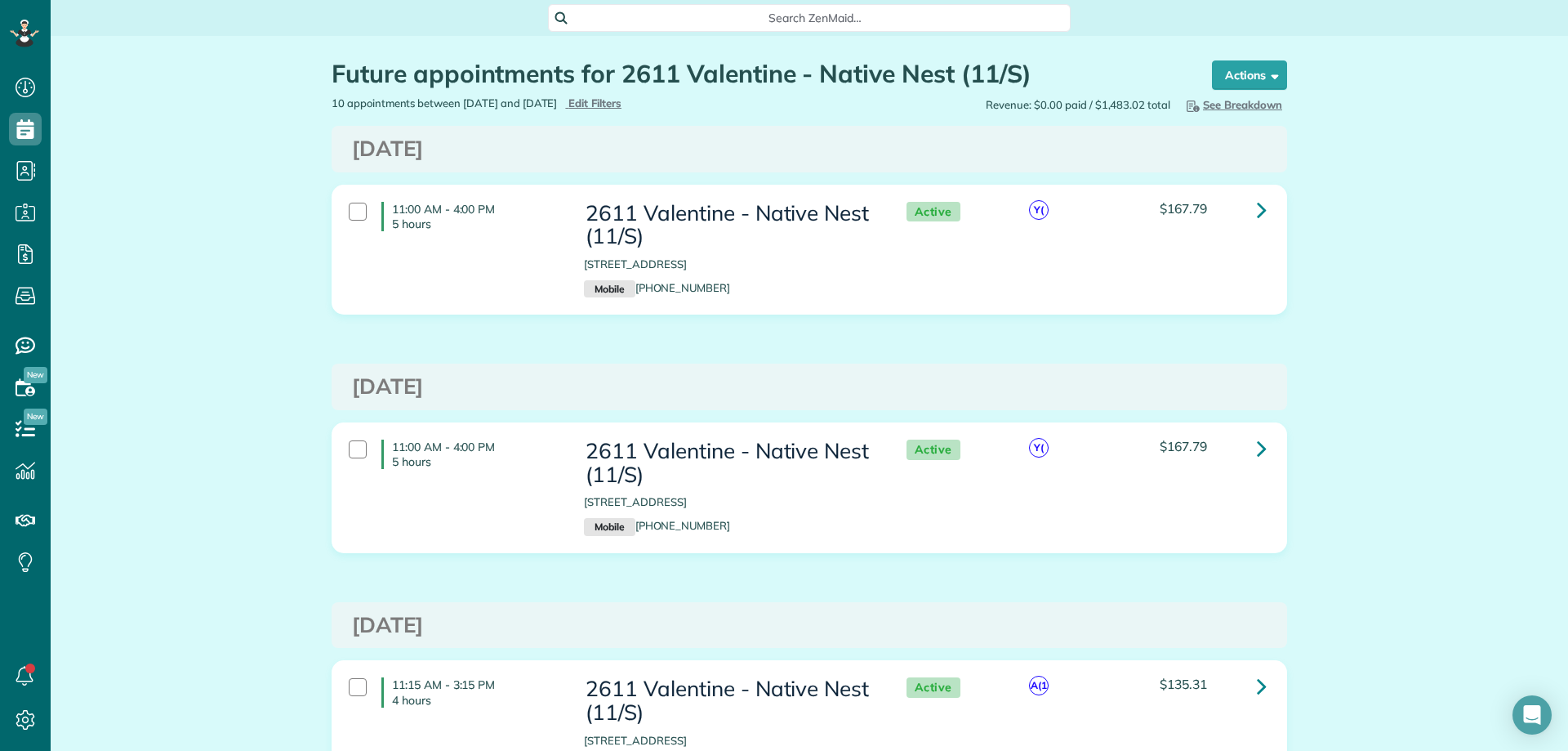
click at [751, 16] on span "Search ZenMaid…" at bounding box center [814, 17] width 496 height 16
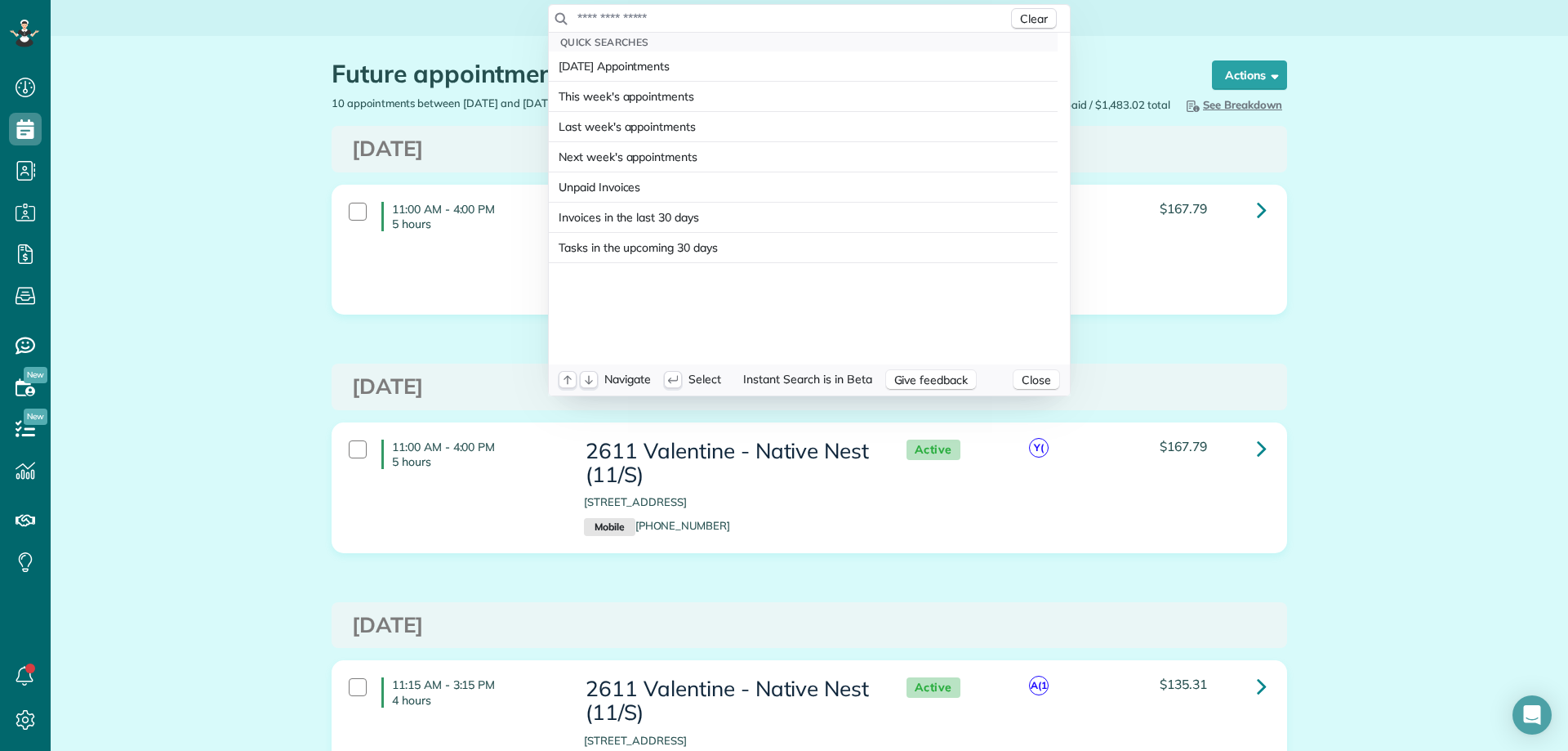
click at [752, 16] on input "text" at bounding box center [791, 17] width 431 height 16
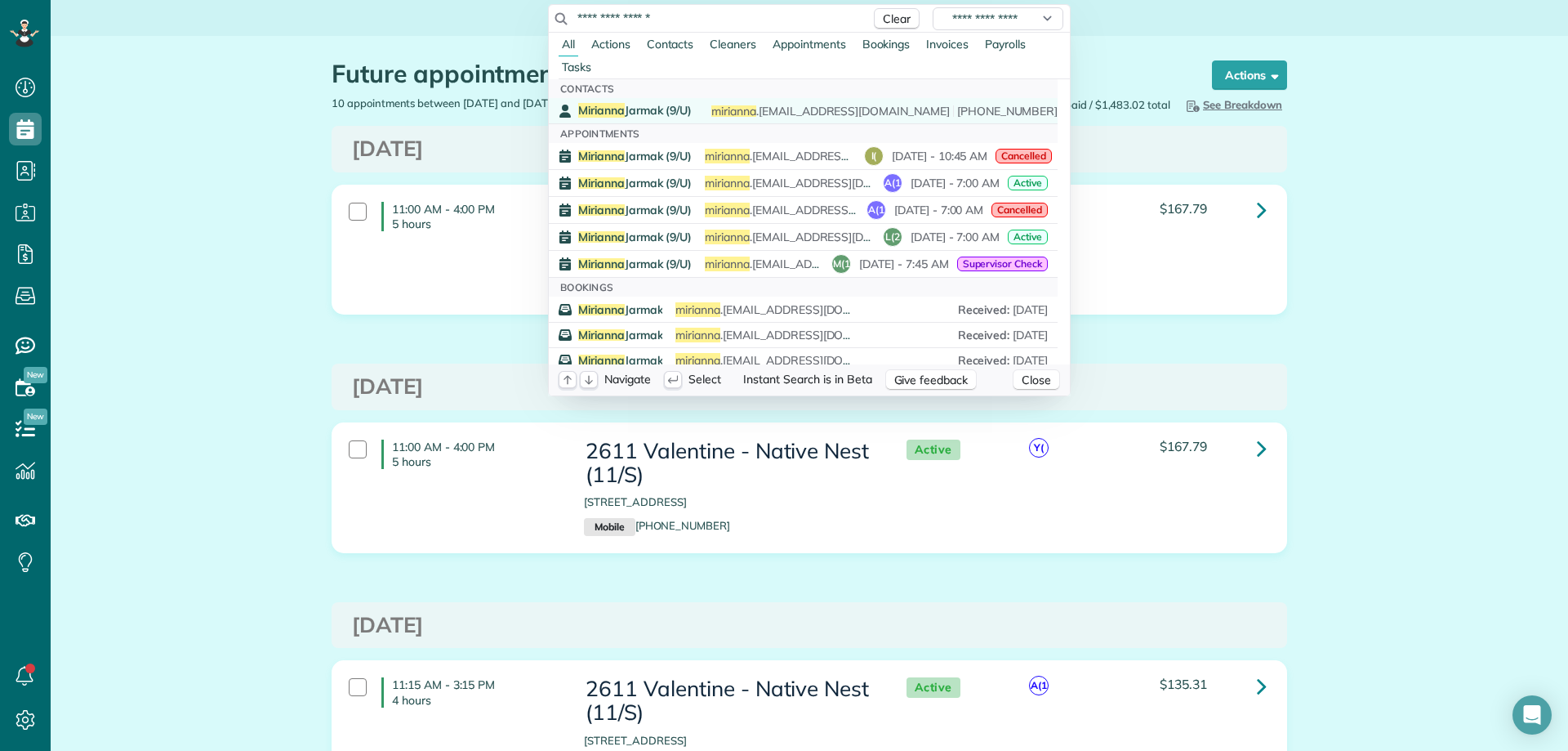
type input "**********"
click at [665, 111] on span "[PERSON_NAME] (9/U)" at bounding box center [635, 109] width 113 height 14
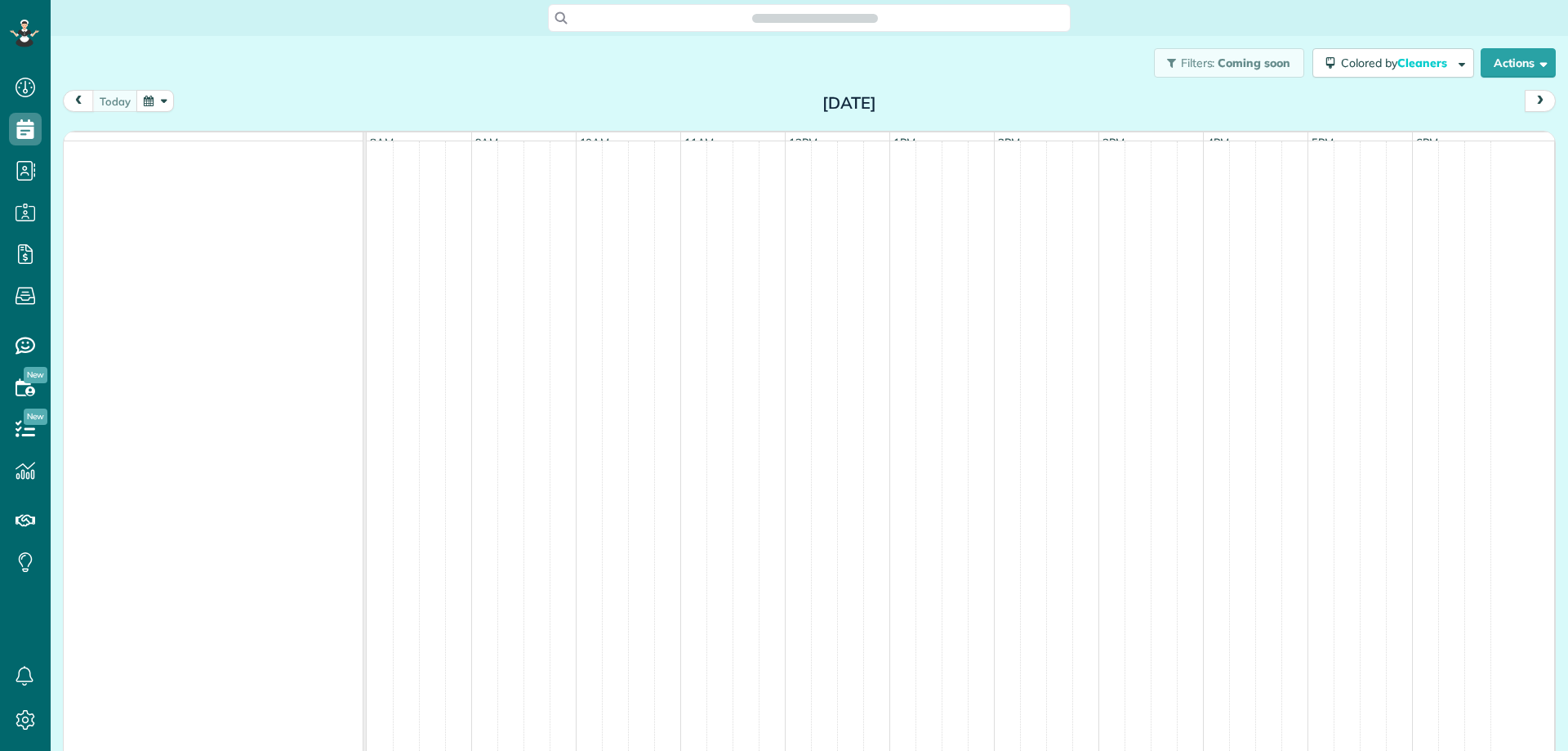
scroll to position [751, 51]
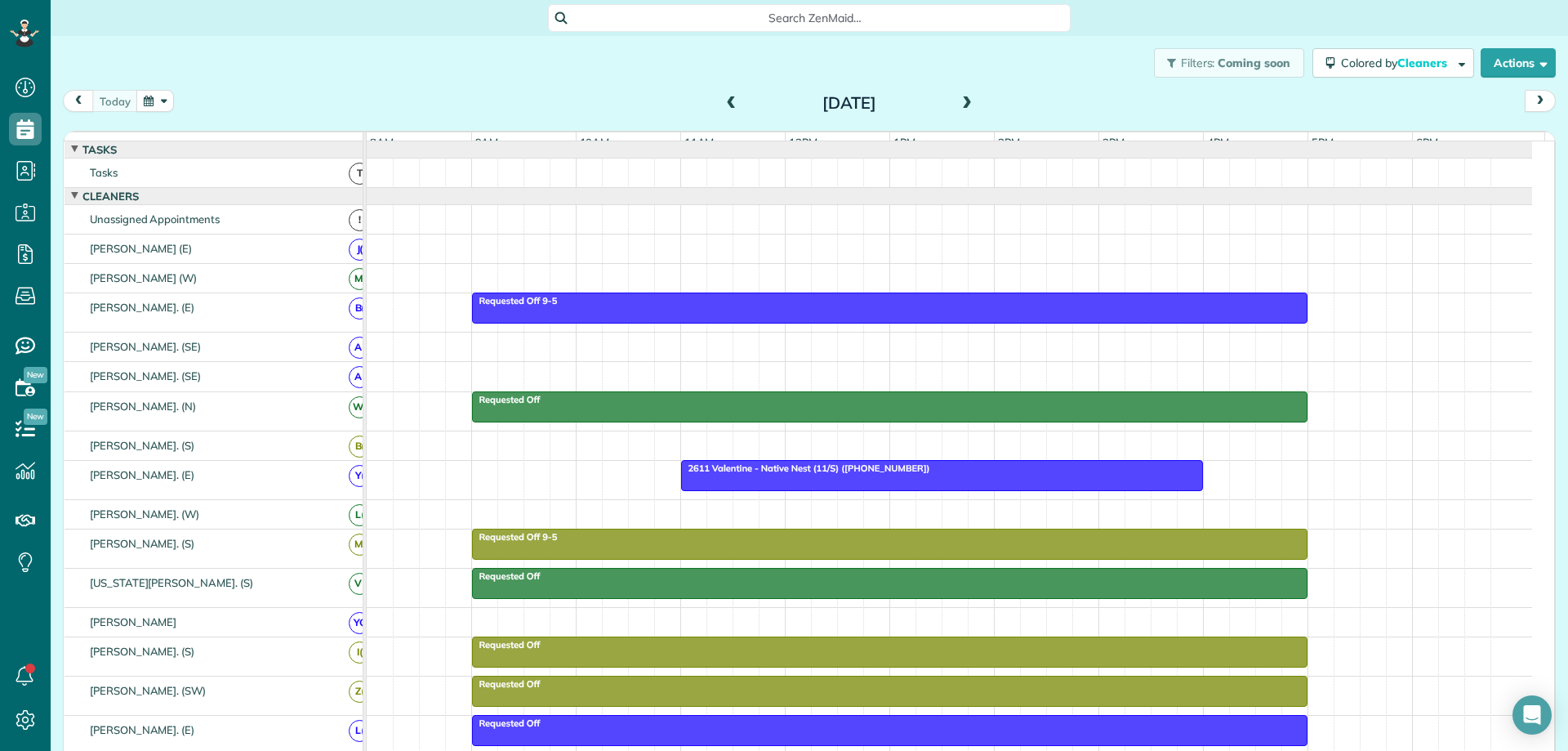
click at [958, 98] on span at bounding box center [967, 103] width 18 height 14
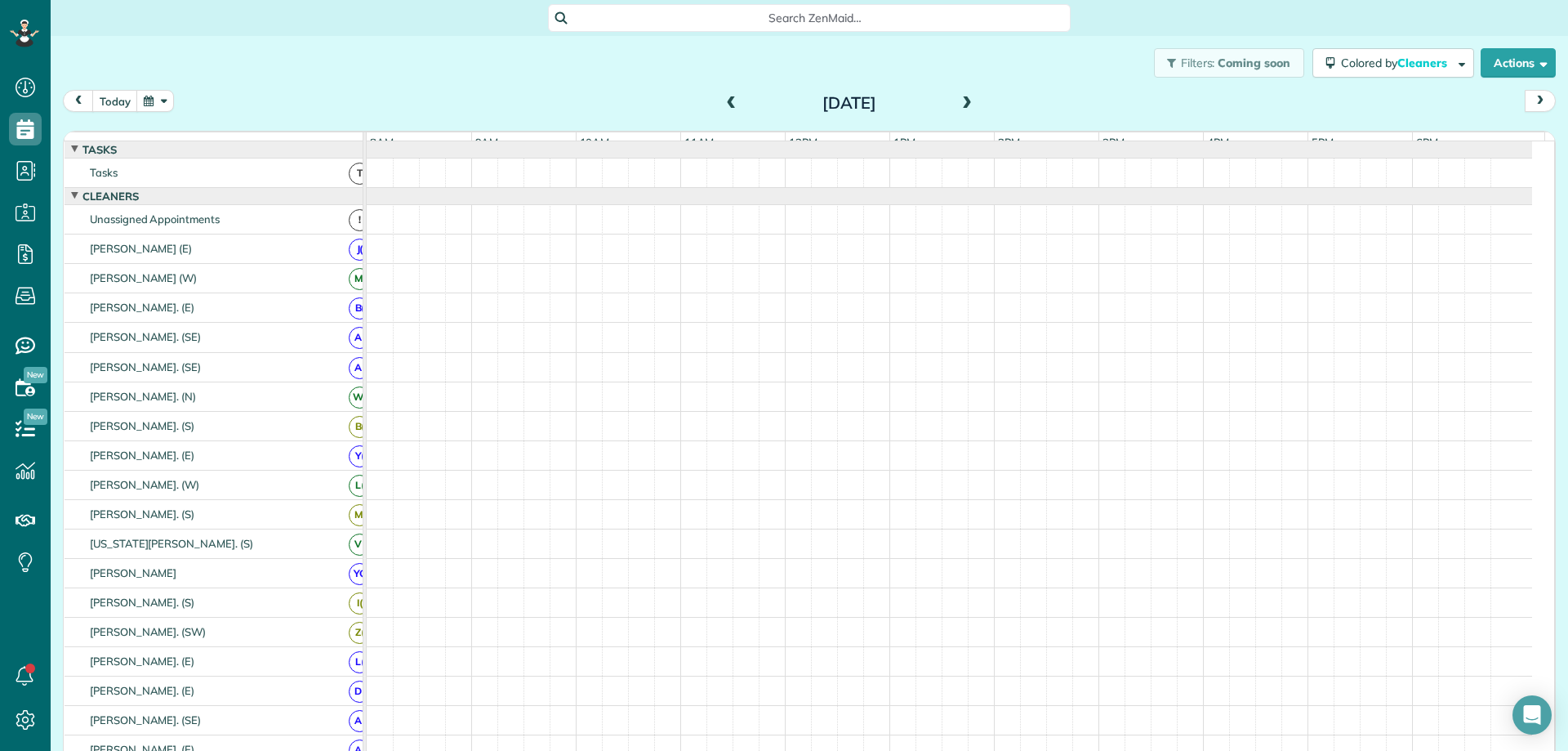
click at [958, 98] on span at bounding box center [967, 103] width 18 height 14
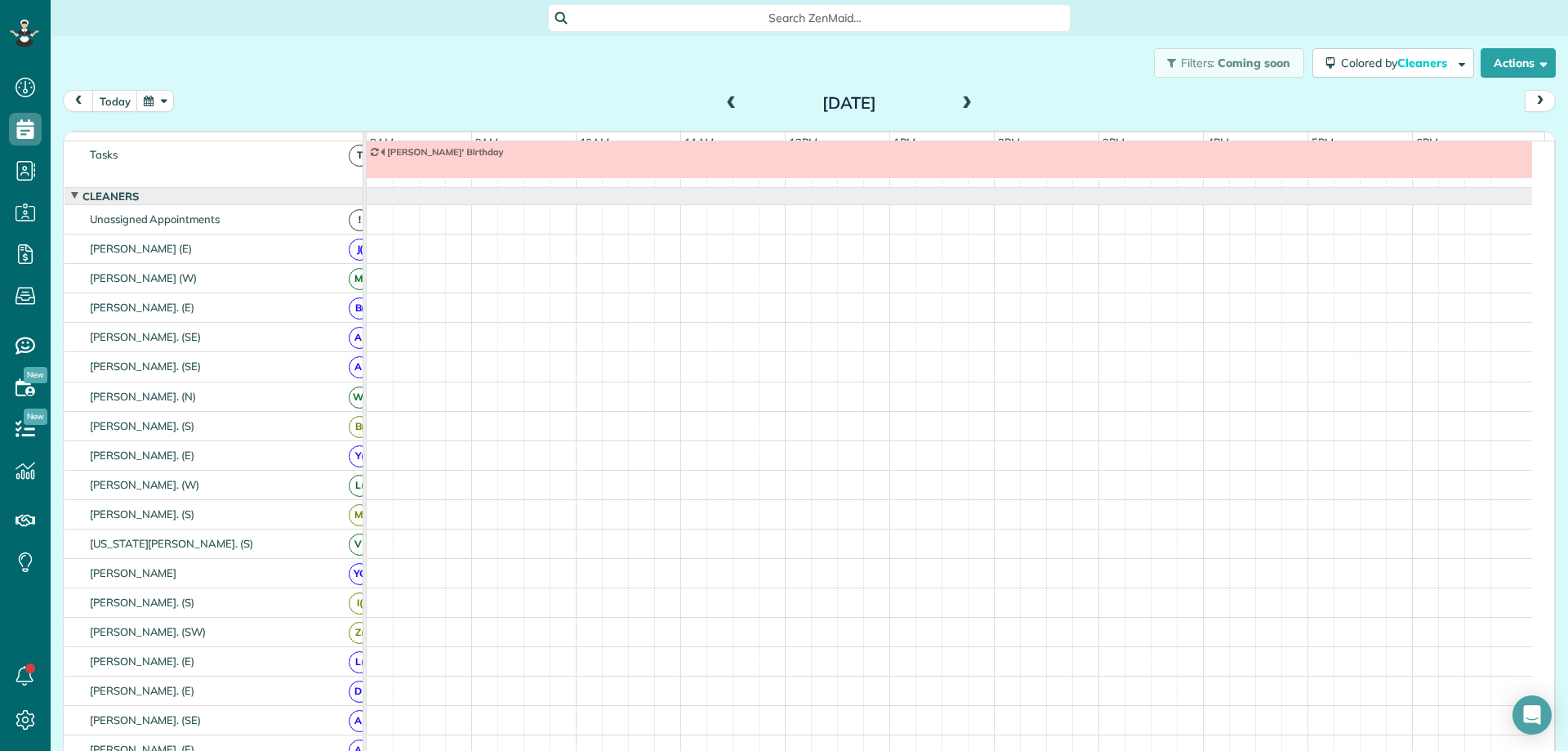
click at [958, 98] on span at bounding box center [967, 103] width 18 height 14
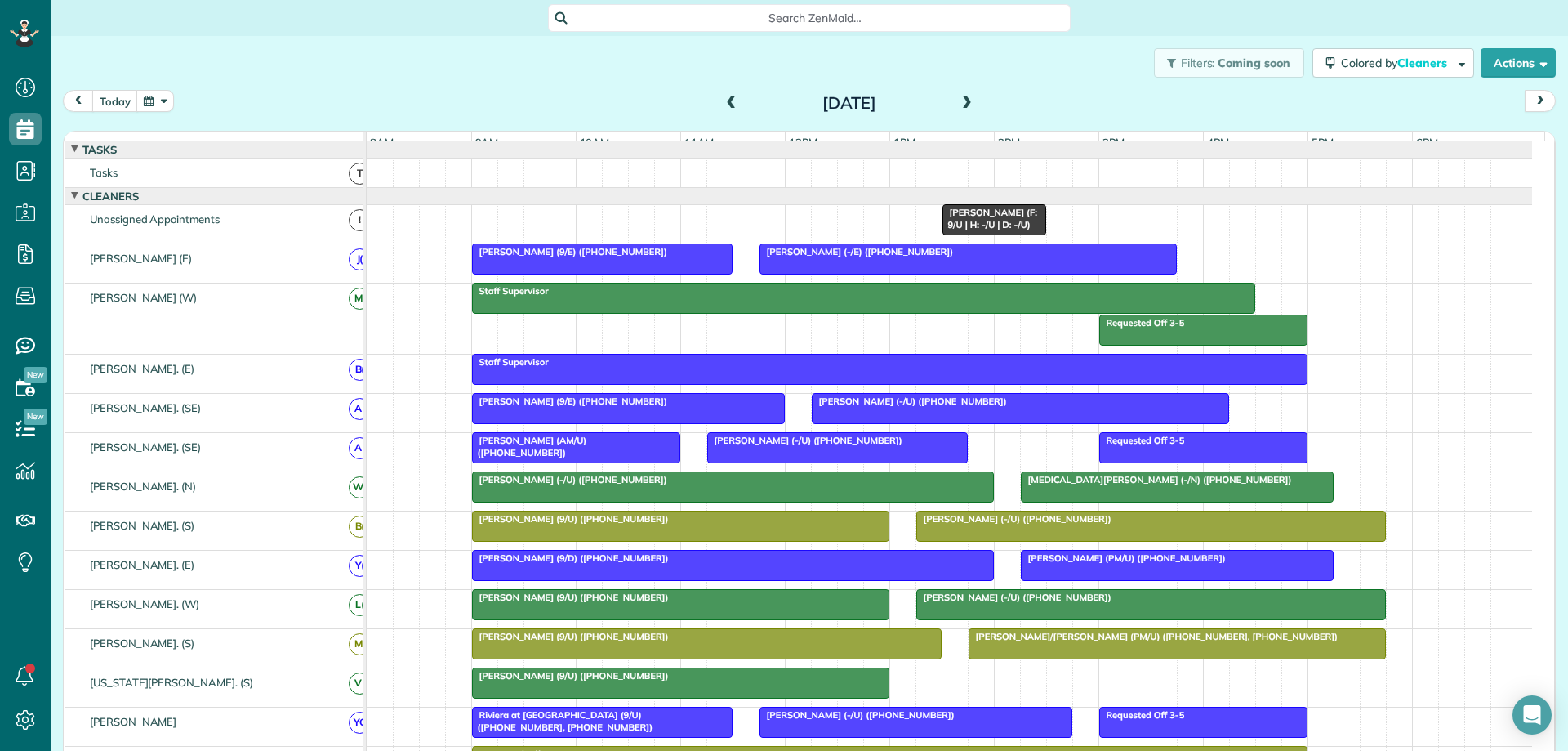
click at [961, 101] on span at bounding box center [967, 103] width 18 height 14
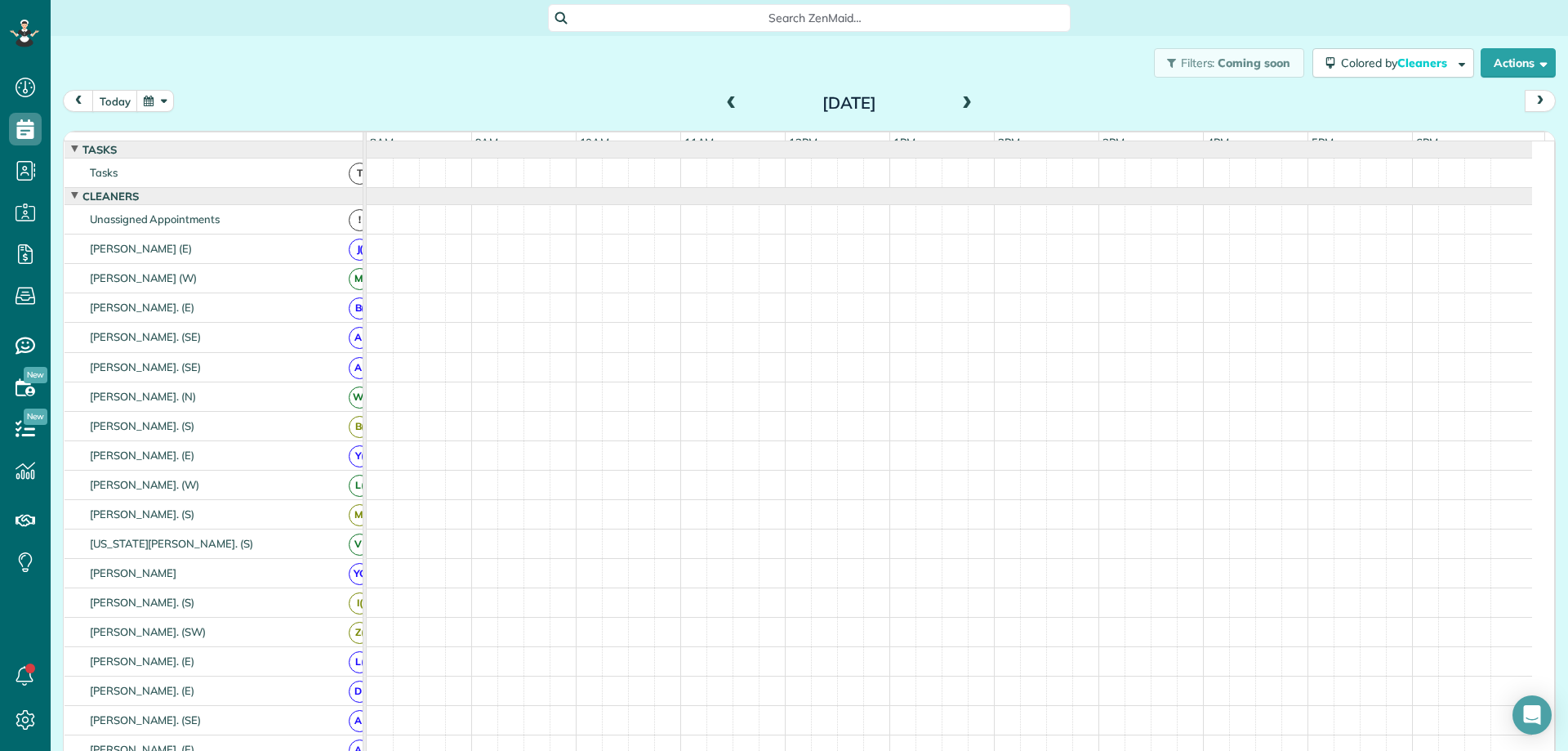
click at [961, 101] on span at bounding box center [967, 103] width 18 height 14
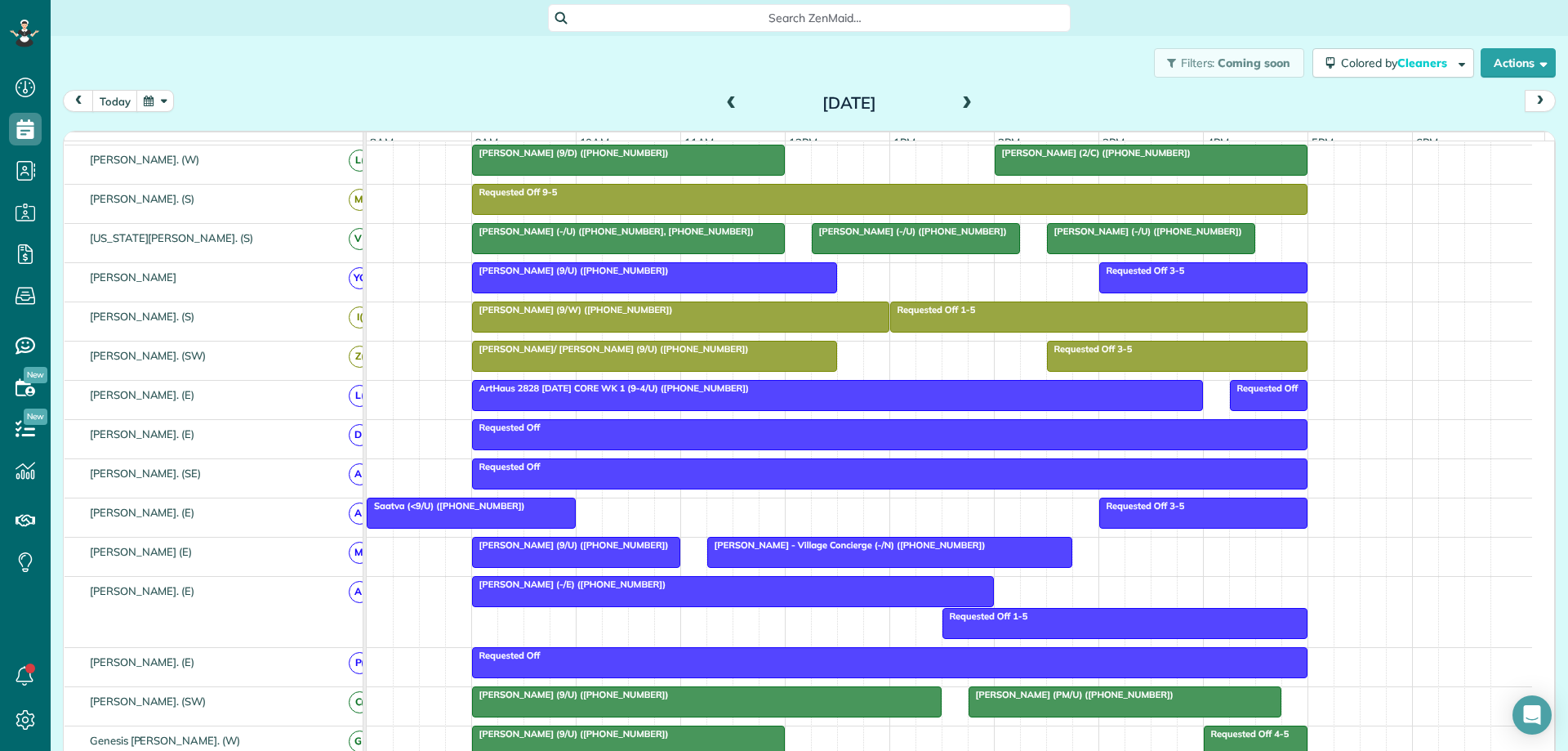
click at [958, 107] on span at bounding box center [967, 103] width 18 height 14
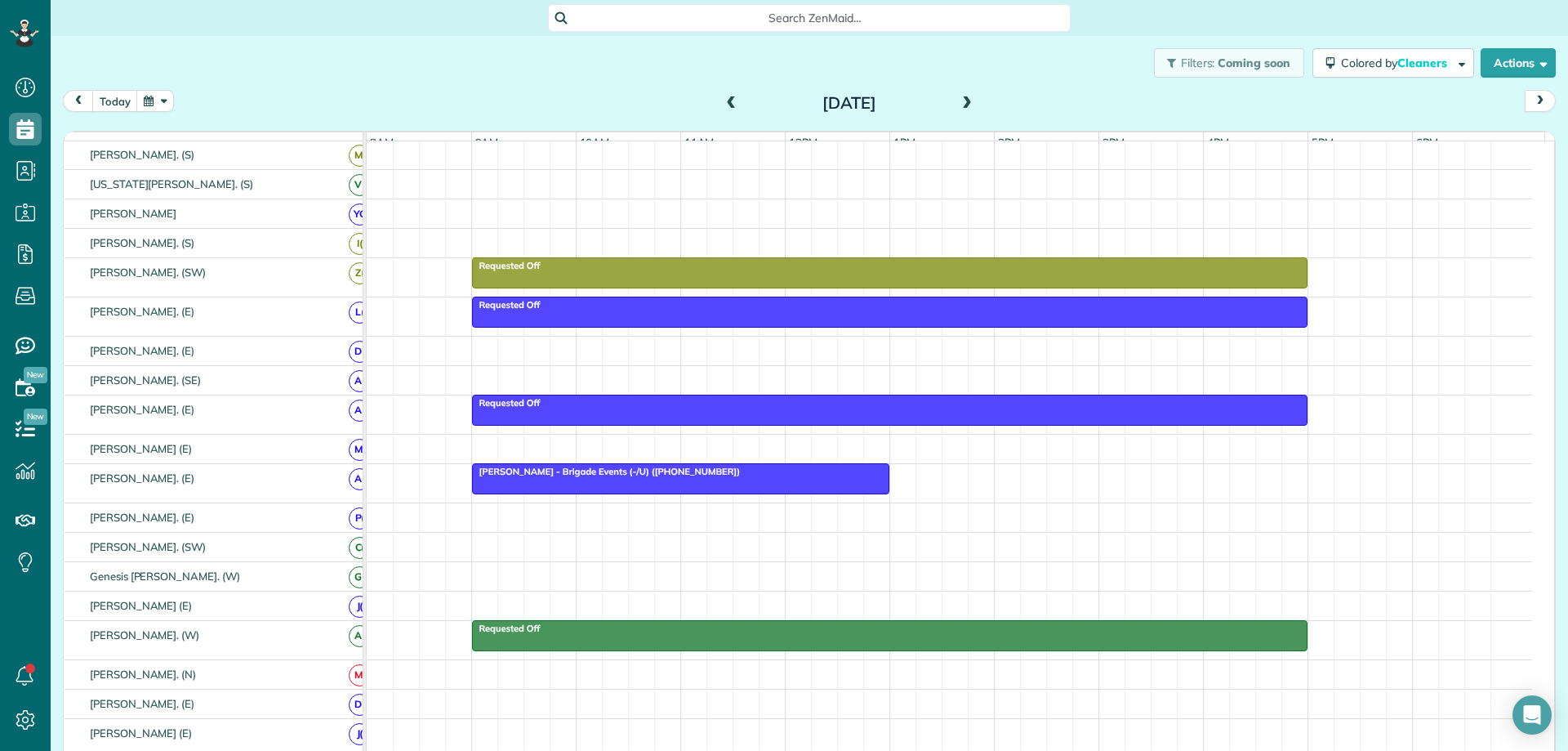
click at [724, 103] on span at bounding box center [732, 103] width 18 height 14
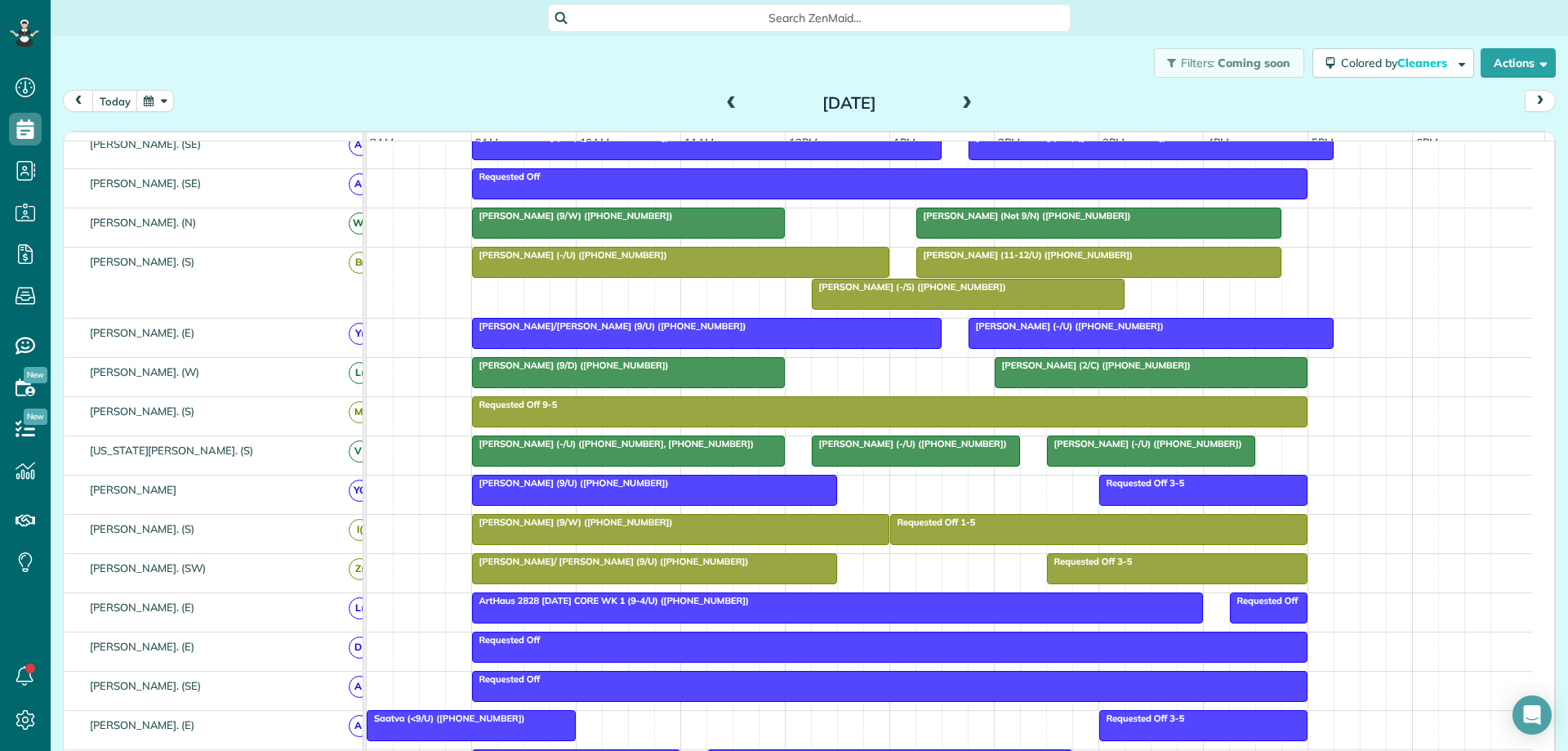
scroll to position [625, 0]
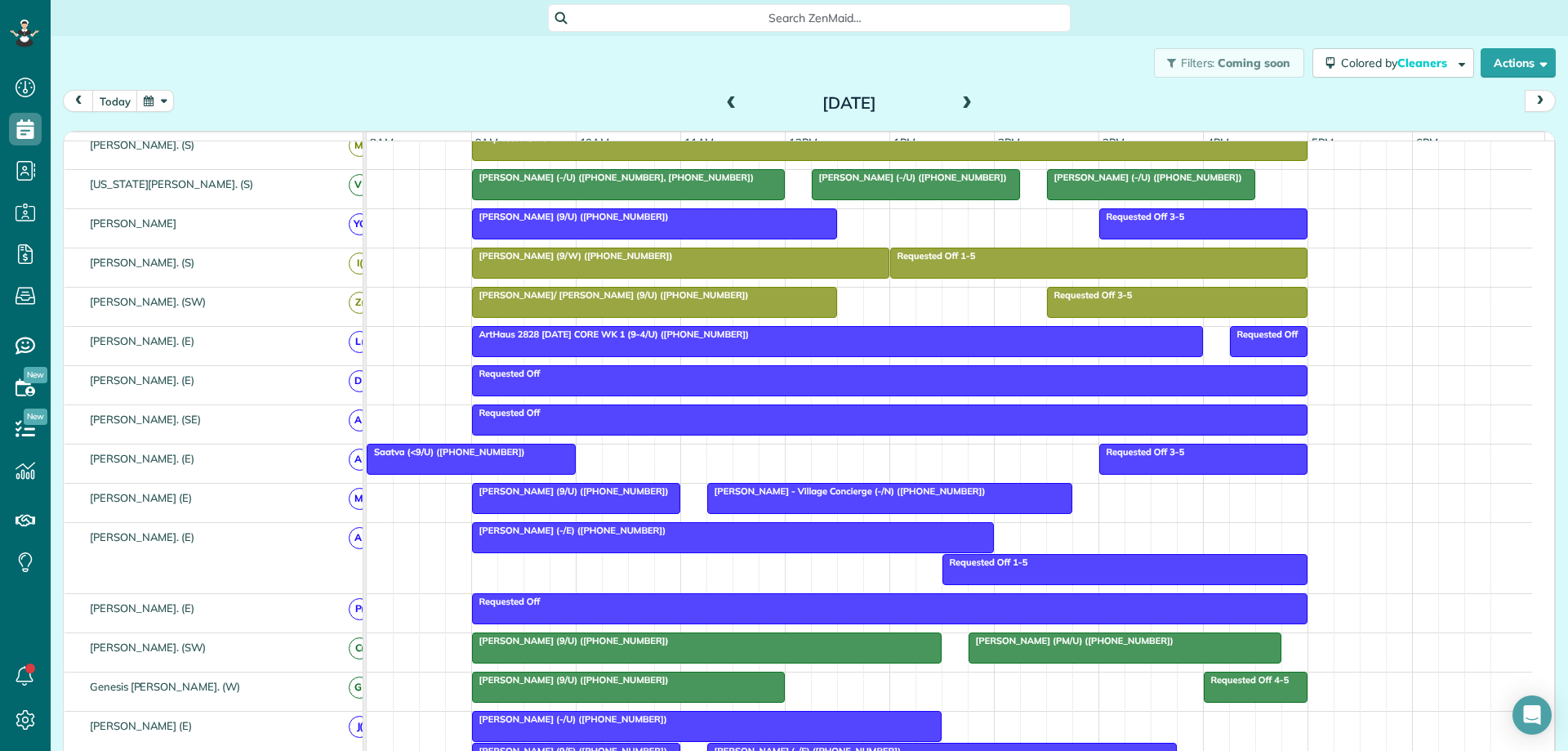
click at [149, 99] on button "button" at bounding box center [155, 101] width 37 height 22
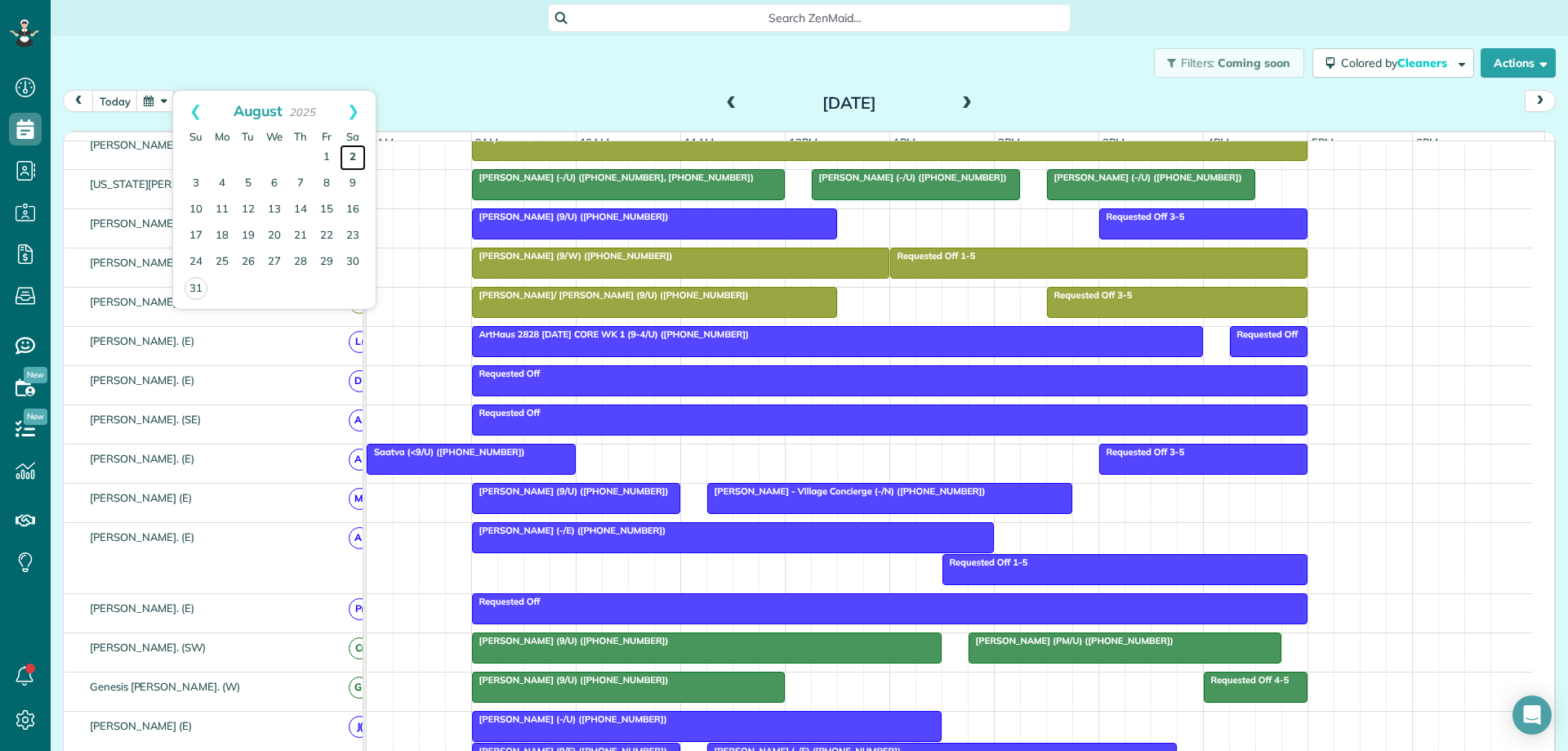
click at [349, 155] on link "2" at bounding box center [352, 157] width 26 height 26
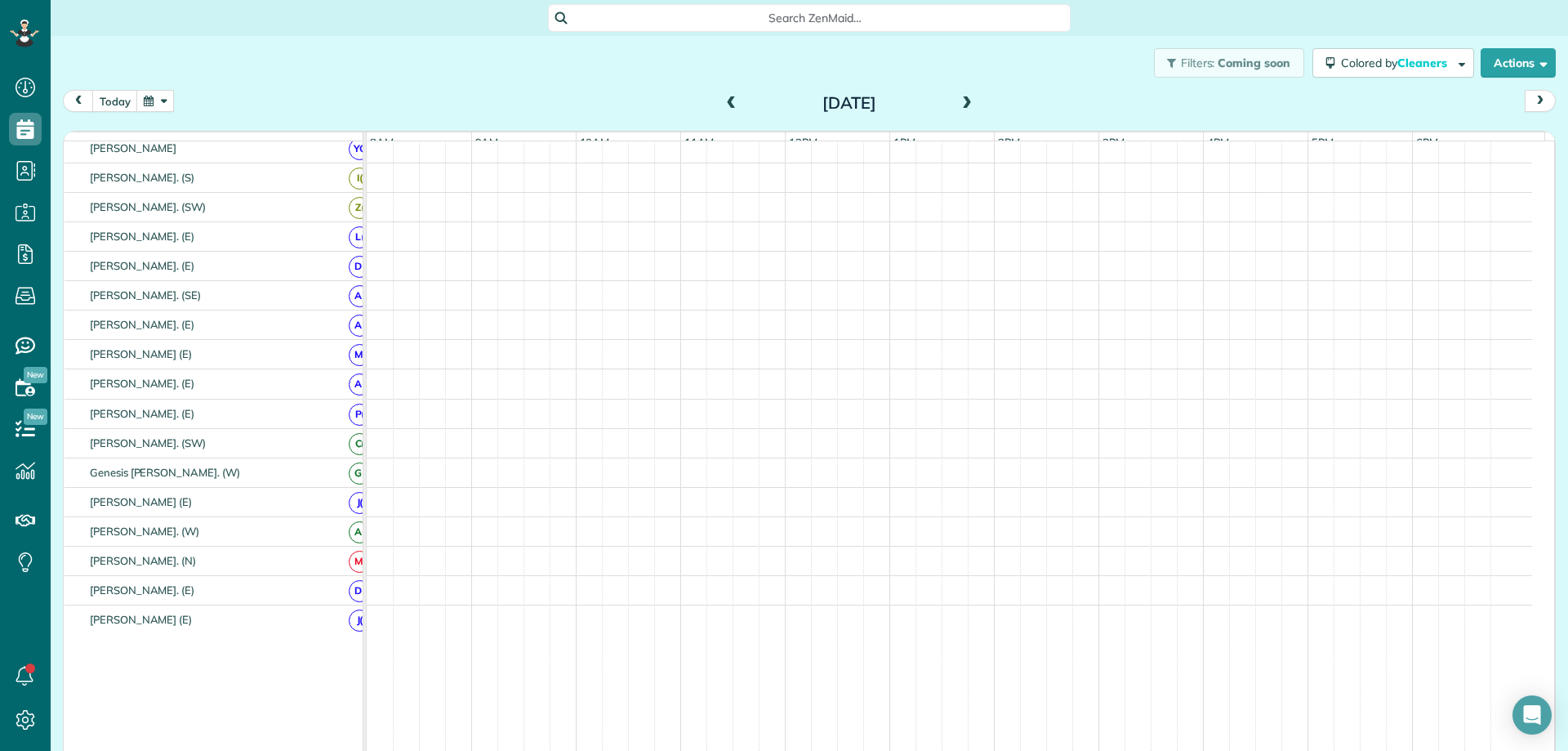
scroll to position [114, 0]
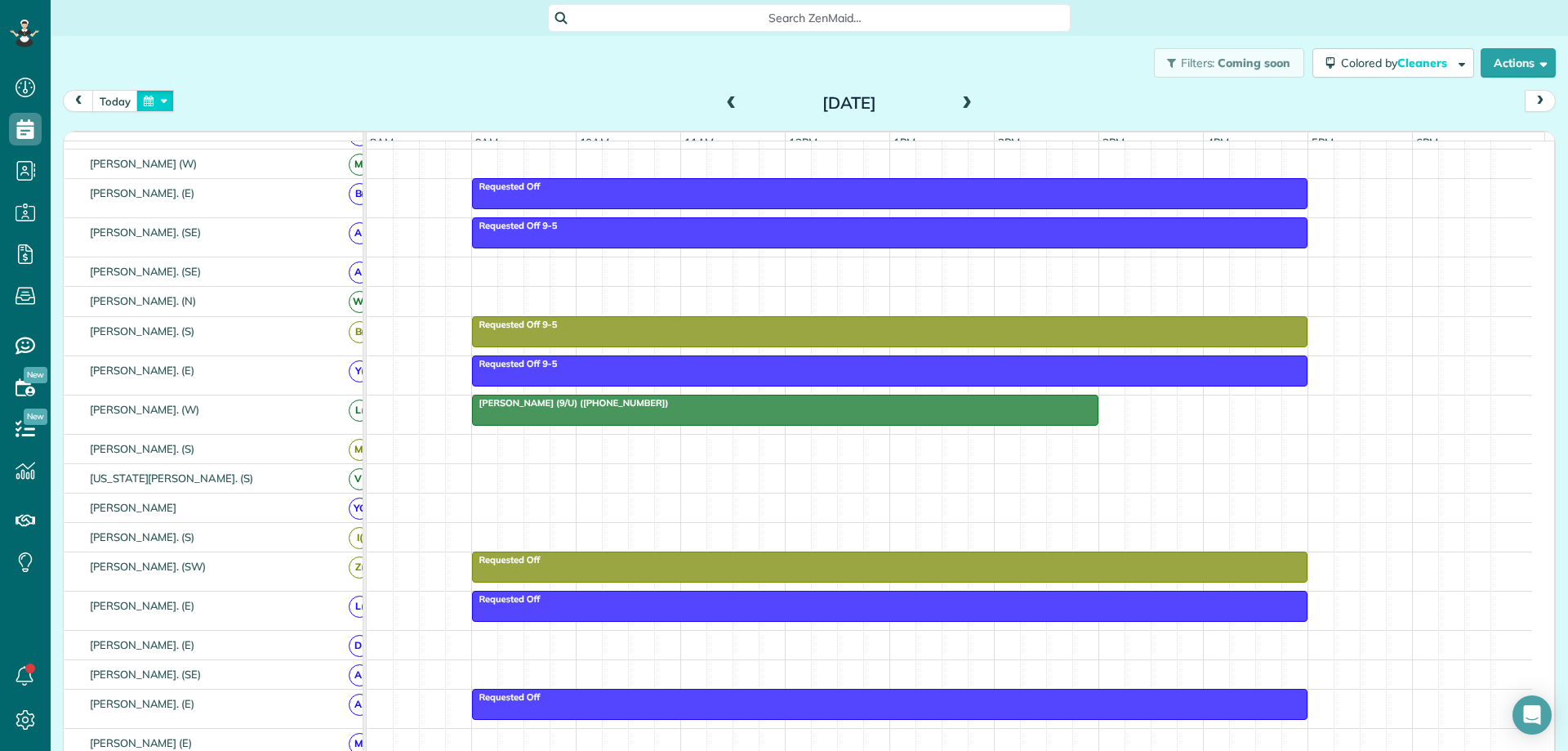
click at [159, 101] on button "button" at bounding box center [155, 101] width 37 height 22
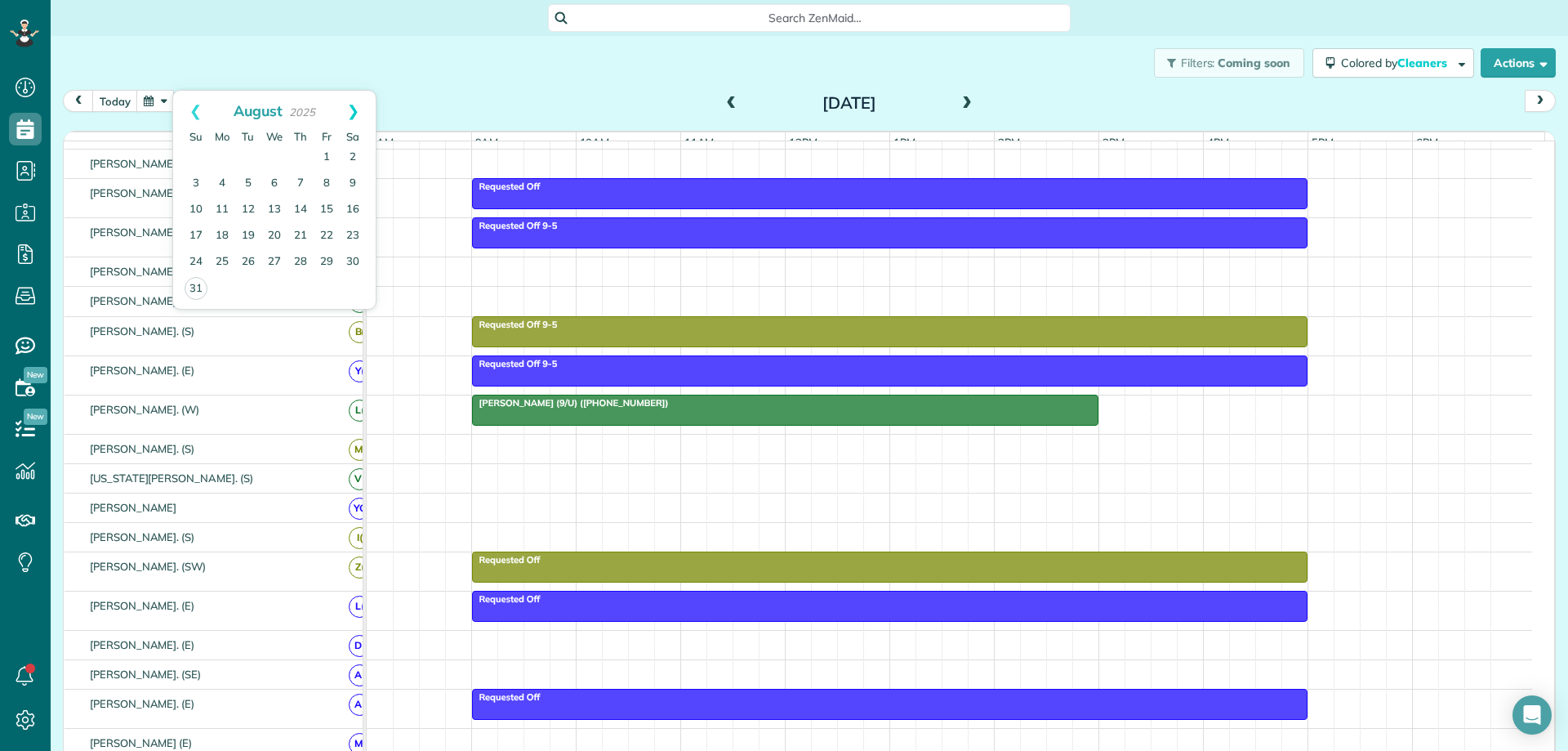
click at [358, 111] on link "Next" at bounding box center [352, 110] width 45 height 41
click at [352, 154] on link "6" at bounding box center [352, 157] width 26 height 26
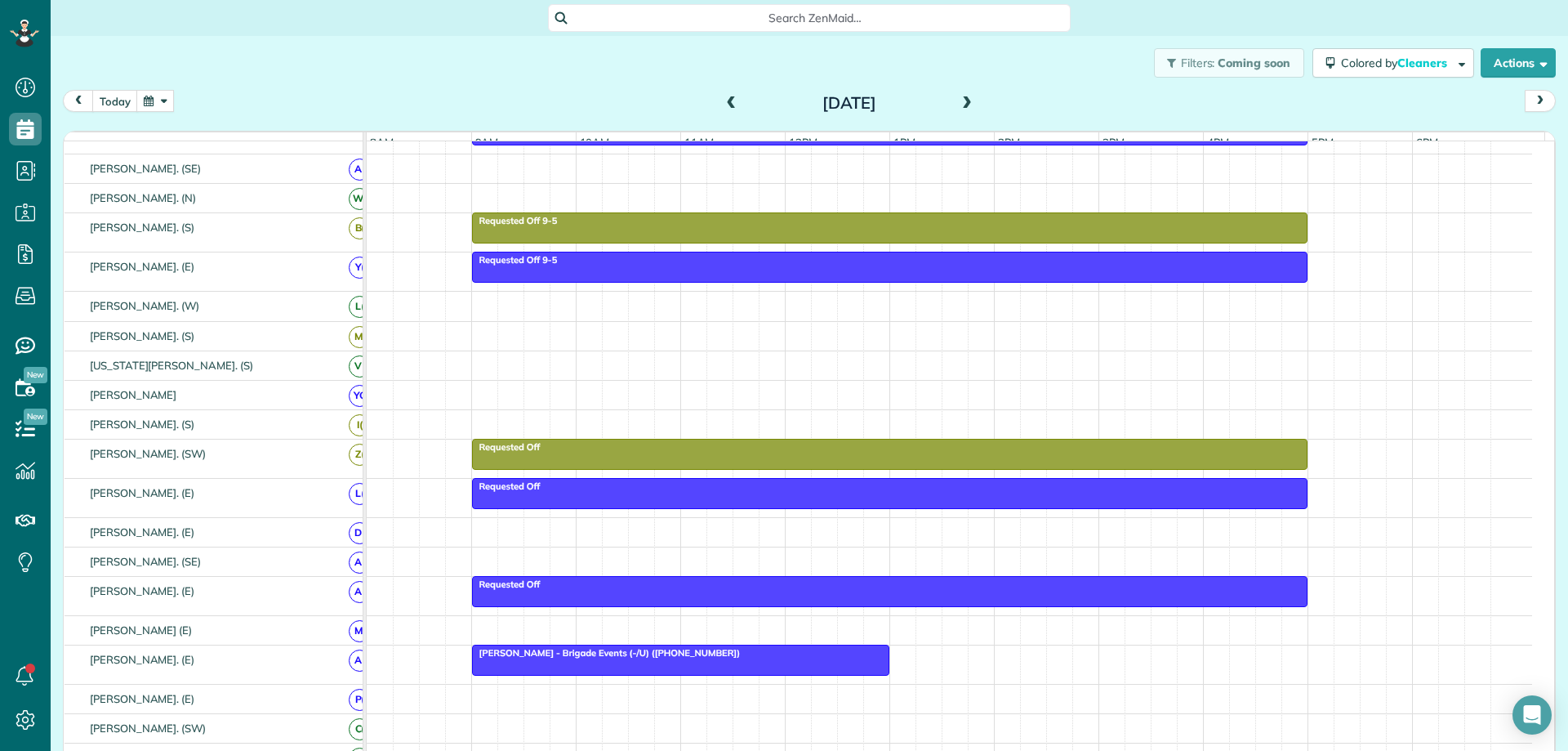
scroll to position [287, 0]
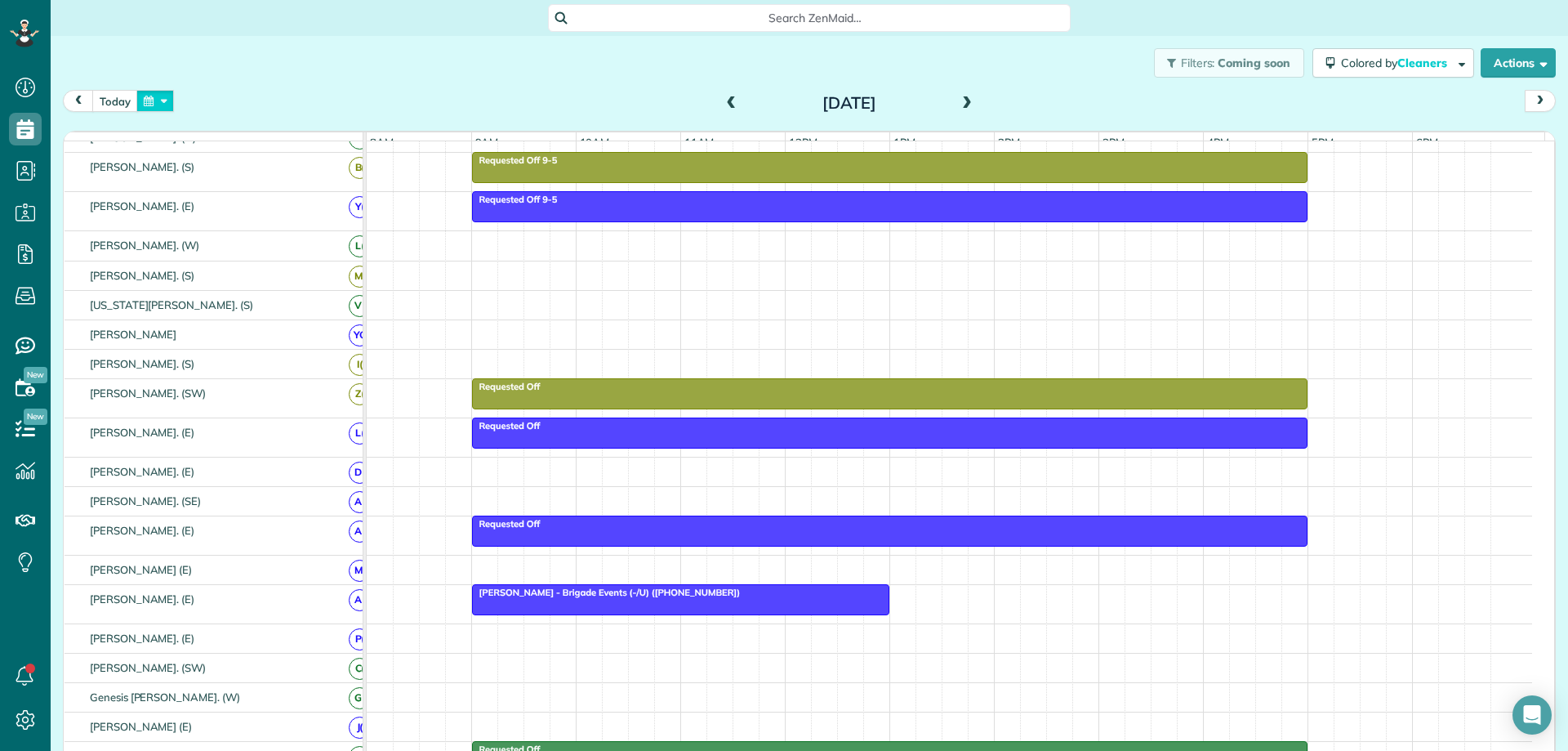
click at [157, 98] on button "button" at bounding box center [155, 101] width 37 height 22
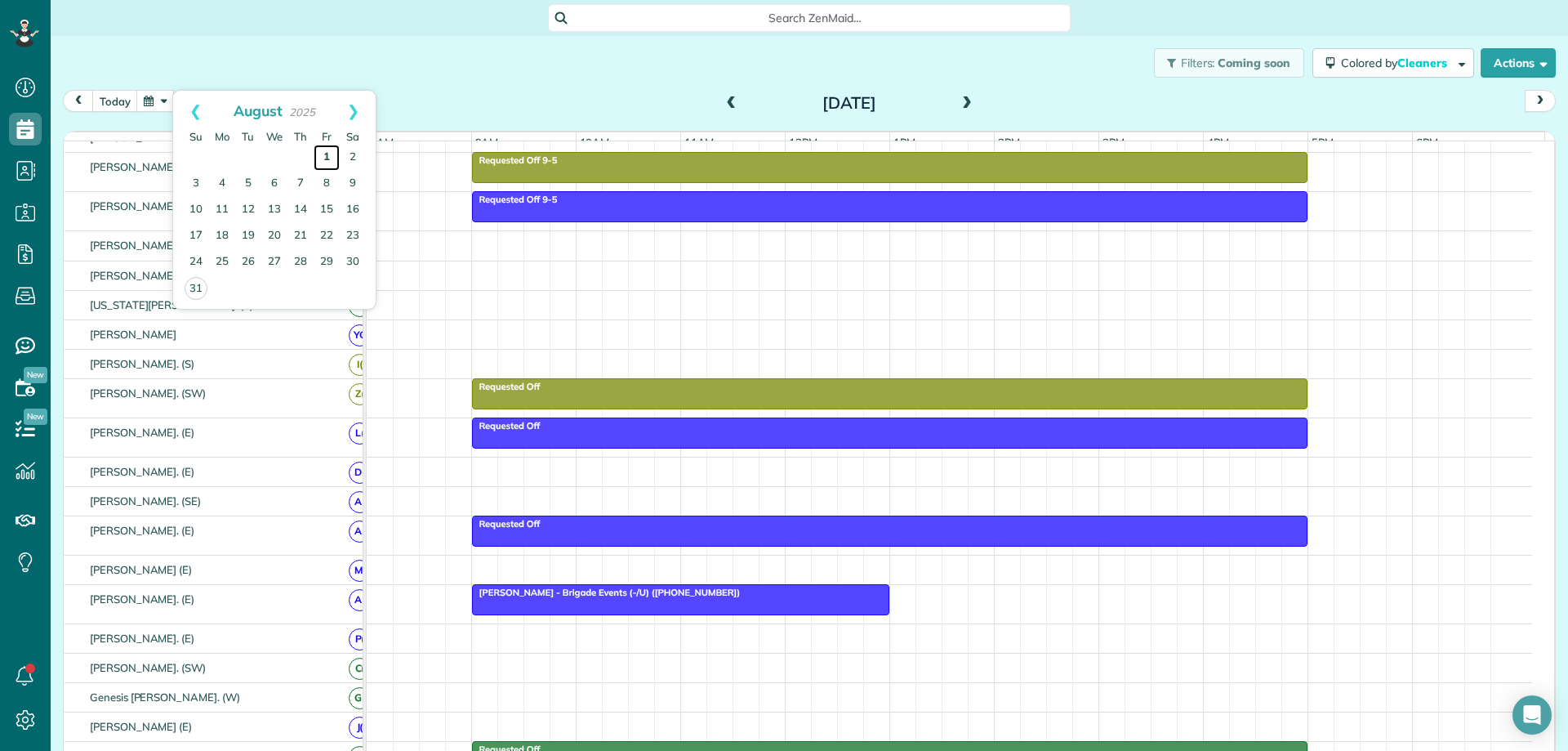
click at [325, 155] on link "1" at bounding box center [326, 157] width 26 height 26
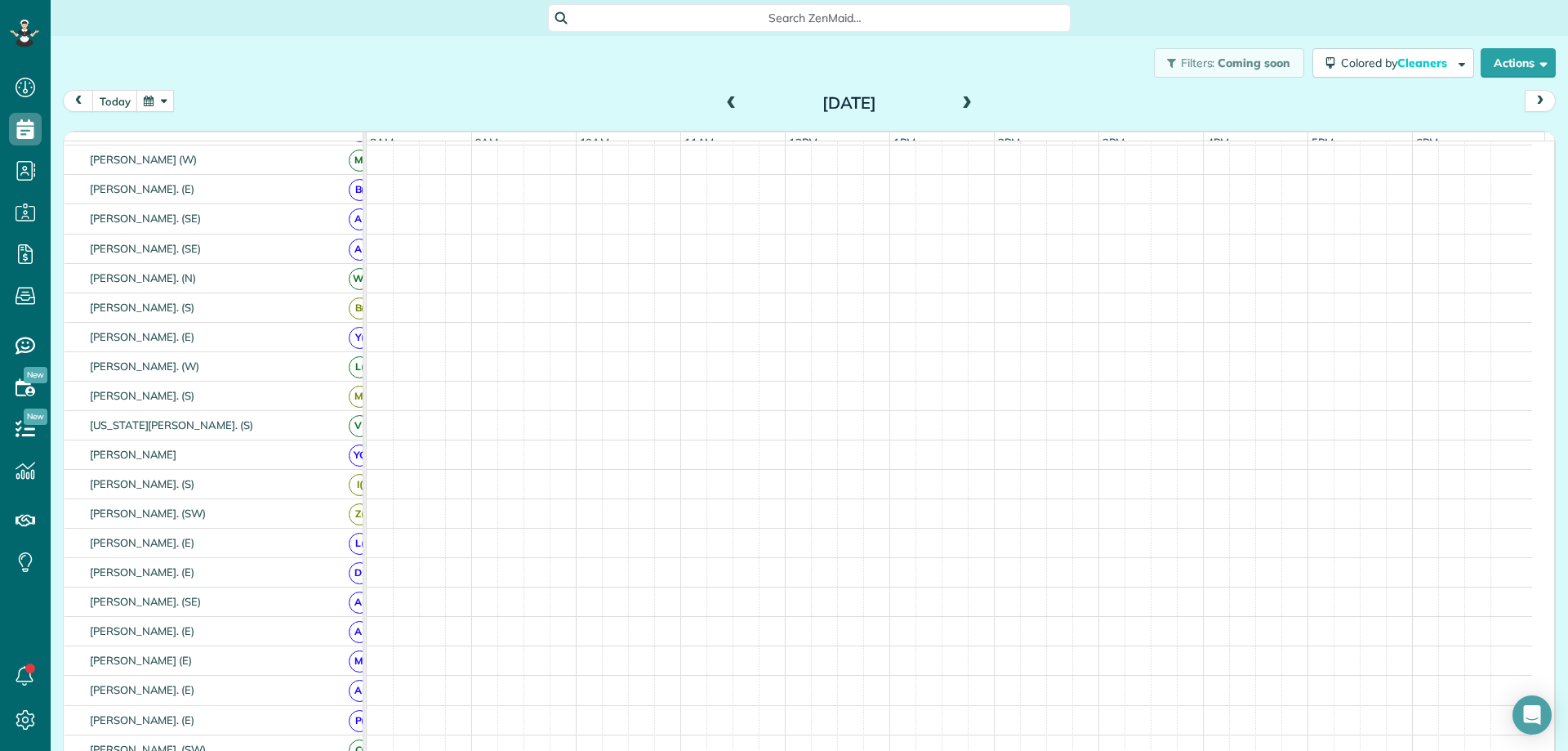
scroll to position [95, 0]
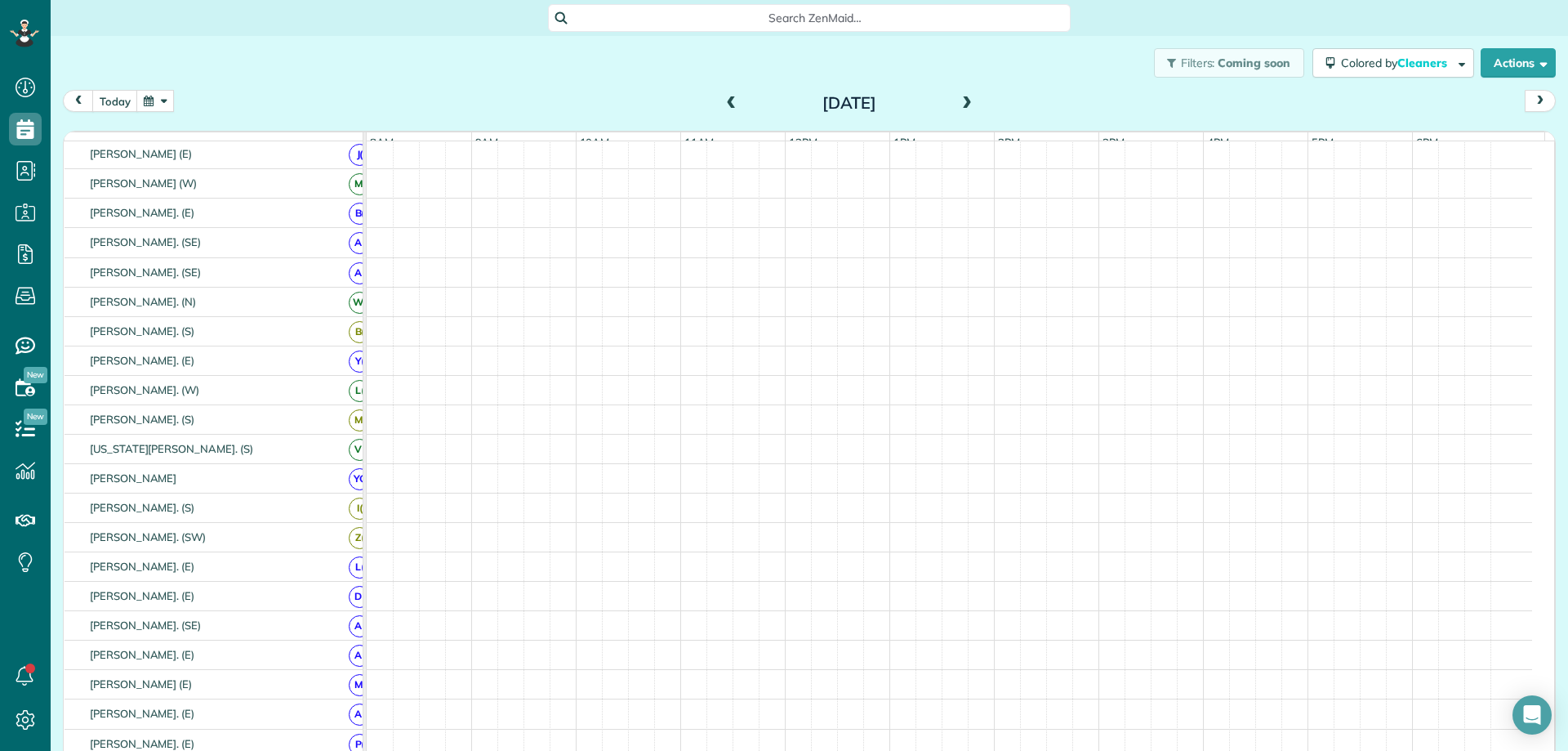
click at [156, 101] on button "button" at bounding box center [155, 101] width 37 height 22
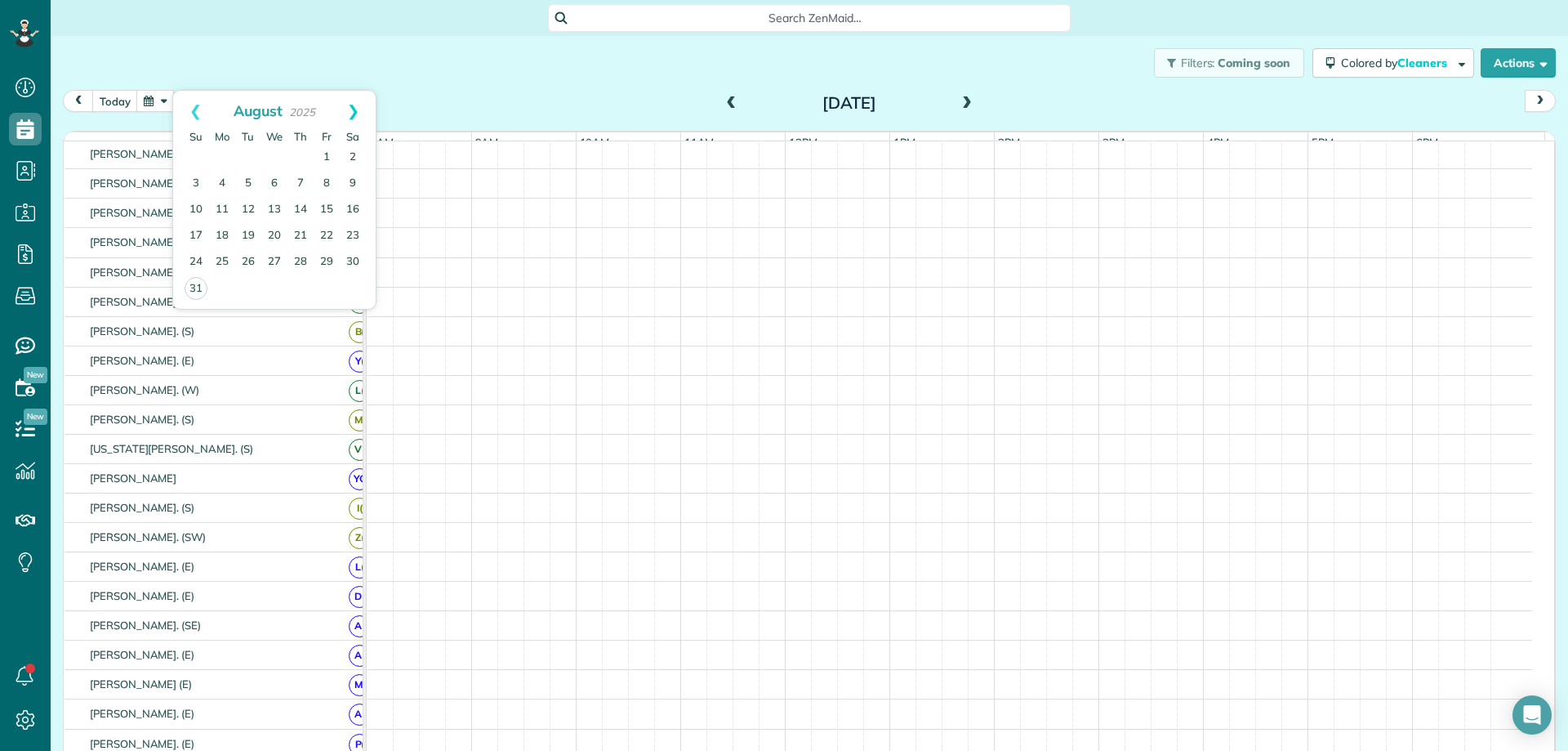
click at [357, 107] on link "Next" at bounding box center [352, 110] width 45 height 41
click at [226, 157] on link "1" at bounding box center [222, 157] width 26 height 26
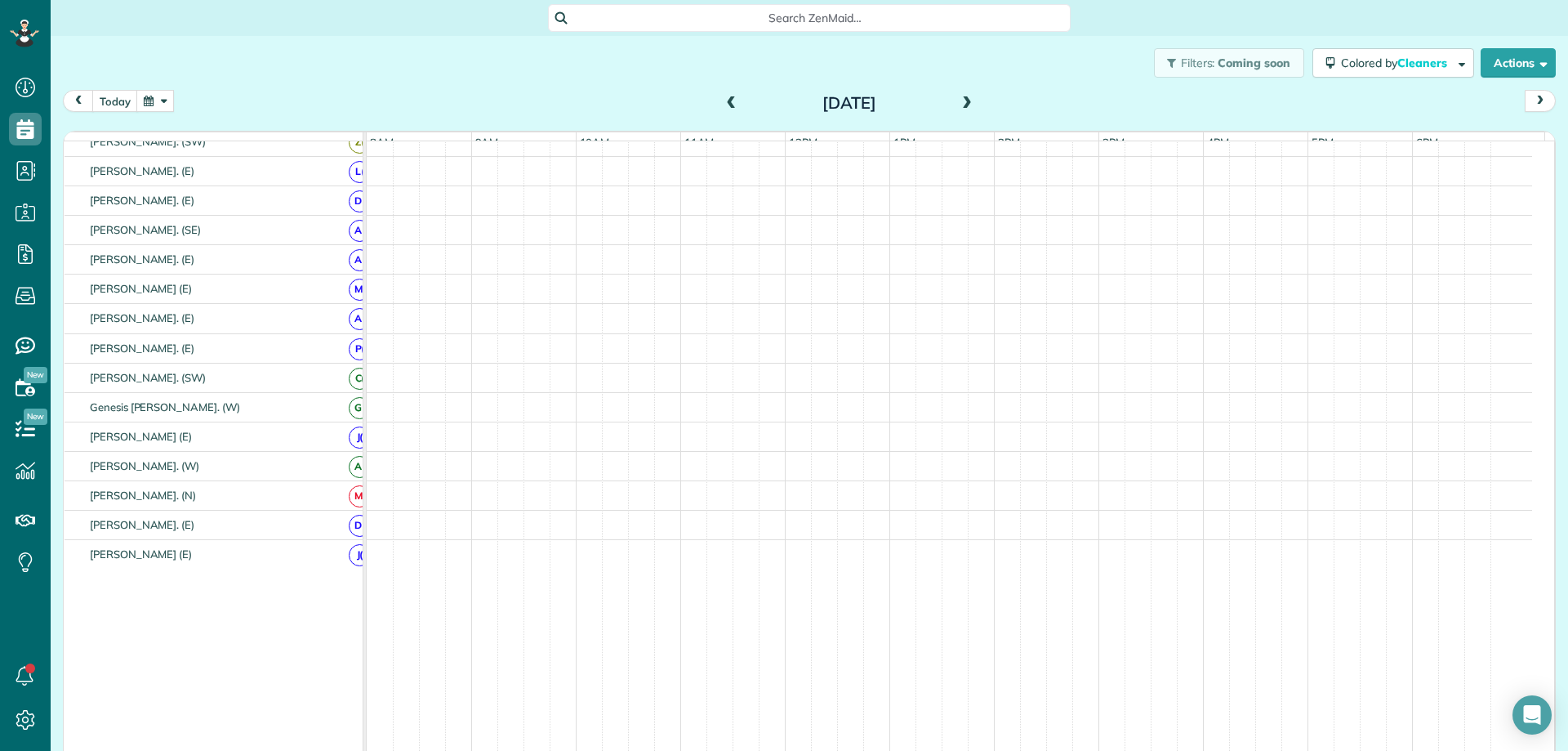
scroll to position [505, 0]
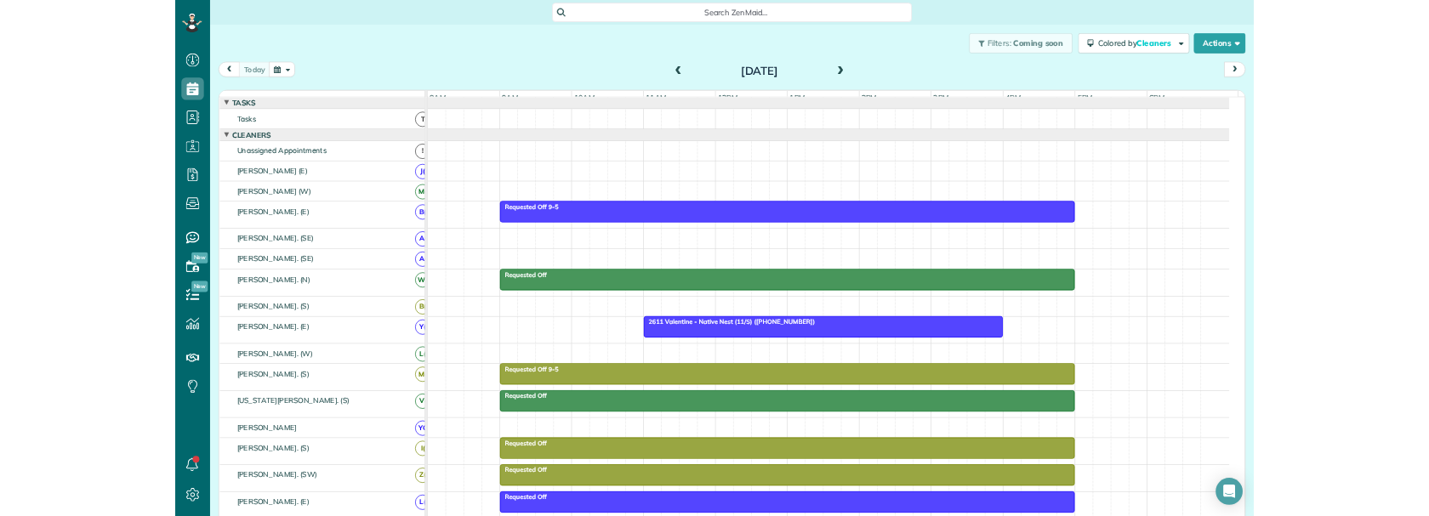
scroll to position [8, 8]
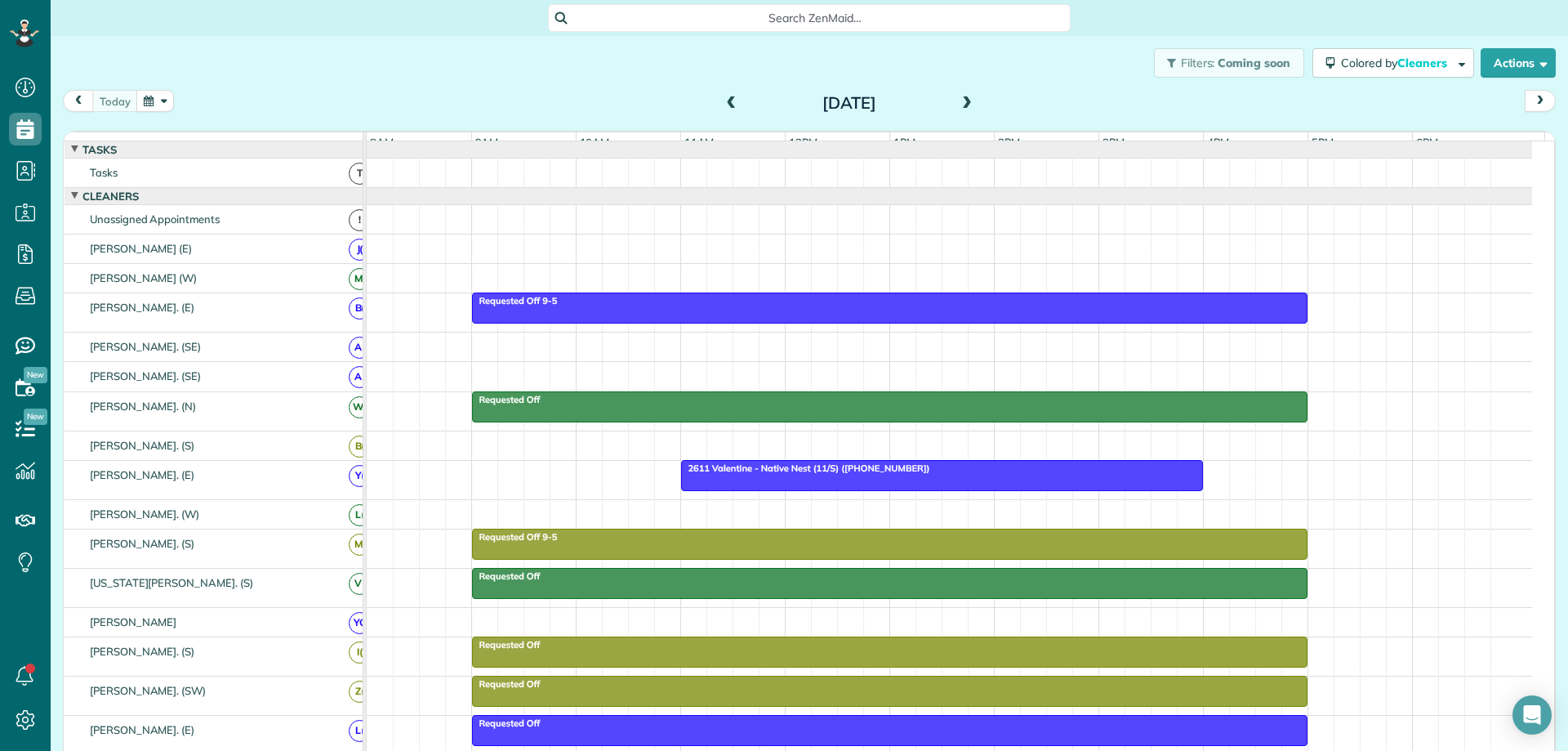
click at [959, 106] on span at bounding box center [967, 103] width 18 height 14
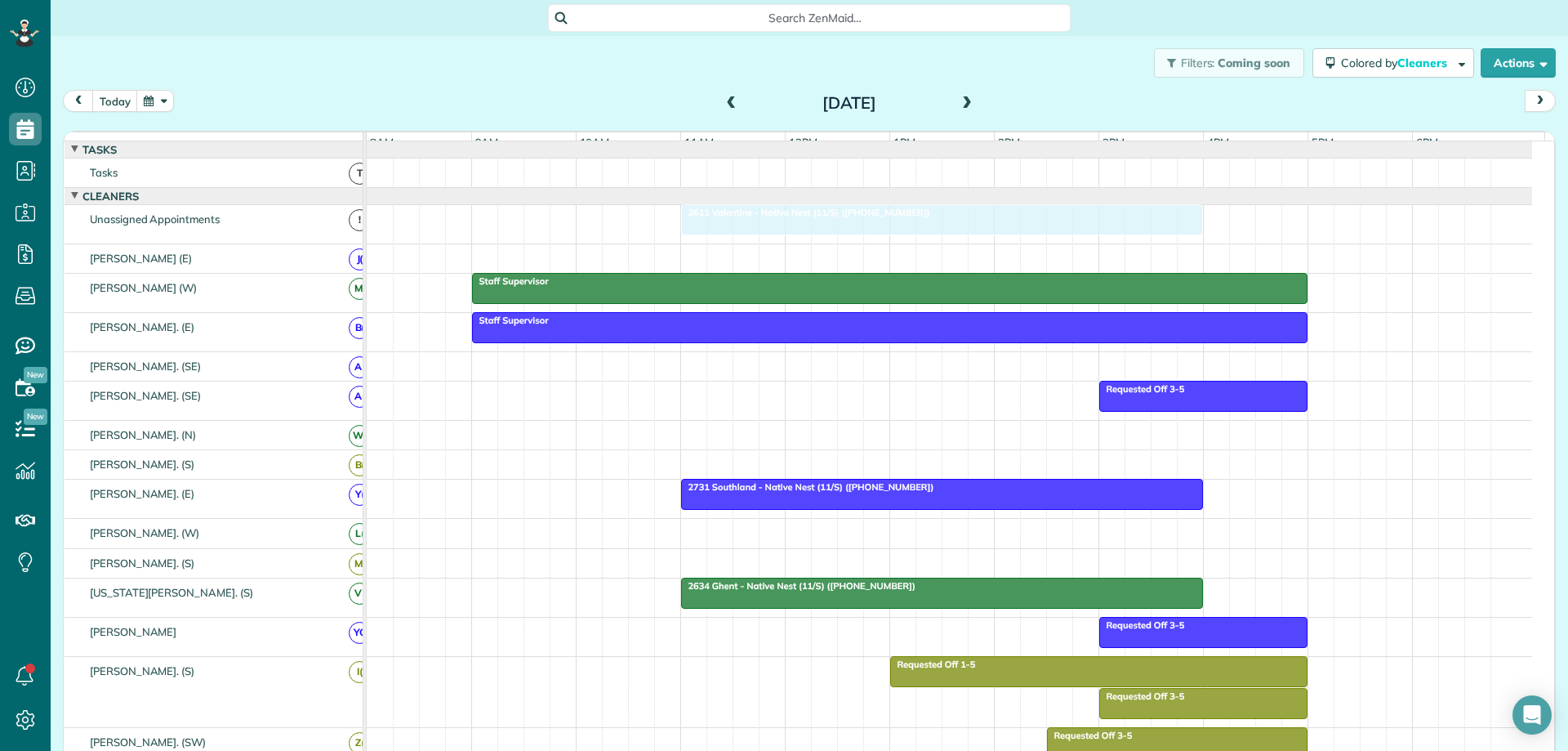
drag, startPoint x: 823, startPoint y: 227, endPoint x: 815, endPoint y: 244, distance: 18.8
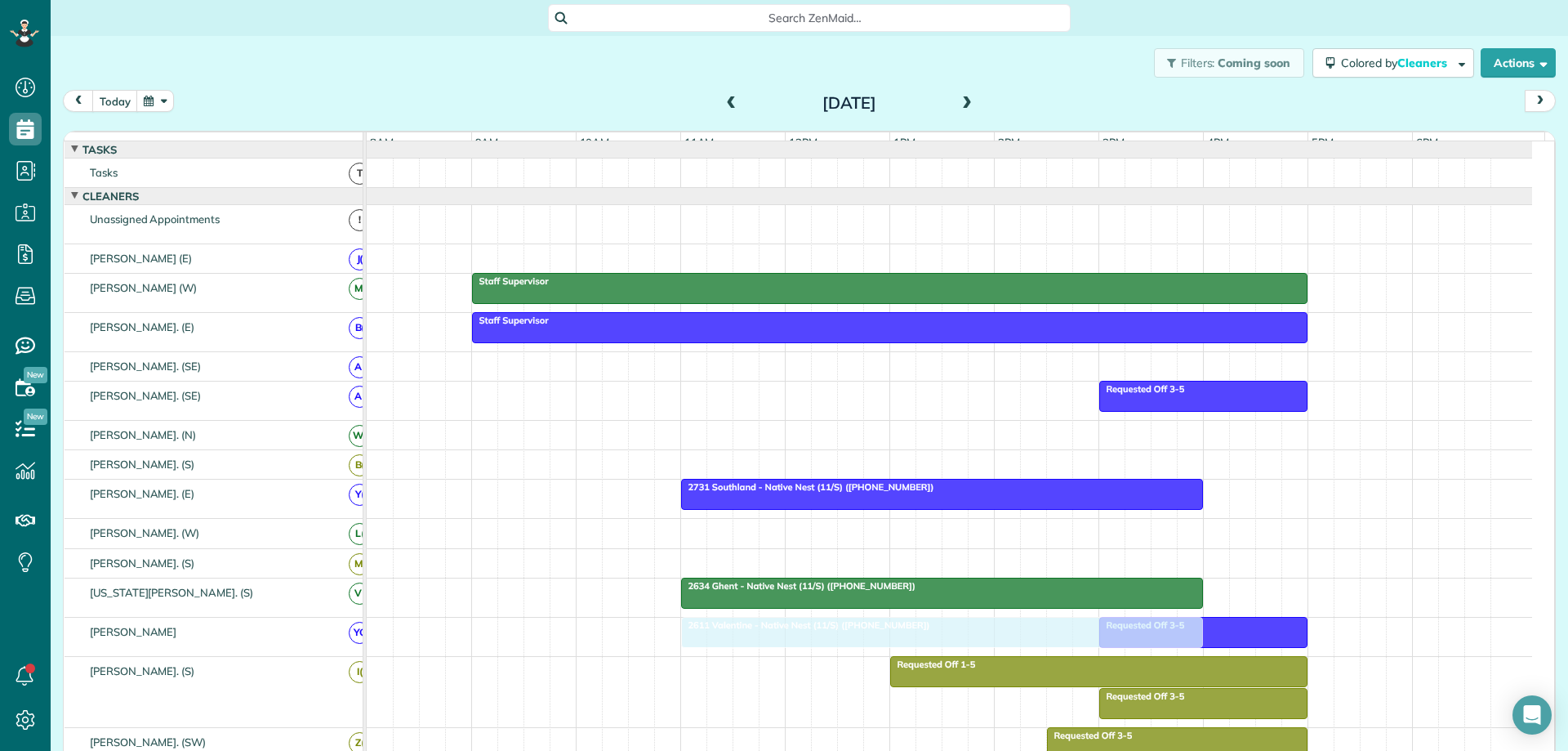
drag, startPoint x: 865, startPoint y: 227, endPoint x: 863, endPoint y: 634, distance: 407.0
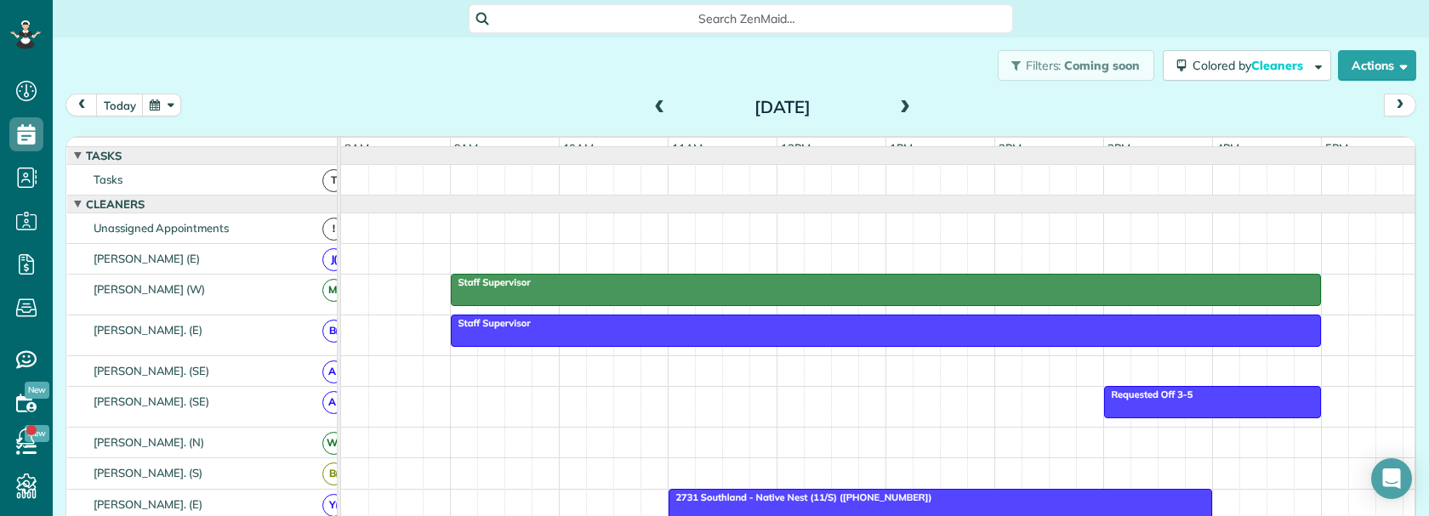
scroll to position [516, 53]
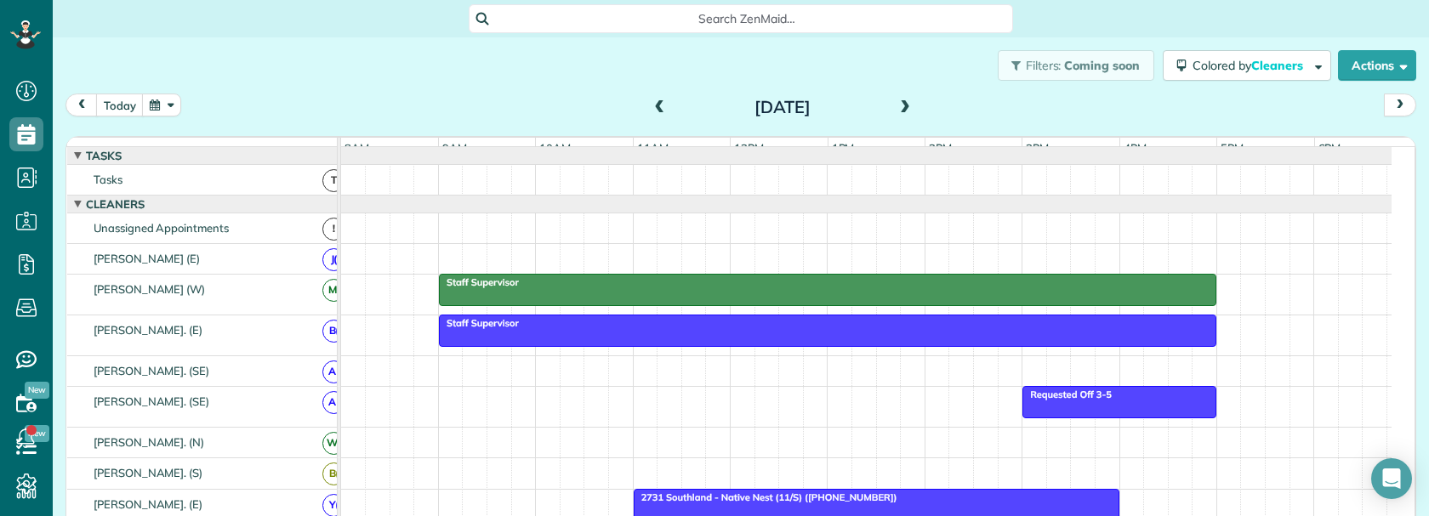
click at [896, 106] on span at bounding box center [905, 107] width 19 height 15
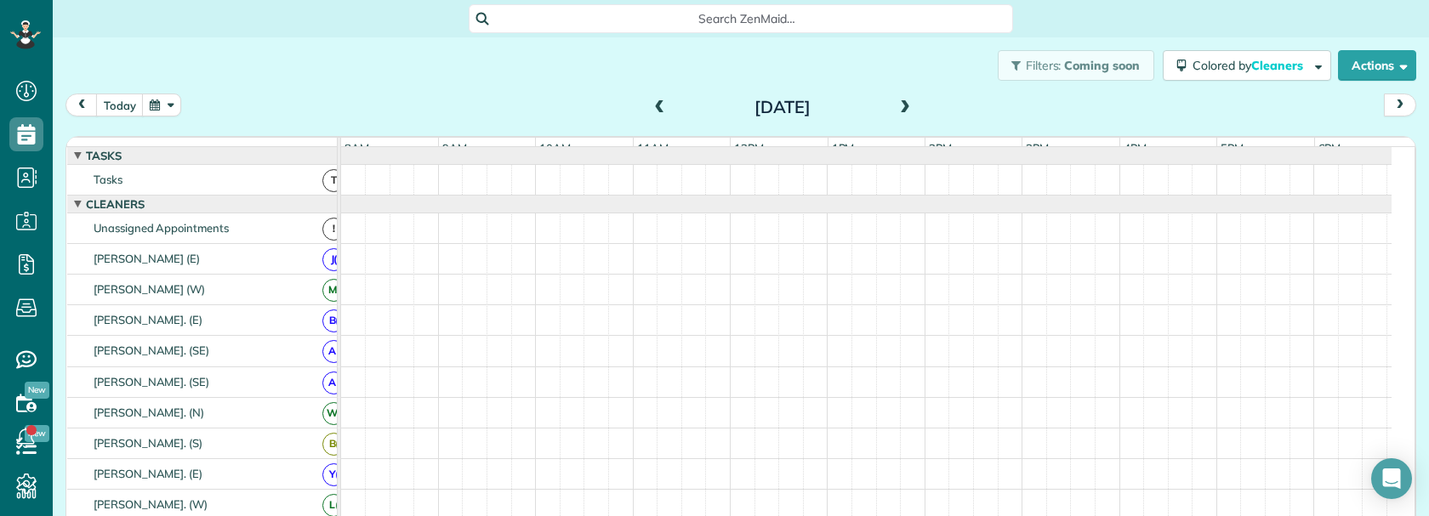
scroll to position [19, 0]
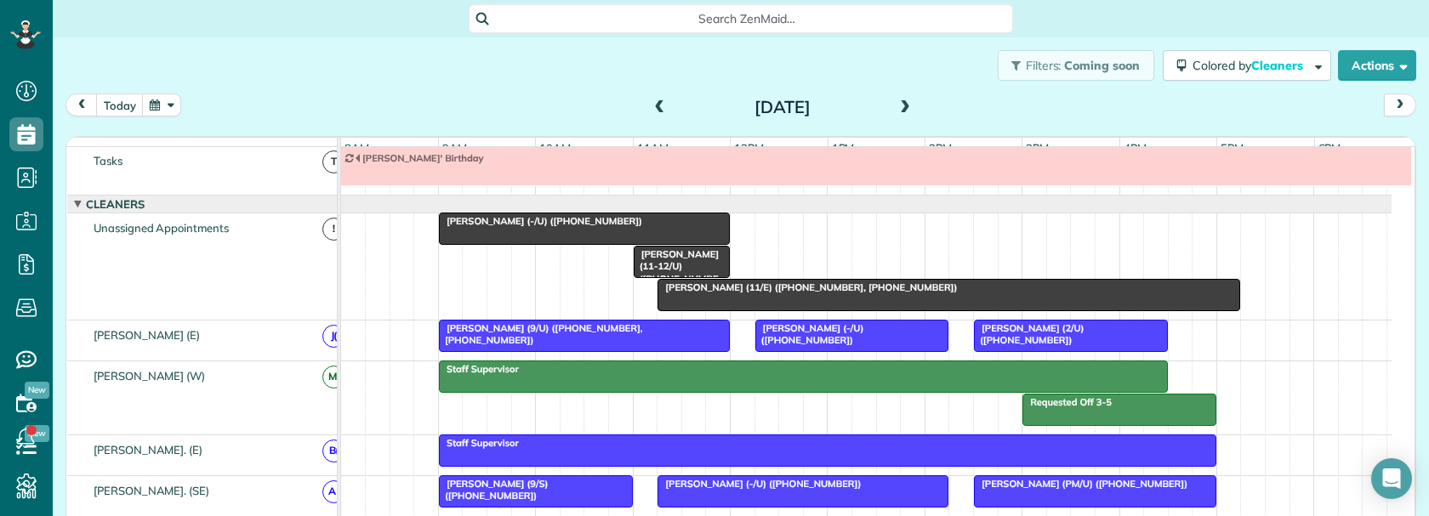
click at [161, 103] on button "button" at bounding box center [161, 105] width 39 height 23
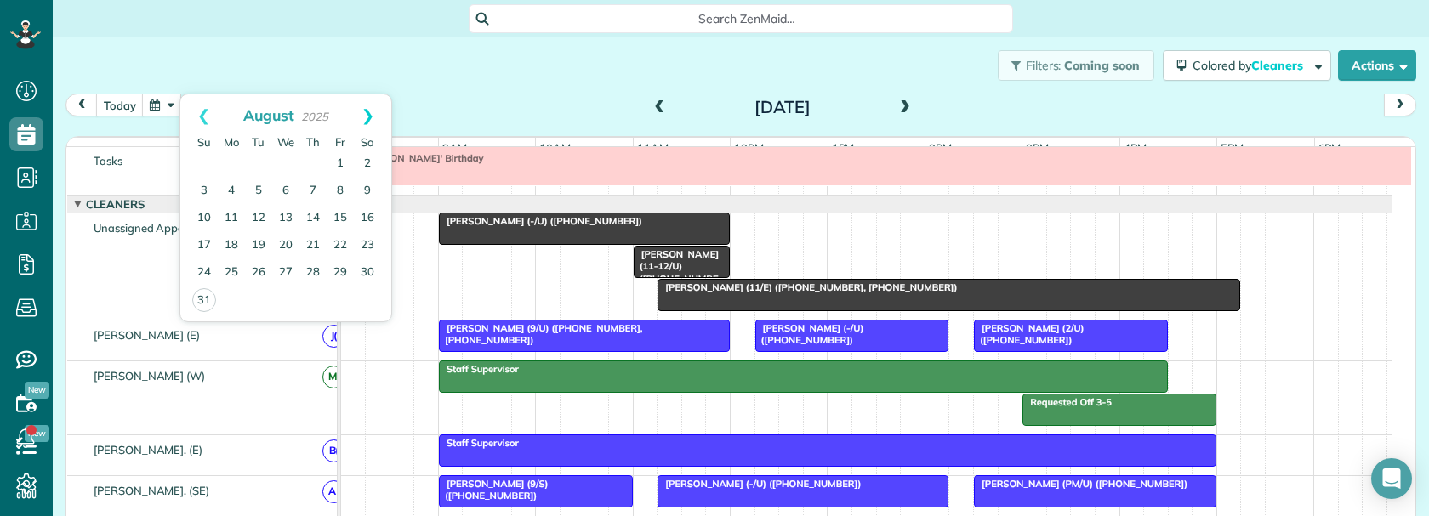
click at [368, 115] on link "Next" at bounding box center [367, 115] width 47 height 43
click at [343, 159] on link "5" at bounding box center [340, 164] width 27 height 27
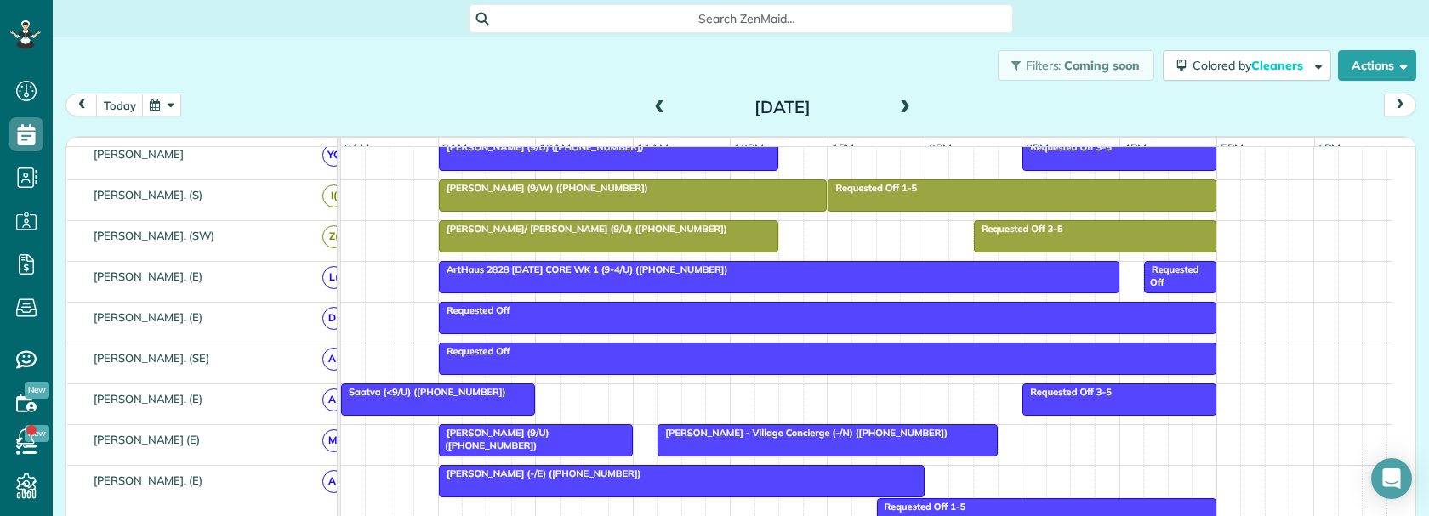
scroll to position [595, 0]
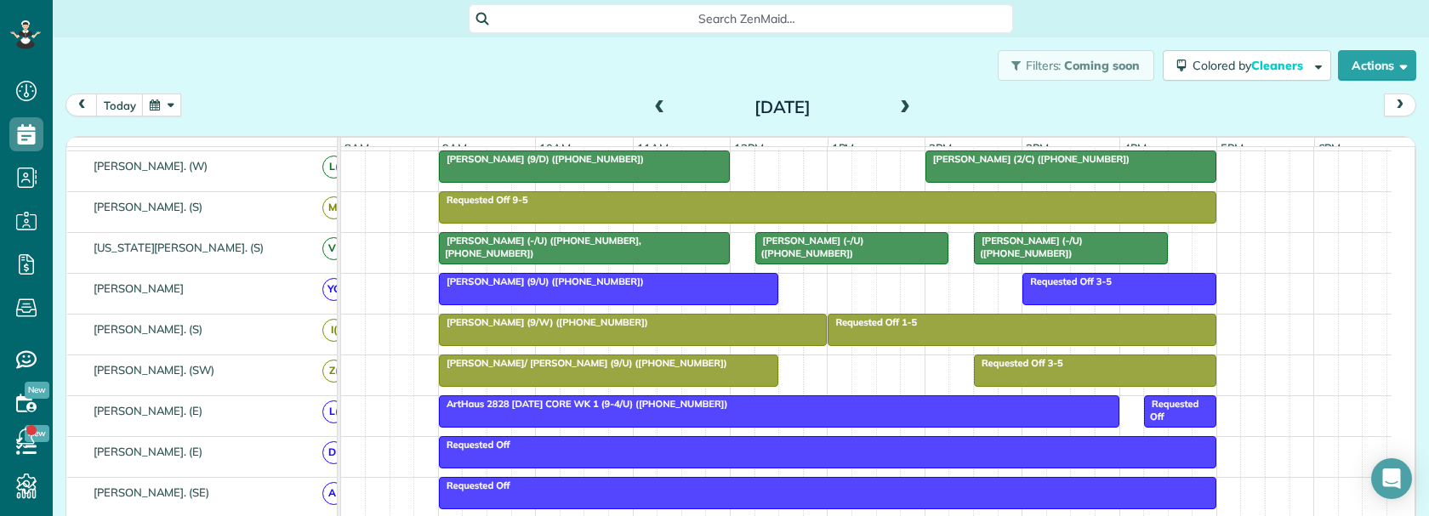
click at [899, 111] on span at bounding box center [905, 107] width 19 height 15
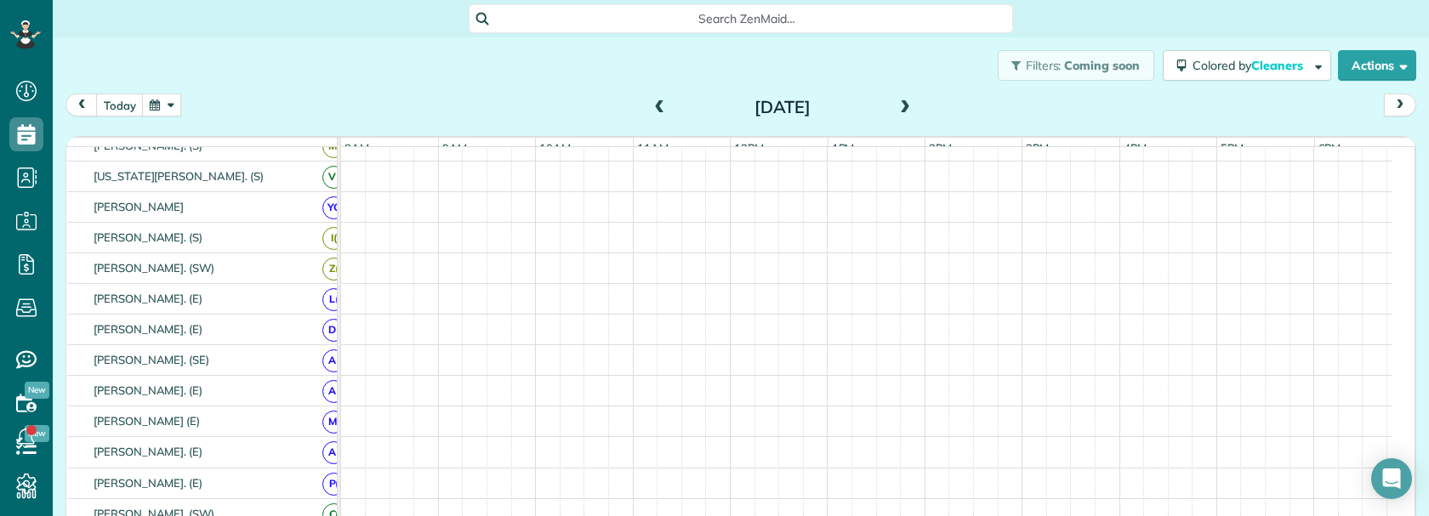
scroll to position [338, 0]
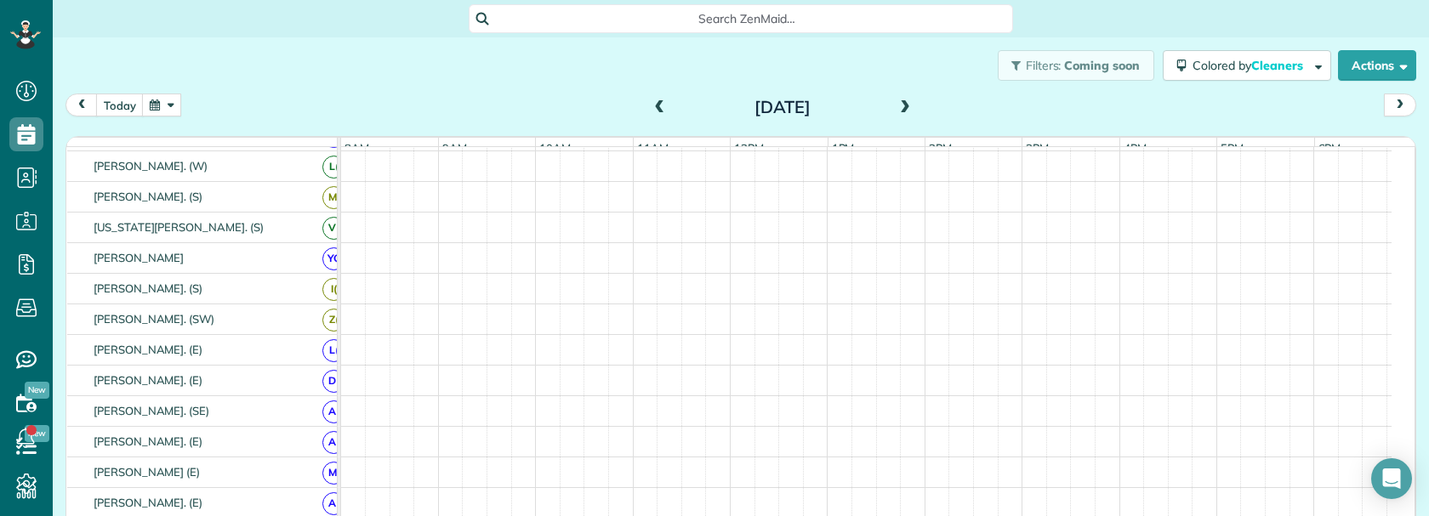
click at [899, 111] on span at bounding box center [905, 107] width 19 height 15
click at [899, 110] on span at bounding box center [905, 107] width 19 height 15
click at [899, 108] on span at bounding box center [905, 107] width 19 height 15
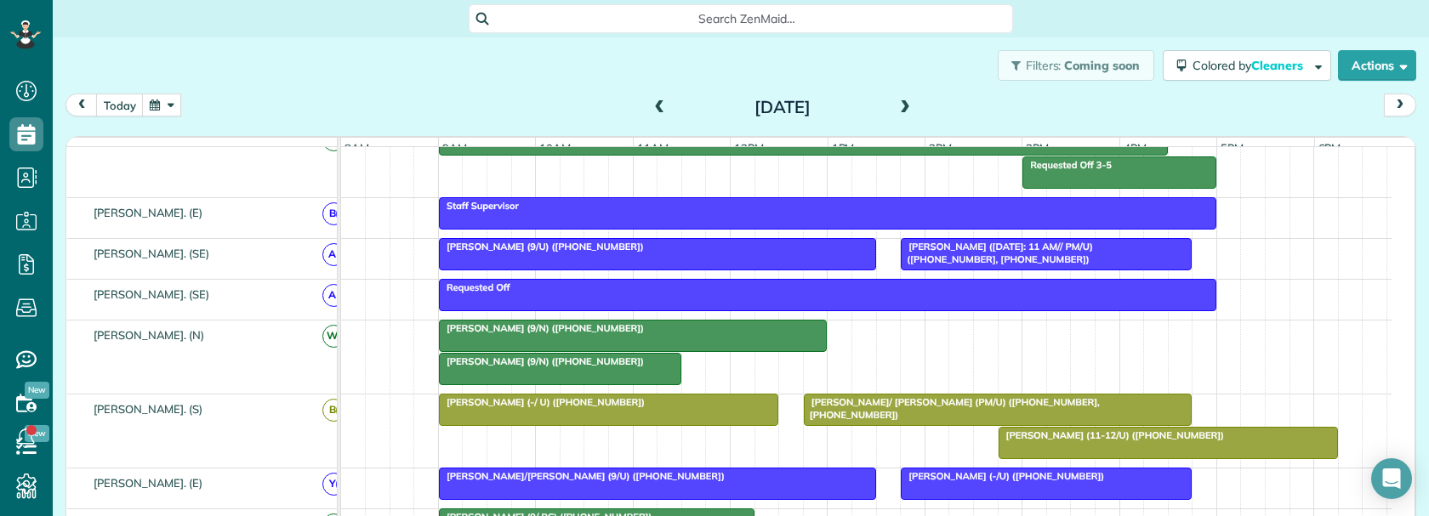
scroll to position [101, 0]
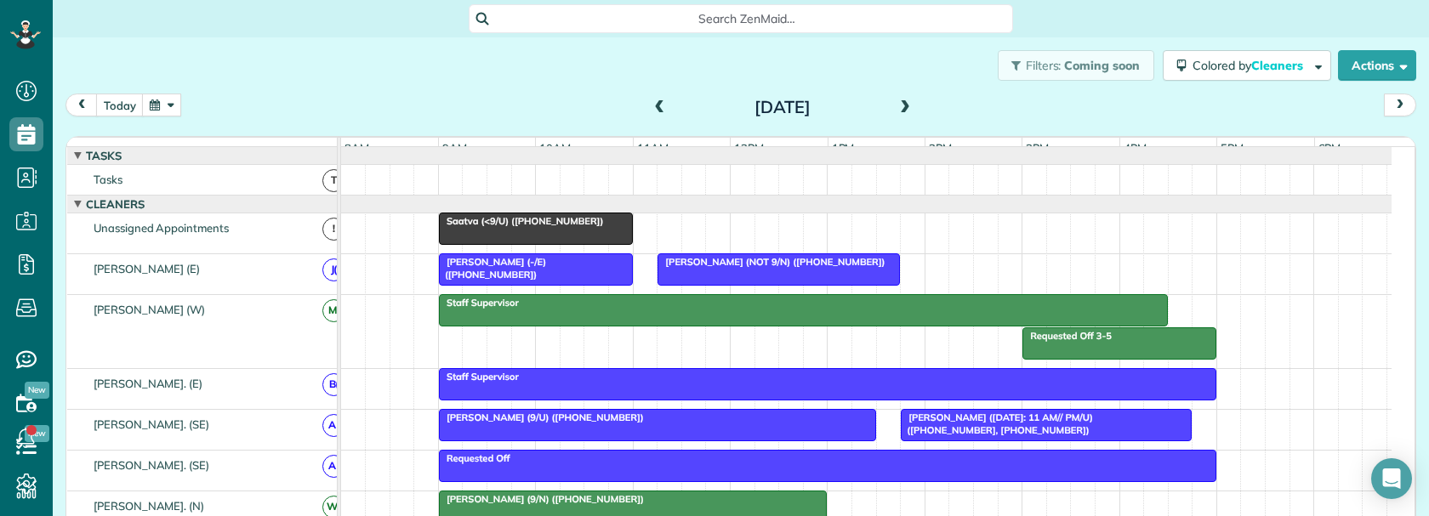
click at [486, 227] on span "Saatva (<9/U) (+17704303483)" at bounding box center [521, 221] width 166 height 12
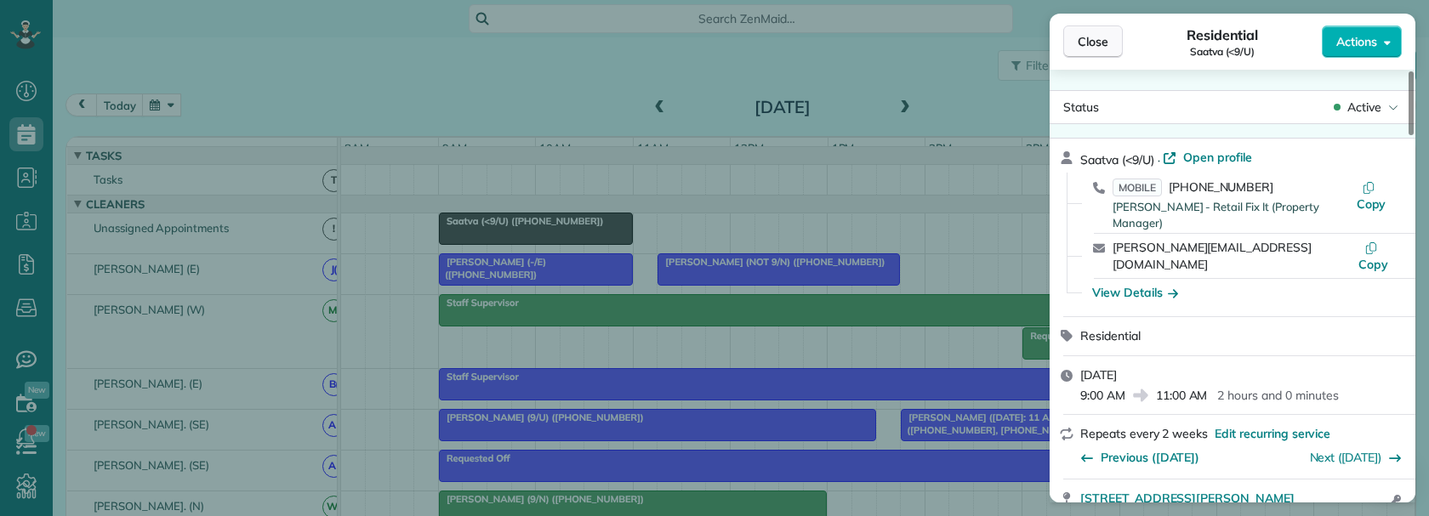
drag, startPoint x: 1066, startPoint y: 45, endPoint x: 1084, endPoint y: 45, distance: 17.0
click at [1067, 45] on button "Close" at bounding box center [1093, 42] width 60 height 32
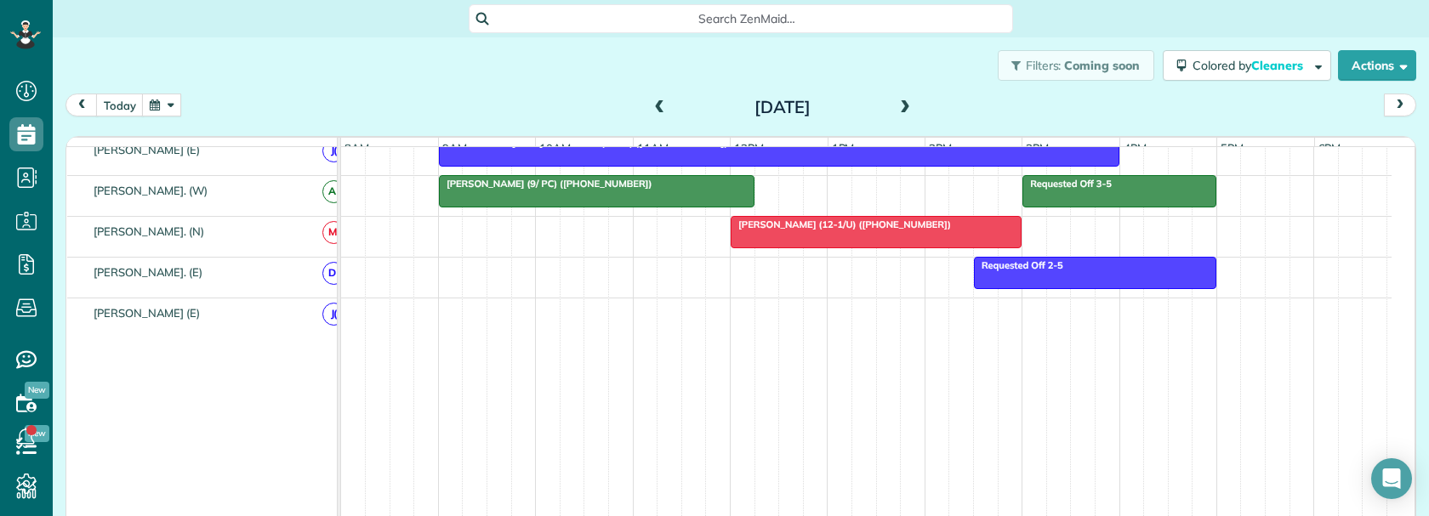
scroll to position [1072, 0]
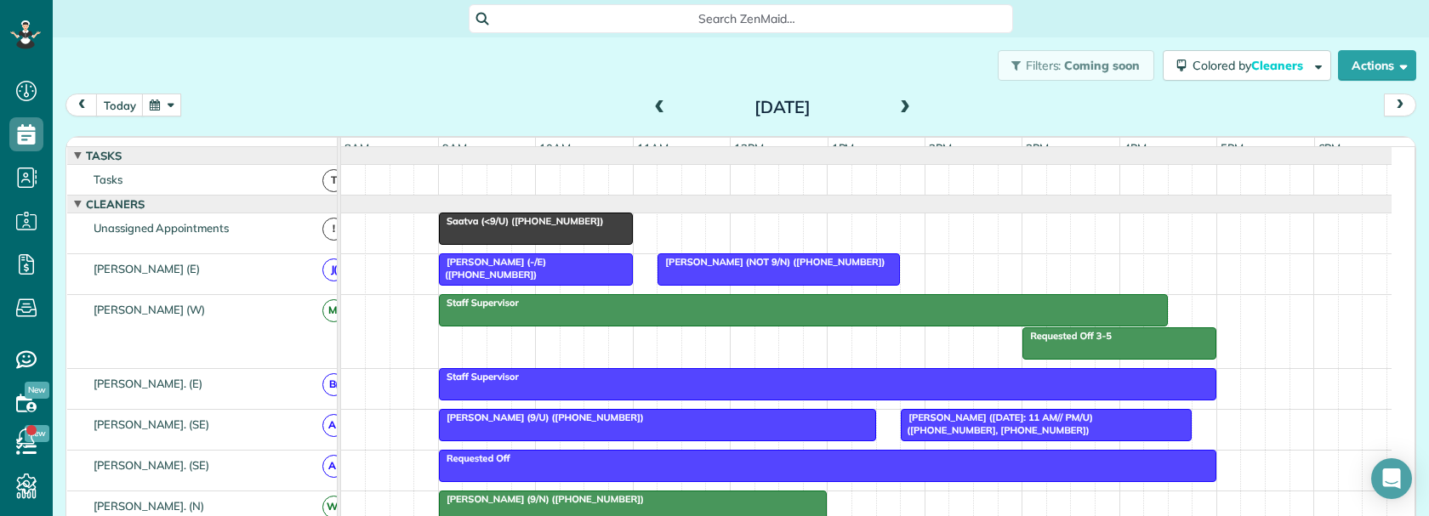
click at [655, 17] on span "Search ZenMaid…" at bounding box center [746, 18] width 517 height 17
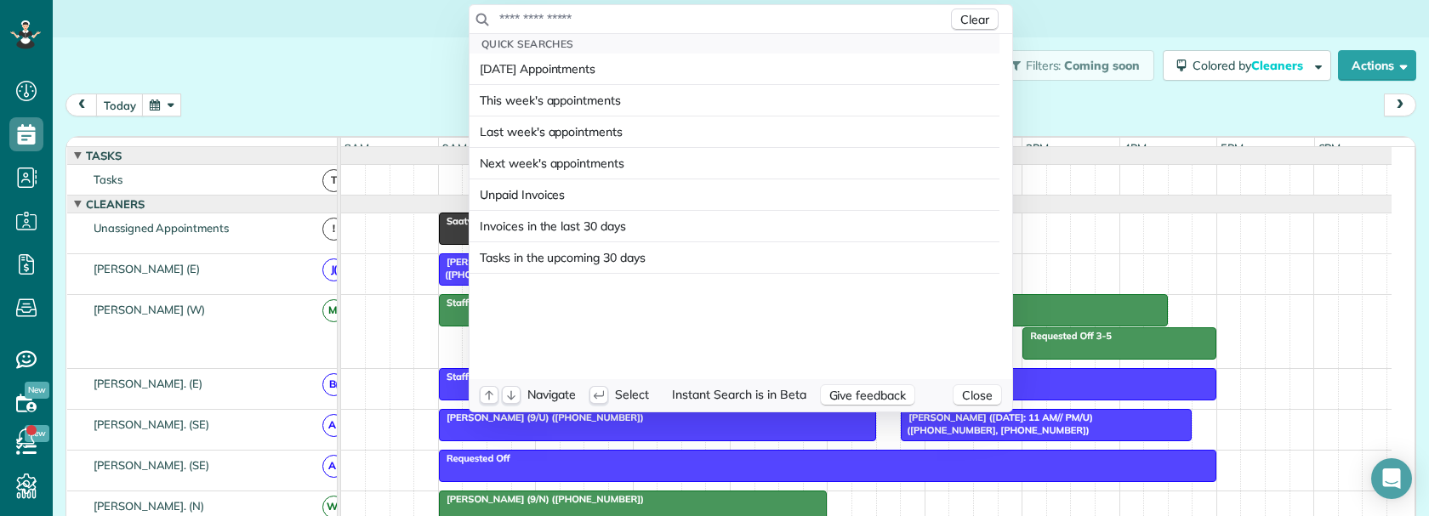
click at [654, 14] on input "text" at bounding box center [722, 18] width 449 height 17
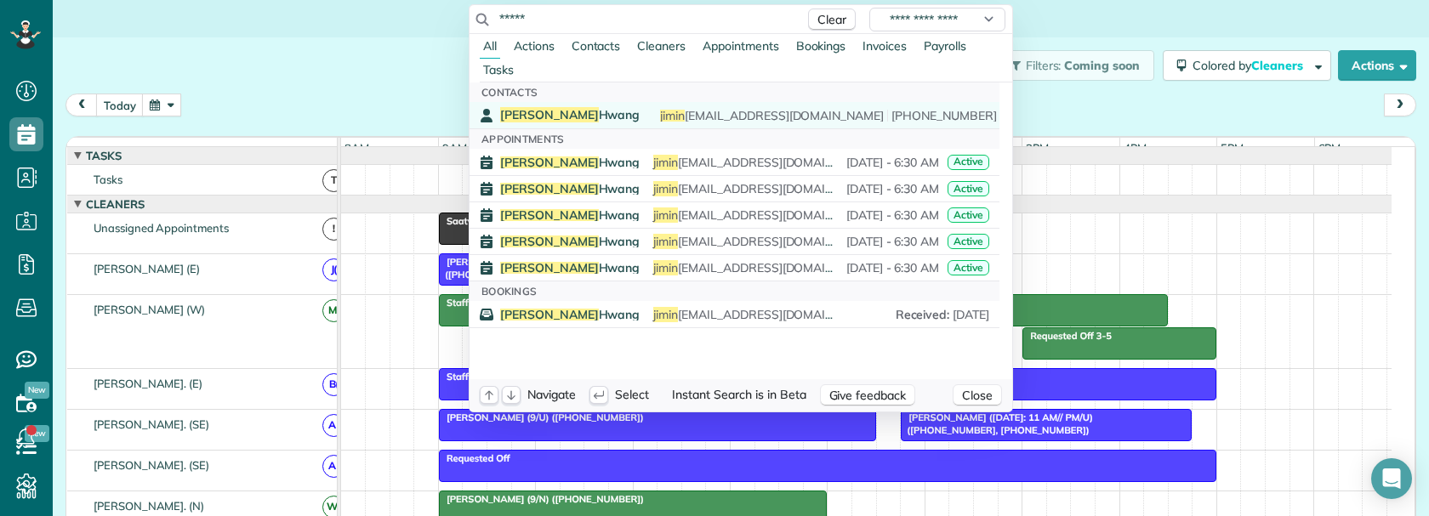
type input "*****"
click at [535, 110] on span "Jimin Hwang" at bounding box center [569, 114] width 139 height 15
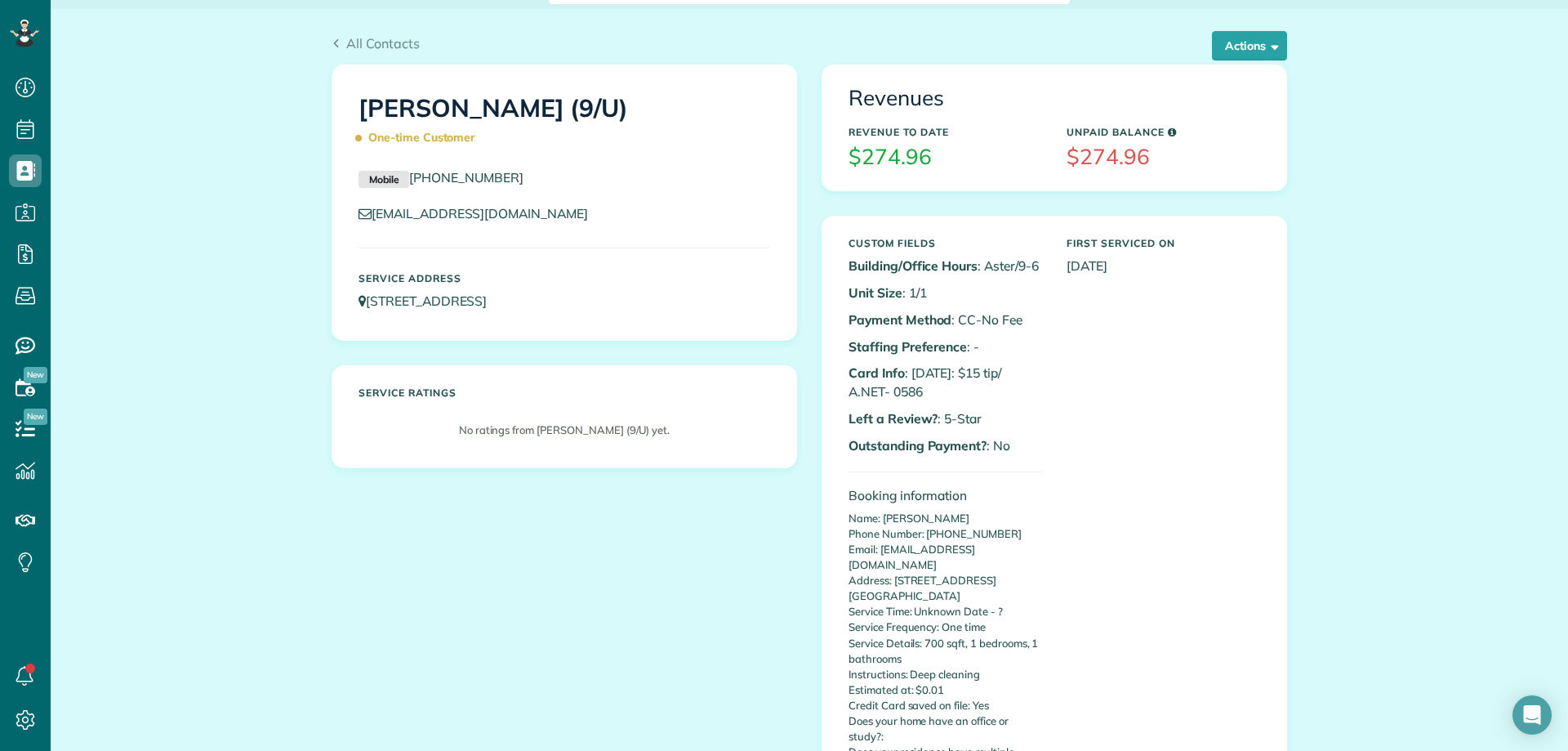
scroll to position [82, 0]
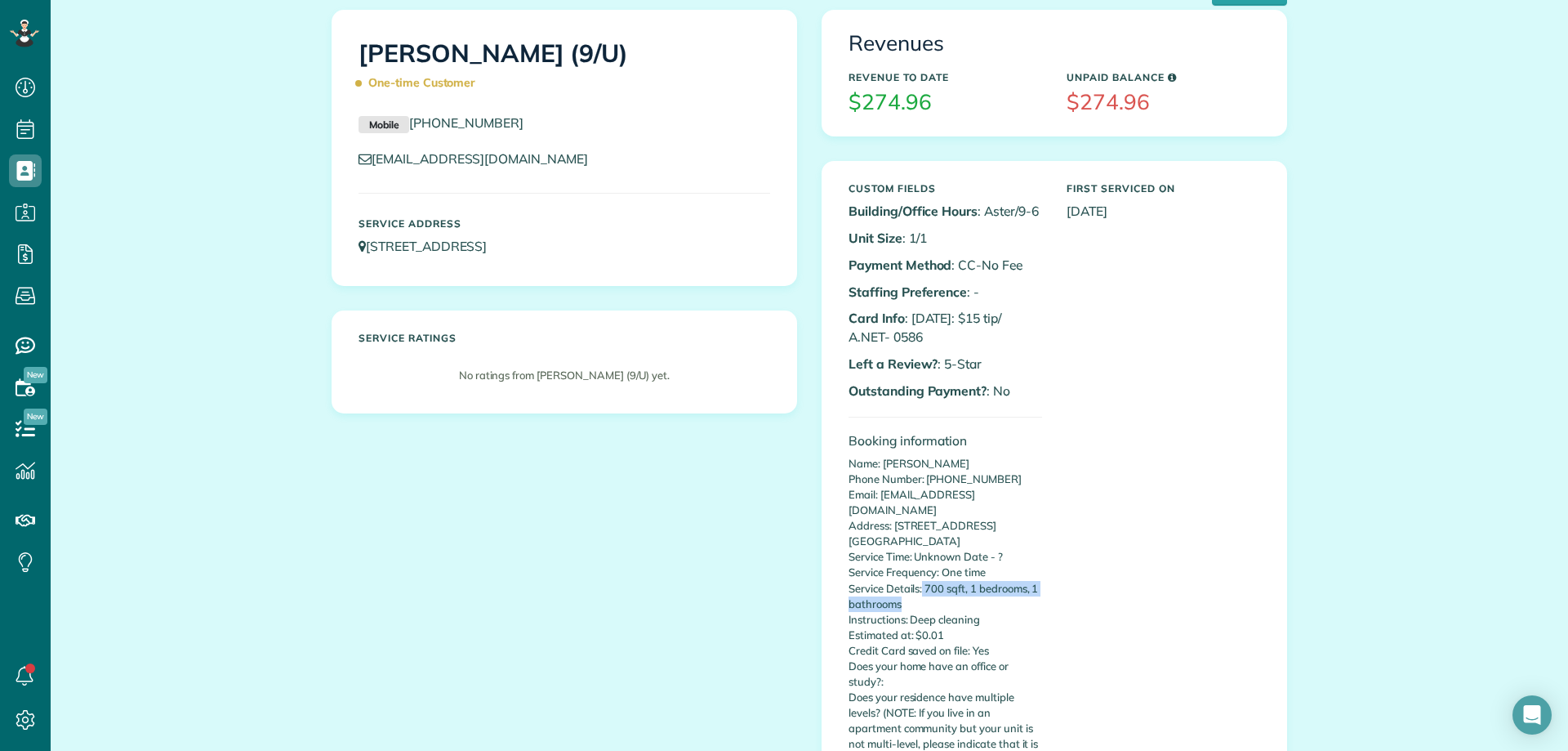
copy p "700 sqft, 1 bedrooms, 1 bathrooms"
drag, startPoint x: 918, startPoint y: 573, endPoint x: 1051, endPoint y: 584, distance: 133.5
click at [1051, 584] on div "Custom Fields Building/Office Hours : Aster/9-6 Unit Size : 1/1 Payment Method …" at bounding box center [1054, 599] width 436 height 850
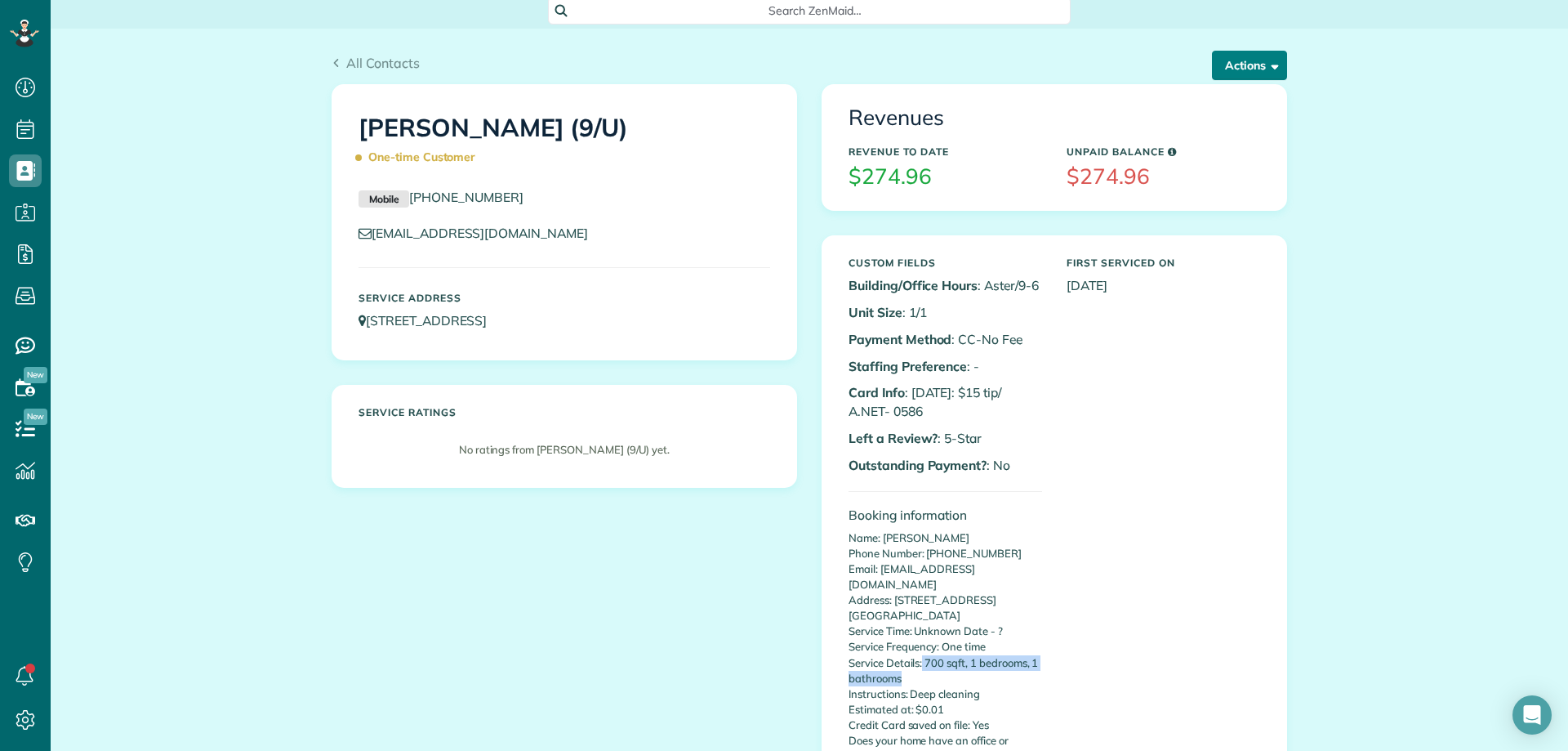
scroll to position [0, 0]
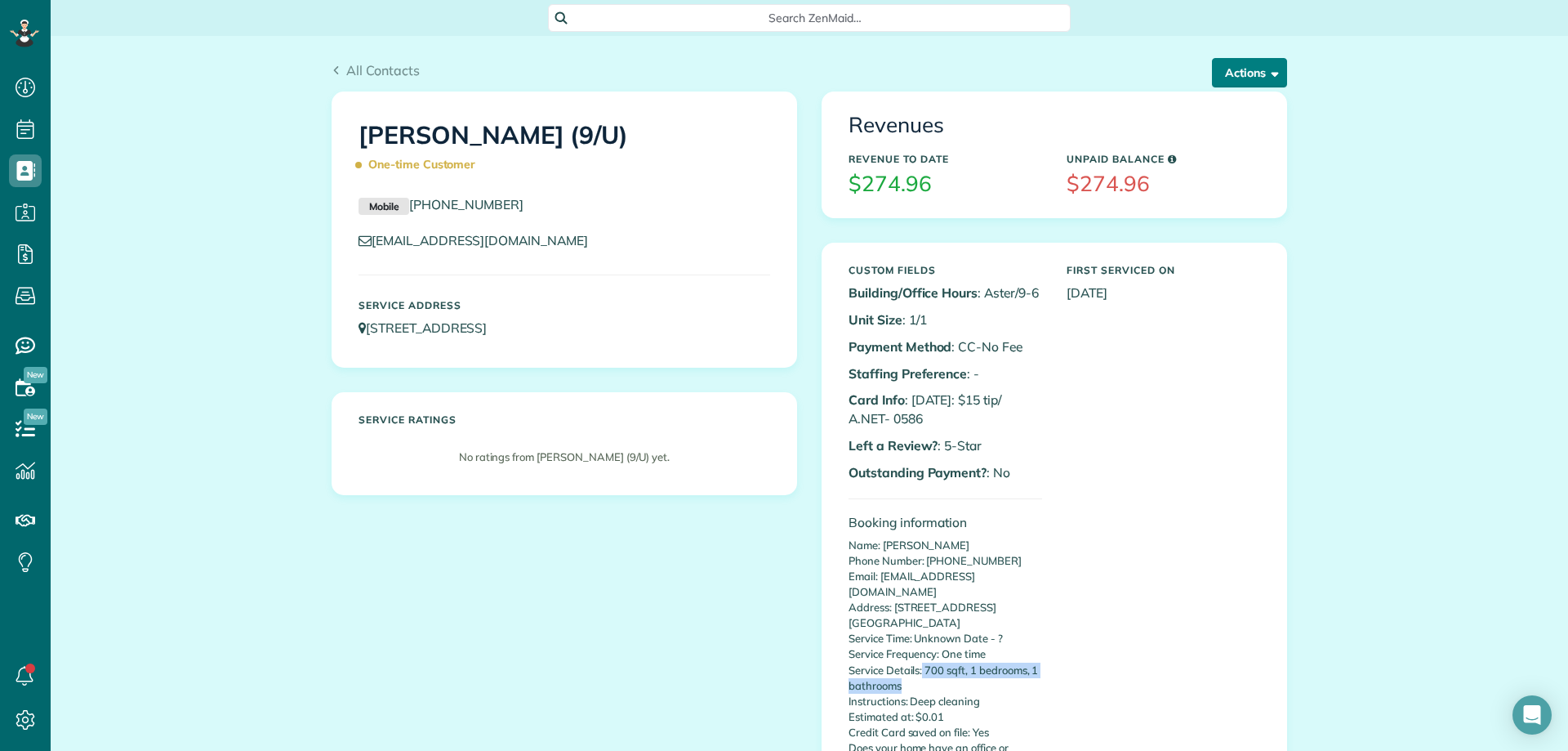
click at [1251, 75] on button "Actions" at bounding box center [1249, 72] width 75 height 30
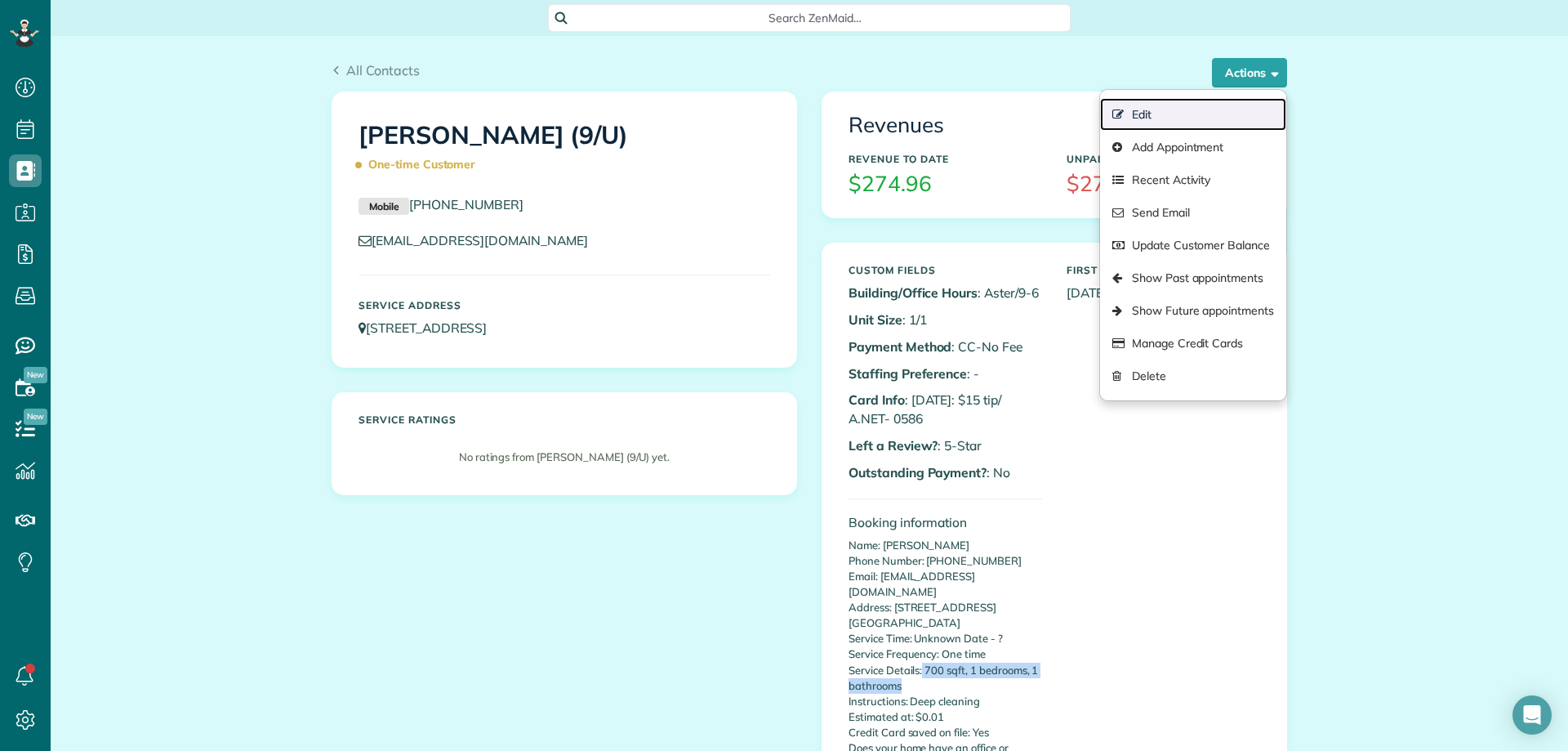
click at [1156, 118] on link "Edit" at bounding box center [1194, 114] width 186 height 33
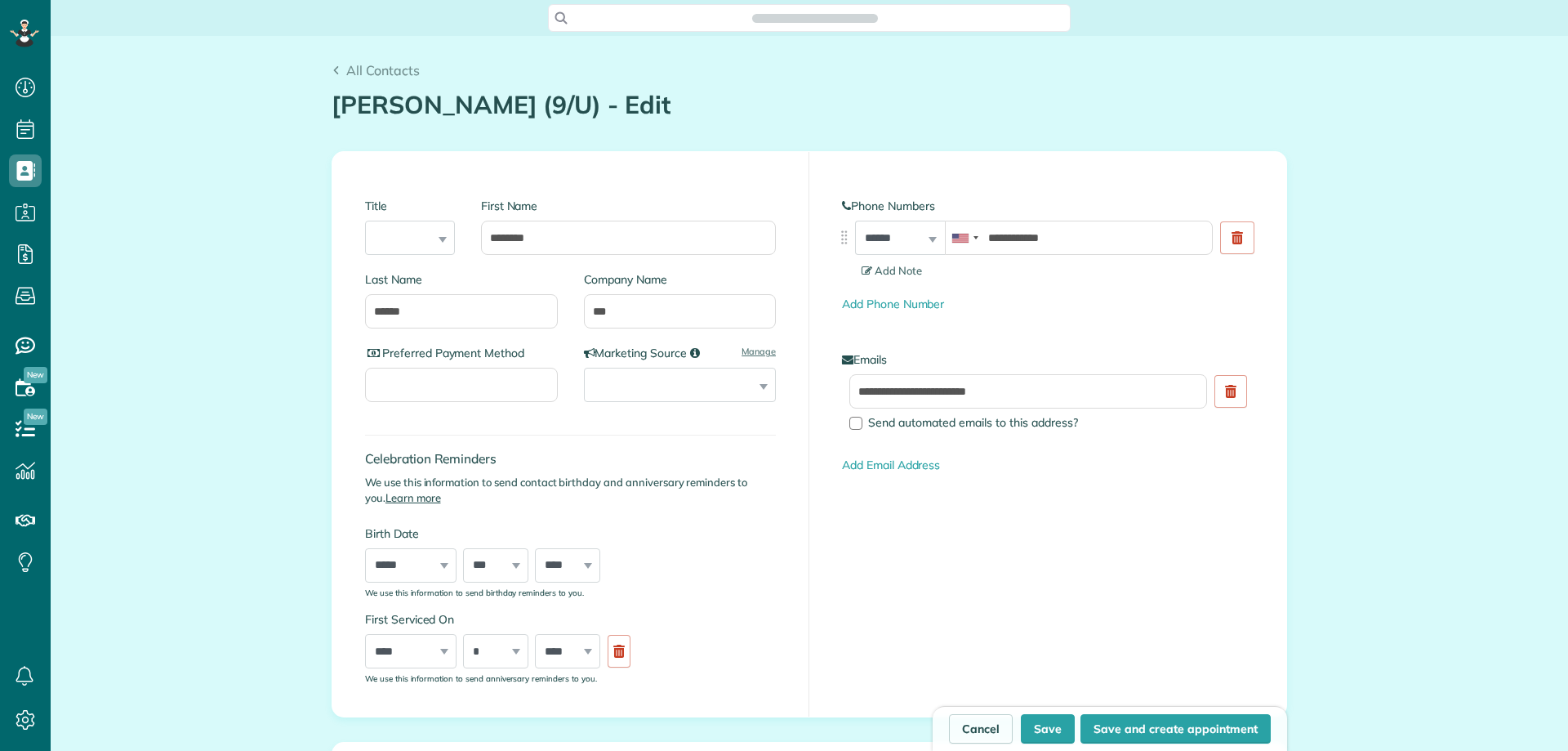
type input "**********"
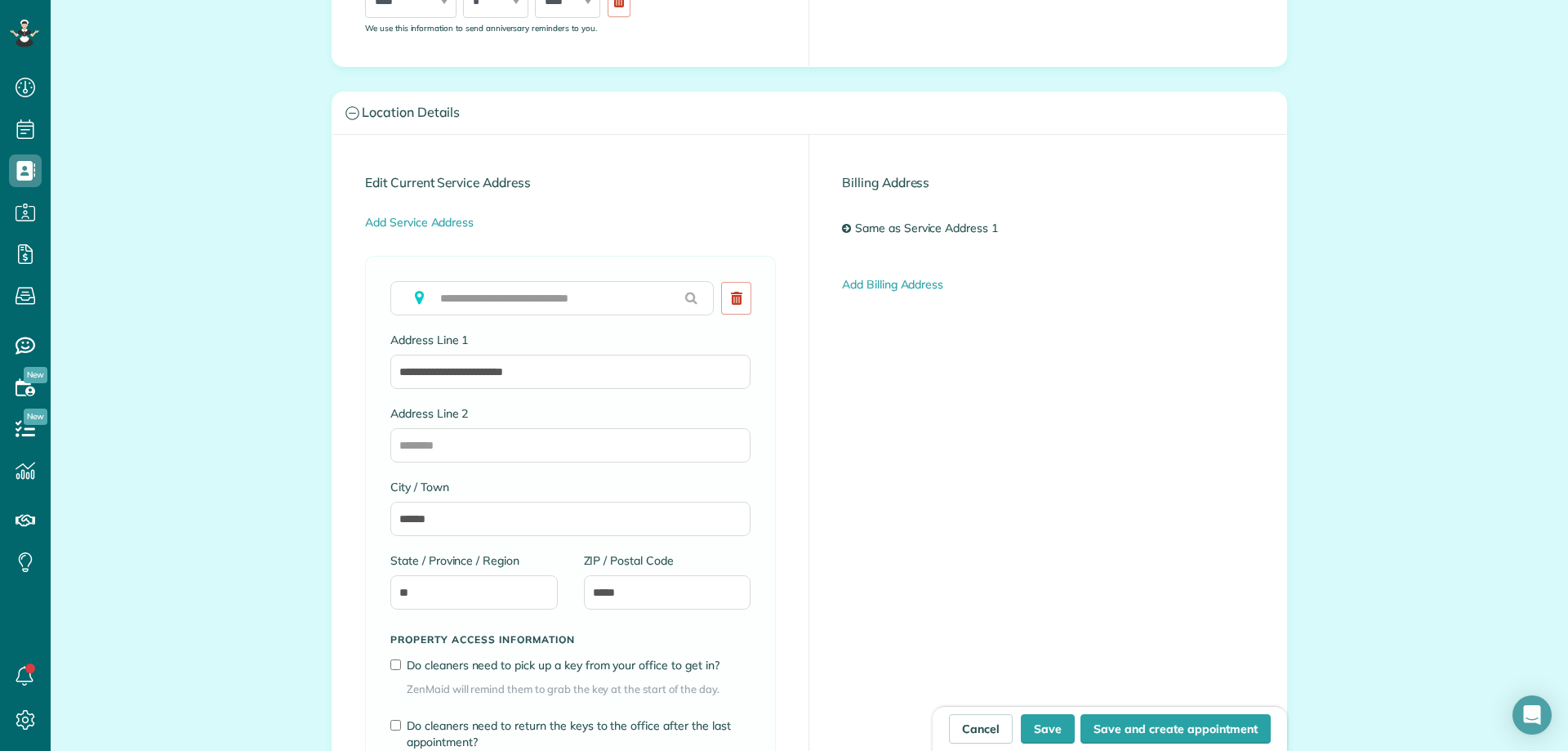
scroll to position [653, 0]
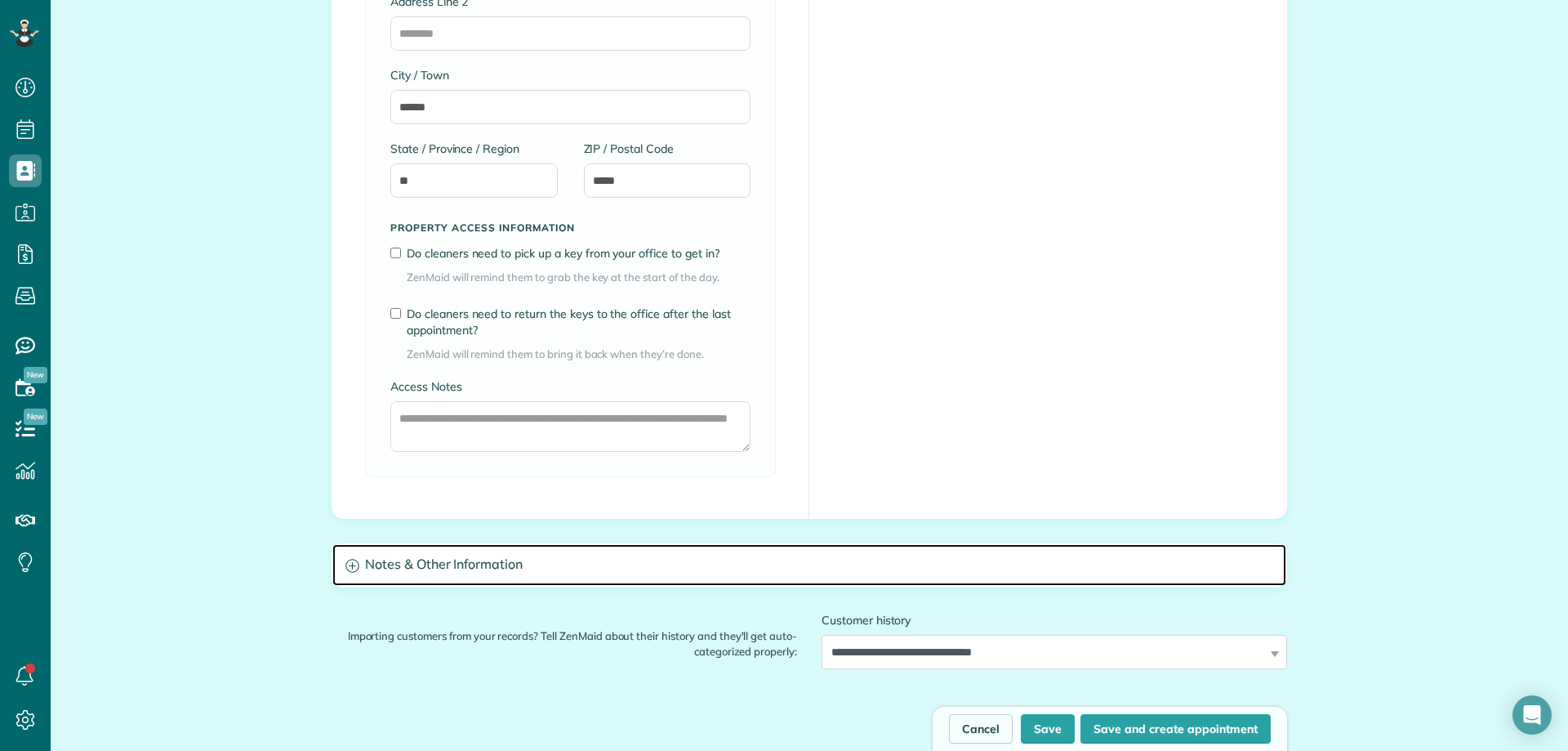
click at [536, 569] on h3 "Notes & Other Information" at bounding box center [808, 564] width 953 height 41
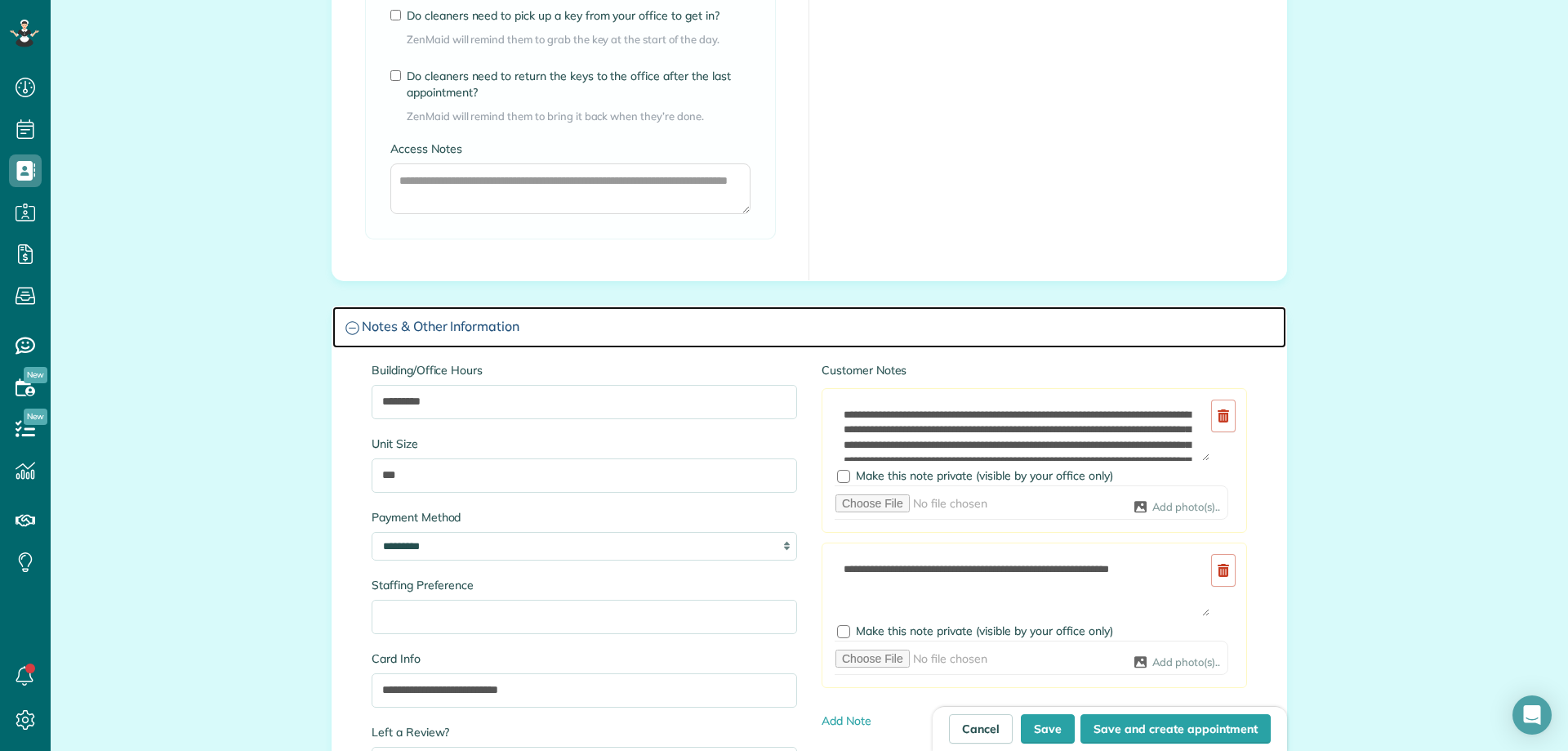
scroll to position [1307, 0]
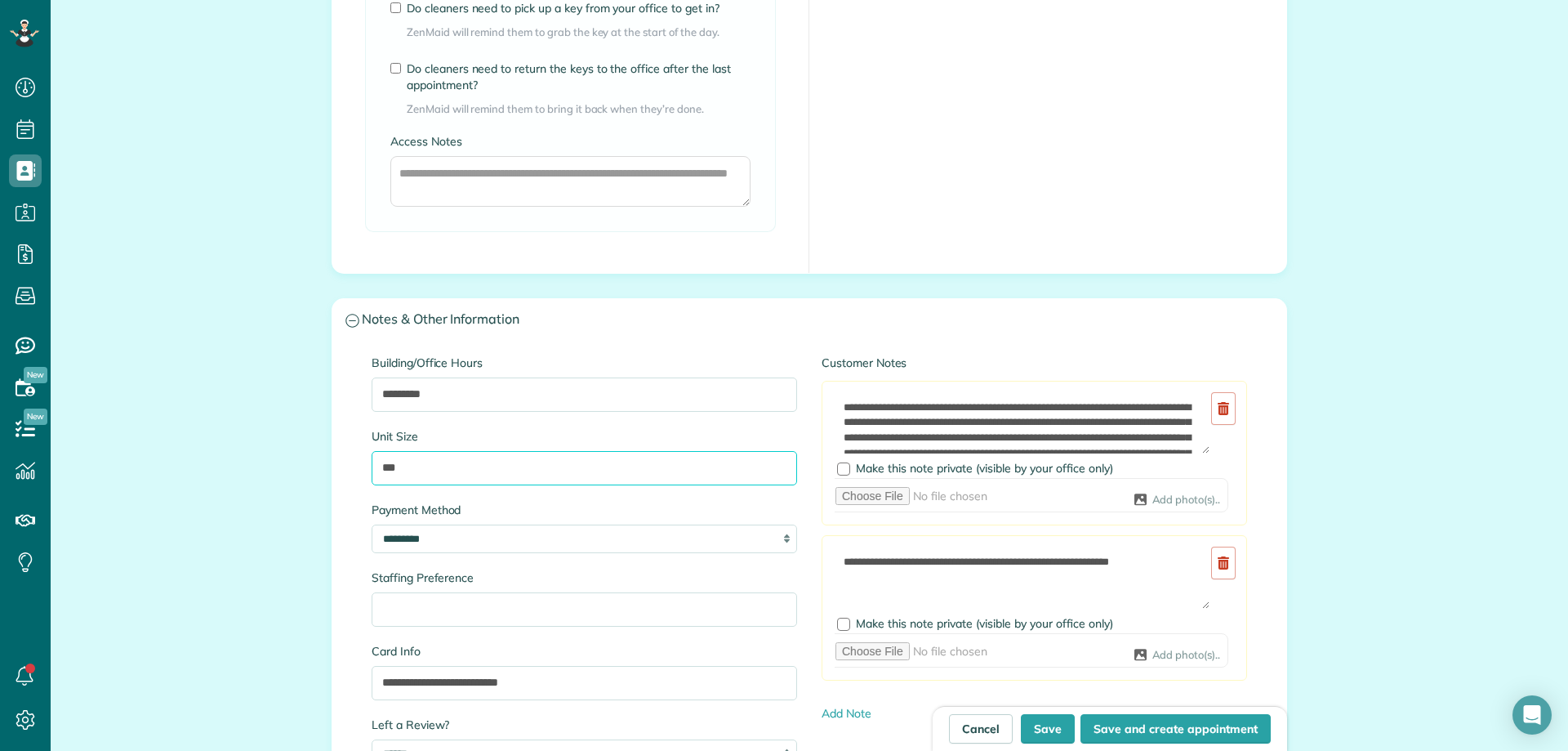
drag, startPoint x: 395, startPoint y: 471, endPoint x: 267, endPoint y: 456, distance: 128.9
paste input "**********"
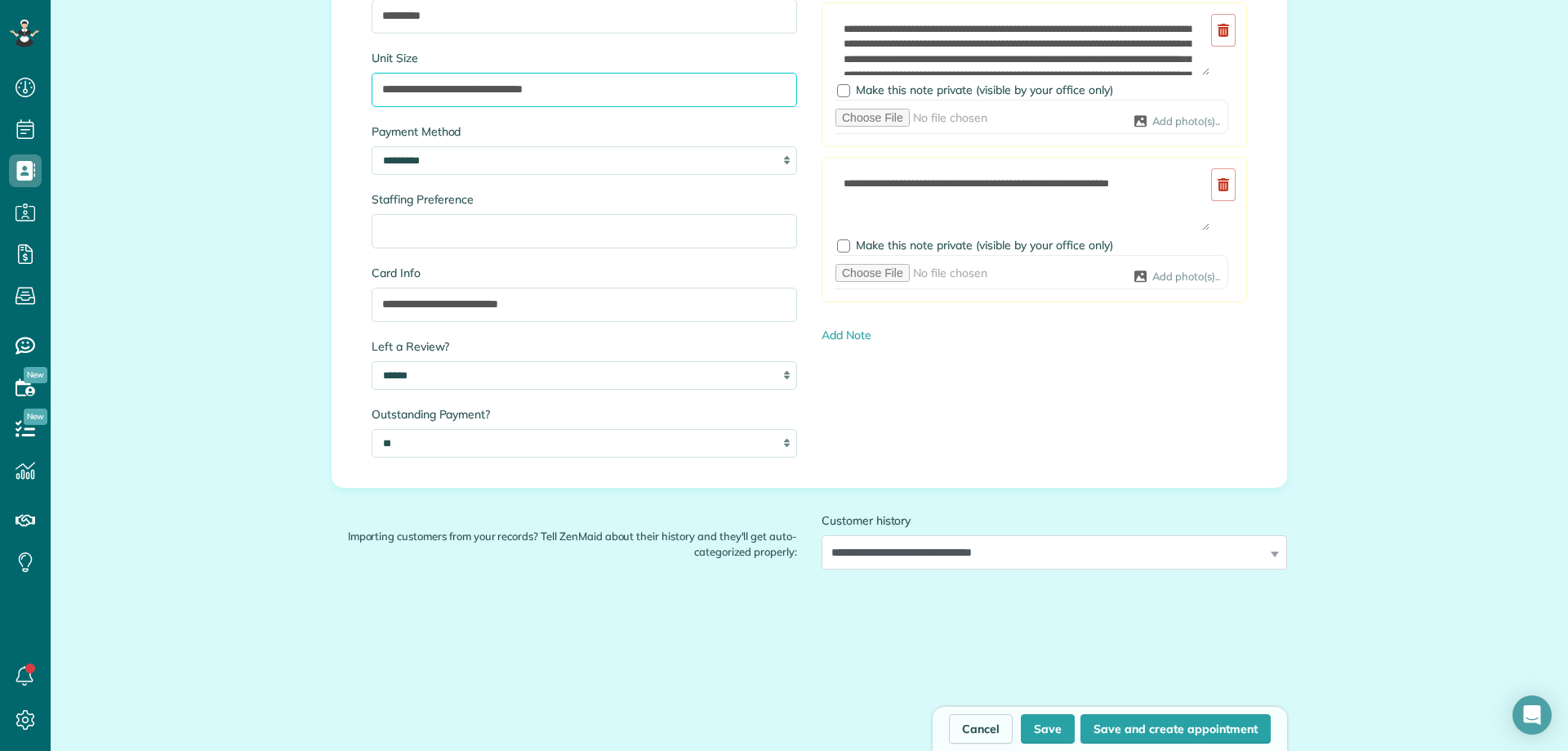
scroll to position [1715, 0]
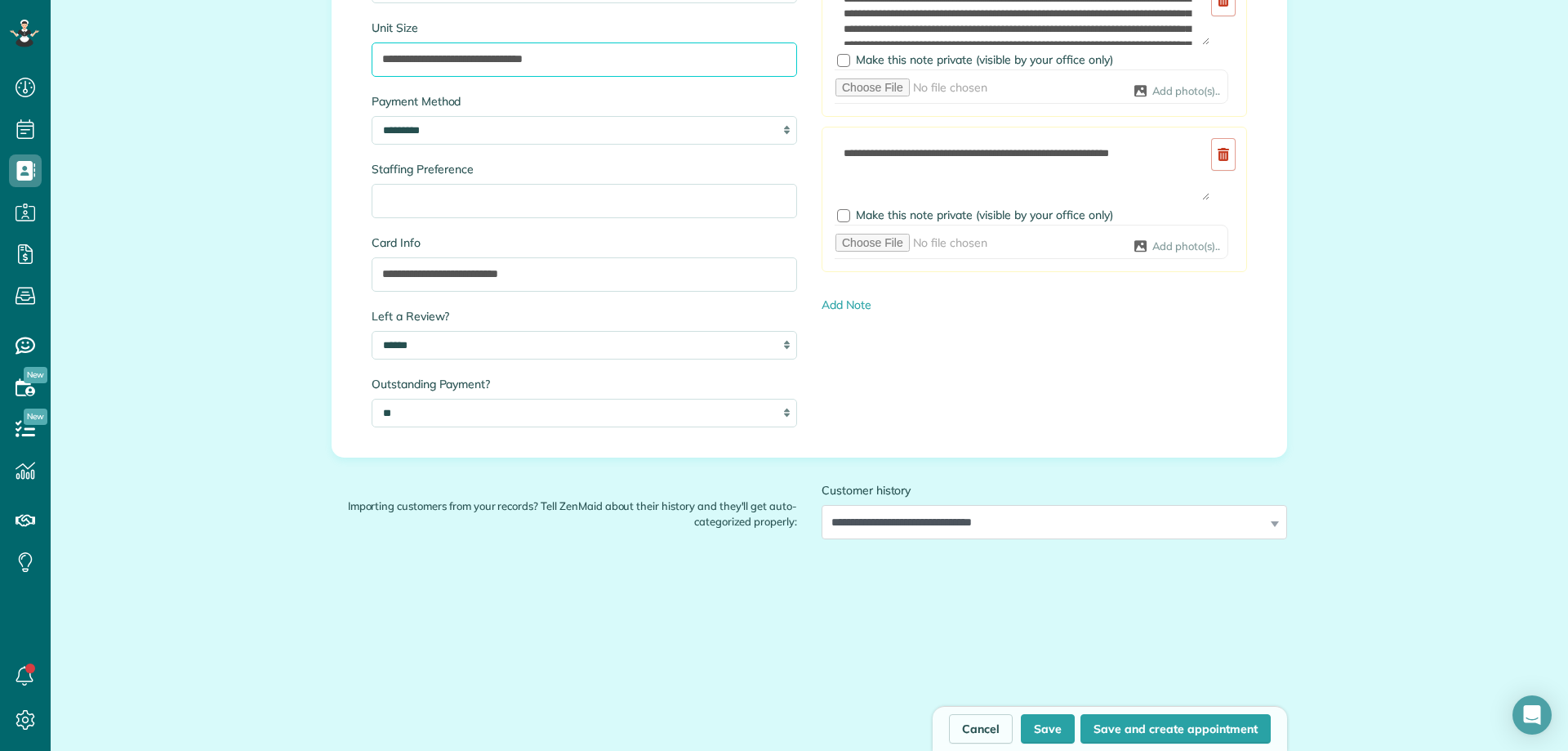
type input "**********"
click at [1041, 732] on button "Save" at bounding box center [1048, 728] width 54 height 30
type input "**********"
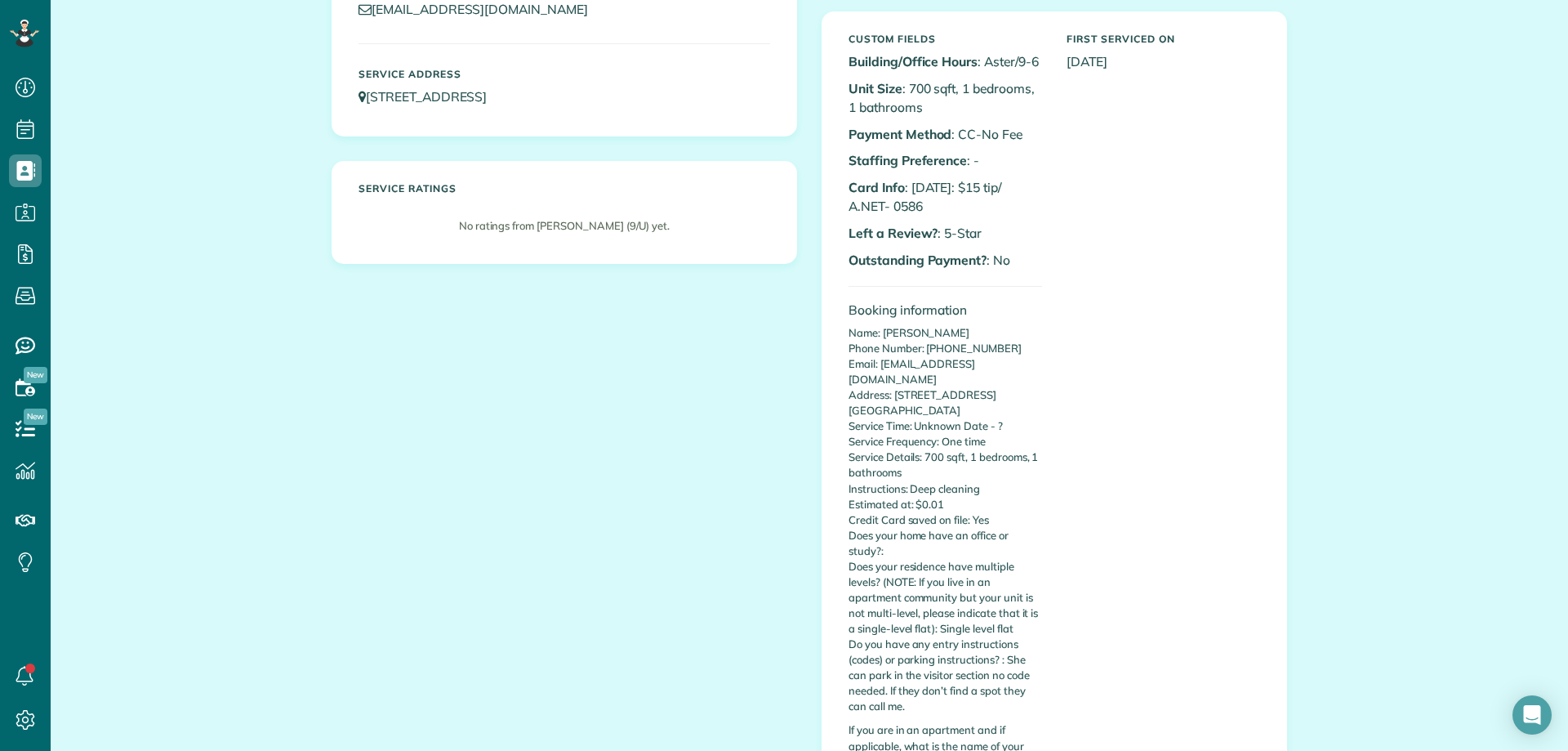
scroll to position [327, 0]
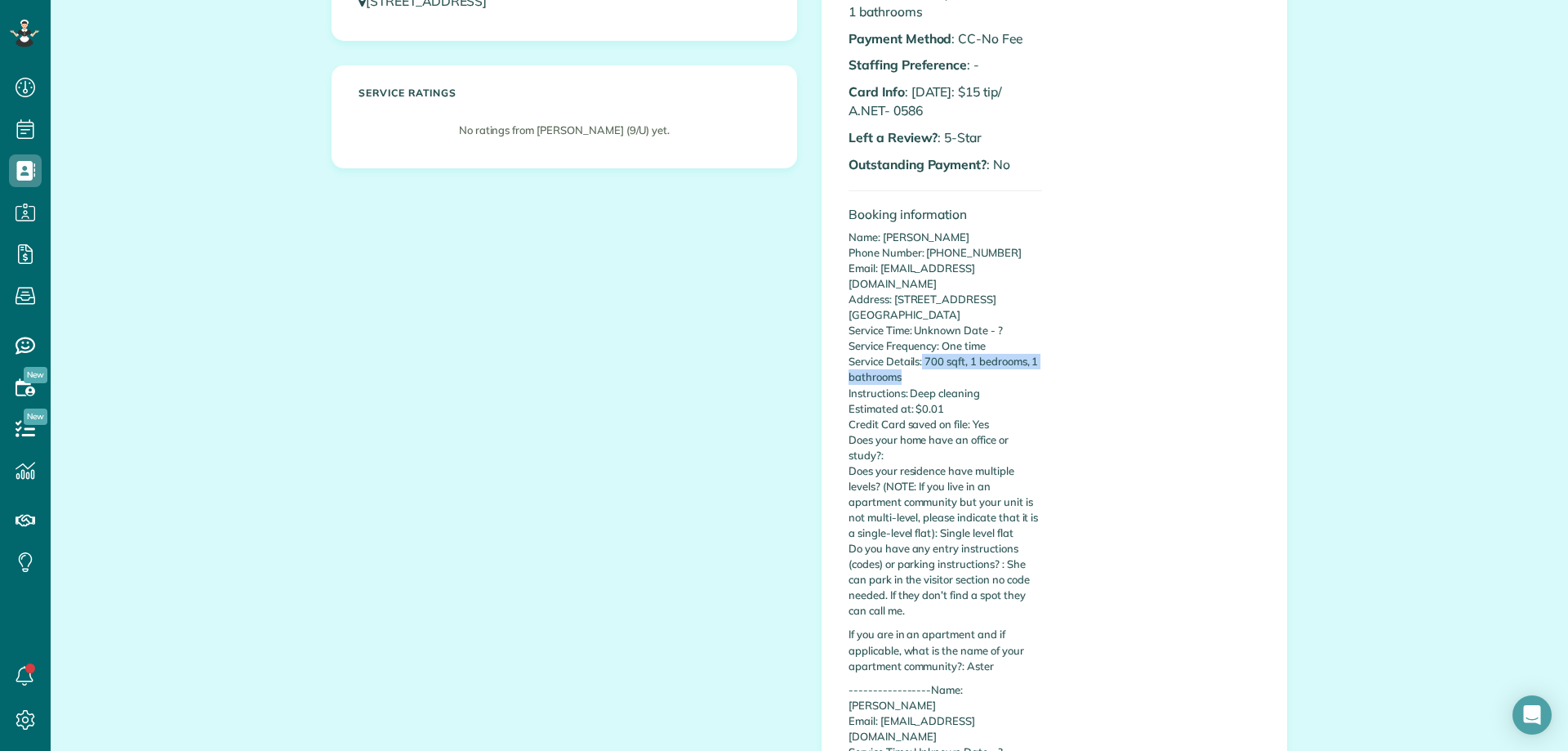
copy p "700 sqft, 1 bedrooms, 1 bathrooms"
drag, startPoint x: 918, startPoint y: 340, endPoint x: 978, endPoint y: 359, distance: 62.9
click at [978, 359] on p "Name: [PERSON_NAME] Phone Number: [PHONE_NUMBER] Email: [EMAIL_ADDRESS][DOMAIN_…" at bounding box center [946, 424] width 194 height 390
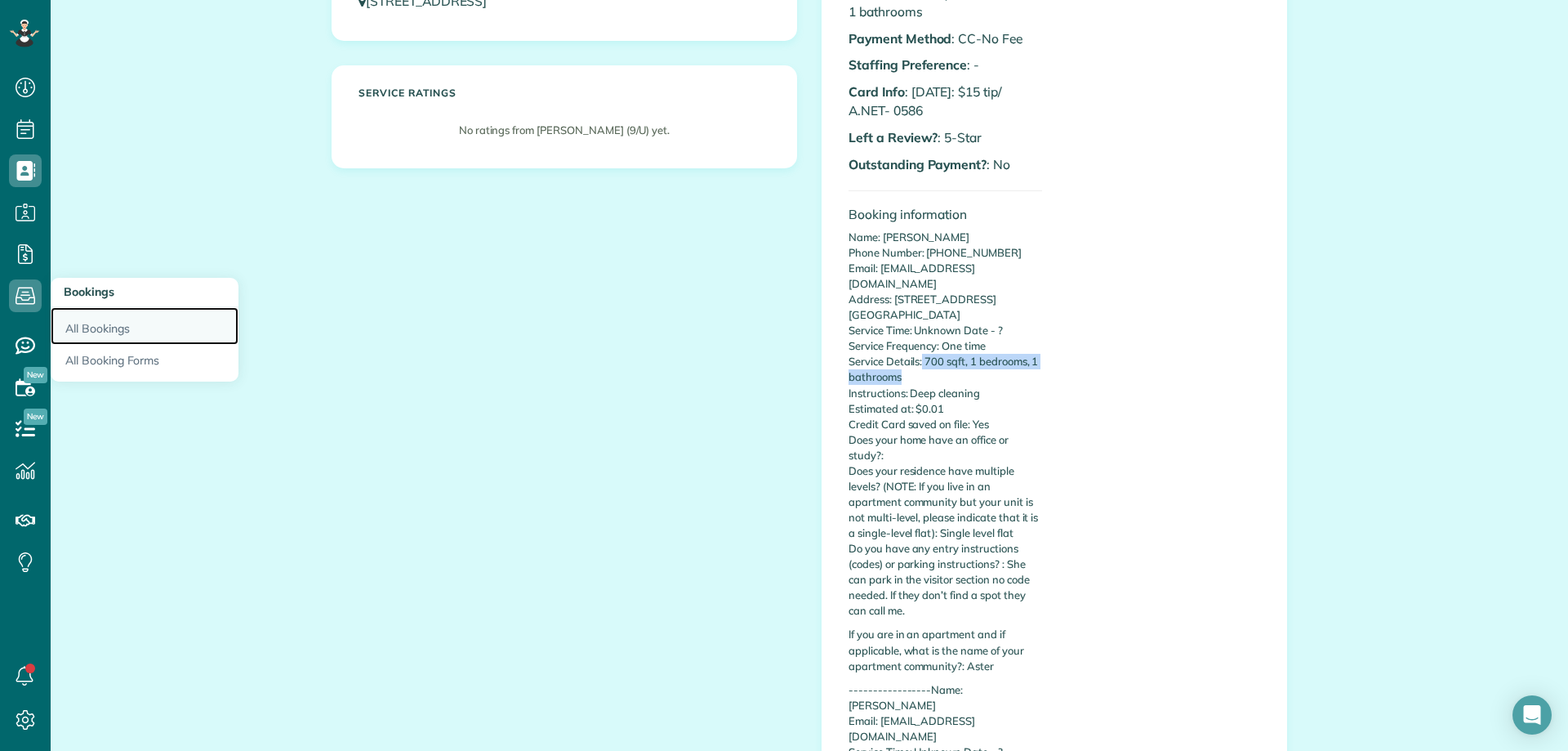
click at [97, 325] on link "All Bookings" at bounding box center [145, 326] width 188 height 37
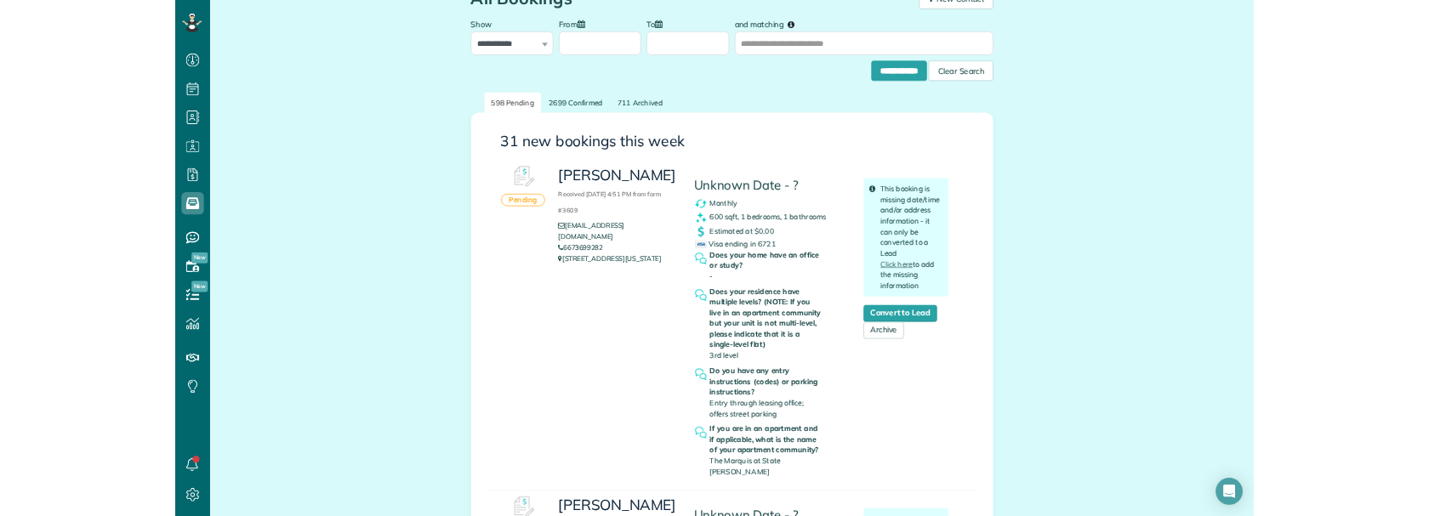
scroll to position [85, 0]
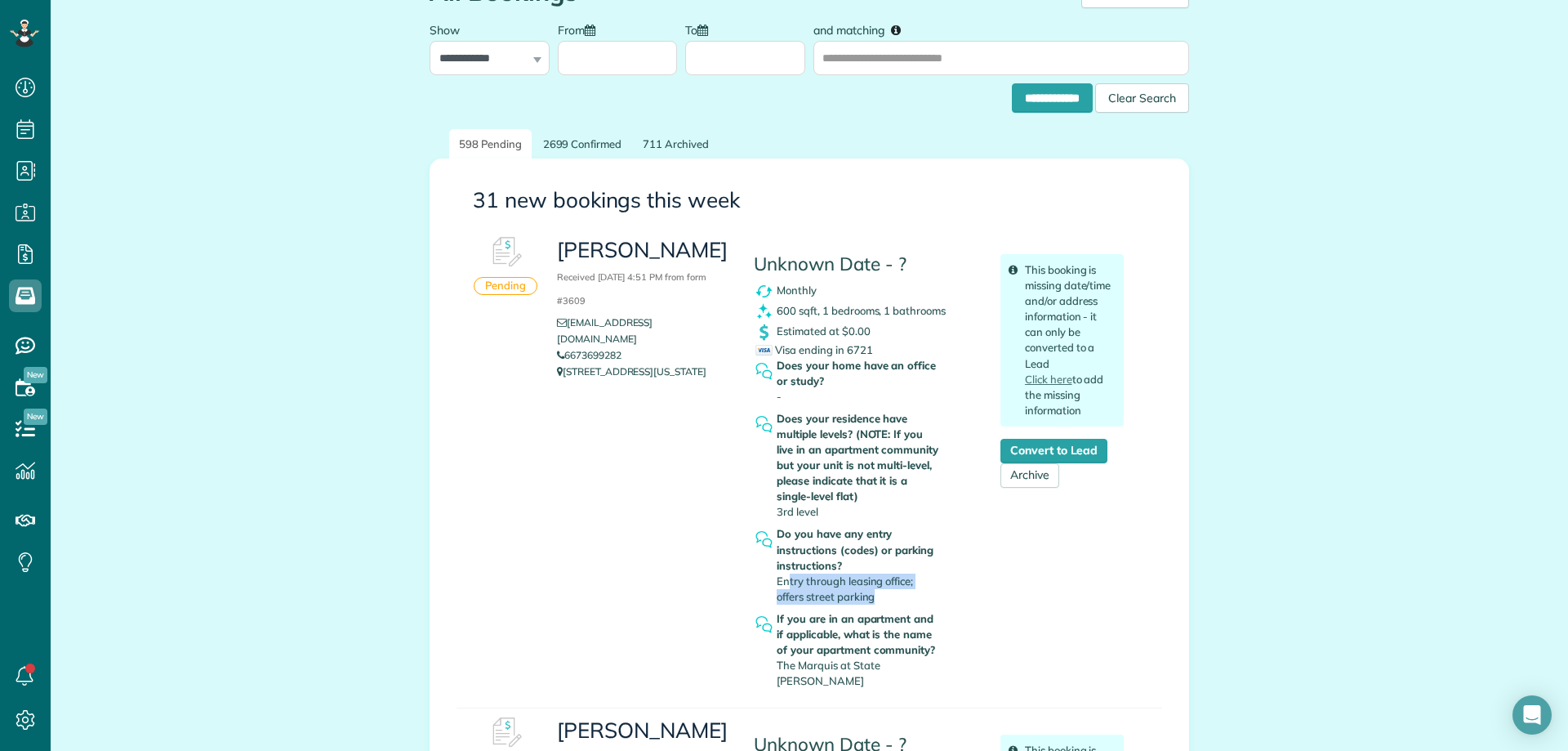
drag, startPoint x: 782, startPoint y: 584, endPoint x: 882, endPoint y: 598, distance: 101.0
click at [882, 598] on div "Do you have any entry instructions (codes) or parking instructions? Entry throu…" at bounding box center [859, 565] width 165 height 78
click at [802, 513] on span "3rd level" at bounding box center [797, 512] width 41 height 13
copy link "6673699282"
drag, startPoint x: 620, startPoint y: 336, endPoint x: 563, endPoint y: 337, distance: 57.0
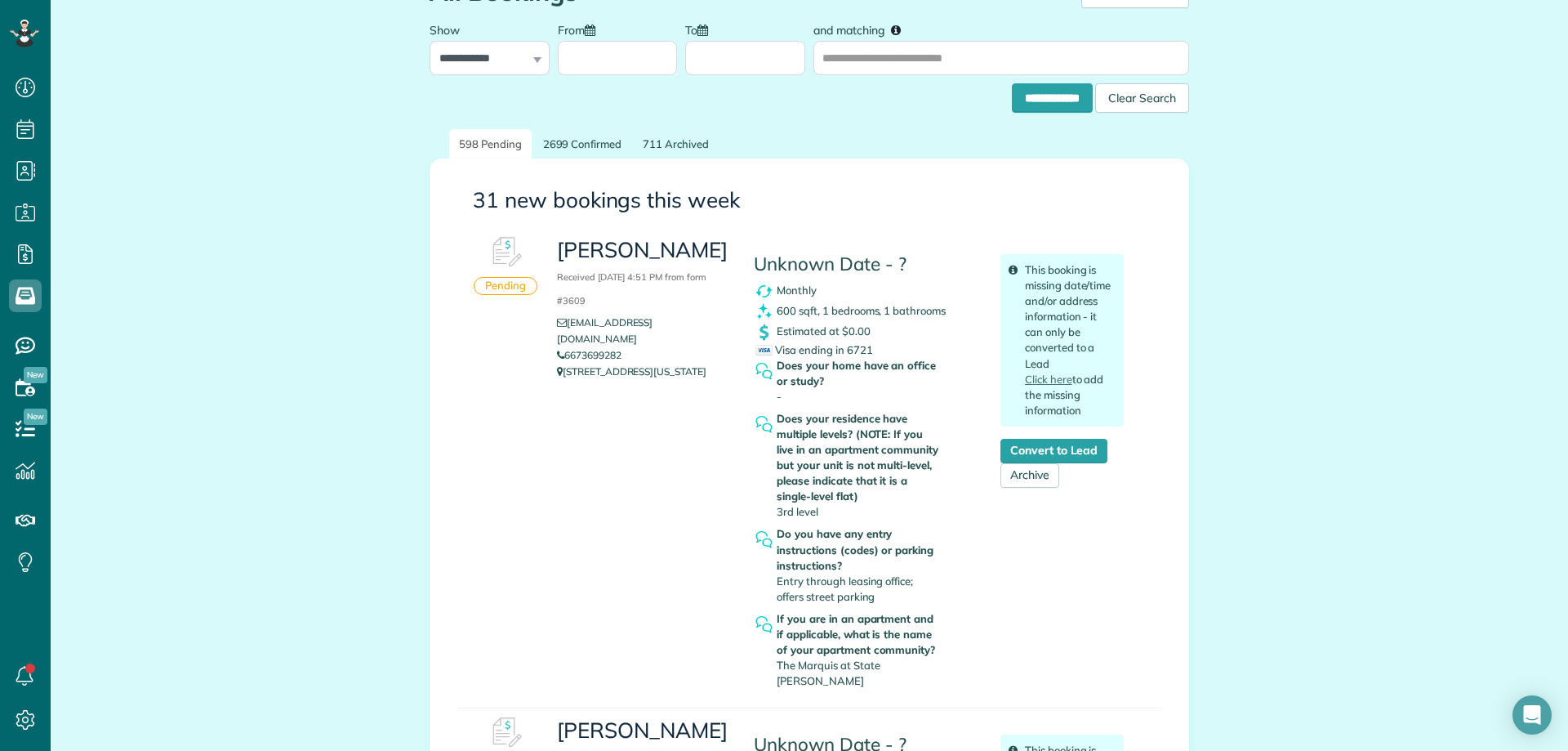
click at [563, 347] on li "6673699282" at bounding box center [642, 354] width 172 height 16
drag, startPoint x: 774, startPoint y: 515, endPoint x: 831, endPoint y: 517, distance: 57.0
click at [831, 517] on div "Does your residence have multiple levels? (NOTE: If you live in an apartment co…" at bounding box center [859, 465] width 165 height 109
drag, startPoint x: 776, startPoint y: 581, endPoint x: 871, endPoint y: 594, distance: 95.9
click at [871, 594] on div "Do you have any entry instructions (codes) or parking instructions? Entry throu…" at bounding box center [859, 565] width 165 height 78
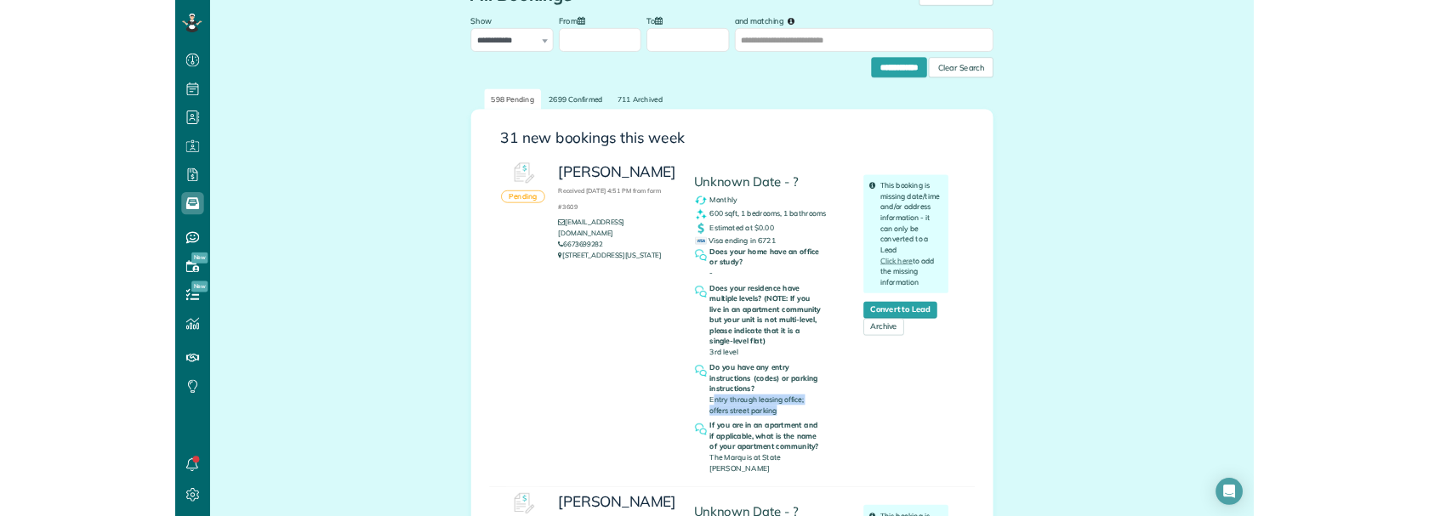
scroll to position [516, 53]
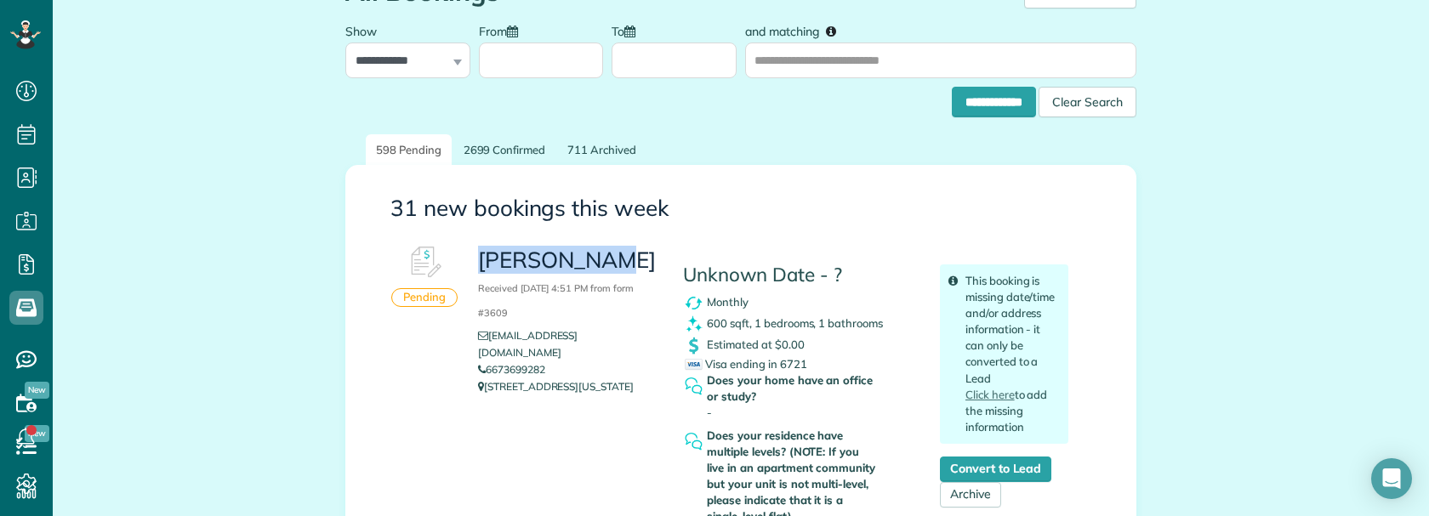
copy h3 "[PERSON_NAME]"
drag, startPoint x: 471, startPoint y: 257, endPoint x: 609, endPoint y: 264, distance: 138.0
click at [609, 264] on h3 "Jimin Hwang Received August 31, 2025 4:51 PM from form #3609" at bounding box center [567, 284] width 179 height 73
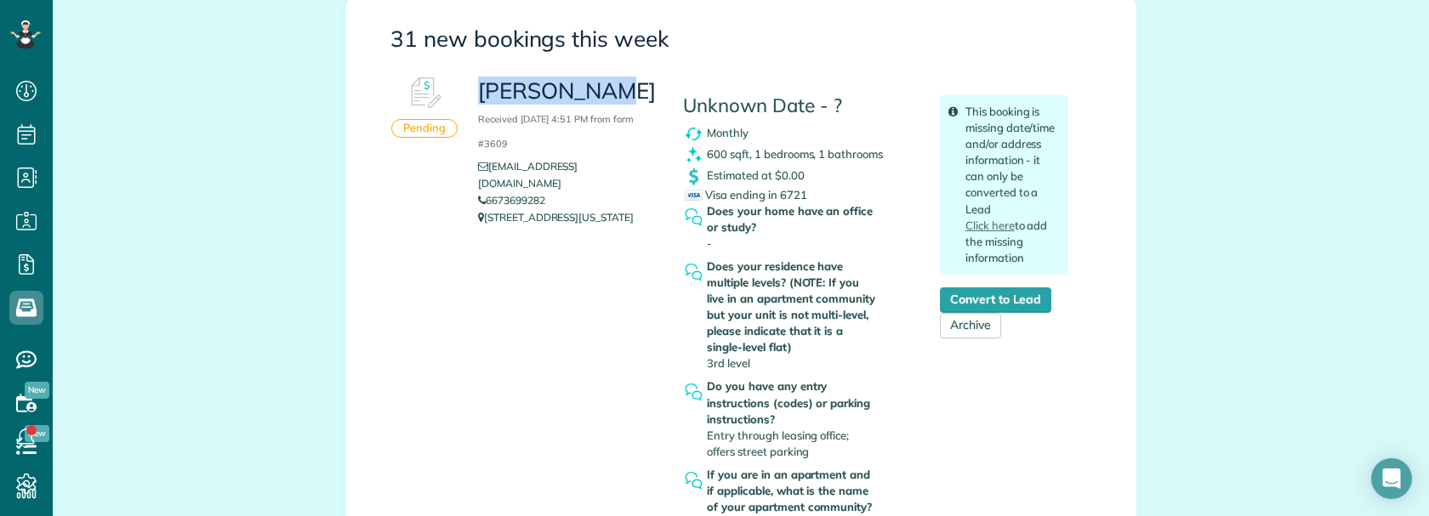
scroll to position [255, 0]
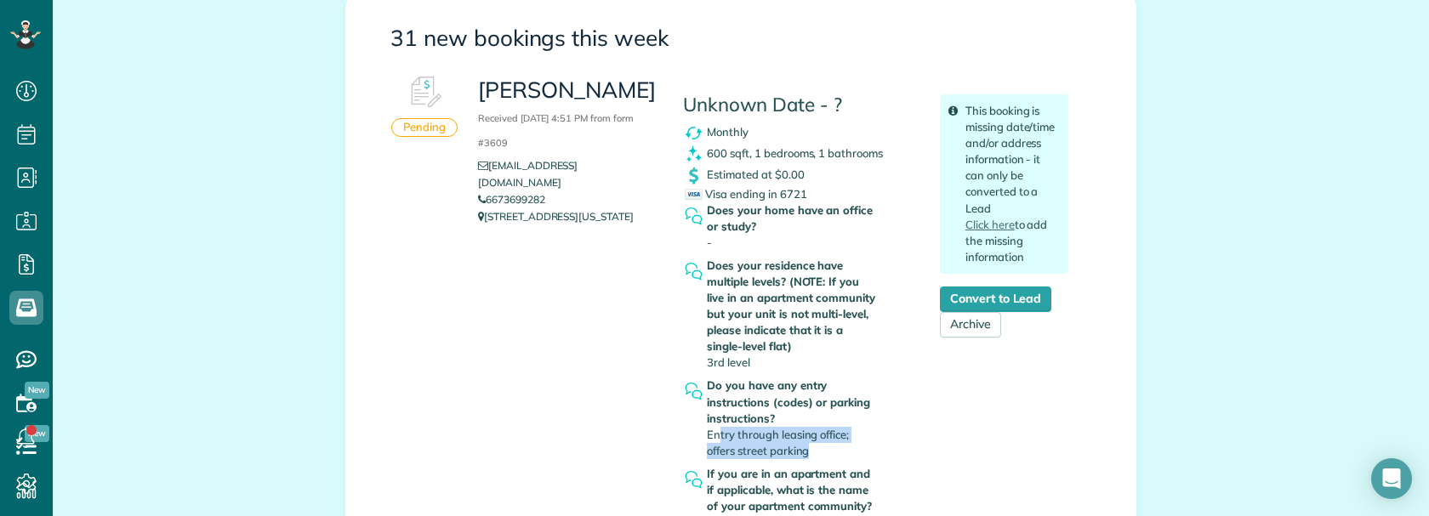
drag, startPoint x: 713, startPoint y: 434, endPoint x: 781, endPoint y: 422, distance: 69.1
click at [837, 452] on div "Do you have any entry instructions (codes) or parking instructions? Entry throu…" at bounding box center [793, 418] width 172 height 81
click at [606, 419] on div "Jimin Hwang Received August 31, 2025 4:51 PM from form #3609 jiminhwangmd.19@gm…" at bounding box center [773, 310] width 616 height 486
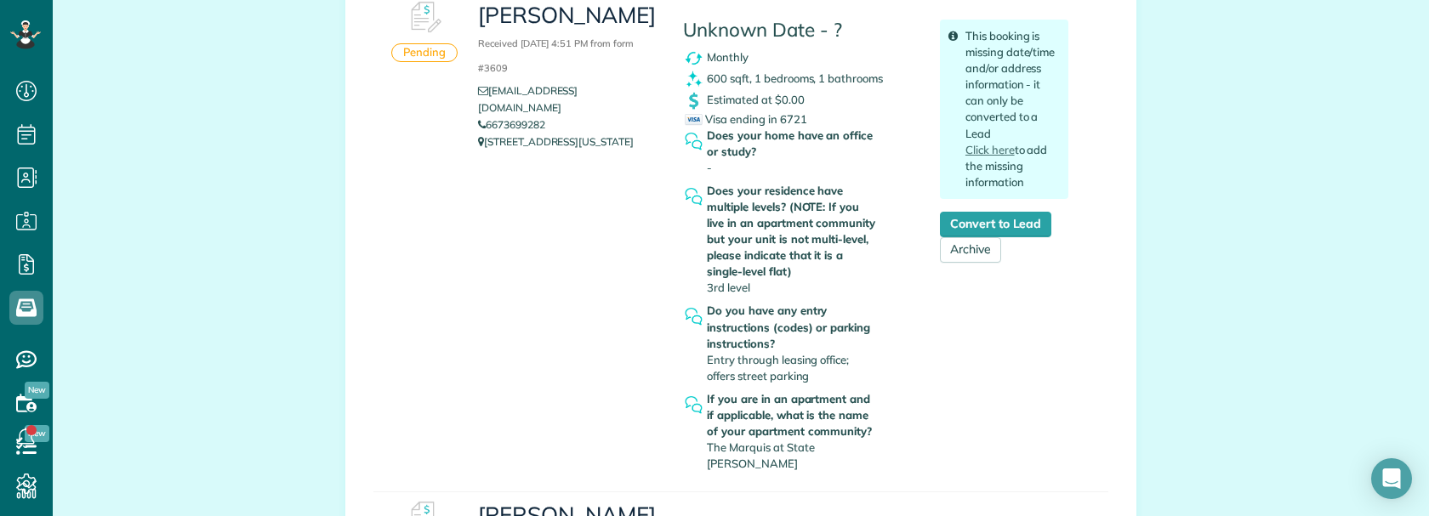
scroll to position [340, 0]
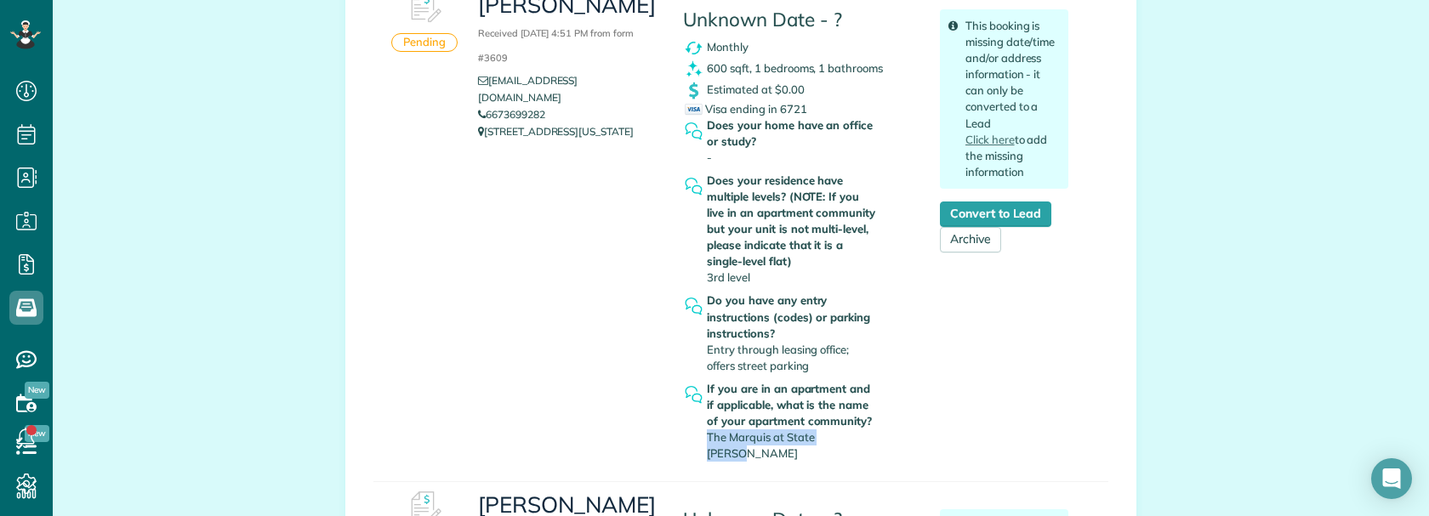
copy span "The Marquis at State Thomas"
drag, startPoint x: 703, startPoint y: 437, endPoint x: 895, endPoint y: 441, distance: 191.4
click at [895, 441] on div "If you are in an apartment and if applicable, what is the name of your apartmen…" at bounding box center [798, 425] width 231 height 88
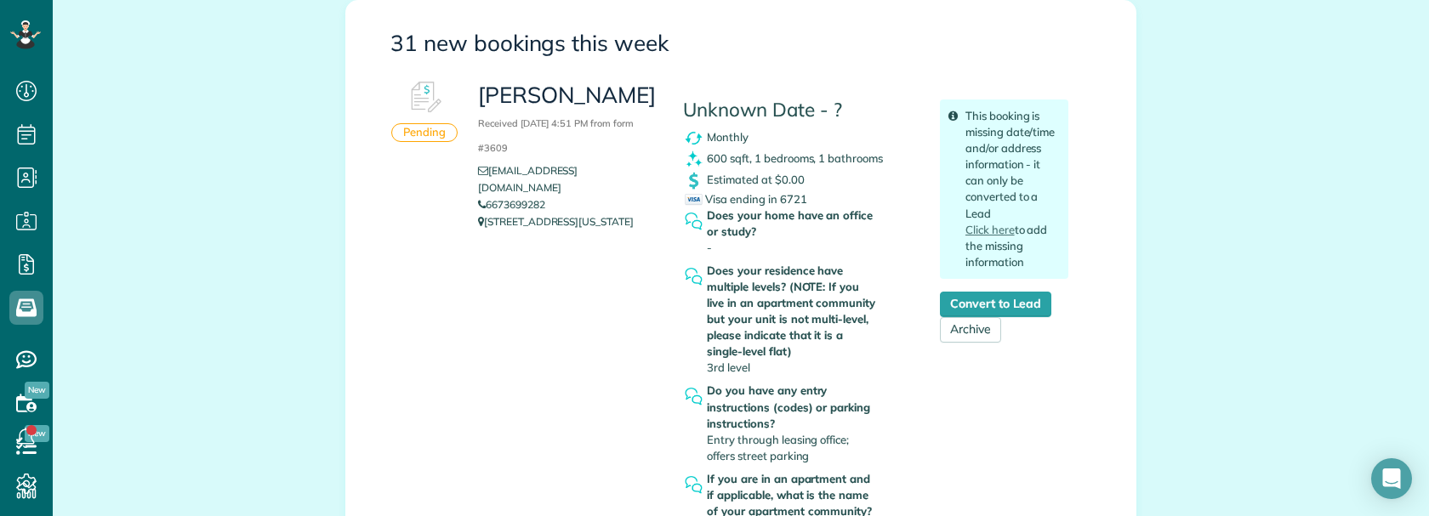
scroll to position [255, 0]
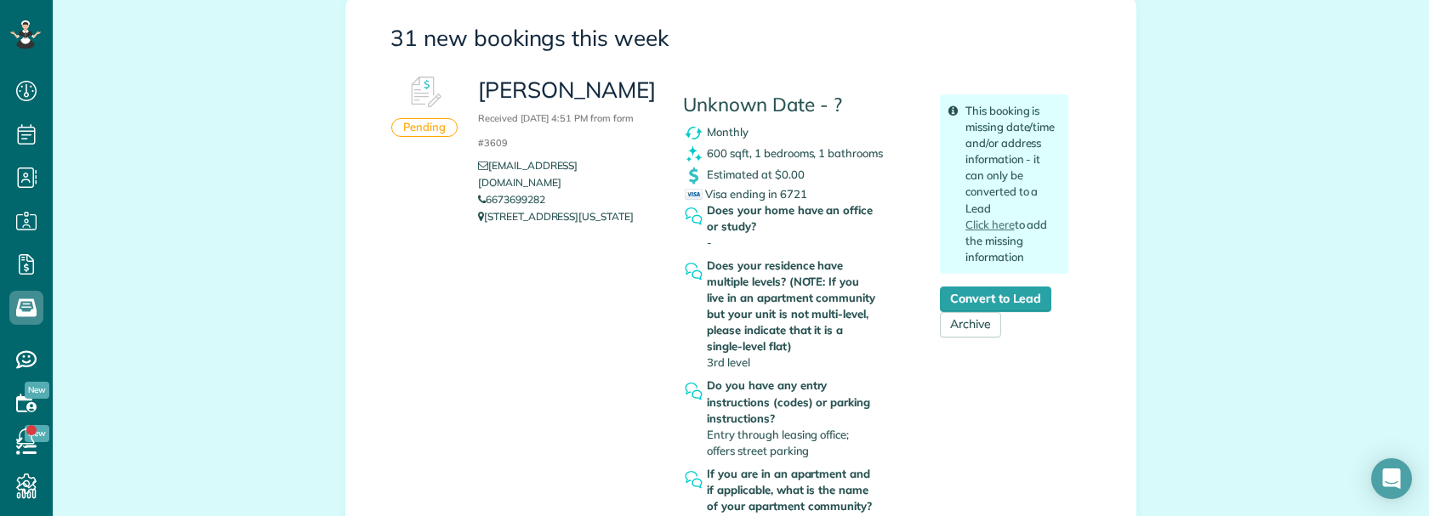
click at [842, 154] on span "600 sqft, 1 bedrooms, 1 bathrooms" at bounding box center [795, 153] width 176 height 14
click at [831, 184] on div "Estimated at $0.00" at bounding box center [798, 175] width 231 height 21
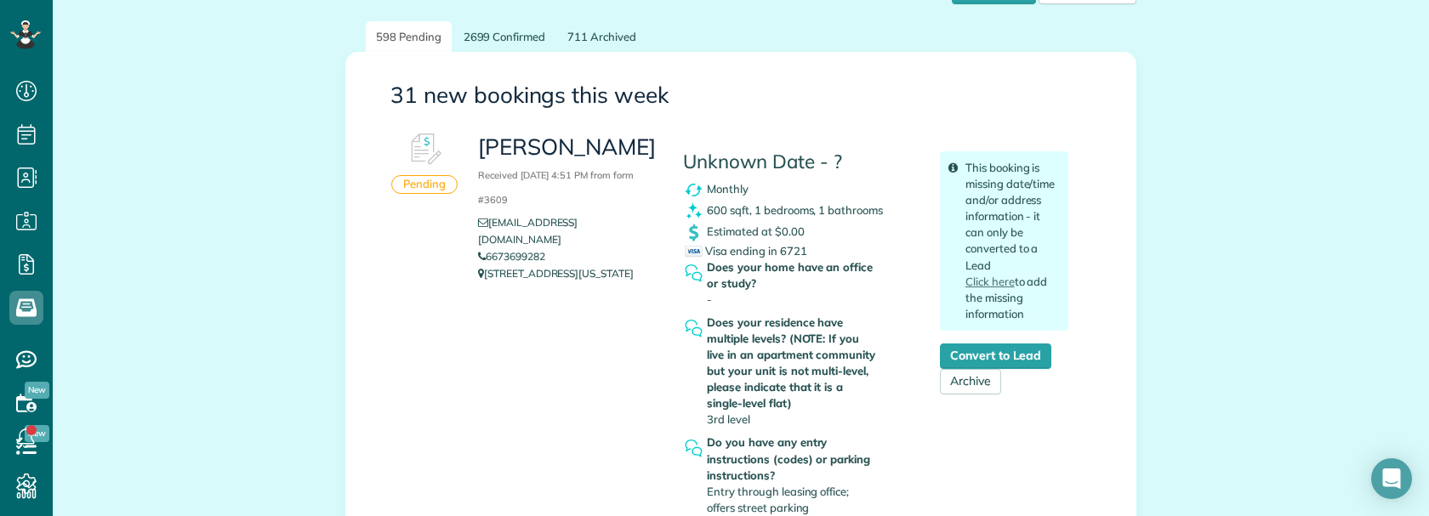
scroll to position [170, 0]
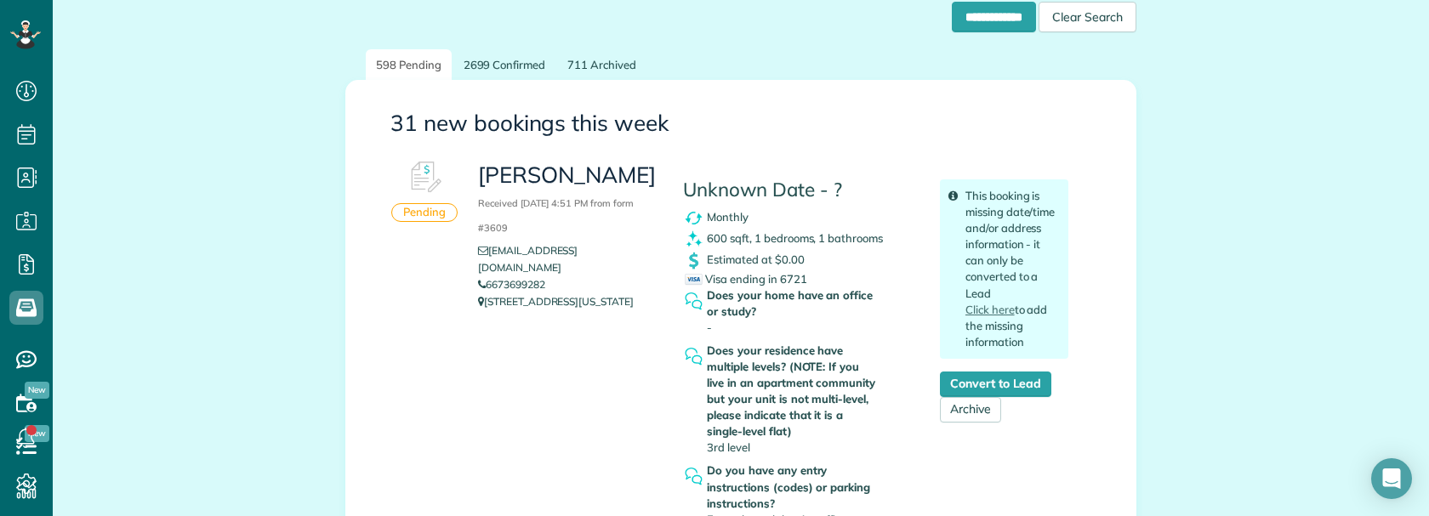
drag, startPoint x: 177, startPoint y: 62, endPoint x: 185, endPoint y: 70, distance: 11.4
click at [1029, 384] on link "Convert to Lead" at bounding box center [995, 385] width 111 height 26
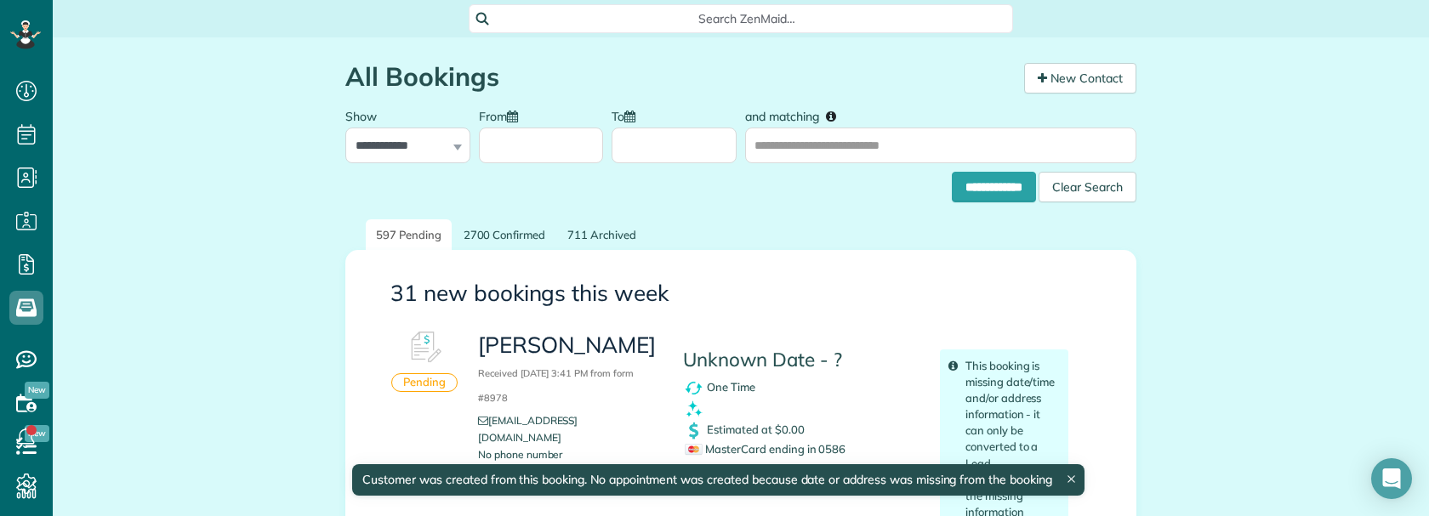
click at [664, 8] on div "Search ZenMaid…" at bounding box center [741, 18] width 544 height 29
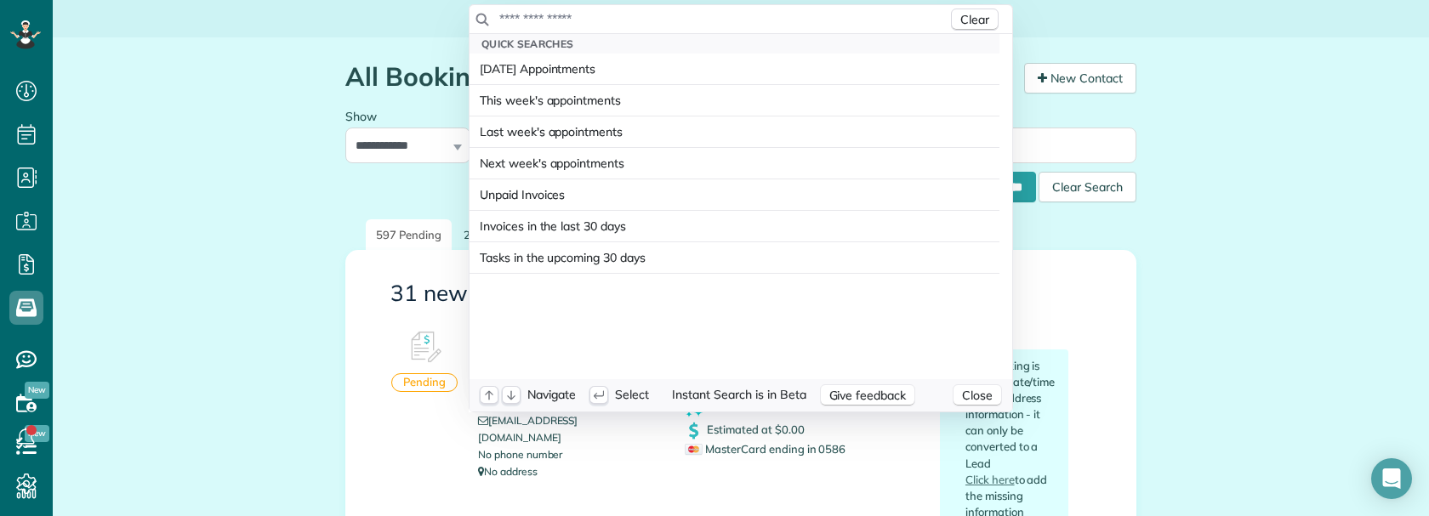
click at [580, 20] on input "text" at bounding box center [722, 18] width 449 height 17
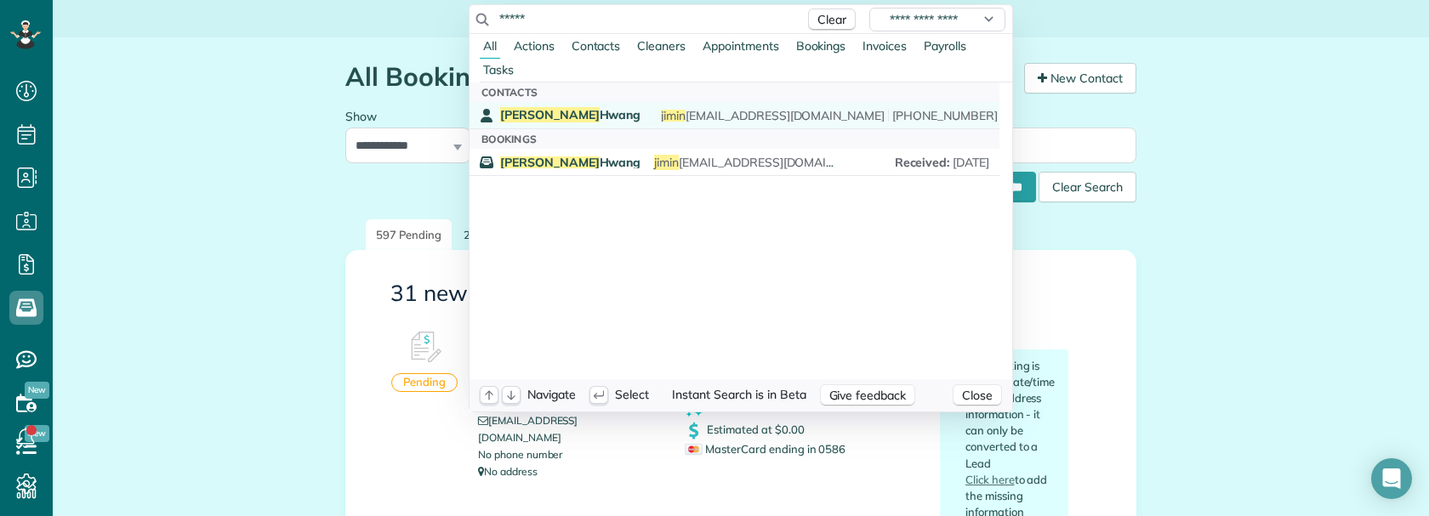
type input "*****"
click at [552, 118] on span "[PERSON_NAME]" at bounding box center [570, 114] width 140 height 15
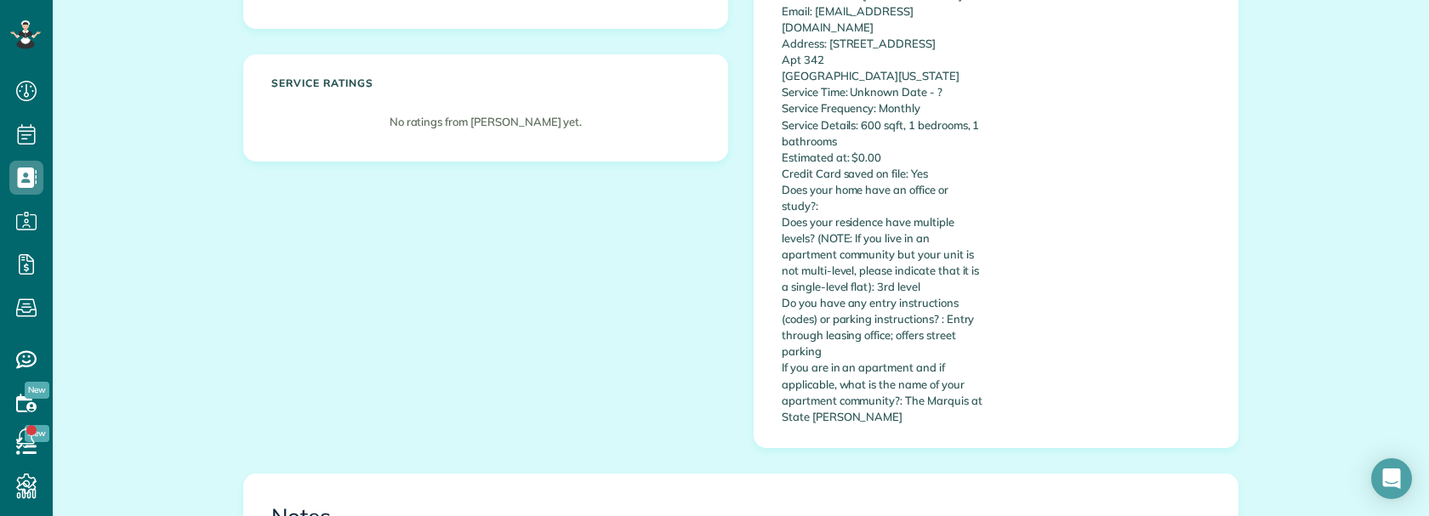
scroll to position [425, 0]
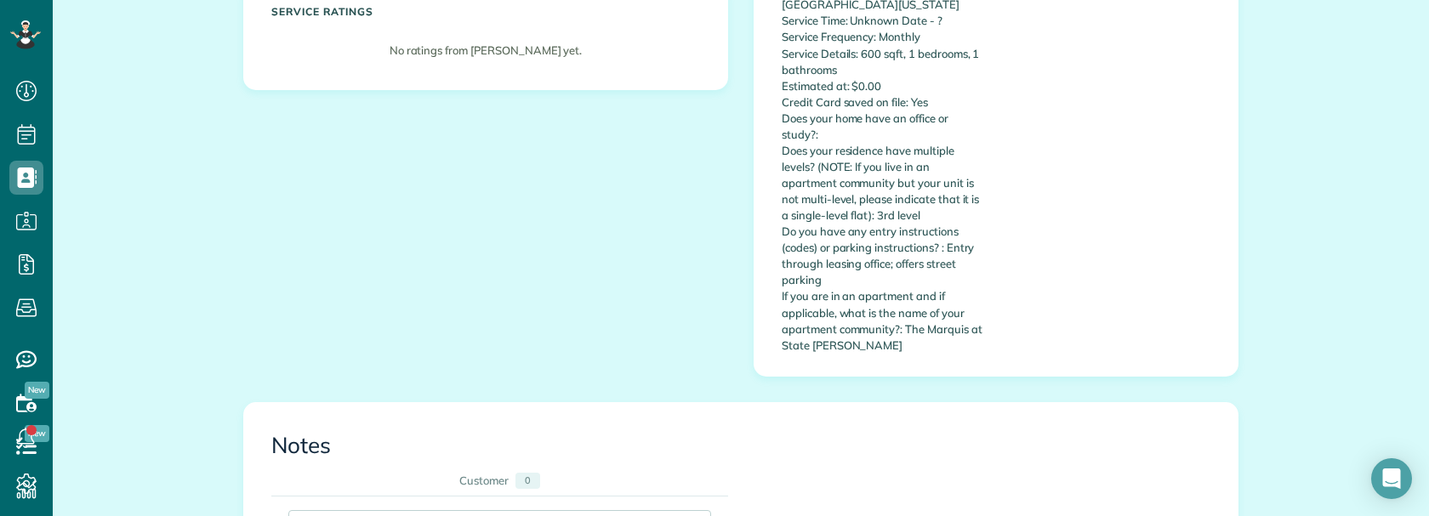
click at [301, 246] on div "[PERSON_NAME] Lead Mobile [PHONE_NUMBER] [EMAIL_ADDRESS][DOMAIN_NAME] Service A…" at bounding box center [740, 35] width 1021 height 731
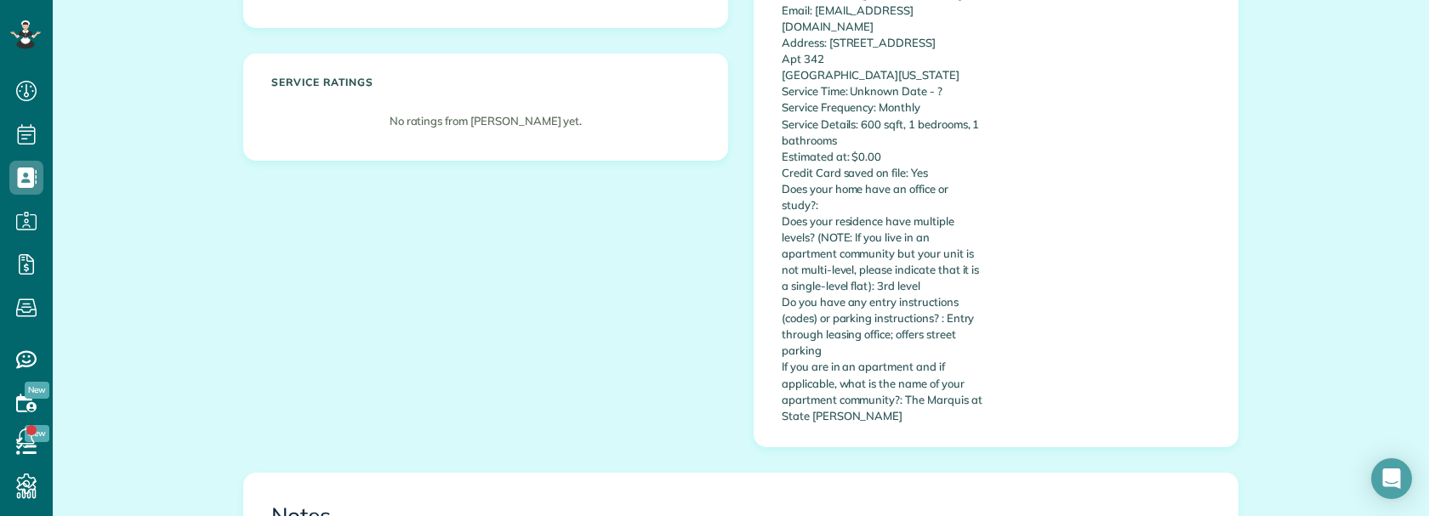
scroll to position [0, 0]
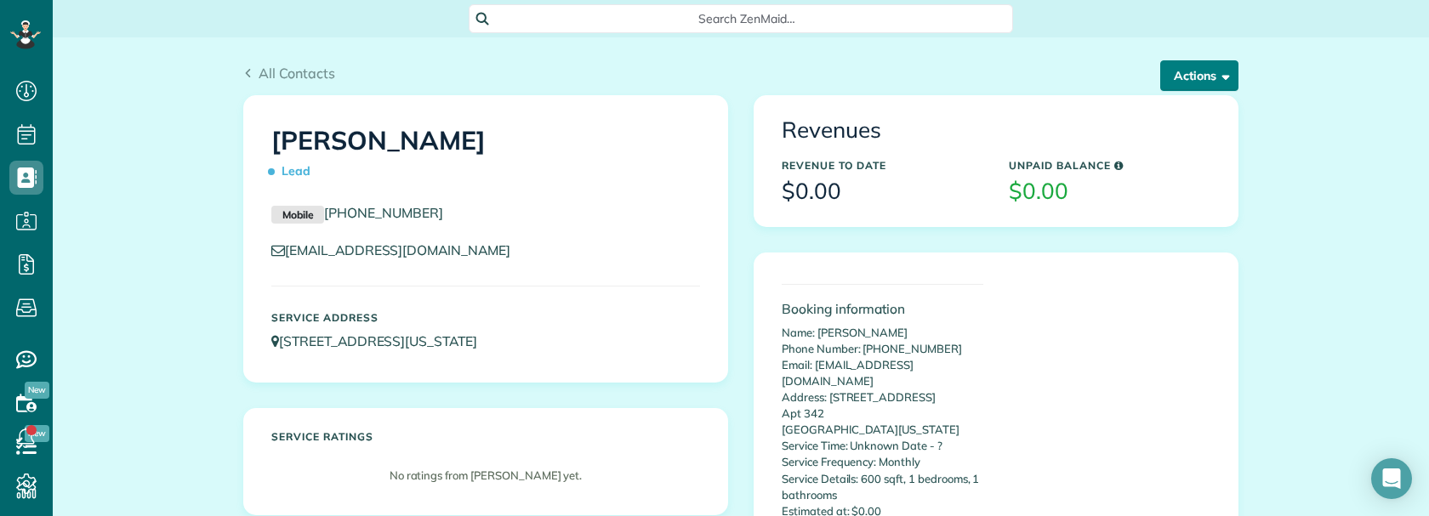
click at [1216, 71] on span "button" at bounding box center [1222, 75] width 13 height 13
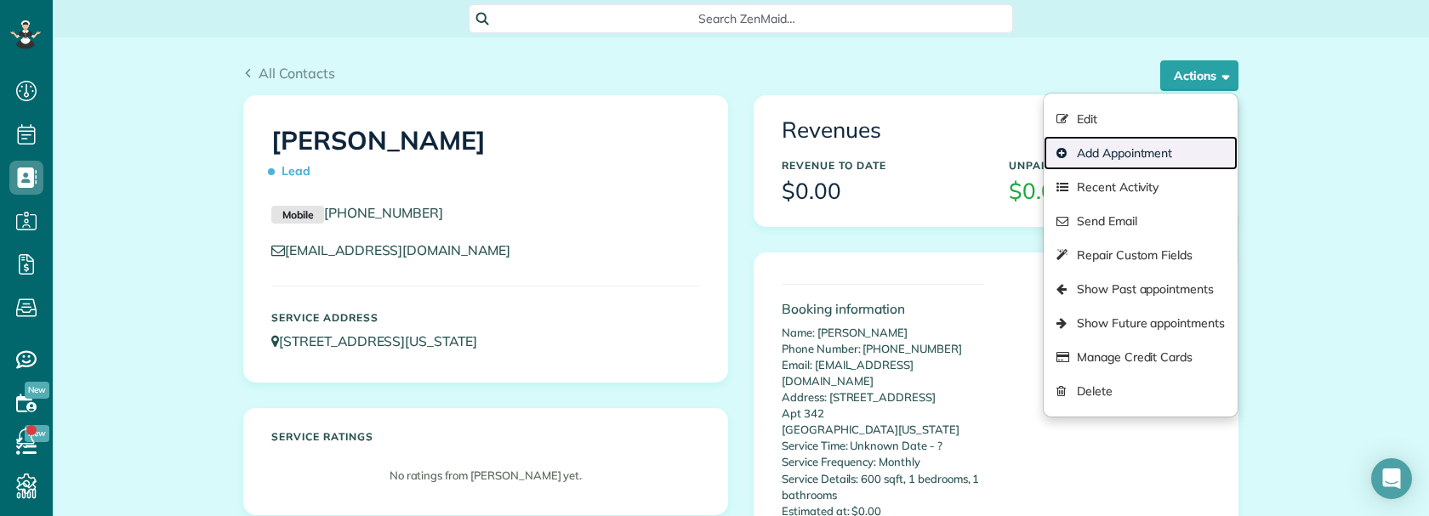
click at [1134, 150] on link "Add Appointment" at bounding box center [1141, 153] width 194 height 34
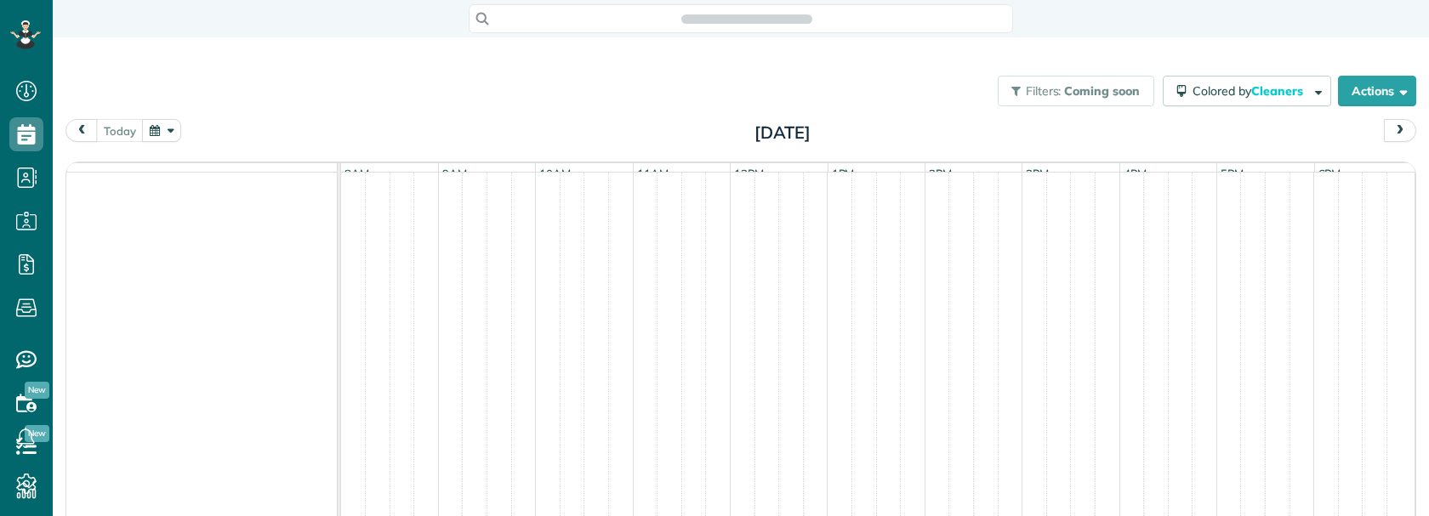
scroll to position [8, 8]
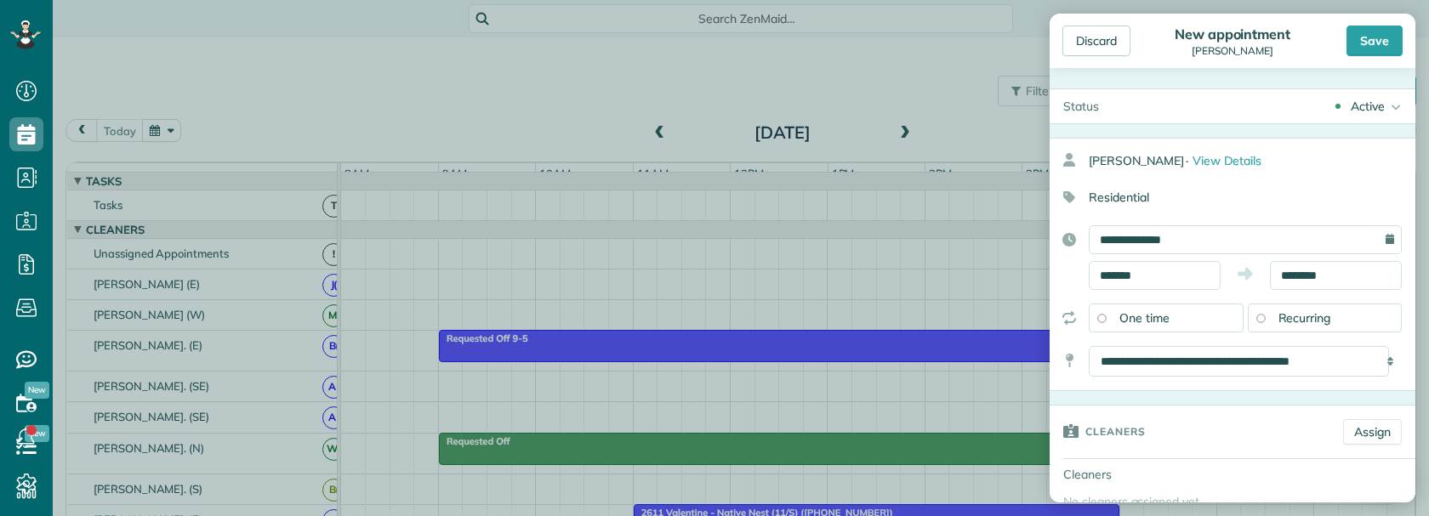
drag, startPoint x: 1150, startPoint y: 51, endPoint x: 1180, endPoint y: 176, distance: 128.7
click at [1151, 51] on div "Discard" at bounding box center [1115, 41] width 107 height 31
click at [1172, 241] on input "**********" at bounding box center [1245, 239] width 313 height 29
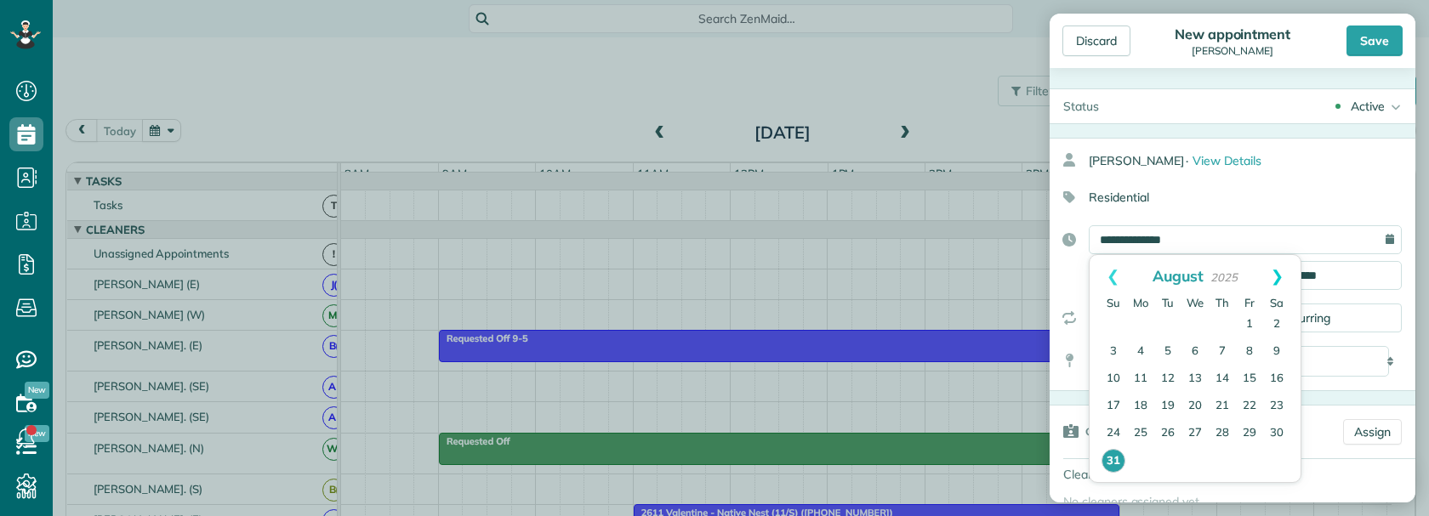
click at [1282, 270] on link "Next" at bounding box center [1277, 276] width 47 height 43
click at [1250, 351] on link "12" at bounding box center [1249, 351] width 27 height 27
type input "**********"
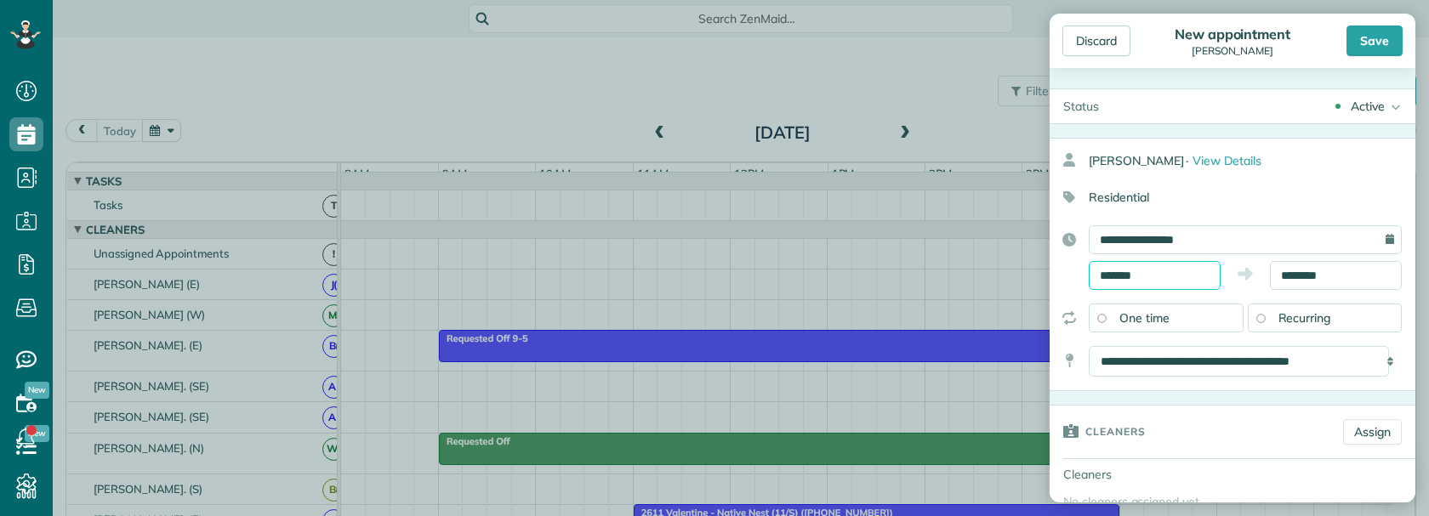
click at [1168, 275] on input "*******" at bounding box center [1155, 275] width 132 height 29
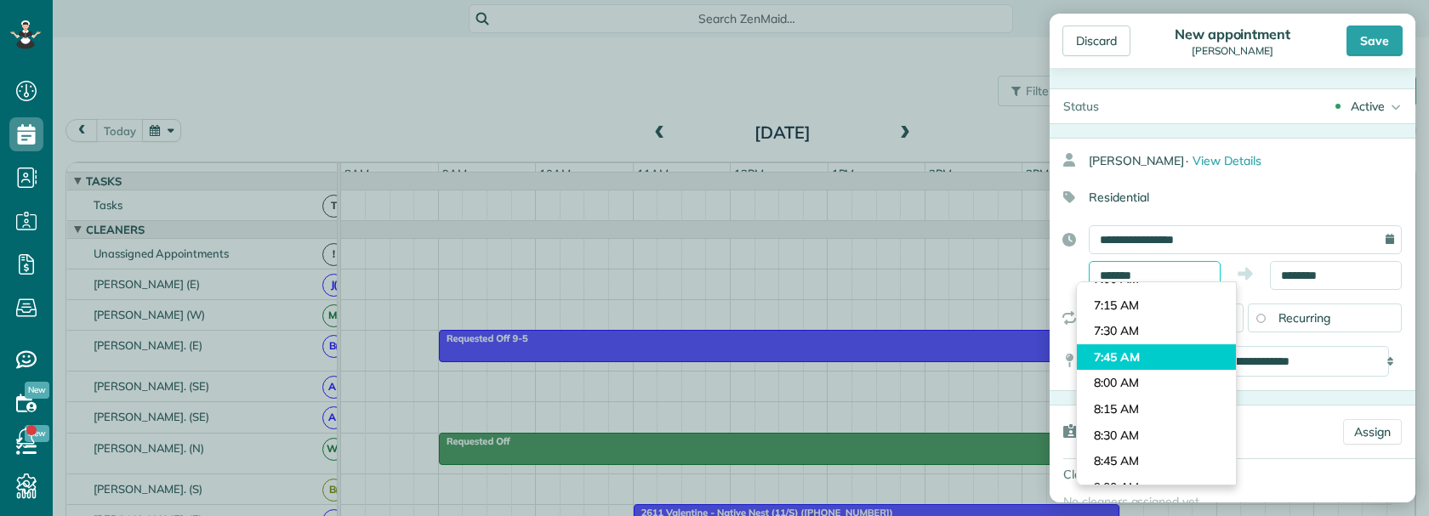
scroll to position [713, 0]
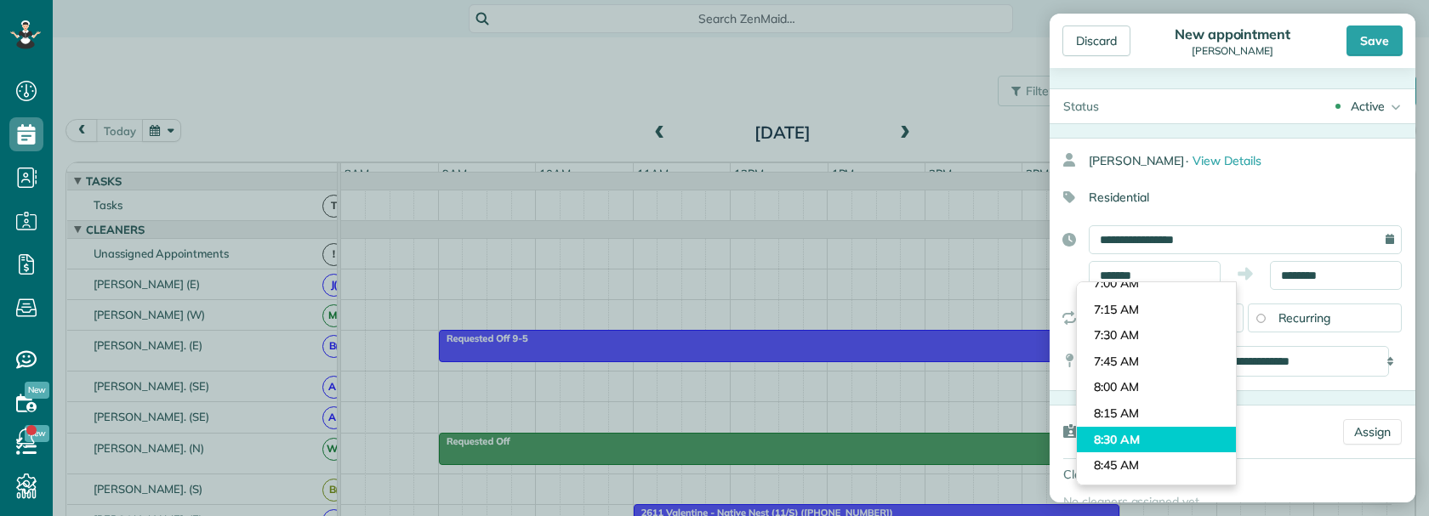
type input "*******"
click at [1148, 434] on body "Dashboard Scheduling Calendar View List View Dispatch View - Weekly scheduling …" at bounding box center [714, 258] width 1429 height 516
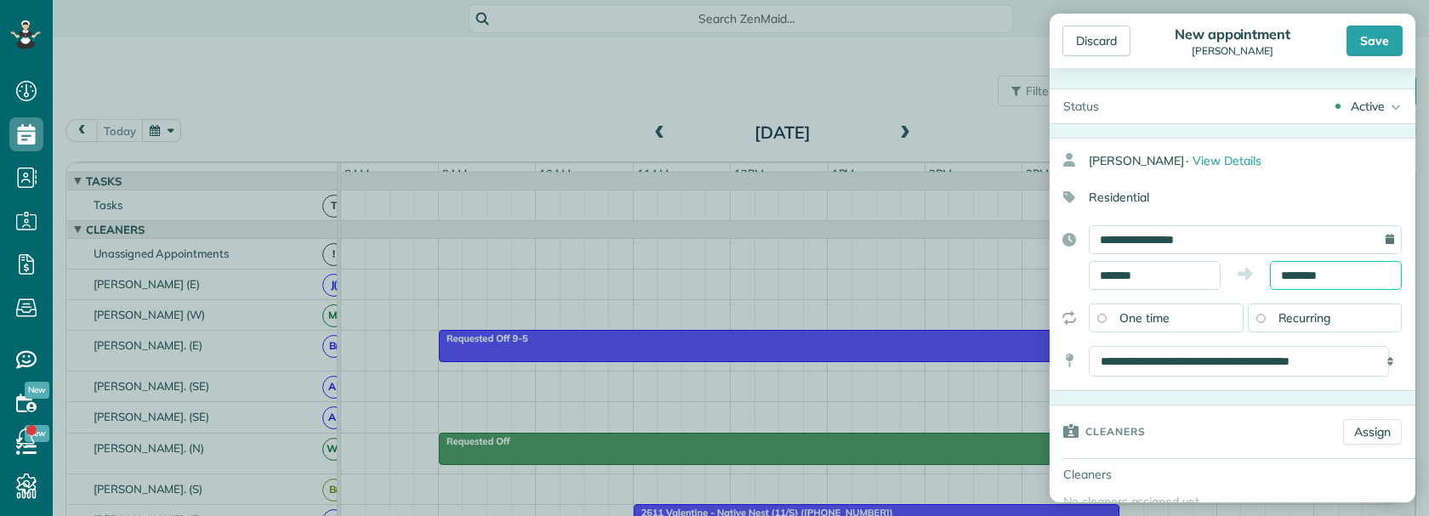
click at [1300, 276] on input "********" at bounding box center [1336, 275] width 132 height 29
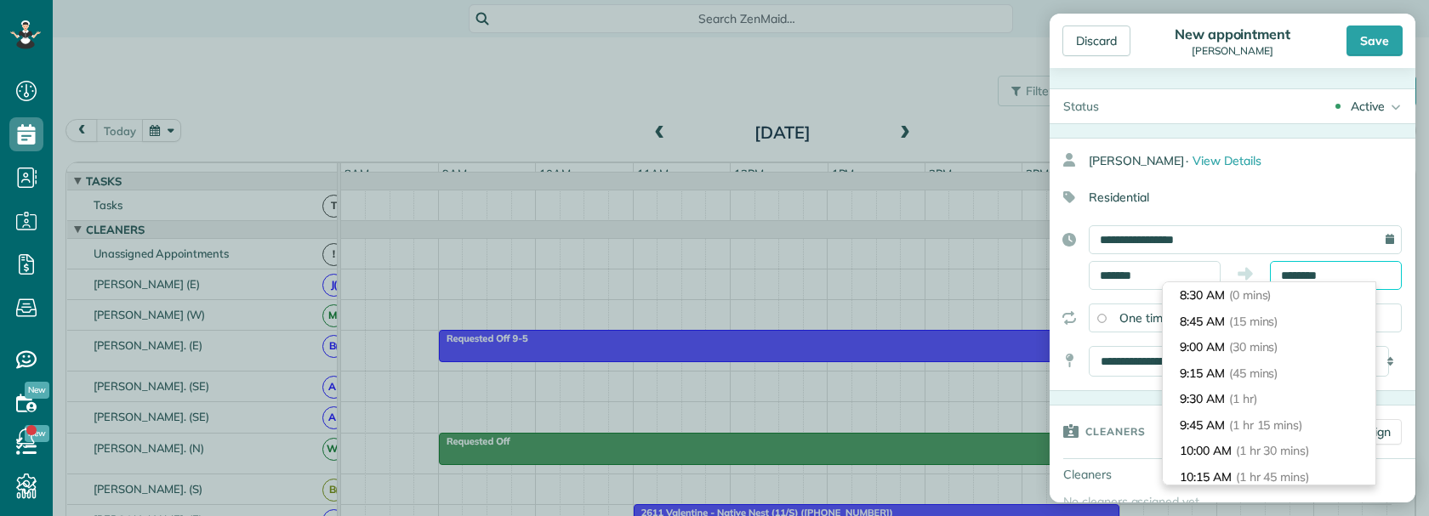
scroll to position [234, 0]
click at [1287, 323] on span "(2 hrs 30 mins)" at bounding box center [1275, 320] width 79 height 15
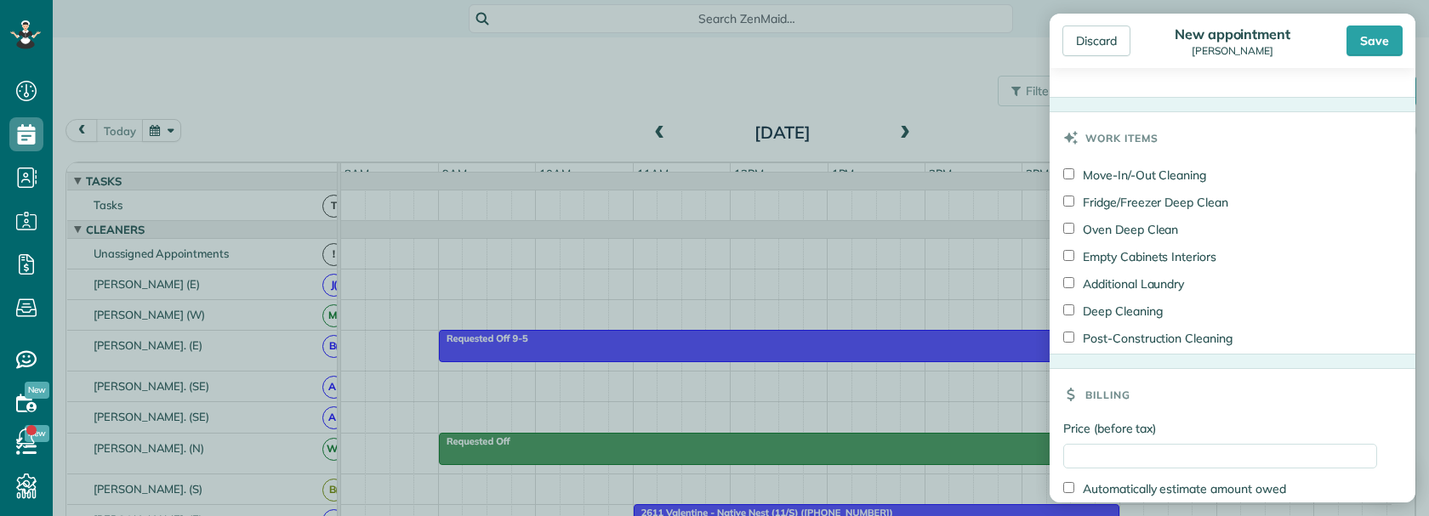
scroll to position [765, 0]
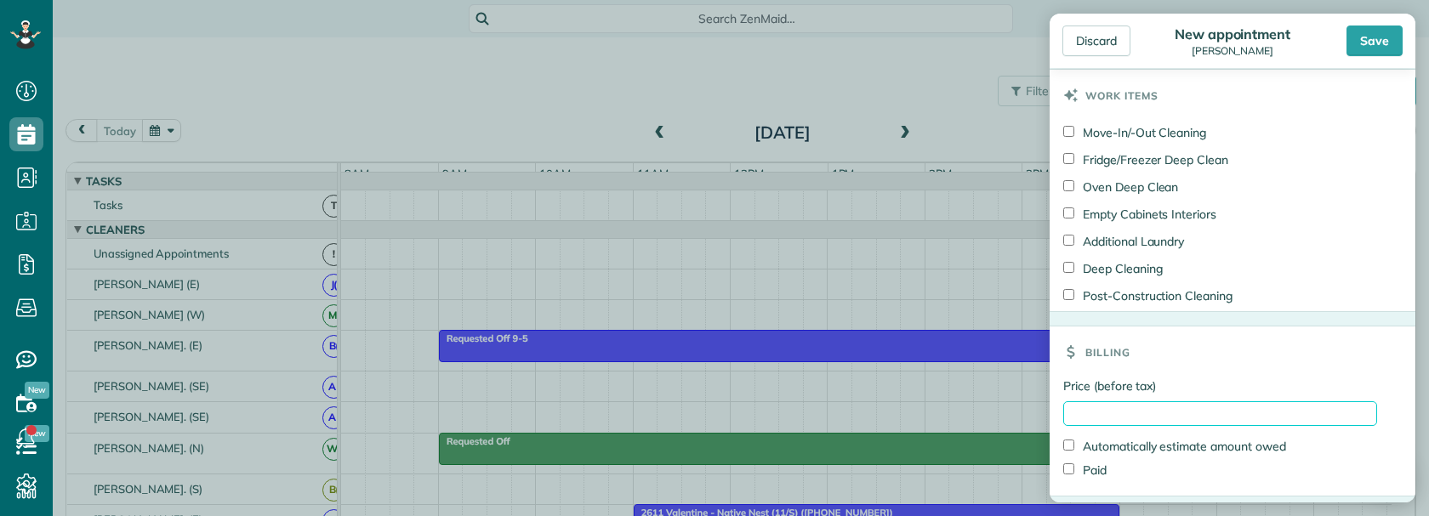
click at [1149, 410] on input "Price (before tax)" at bounding box center [1220, 413] width 314 height 25
type input "**"
click at [1189, 363] on div "Billing" at bounding box center [1232, 352] width 366 height 51
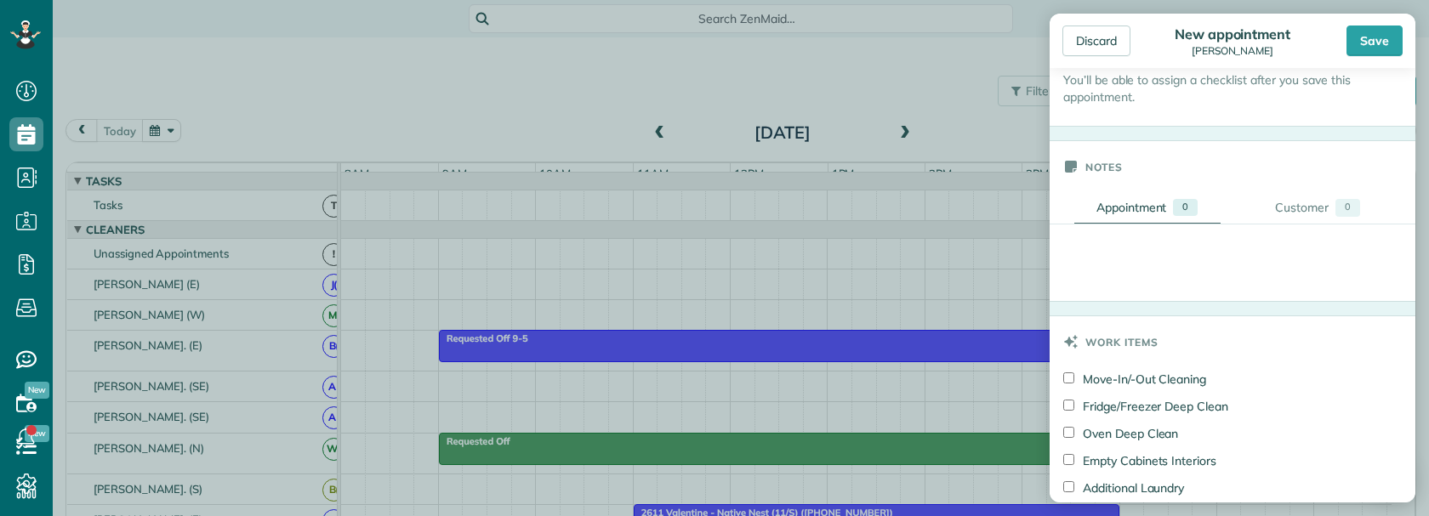
scroll to position [395, 0]
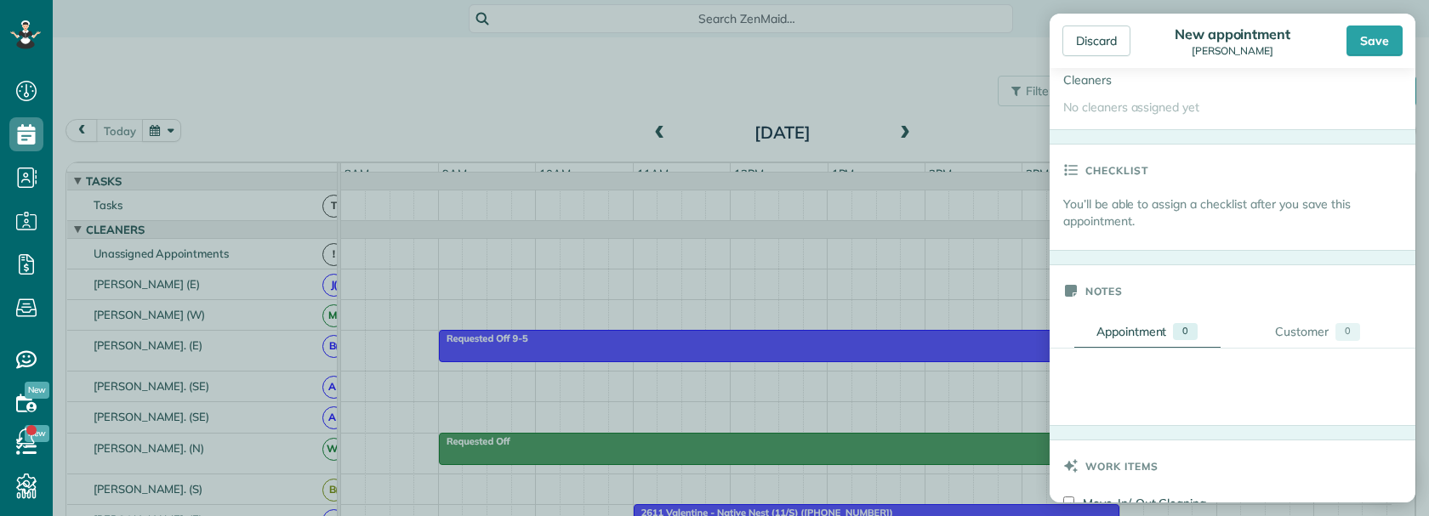
click at [1117, 296] on h3 "Notes" at bounding box center [1103, 290] width 37 height 51
click at [1145, 384] on div "+ New note" at bounding box center [1414, 387] width 731 height 77
click at [1173, 335] on div "0" at bounding box center [1185, 331] width 25 height 17
click at [1143, 327] on div "Appointment" at bounding box center [1131, 331] width 71 height 17
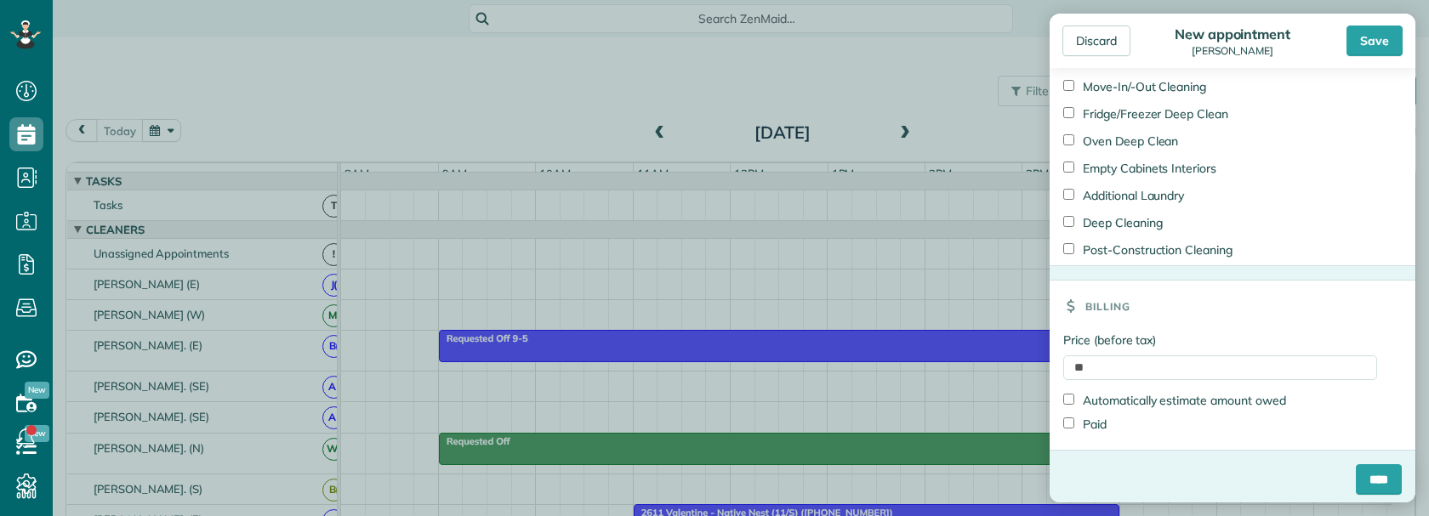
scroll to position [820, 0]
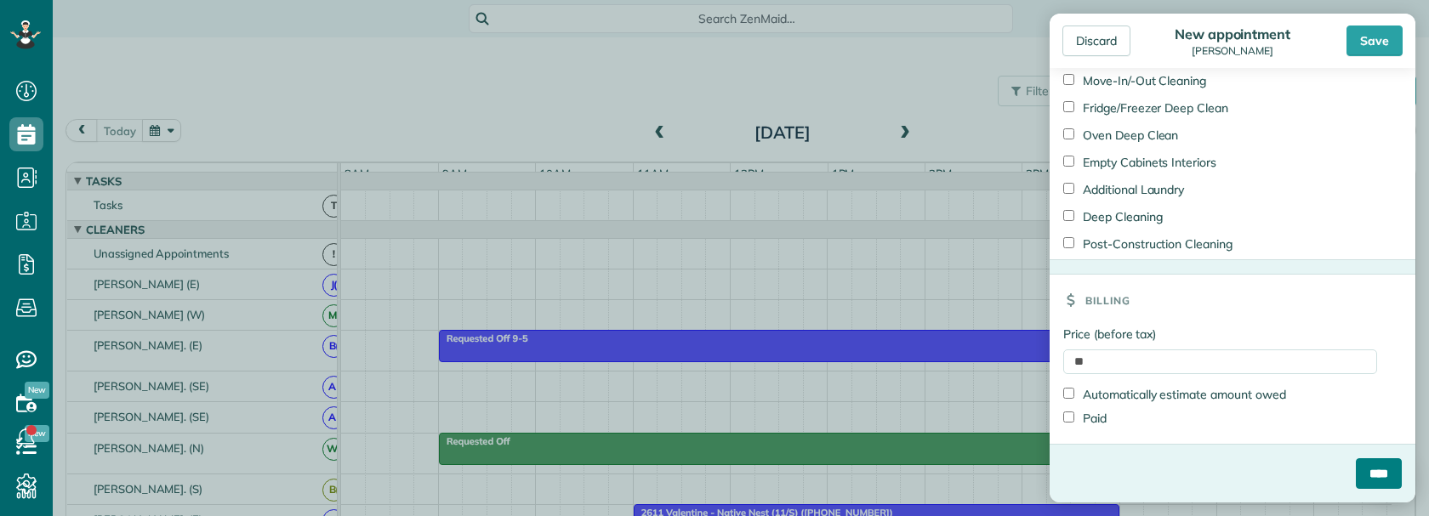
click at [1357, 468] on input "****" at bounding box center [1379, 473] width 46 height 31
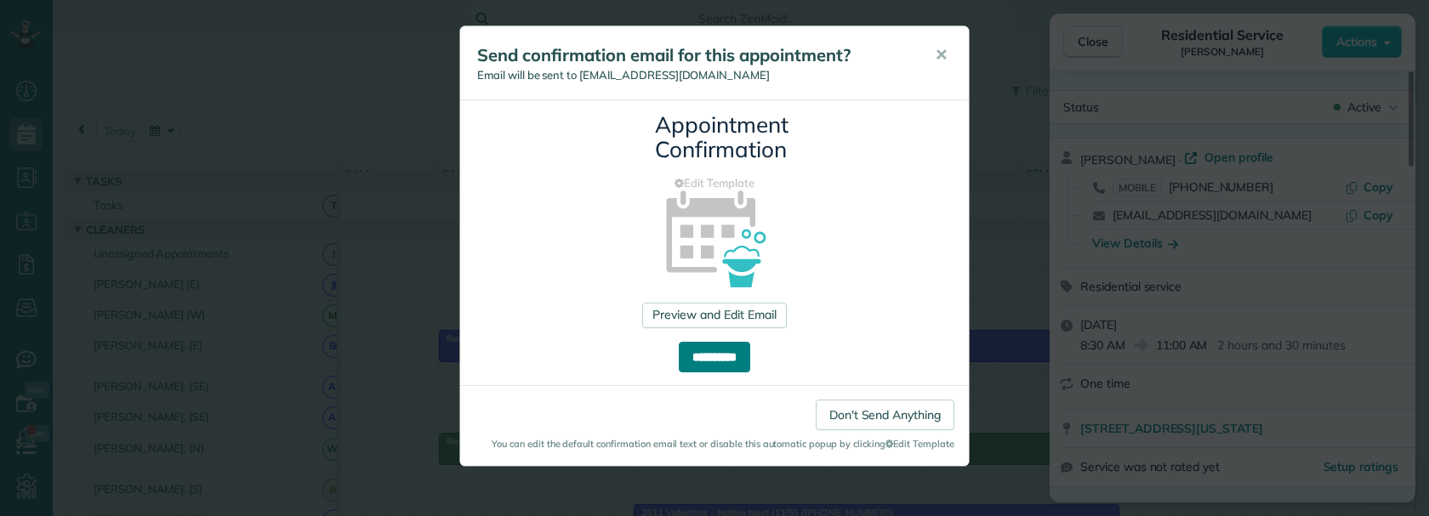
click at [713, 356] on input "**********" at bounding box center [714, 357] width 71 height 31
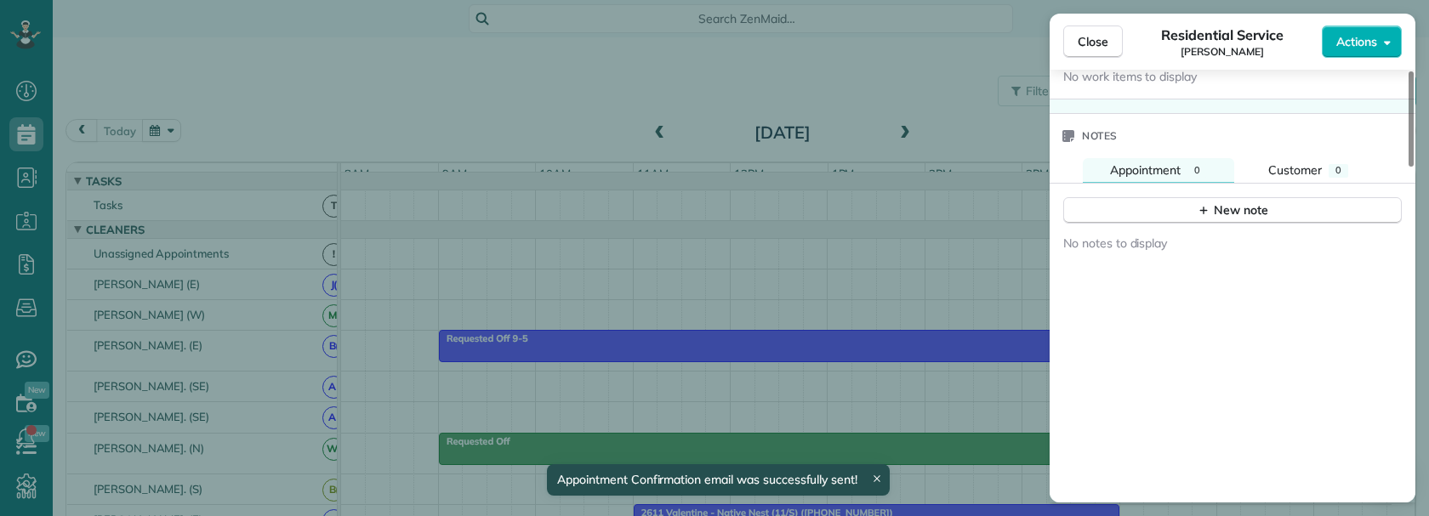
scroll to position [1361, 0]
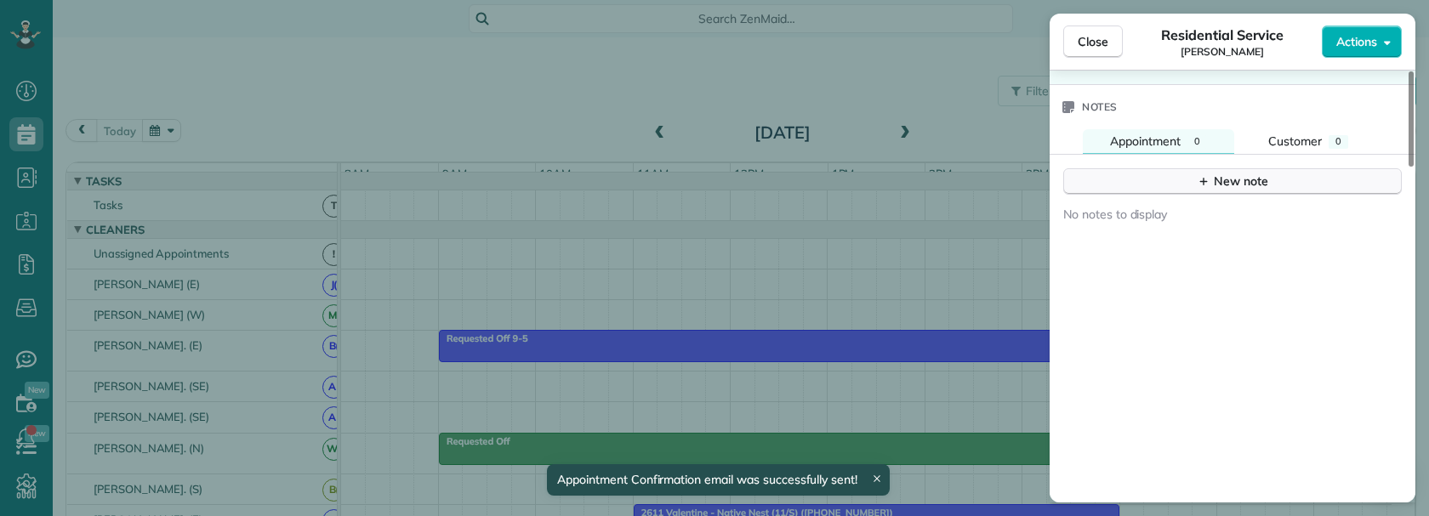
click at [1233, 182] on div "New note" at bounding box center [1232, 182] width 71 height 18
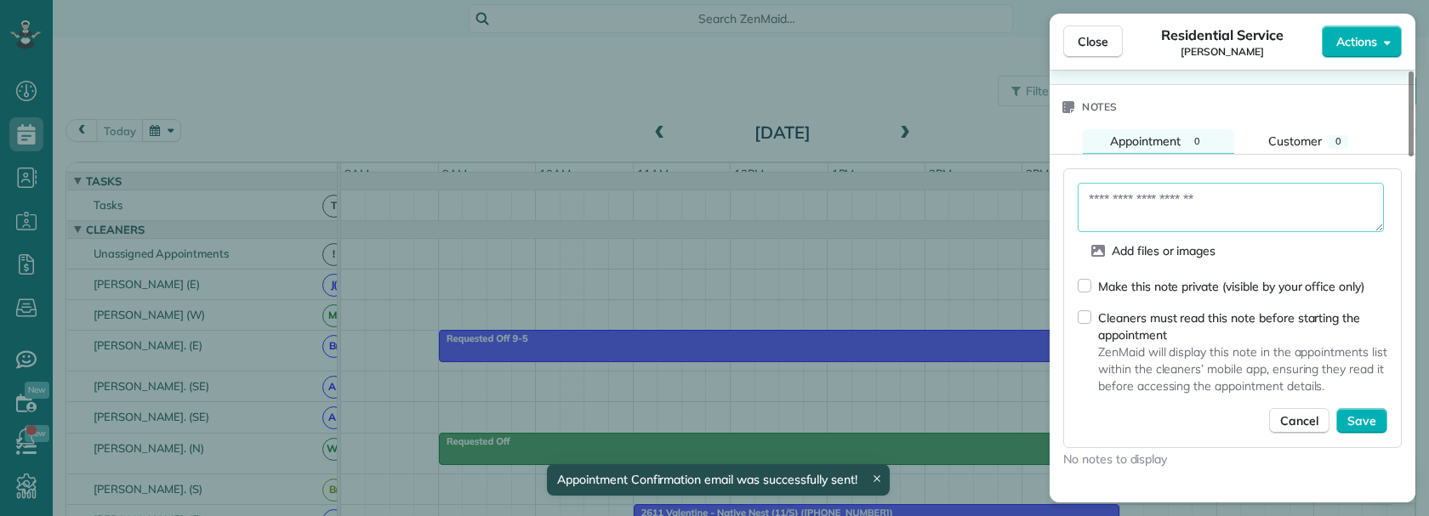
click at [1132, 202] on textarea at bounding box center [1231, 207] width 306 height 49
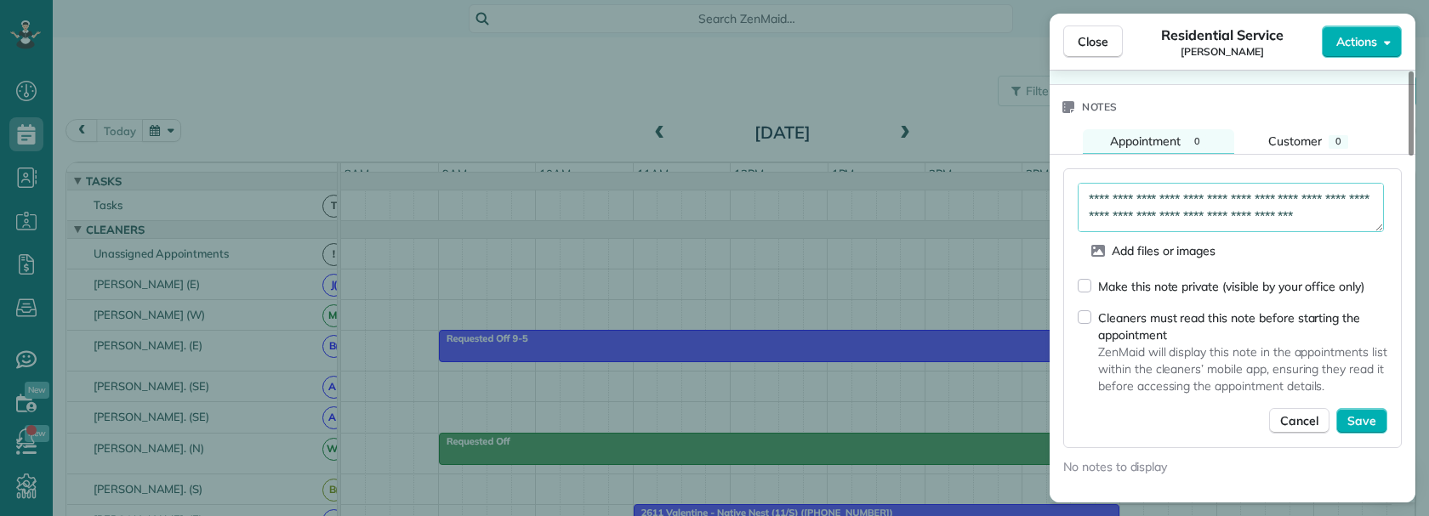
scroll to position [61, 0]
type textarea "**********"
click at [1077, 287] on div "**********" at bounding box center [1232, 308] width 338 height 280
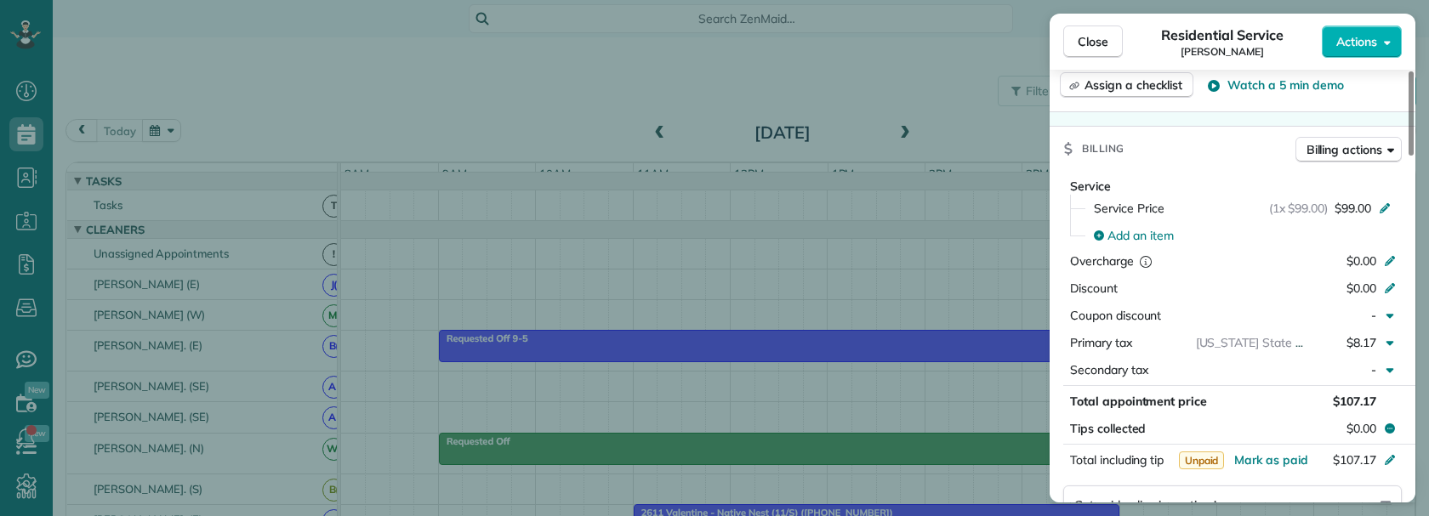
scroll to position [0, 0]
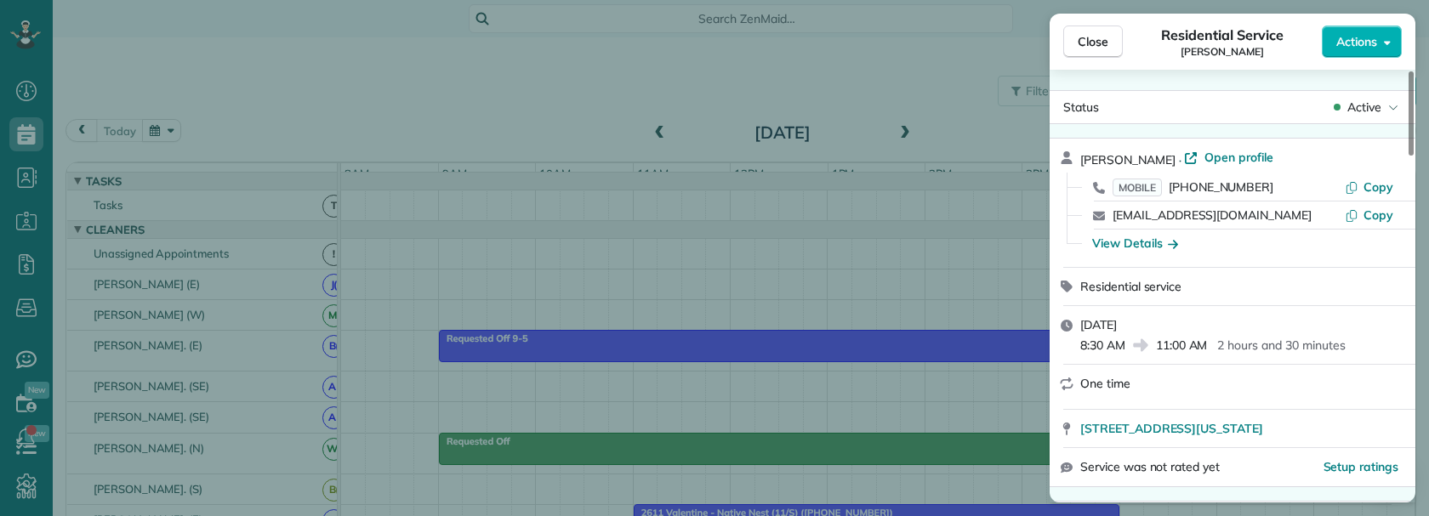
click at [1247, 337] on p "2 hours and 30 minutes" at bounding box center [1281, 345] width 128 height 17
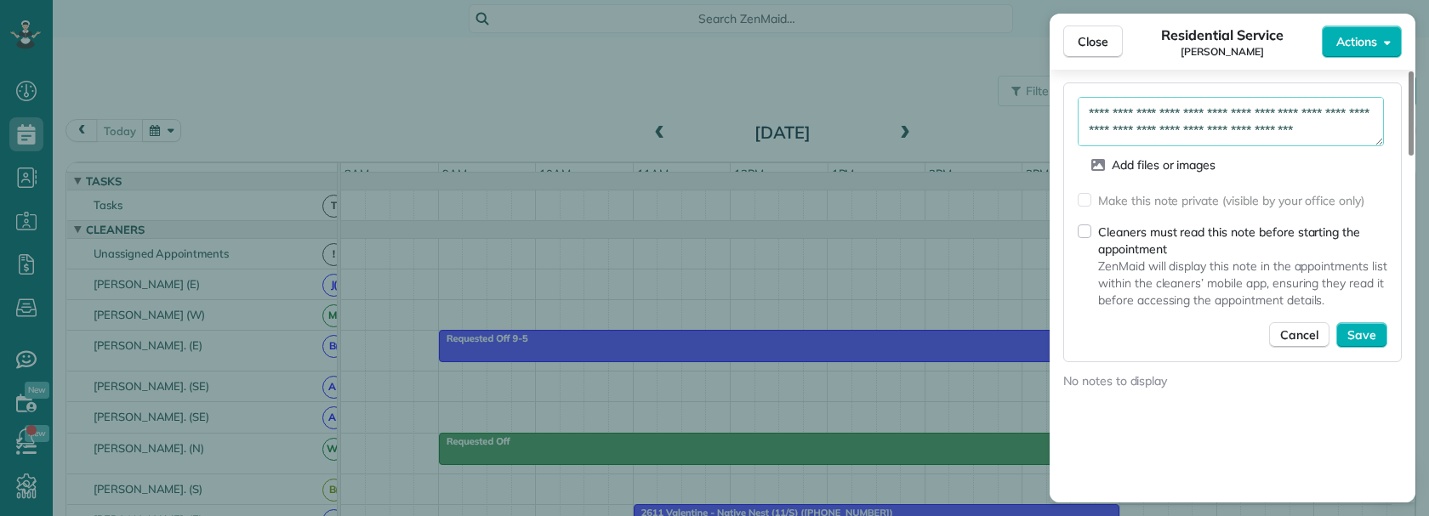
scroll to position [1446, 0]
click at [1355, 332] on span "Save" at bounding box center [1361, 335] width 29 height 17
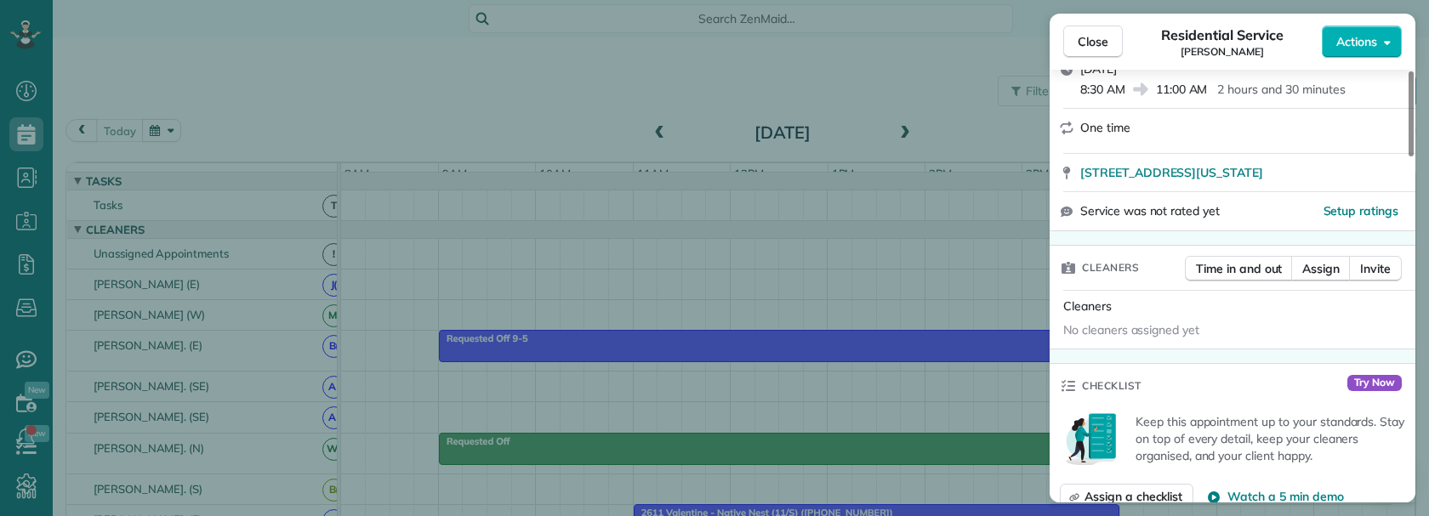
scroll to position [255, 0]
click at [1374, 44] on span "Actions" at bounding box center [1356, 41] width 41 height 17
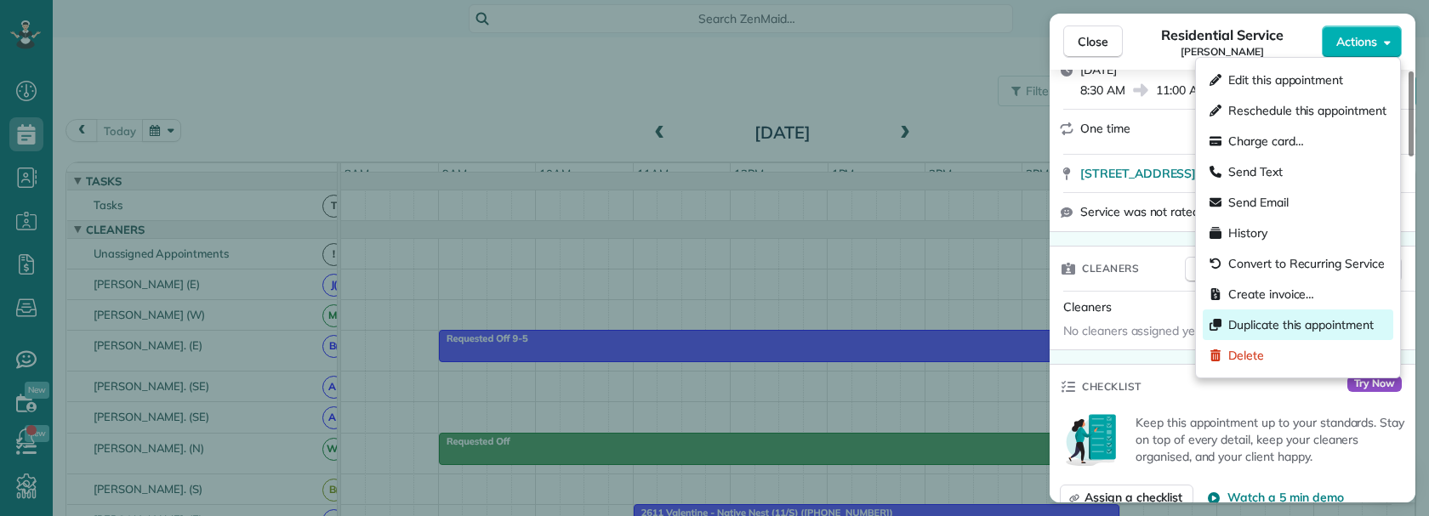
click at [1308, 323] on span "Duplicate this appointment" at bounding box center [1300, 324] width 145 height 17
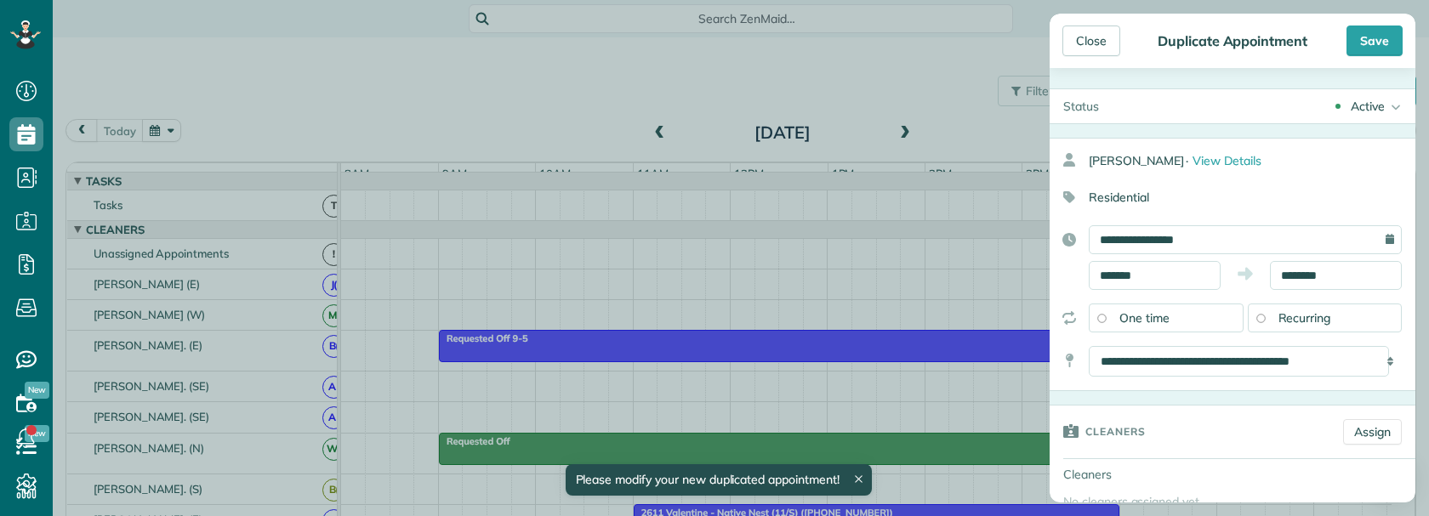
click at [1296, 316] on span "Recurring" at bounding box center [1304, 317] width 53 height 15
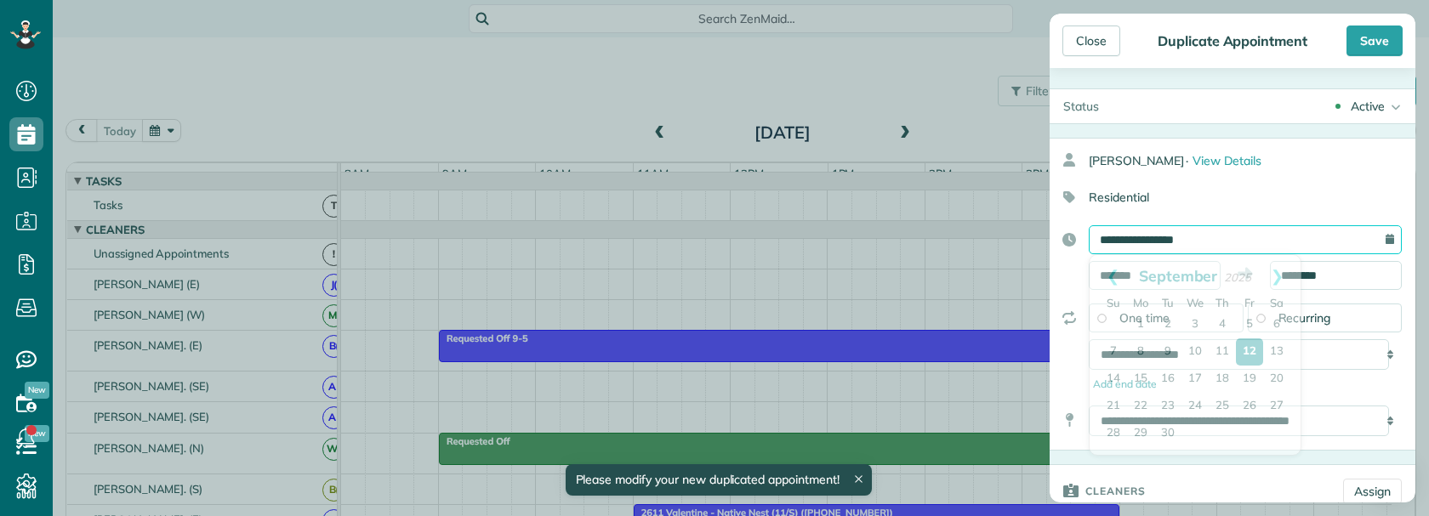
click at [1229, 238] on input "**********" at bounding box center [1245, 239] width 313 height 29
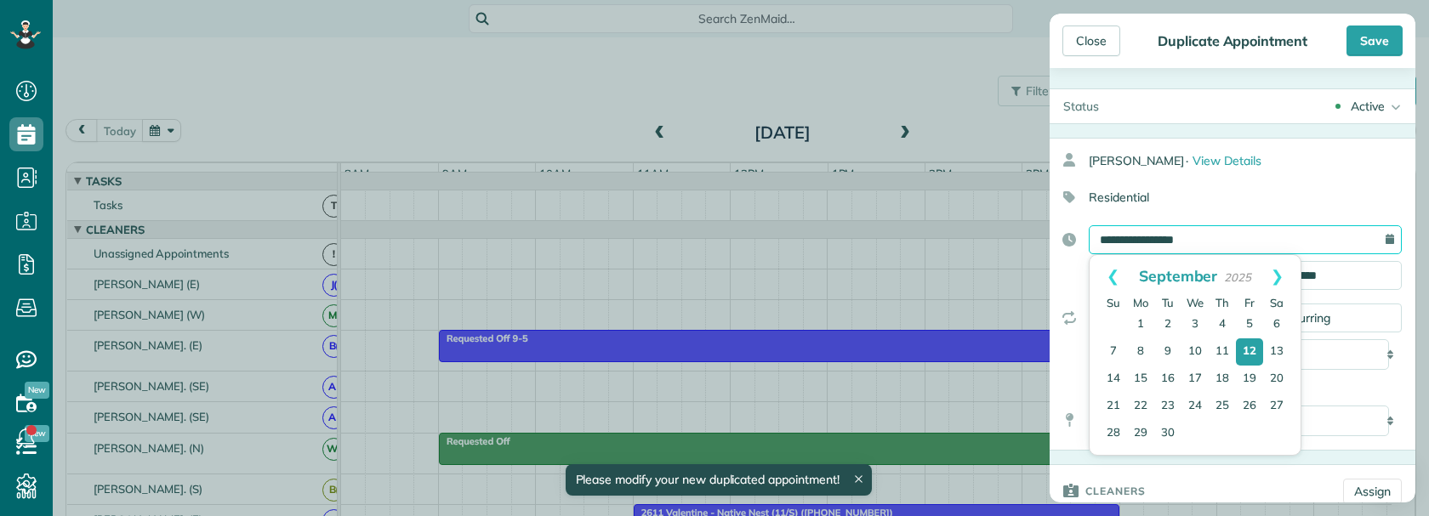
click at [1229, 238] on input "**********" at bounding box center [1245, 239] width 313 height 29
click at [1379, 293] on div "**********" at bounding box center [1232, 294] width 366 height 313
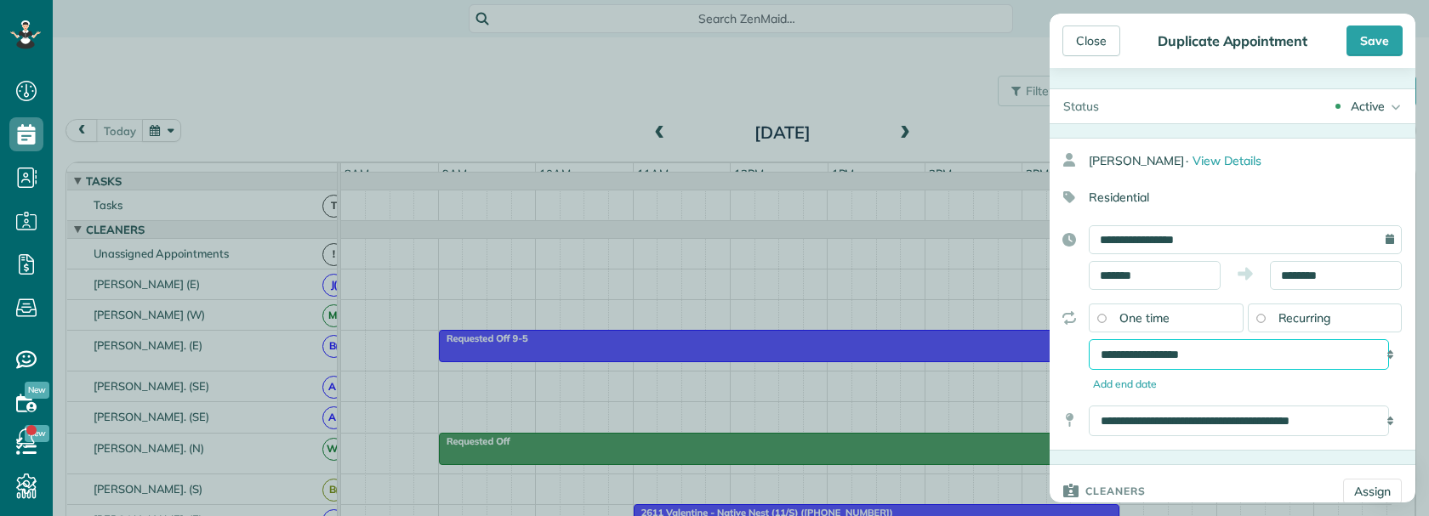
click at [1209, 358] on select "**********" at bounding box center [1239, 354] width 300 height 31
select select "**********"
click at [1089, 339] on select "**********" at bounding box center [1239, 354] width 300 height 31
click at [1145, 235] on input "**********" at bounding box center [1245, 239] width 313 height 29
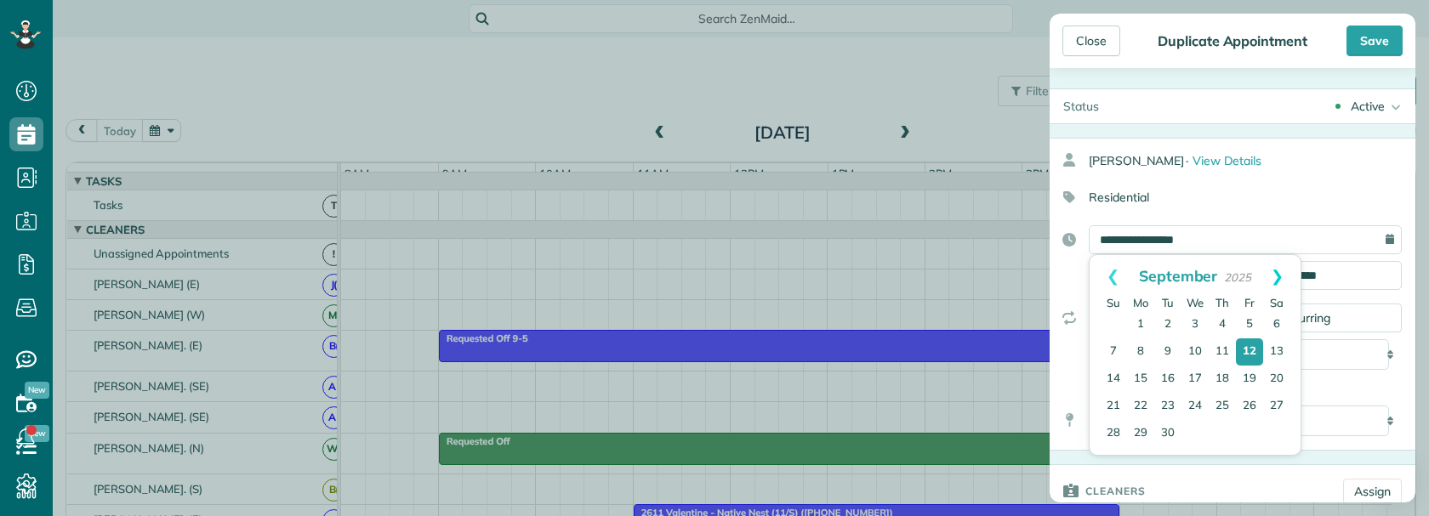
click at [1283, 279] on link "Next" at bounding box center [1277, 276] width 47 height 43
click at [1244, 323] on link "3" at bounding box center [1249, 324] width 27 height 27
type input "**********"
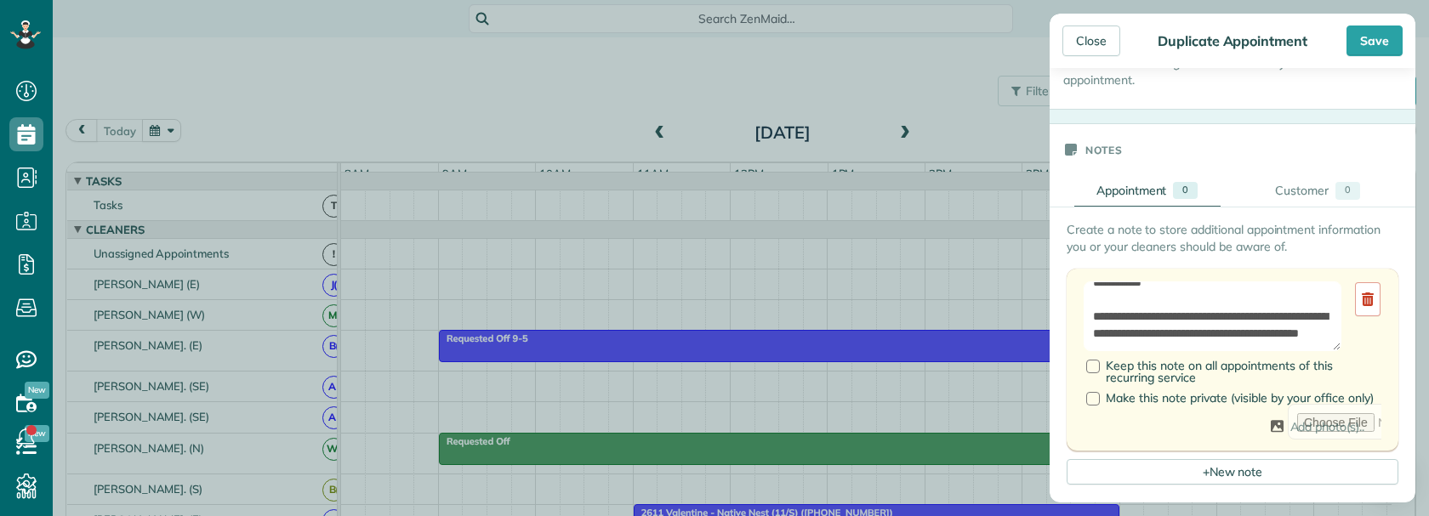
scroll to position [34, 0]
click at [1096, 367] on div at bounding box center [1093, 367] width 14 height 14
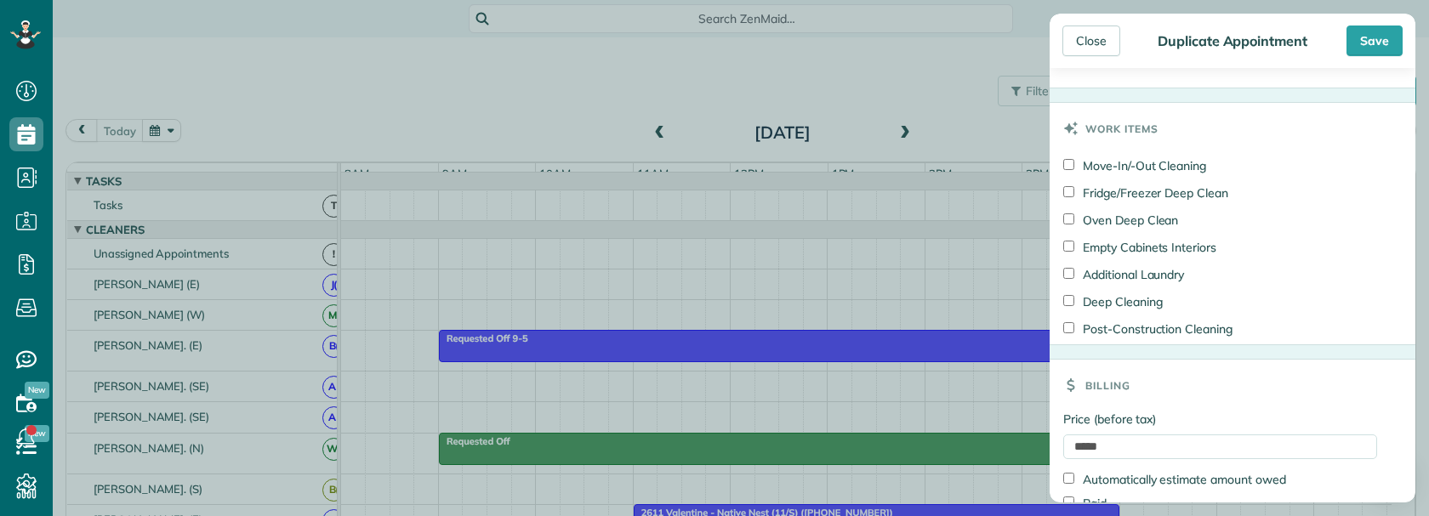
scroll to position [1361, 0]
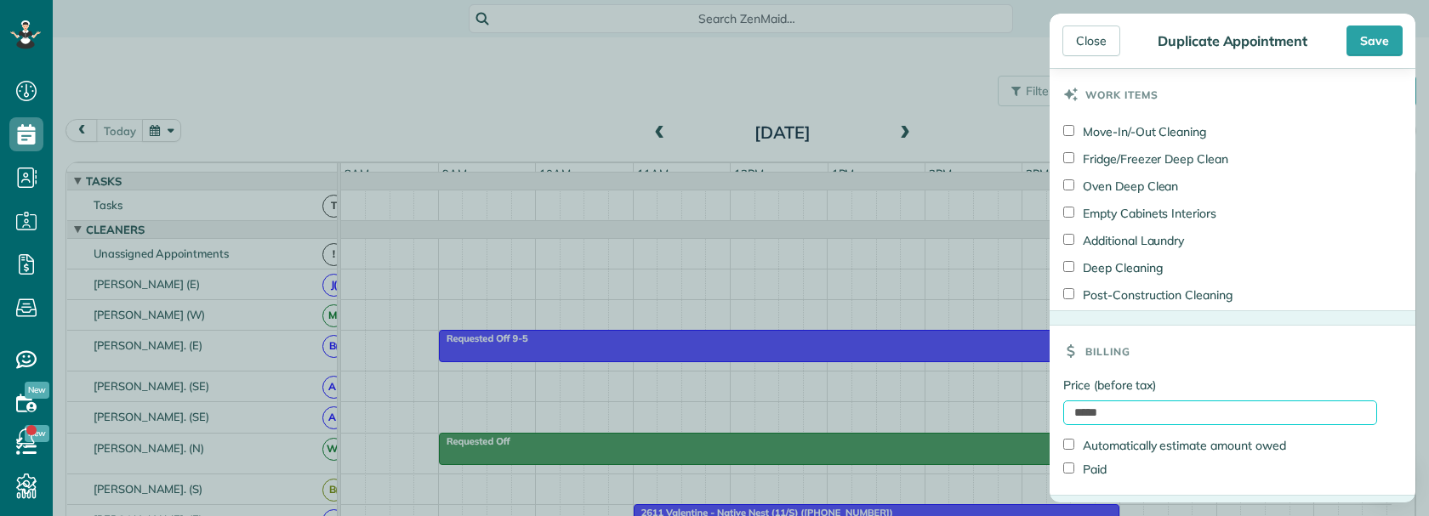
drag, startPoint x: 1100, startPoint y: 408, endPoint x: 1037, endPoint y: 409, distance: 62.9
click at [1038, 409] on aside "Close Duplicate Appointment Save Status Active Active Cancelled Cancelled and P…" at bounding box center [1232, 258] width 393 height 516
type input "**"
click at [1212, 357] on div "Billing" at bounding box center [1232, 351] width 366 height 51
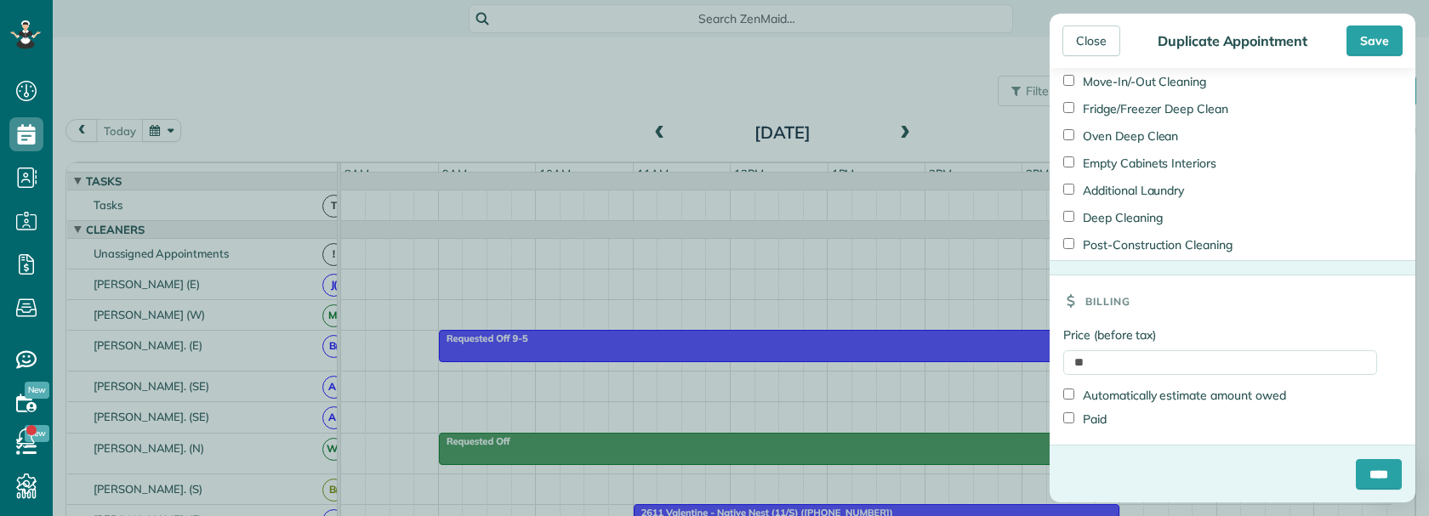
scroll to position [1414, 0]
click at [1358, 481] on input "****" at bounding box center [1379, 473] width 46 height 31
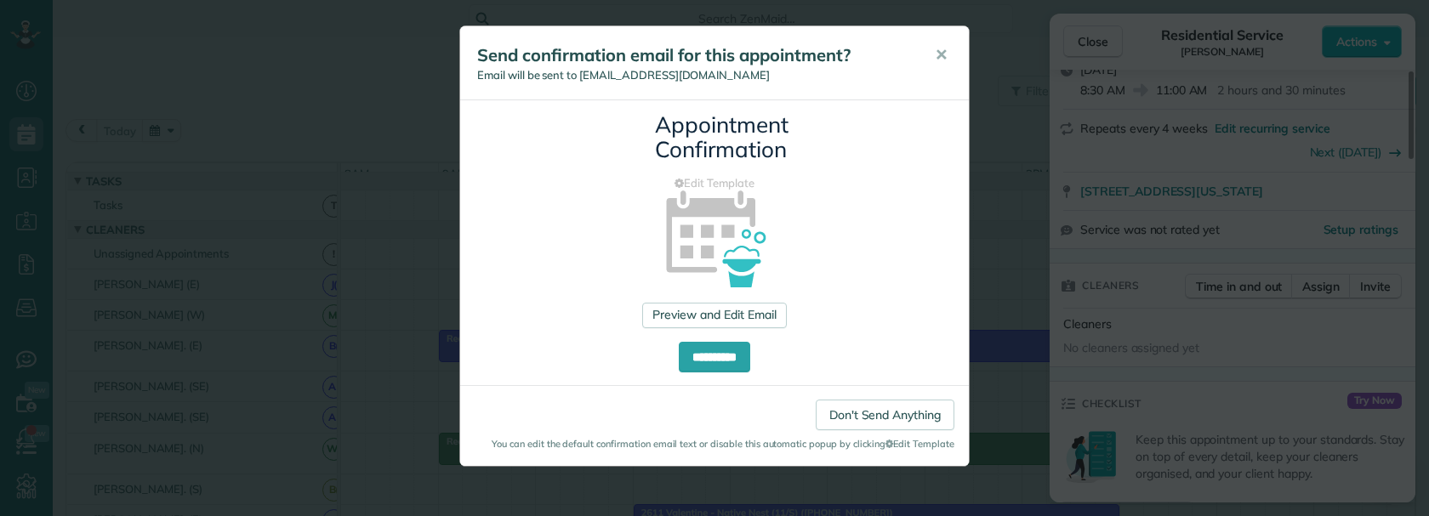
click at [547, 95] on div "Send confirmation email for this appointment? Email will be sent to jiminhwangm…" at bounding box center [714, 63] width 509 height 74
click at [867, 412] on link "Don't Send Anything" at bounding box center [885, 415] width 139 height 31
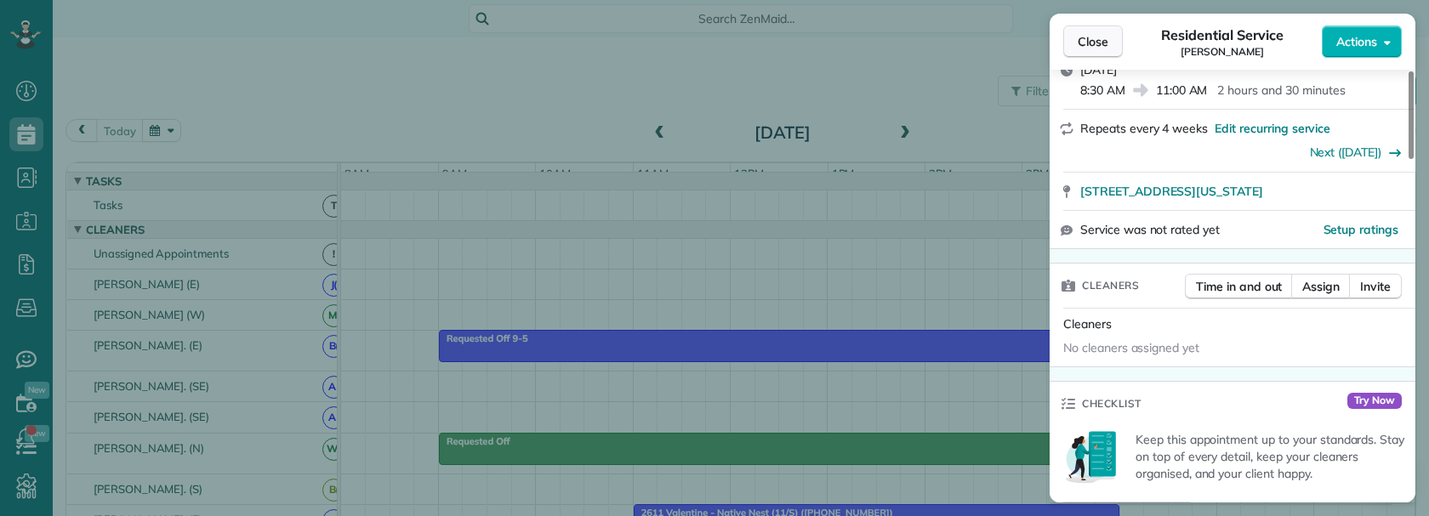
click at [1072, 48] on button "Close" at bounding box center [1093, 42] width 60 height 32
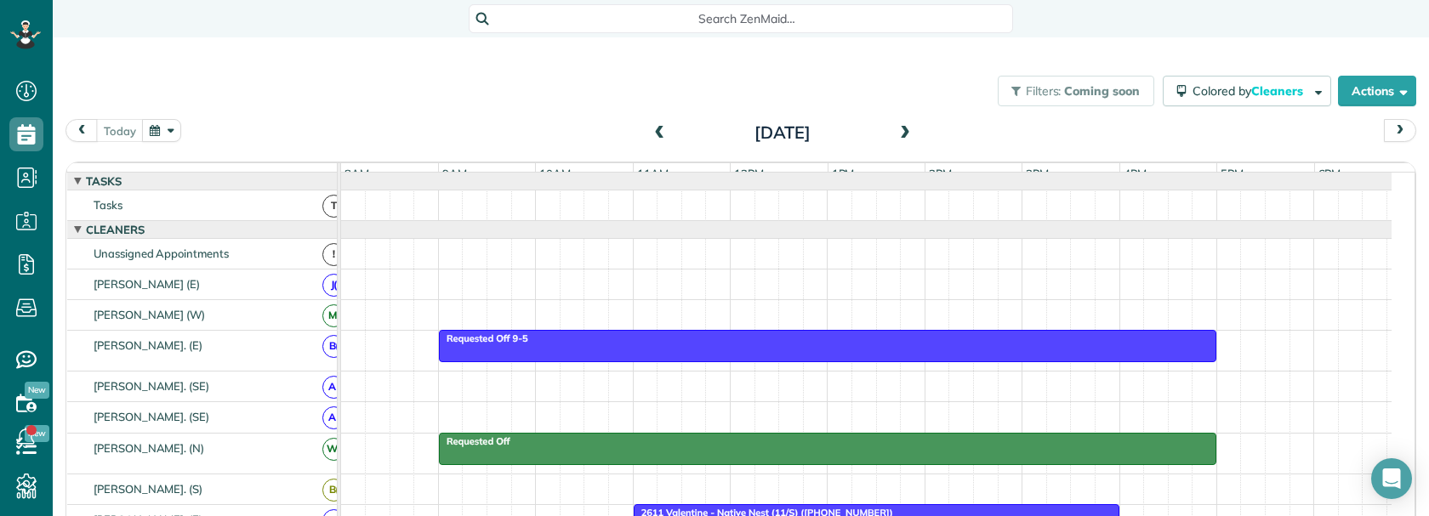
click at [896, 135] on span at bounding box center [905, 133] width 19 height 15
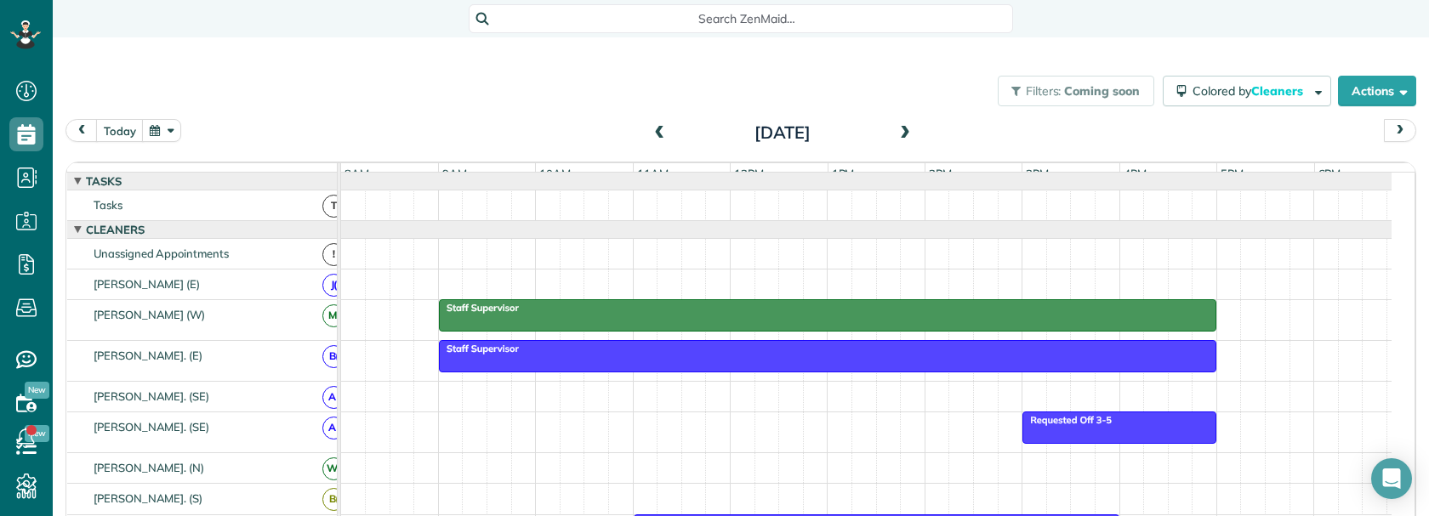
click at [158, 127] on button "button" at bounding box center [161, 130] width 39 height 23
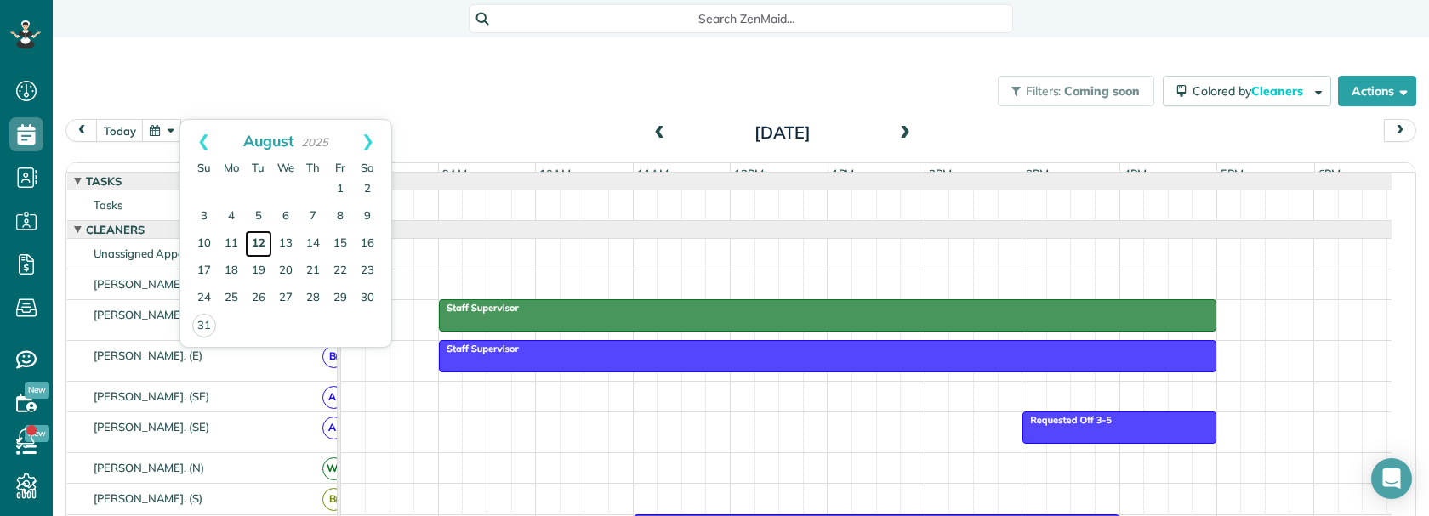
click at [260, 242] on link "12" at bounding box center [258, 243] width 27 height 27
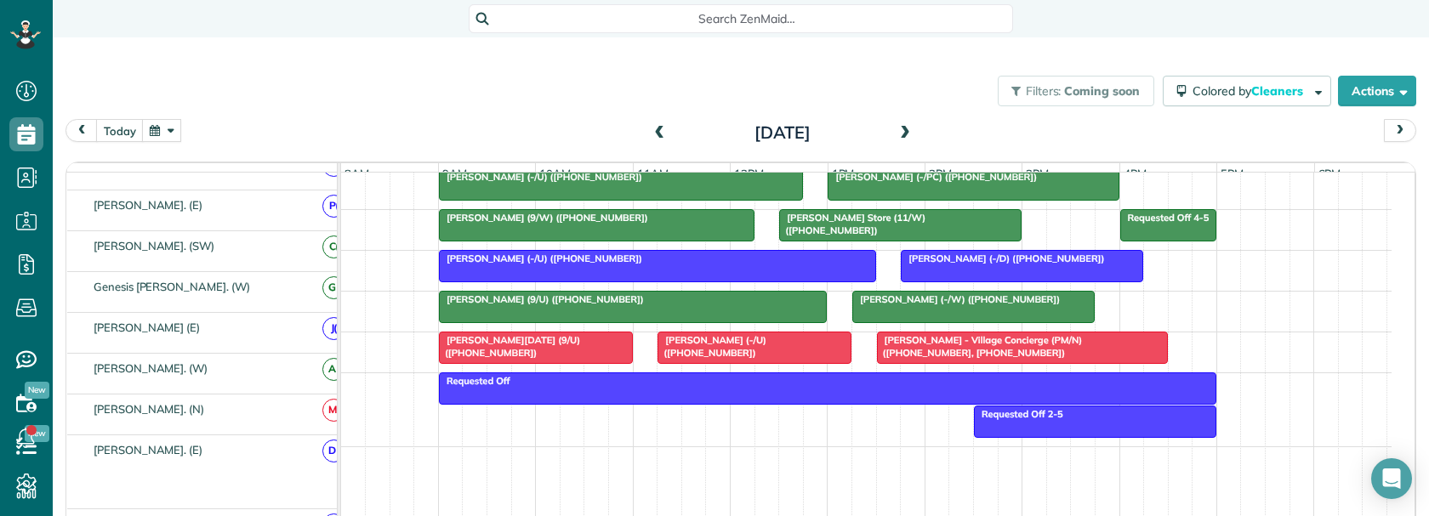
scroll to position [1090, 0]
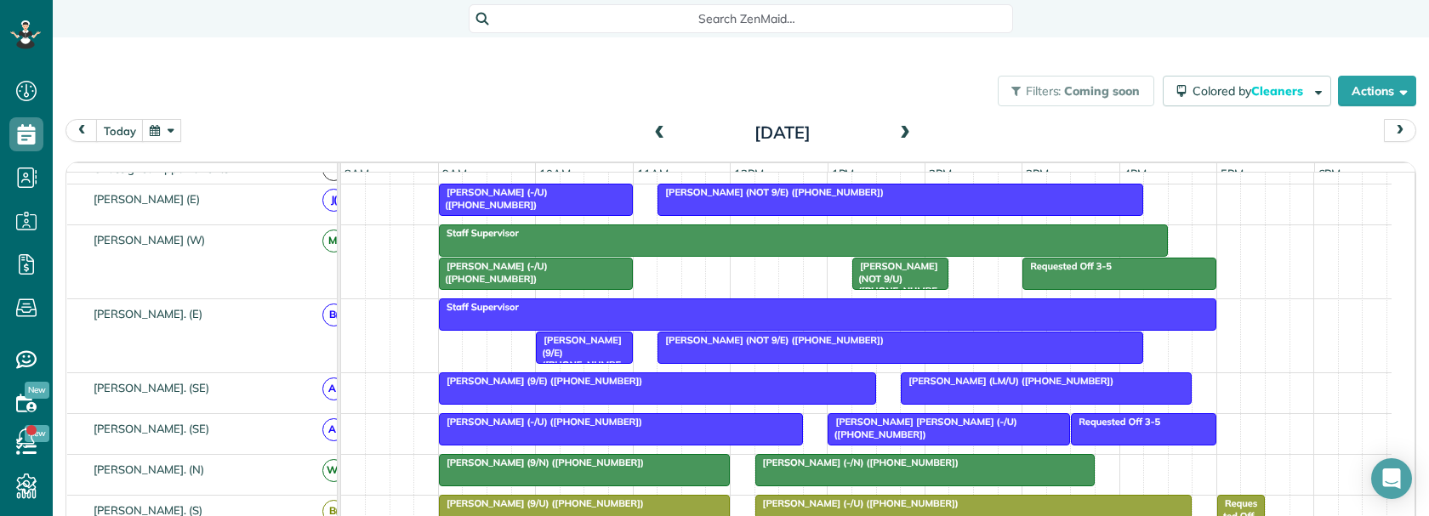
click at [175, 136] on button "button" at bounding box center [161, 130] width 39 height 23
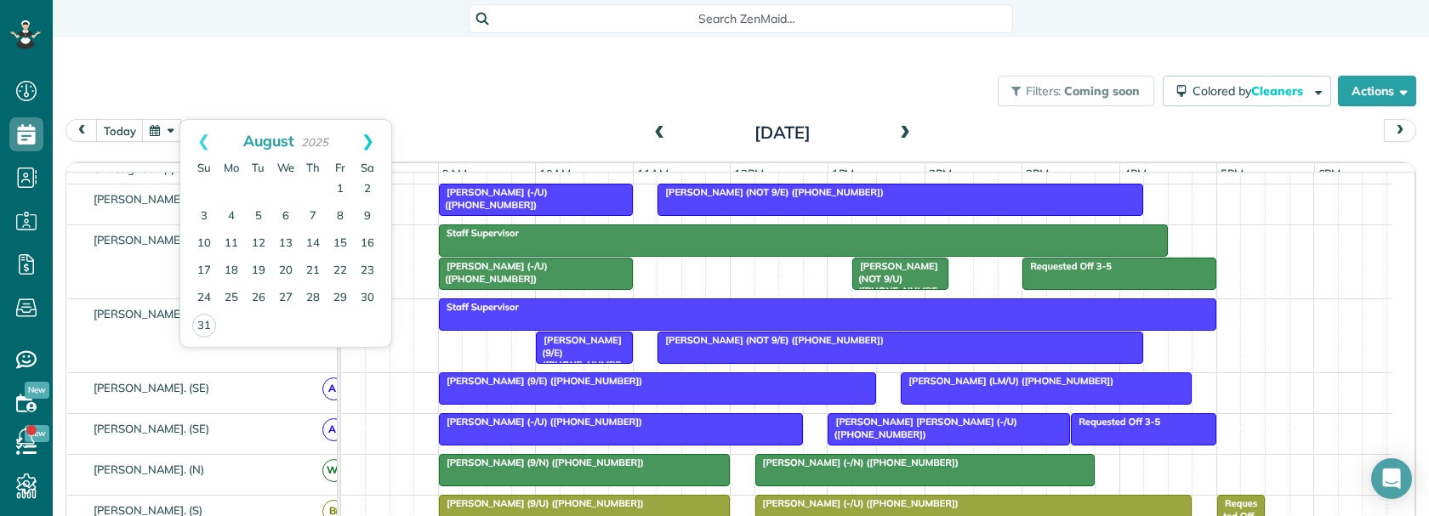
click at [371, 143] on link "Next" at bounding box center [367, 141] width 47 height 43
click at [202, 142] on link "Prev" at bounding box center [203, 141] width 47 height 43
click at [336, 208] on link "12" at bounding box center [340, 216] width 27 height 27
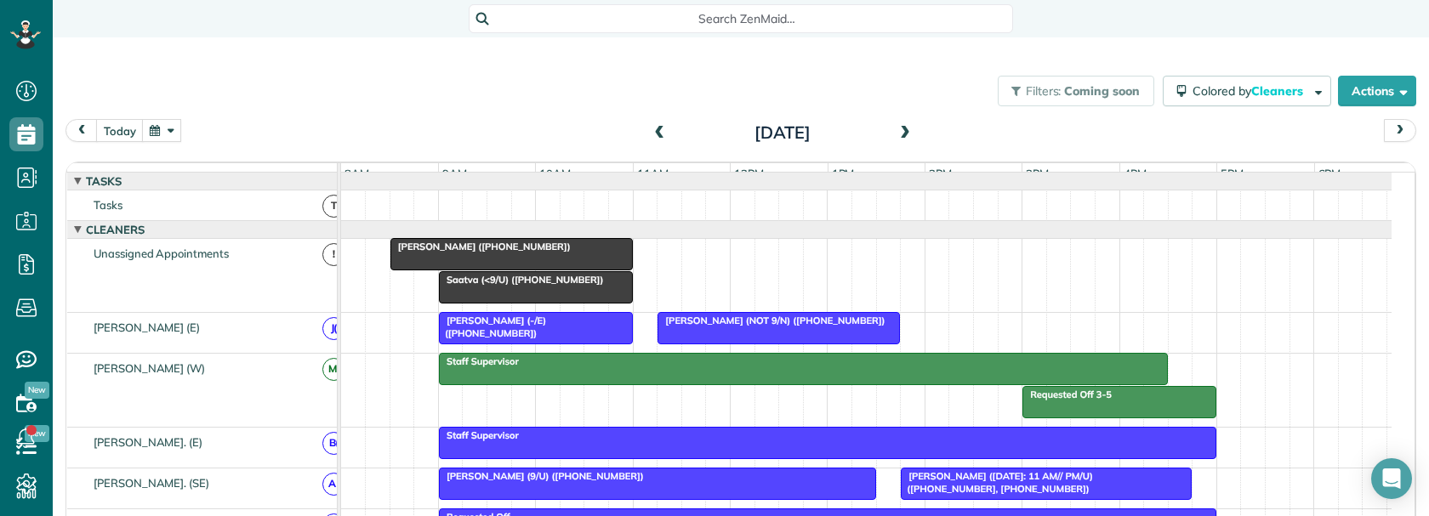
click at [569, 268] on div at bounding box center [511, 254] width 241 height 31
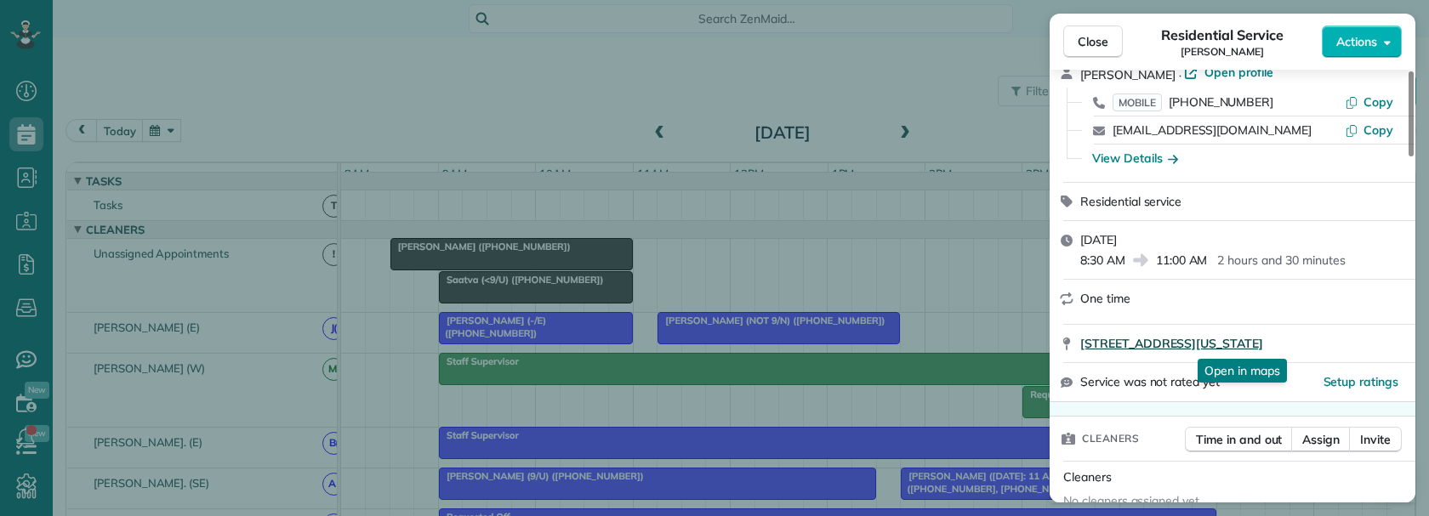
drag, startPoint x: 1122, startPoint y: 344, endPoint x: 1358, endPoint y: 342, distance: 236.4
click at [1358, 342] on div "2509 Colby Street Apt 342 Dallas Texas 75201 Open in maps Open in maps" at bounding box center [1232, 343] width 366 height 37
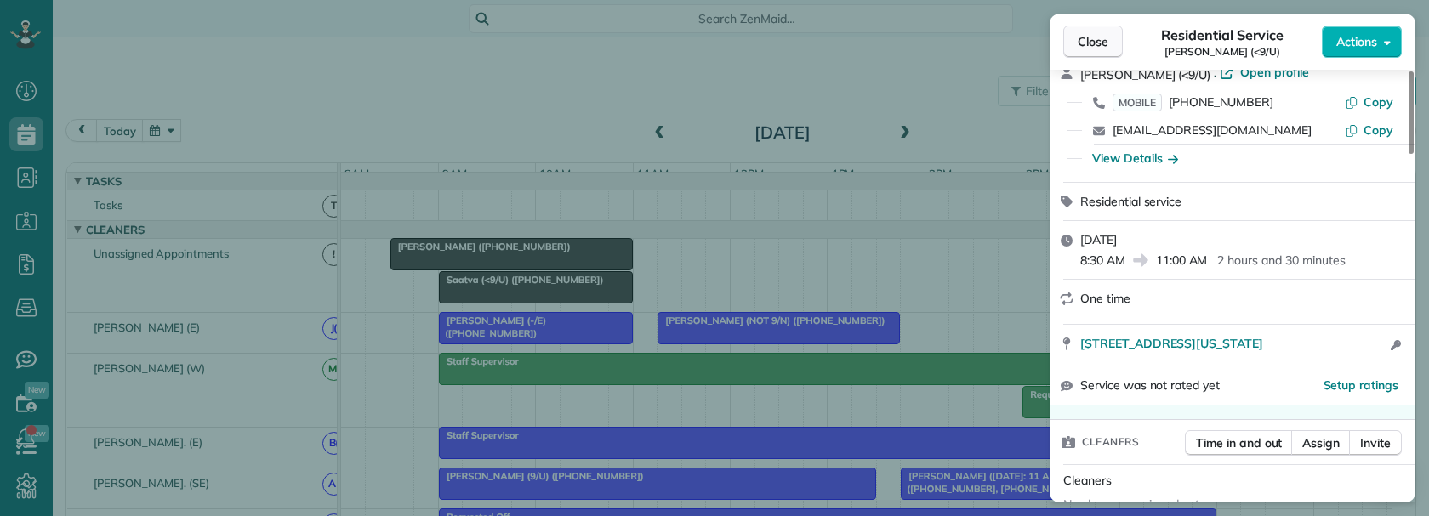
click at [1089, 42] on span "Close" at bounding box center [1093, 41] width 31 height 17
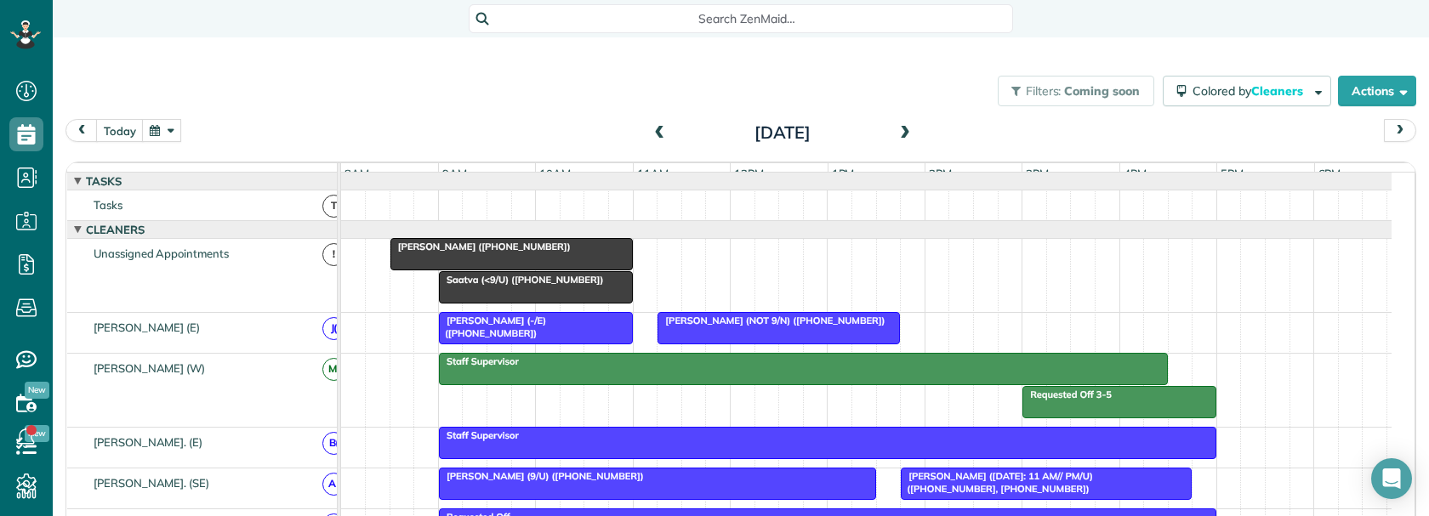
click at [731, 25] on span "Search ZenMaid…" at bounding box center [746, 18] width 517 height 17
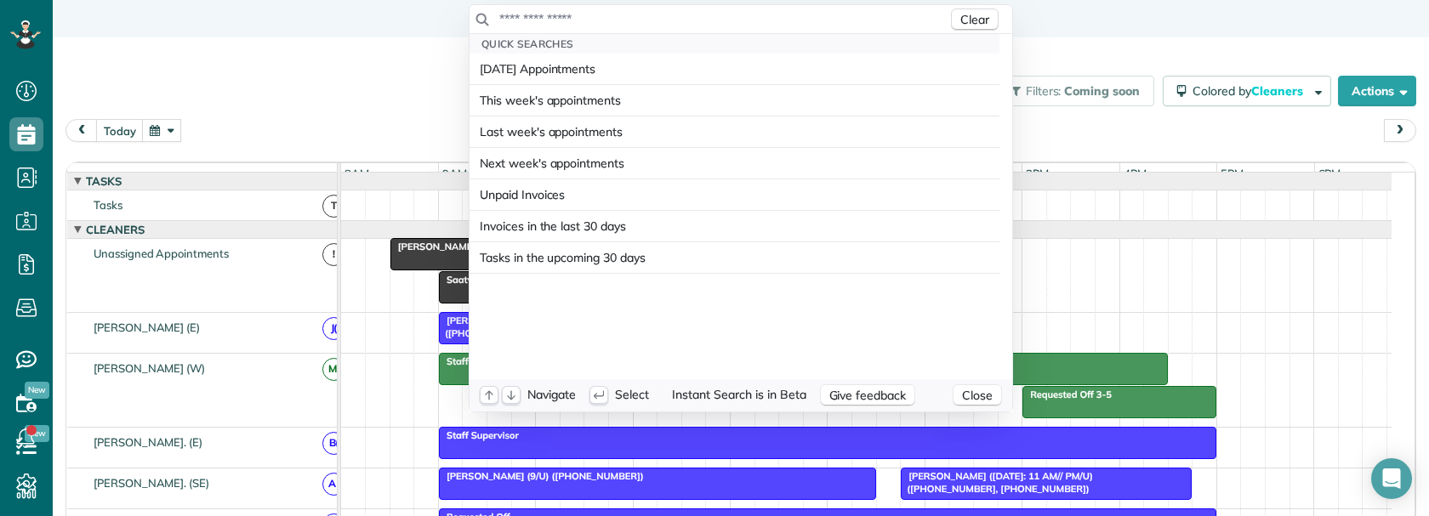
click at [727, 20] on input "text" at bounding box center [722, 18] width 449 height 17
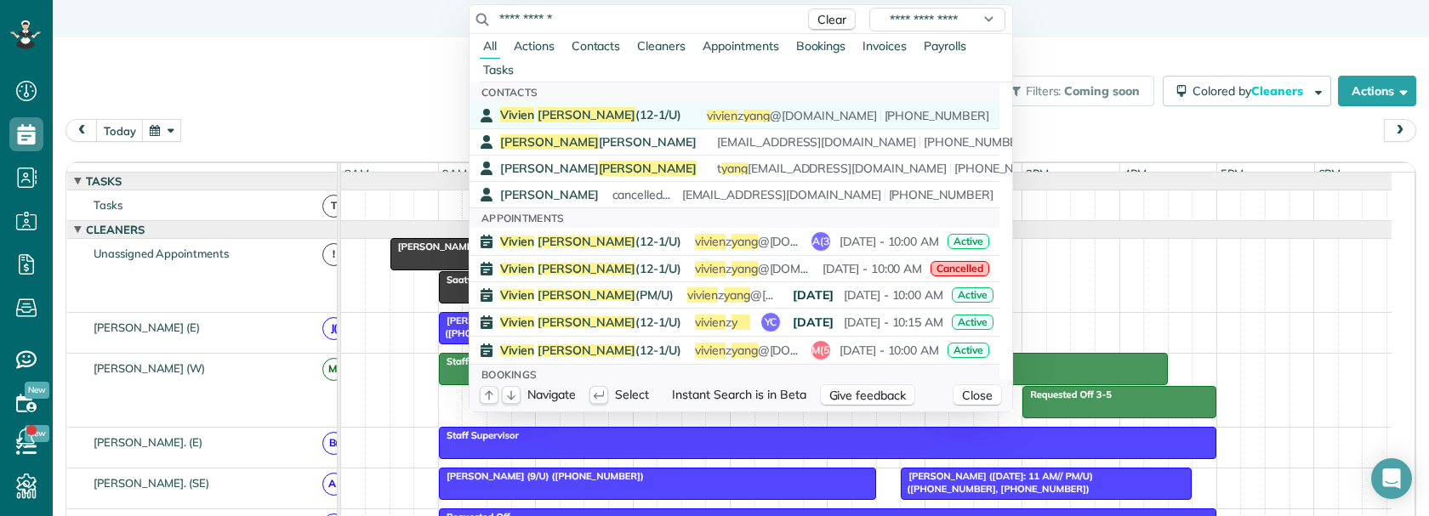
type input "**********"
click at [608, 116] on span "Vivien Yang (12-1/U)" at bounding box center [590, 114] width 181 height 15
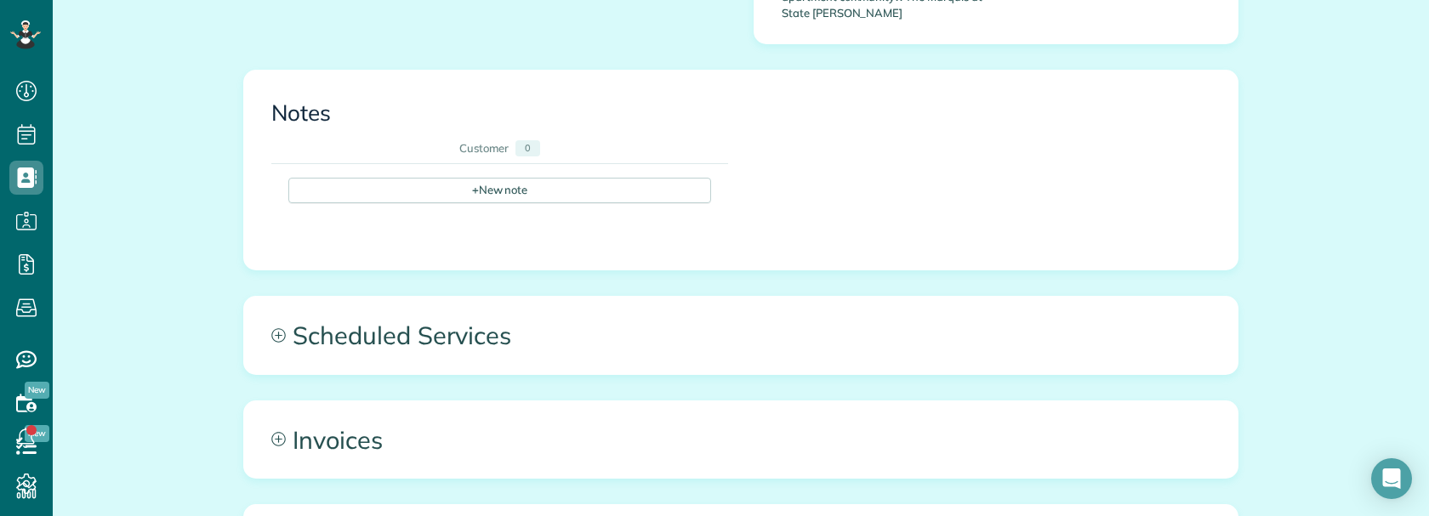
scroll to position [748, 0]
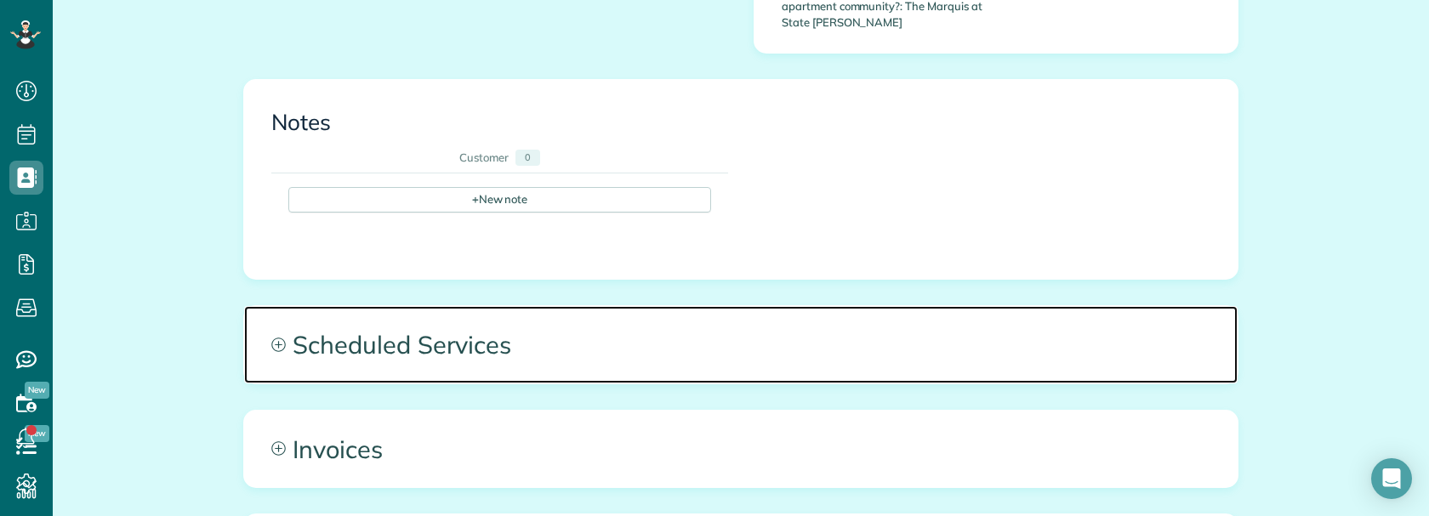
click at [559, 321] on span "Scheduled Services" at bounding box center [740, 344] width 993 height 77
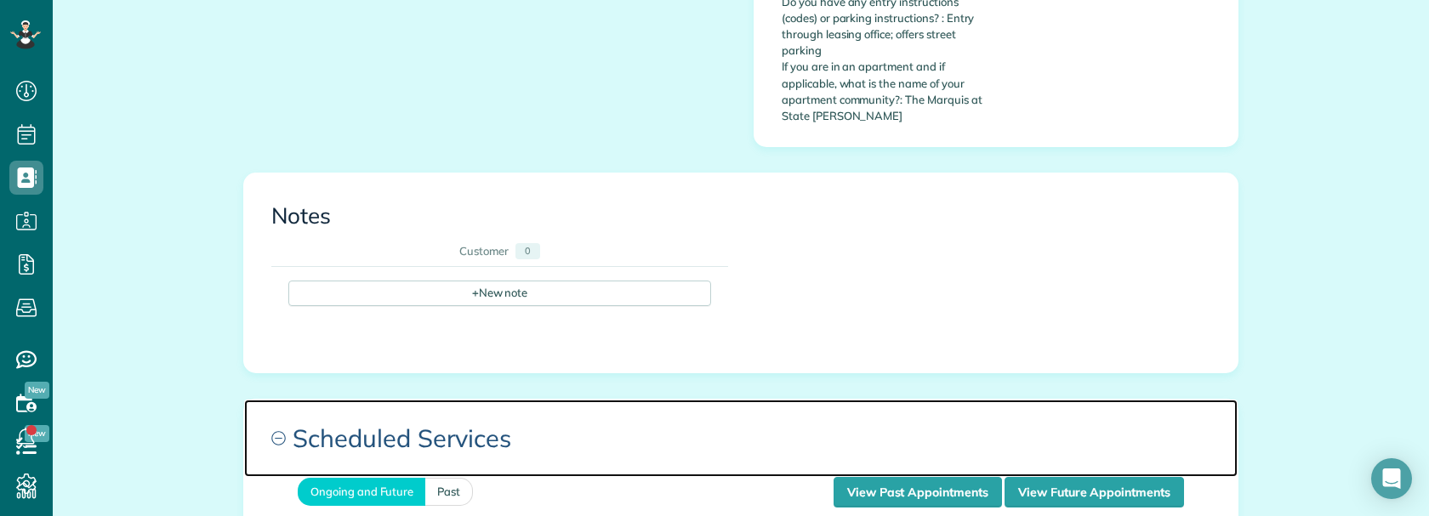
scroll to position [578, 0]
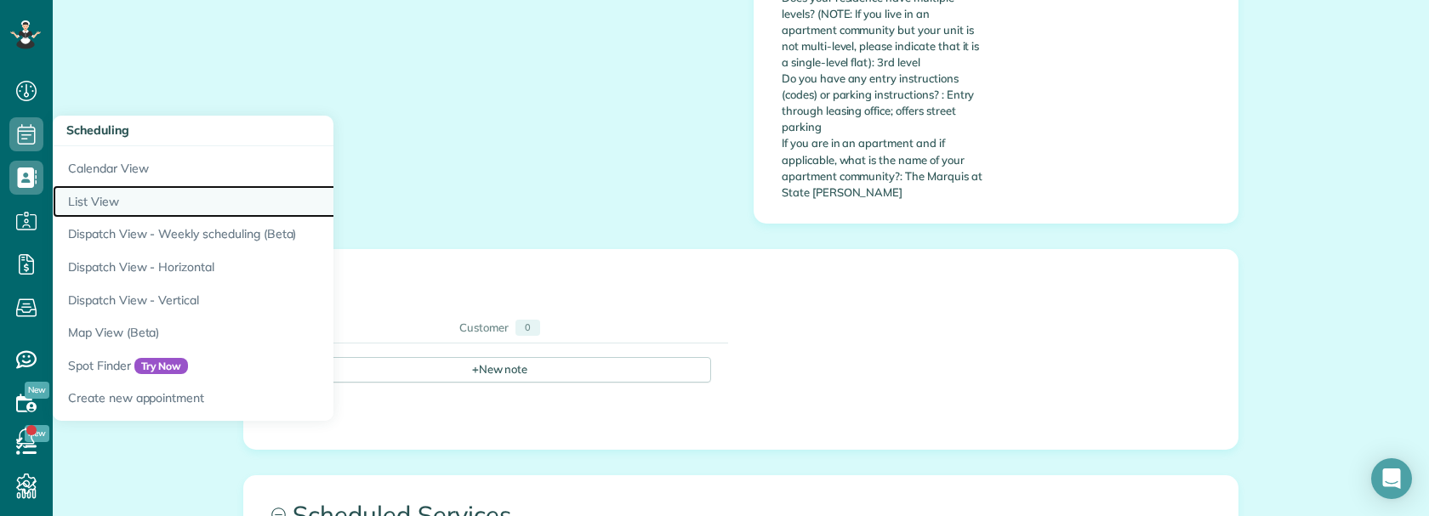
click at [119, 206] on link "List View" at bounding box center [265, 201] width 425 height 33
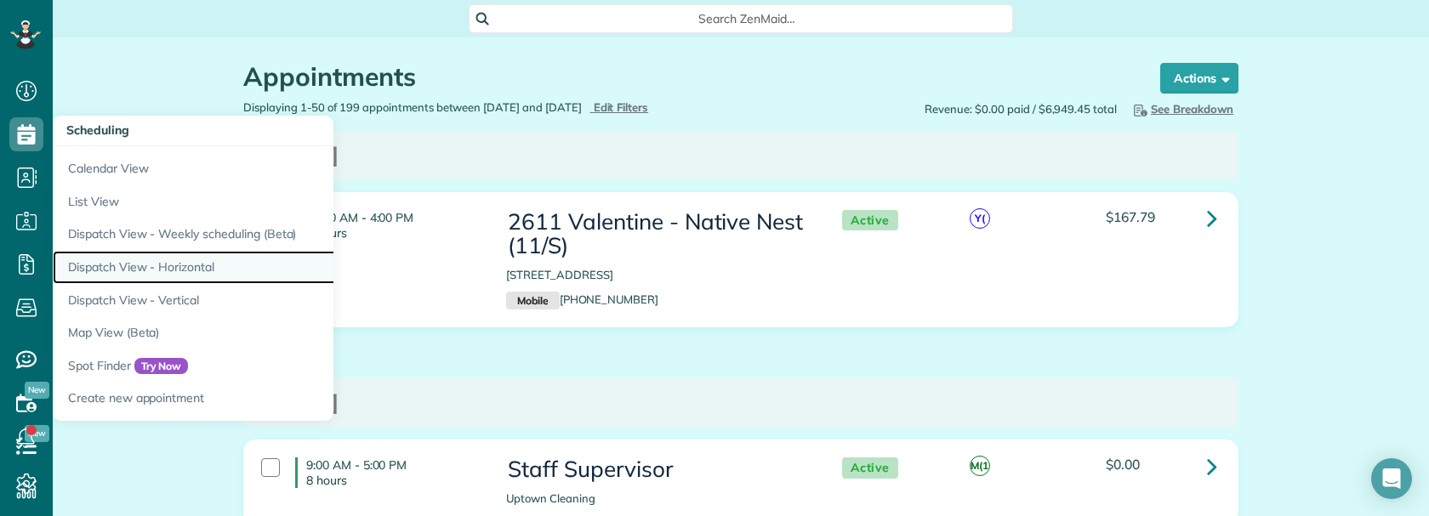
click at [110, 261] on link "Dispatch View - Horizontal" at bounding box center [265, 267] width 425 height 33
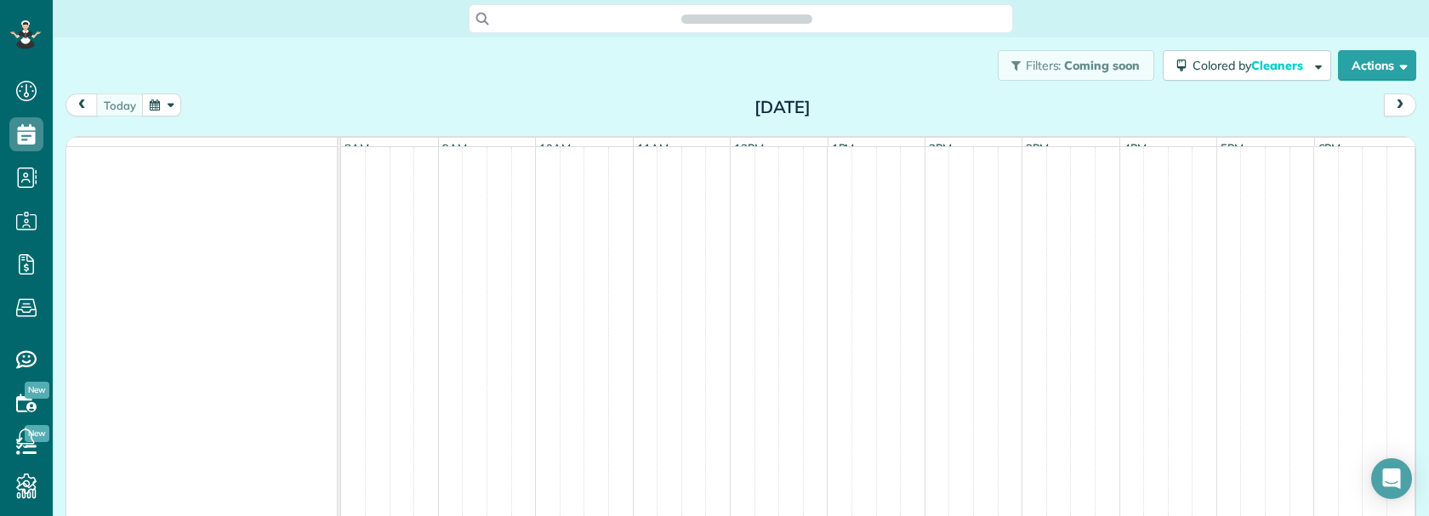
scroll to position [8, 8]
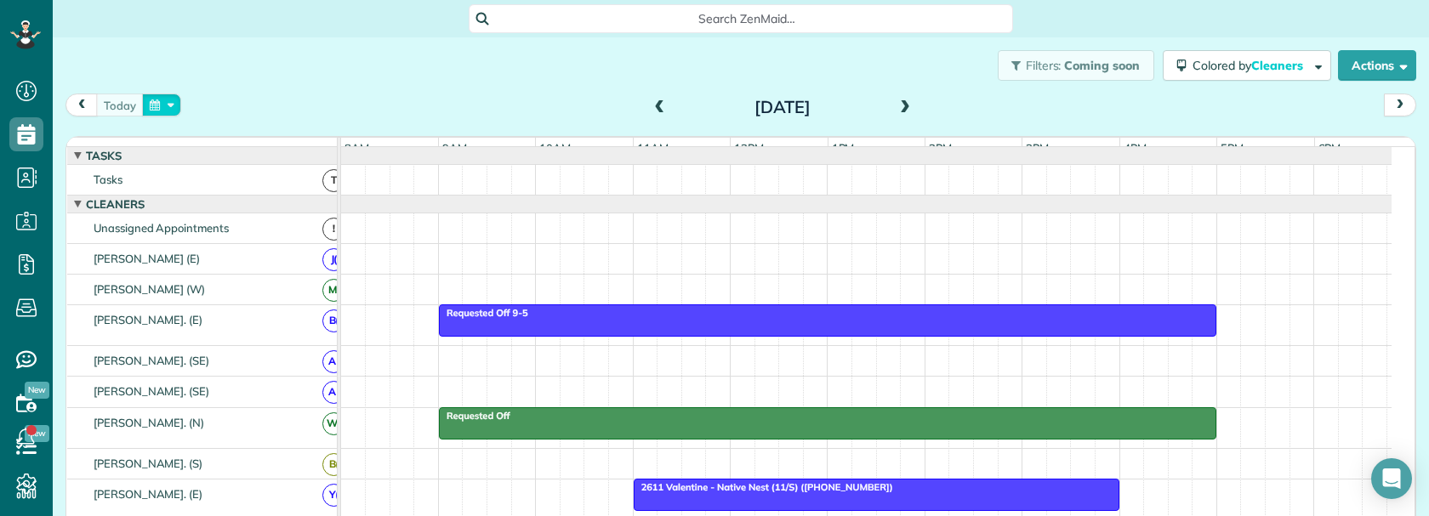
click at [173, 101] on button "button" at bounding box center [161, 105] width 39 height 23
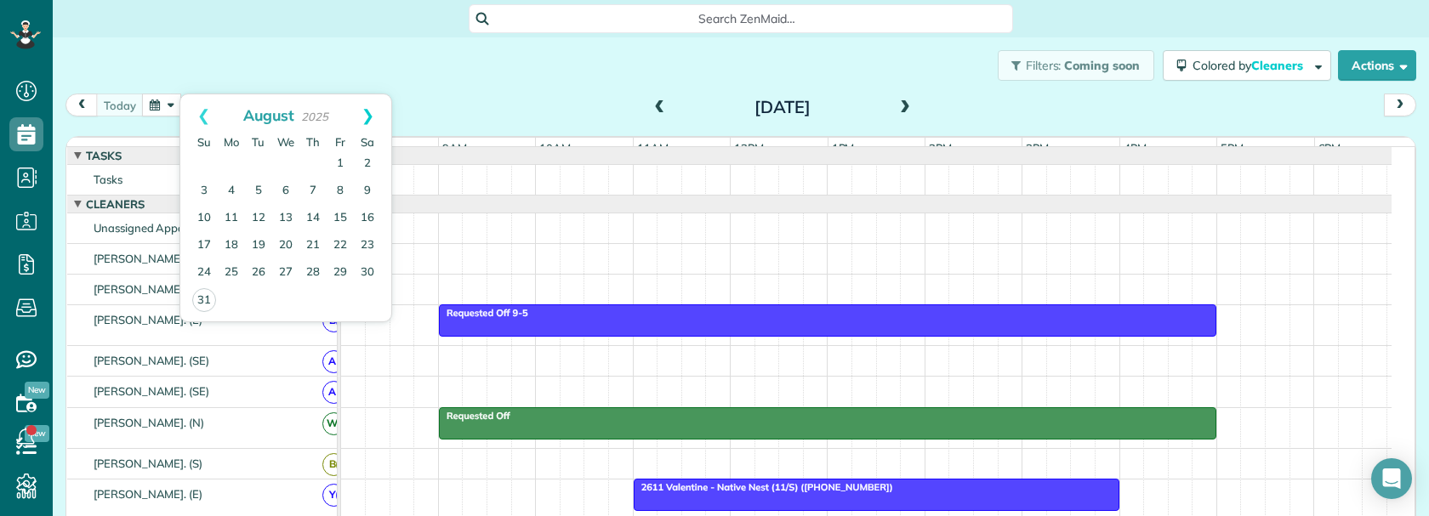
click at [365, 114] on link "Next" at bounding box center [367, 115] width 47 height 43
click at [333, 183] on link "12" at bounding box center [340, 191] width 27 height 27
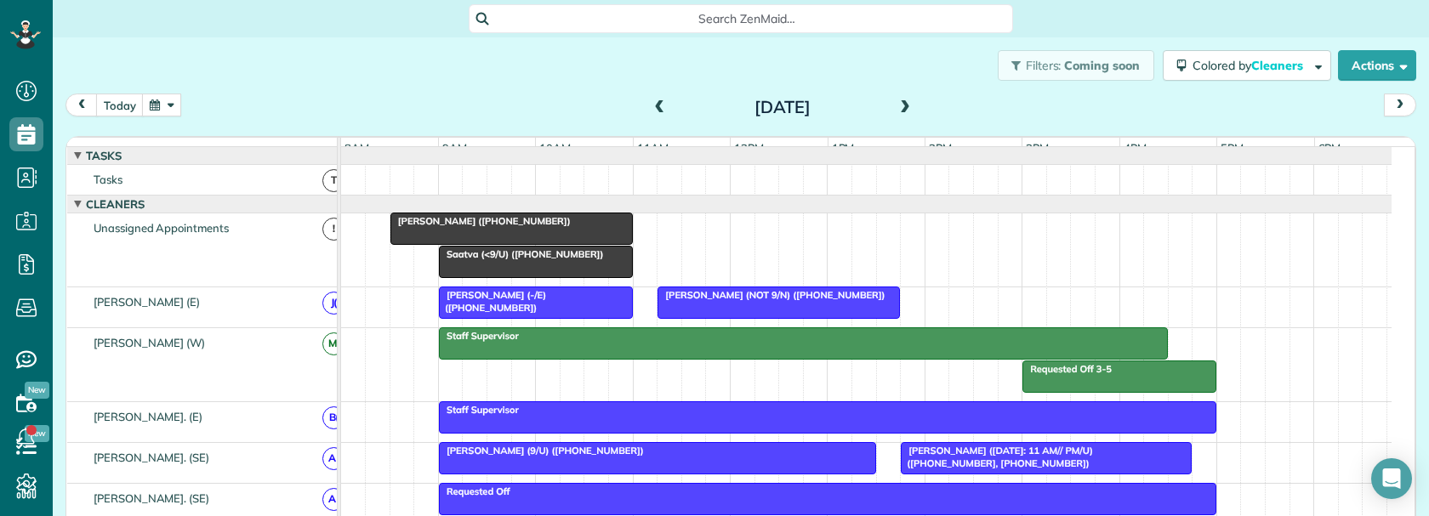
click at [578, 242] on div at bounding box center [511, 228] width 241 height 31
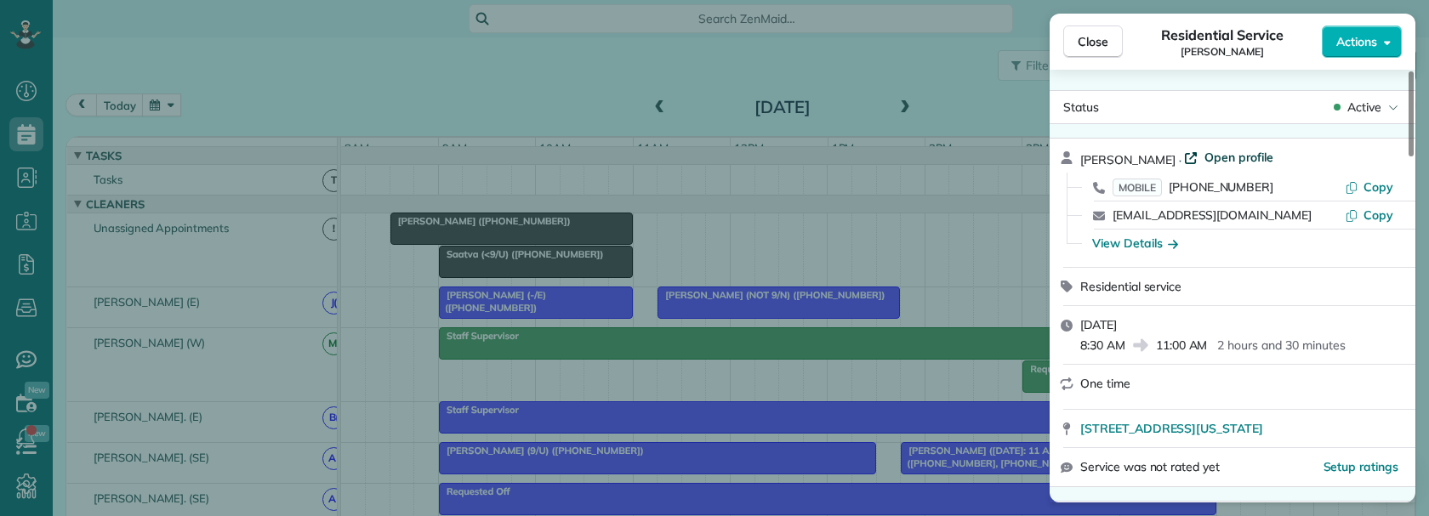
click at [1209, 157] on span "Open profile" at bounding box center [1238, 157] width 69 height 17
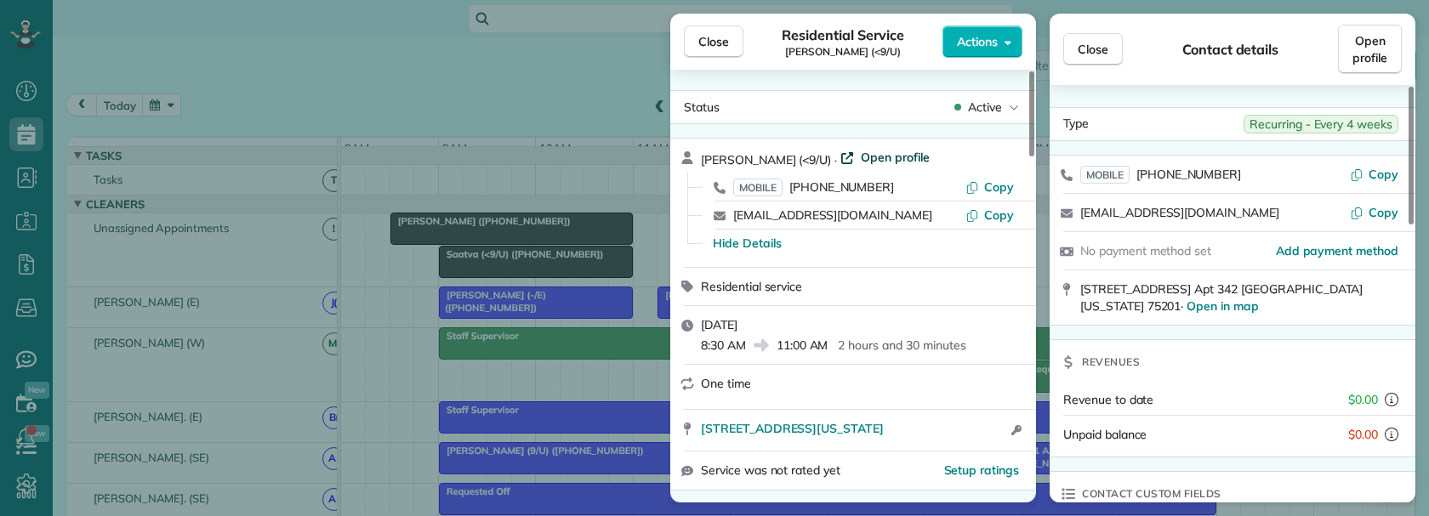
click at [863, 153] on span "Open profile" at bounding box center [895, 157] width 69 height 17
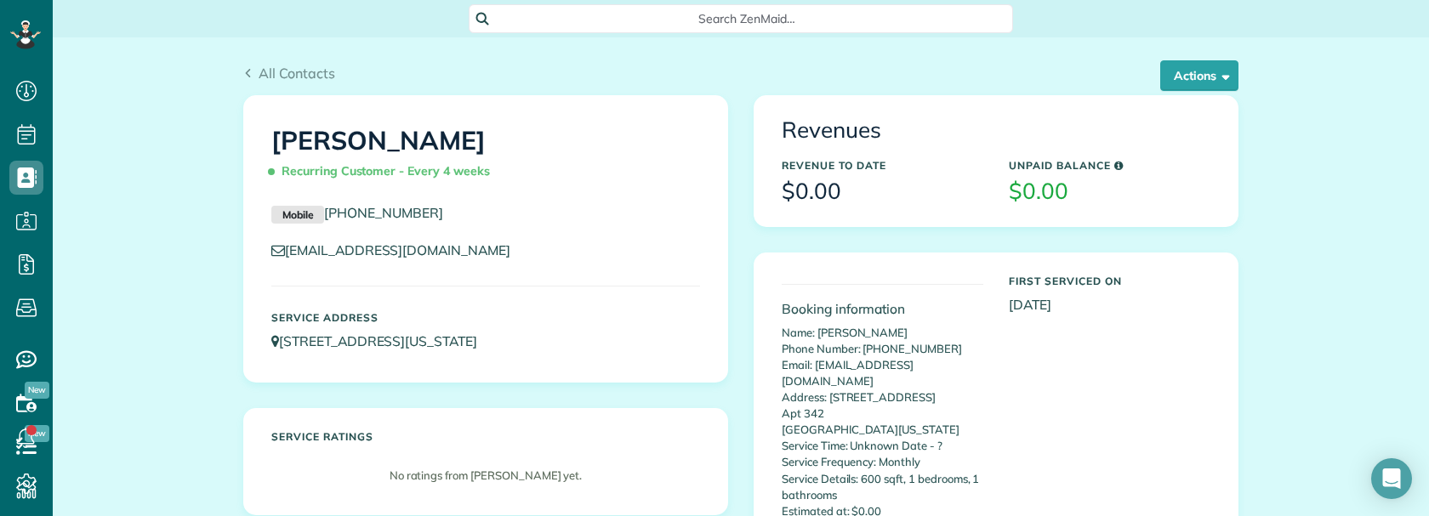
scroll to position [8, 8]
click at [1193, 71] on button "Actions" at bounding box center [1199, 75] width 78 height 31
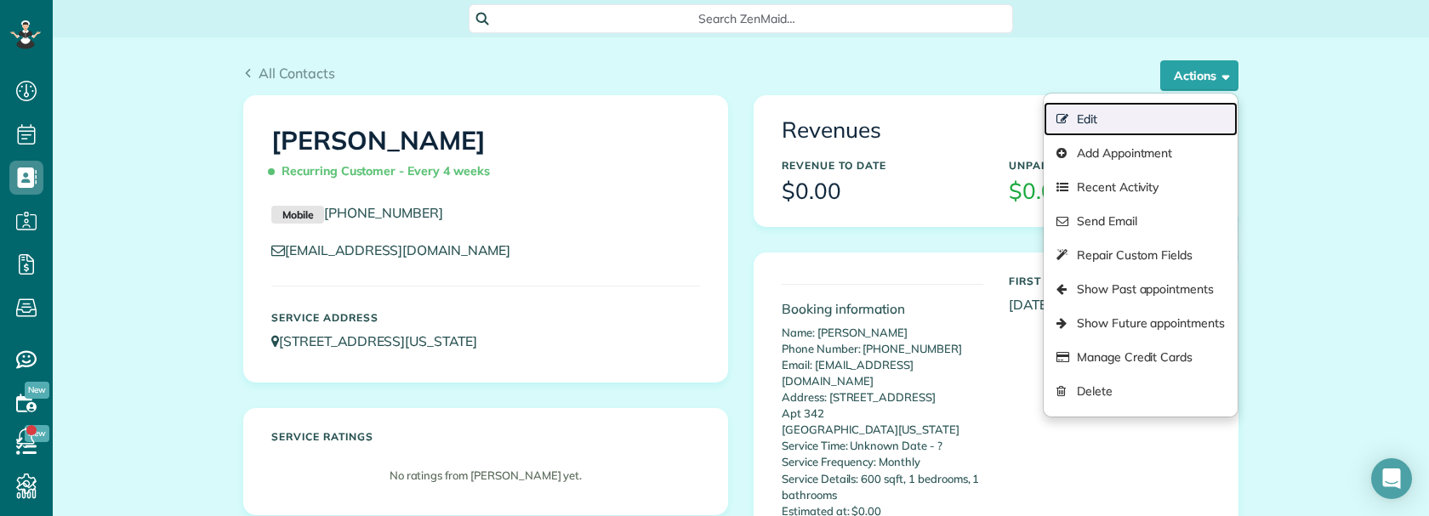
click at [1103, 116] on link "Edit" at bounding box center [1141, 119] width 194 height 34
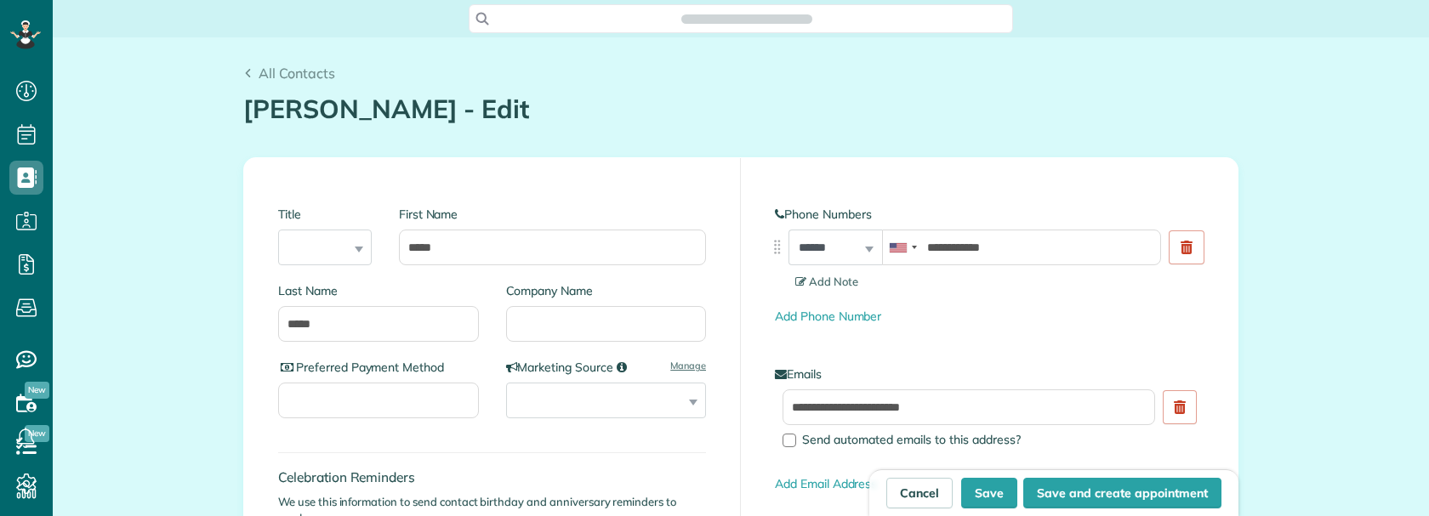
type input "**********"
click at [543, 328] on input "Company Name" at bounding box center [606, 324] width 201 height 36
paste input "**"
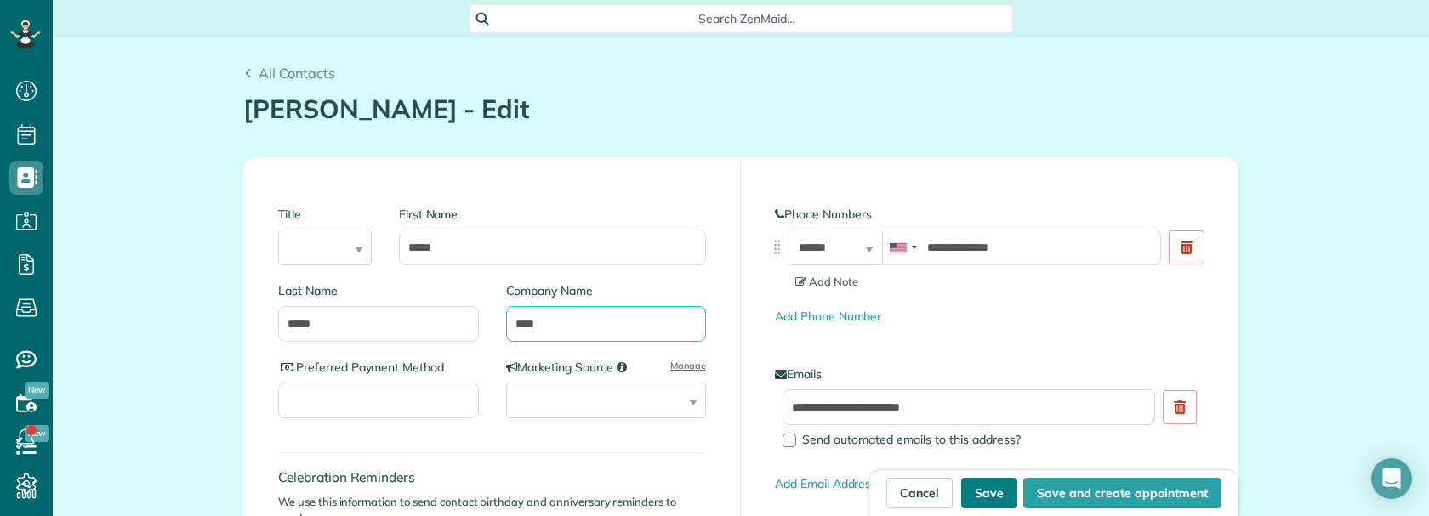
type input "****"
click at [983, 490] on button "Save" at bounding box center [989, 493] width 56 height 31
type input "**********"
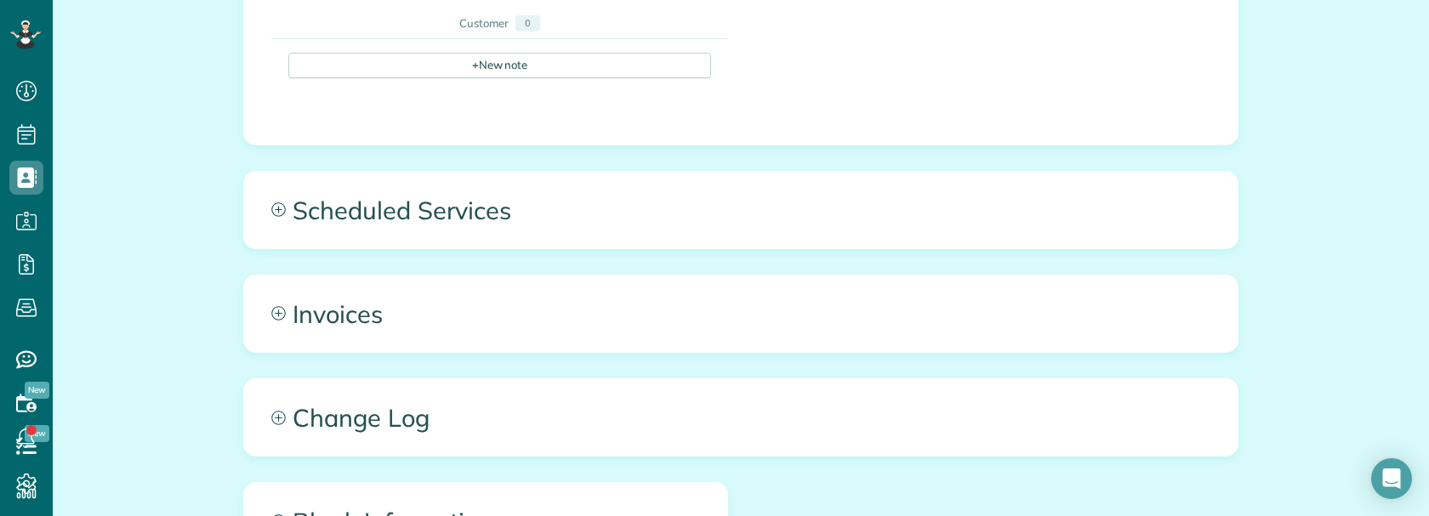
scroll to position [1021, 0]
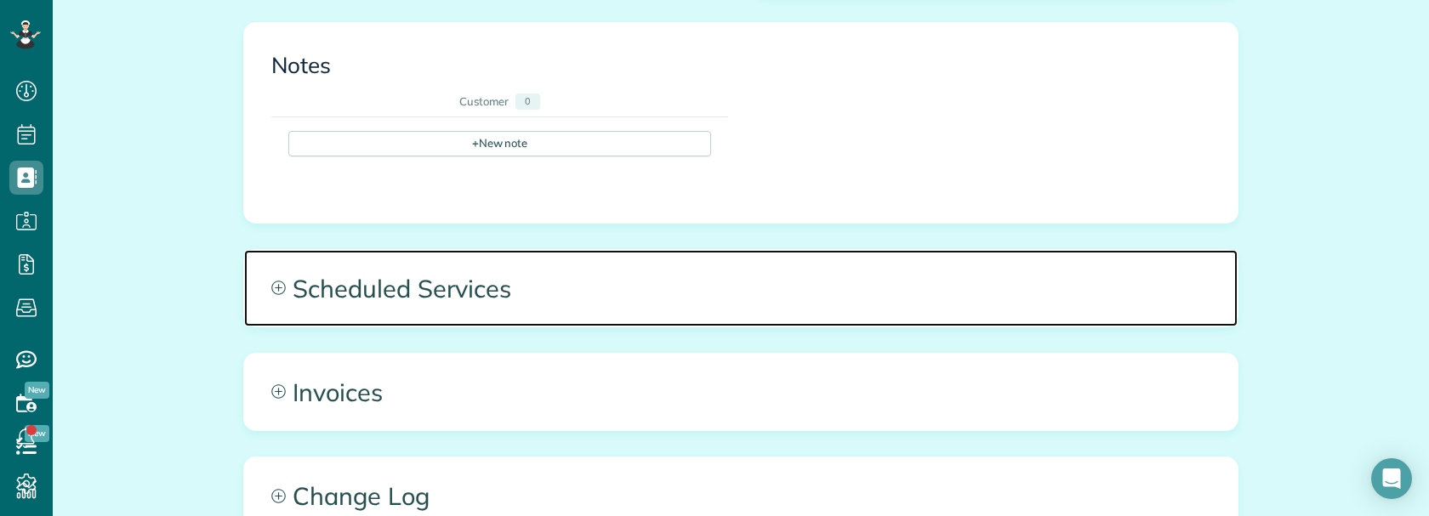
drag, startPoint x: 679, startPoint y: 283, endPoint x: 690, endPoint y: 283, distance: 11.1
click at [680, 283] on span "Scheduled Services" at bounding box center [740, 288] width 993 height 77
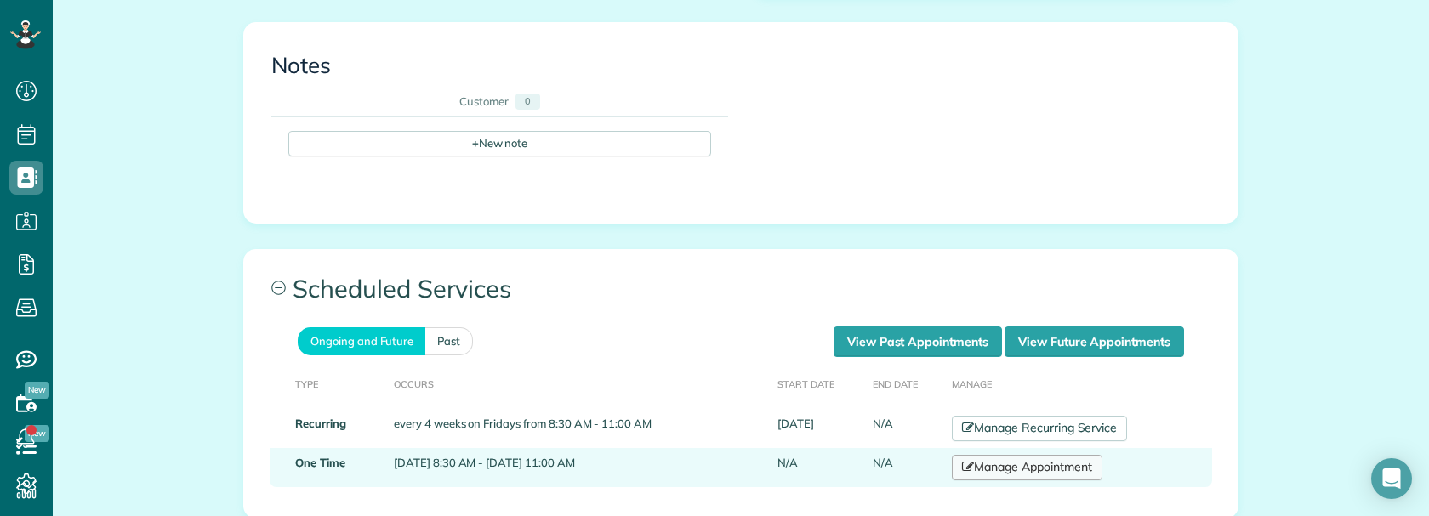
click at [1080, 455] on link "Manage Appointment" at bounding box center [1027, 468] width 150 height 26
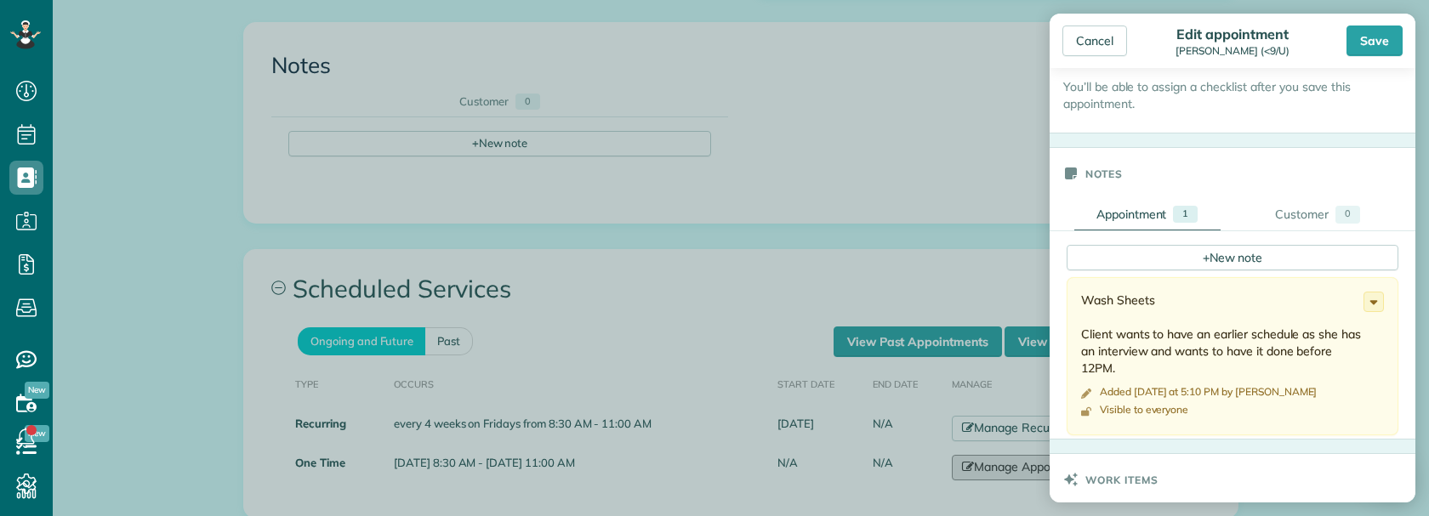
scroll to position [510, 0]
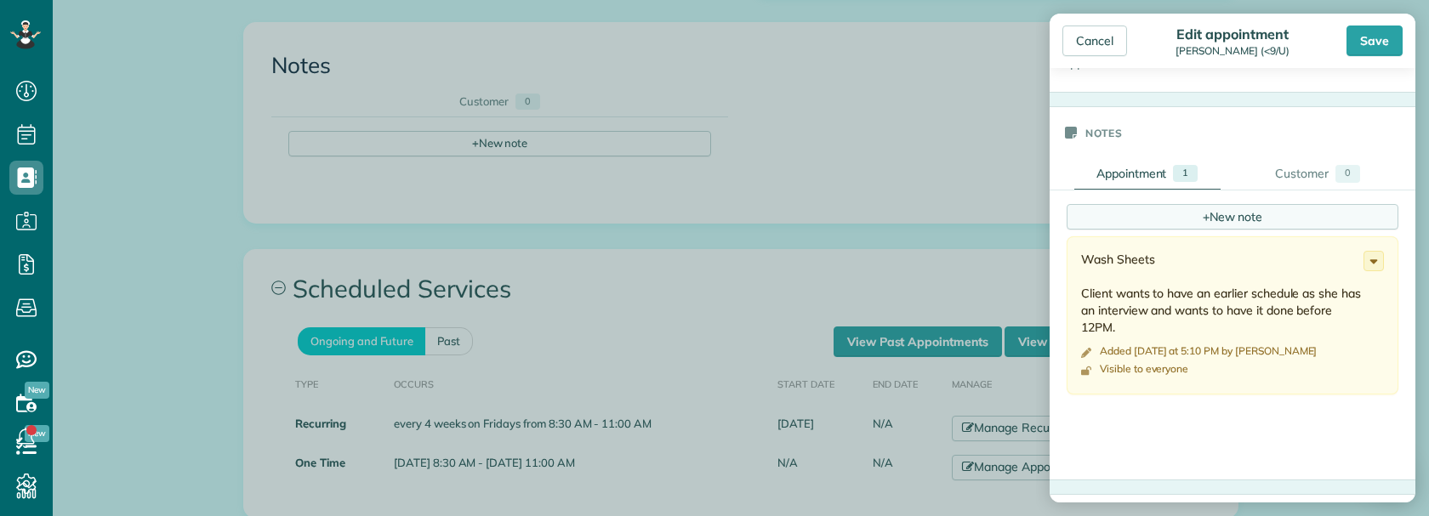
click at [1168, 211] on div "+ New note" at bounding box center [1232, 217] width 332 height 26
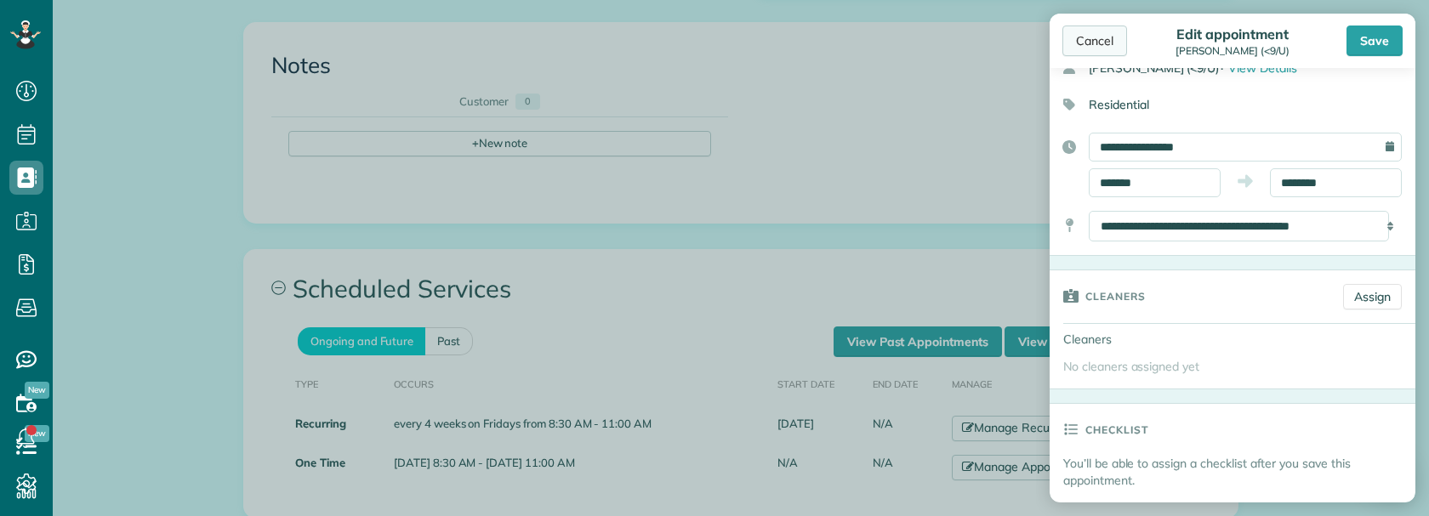
scroll to position [85, 0]
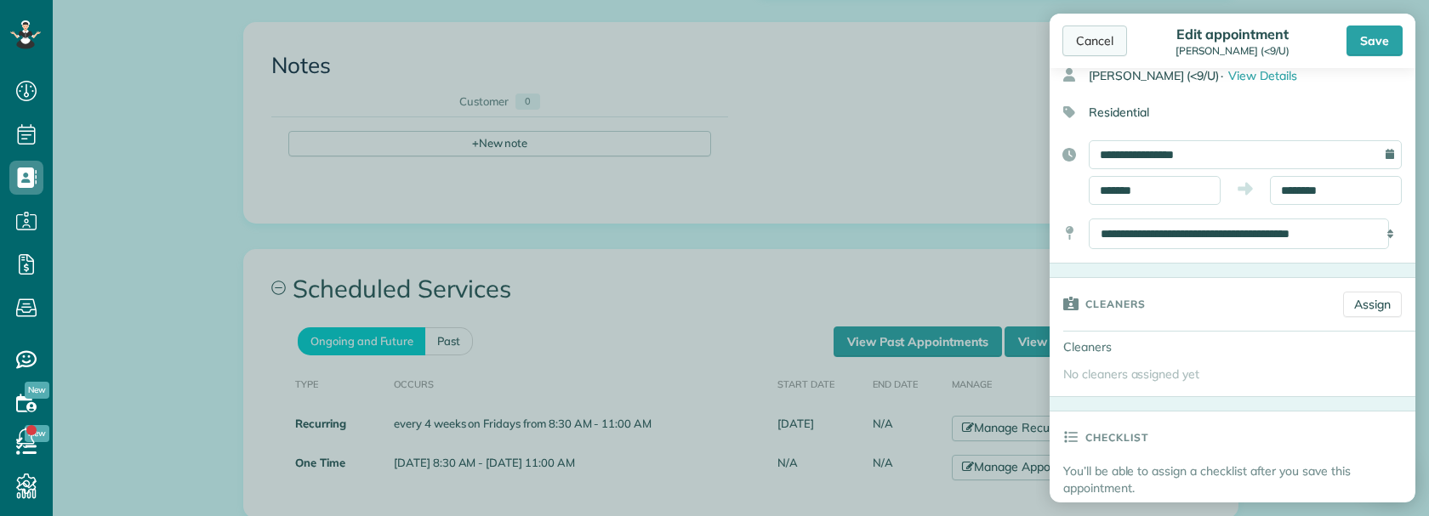
click at [1109, 33] on div "Cancel" at bounding box center [1094, 41] width 65 height 31
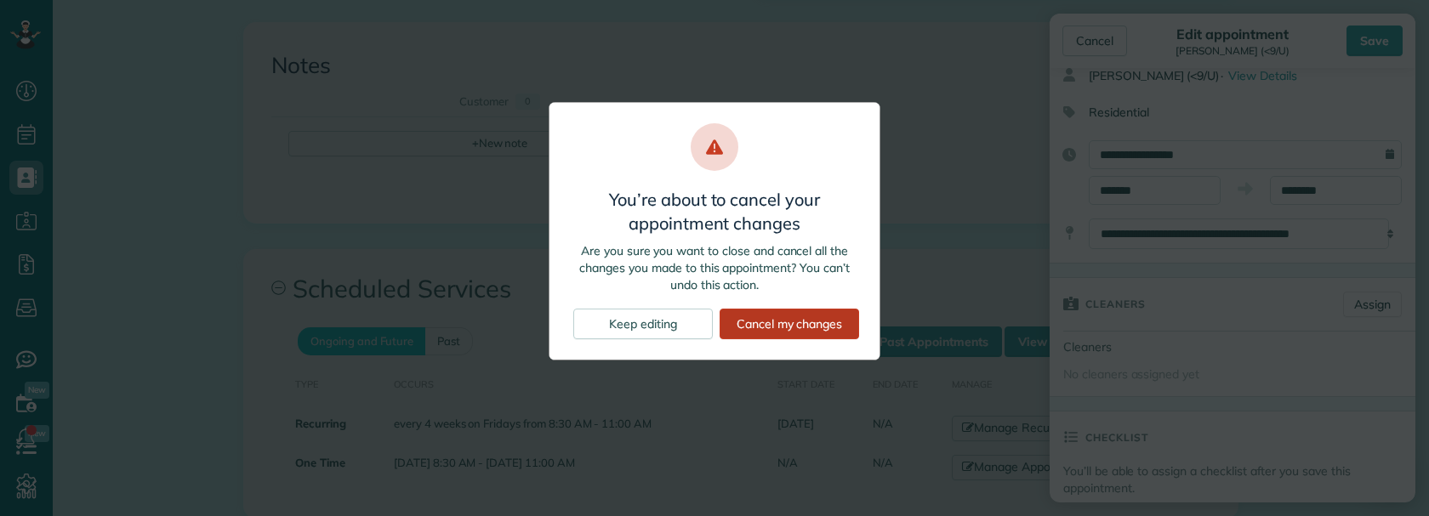
click at [784, 321] on div "Cancel my changes" at bounding box center [788, 324] width 139 height 31
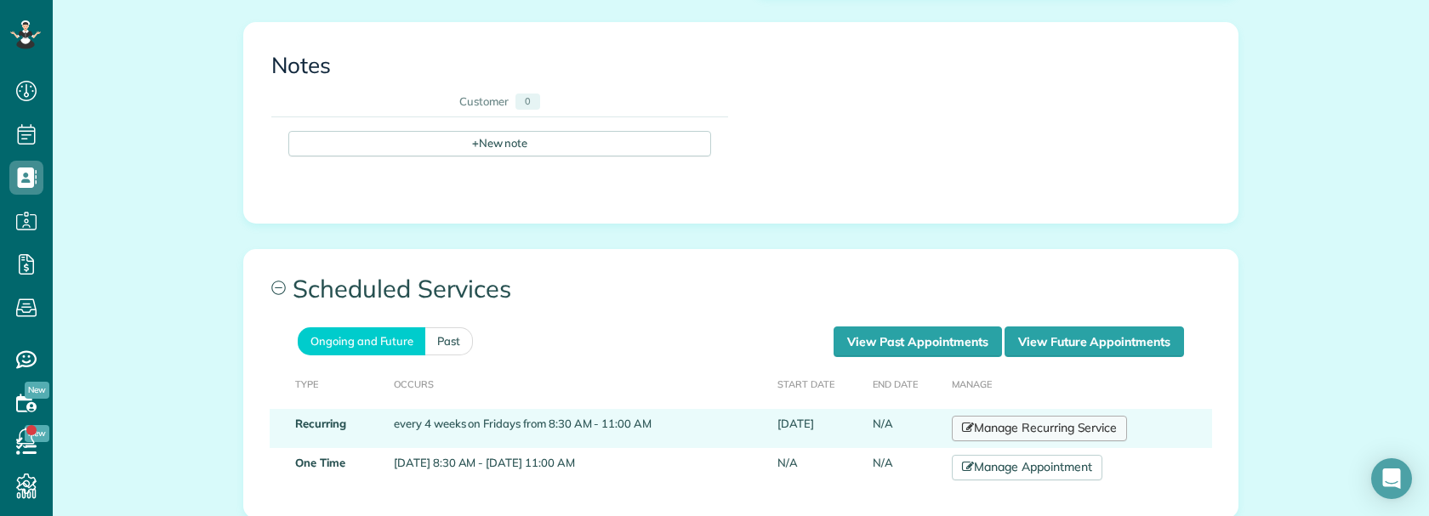
click at [1029, 416] on link "Manage Recurring Service" at bounding box center [1039, 429] width 175 height 26
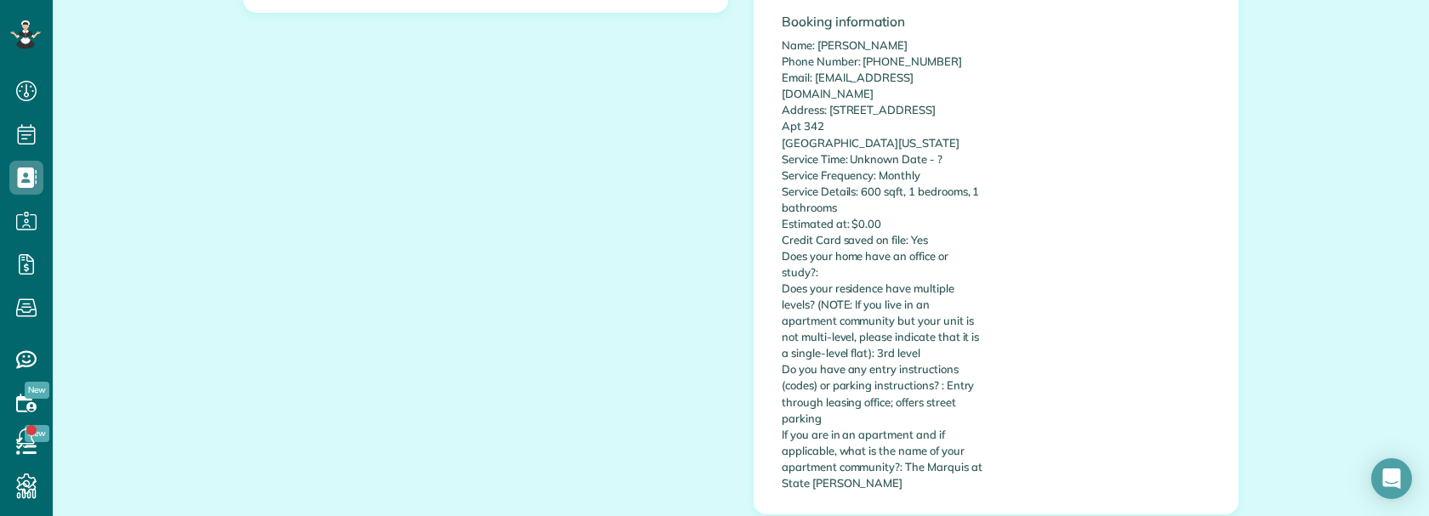
scroll to position [510, 0]
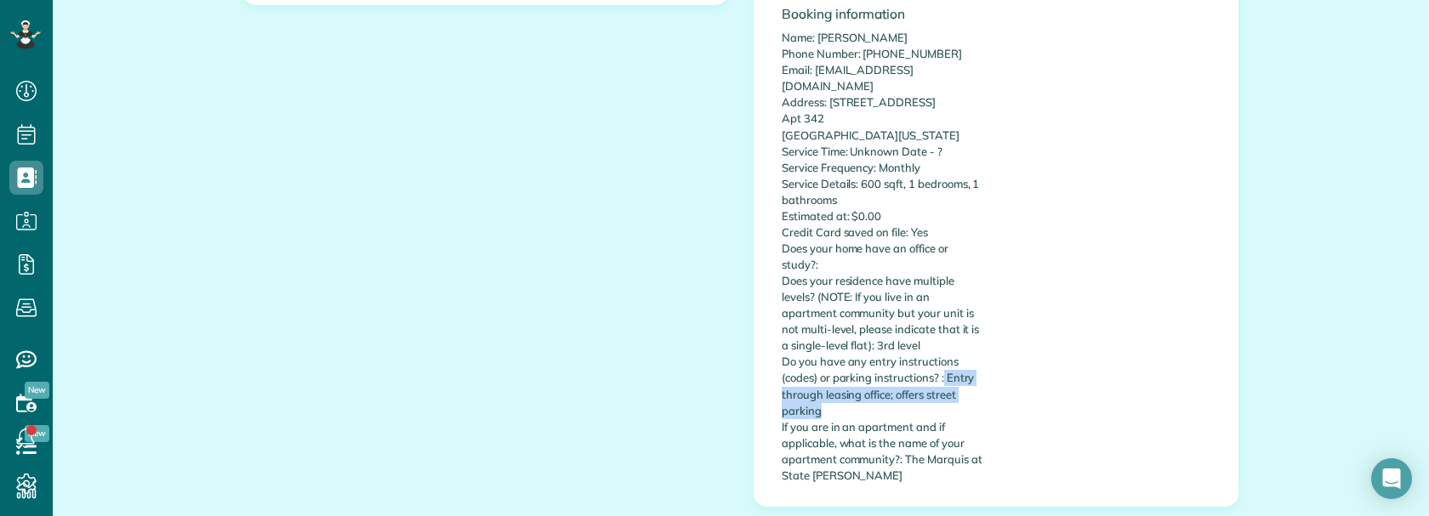
copy p "Entry through leasing office; offers street parking"
drag, startPoint x: 941, startPoint y: 368, endPoint x: 964, endPoint y: 395, distance: 34.4
click at [964, 395] on p "Name: Jimin Hwang Phone Number: 6673699282 Email: jiminhwangmd.19@gmail.com Add…" at bounding box center [883, 257] width 202 height 454
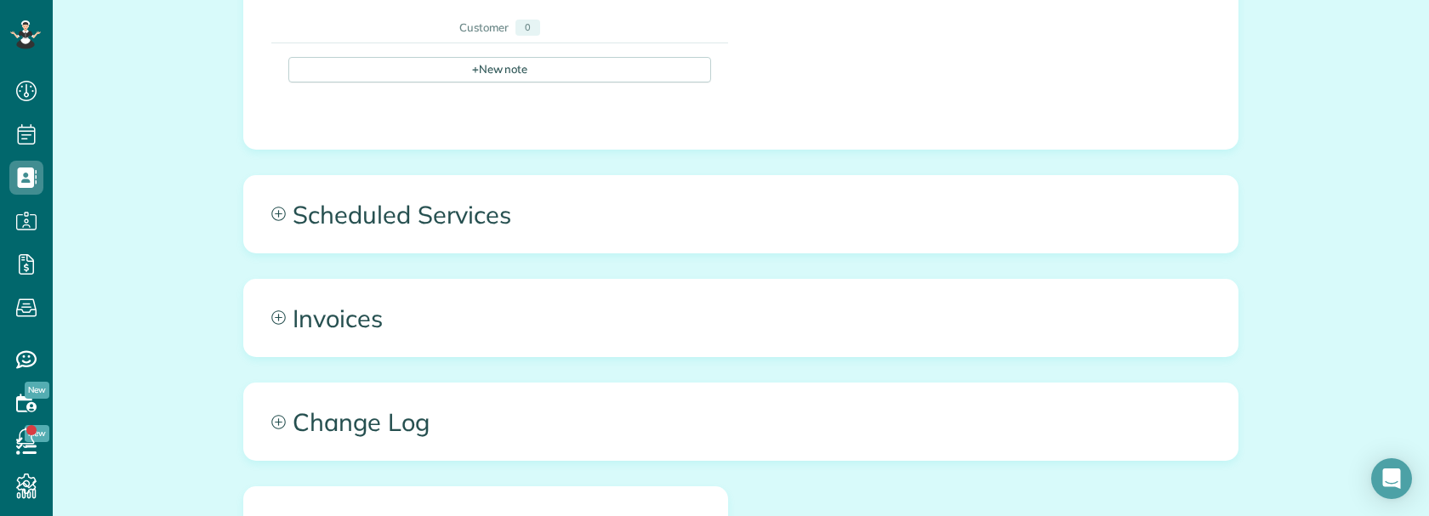
scroll to position [964, 0]
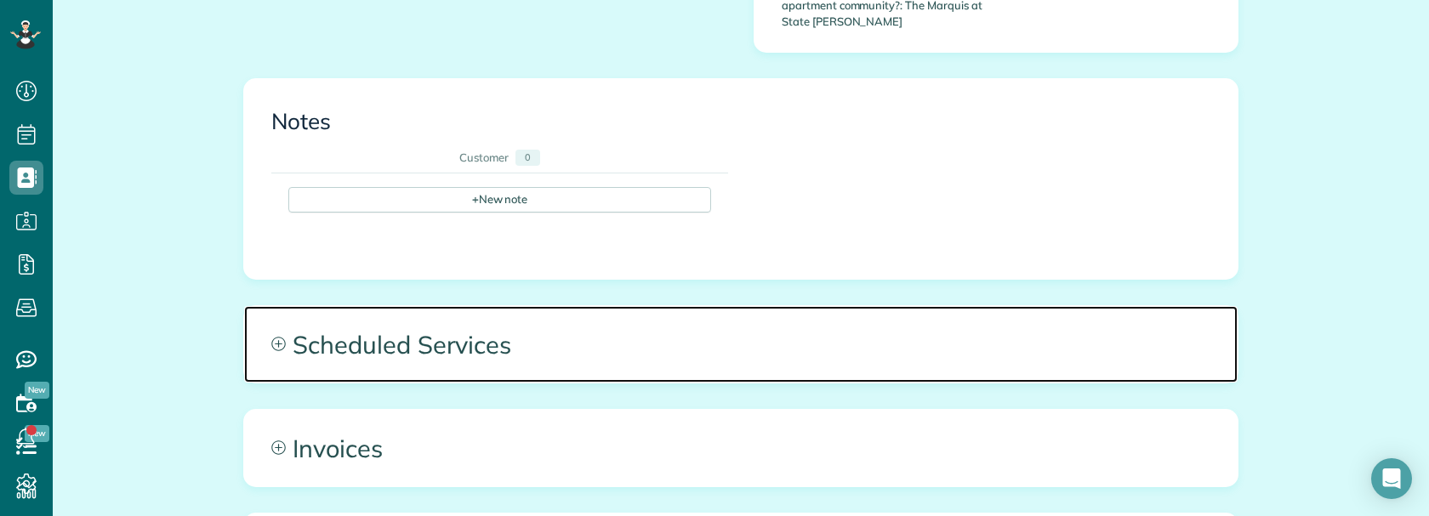
click at [574, 316] on span "Scheduled Services" at bounding box center [740, 344] width 993 height 77
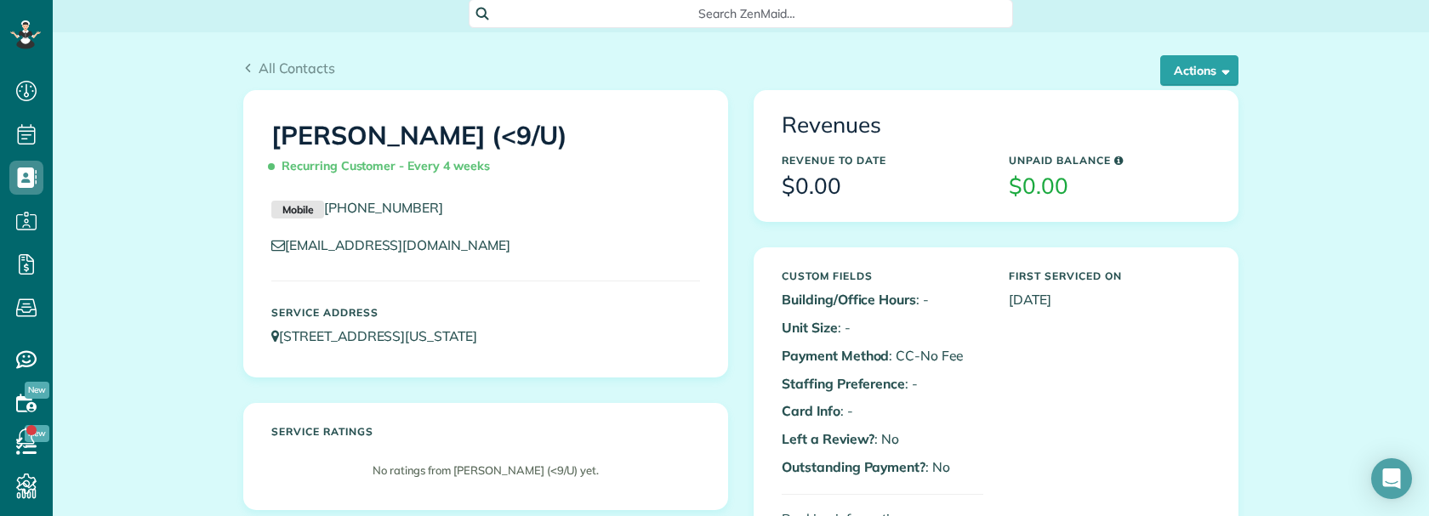
scroll to position [0, 0]
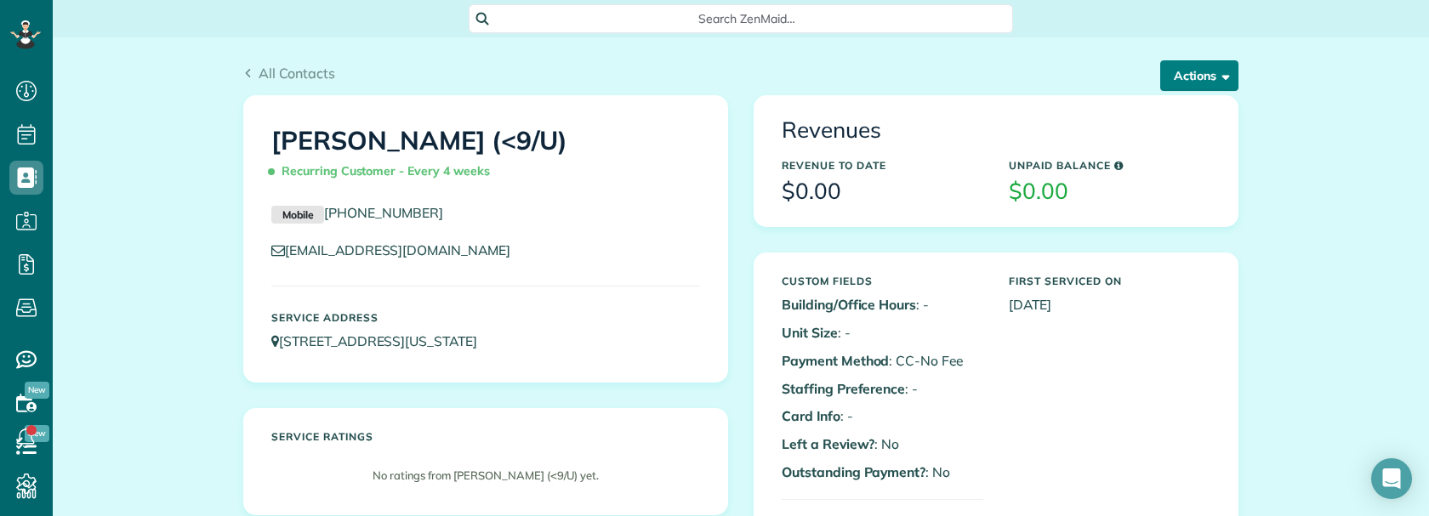
click at [1187, 79] on button "Actions" at bounding box center [1199, 75] width 78 height 31
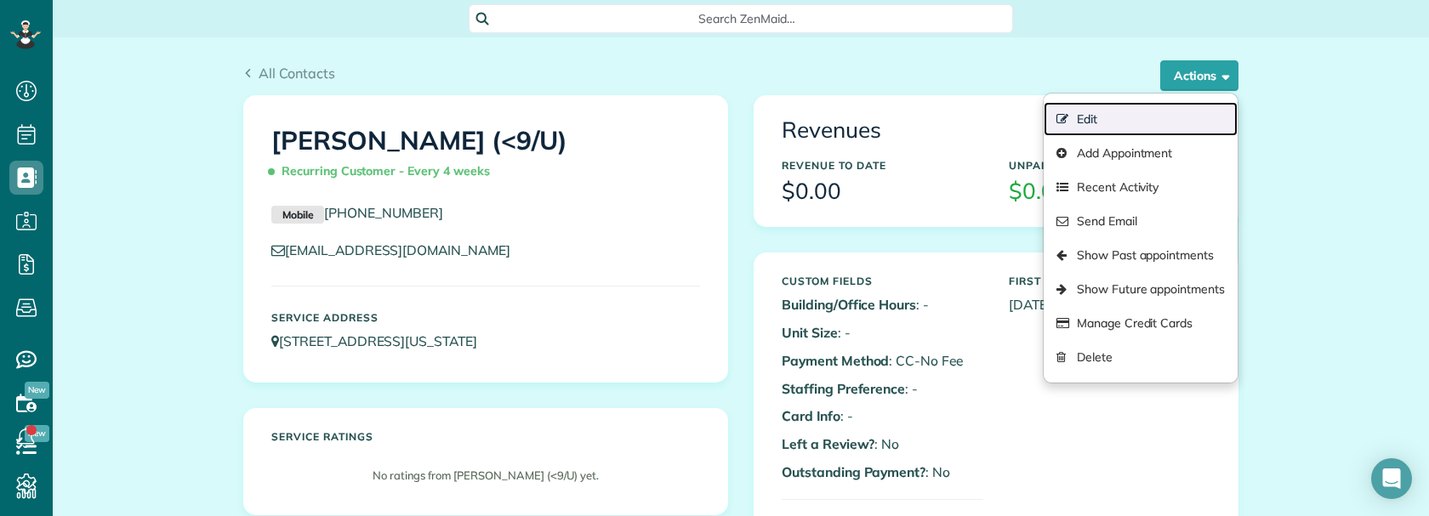
click at [1086, 122] on link "Edit" at bounding box center [1141, 119] width 194 height 34
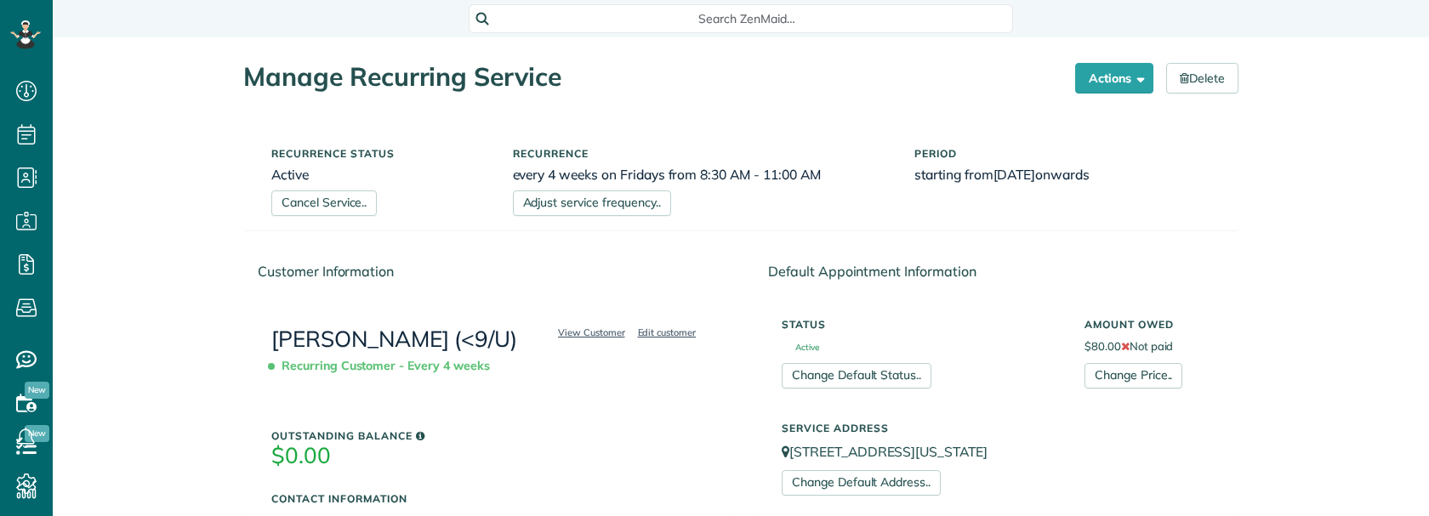
scroll to position [8, 8]
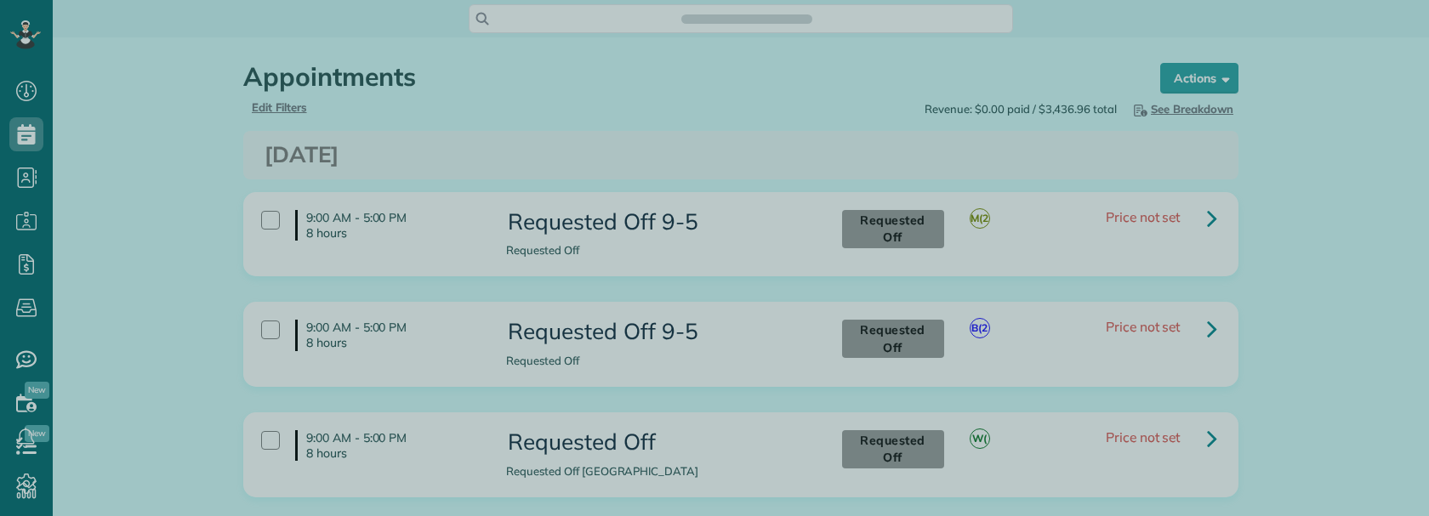
scroll to position [516, 53]
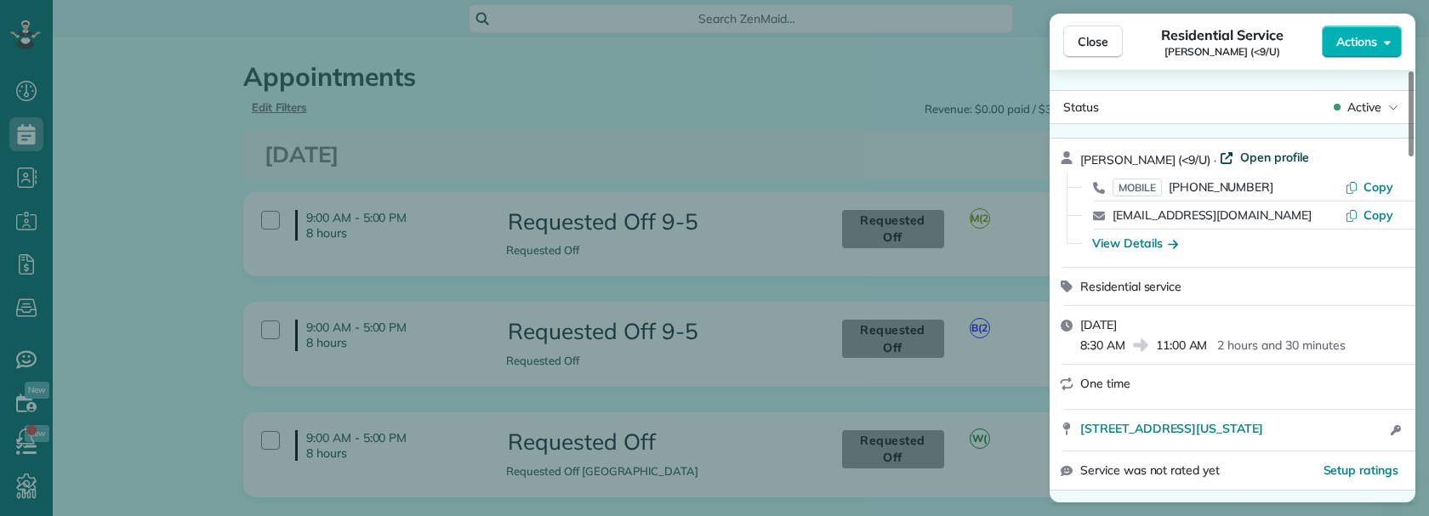
click at [1250, 157] on span "Open profile" at bounding box center [1274, 157] width 69 height 17
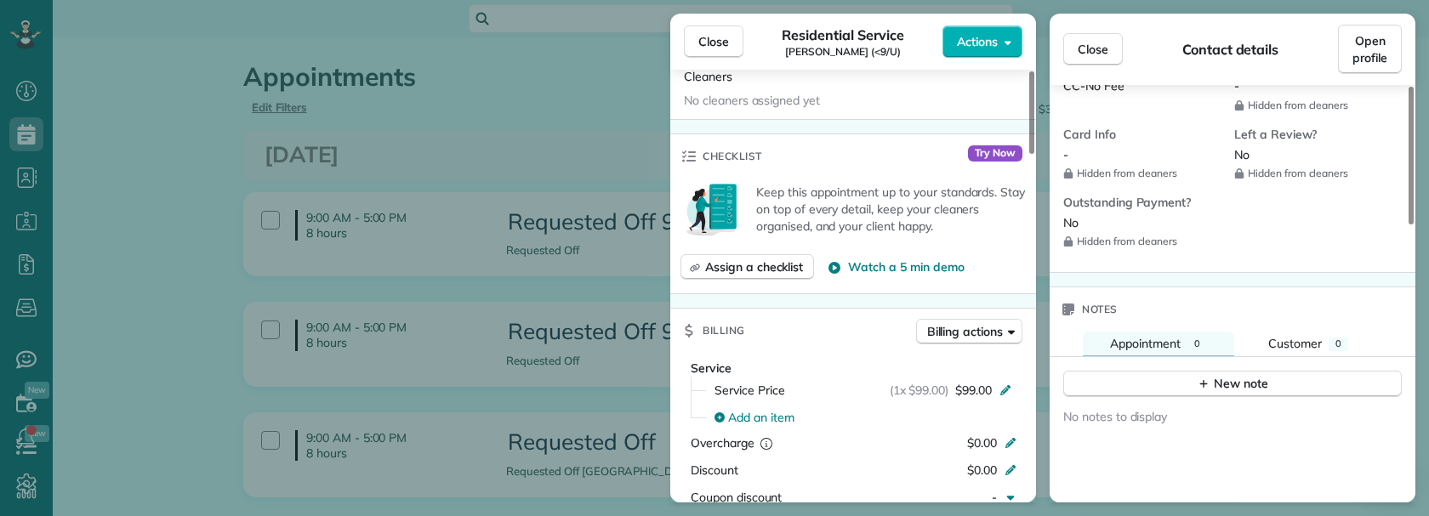
scroll to position [510, 0]
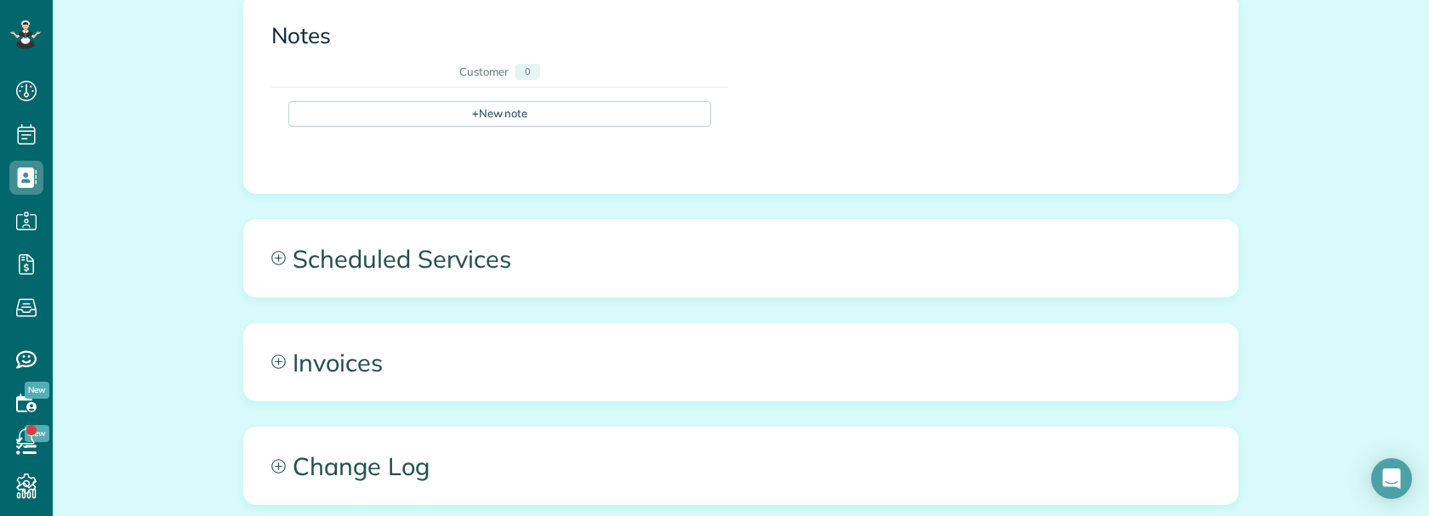
scroll to position [1021, 0]
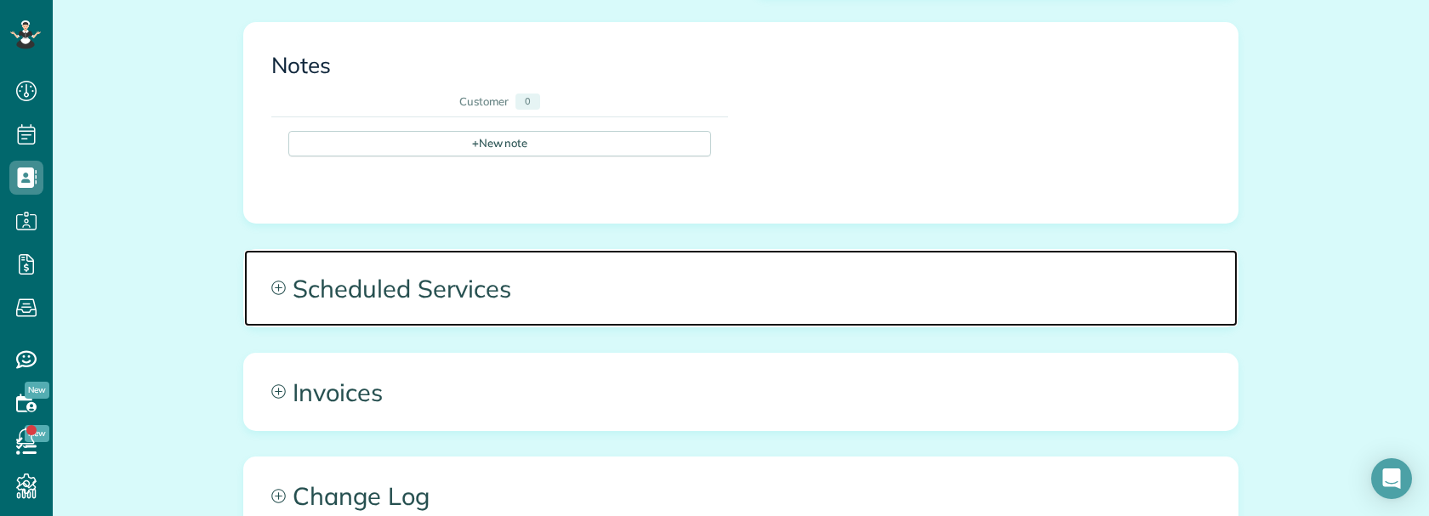
click at [844, 287] on span "Scheduled Services" at bounding box center [740, 288] width 993 height 77
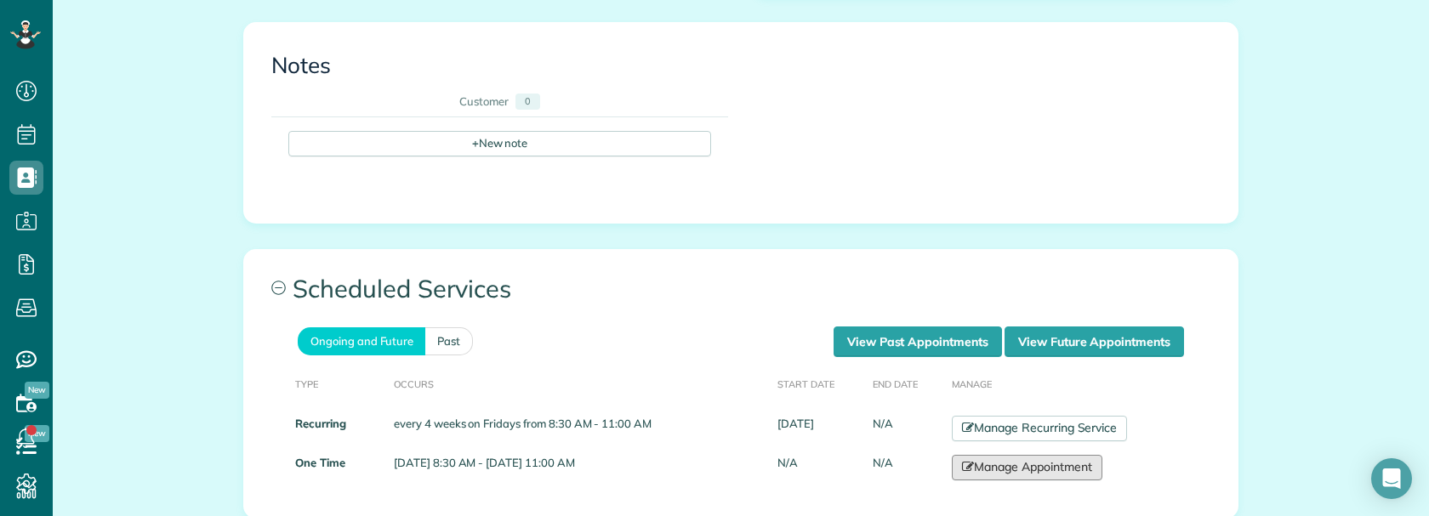
click at [1035, 457] on link "Manage Appointment" at bounding box center [1027, 468] width 150 height 26
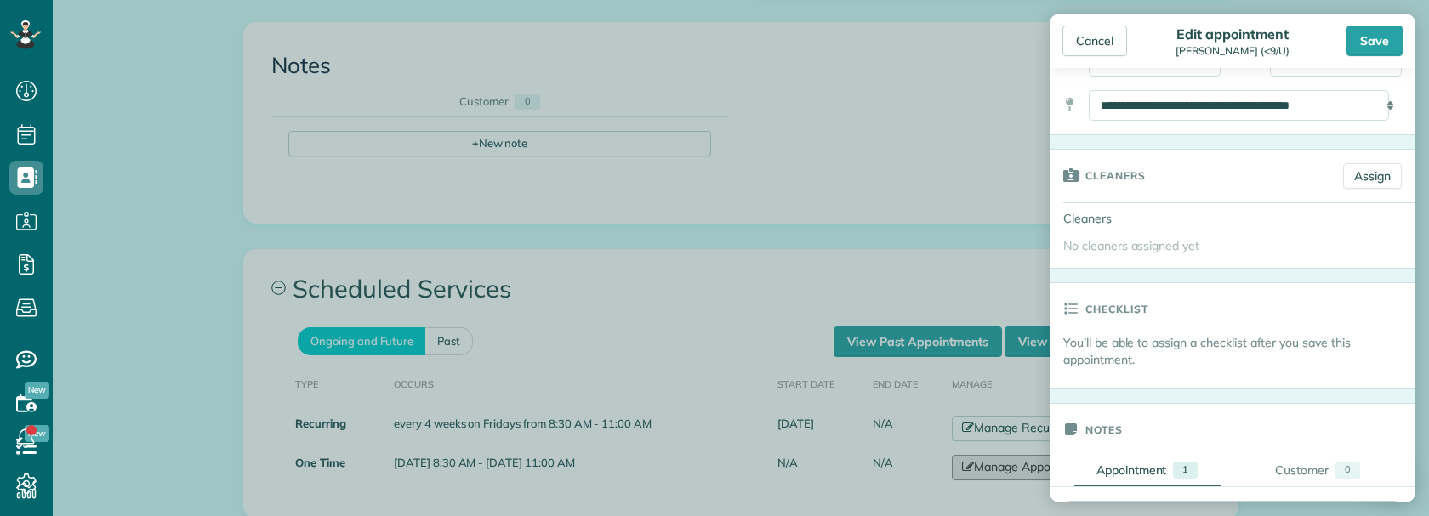
scroll to position [425, 0]
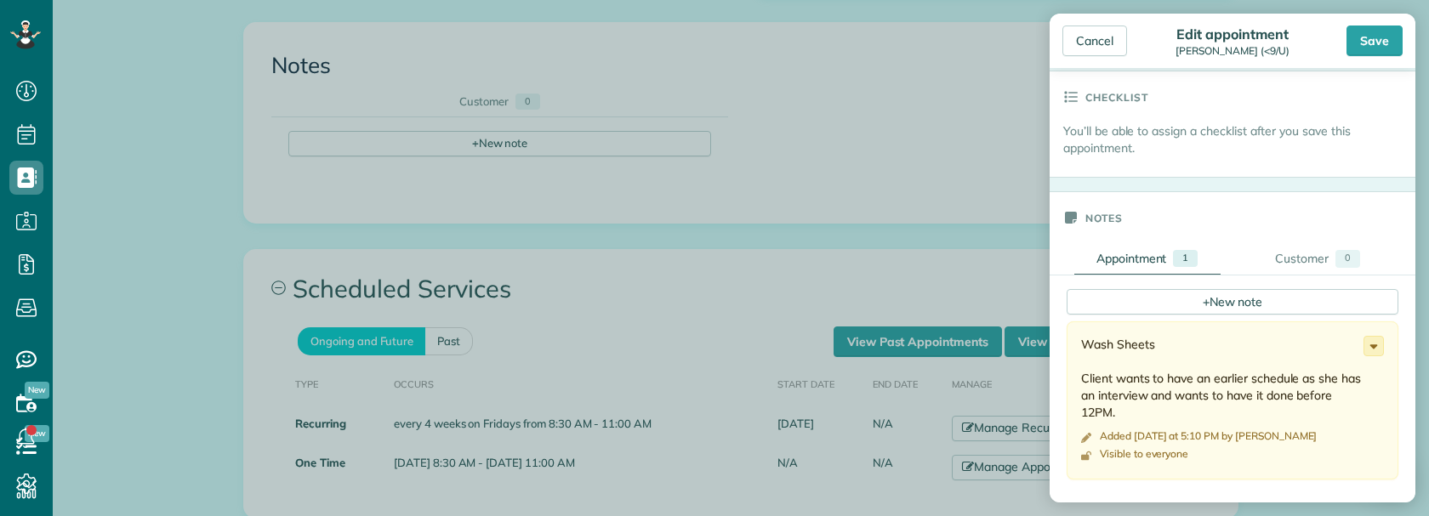
click at [1364, 345] on icon at bounding box center [1373, 346] width 19 height 19
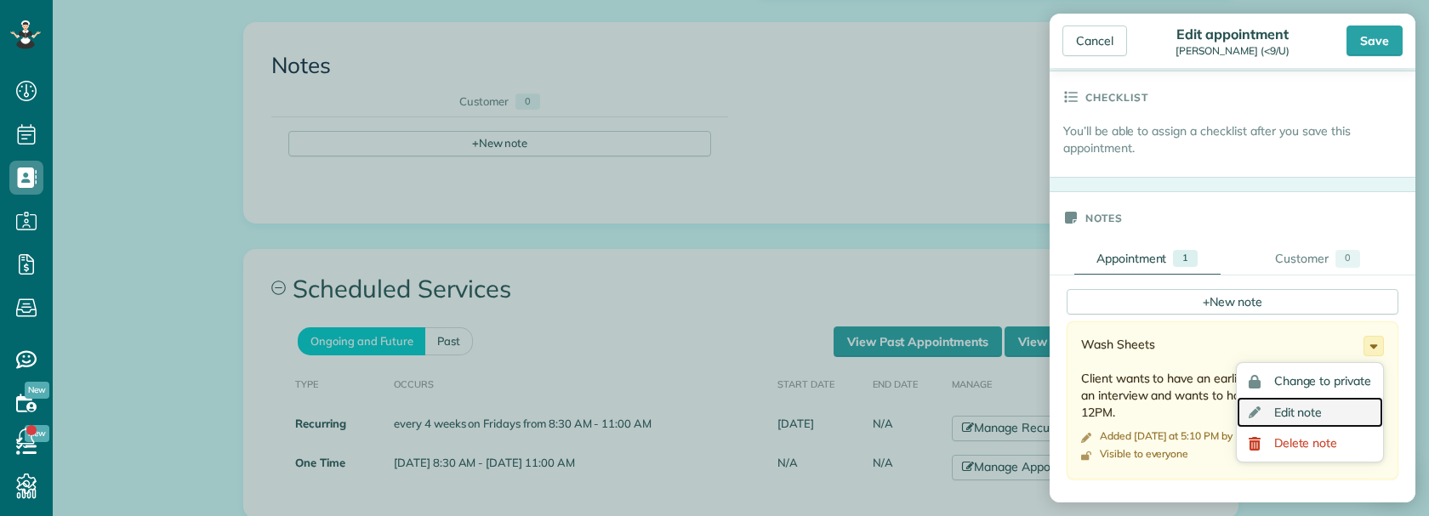
click at [1278, 407] on span "Edit note" at bounding box center [1298, 413] width 48 height 12
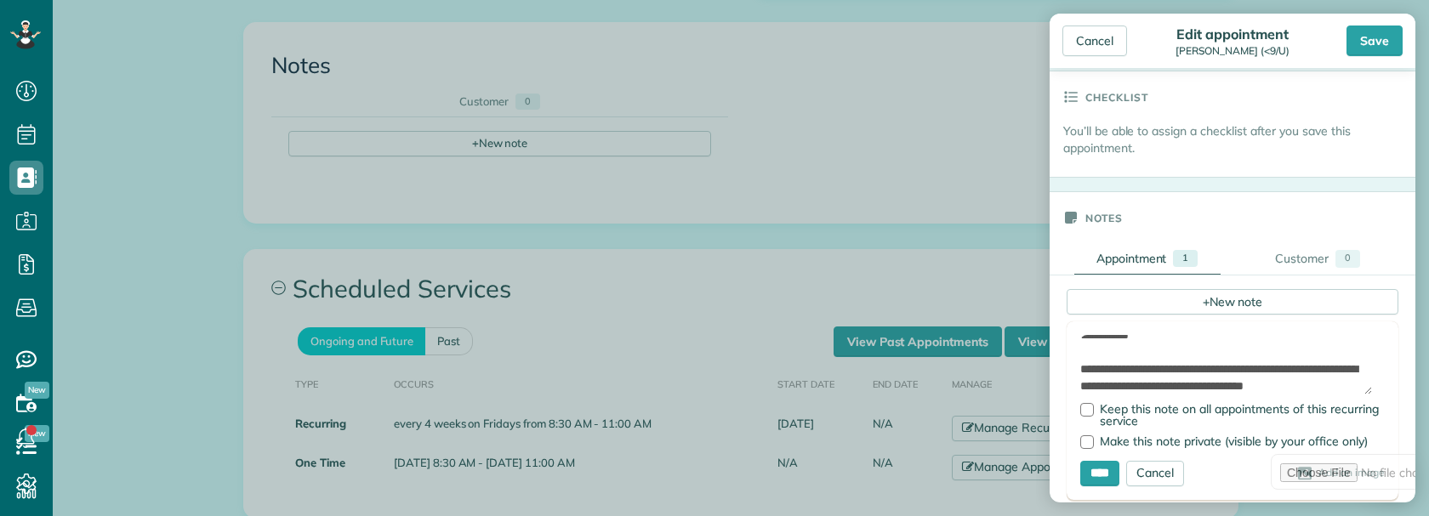
scroll to position [26, 0]
click at [1111, 341] on textarea "**********" at bounding box center [1226, 365] width 292 height 60
paste textarea "**********"
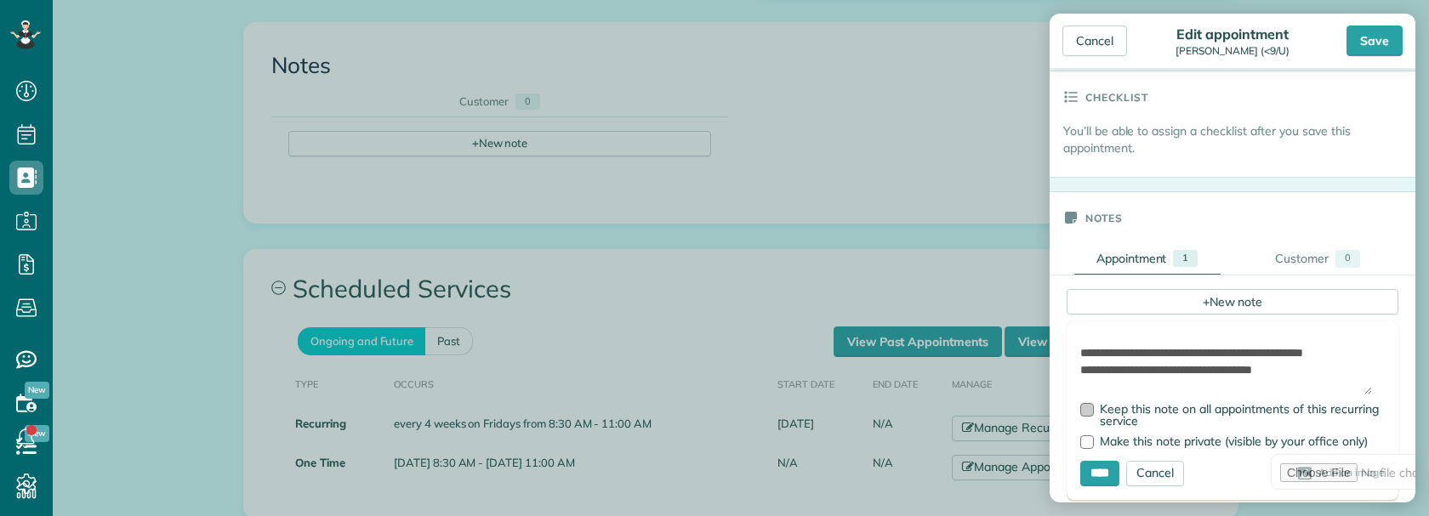
type textarea "**********"
click at [1084, 413] on div at bounding box center [1087, 410] width 14 height 14
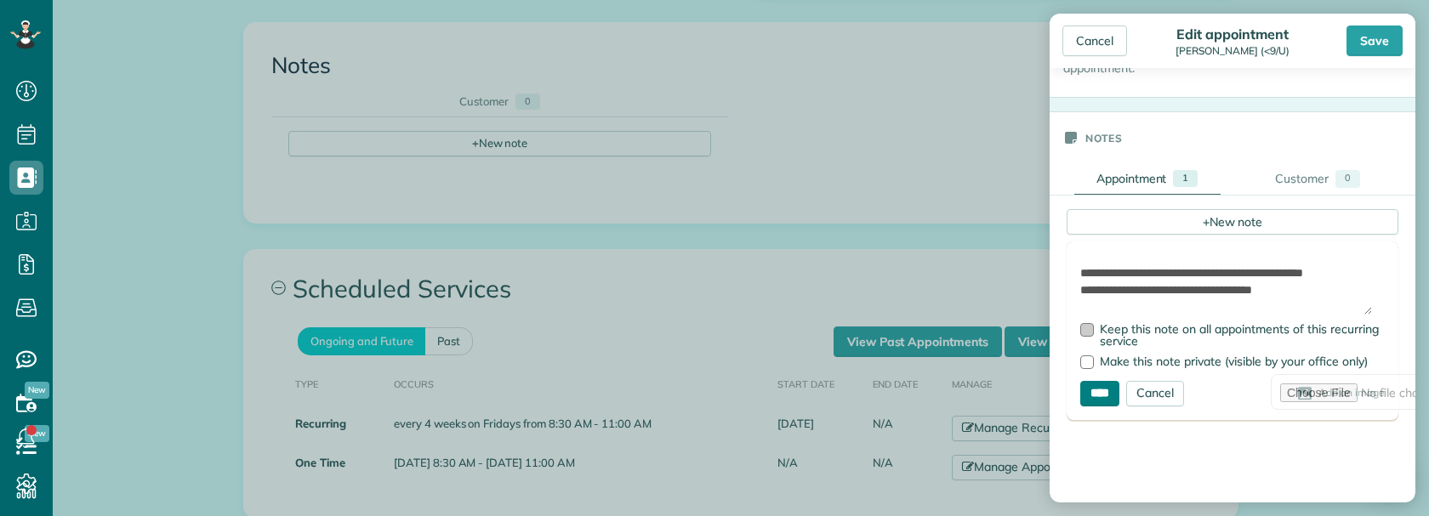
scroll to position [510, 0]
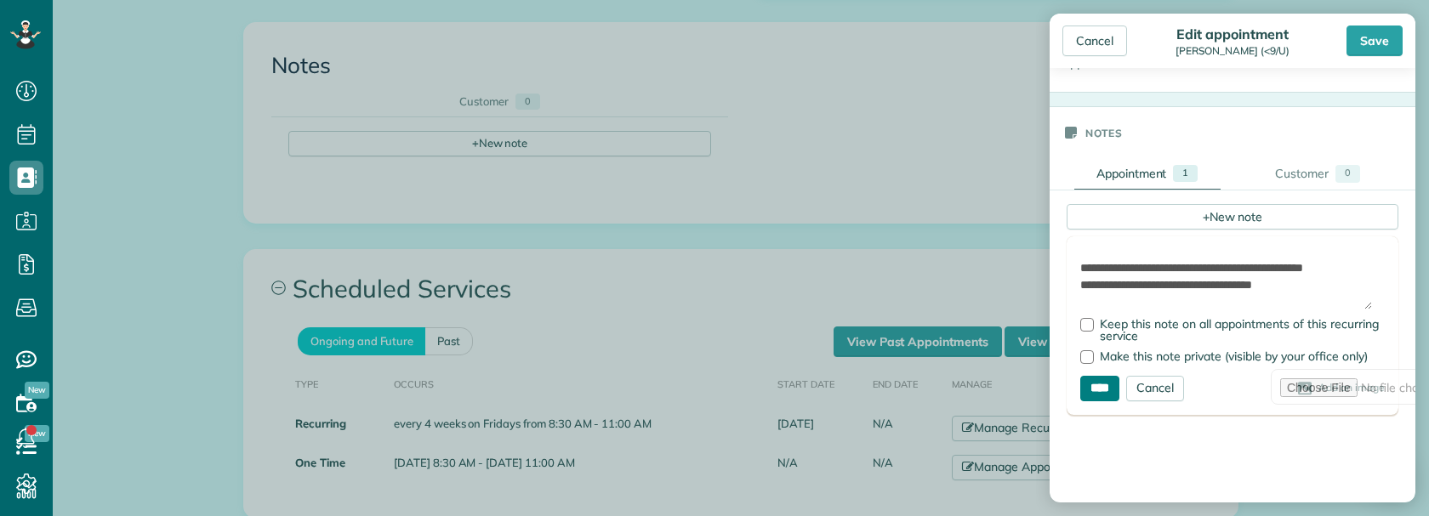
click at [1100, 389] on input "****" at bounding box center [1099, 389] width 39 height 26
type input "**********"
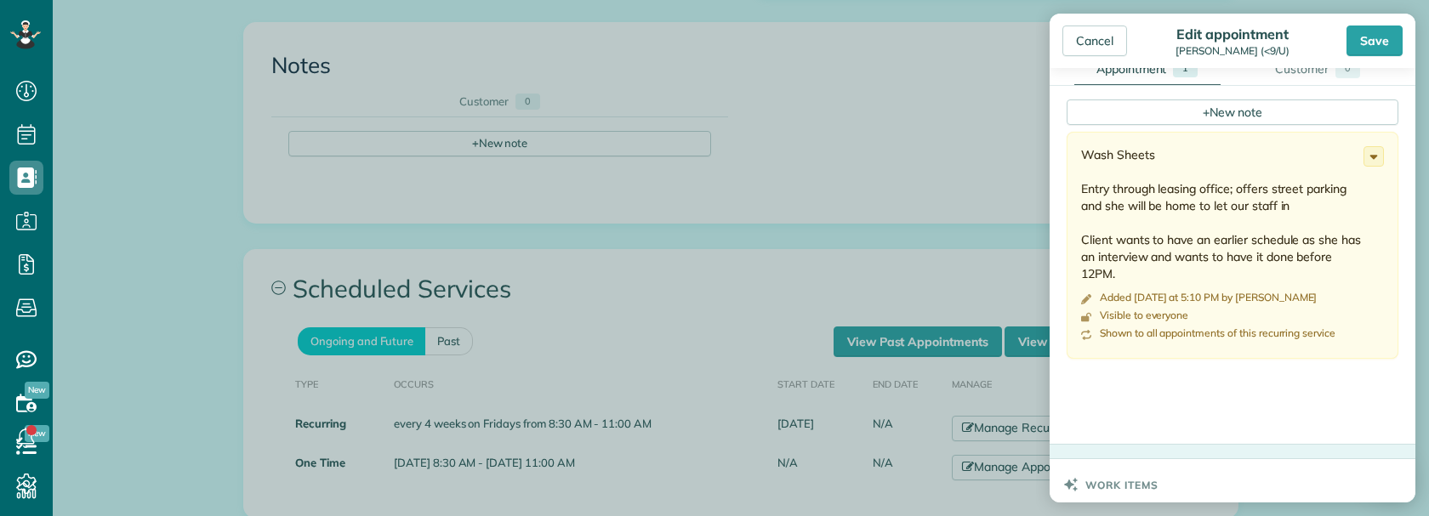
scroll to position [549, 0]
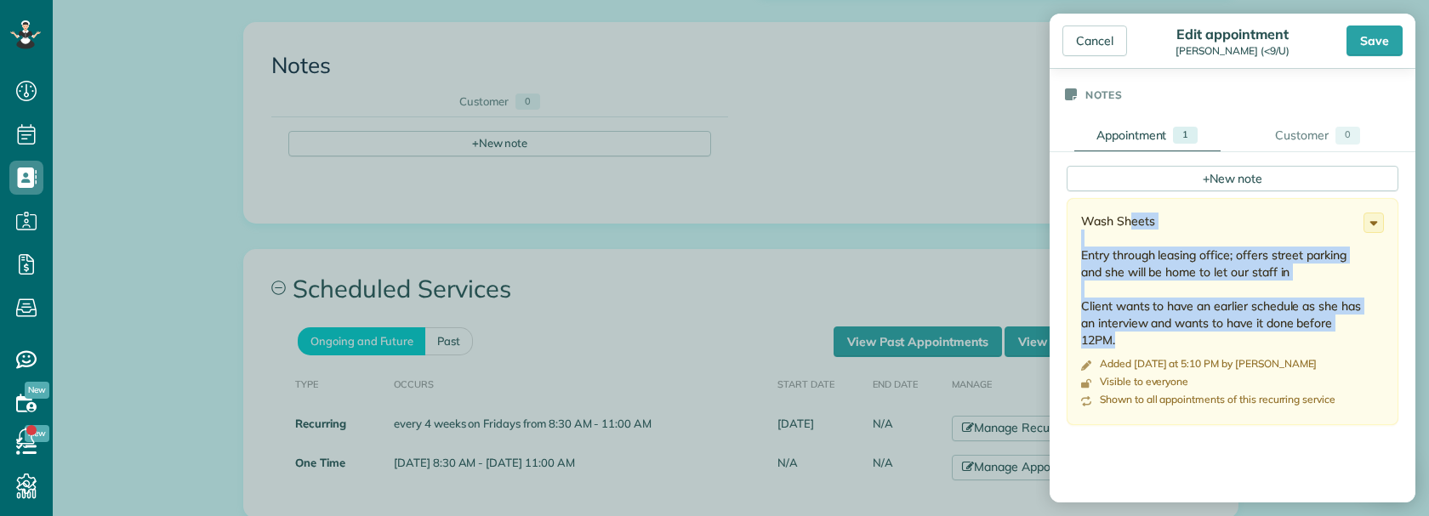
copy div "Wash Sheets Entry through leasing office; offers street parking and she will be…"
drag, startPoint x: 1083, startPoint y: 217, endPoint x: 1195, endPoint y: 343, distance: 168.7
click at [1183, 336] on div "Wash Sheets Entry through leasing office; offers street parking and she will be…" at bounding box center [1222, 281] width 282 height 136
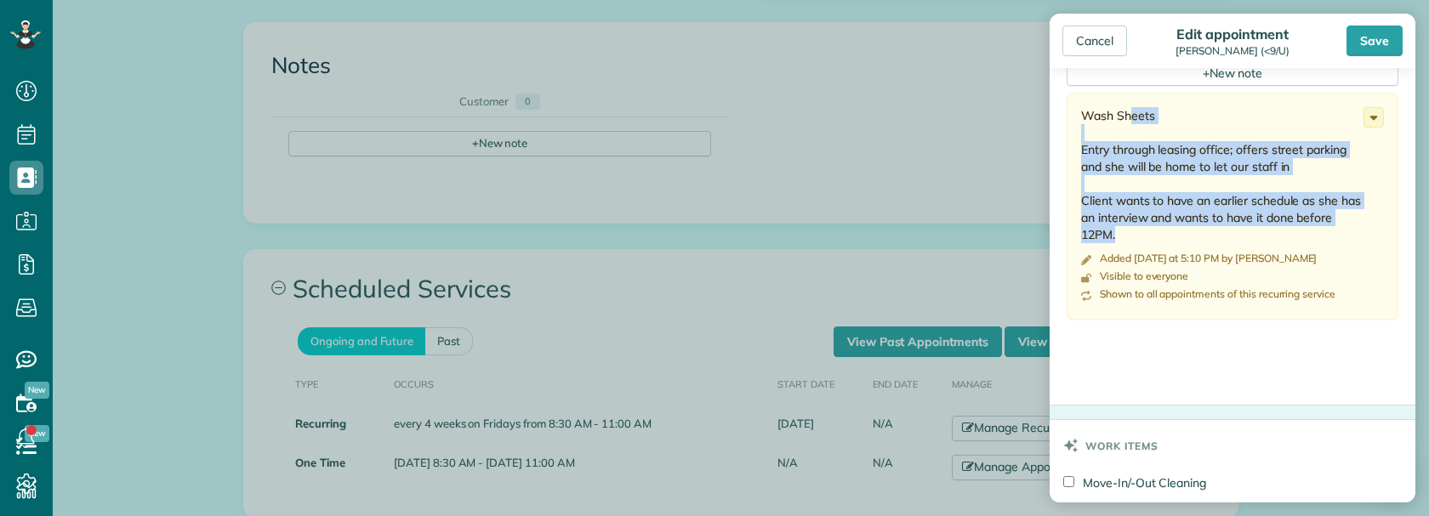
scroll to position [1059, 0]
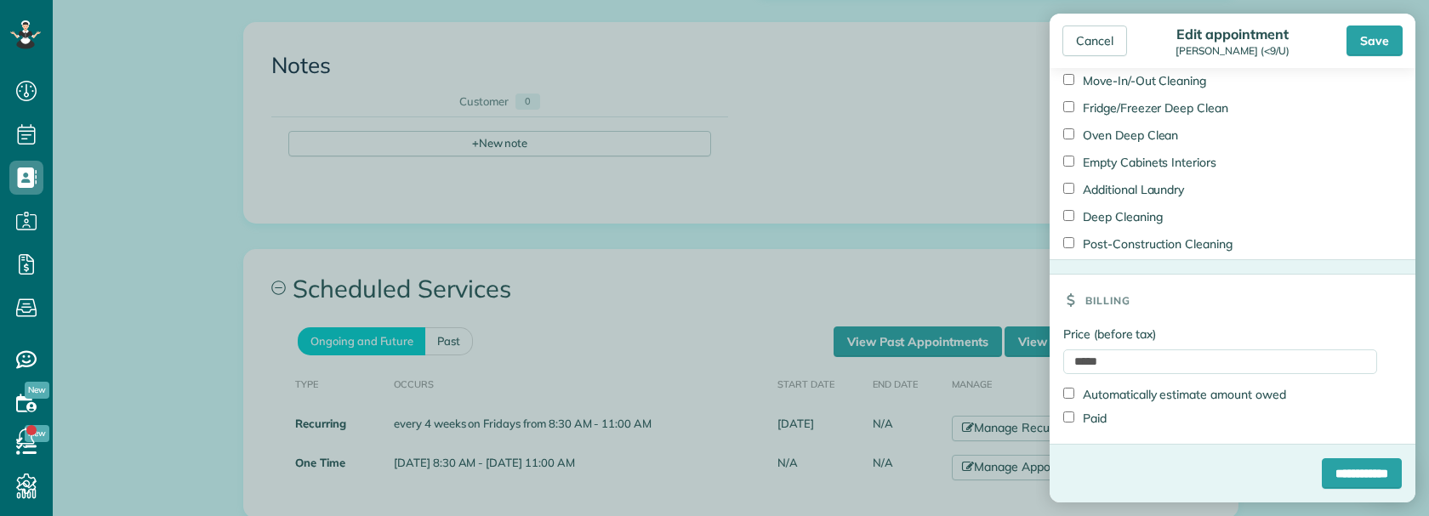
click at [1154, 26] on div "Cancel" at bounding box center [1116, 41] width 108 height 31
click at [1378, 48] on div "Save" at bounding box center [1374, 41] width 56 height 31
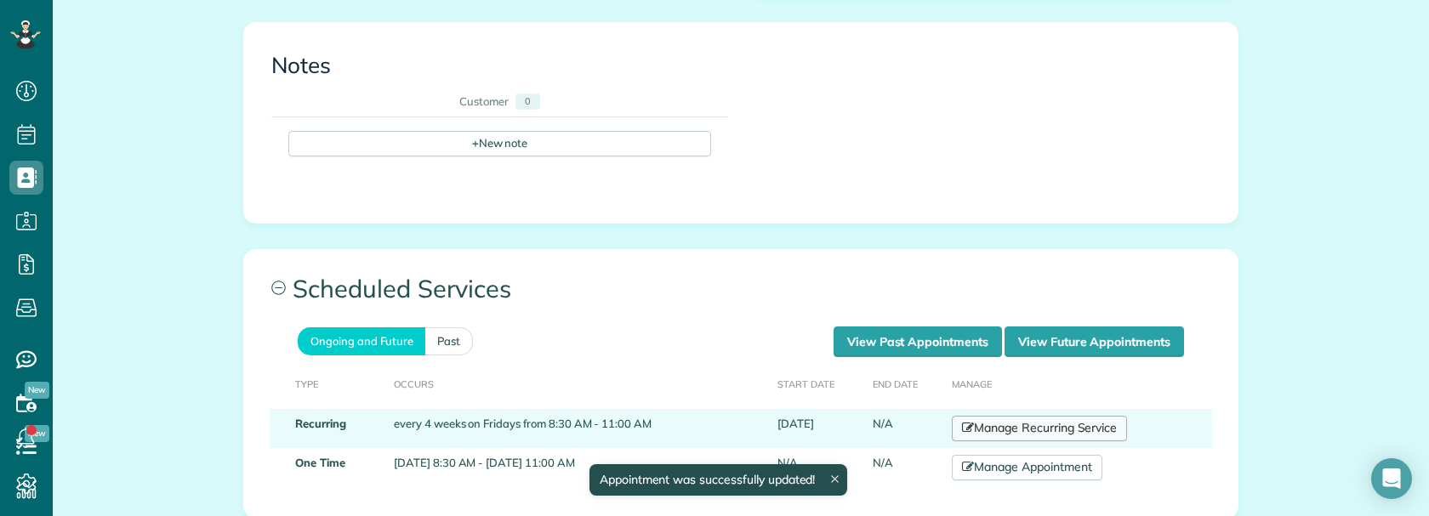
click at [1058, 416] on link "Manage Recurring Service" at bounding box center [1039, 429] width 175 height 26
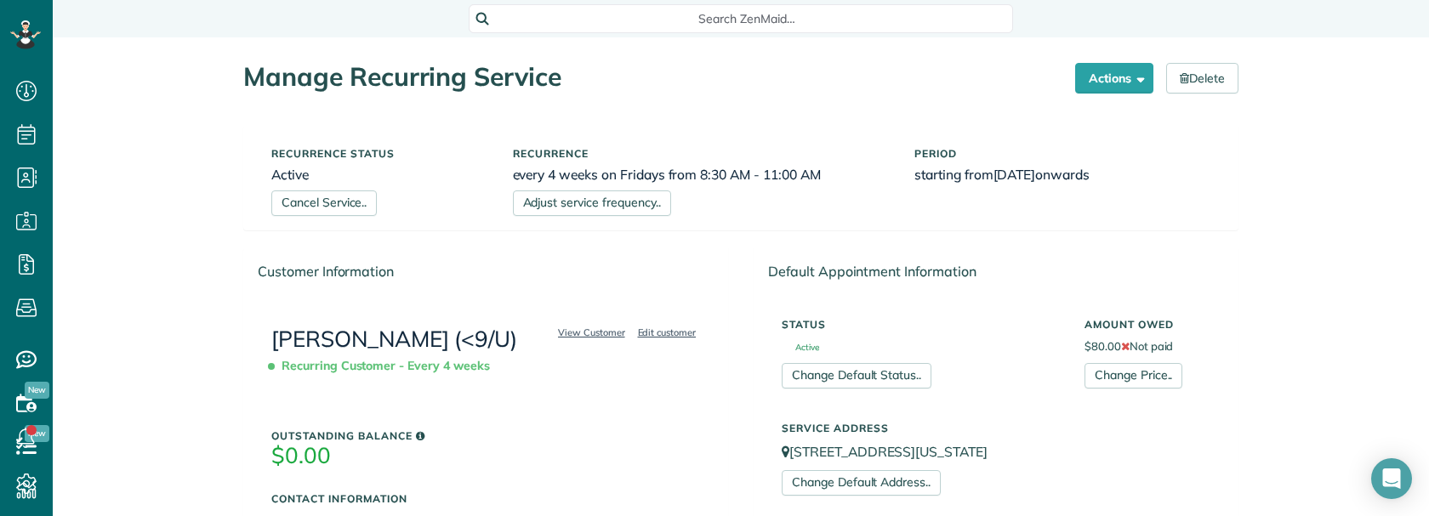
drag, startPoint x: 152, startPoint y: 281, endPoint x: 164, endPoint y: 296, distance: 19.4
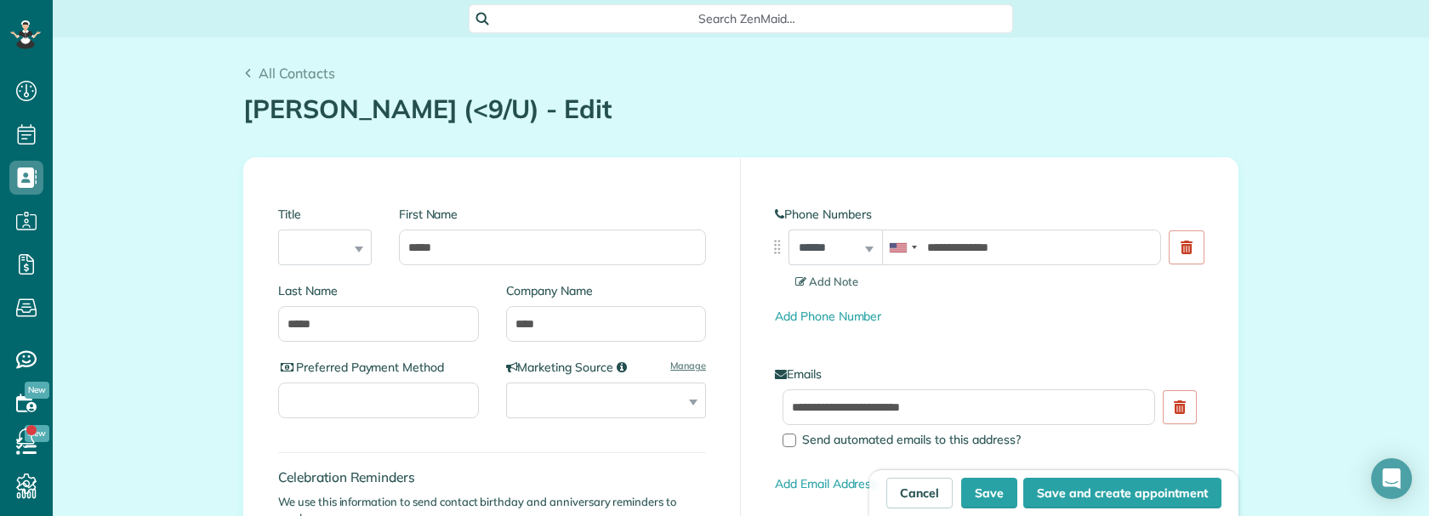
scroll to position [8, 8]
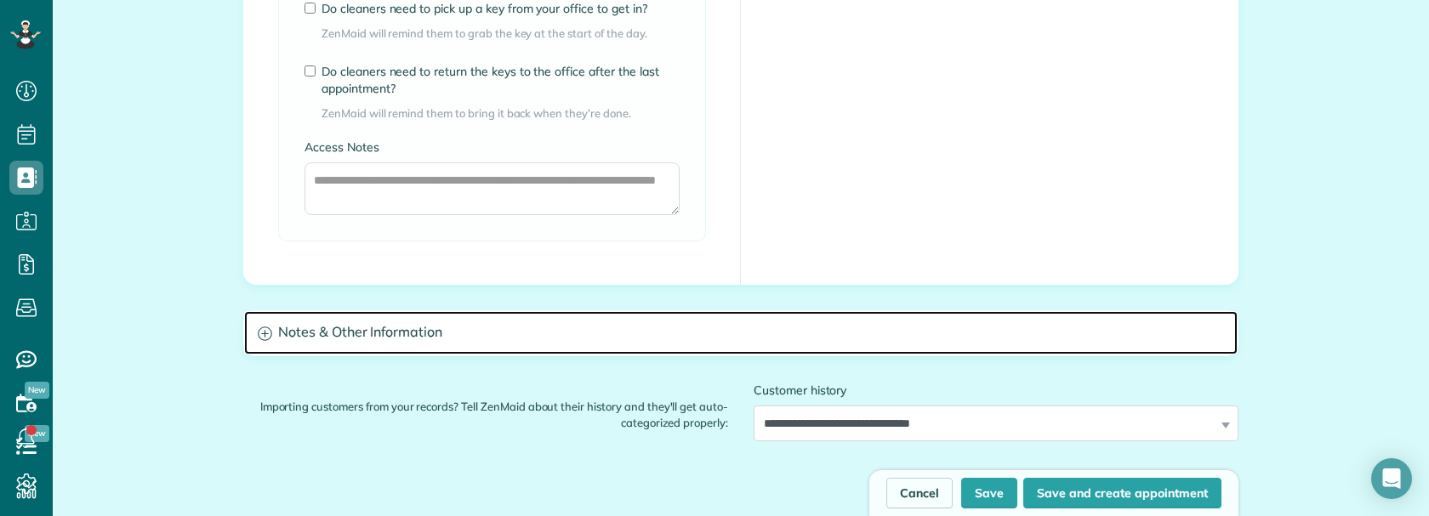
click at [509, 328] on h3 "Notes & Other Information" at bounding box center [740, 332] width 993 height 43
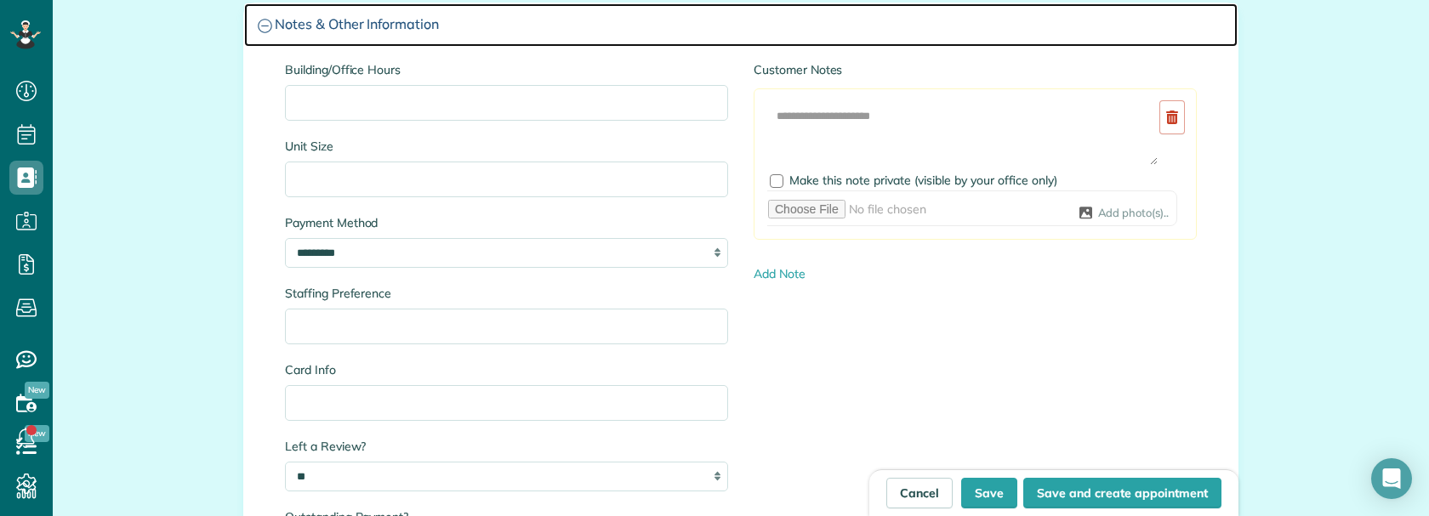
scroll to position [1616, 0]
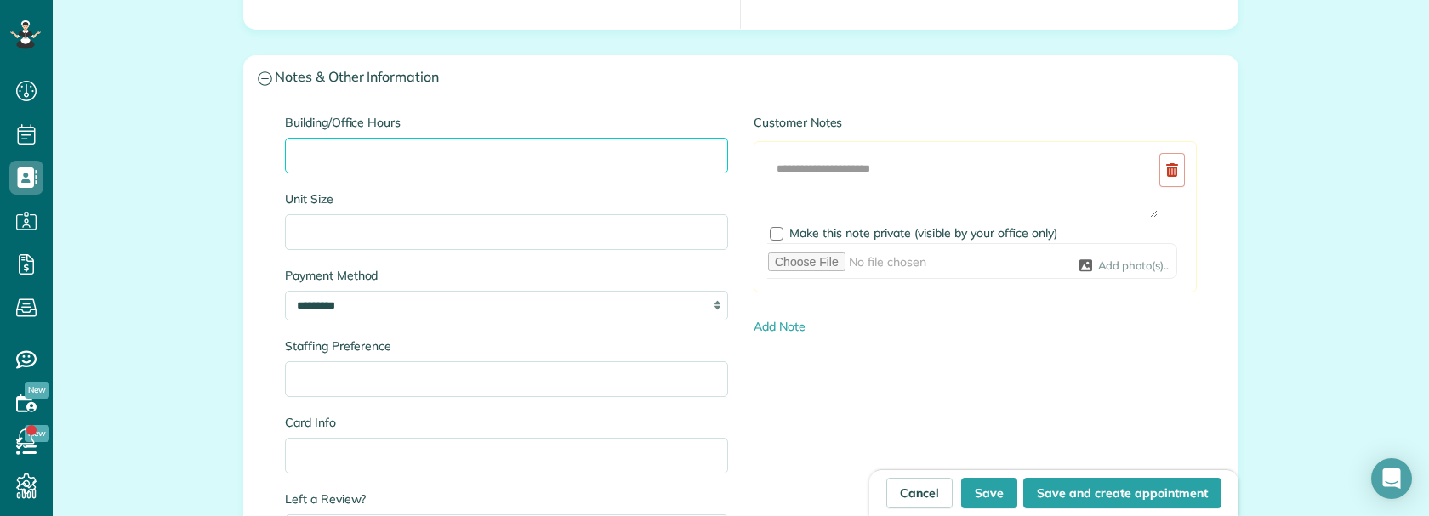
click at [349, 161] on input "Building/Office Hours" at bounding box center [506, 156] width 443 height 36
paste input "**********"
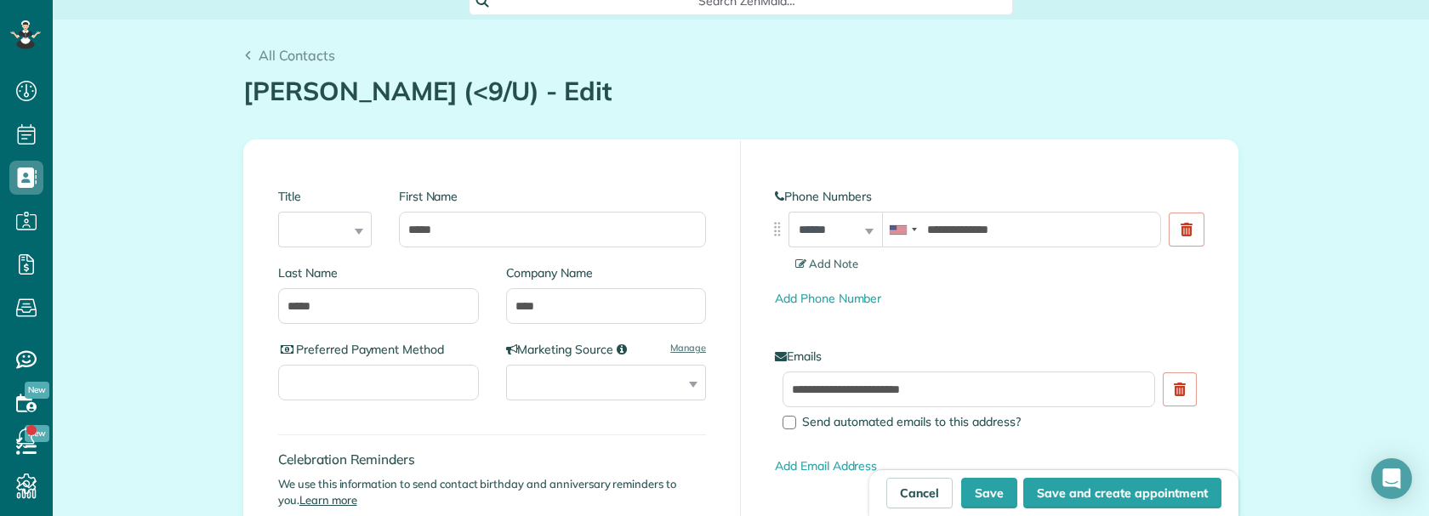
scroll to position [0, 0]
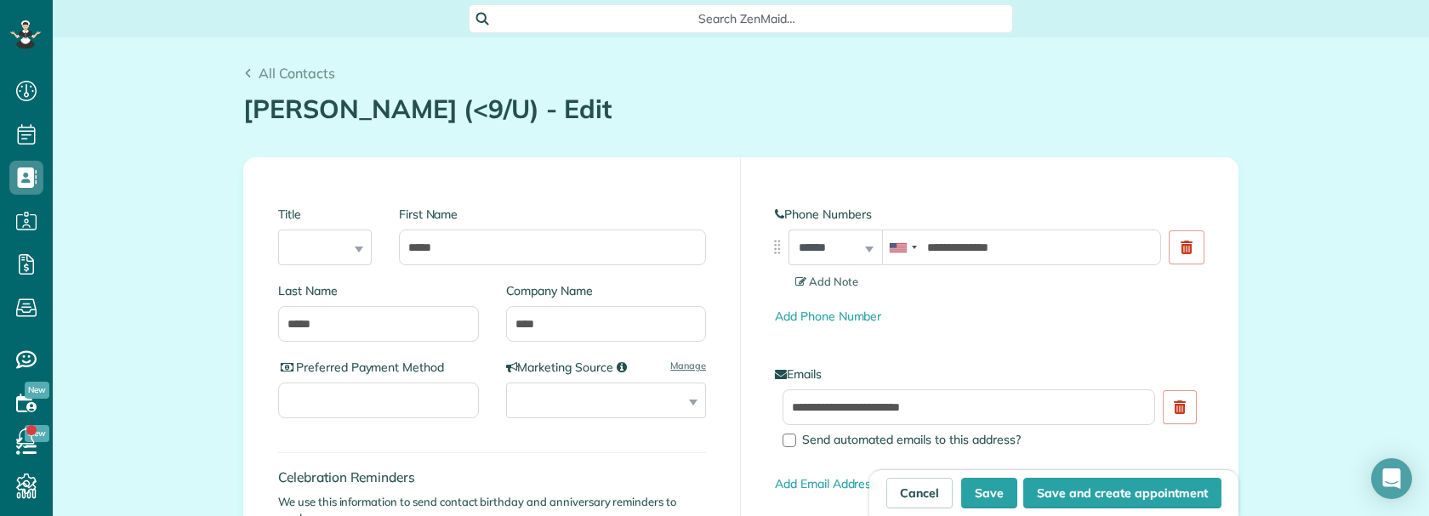
type input "**********"
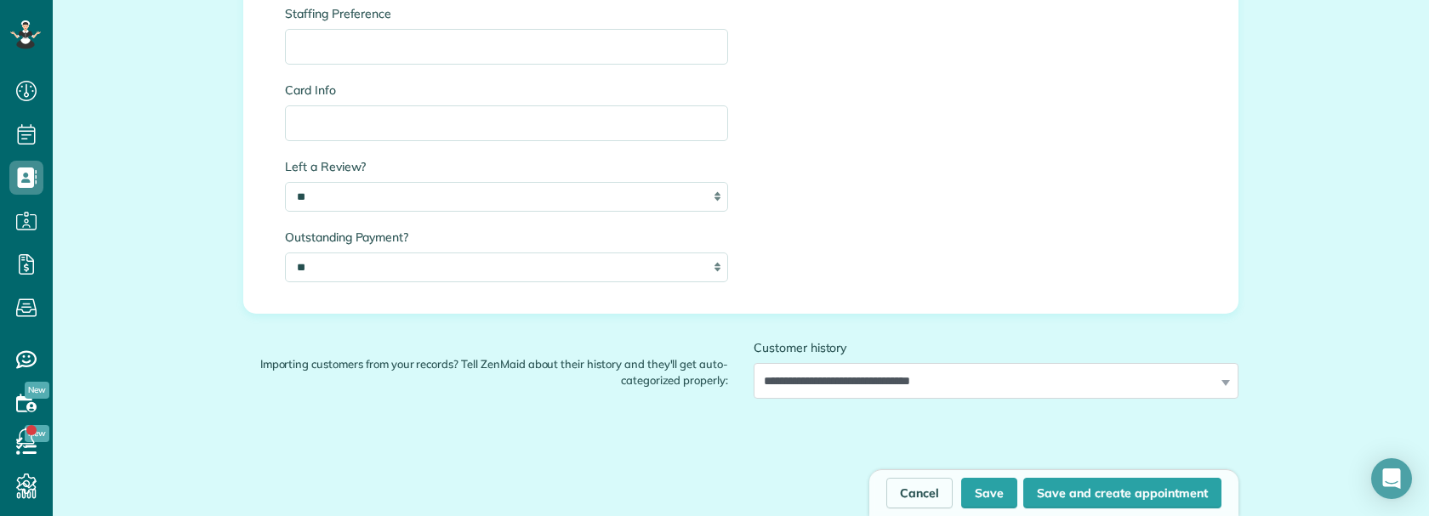
scroll to position [2154, 0]
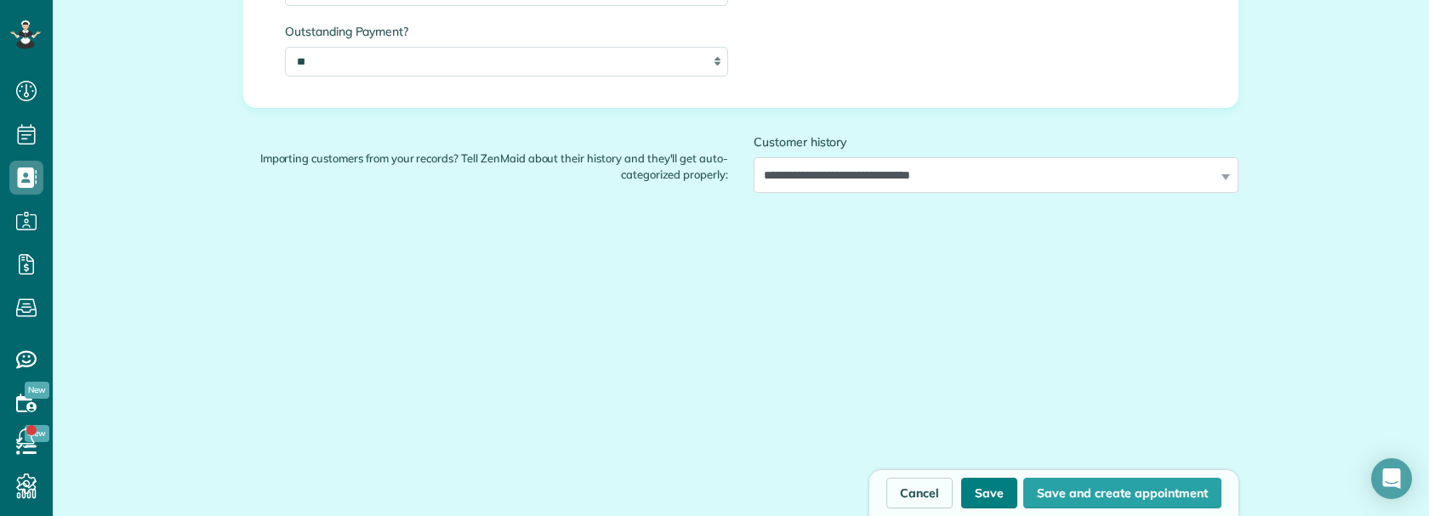
click at [981, 487] on button "Save" at bounding box center [989, 493] width 56 height 31
type input "**********"
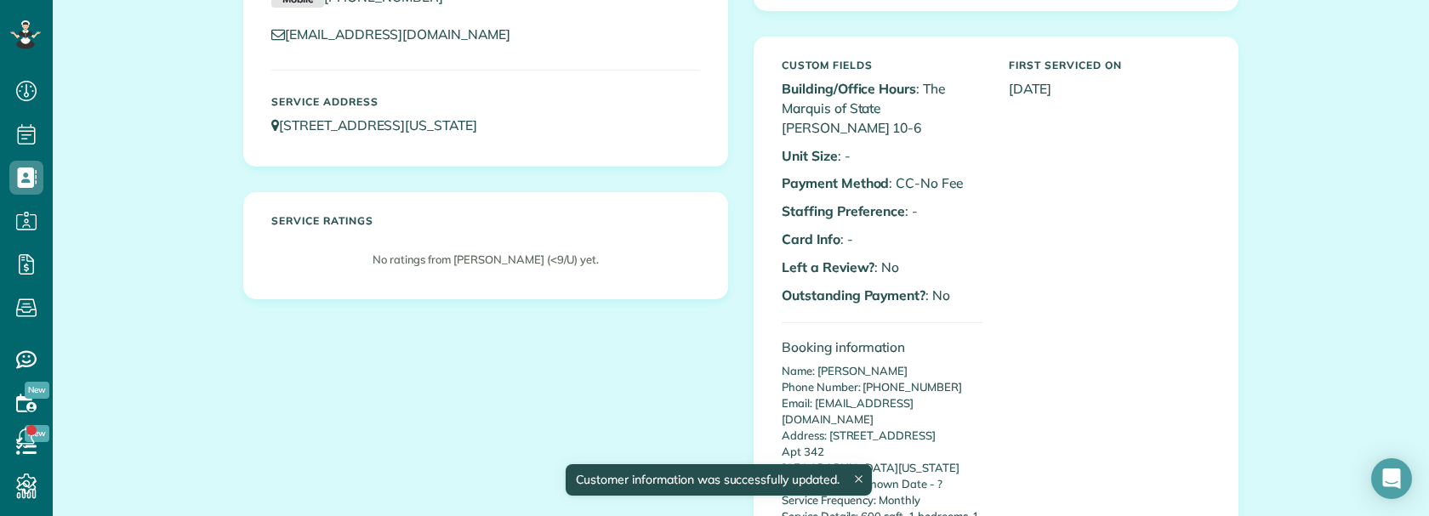
scroll to position [340, 0]
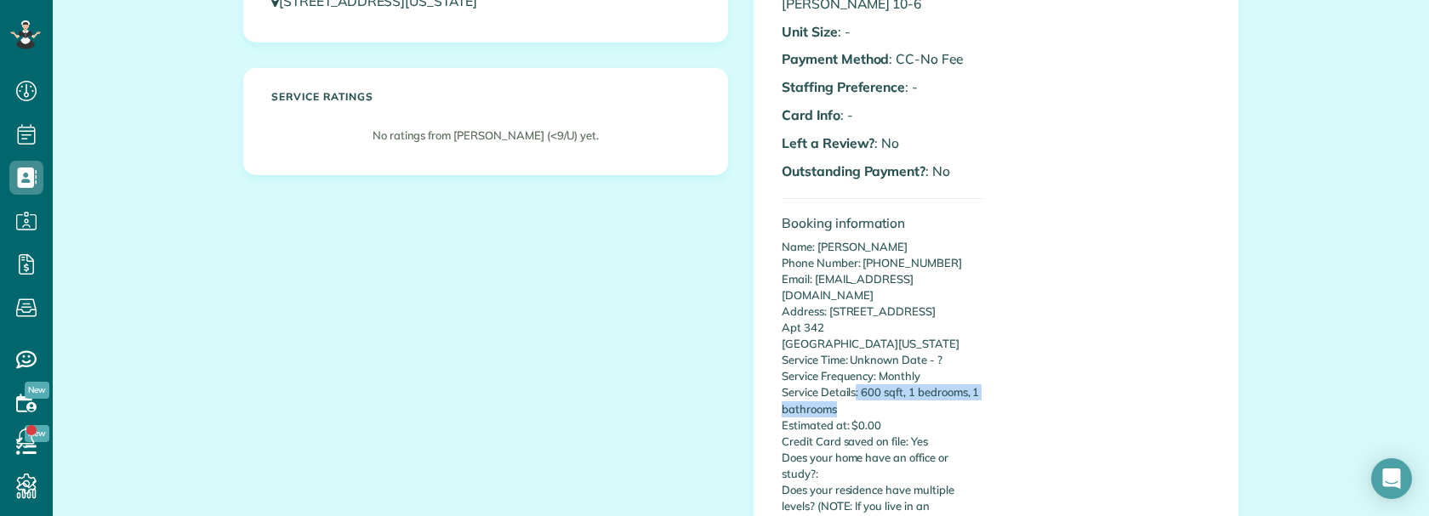
copy p ": 600 sqft, 1 bedrooms, 1 bathrooms"
drag, startPoint x: 850, startPoint y: 355, endPoint x: 897, endPoint y: 369, distance: 49.0
click at [897, 369] on p "Name: [PERSON_NAME] Phone Number: [PHONE_NUMBER] Email: [EMAIL_ADDRESS][DOMAIN_…" at bounding box center [883, 466] width 202 height 454
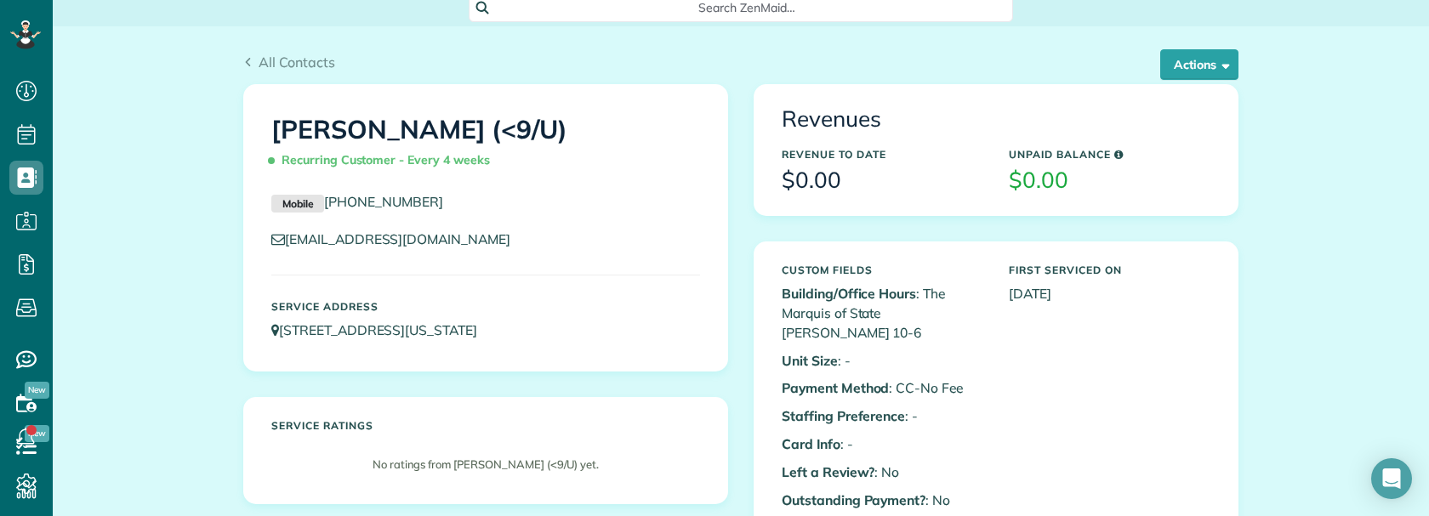
scroll to position [0, 0]
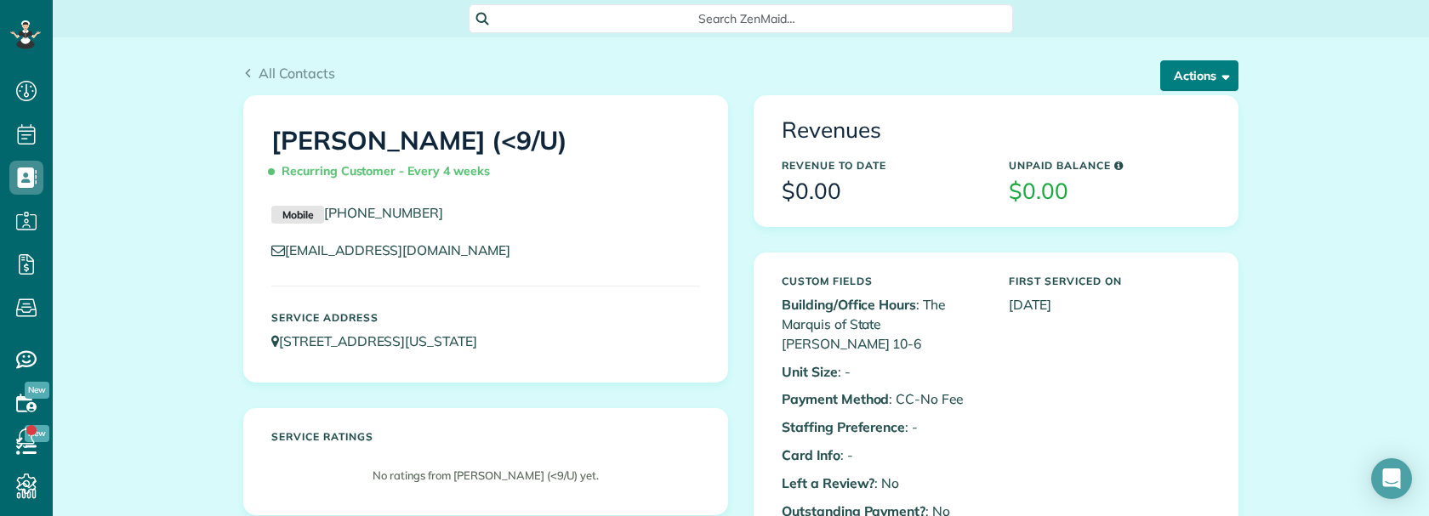
click at [1216, 71] on span "button" at bounding box center [1222, 75] width 13 height 13
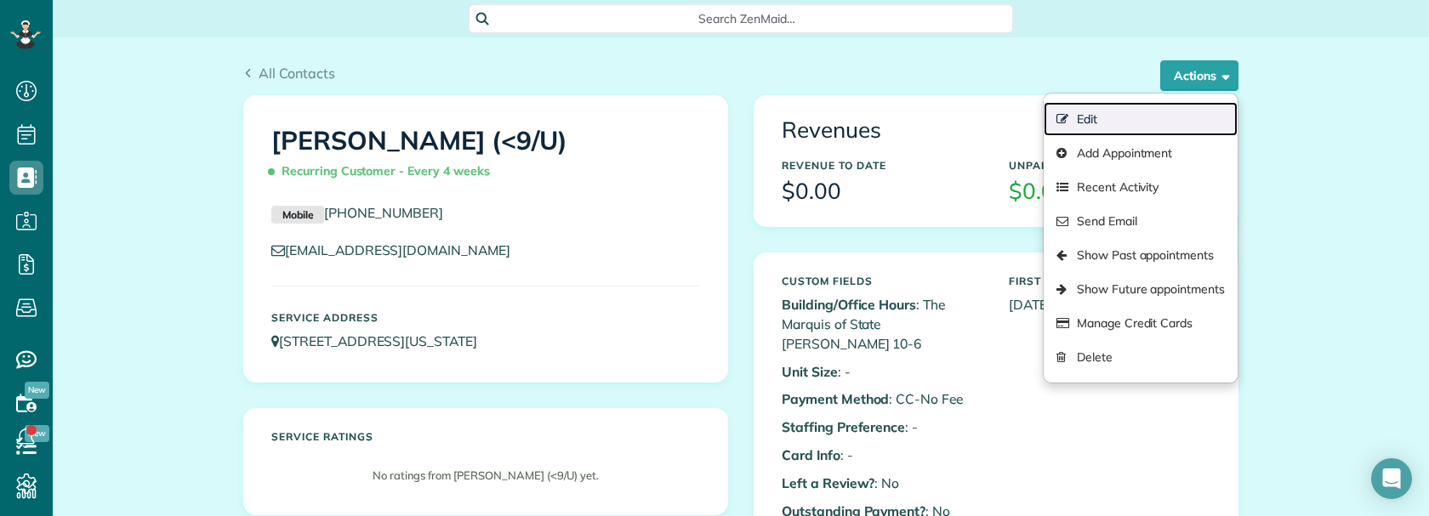
click at [1091, 118] on link "Edit" at bounding box center [1141, 119] width 194 height 34
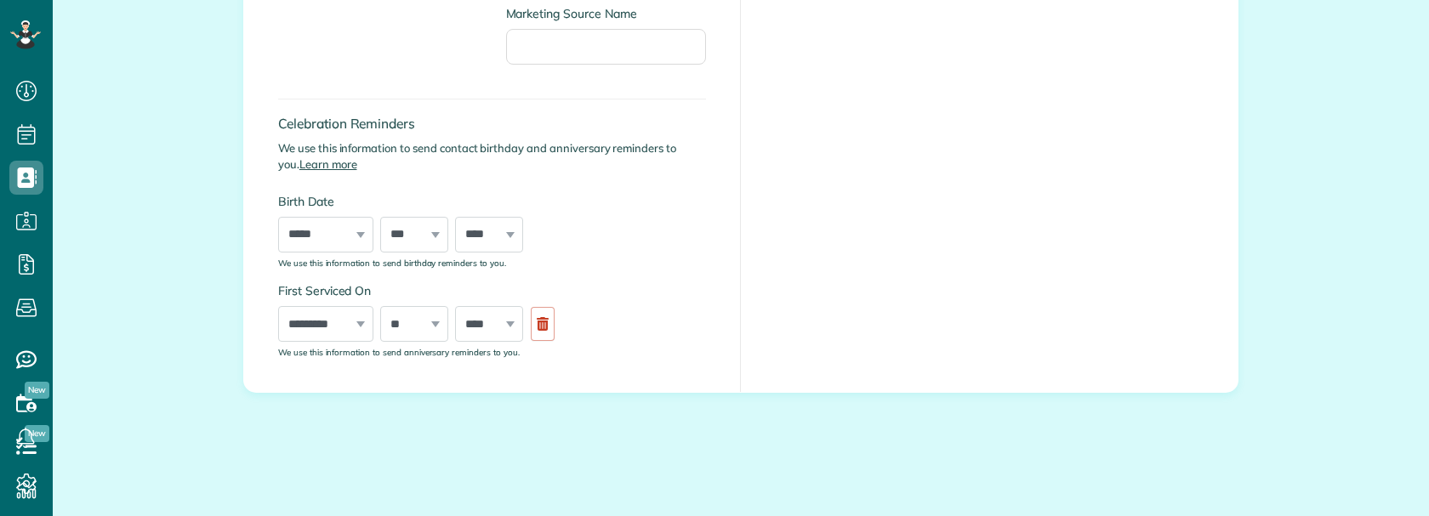
type input "**********"
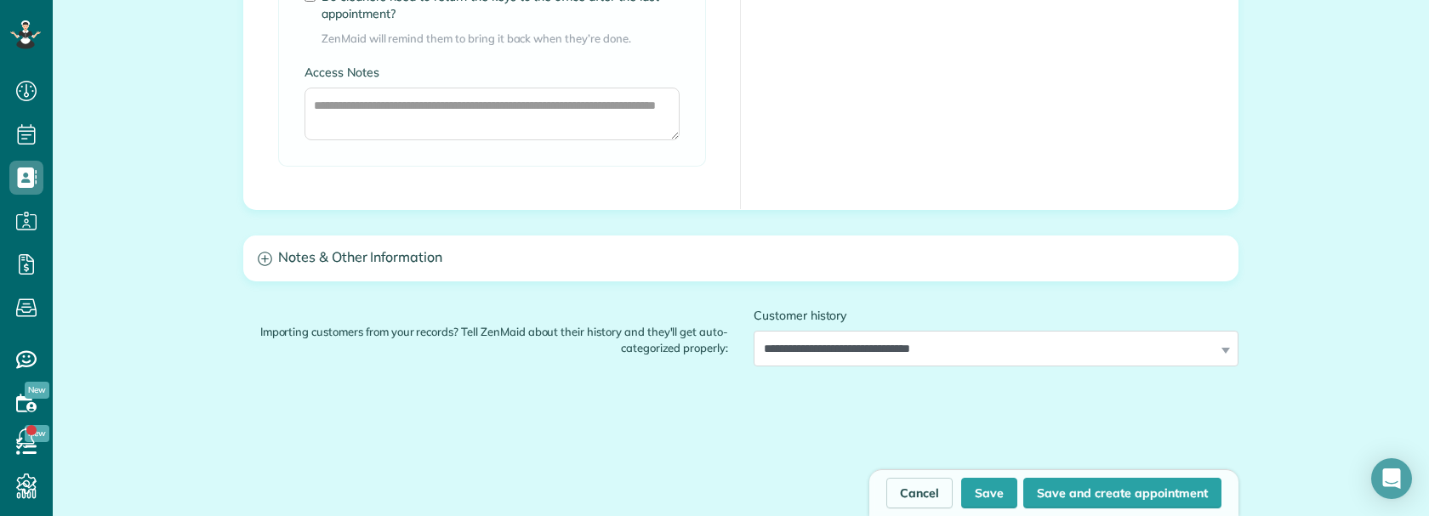
scroll to position [1531, 0]
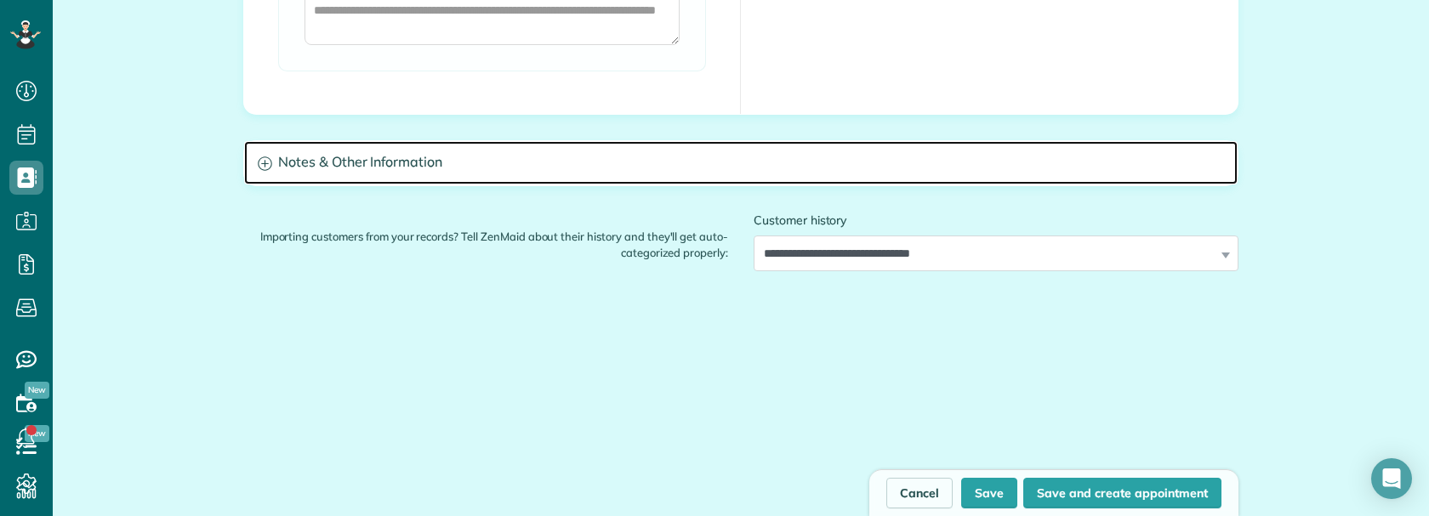
click at [522, 175] on h3 "Notes & Other Information" at bounding box center [740, 162] width 993 height 43
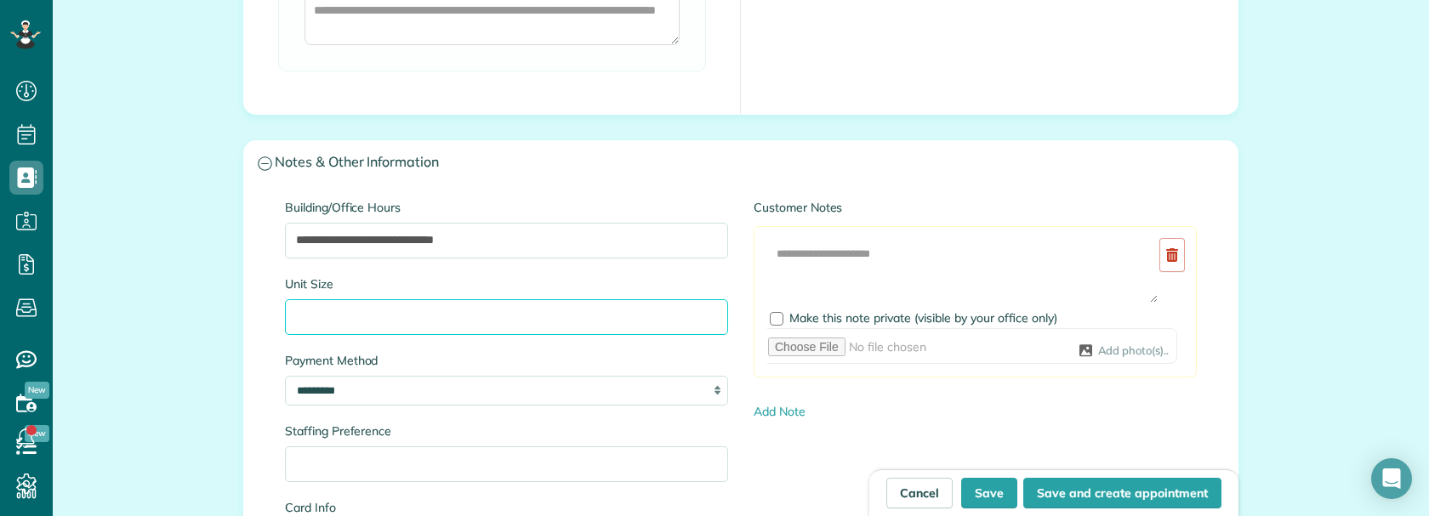
drag, startPoint x: 425, startPoint y: 316, endPoint x: 454, endPoint y: 321, distance: 29.5
click at [425, 316] on input "Unit Size" at bounding box center [506, 317] width 443 height 36
paste input "**********"
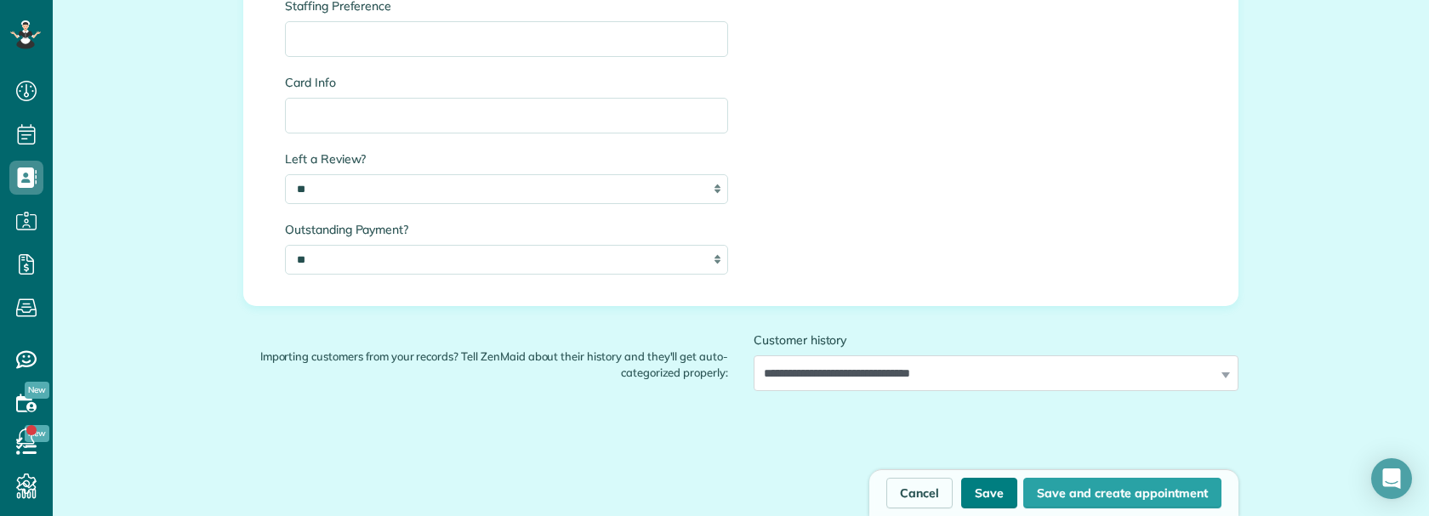
type input "**********"
click at [986, 499] on button "Save" at bounding box center [989, 493] width 56 height 31
type input "**********"
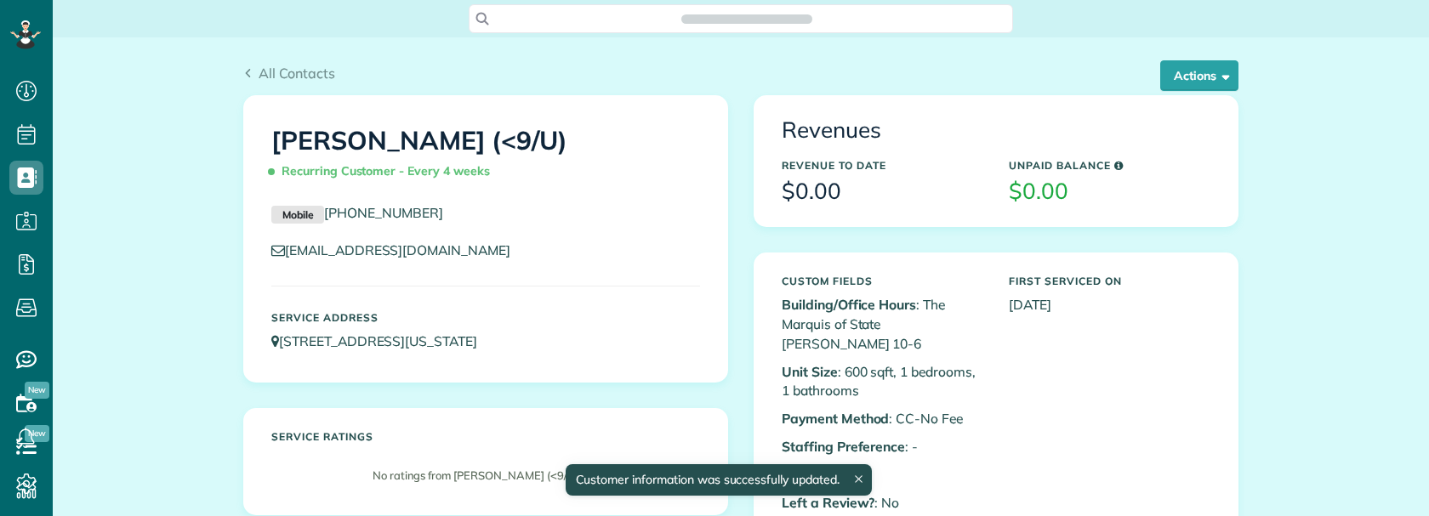
scroll to position [516, 53]
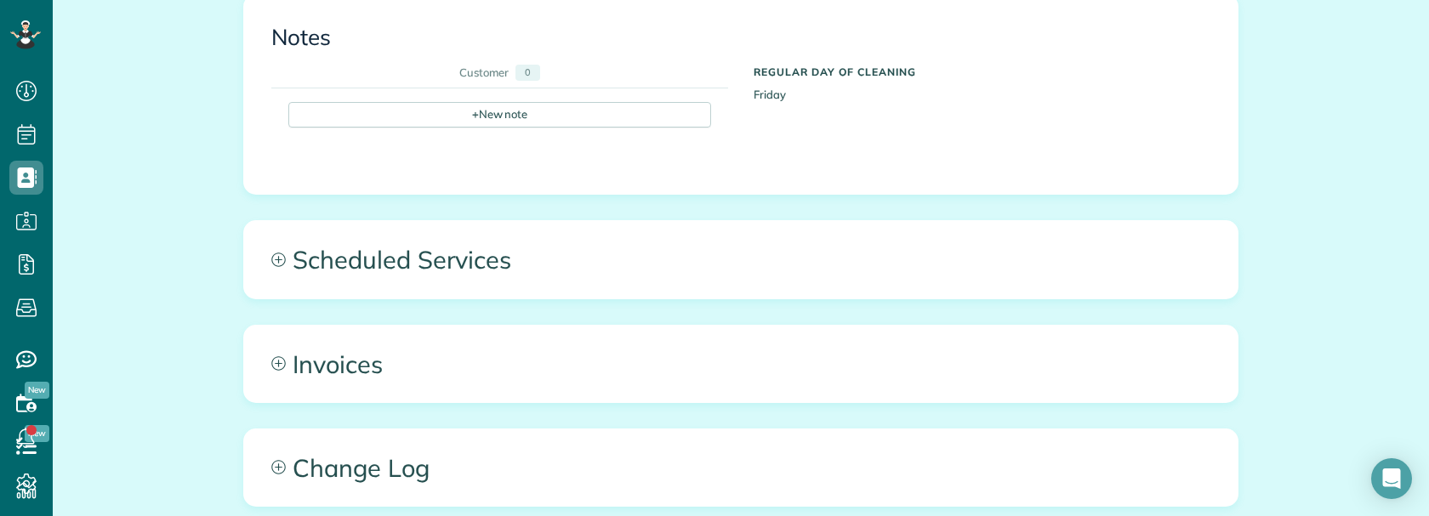
scroll to position [1106, 0]
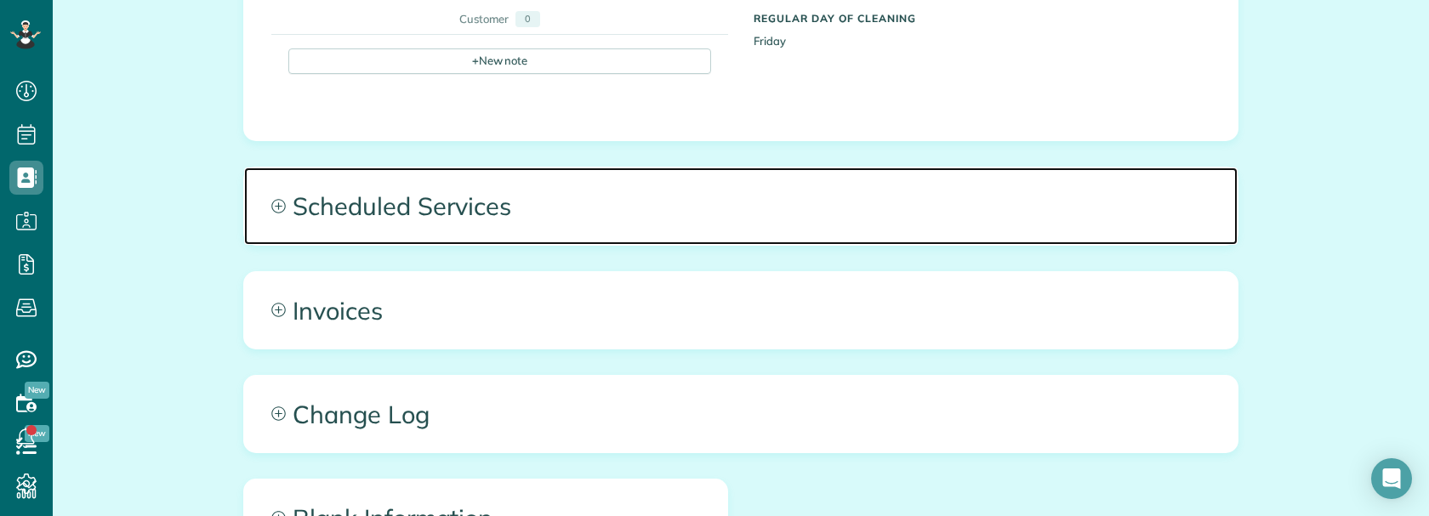
click at [553, 200] on span "Scheduled Services" at bounding box center [740, 206] width 993 height 77
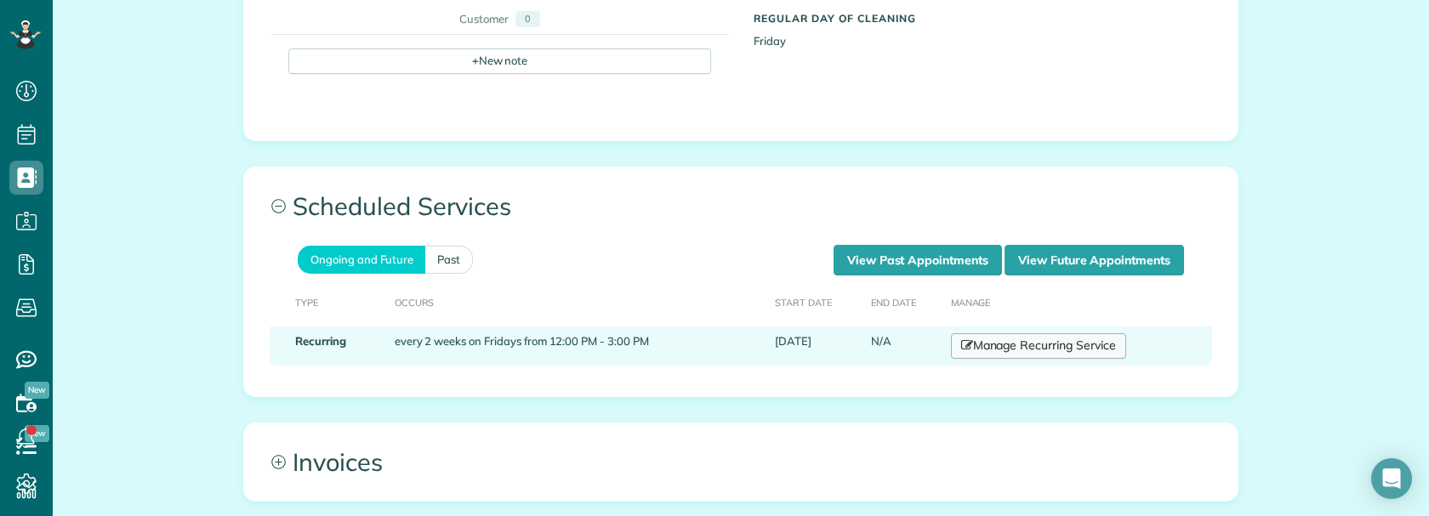
click at [1031, 333] on link "Manage Recurring Service" at bounding box center [1038, 346] width 175 height 26
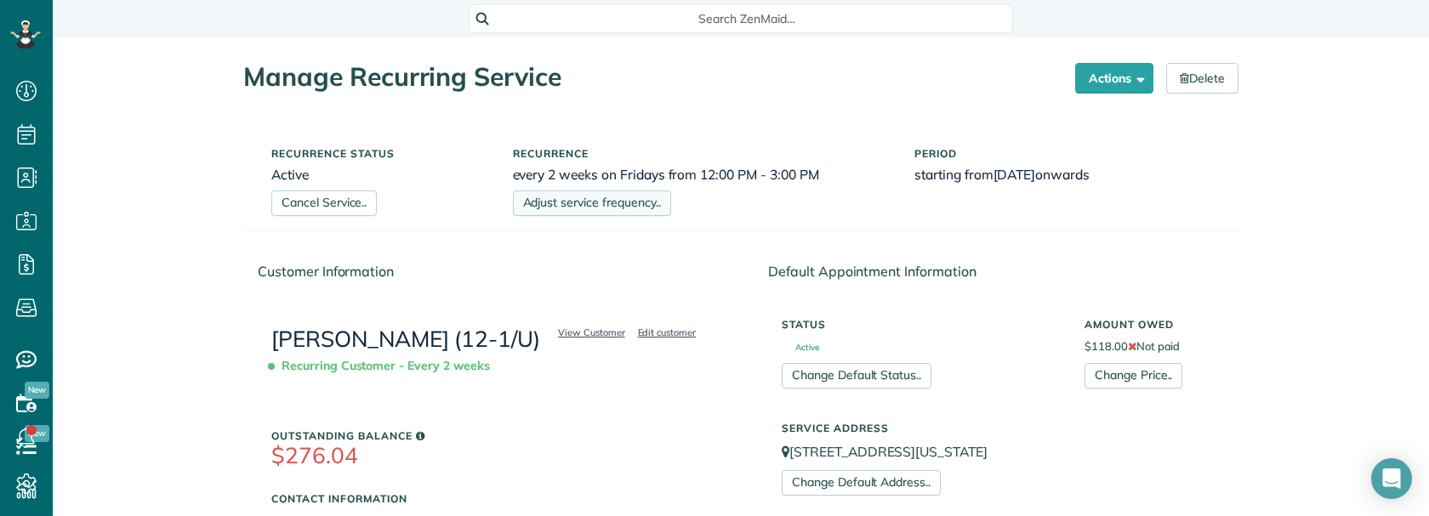
click at [588, 213] on link "Adjust service frequency.." at bounding box center [592, 204] width 158 height 26
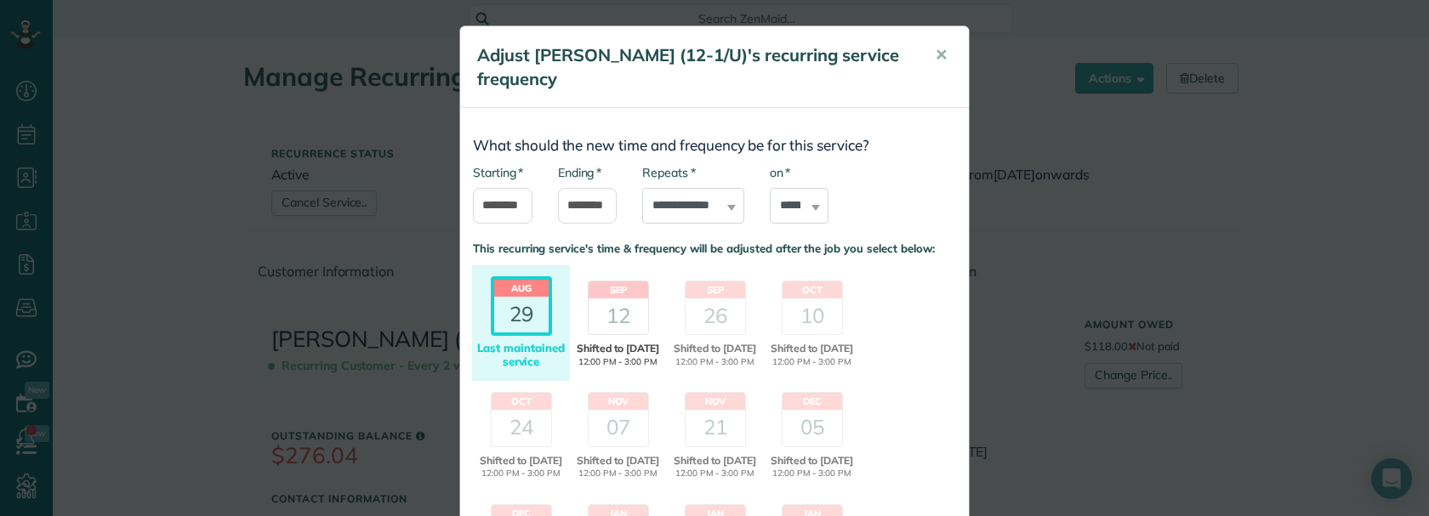
click at [611, 316] on div "12" at bounding box center [619, 317] width 60 height 36
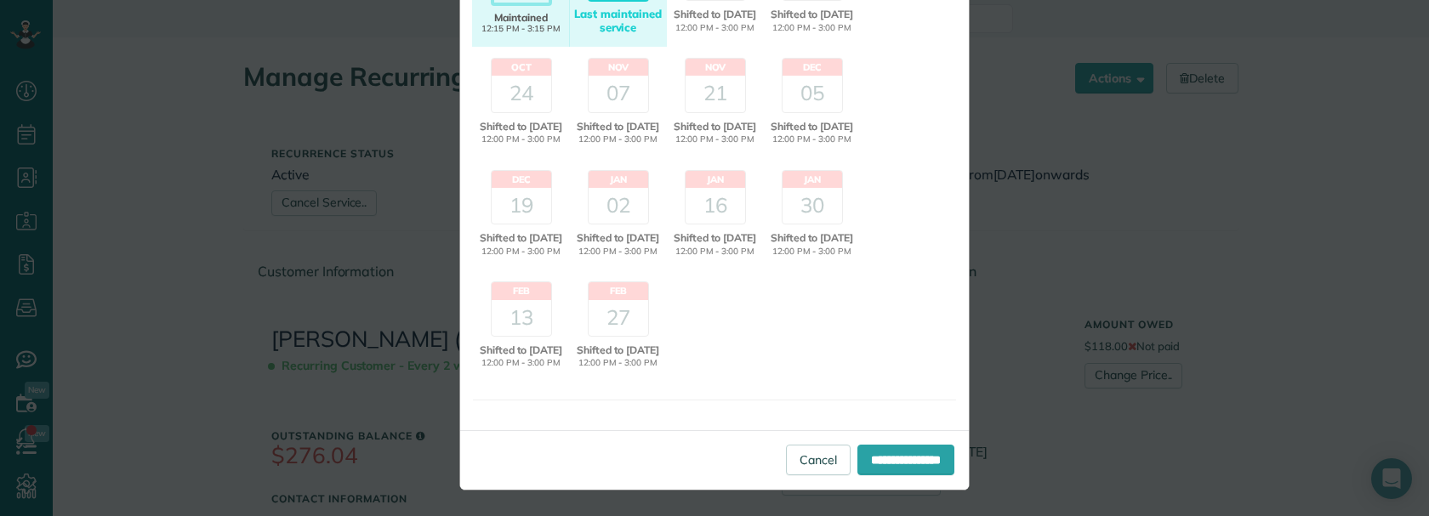
scroll to position [364, 0]
click at [866, 454] on input "**********" at bounding box center [905, 460] width 97 height 31
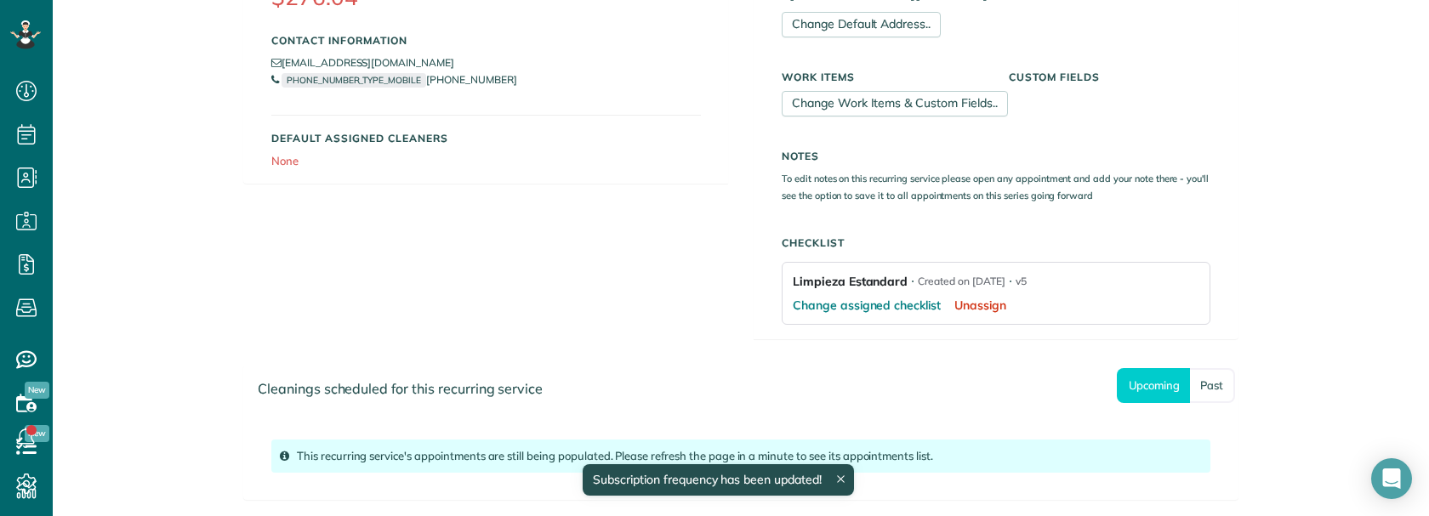
scroll to position [561, 0]
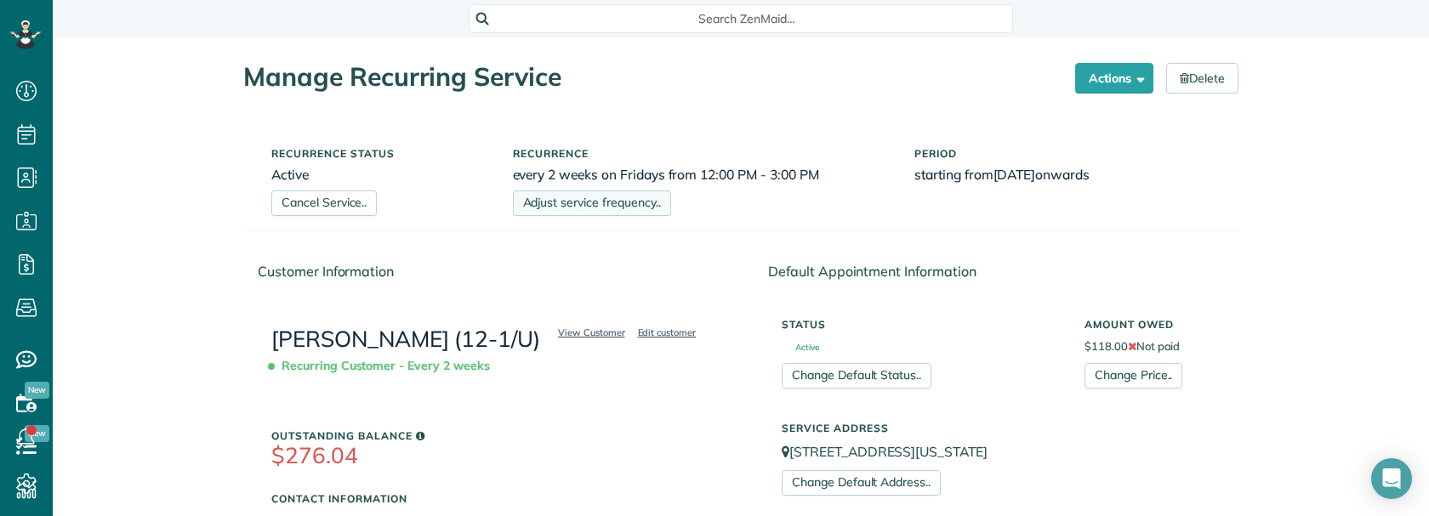
click at [617, 202] on link "Adjust service frequency.." at bounding box center [592, 204] width 158 height 26
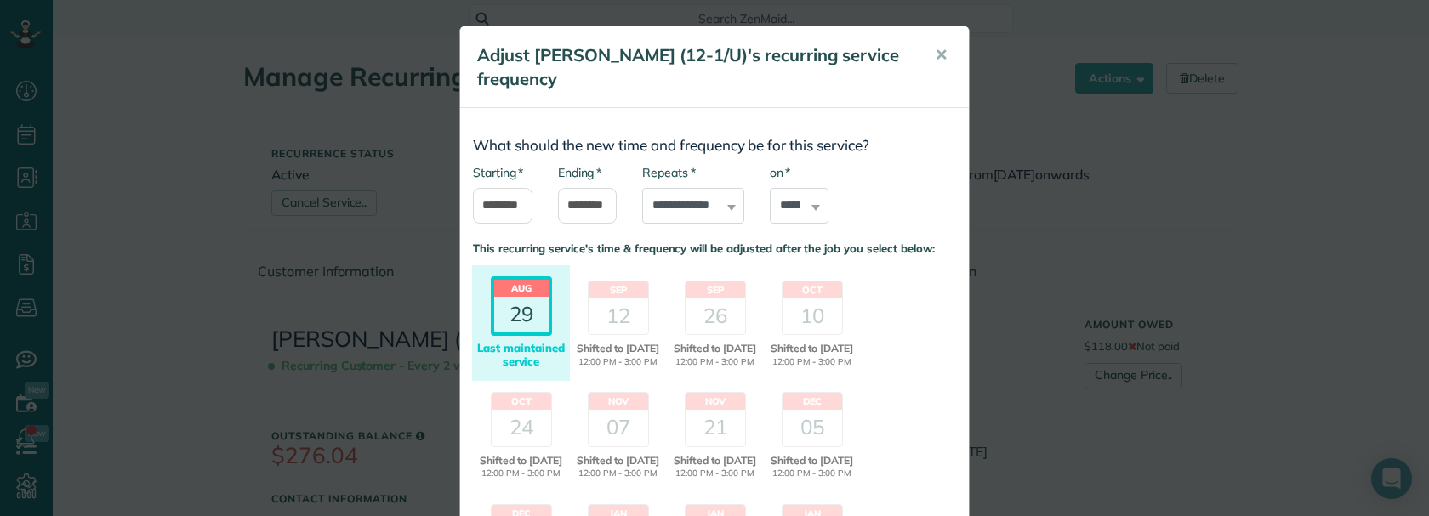
click at [538, 312] on div "29" at bounding box center [521, 315] width 54 height 36
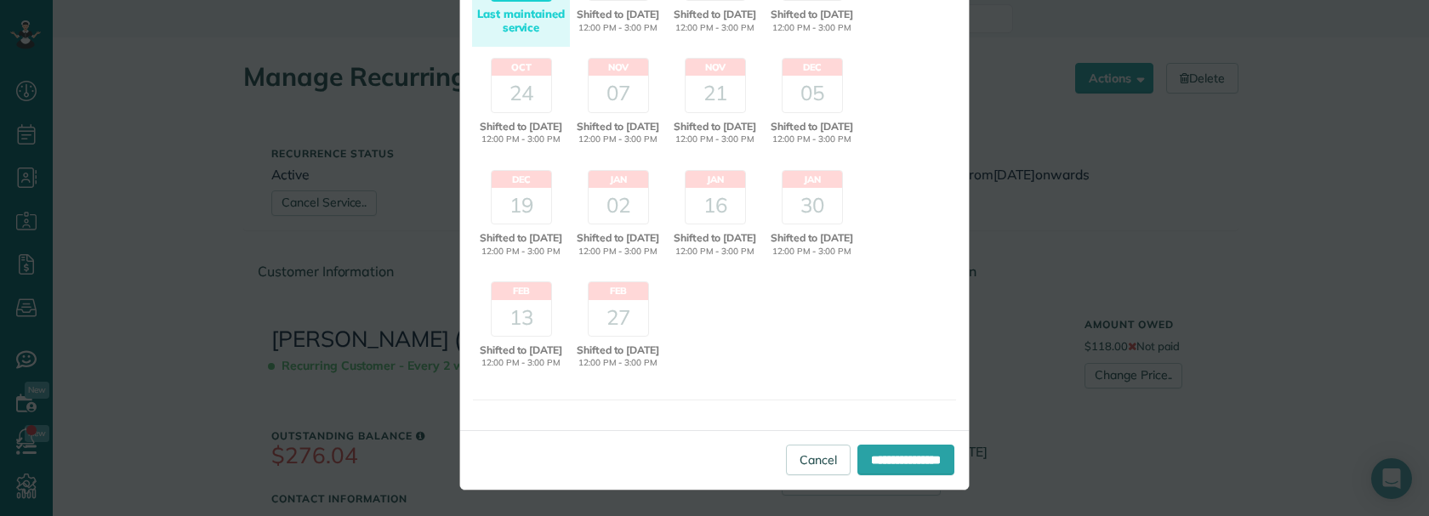
scroll to position [364, 0]
click at [879, 458] on input "**********" at bounding box center [905, 460] width 97 height 31
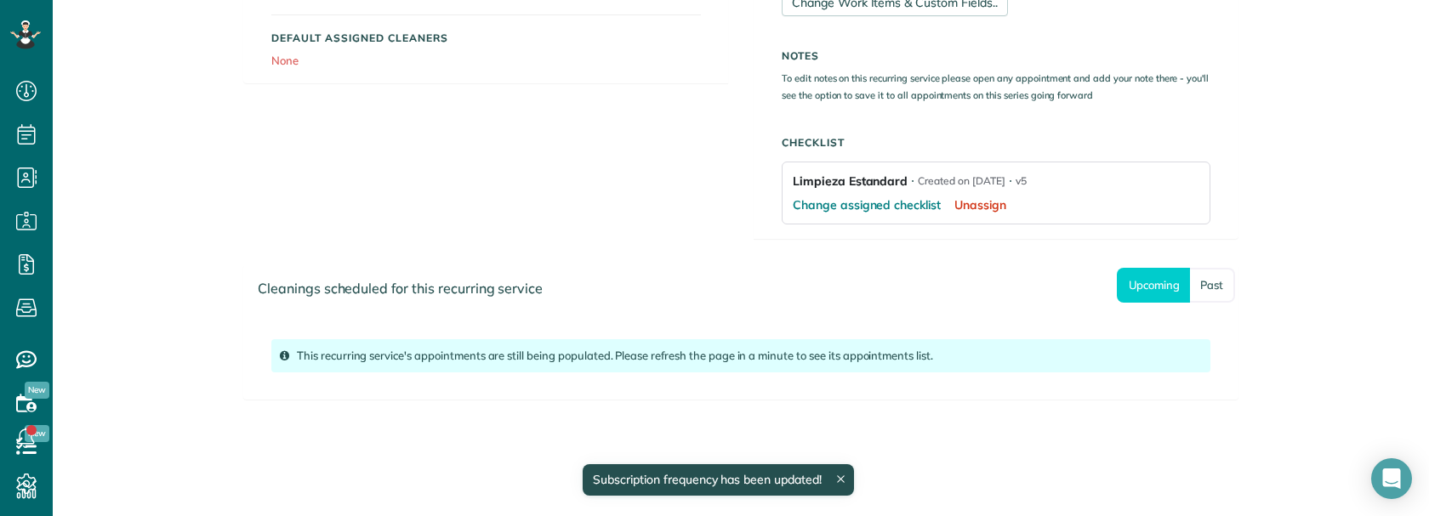
scroll to position [561, 0]
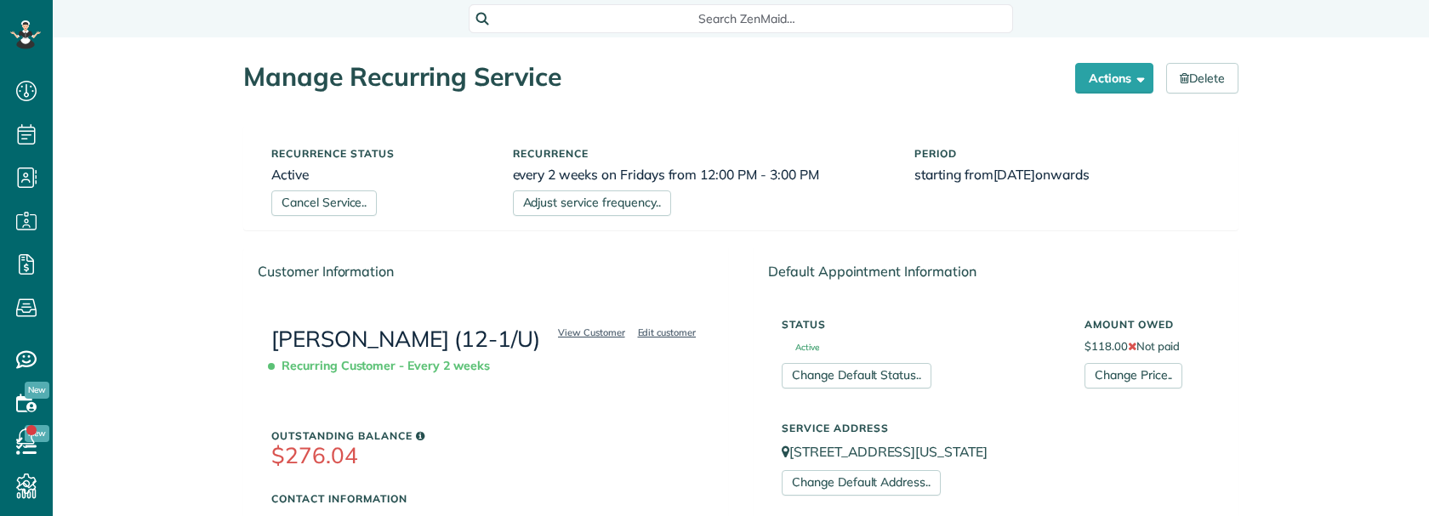
scroll to position [8, 8]
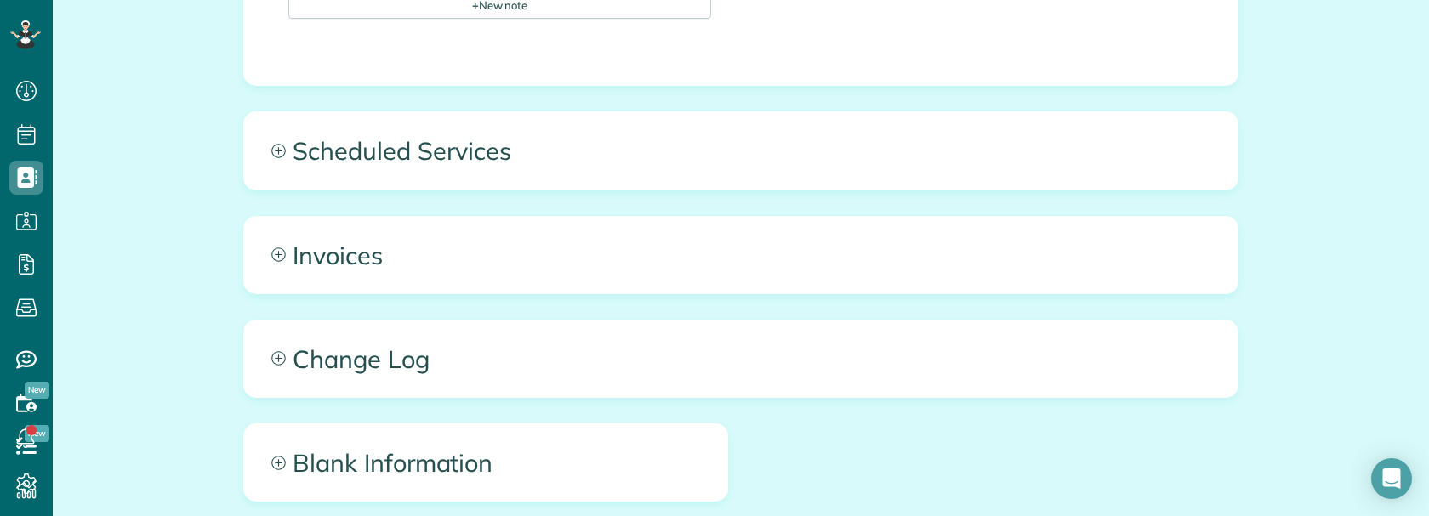
scroll to position [1137, 0]
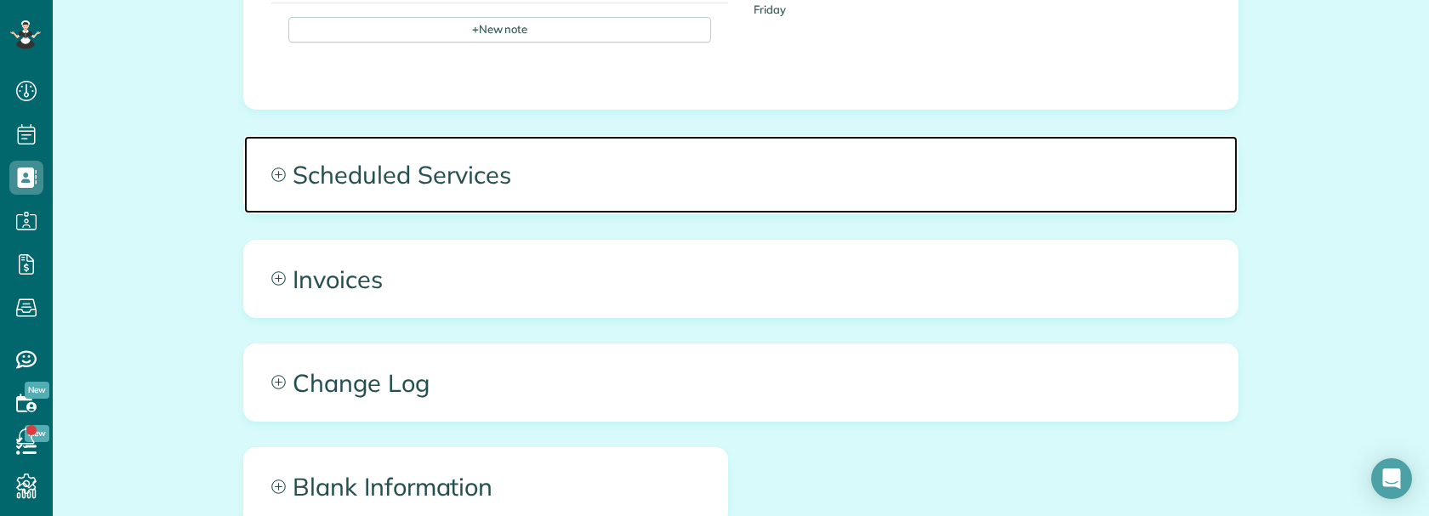
drag, startPoint x: 548, startPoint y: 162, endPoint x: 560, endPoint y: 166, distance: 12.4
click at [548, 162] on span "Scheduled Services" at bounding box center [740, 174] width 993 height 77
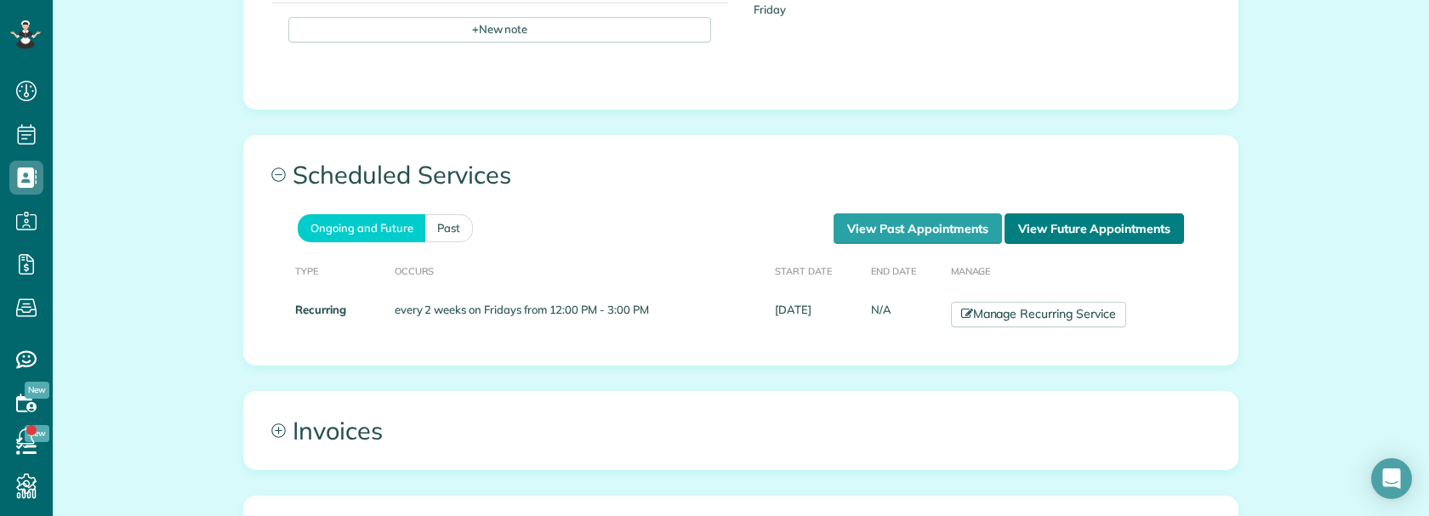
click at [1054, 219] on link "View Future Appointments" at bounding box center [1093, 228] width 179 height 31
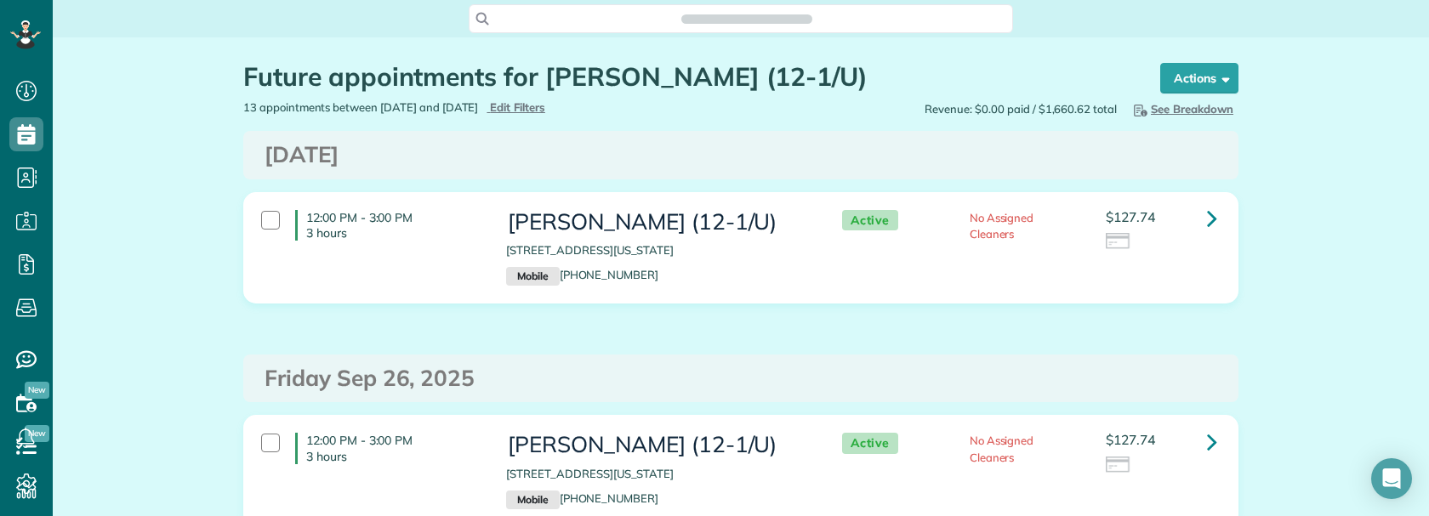
scroll to position [8, 8]
click at [1207, 216] on icon at bounding box center [1212, 218] width 10 height 30
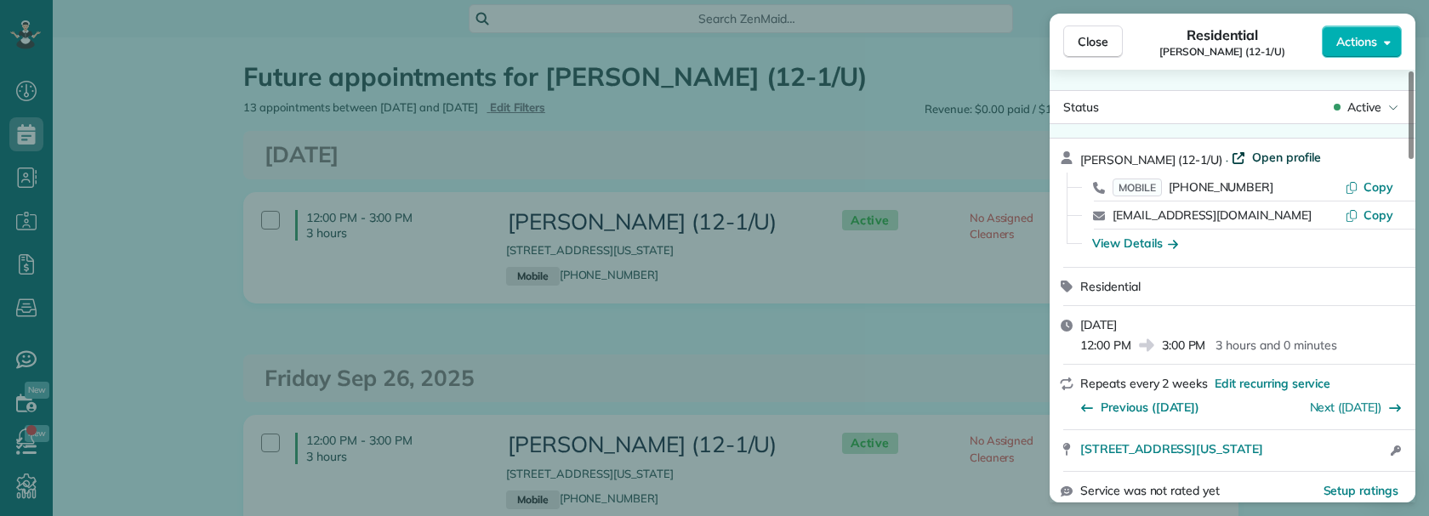
click at [1258, 154] on span "Open profile" at bounding box center [1286, 157] width 69 height 17
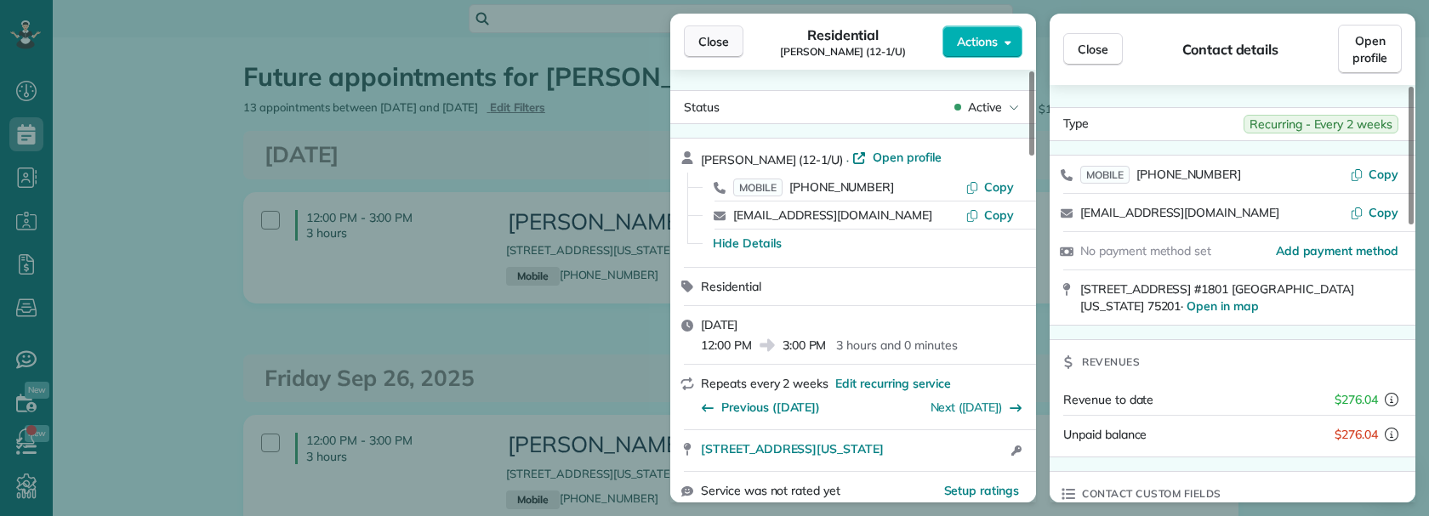
click at [712, 37] on span "Close" at bounding box center [713, 41] width 31 height 17
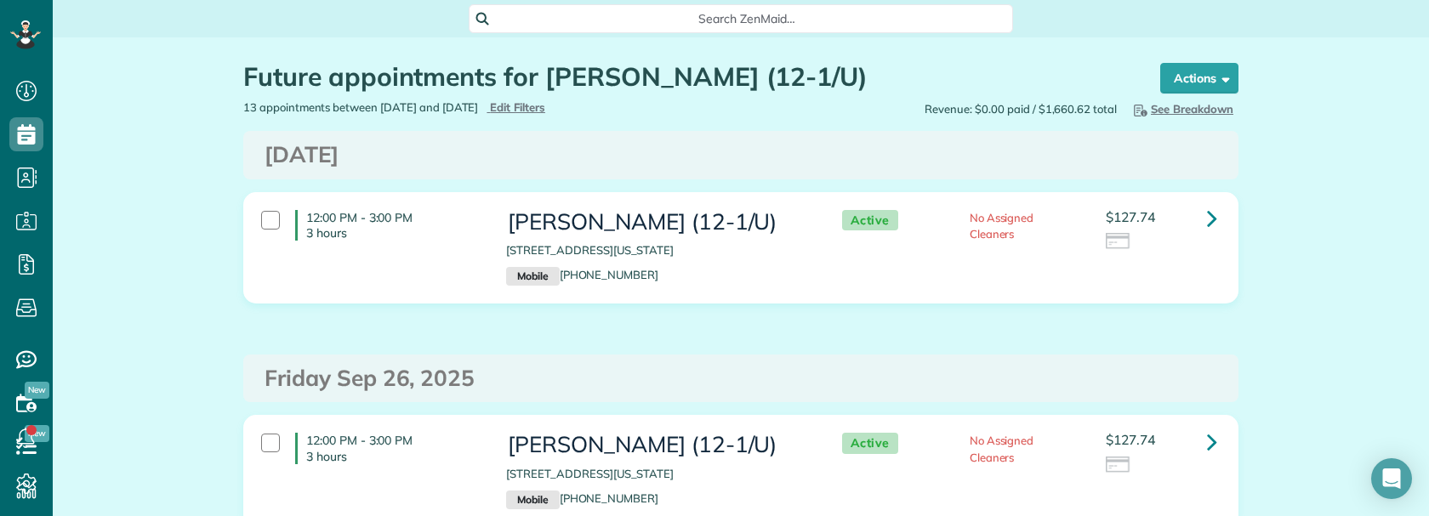
copy h3 "Vivien Yang ("
copy h3 "Vivien Yang"
drag, startPoint x: 501, startPoint y: 213, endPoint x: 618, endPoint y: 219, distance: 117.5
click at [618, 219] on h3 "[PERSON_NAME] (12-1/U)" at bounding box center [656, 222] width 301 height 25
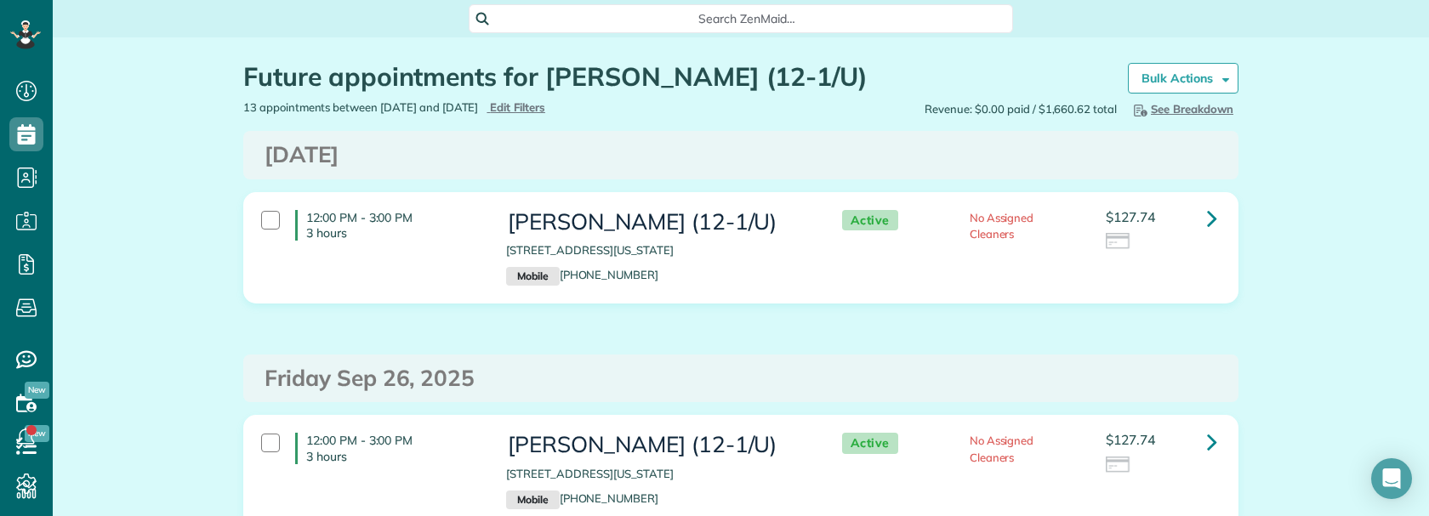
copy h3 "Vivien Yang"
drag, startPoint x: 504, startPoint y: 225, endPoint x: 623, endPoint y: 219, distance: 118.4
click at [623, 219] on div "Vivien Yang (12-1/U) 3003 Maple Ave #1801 Dallas Texas 75201 Mobile (480) 384-0…" at bounding box center [656, 248] width 327 height 93
click at [628, 6] on div "Search ZenMaid…" at bounding box center [741, 18] width 544 height 29
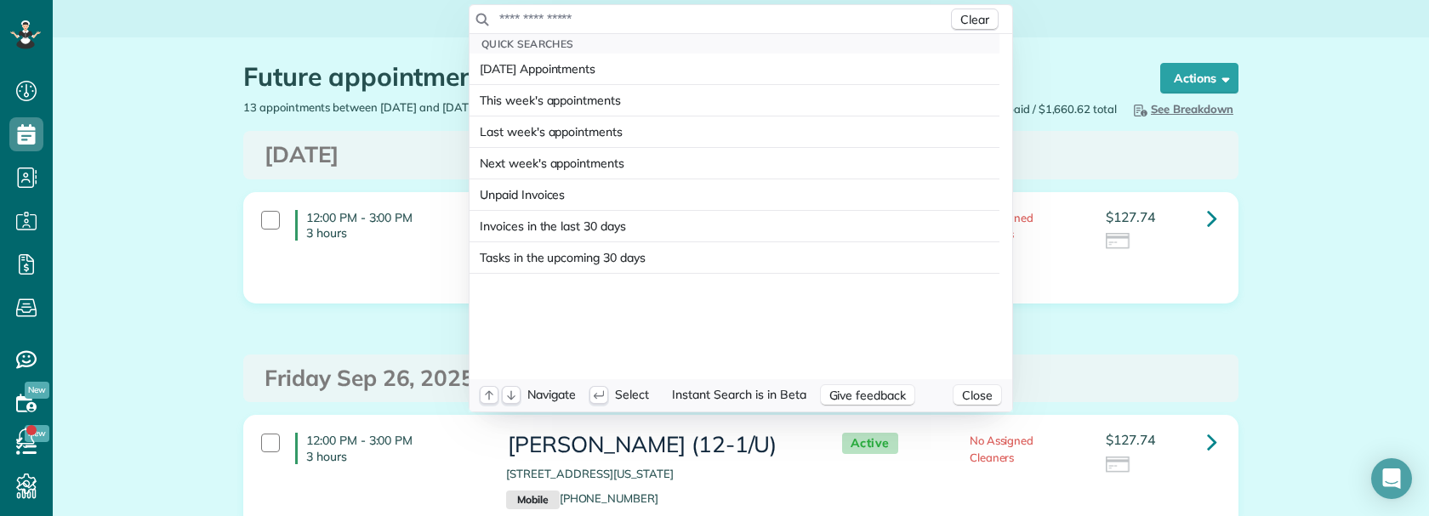
drag, startPoint x: 628, startPoint y: 6, endPoint x: 631, endPoint y: 17, distance: 11.6
click at [631, 17] on input "text" at bounding box center [722, 18] width 449 height 17
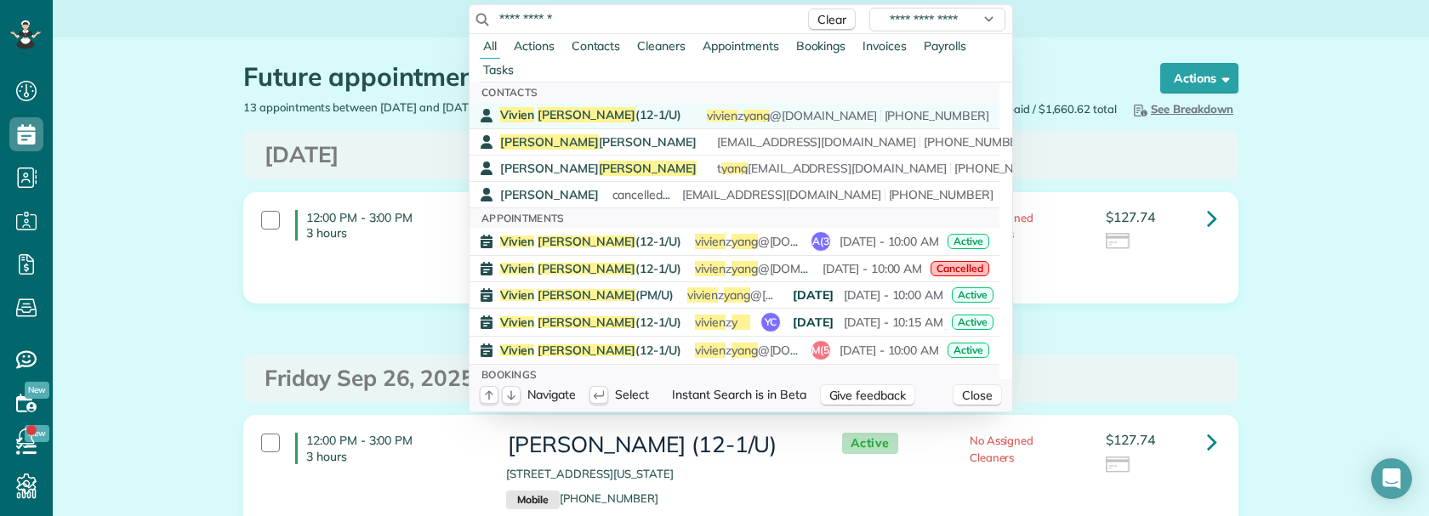
type input "**********"
click at [577, 115] on span "Vivien Yang (12-1/U)" at bounding box center [590, 114] width 181 height 15
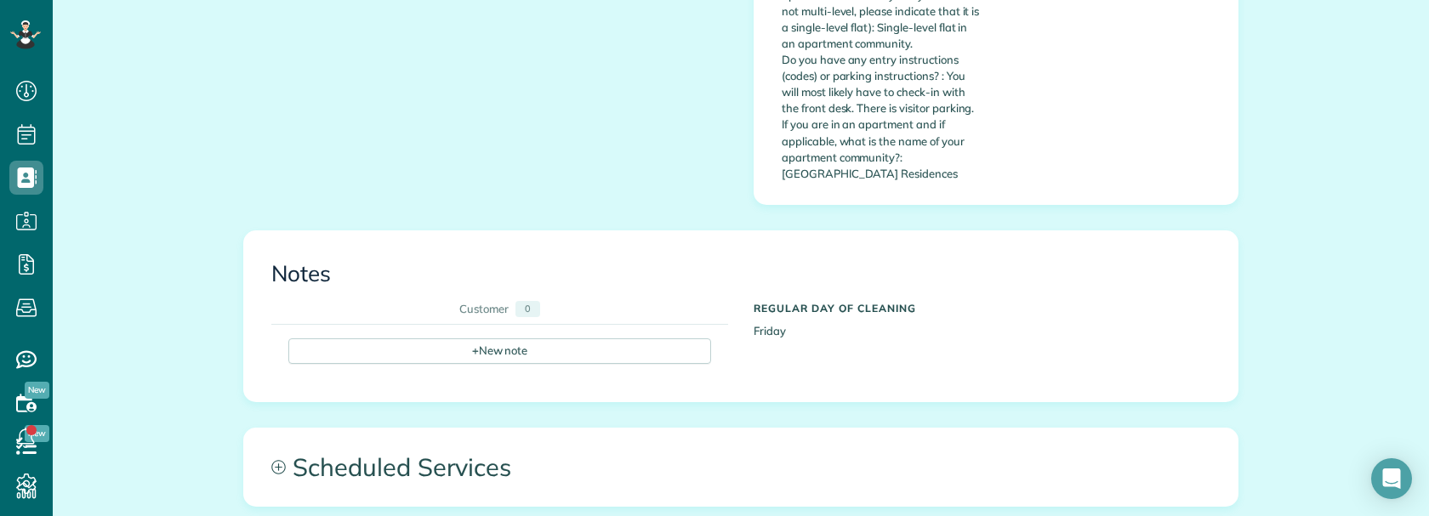
scroll to position [850, 0]
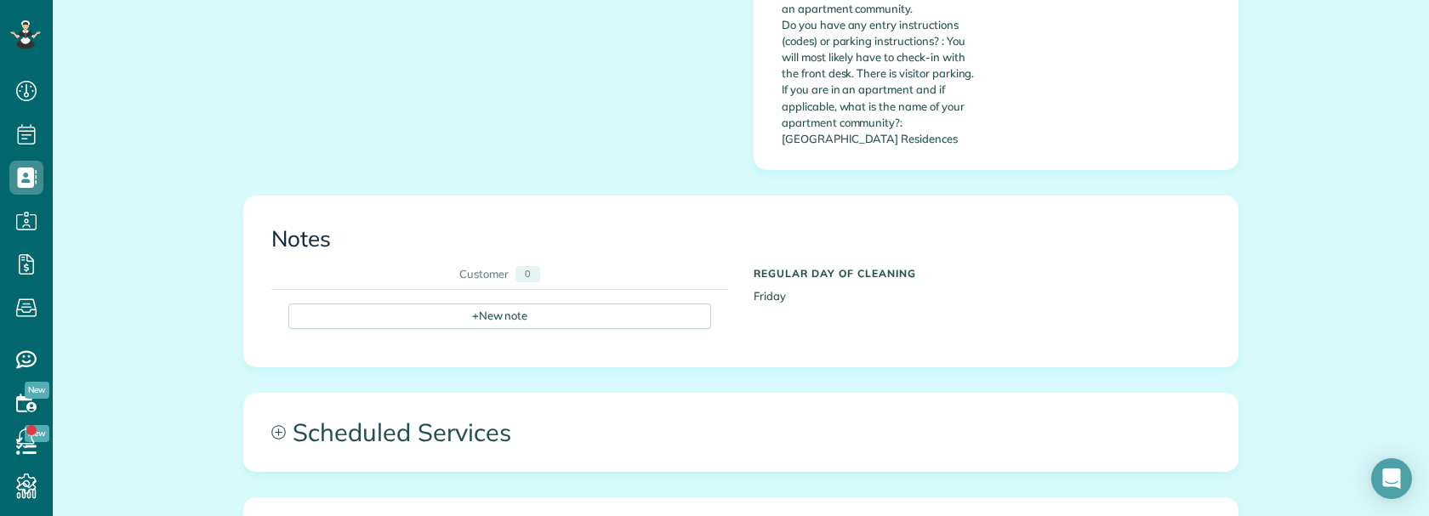
click at [431, 290] on div "+ New note" at bounding box center [727, 303] width 913 height 26
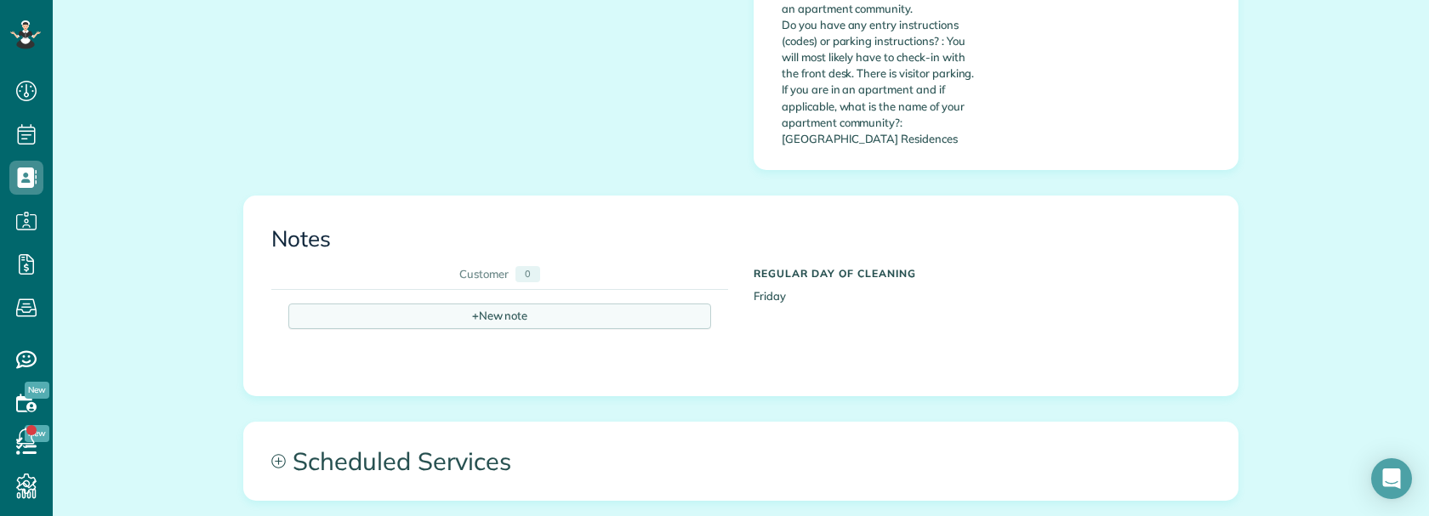
click at [448, 304] on div "+ New note" at bounding box center [499, 317] width 423 height 26
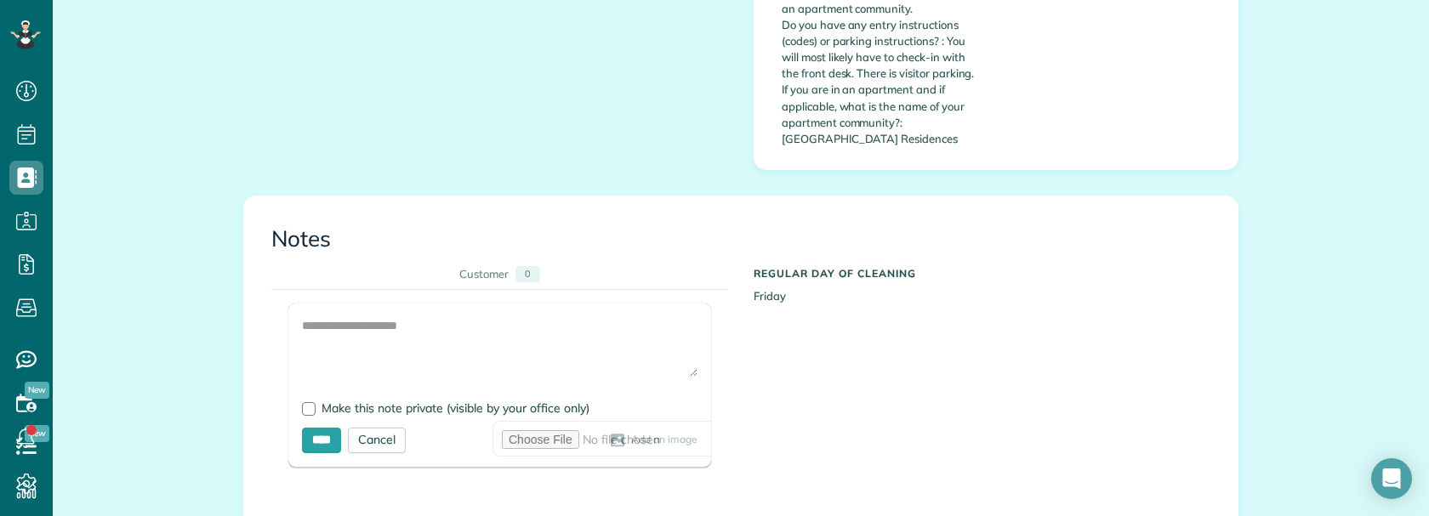
click at [344, 314] on div at bounding box center [499, 385] width 423 height 163
click at [327, 317] on textarea at bounding box center [499, 347] width 395 height 60
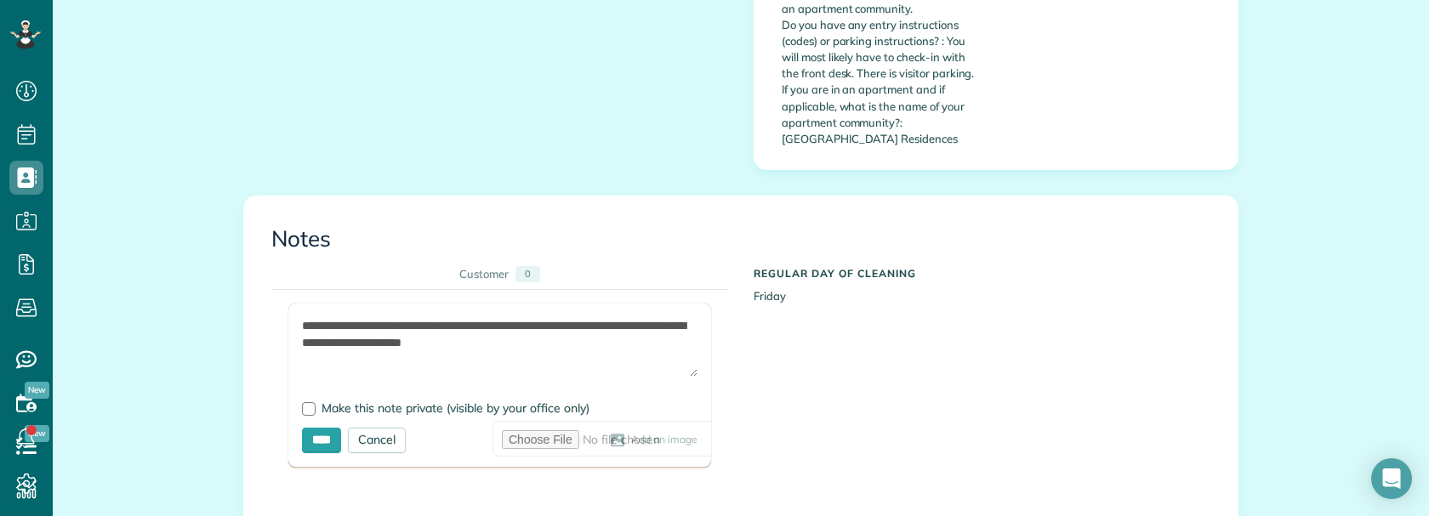
click at [397, 317] on textarea "**********" at bounding box center [499, 347] width 395 height 60
type textarea "**********"
click at [302, 402] on div at bounding box center [309, 409] width 14 height 14
click at [313, 428] on input "****" at bounding box center [321, 441] width 39 height 26
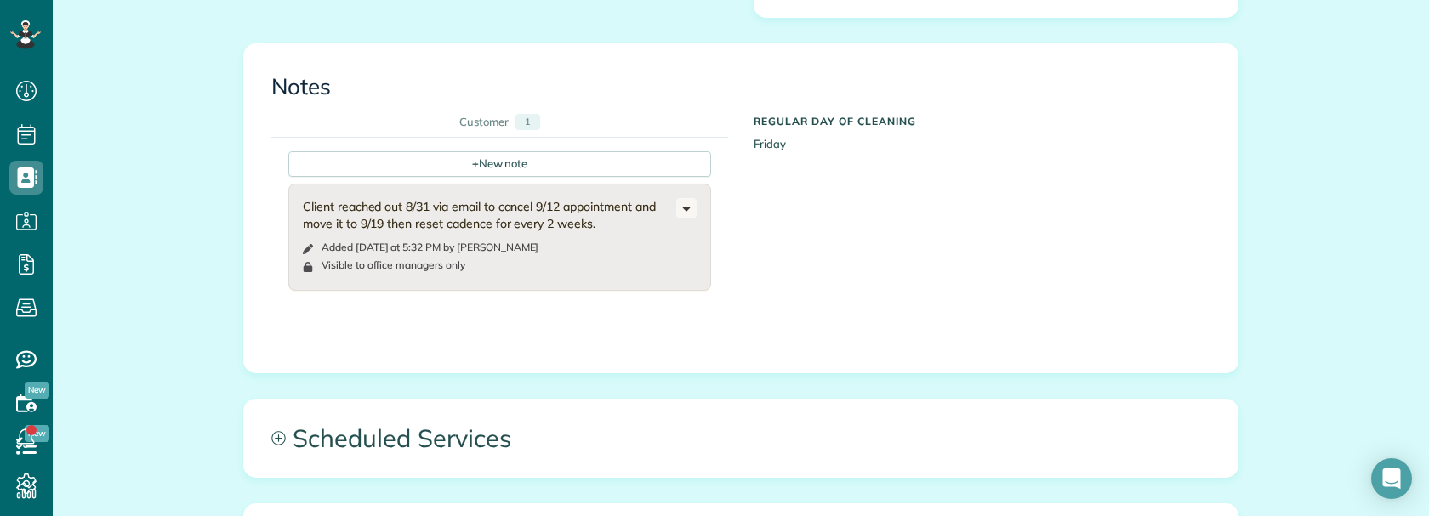
scroll to position [1361, 0]
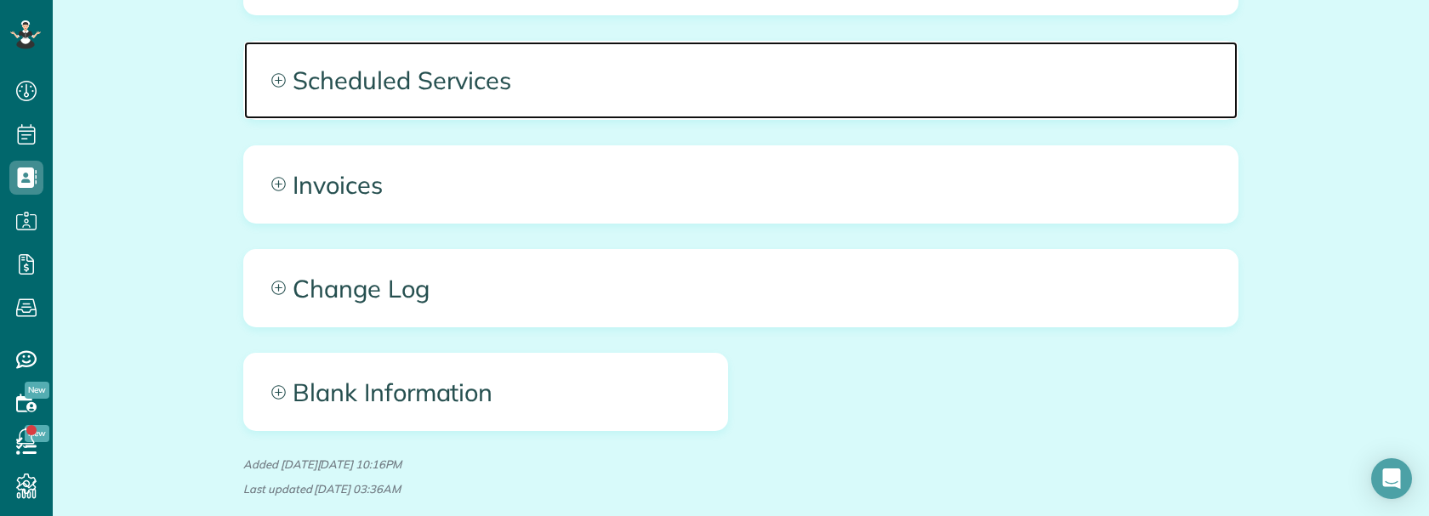
click at [669, 65] on span "Scheduled Services" at bounding box center [740, 80] width 993 height 77
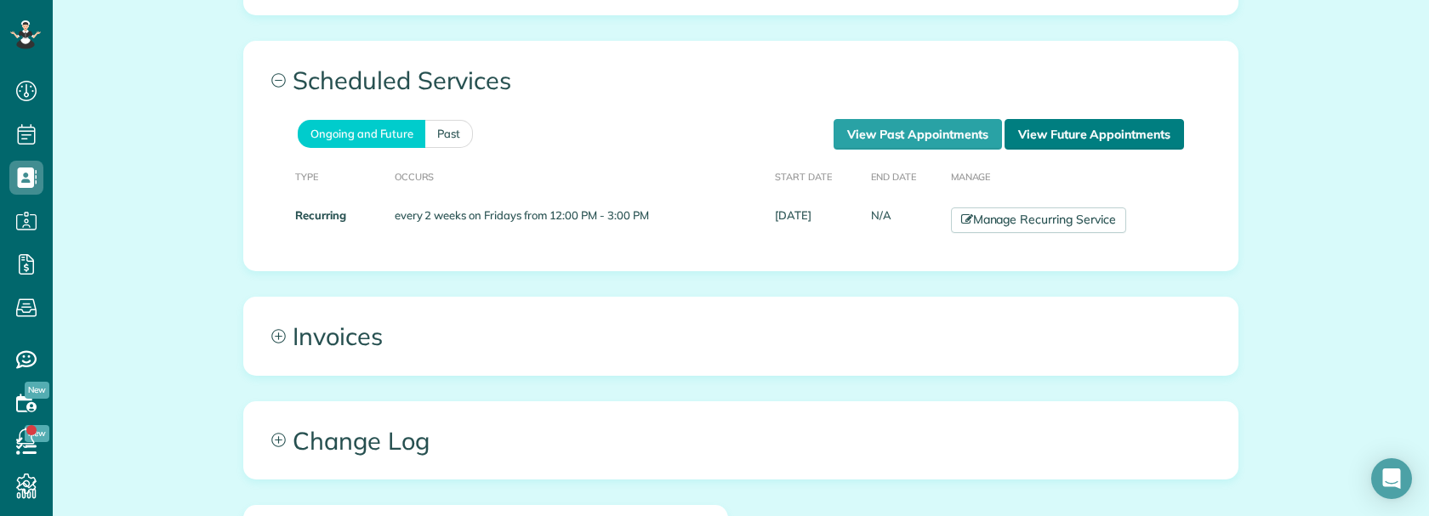
click at [1042, 119] on link "View Future Appointments" at bounding box center [1093, 134] width 179 height 31
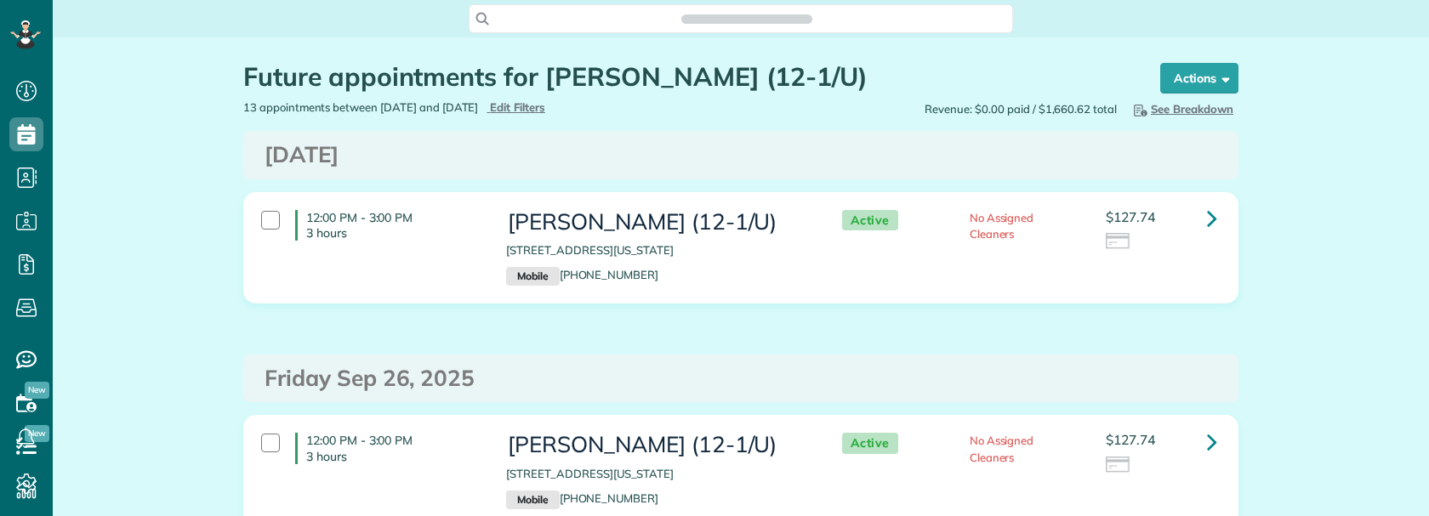
scroll to position [8, 8]
click at [1209, 214] on icon at bounding box center [1212, 218] width 10 height 30
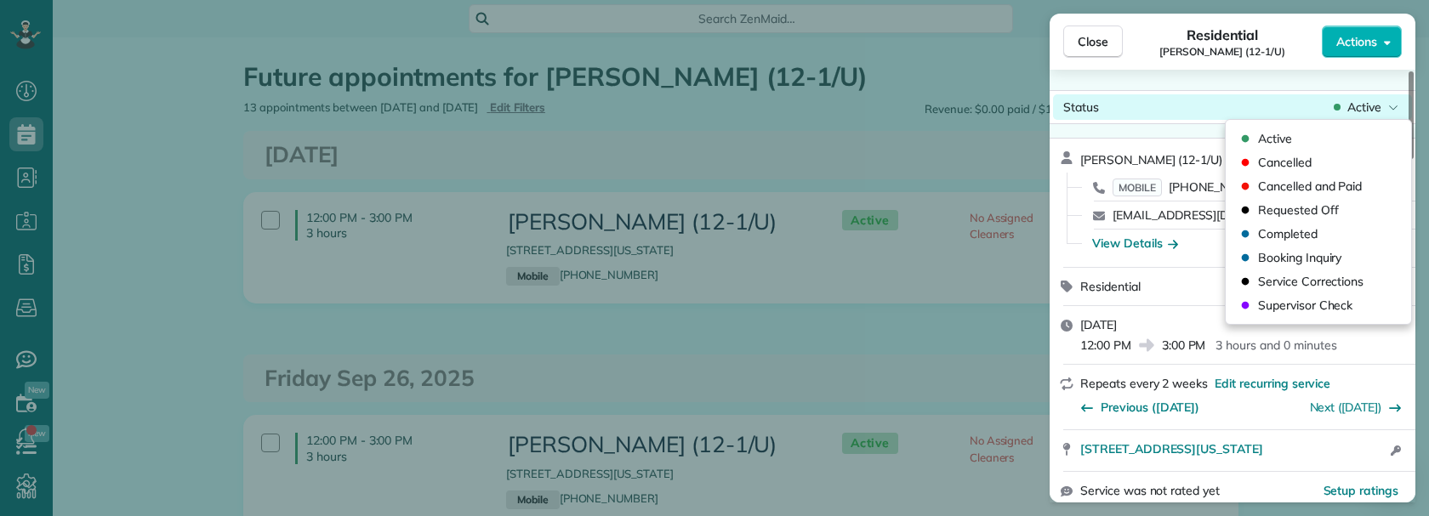
click at [1359, 105] on span "Active" at bounding box center [1364, 107] width 34 height 17
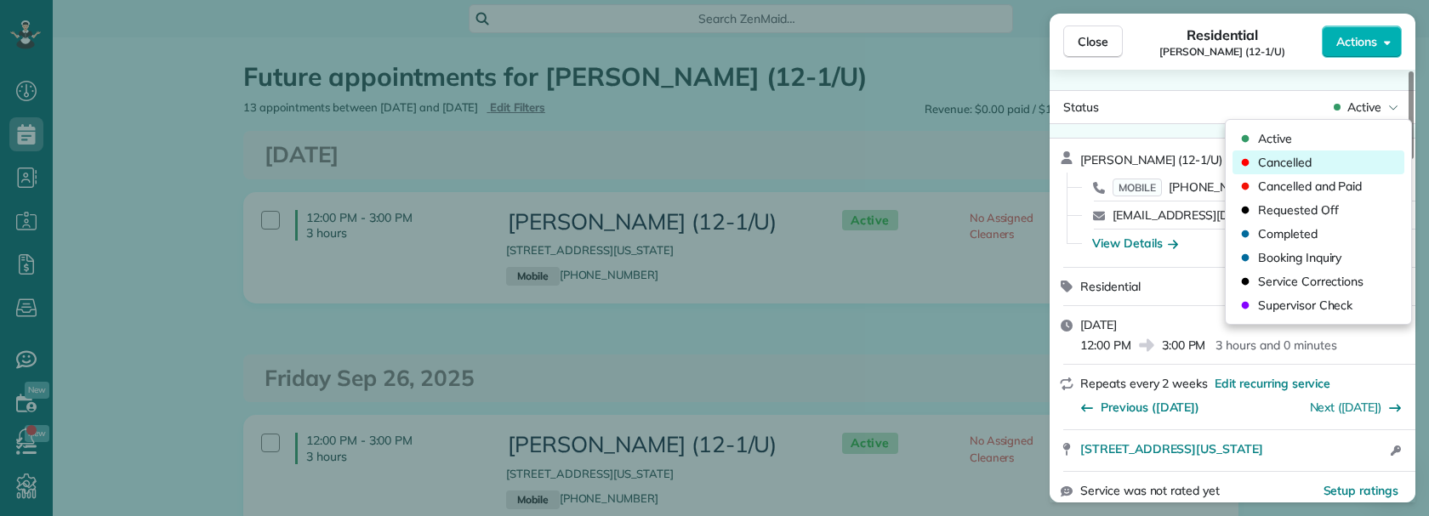
click at [1298, 156] on span "Cancelled" at bounding box center [1285, 162] width 54 height 17
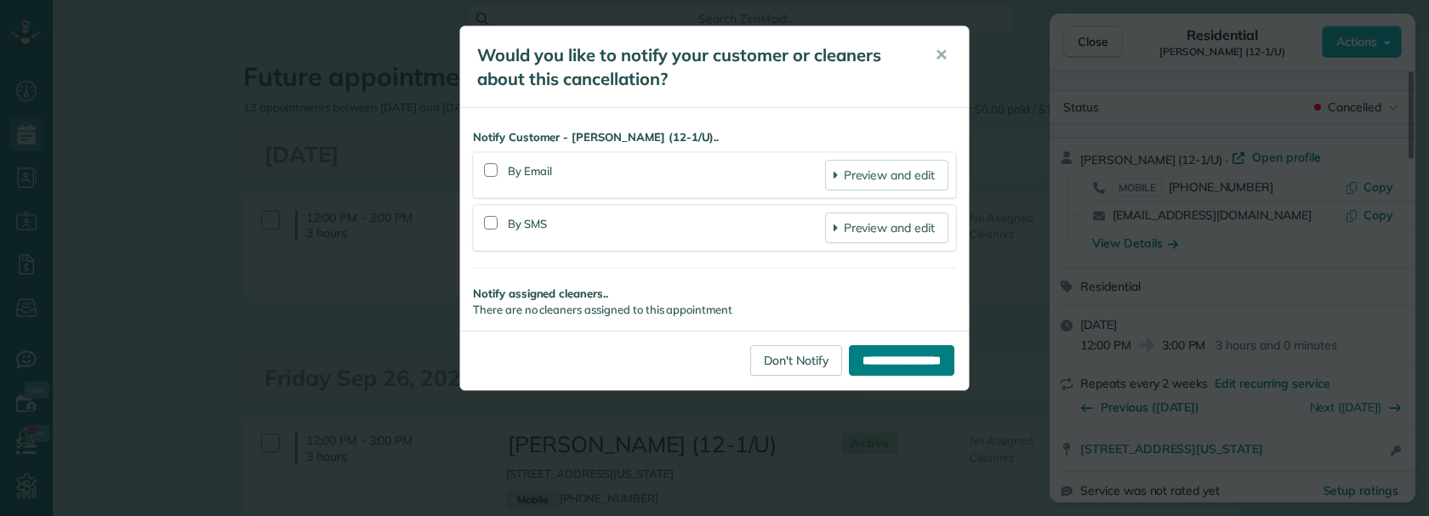
click at [877, 359] on input "**********" at bounding box center [901, 360] width 105 height 31
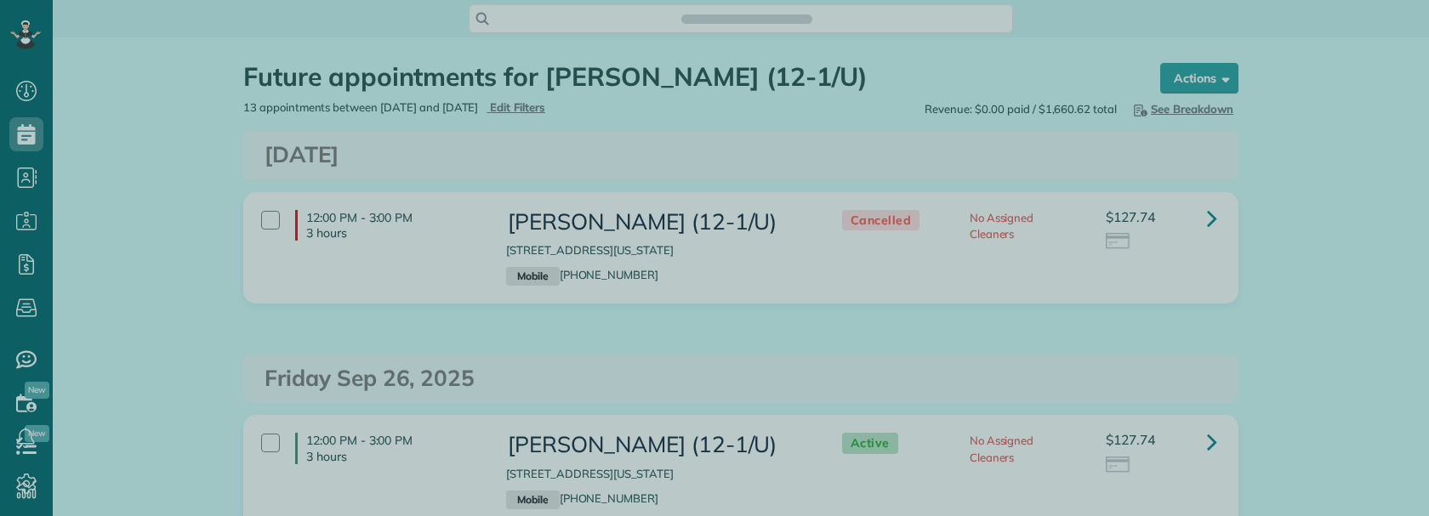
scroll to position [8, 8]
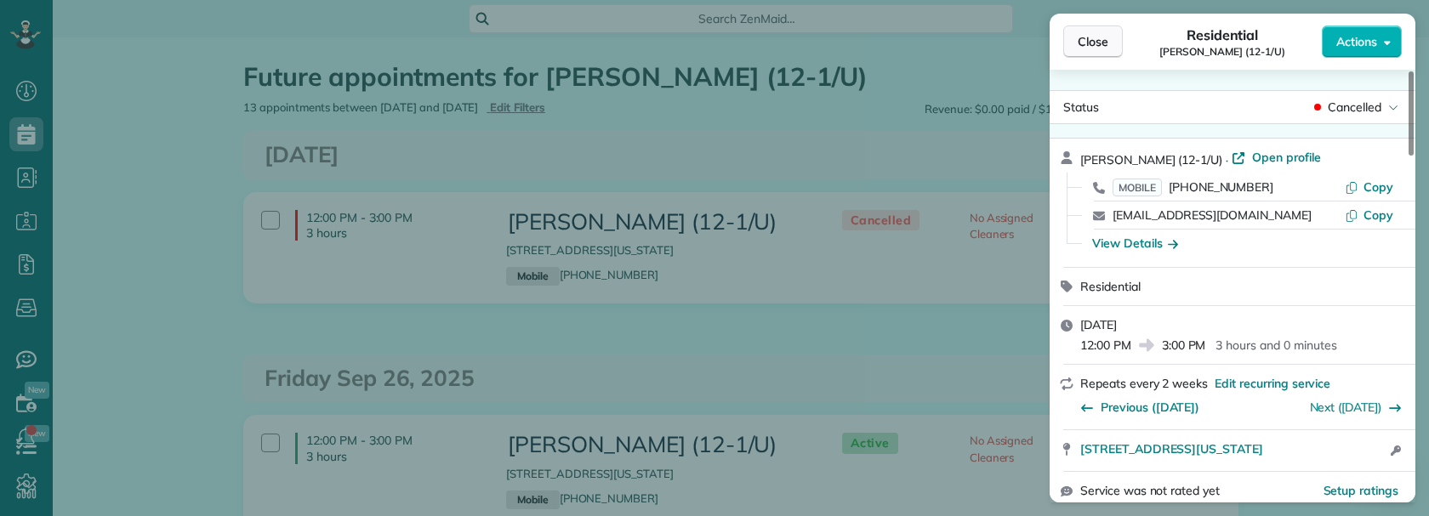
click at [1091, 39] on span "Close" at bounding box center [1093, 41] width 31 height 17
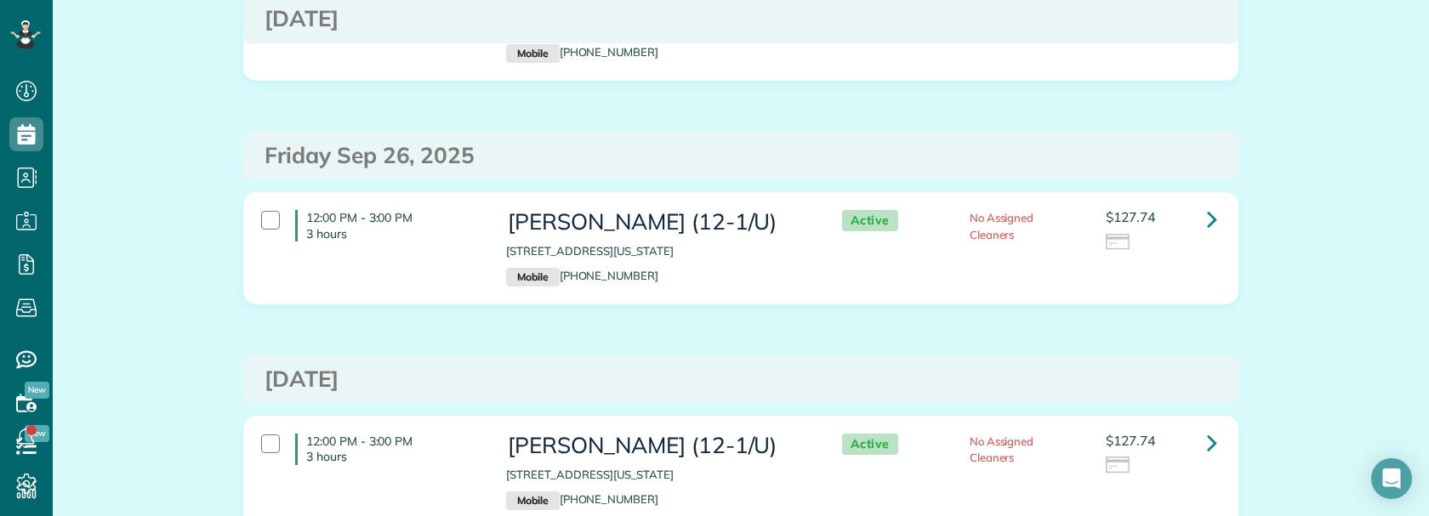
scroll to position [85, 0]
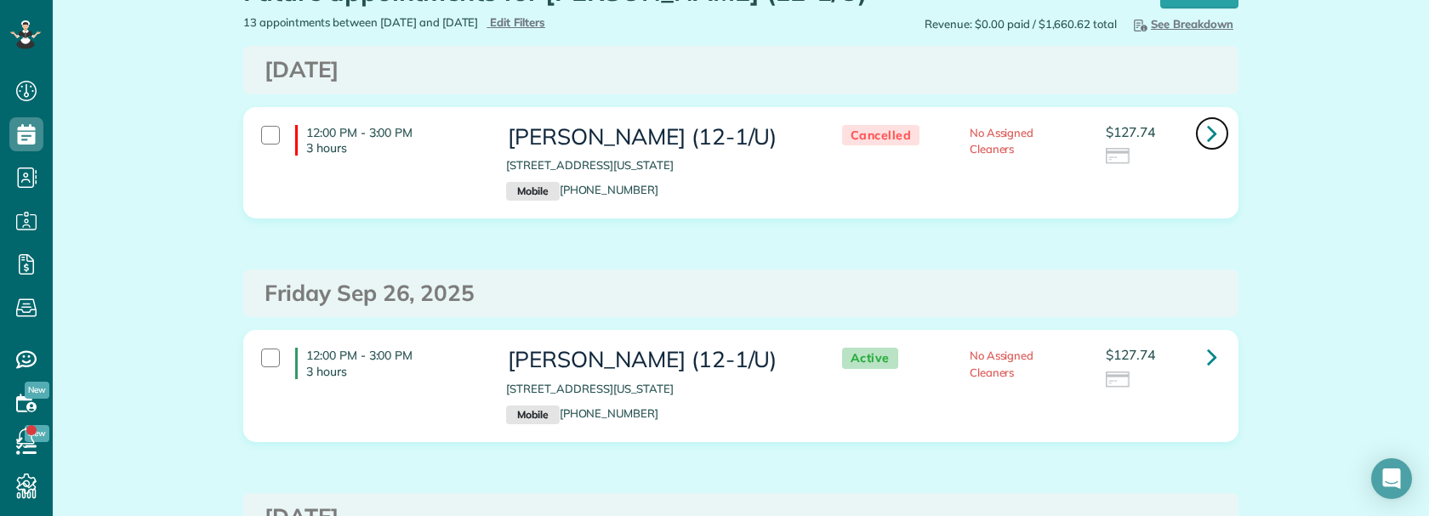
click at [1207, 132] on icon at bounding box center [1212, 133] width 10 height 30
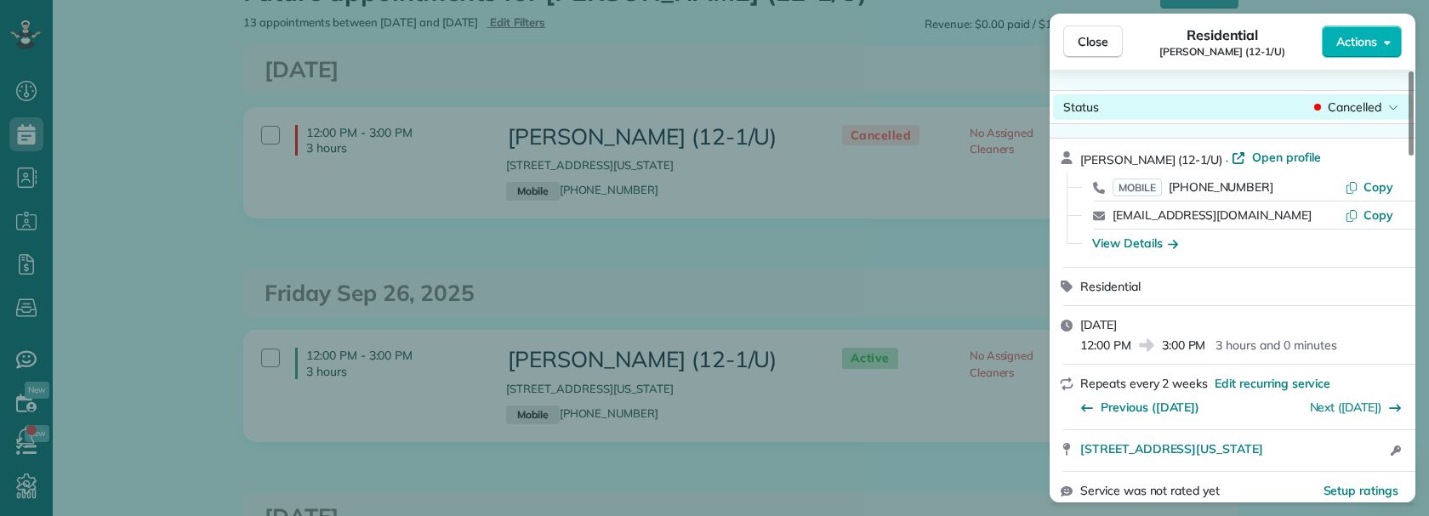
click at [1356, 104] on span "Cancelled" at bounding box center [1355, 107] width 54 height 17
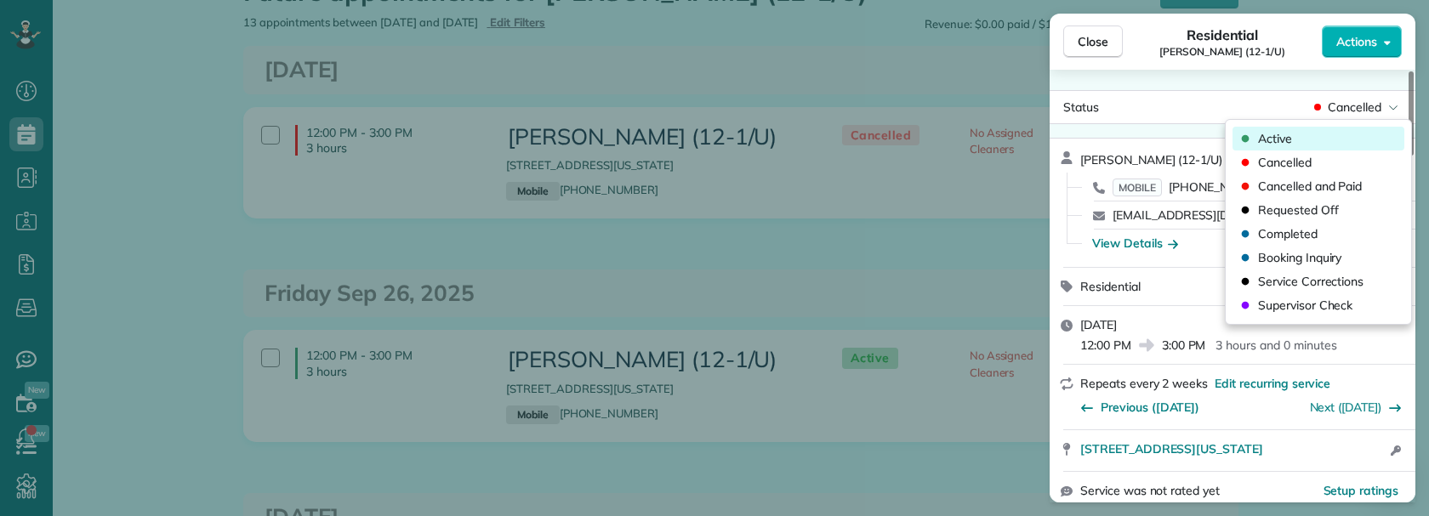
click at [1297, 136] on div "Active" at bounding box center [1318, 139] width 172 height 24
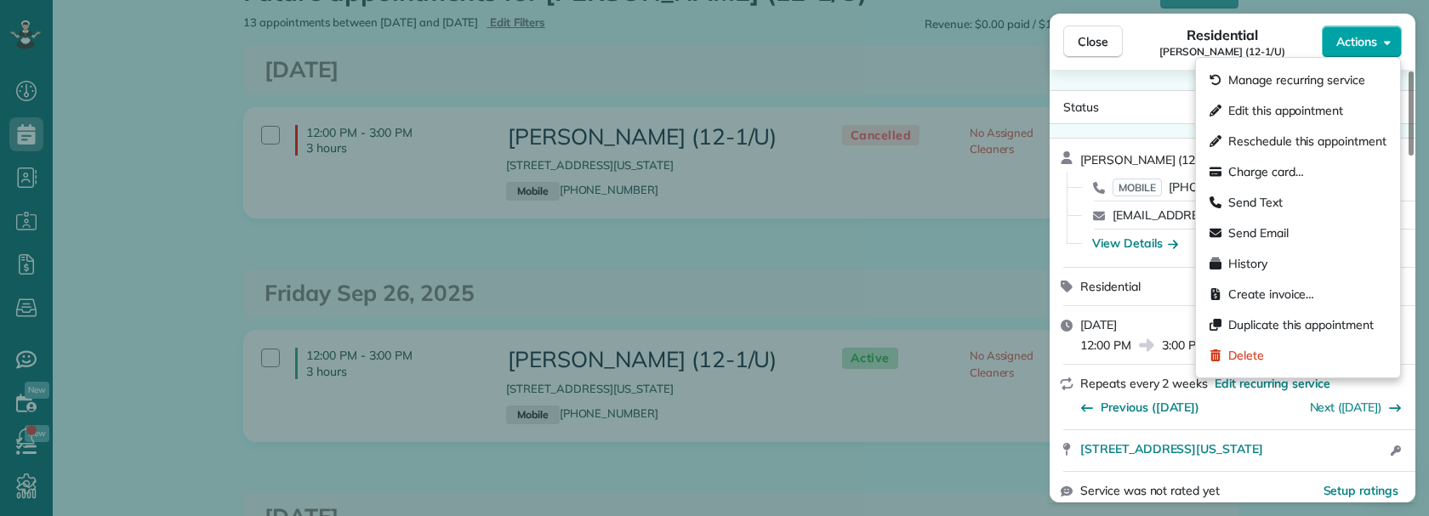
click at [1386, 48] on button "Actions" at bounding box center [1362, 42] width 80 height 32
click at [1308, 103] on span "Edit this appointment" at bounding box center [1285, 110] width 115 height 17
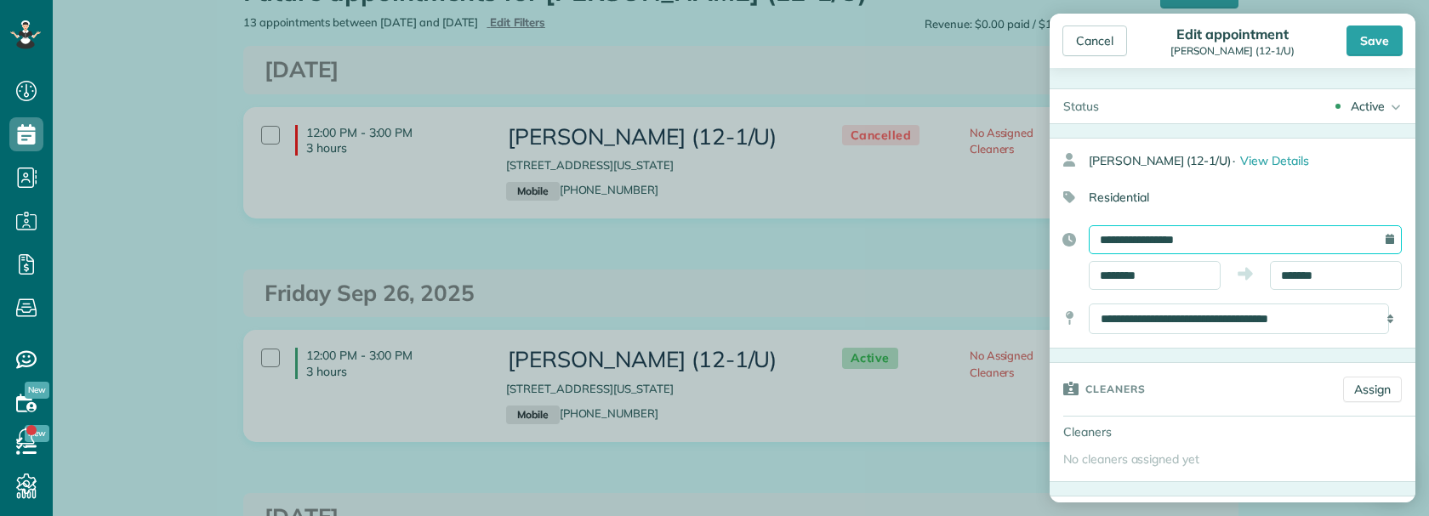
click at [1194, 236] on input "**********" at bounding box center [1245, 239] width 313 height 29
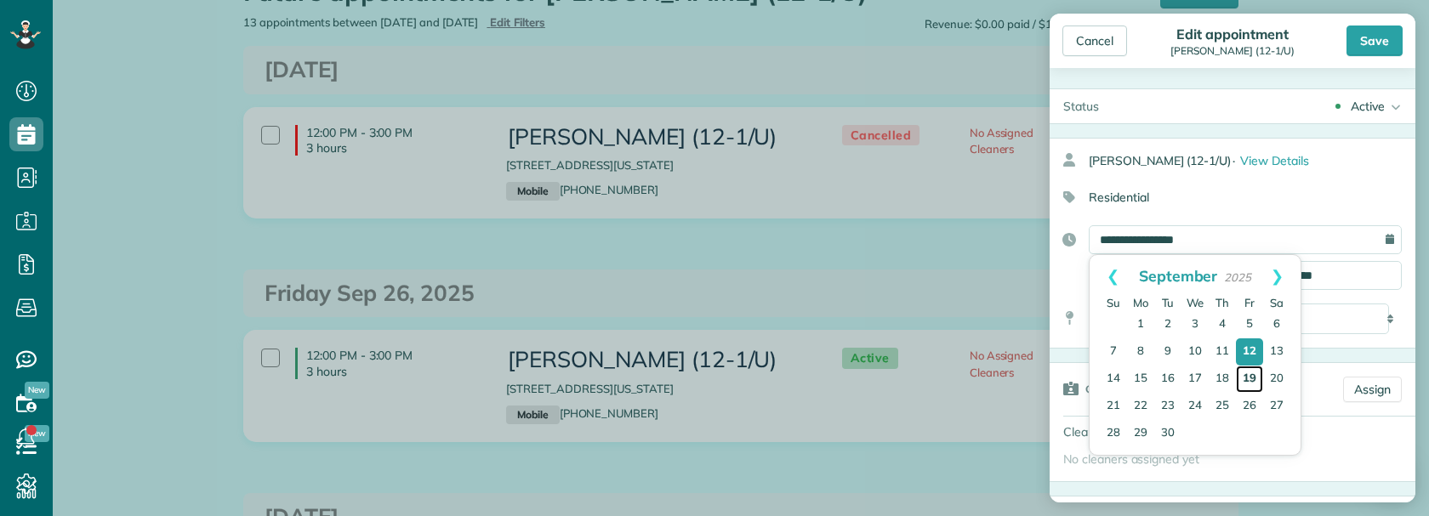
click at [1248, 378] on link "19" at bounding box center [1249, 379] width 27 height 27
type input "**********"
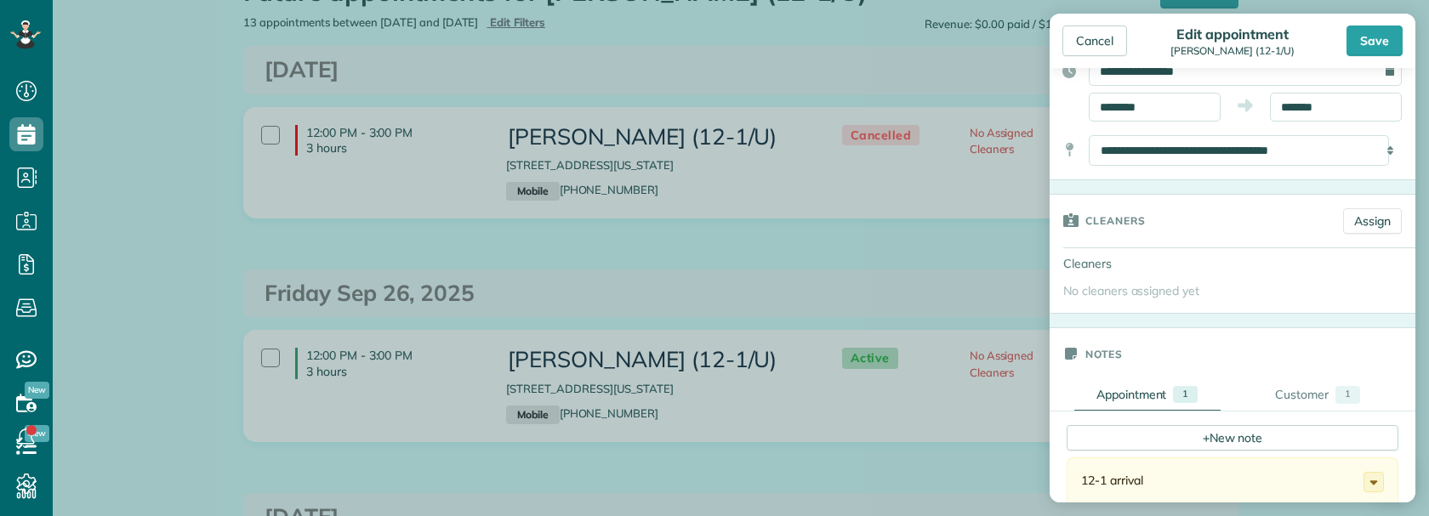
scroll to position [170, 0]
click at [1359, 38] on div "Save" at bounding box center [1374, 41] width 56 height 31
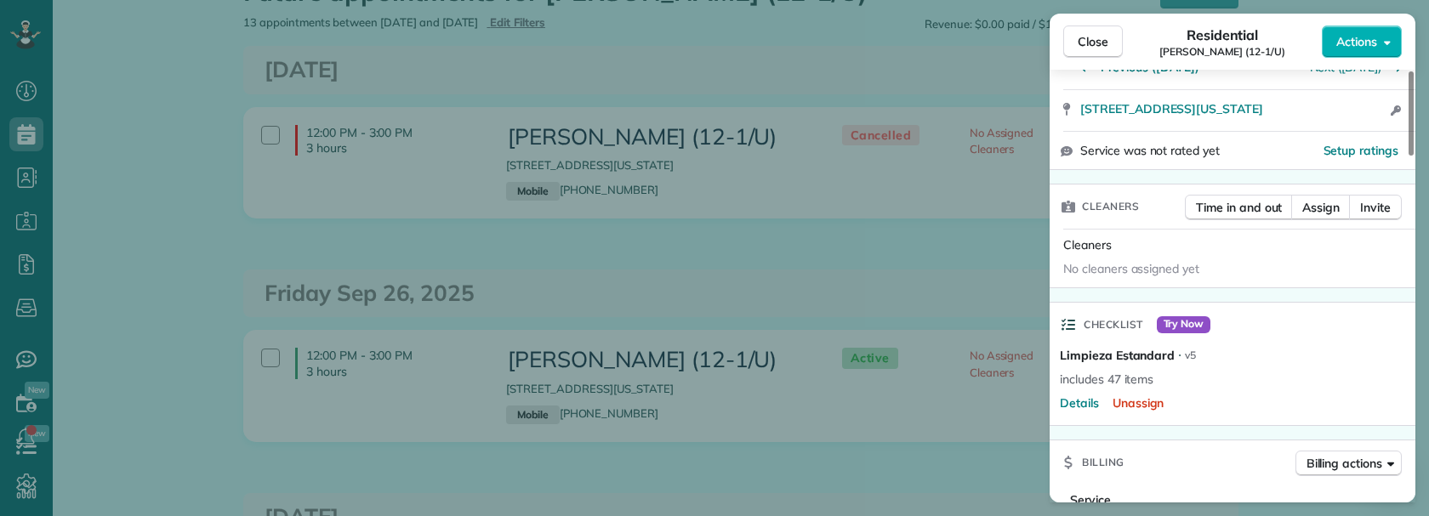
scroll to position [255, 0]
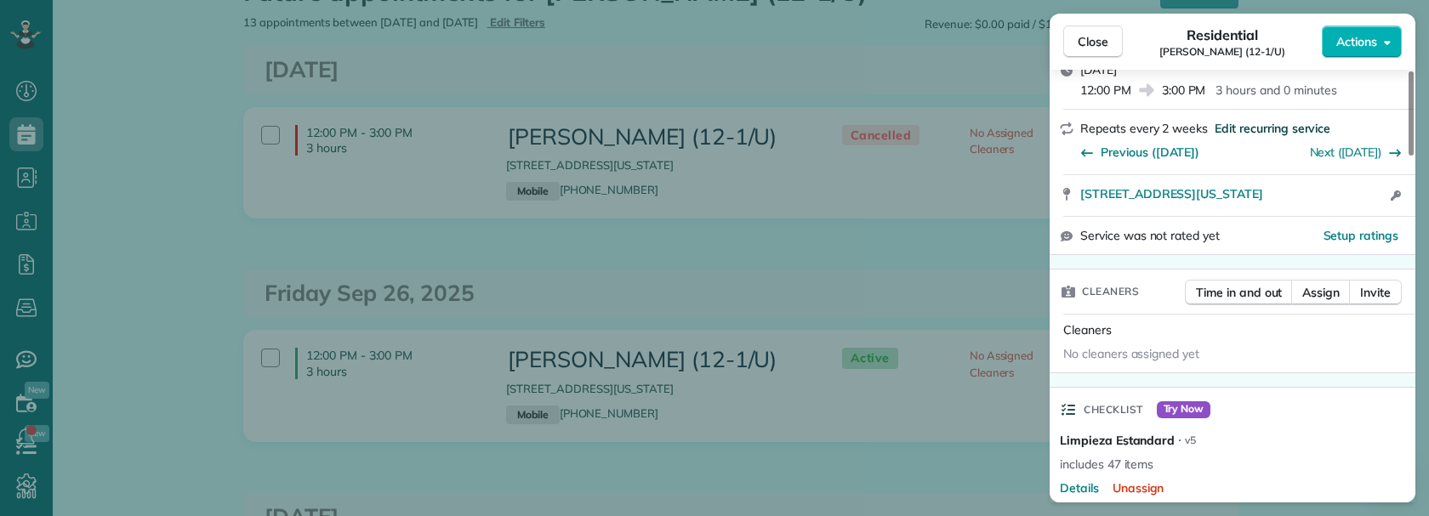
click at [1251, 125] on span "Edit recurring service" at bounding box center [1272, 128] width 116 height 17
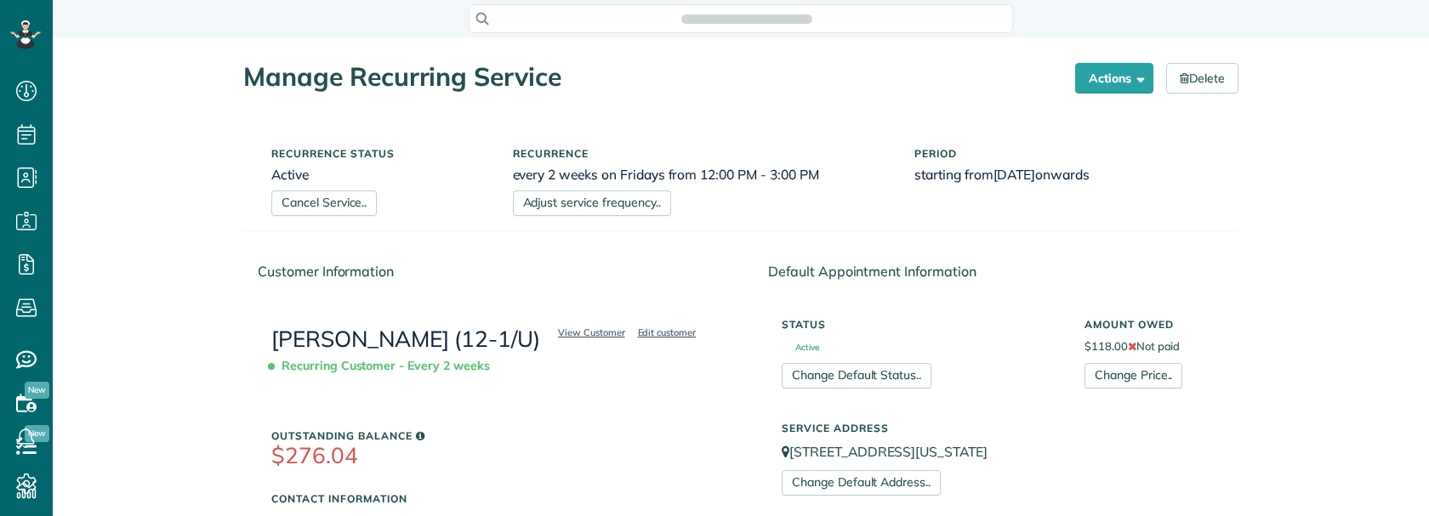
scroll to position [8, 8]
click at [611, 196] on link "Adjust service frequency.." at bounding box center [592, 204] width 158 height 26
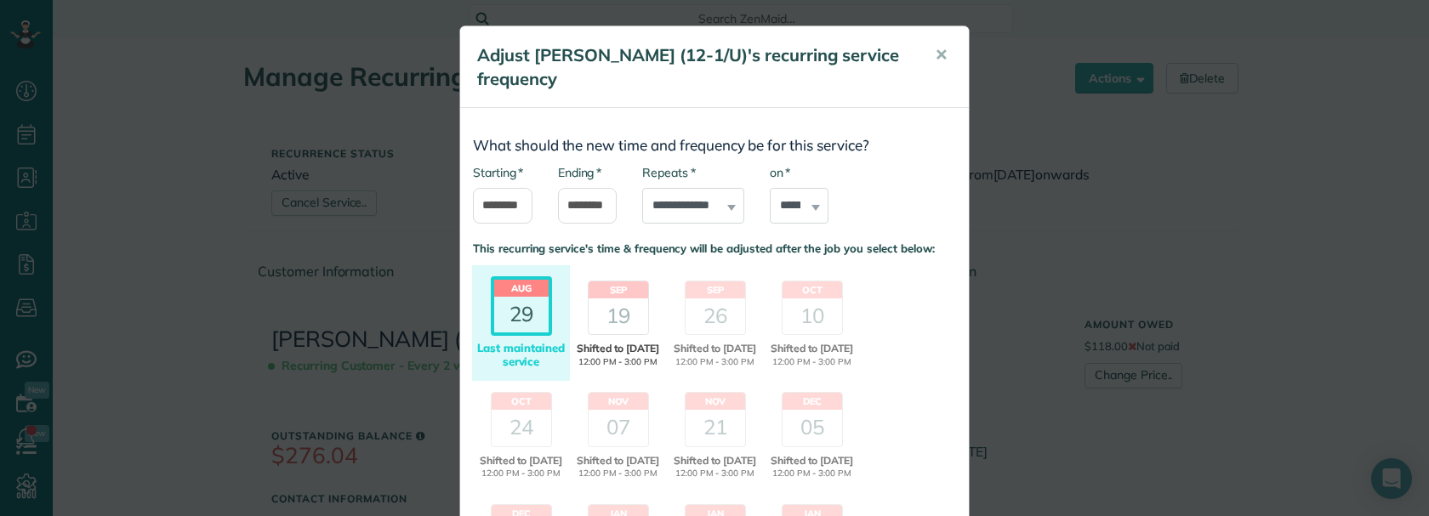
click at [603, 325] on div "19" at bounding box center [619, 317] width 60 height 36
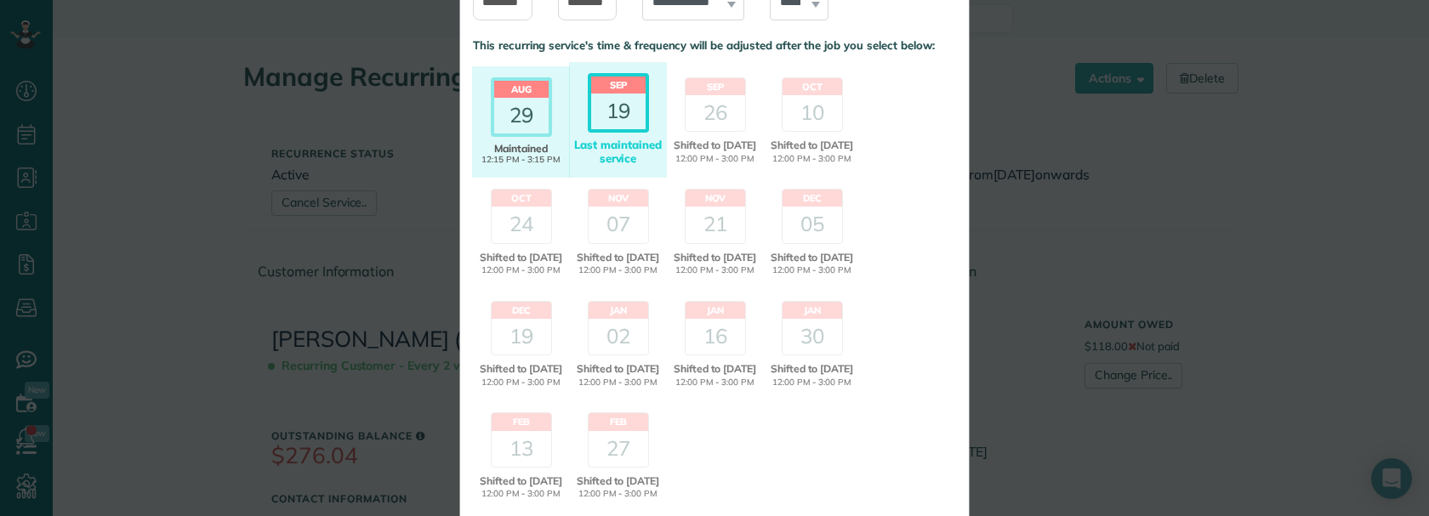
scroll to position [364, 0]
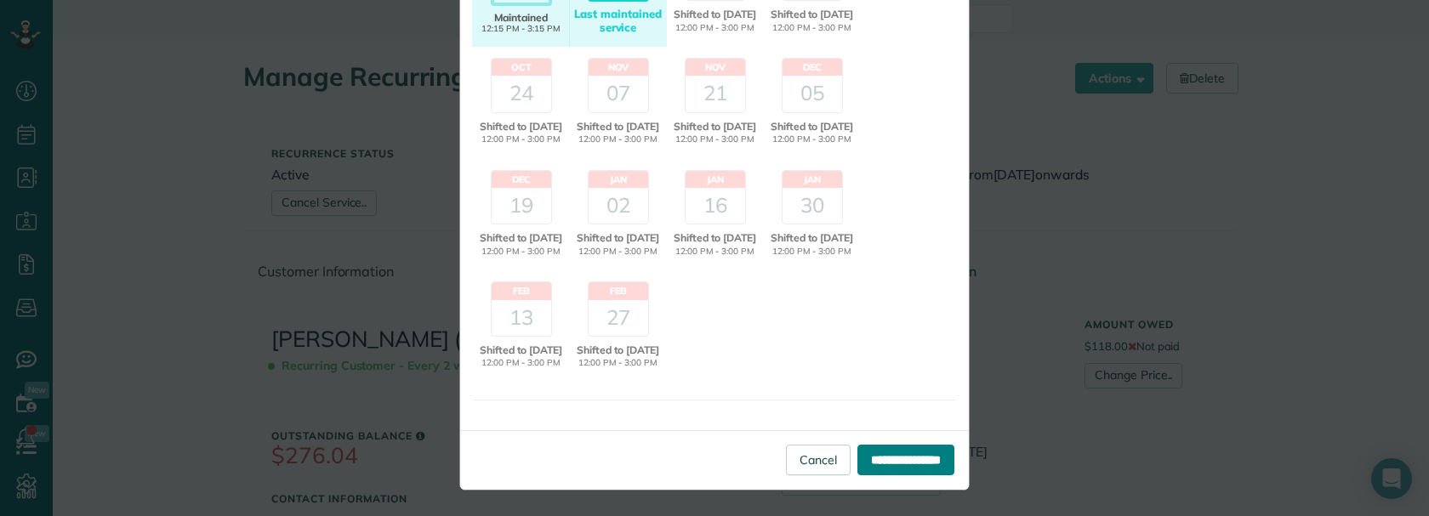
click at [867, 449] on input "**********" at bounding box center [905, 460] width 97 height 31
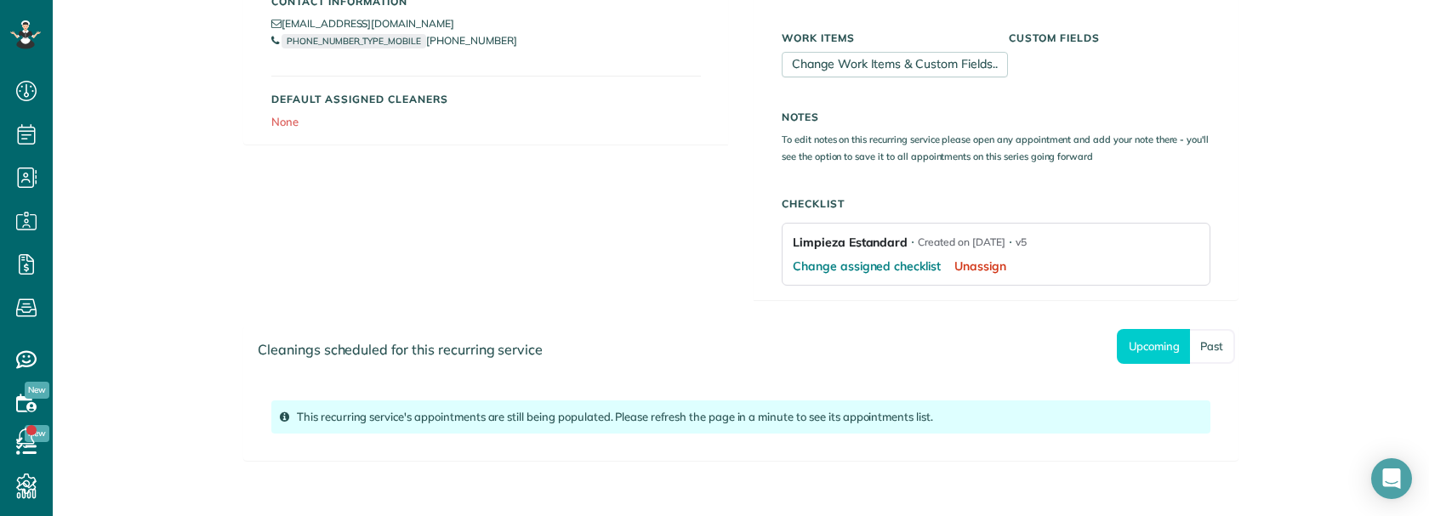
scroll to position [221, 0]
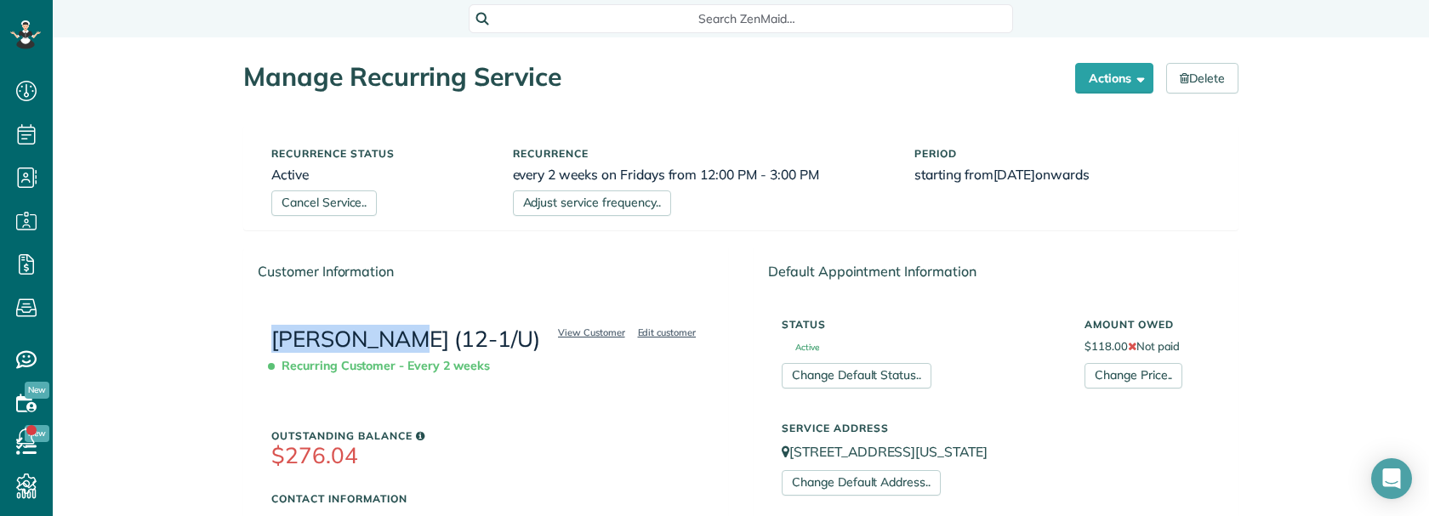
drag, startPoint x: 251, startPoint y: 333, endPoint x: 383, endPoint y: 336, distance: 131.8
click at [383, 336] on div "View Customer Edit customer Vivien Yang (12-1/U) Recurring Customer - Every 2 w…" at bounding box center [486, 469] width 484 height 344
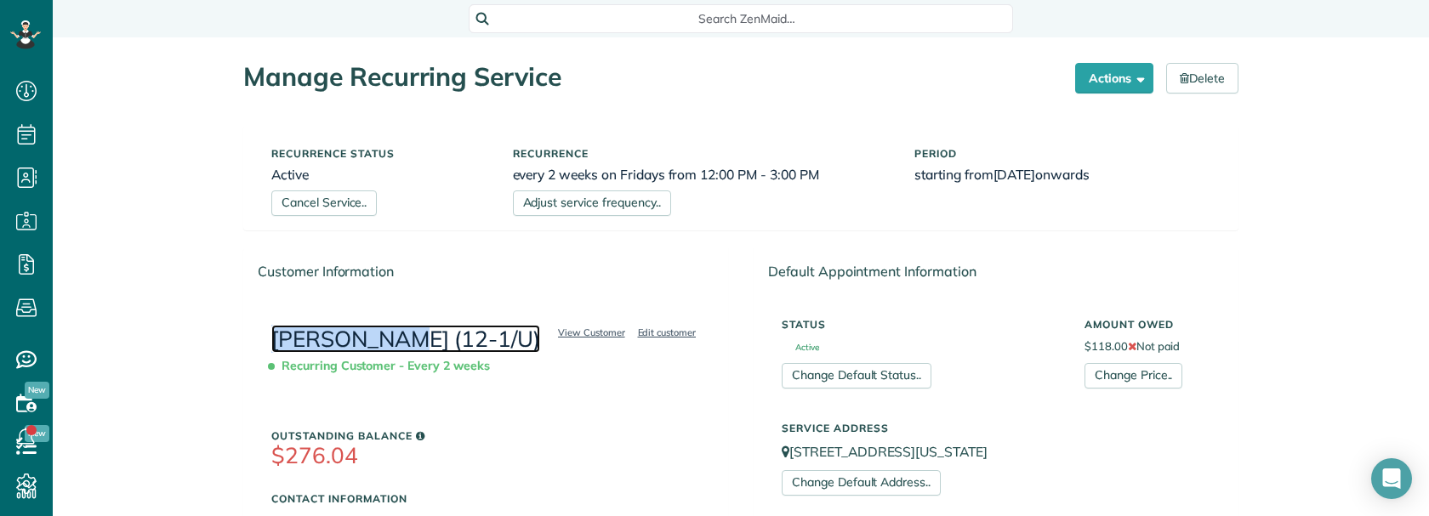
copy link "Vivien Yang"
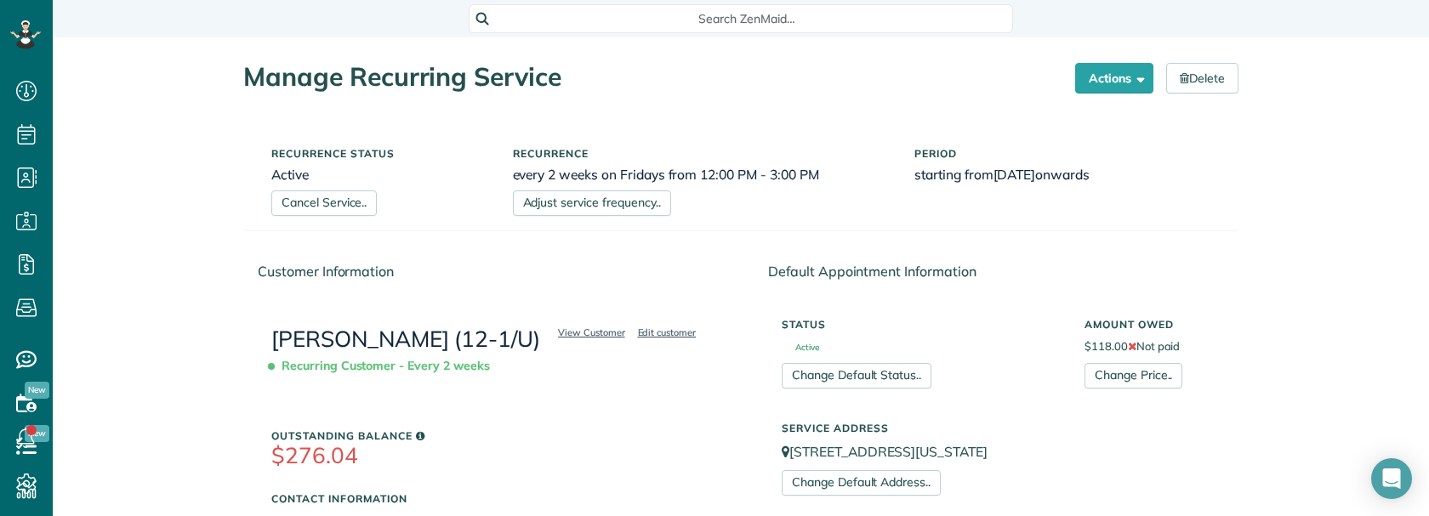
click at [756, 21] on span "Search ZenMaid…" at bounding box center [746, 18] width 517 height 17
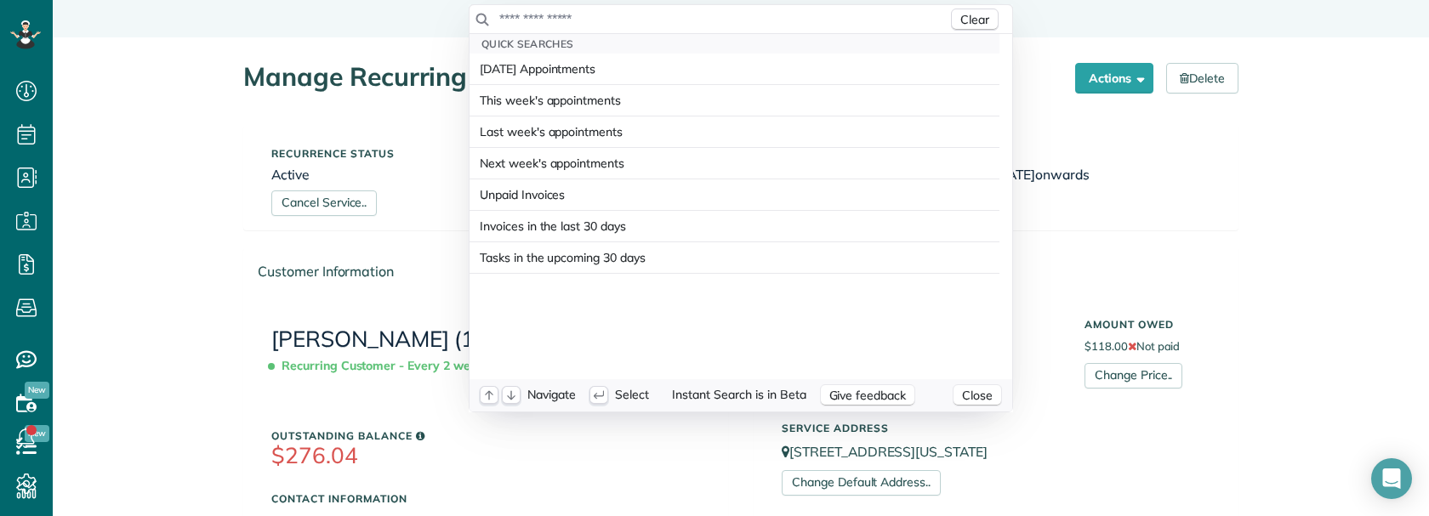
click at [756, 21] on input "text" at bounding box center [722, 18] width 449 height 17
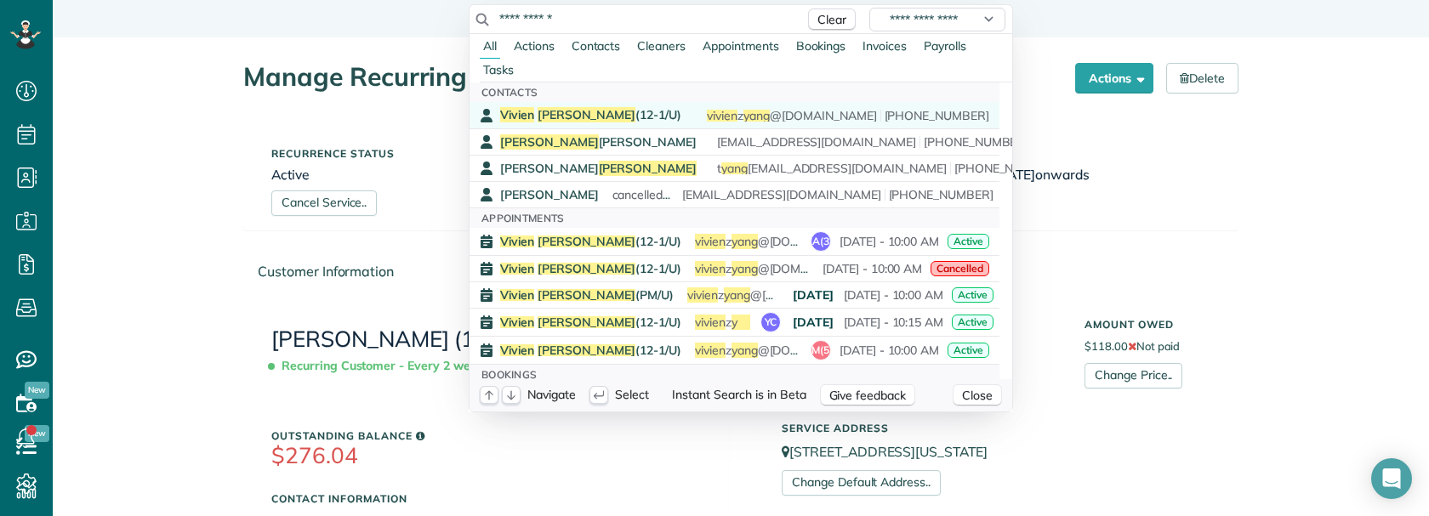
type input "**********"
click at [578, 111] on span "Vivien Yang (12-1/U)" at bounding box center [590, 114] width 181 height 15
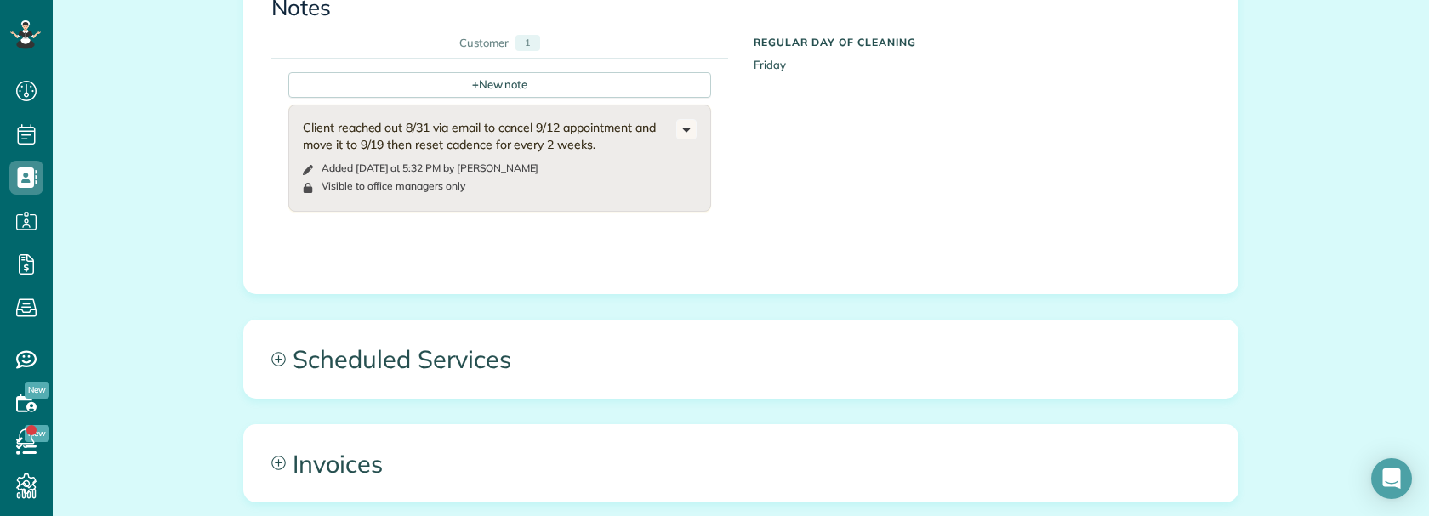
scroll to position [1106, 0]
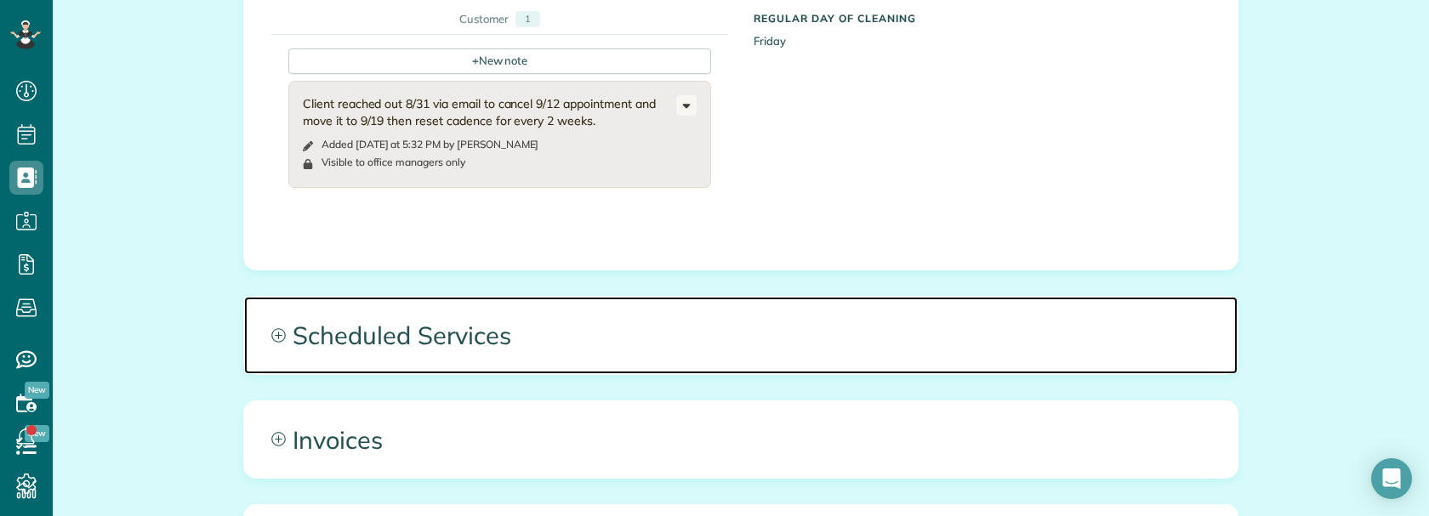
click at [588, 327] on span "Scheduled Services" at bounding box center [740, 335] width 993 height 77
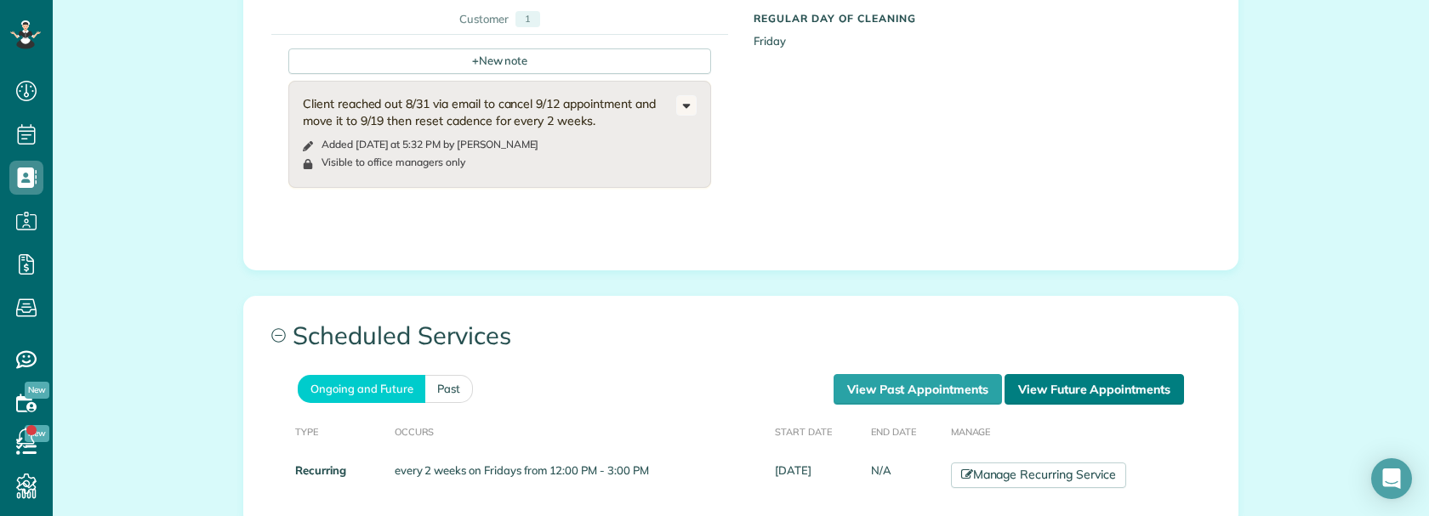
click at [1053, 374] on link "View Future Appointments" at bounding box center [1093, 389] width 179 height 31
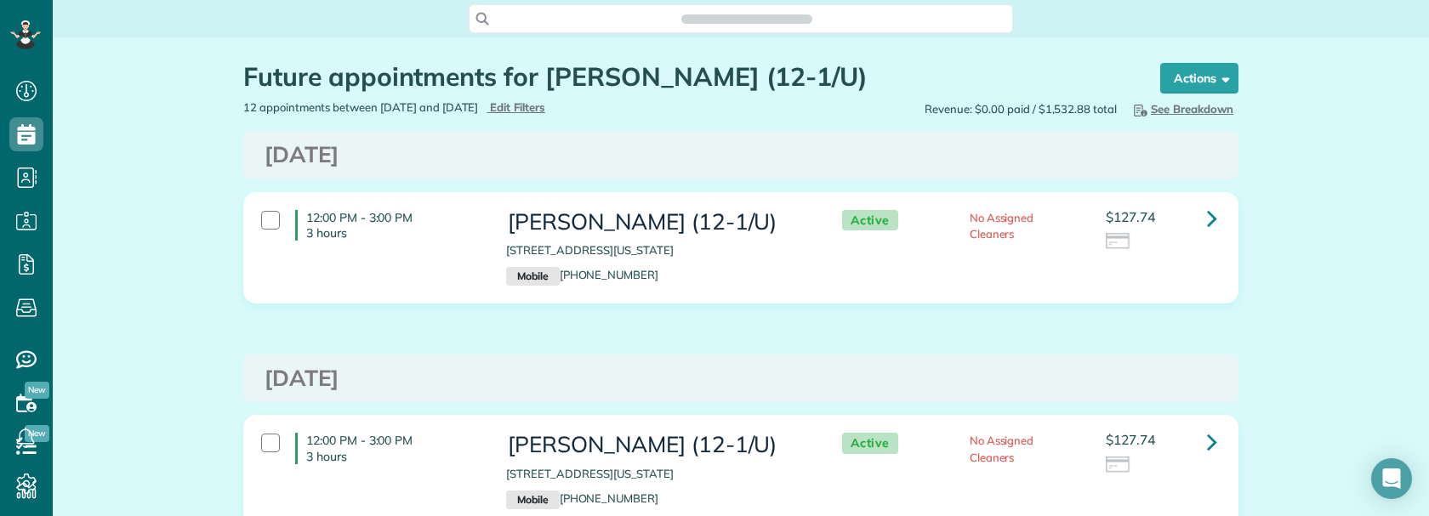
scroll to position [8, 8]
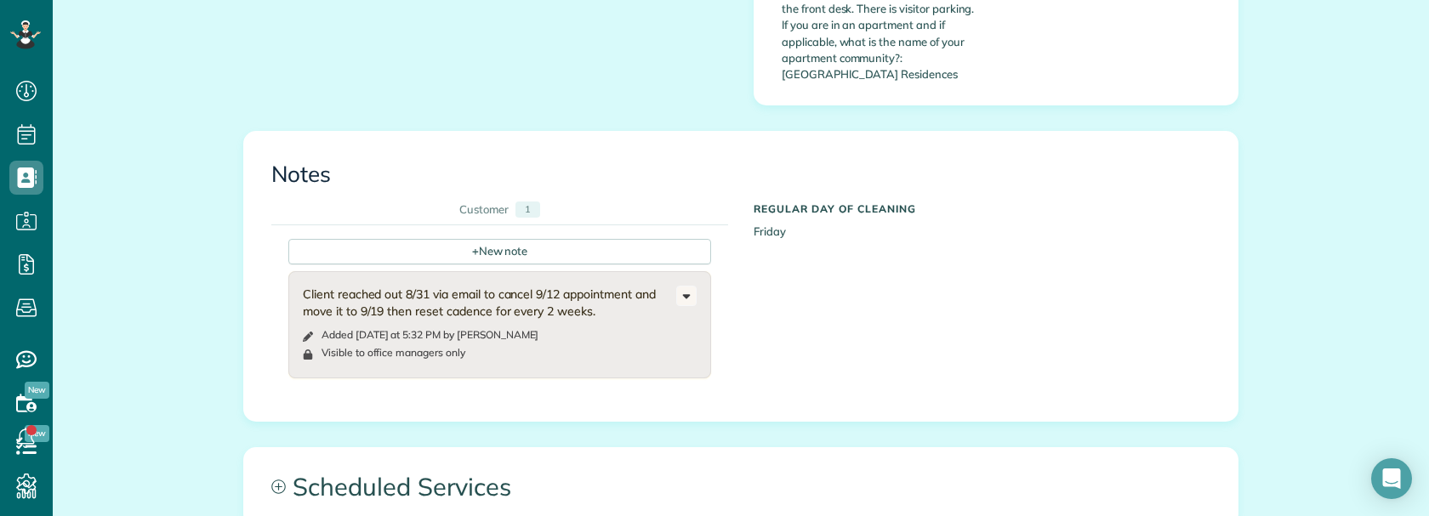
scroll to position [936, 0]
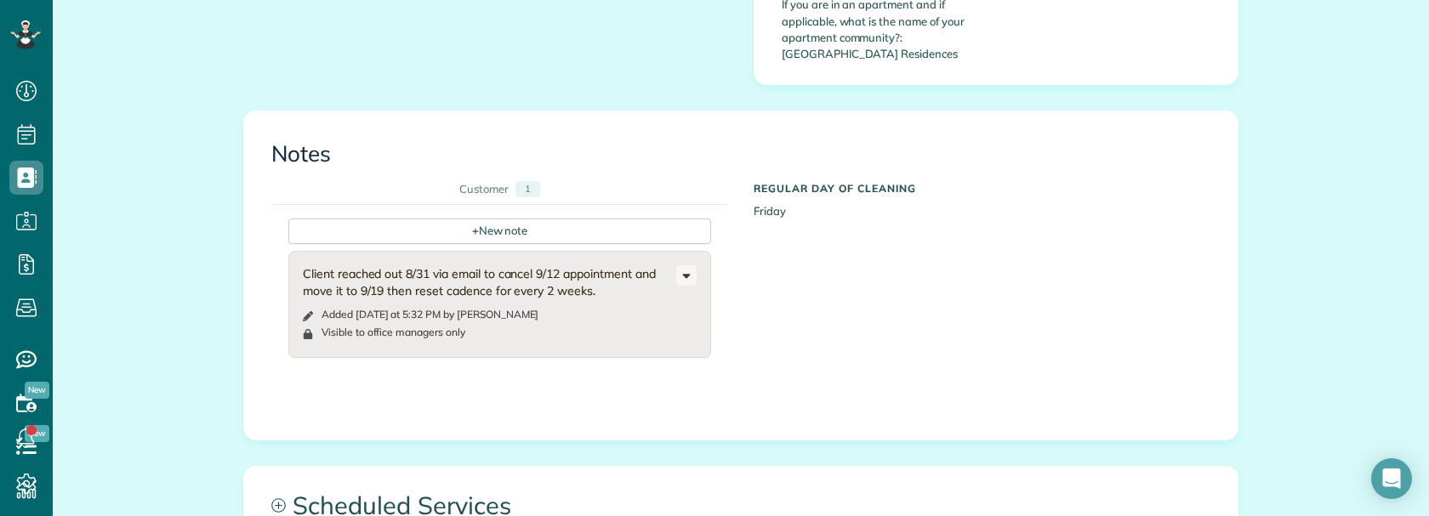
drag, startPoint x: 297, startPoint y: 254, endPoint x: 598, endPoint y: 273, distance: 301.6
click at [597, 272] on div "Client reached out 8/31 via email to cancel 9/12 appointment and move it to 9/1…" at bounding box center [489, 282] width 373 height 34
copy div "Client reached out 8/31 via email to cancel 9/12 appointment and move it to 9/1…"
